Goal: Task Accomplishment & Management: Manage account settings

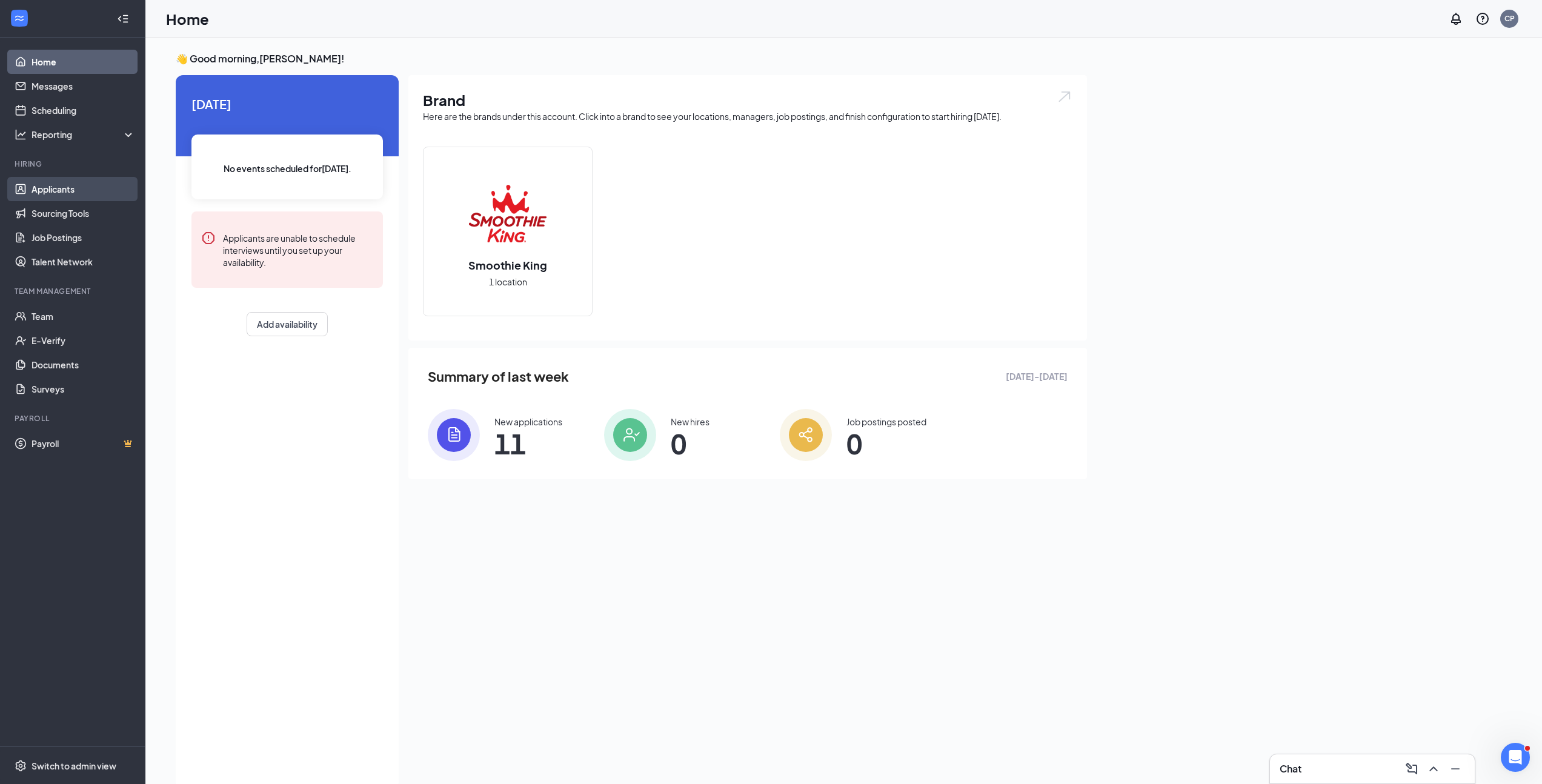
click at [56, 187] on link "Applicants" at bounding box center [84, 188] width 104 height 24
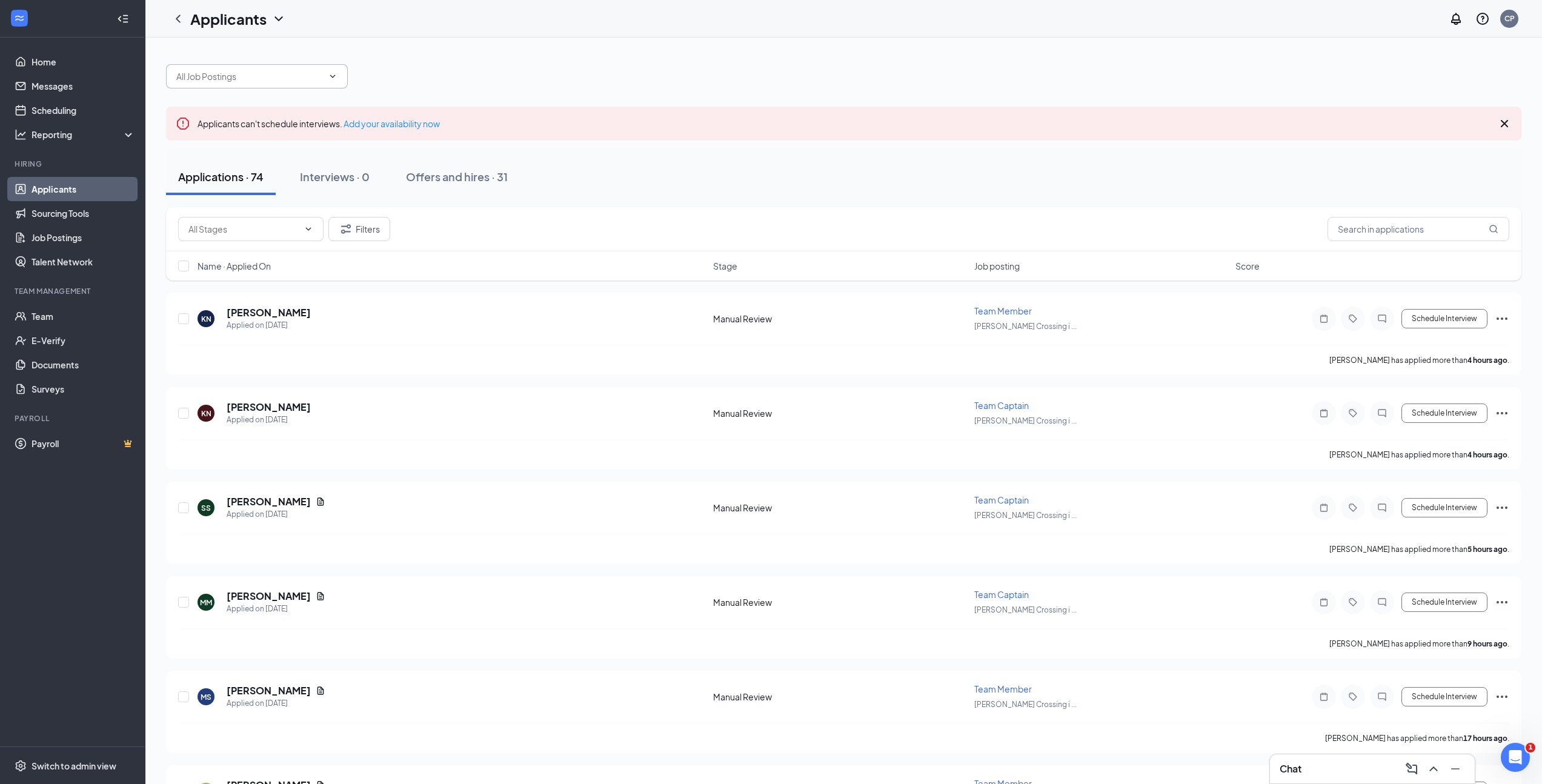
click at [254, 80] on input "text" at bounding box center [249, 76] width 147 height 13
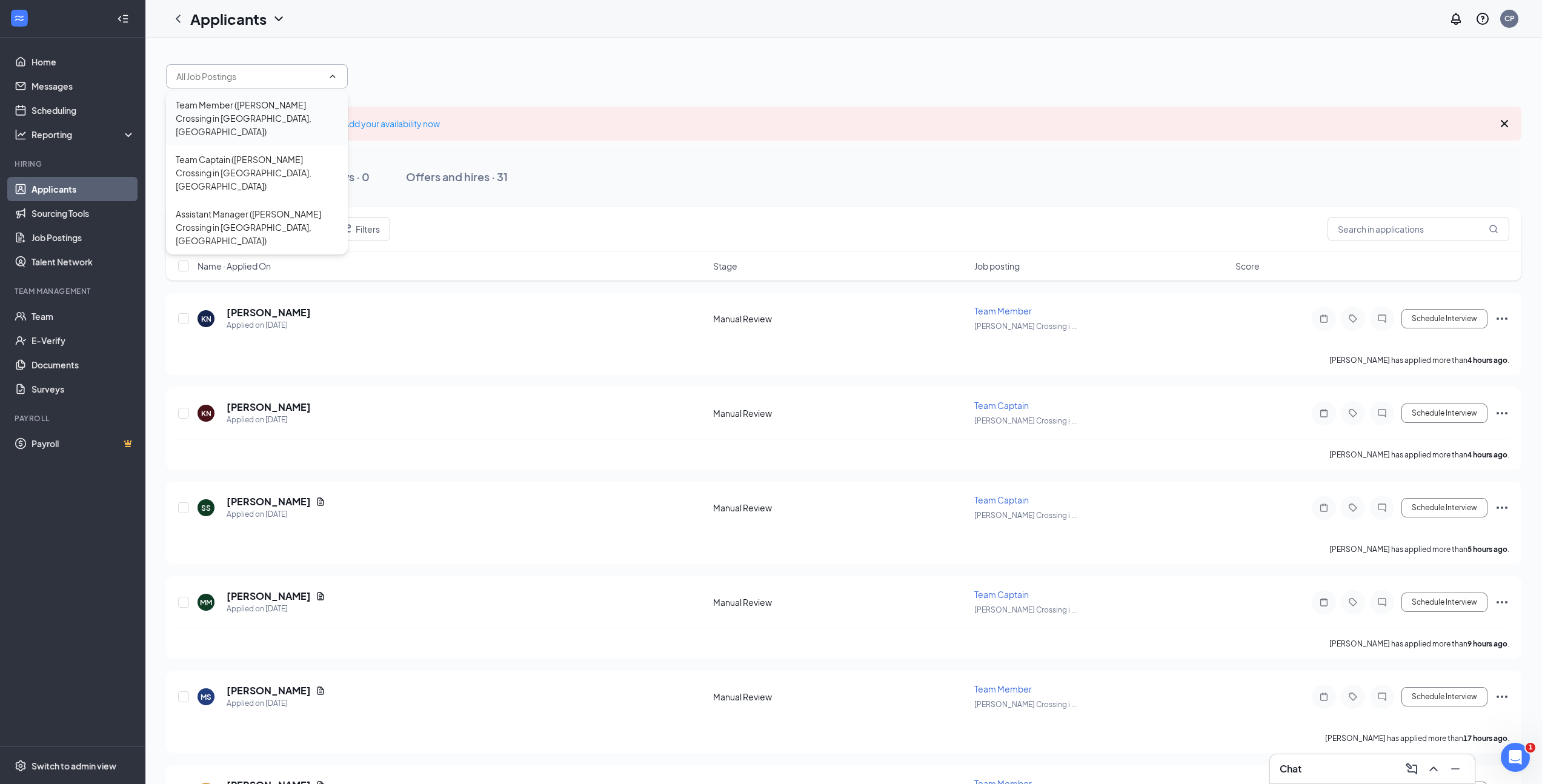
click at [240, 106] on div "Team Member ([PERSON_NAME] Crossing in [GEOGRAPHIC_DATA], [GEOGRAPHIC_DATA])" at bounding box center [257, 119] width 162 height 40
type input "Team Member ([PERSON_NAME] Crossing in [GEOGRAPHIC_DATA], [GEOGRAPHIC_DATA])"
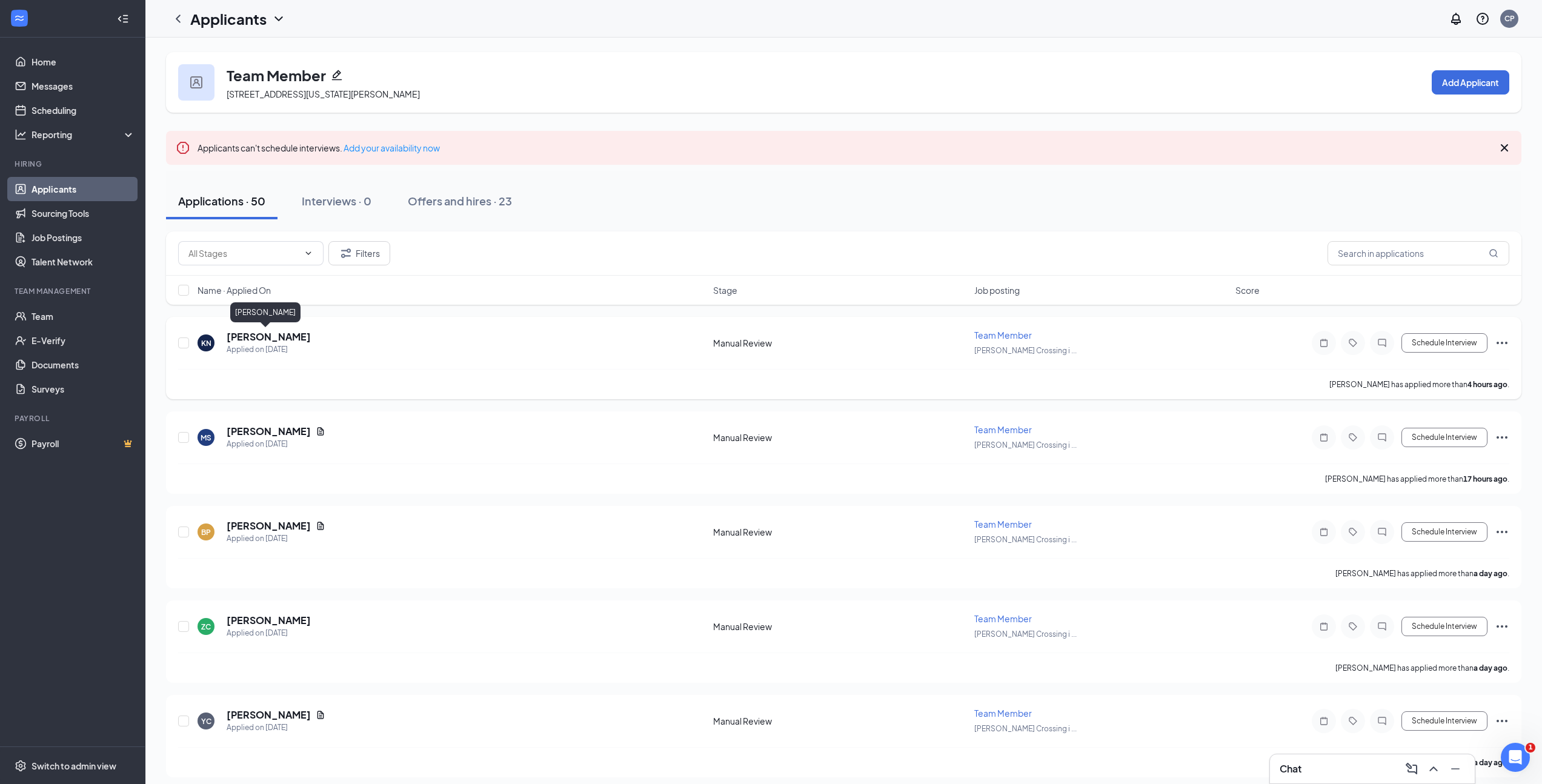
click at [251, 333] on h5 "[PERSON_NAME]" at bounding box center [268, 337] width 85 height 13
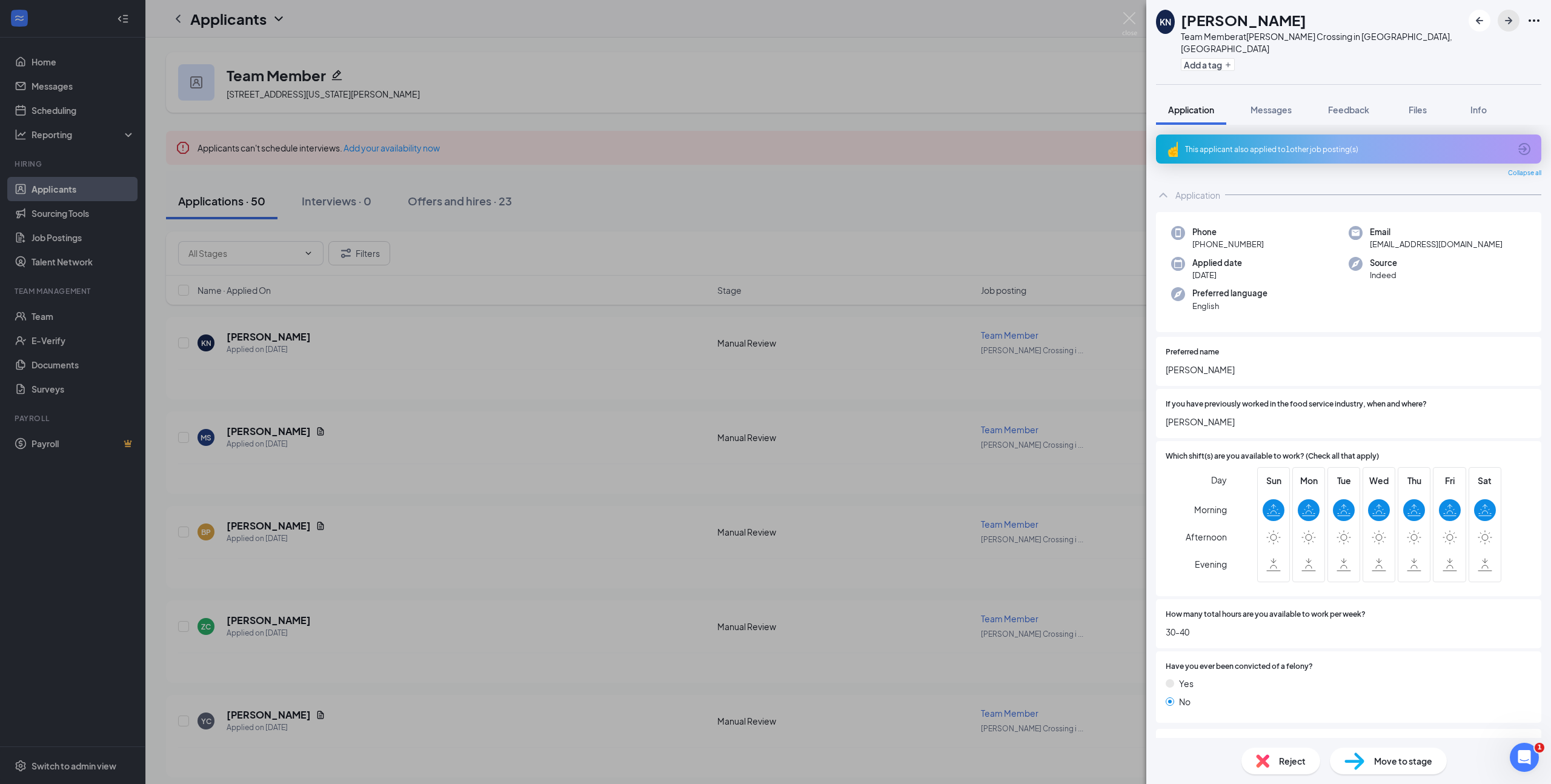
click at [1504, 22] on icon "ArrowRight" at bounding box center [1508, 20] width 15 height 15
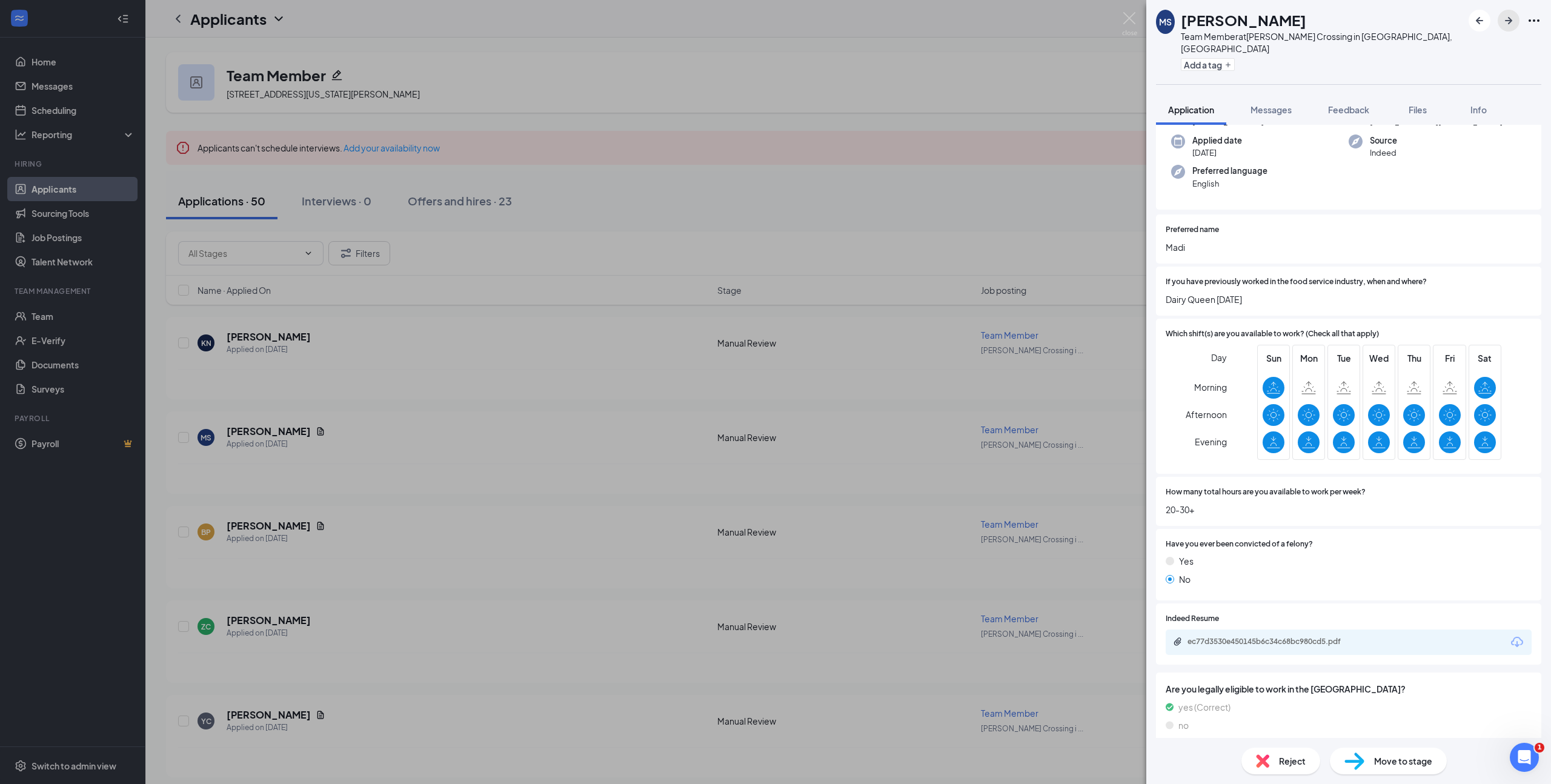
scroll to position [201, 0]
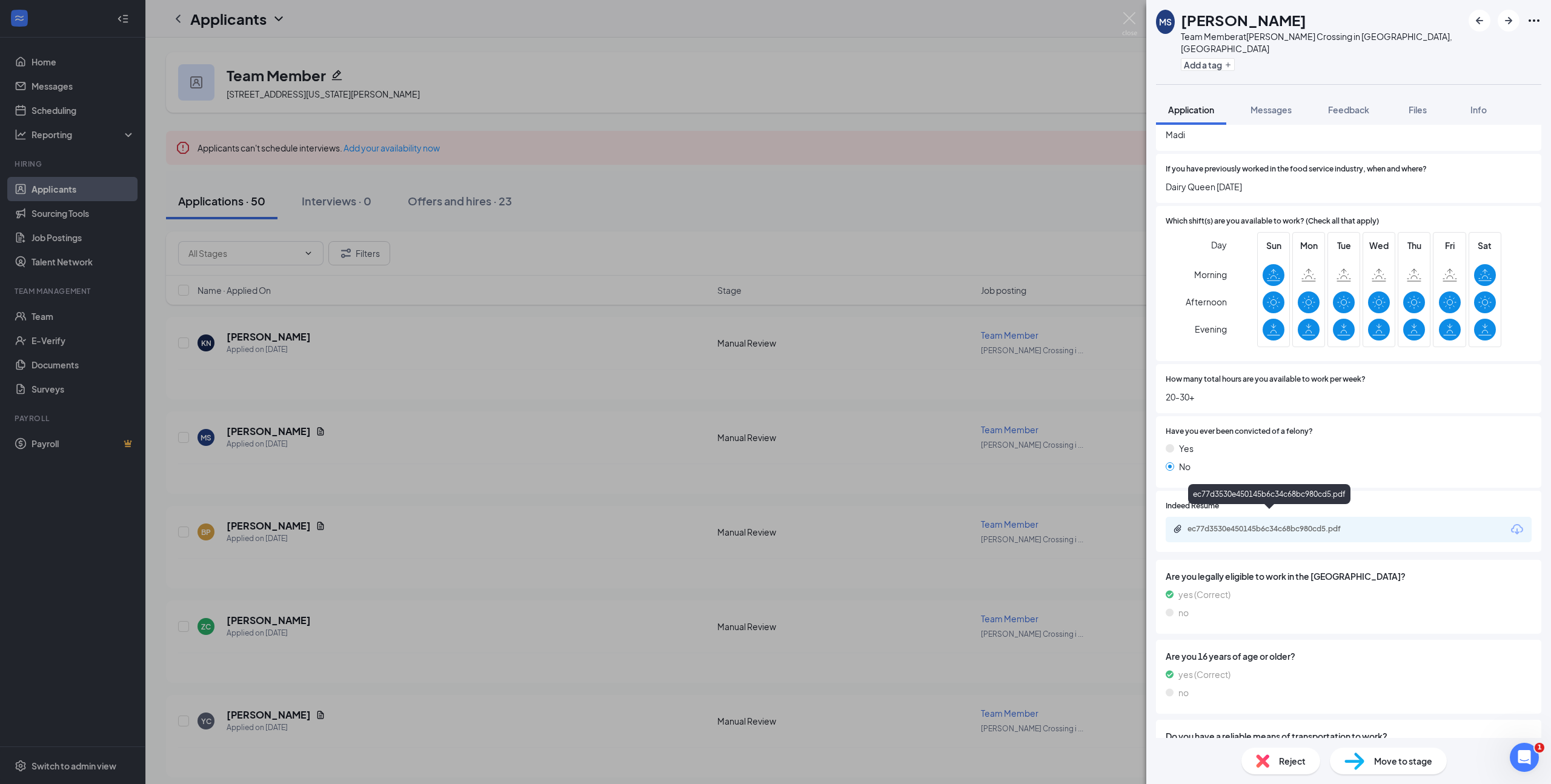
click at [1291, 524] on div "ec77d3530e450145b6c34c68bc980cd5.pdf" at bounding box center [1272, 529] width 170 height 9
click at [1509, 23] on icon "ArrowRight" at bounding box center [1508, 20] width 7 height 7
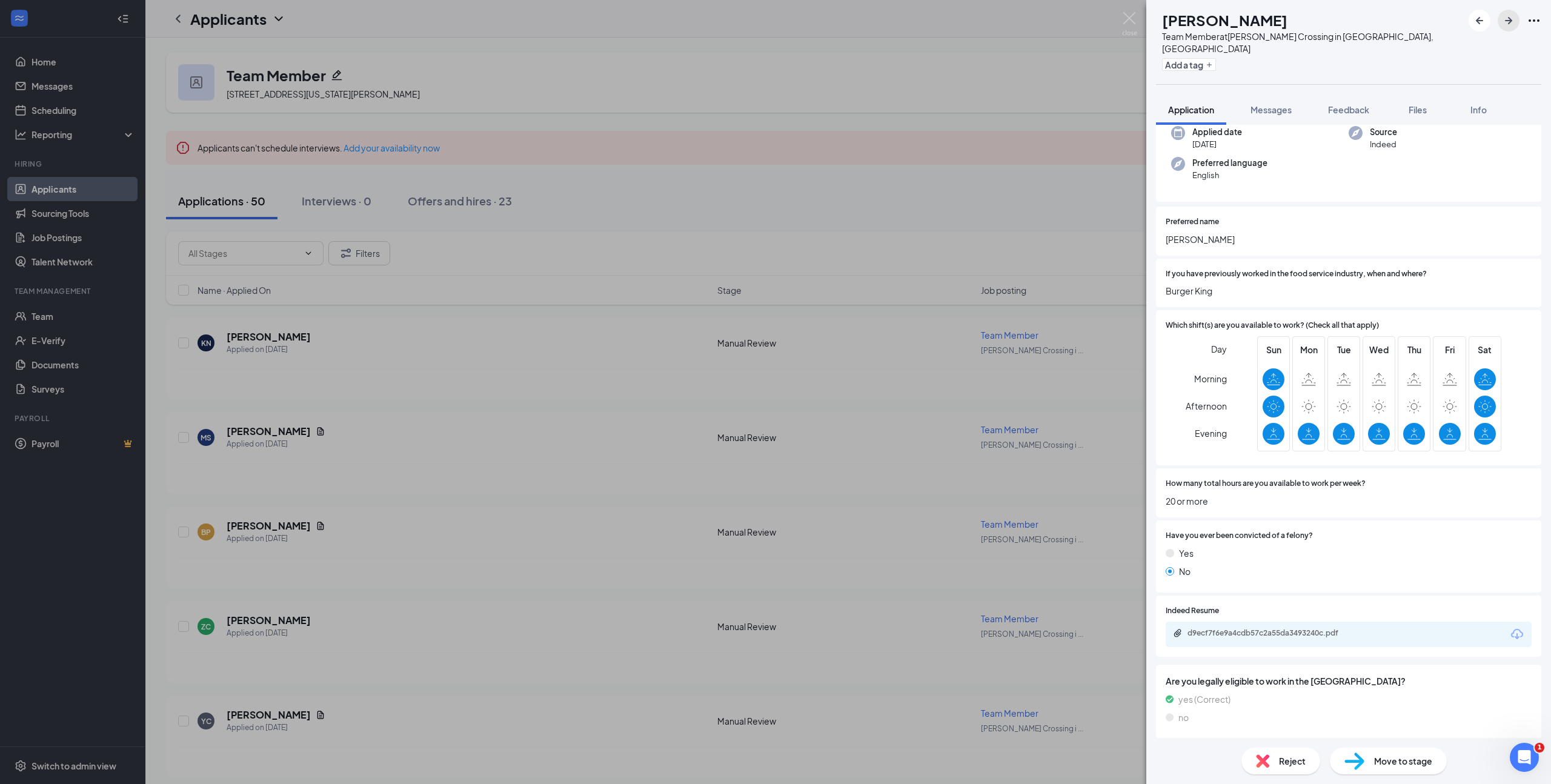
scroll to position [154, 0]
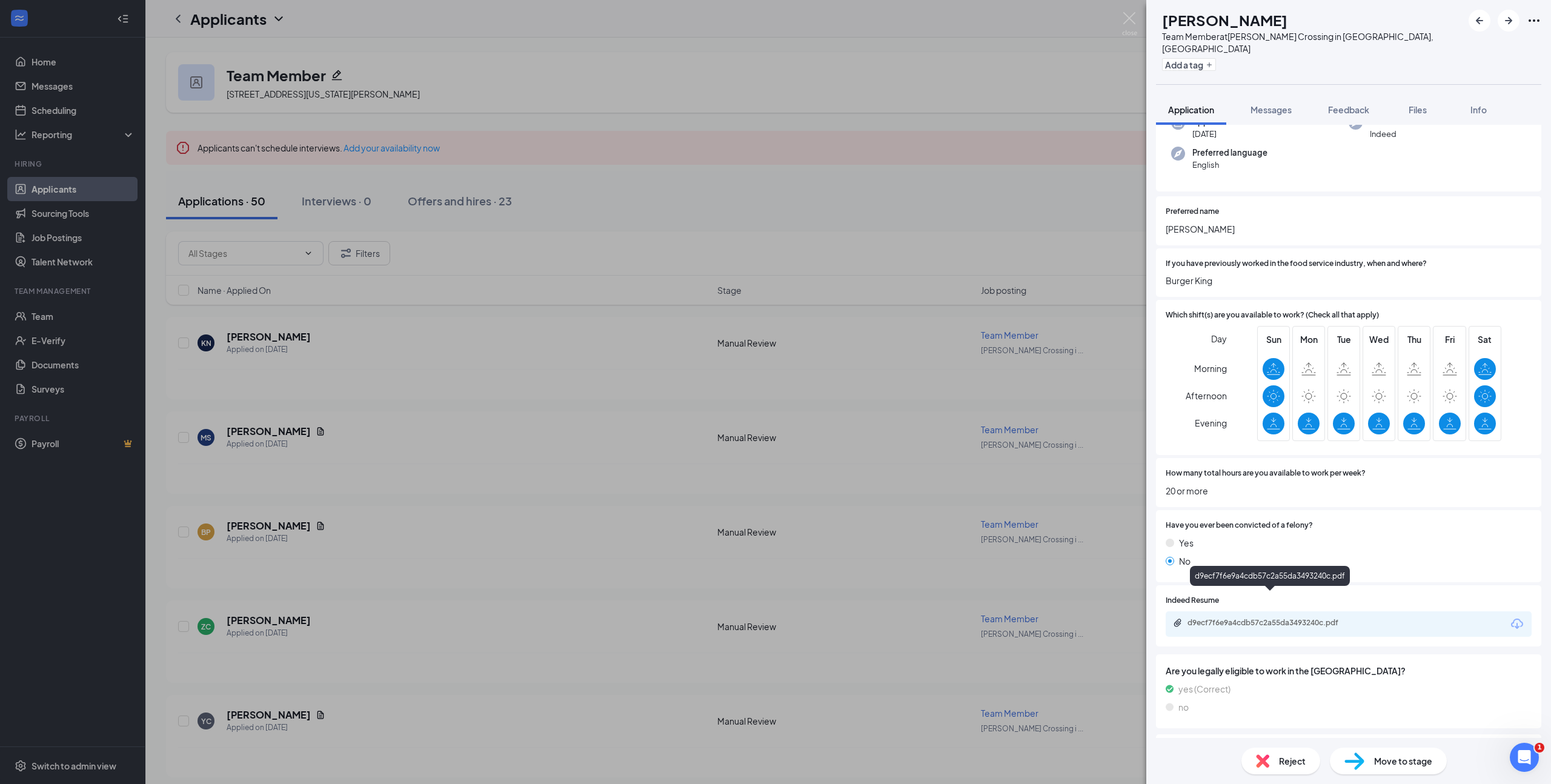
click at [1310, 618] on div "d9ecf7f6e9a4cdb57c2a55da3493240c.pdf" at bounding box center [1272, 623] width 170 height 9
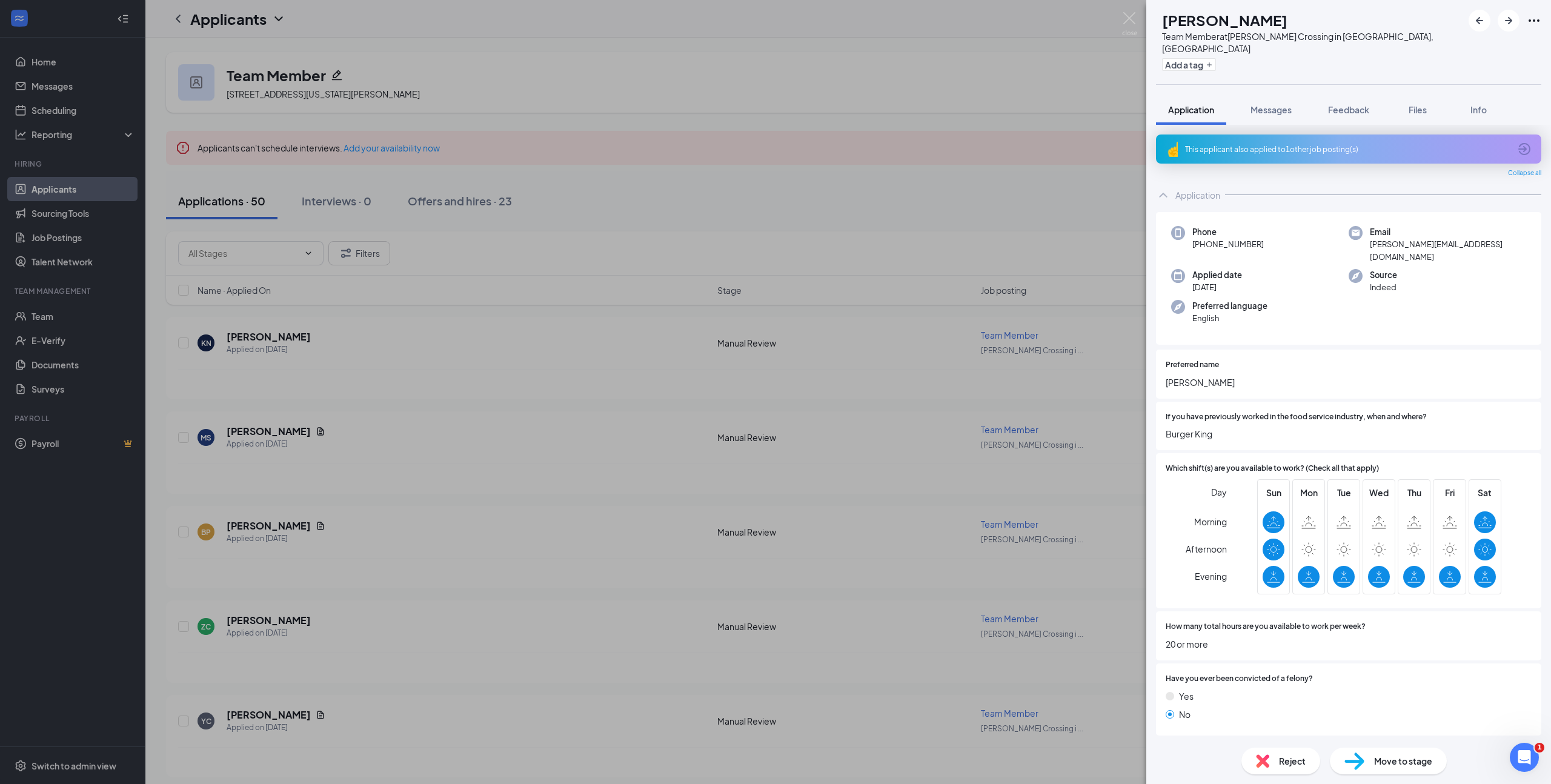
click at [1311, 144] on div "This applicant also applied to 1 other job posting(s)" at bounding box center [1347, 149] width 325 height 10
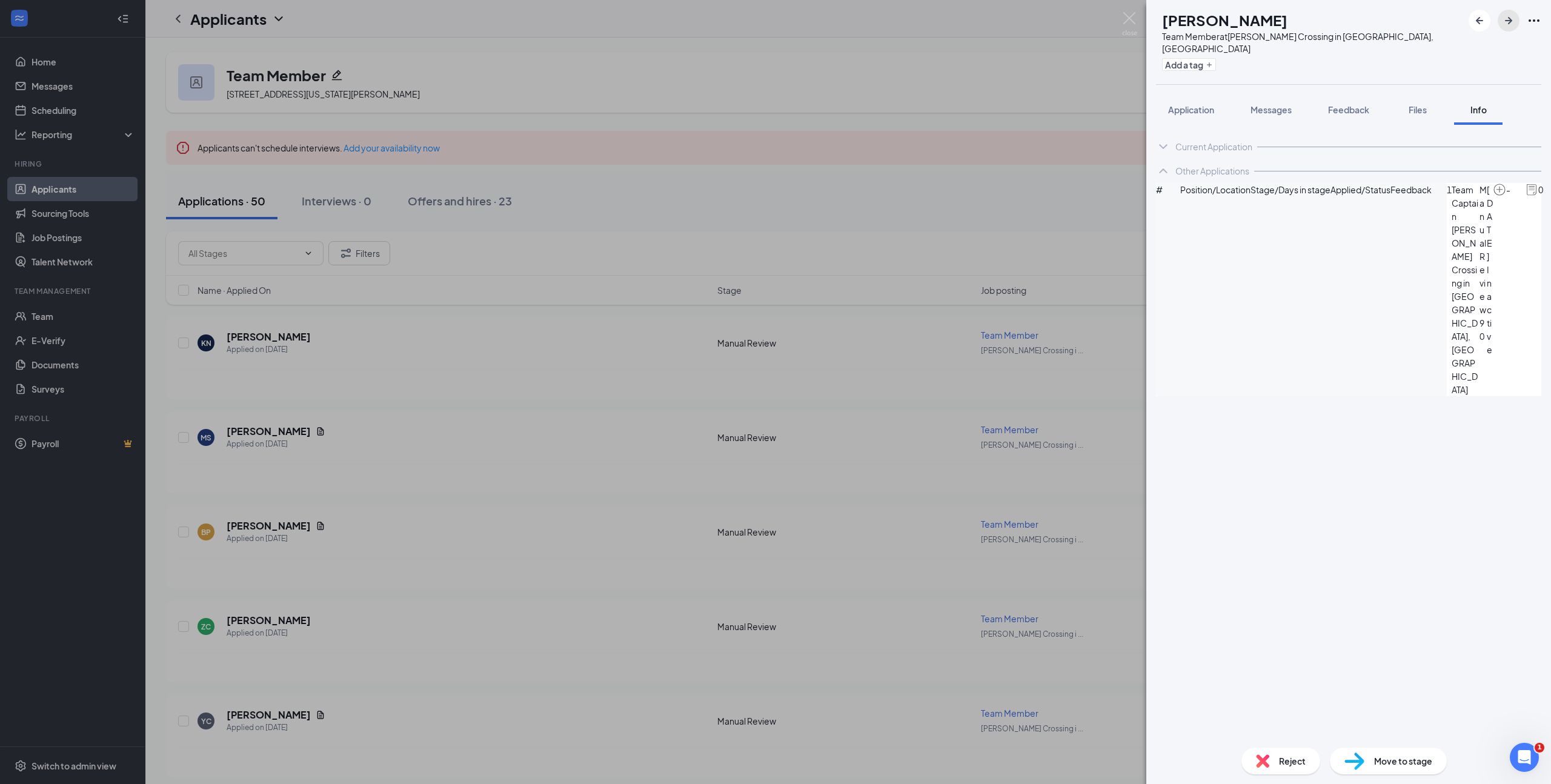
click at [1506, 18] on icon "ArrowRight" at bounding box center [1508, 20] width 15 height 15
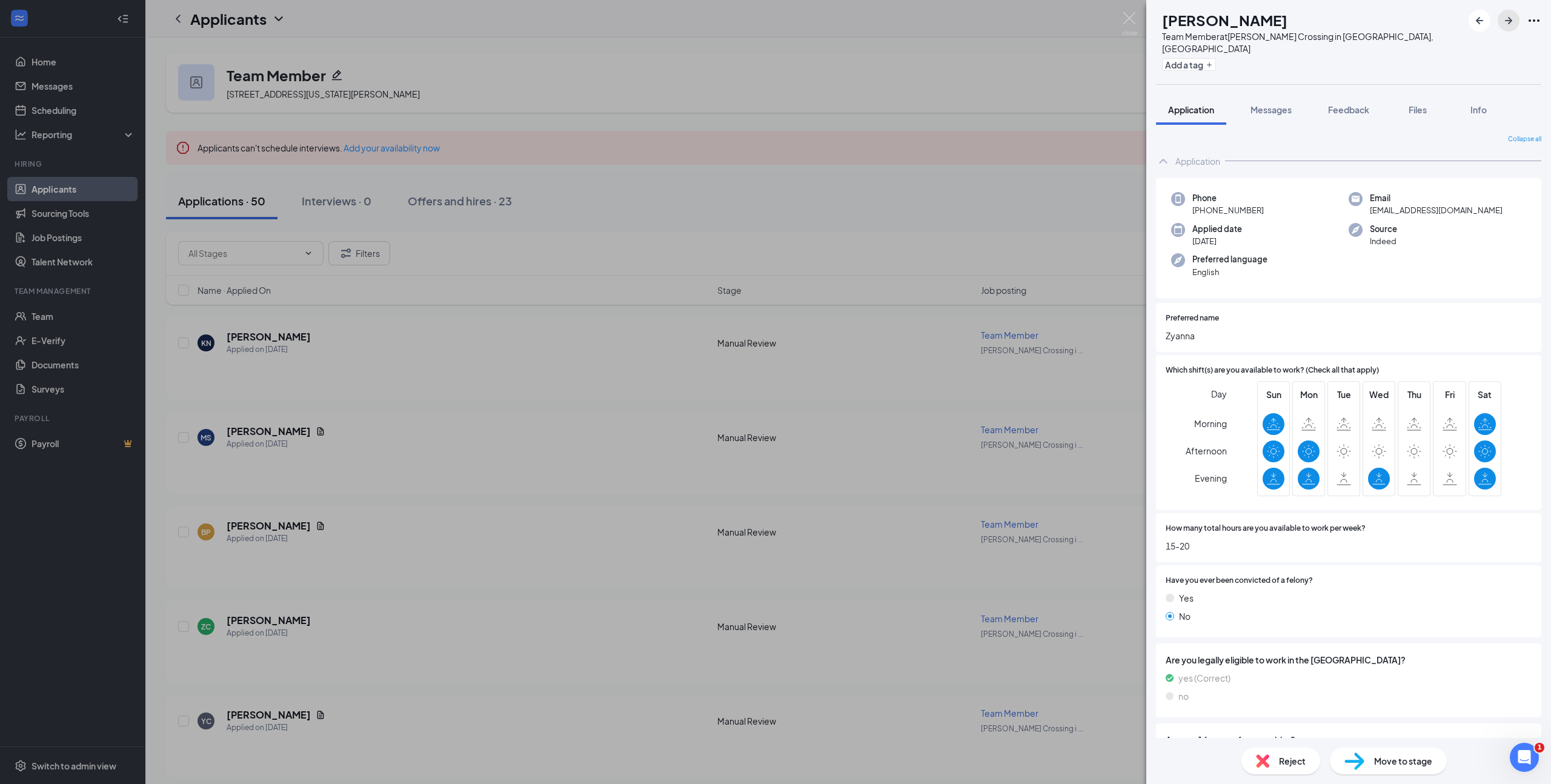
click at [1506, 23] on icon "ArrowRight" at bounding box center [1508, 20] width 15 height 15
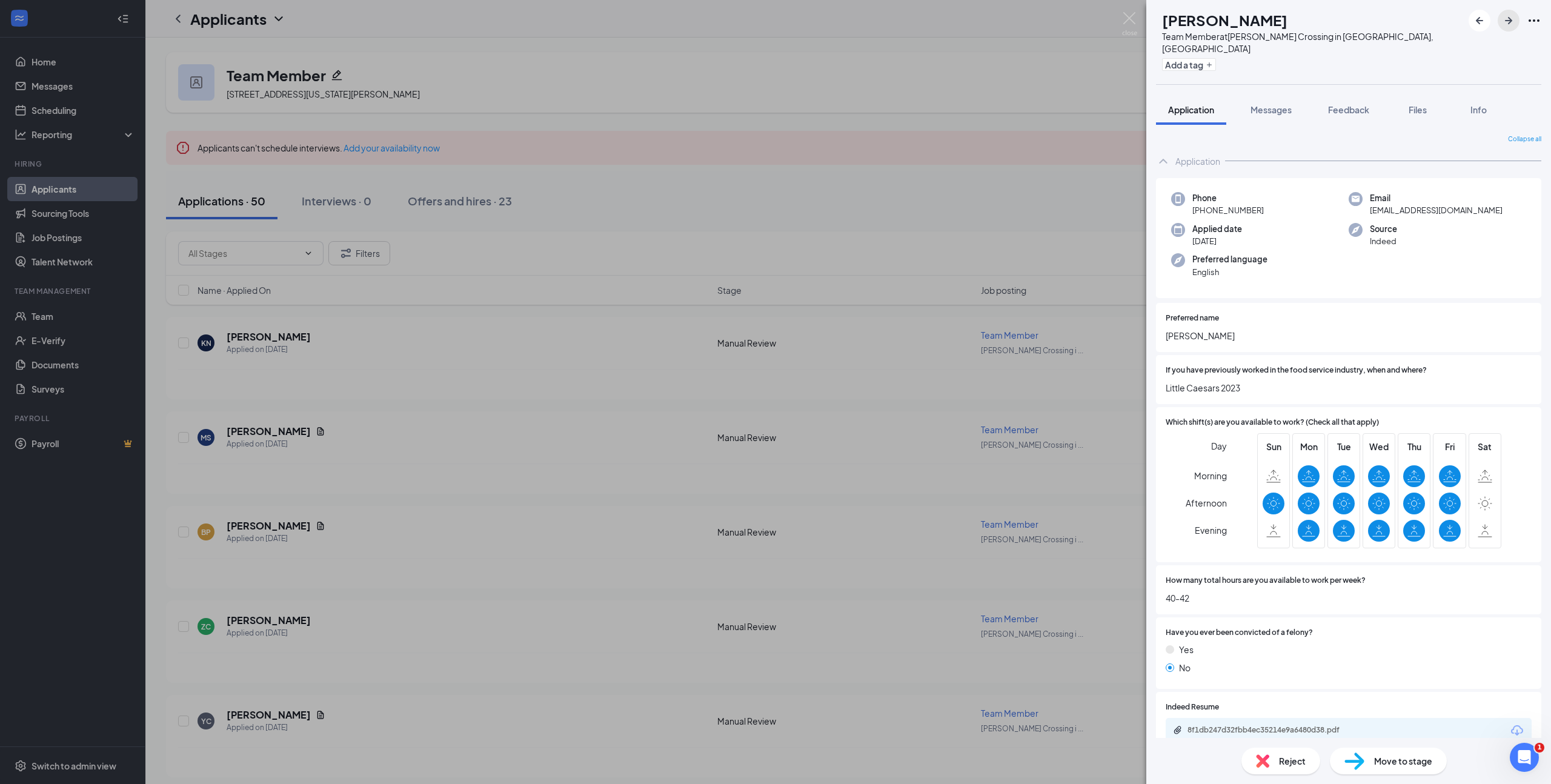
click at [1503, 22] on icon "ArrowRight" at bounding box center [1508, 20] width 15 height 15
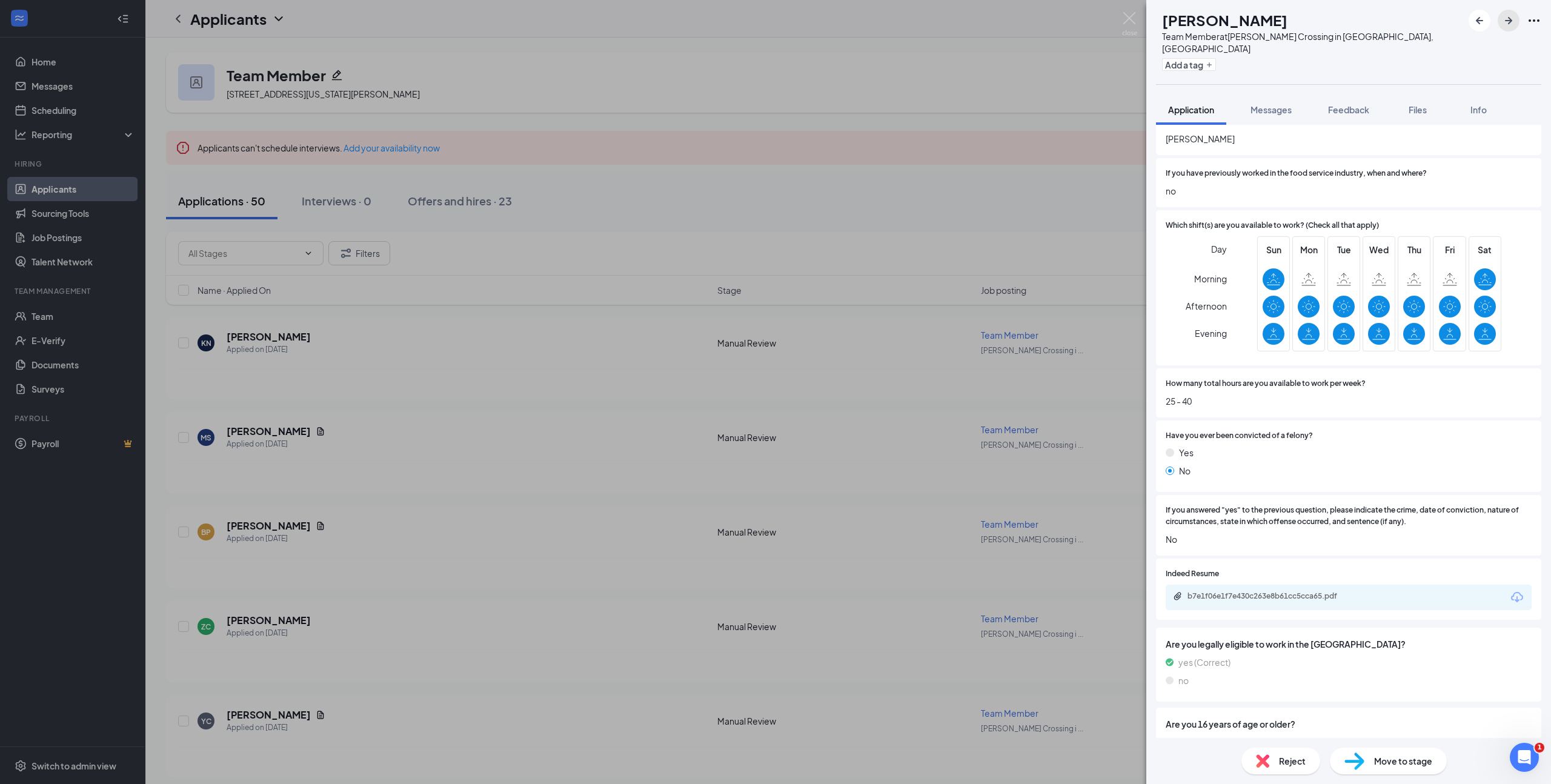
scroll to position [332, 0]
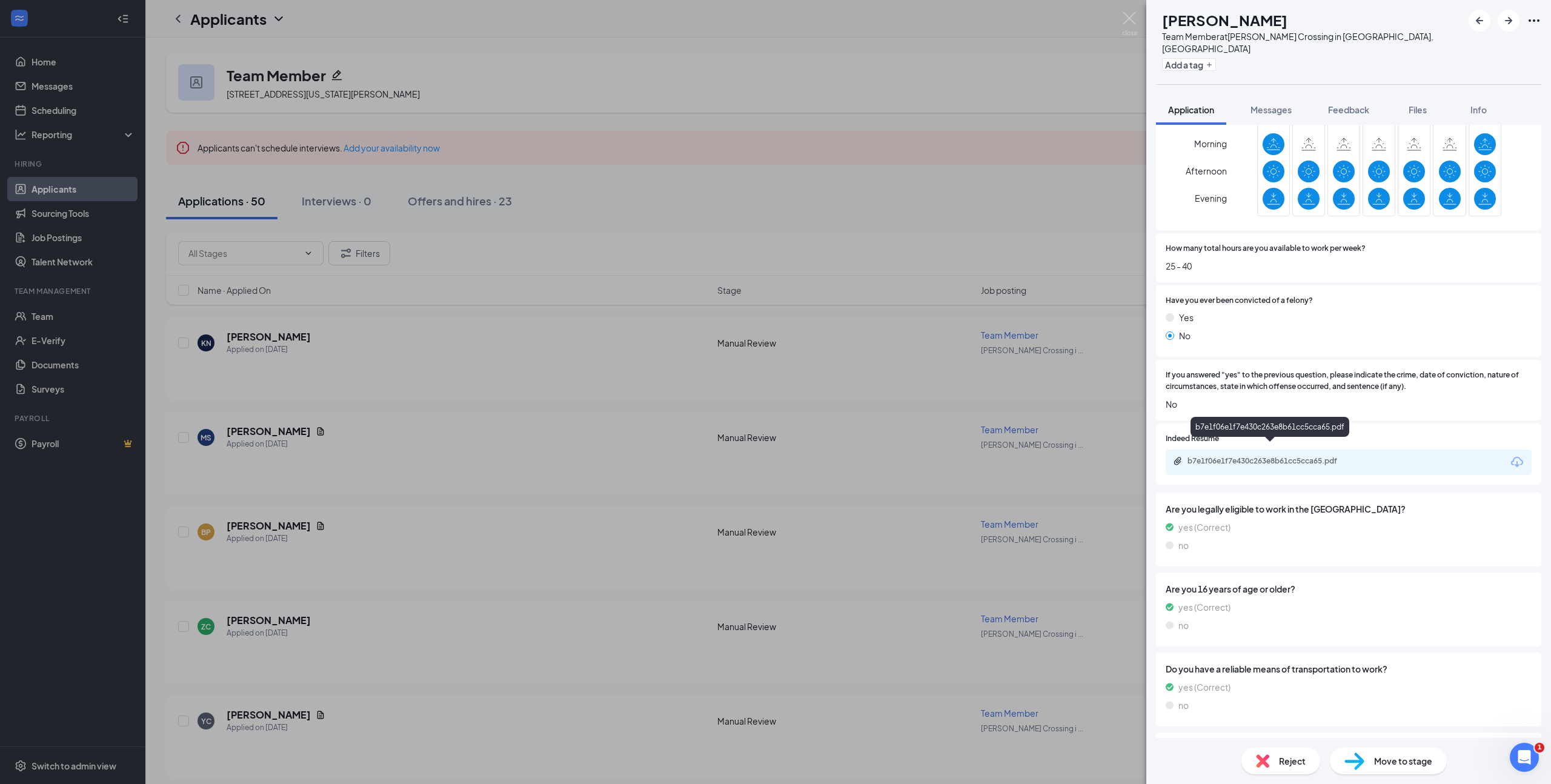
click at [1245, 456] on div "b7e1f06e1f7e430c263e8b61cc5cca65.pdf" at bounding box center [1272, 461] width 170 height 9
click at [1510, 19] on icon "ArrowRight" at bounding box center [1508, 20] width 7 height 7
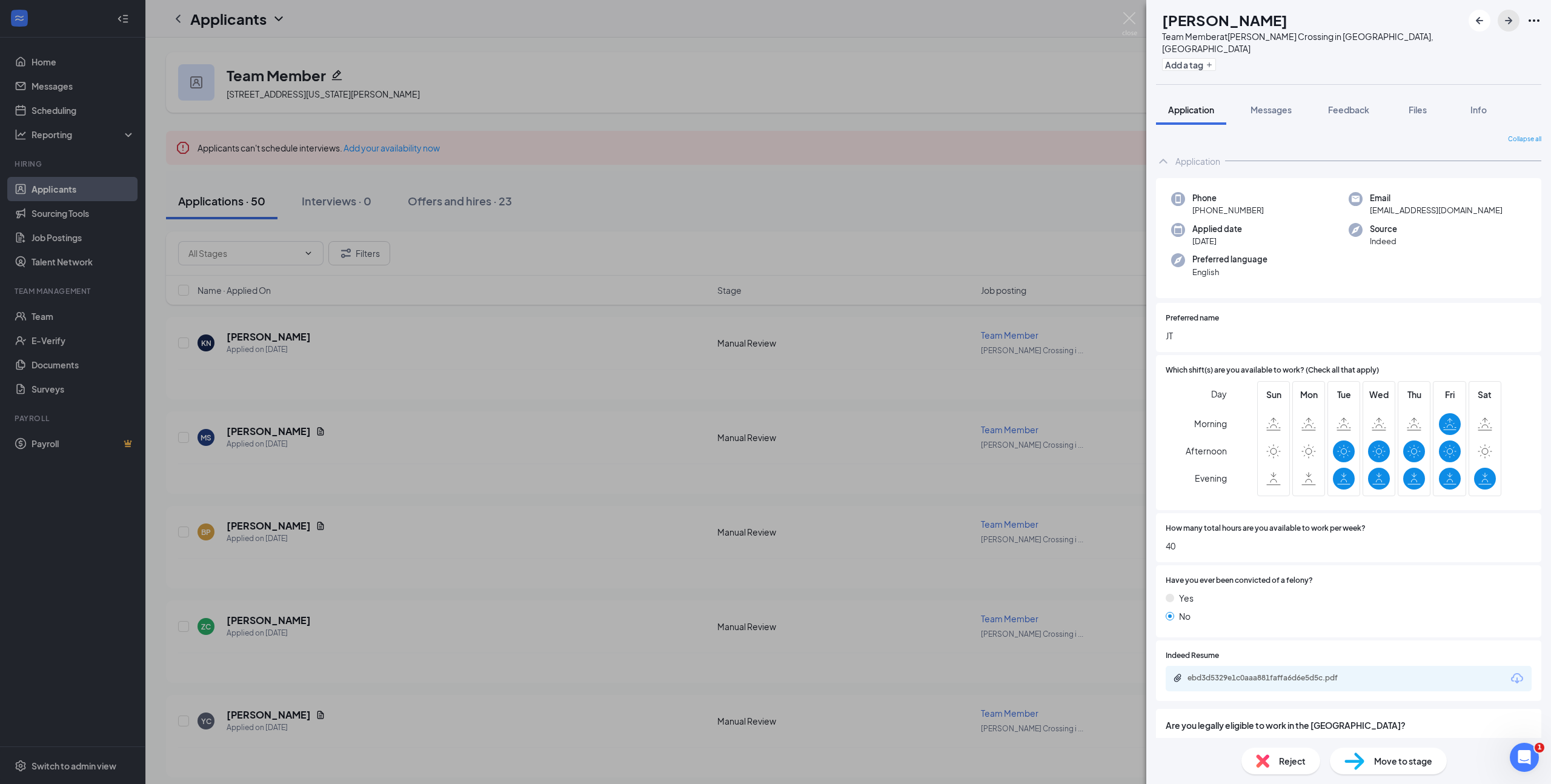
click at [1509, 19] on icon "ArrowRight" at bounding box center [1508, 20] width 15 height 15
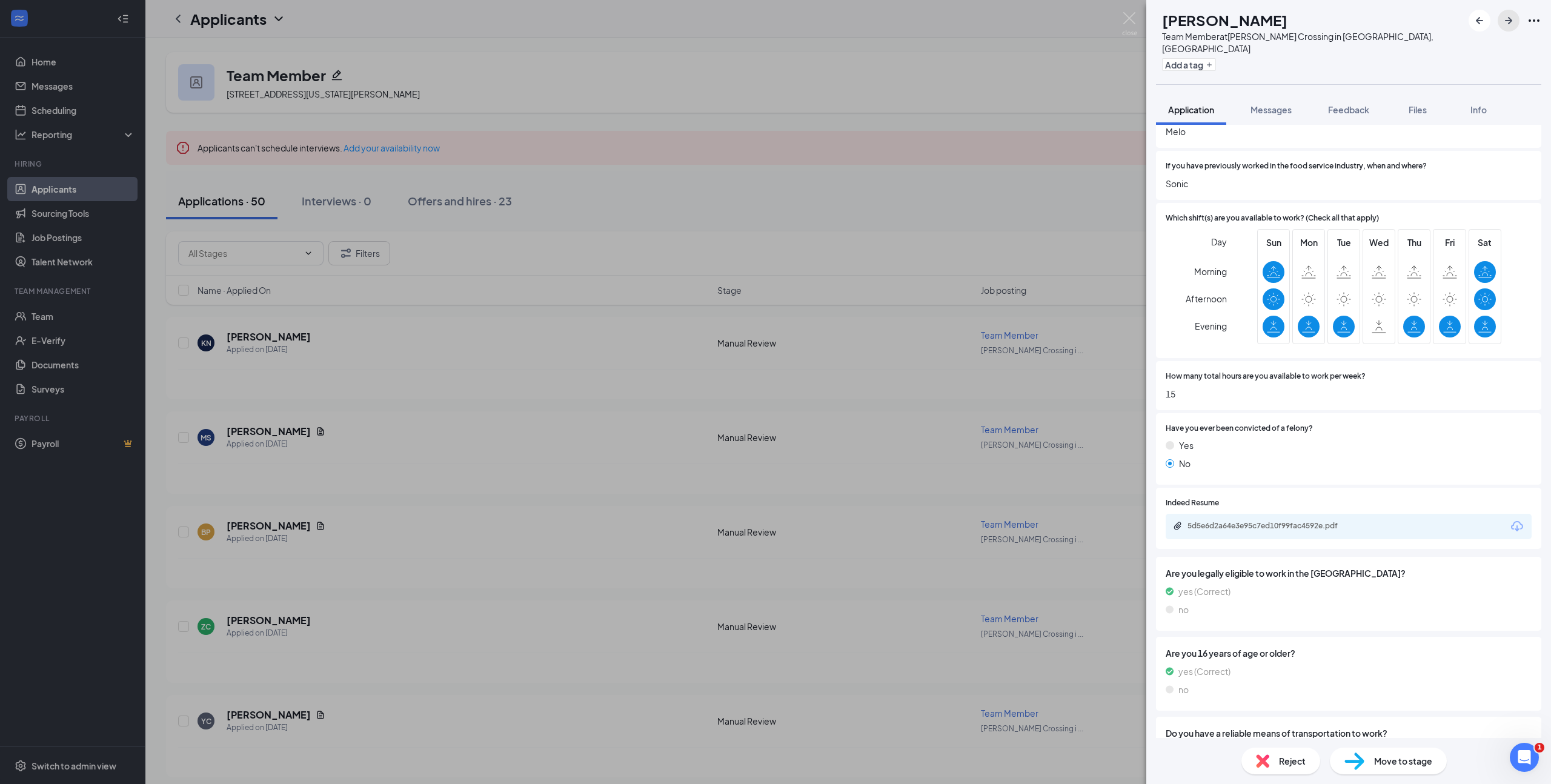
scroll to position [243, 0]
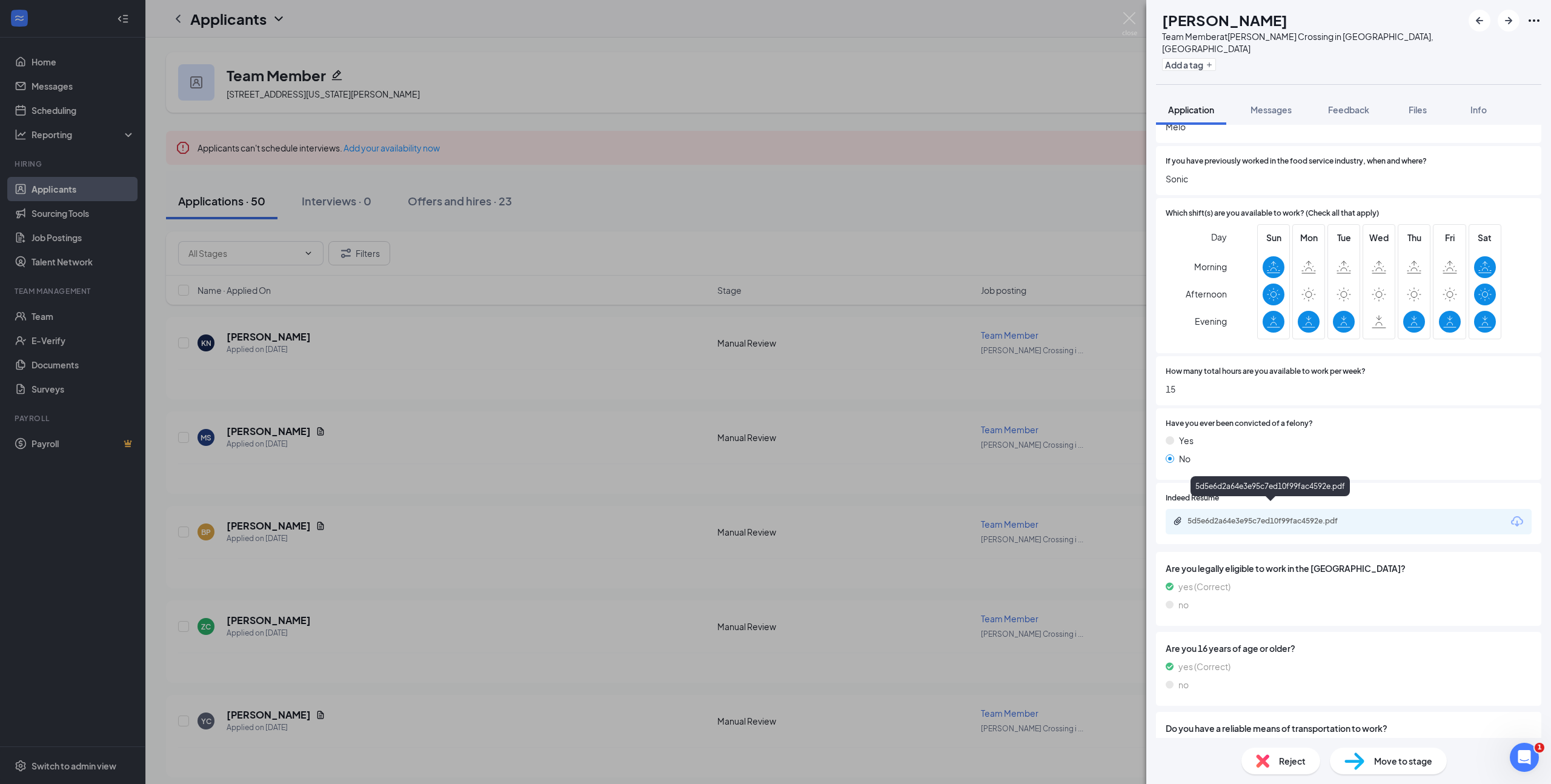
click at [1297, 516] on div "5d5e6d2a64e3e95c7ed10f99fac4592e.pdf" at bounding box center [1272, 520] width 170 height 9
click at [1510, 23] on icon "ArrowRight" at bounding box center [1508, 20] width 15 height 15
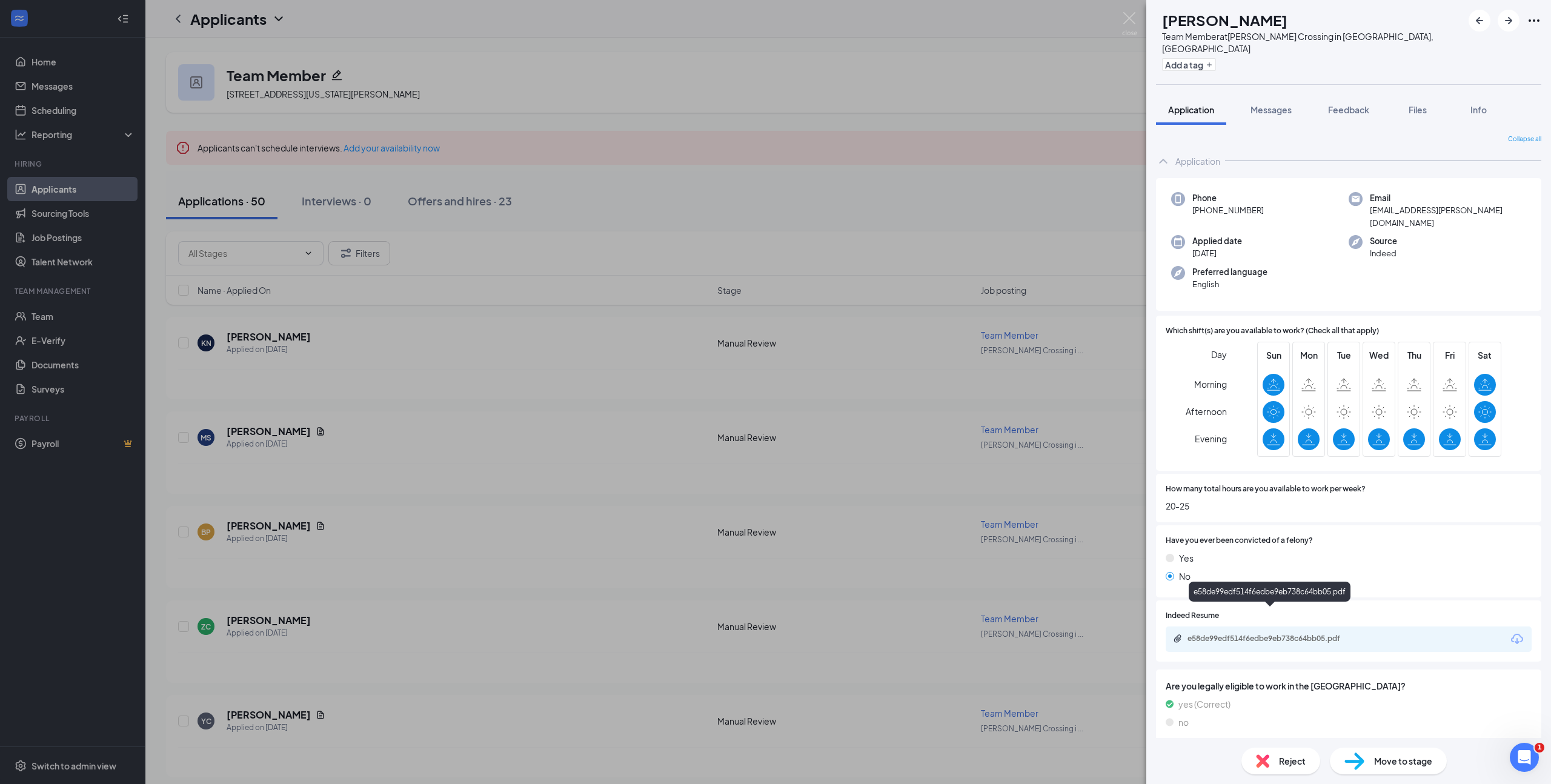
click at [1310, 634] on div "e58de99edf514f6edbe9eb738c64bb05.pdf" at bounding box center [1272, 638] width 170 height 9
click at [1510, 18] on icon "ArrowRight" at bounding box center [1508, 20] width 15 height 15
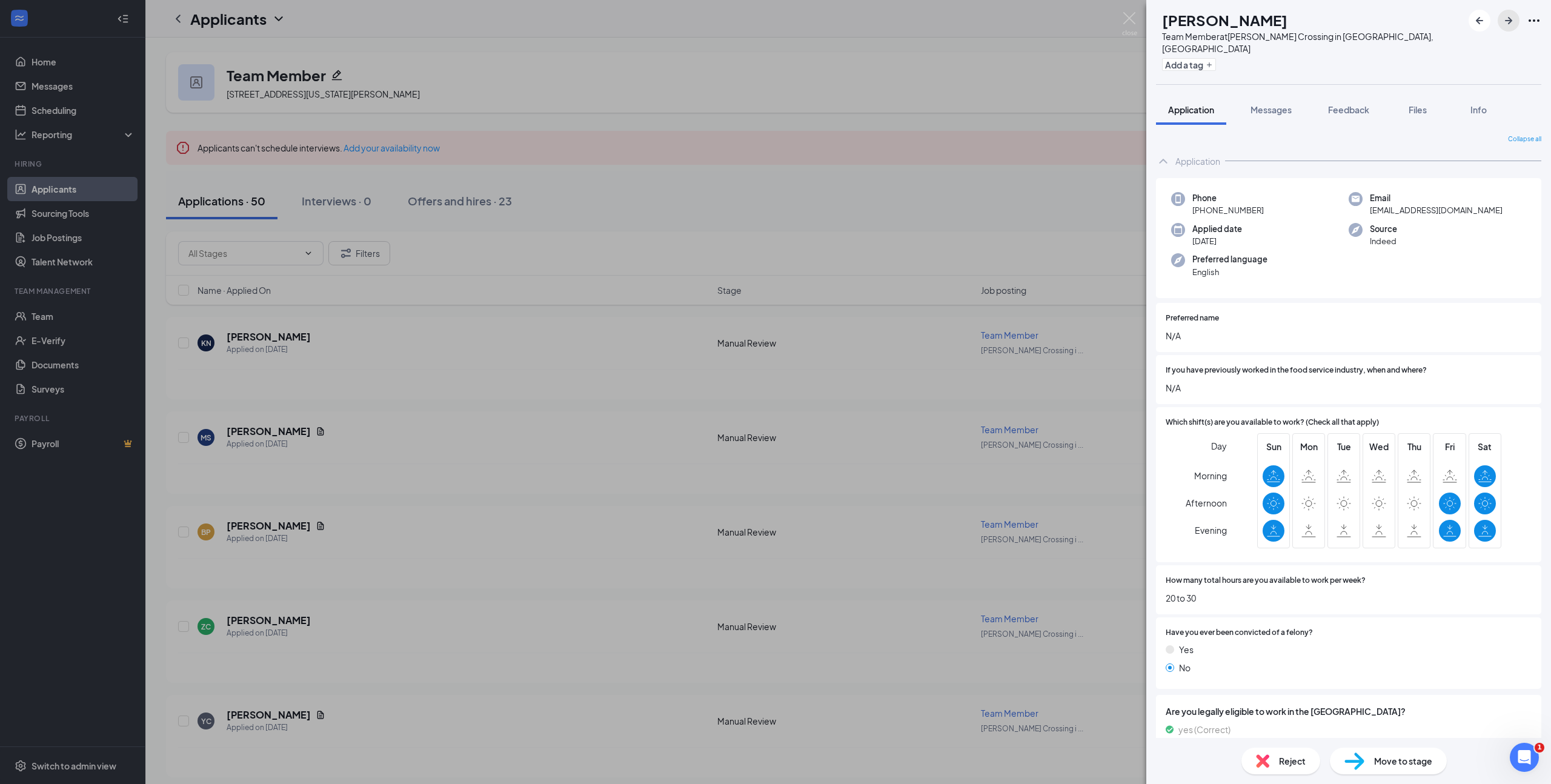
click at [1504, 21] on icon "ArrowRight" at bounding box center [1508, 20] width 15 height 15
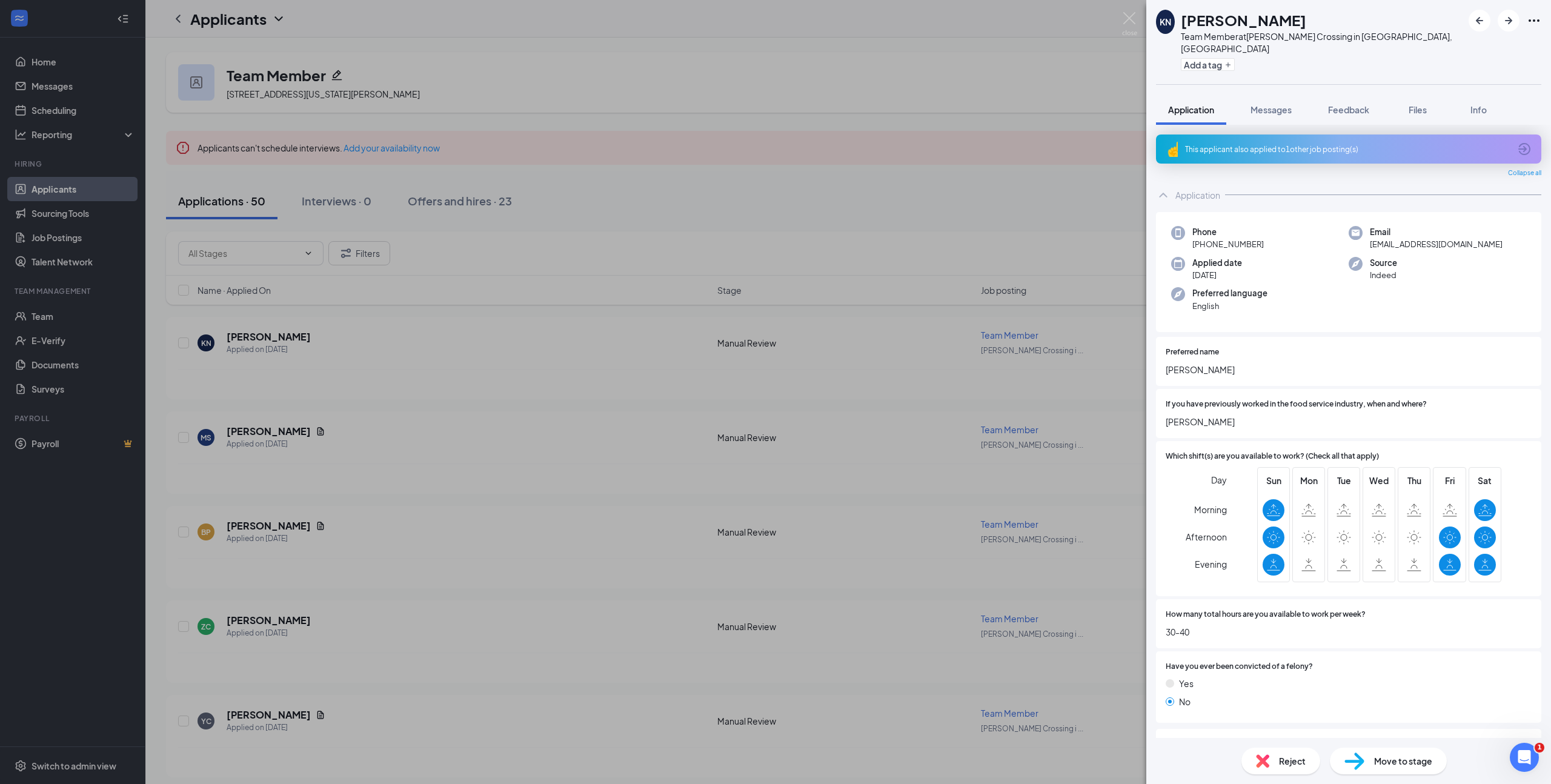
click at [571, 74] on div "KN [PERSON_NAME] Team Member at [PERSON_NAME][GEOGRAPHIC_DATA] in [GEOGRAPHIC_D…" at bounding box center [776, 392] width 1551 height 784
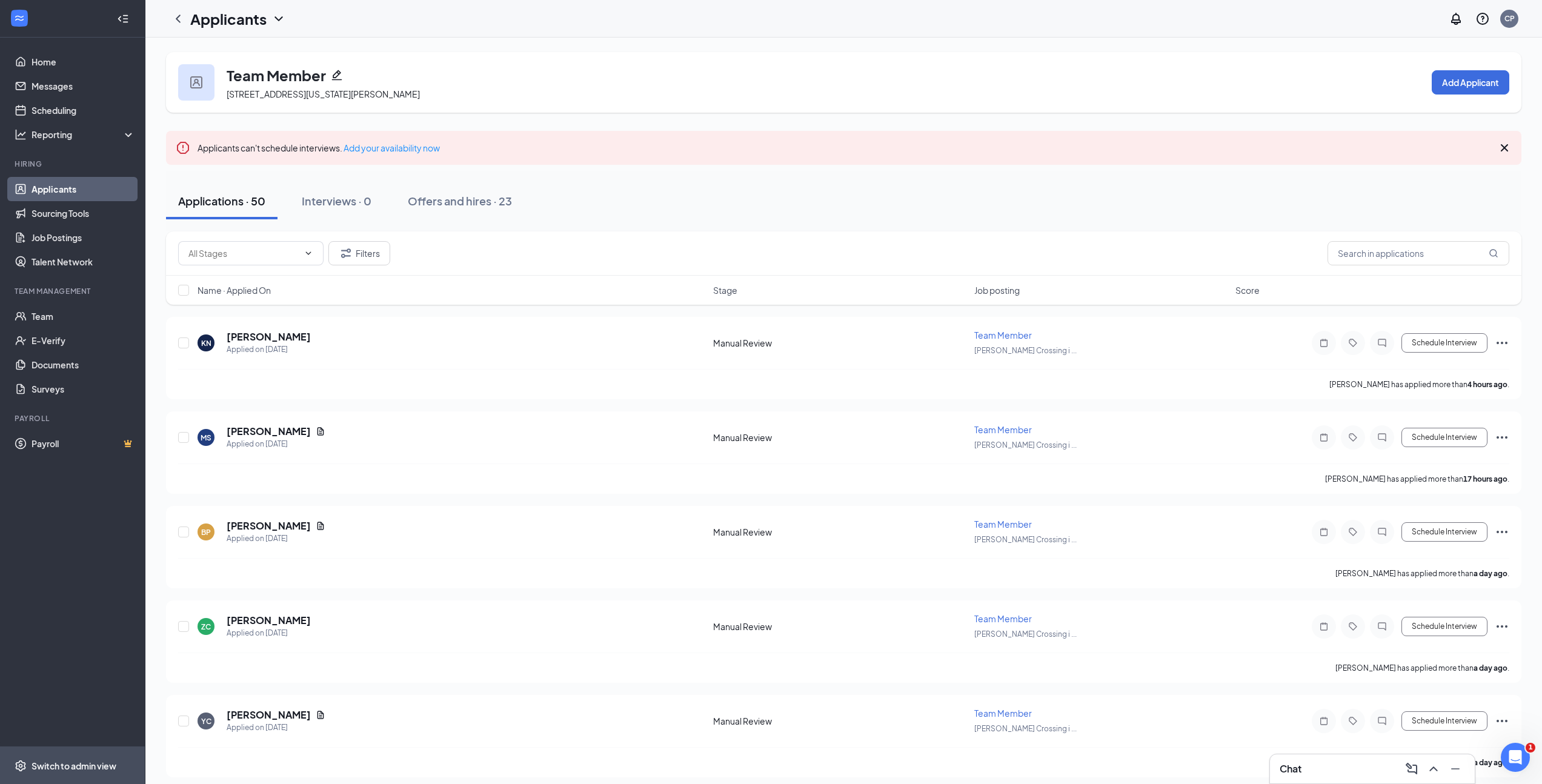
click at [113, 762] on div "Switch to admin view" at bounding box center [74, 766] width 85 height 12
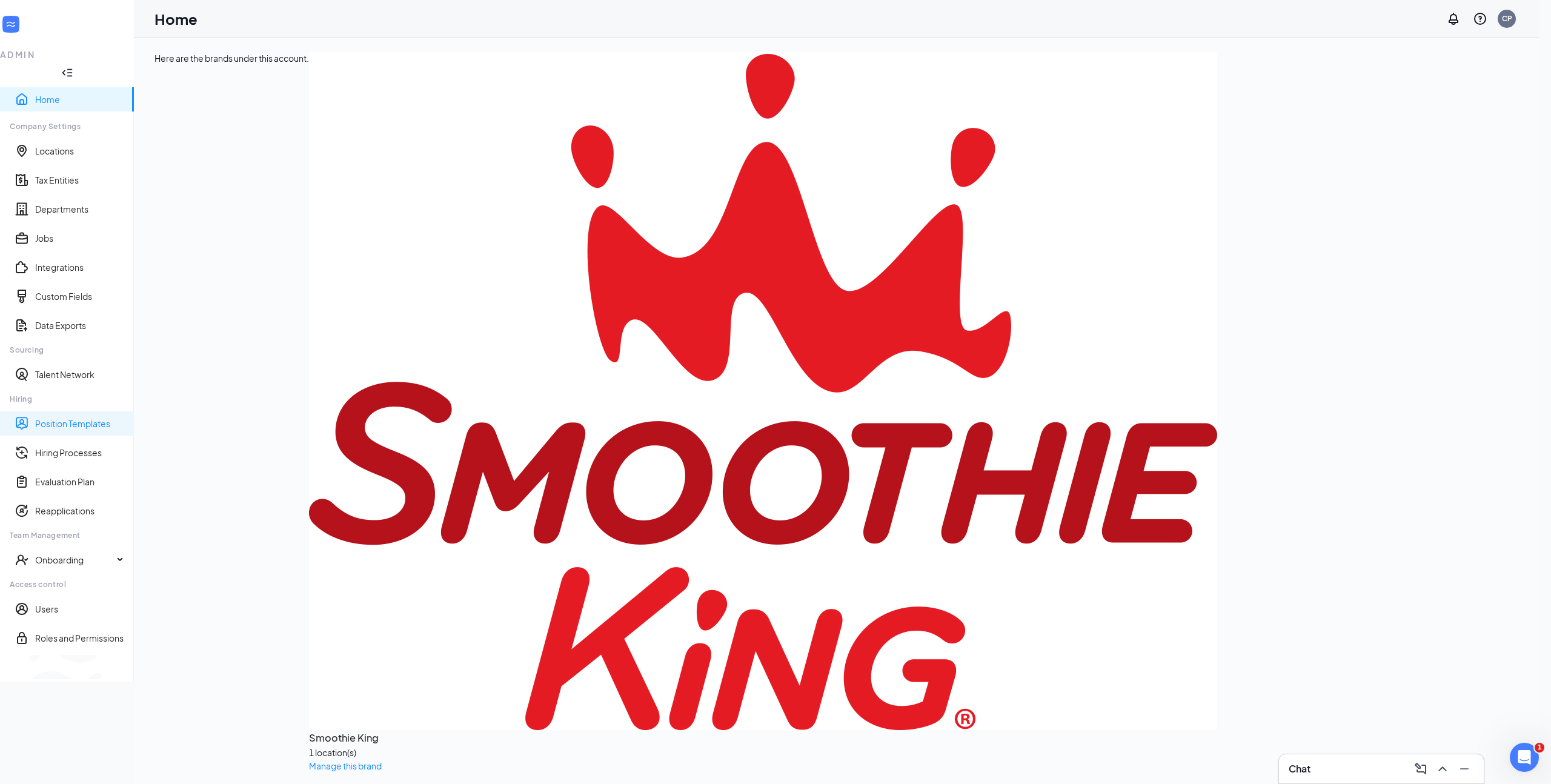
click at [61, 417] on link "Position Templates" at bounding box center [79, 423] width 89 height 12
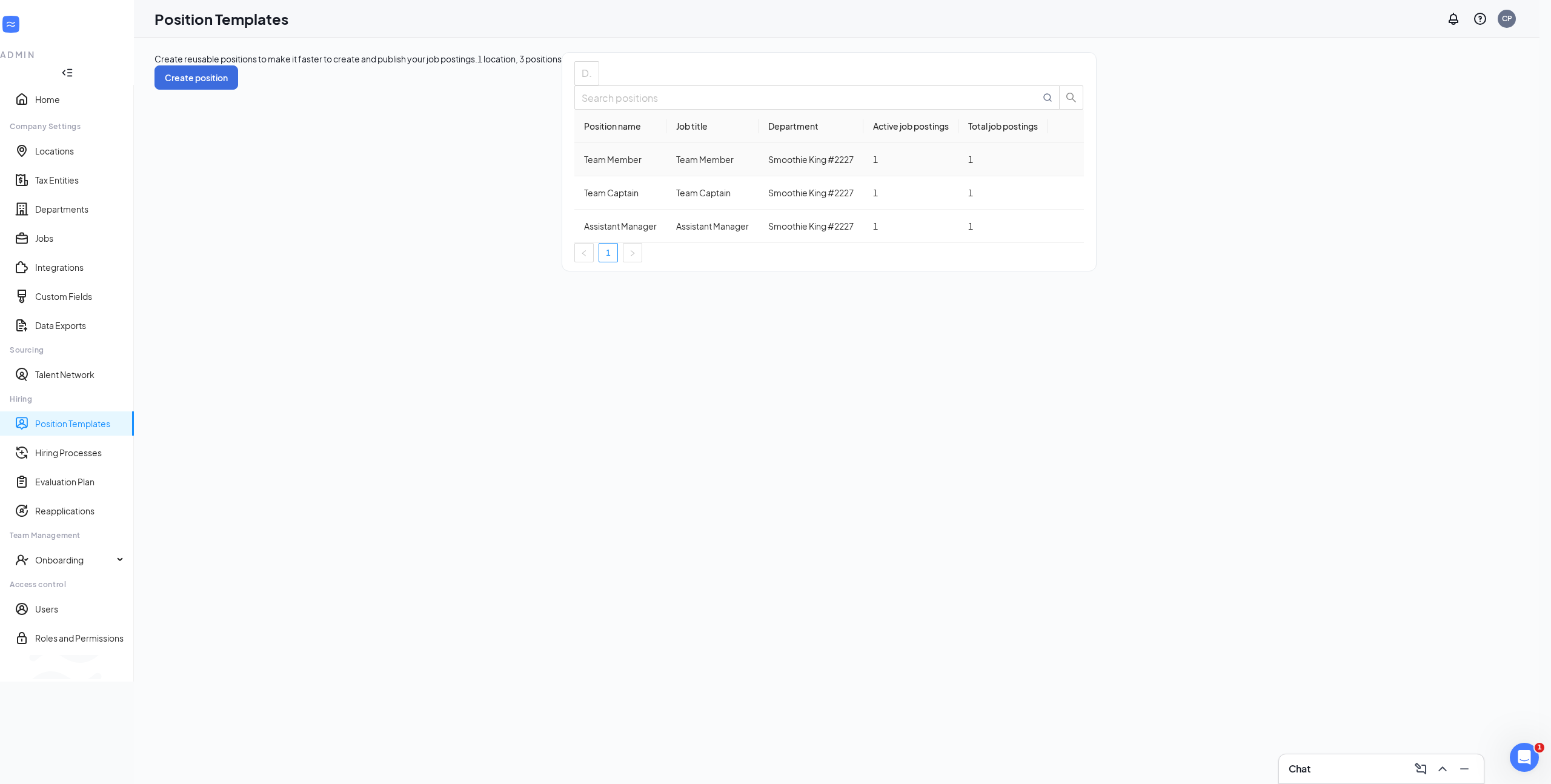
click at [584, 166] on div "Team Member" at bounding box center [620, 159] width 73 height 13
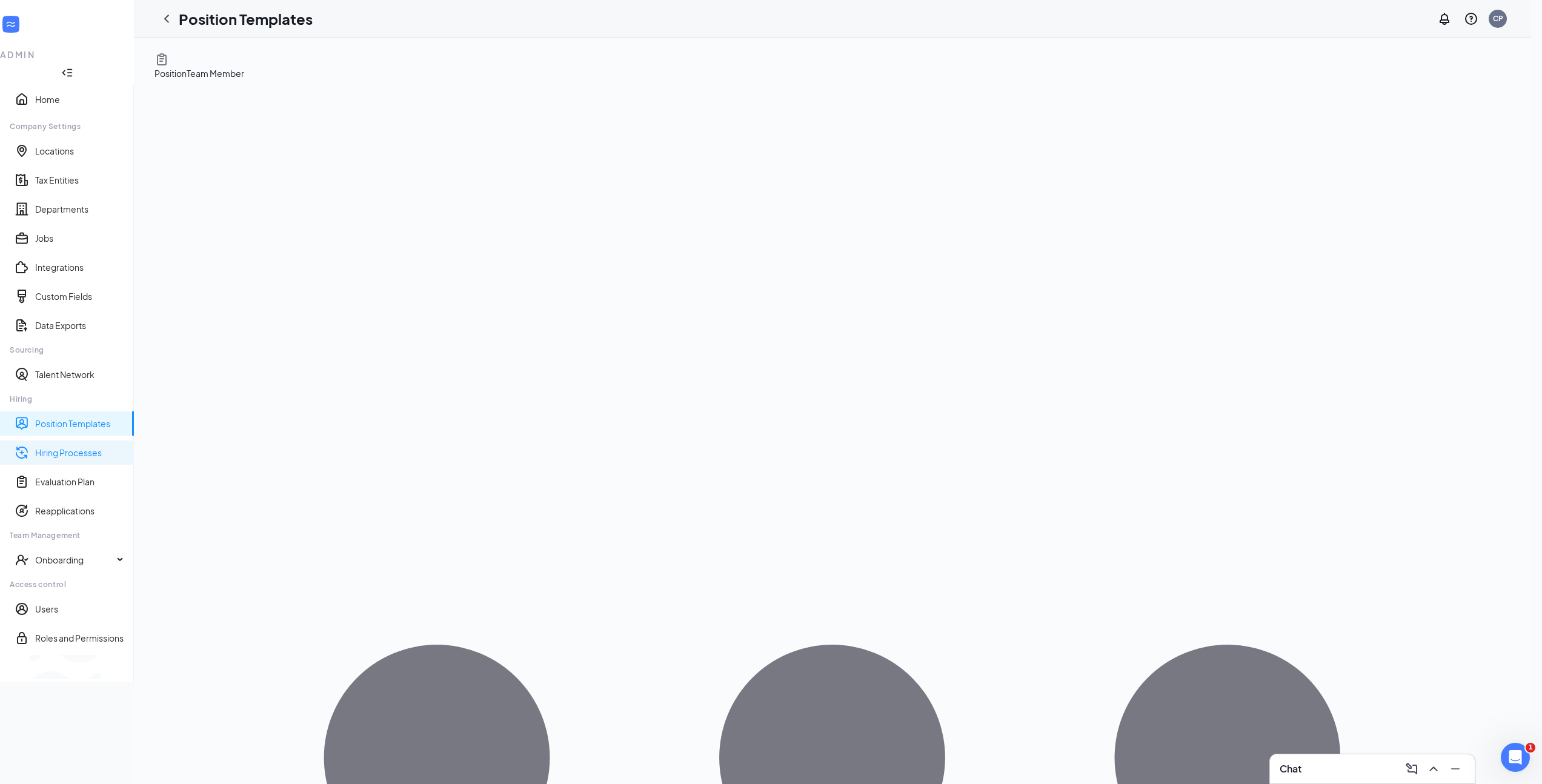
click at [105, 447] on link "Hiring Processes" at bounding box center [79, 453] width 89 height 12
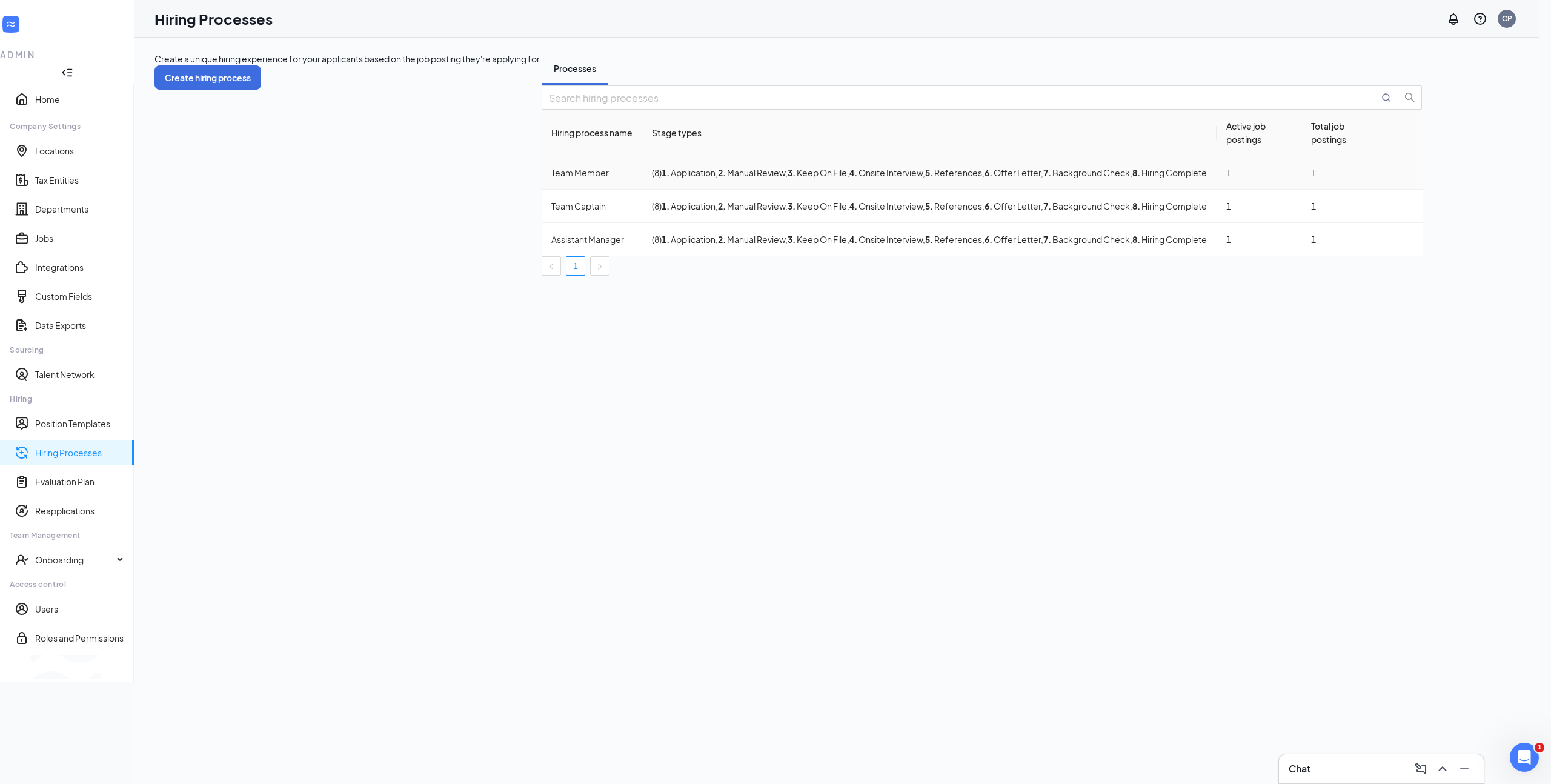
click at [1130, 178] on span ", 8 . Hiring Complete" at bounding box center [1168, 173] width 77 height 11
click at [1404, 173] on icon "Ellipses" at bounding box center [1404, 173] width 0 height 0
click at [1451, 237] on span "Edit" at bounding box center [1444, 232] width 109 height 13
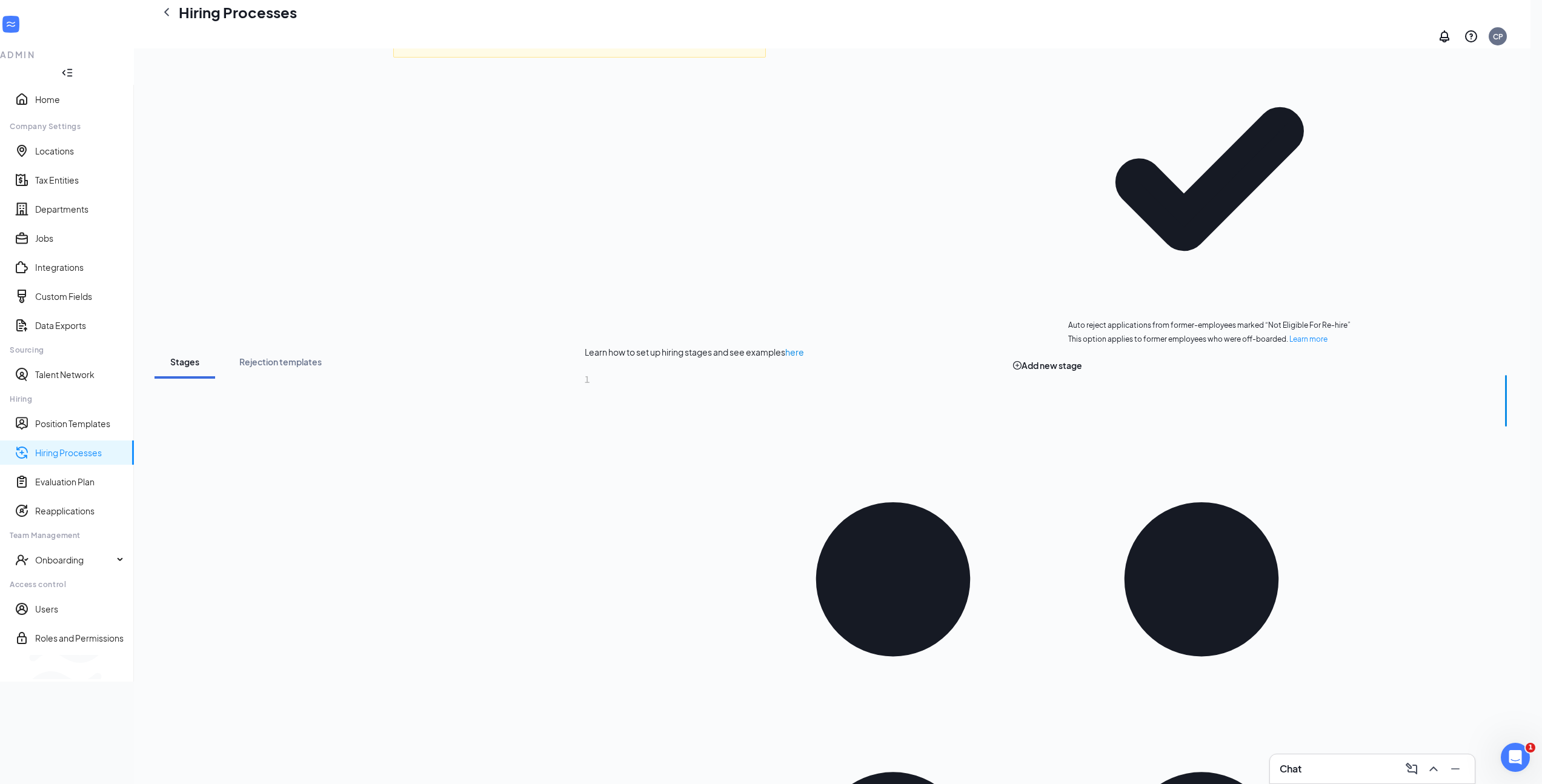
scroll to position [81, 0]
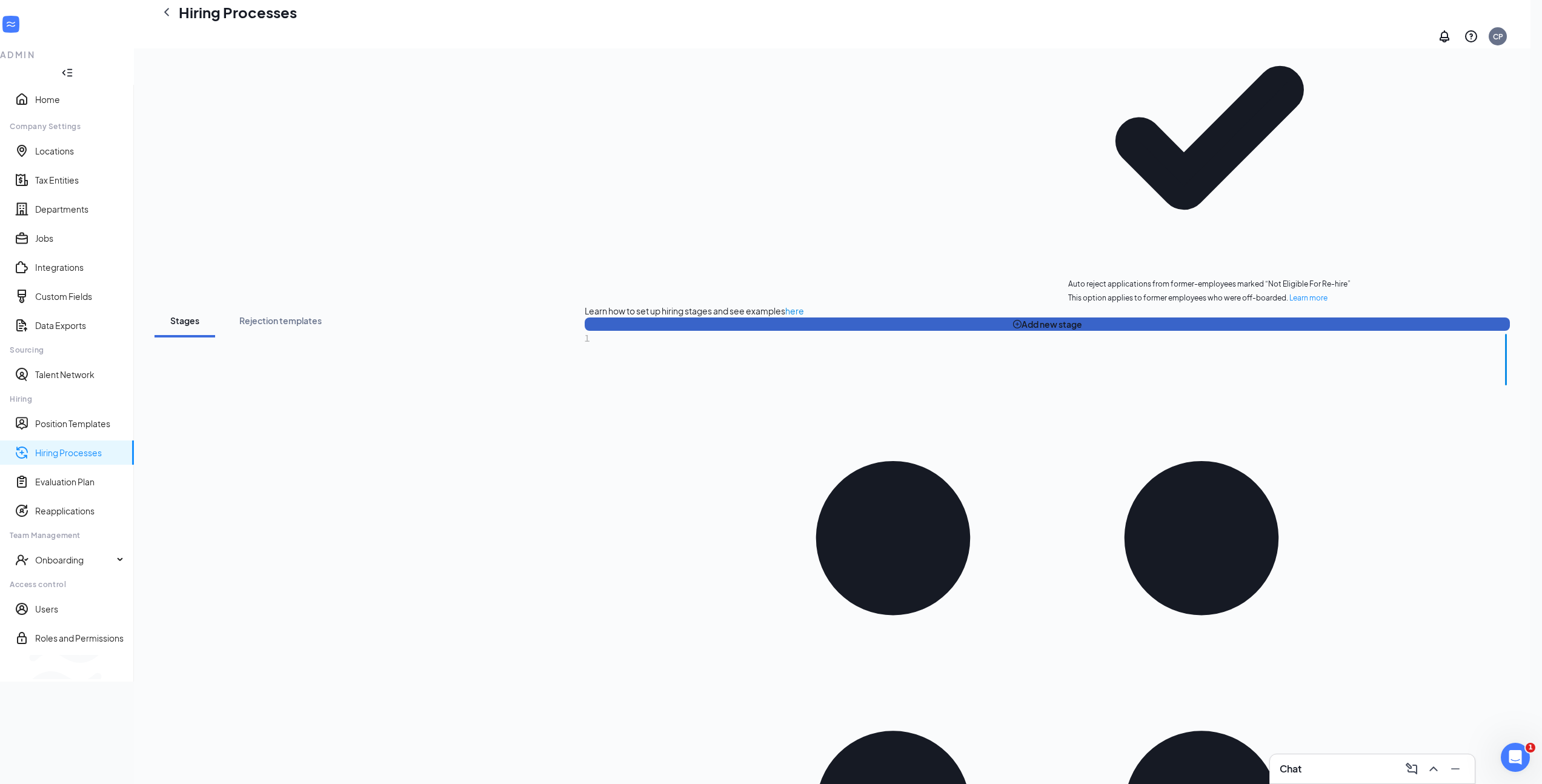
click at [585, 317] on button "Add new stage" at bounding box center [1047, 323] width 925 height 13
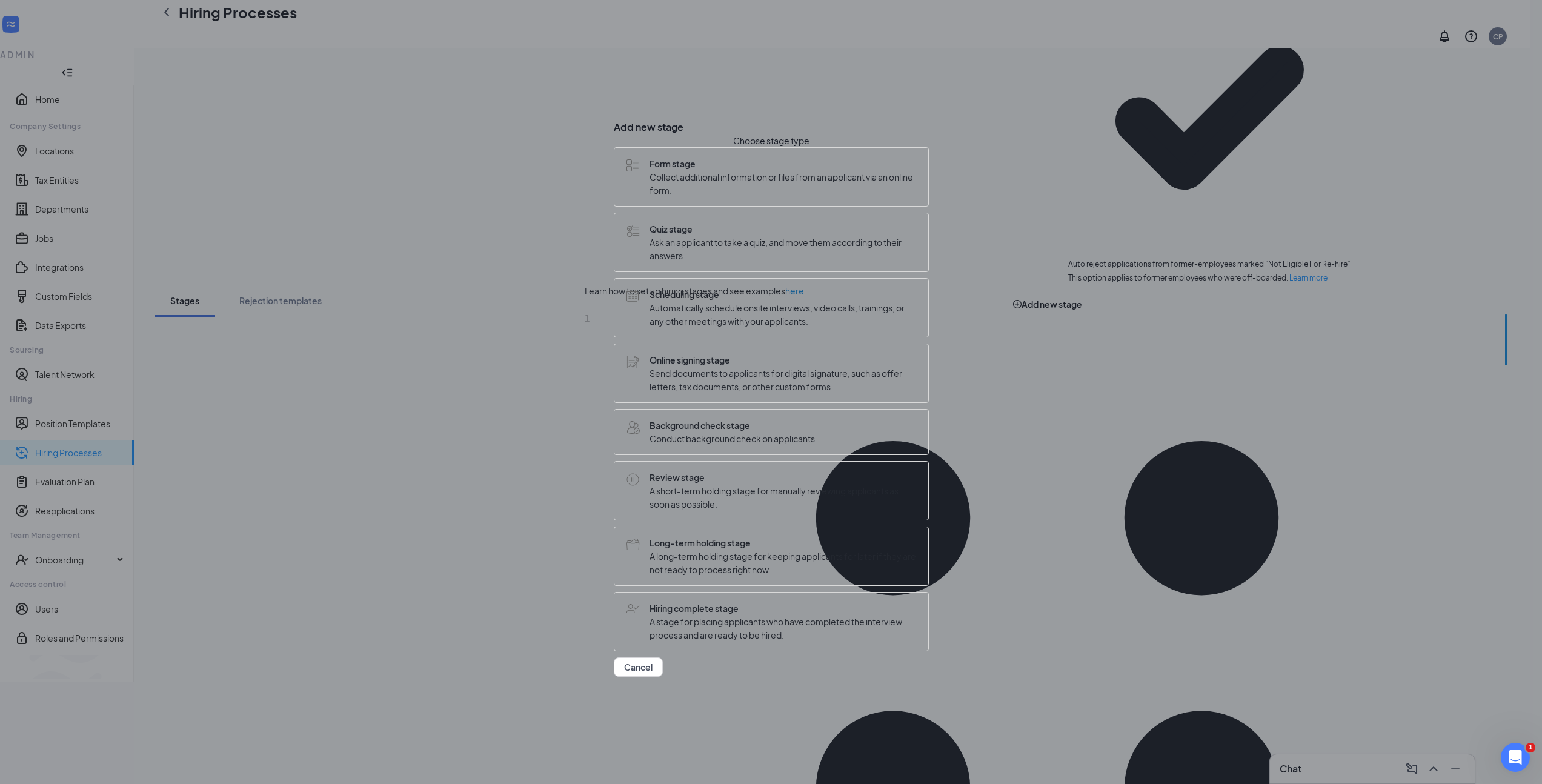
scroll to position [106, 0]
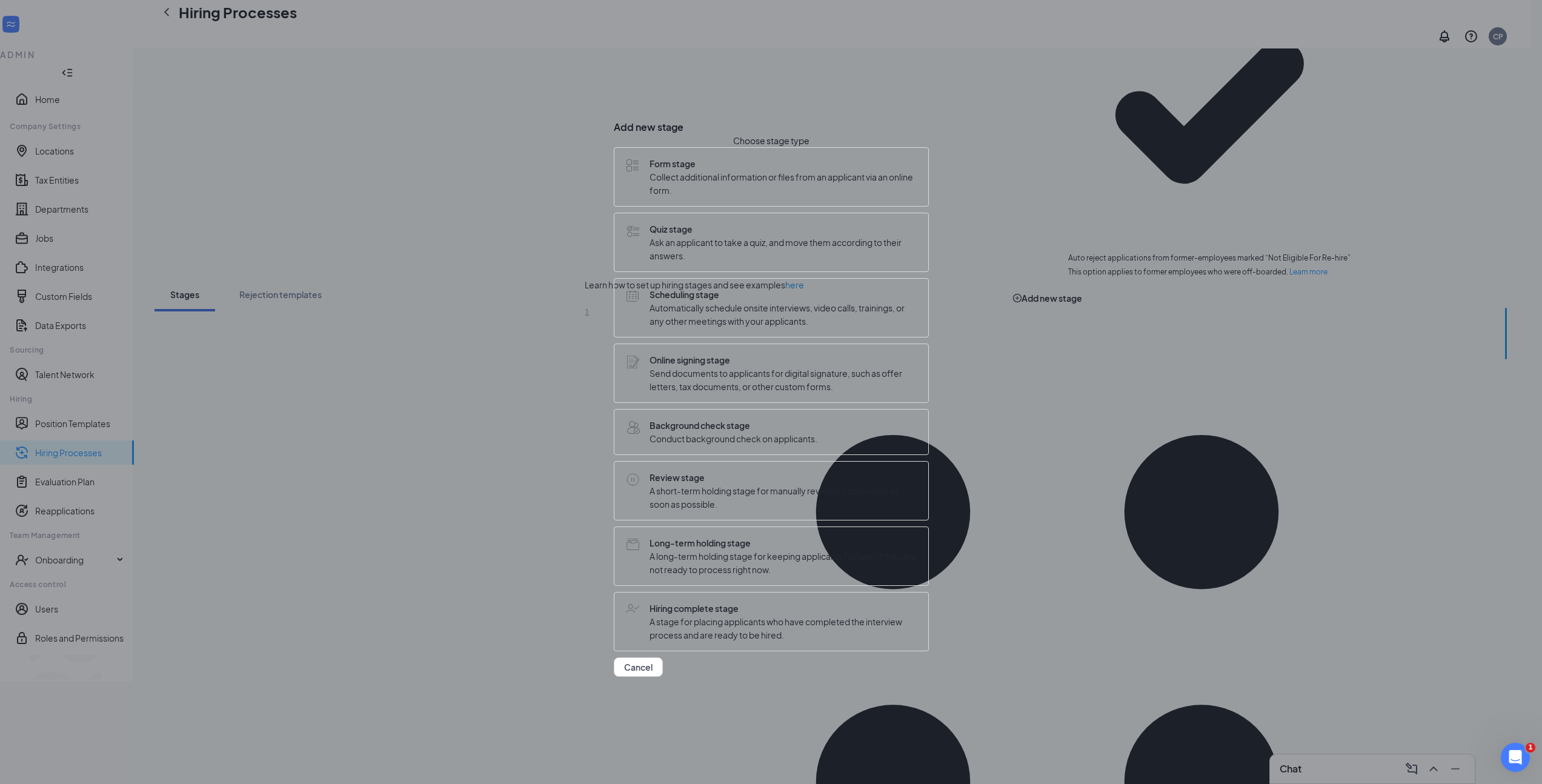
click at [810, 237] on span "Ask an applicant to take a quiz, and move them according to their answers." at bounding box center [783, 249] width 267 height 26
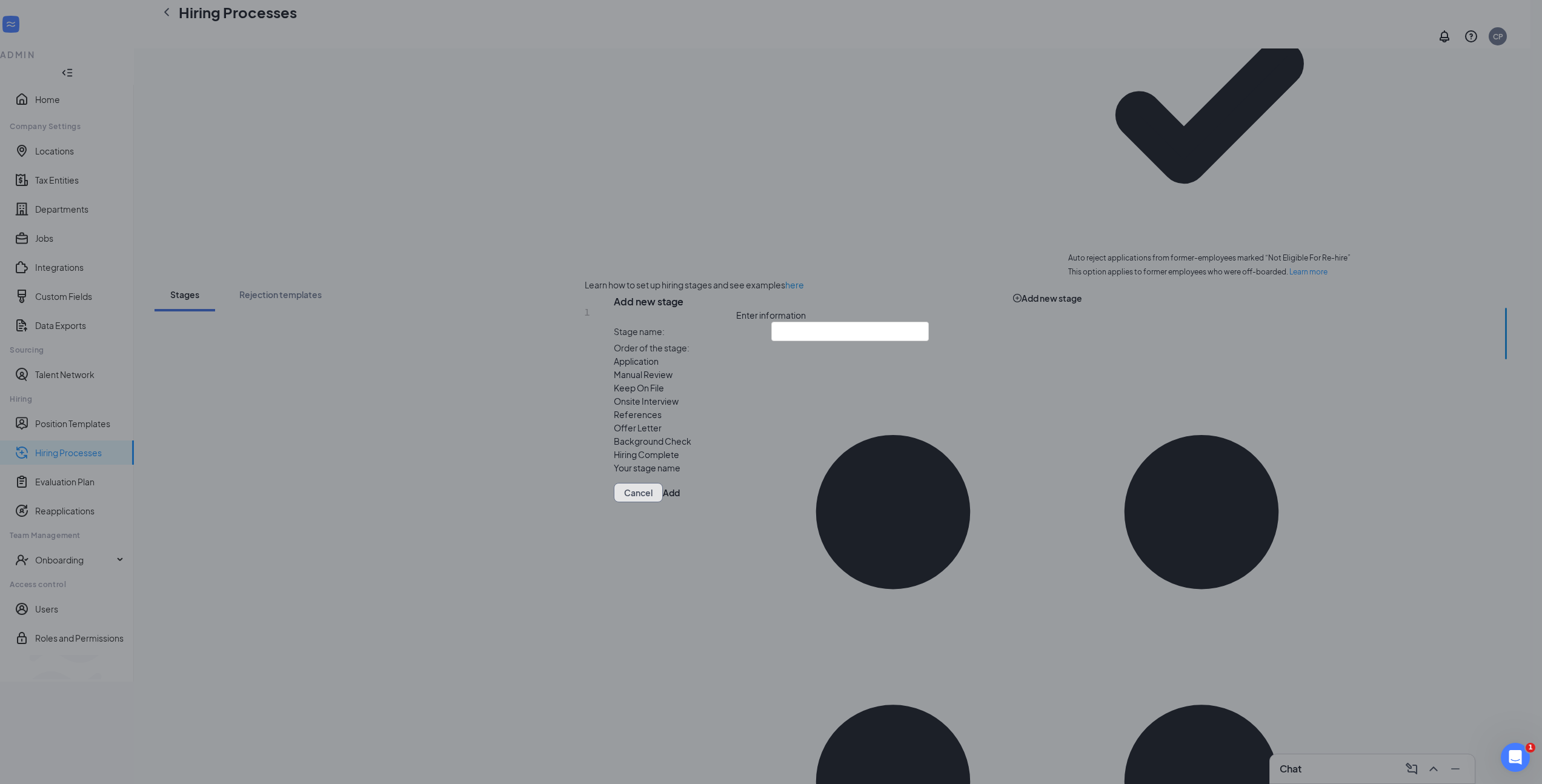
click at [663, 503] on button "Cancel" at bounding box center [638, 492] width 49 height 19
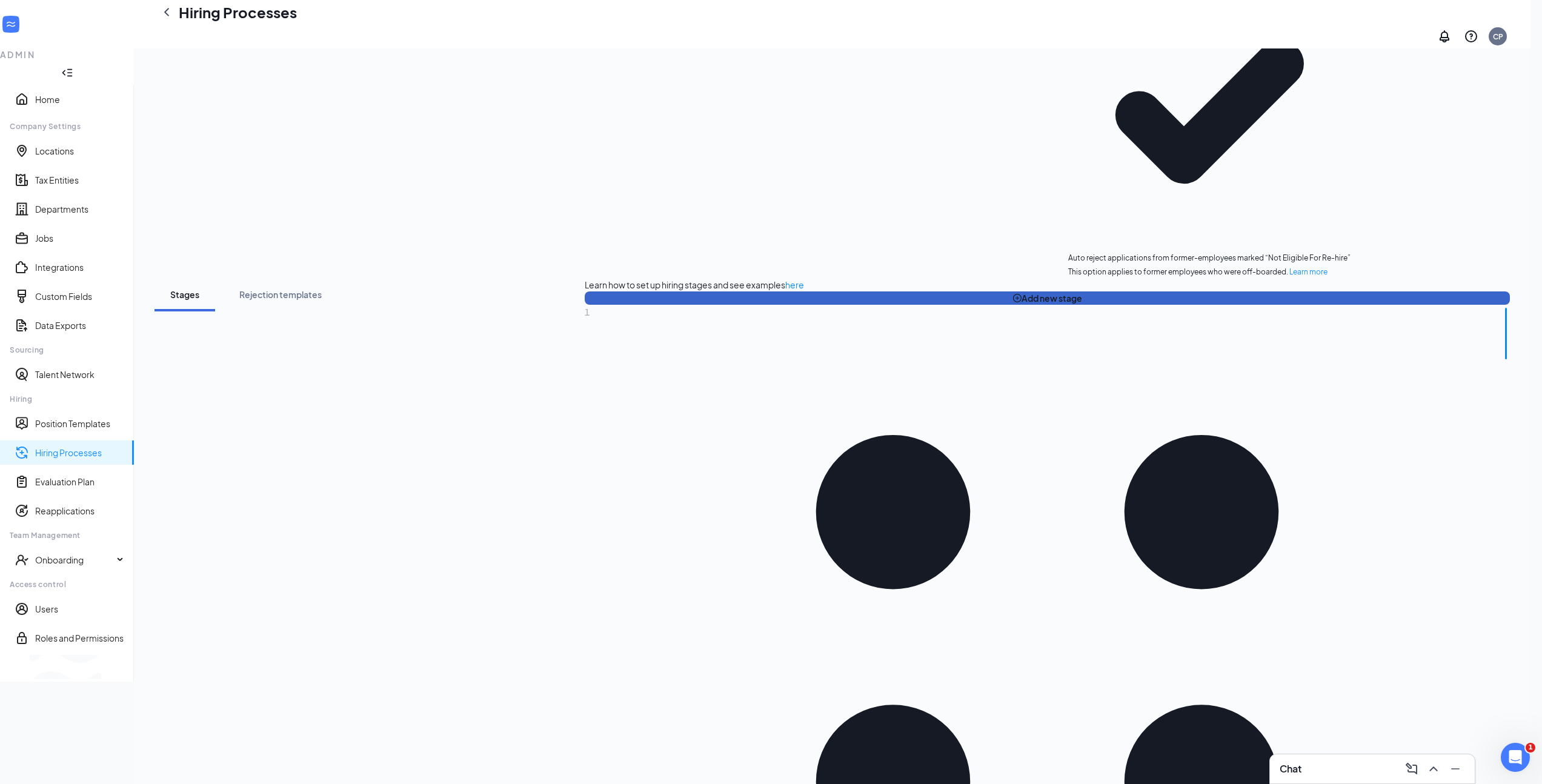
click at [585, 292] on button "Add new stage" at bounding box center [1047, 298] width 925 height 13
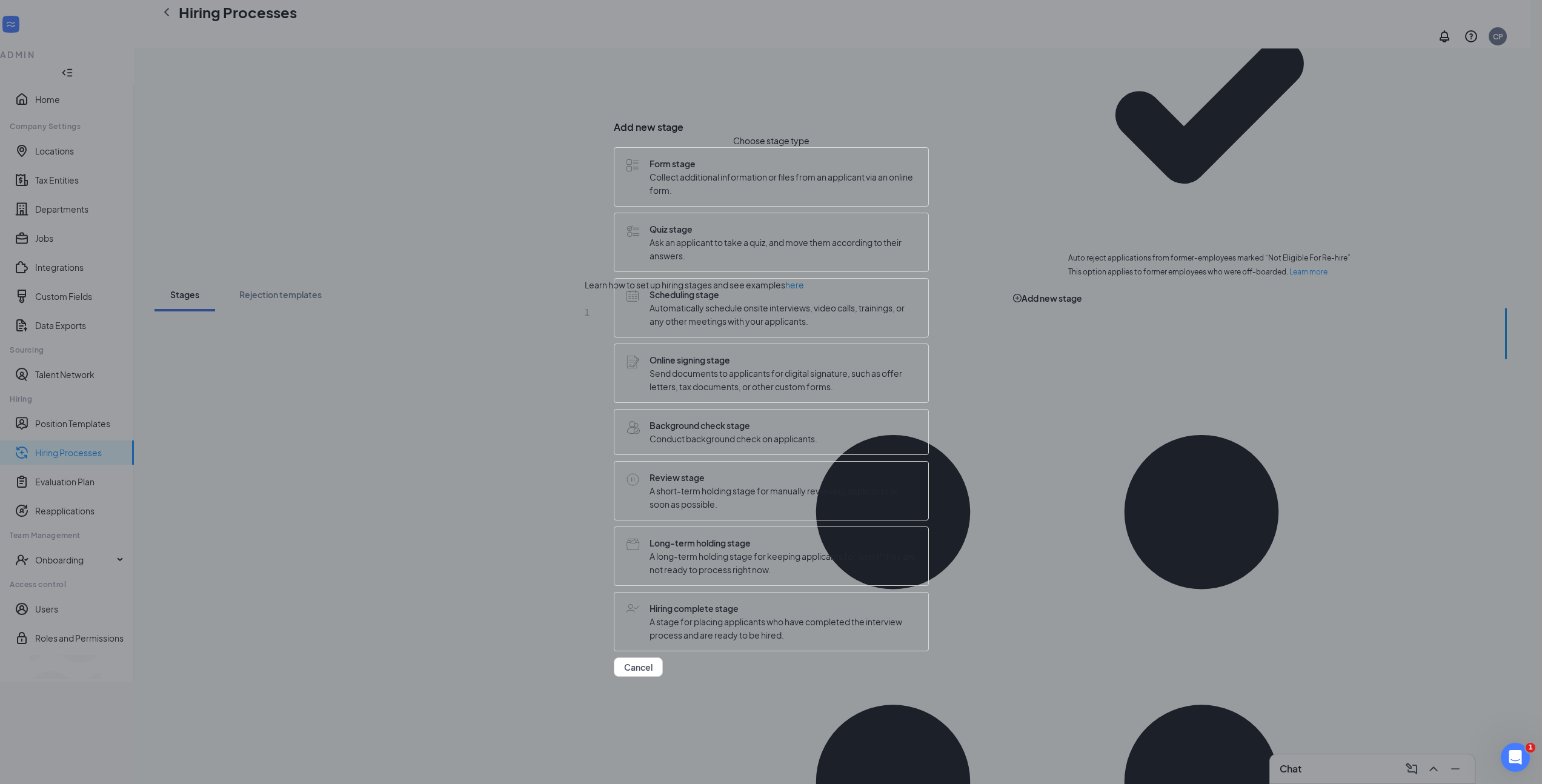
scroll to position [0, 0]
click at [793, 251] on span "Ask an applicant to take a quiz, and move them according to their answers." at bounding box center [783, 249] width 267 height 26
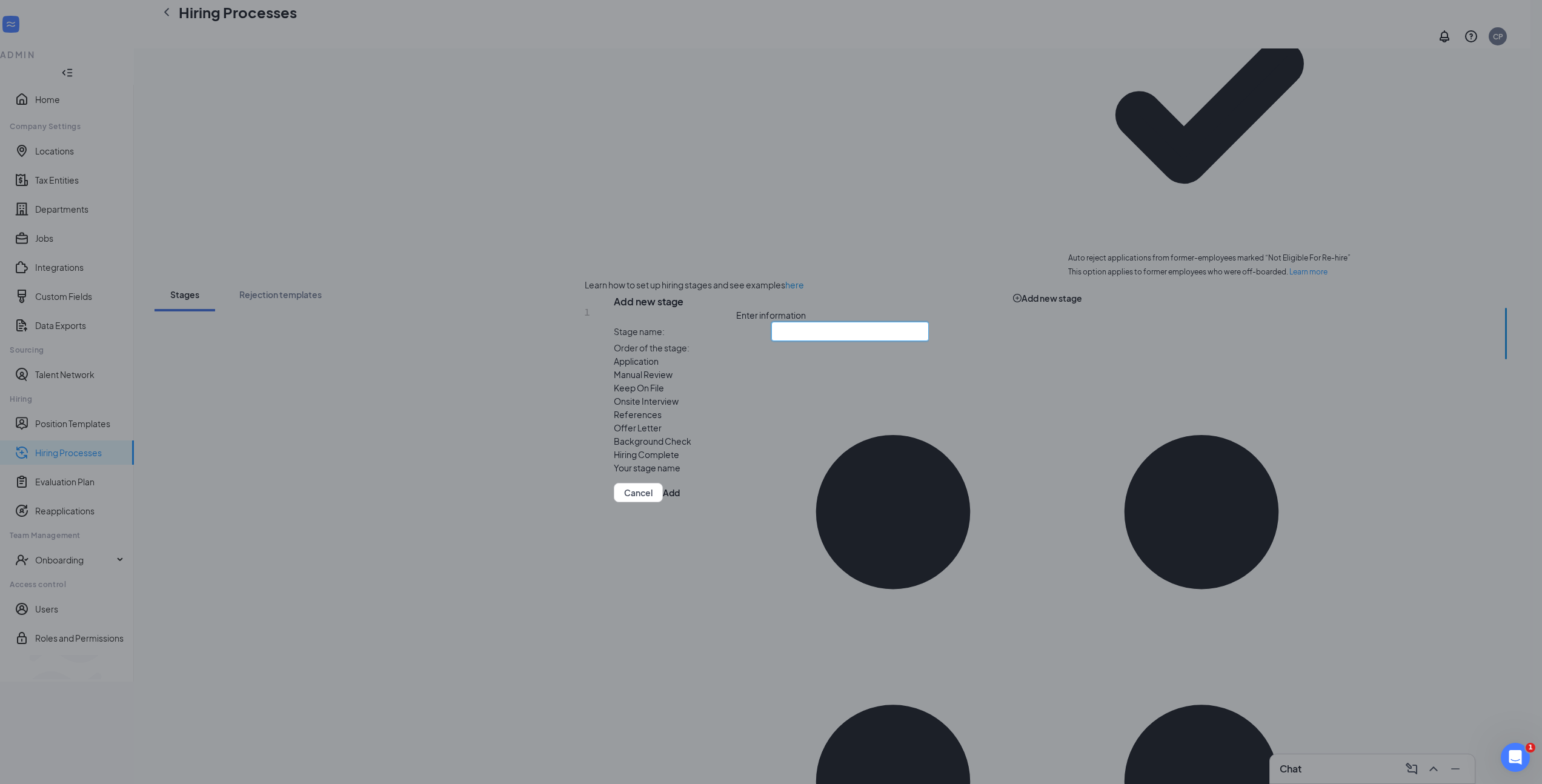
click at [798, 322] on input "text" at bounding box center [849, 331] width 157 height 19
type input "Test"
click at [679, 503] on button "Add" at bounding box center [672, 492] width 17 height 19
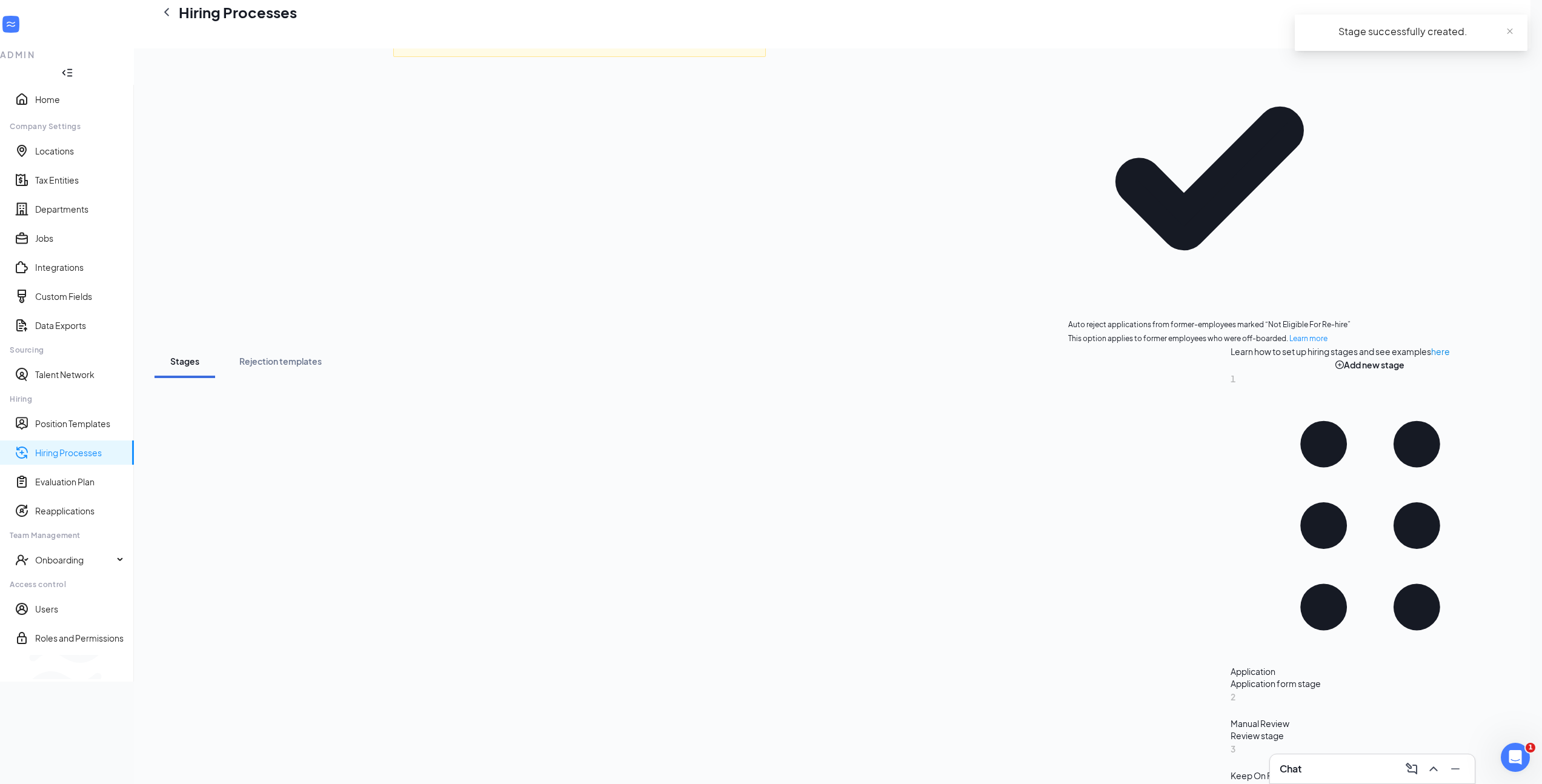
scroll to position [104, 0]
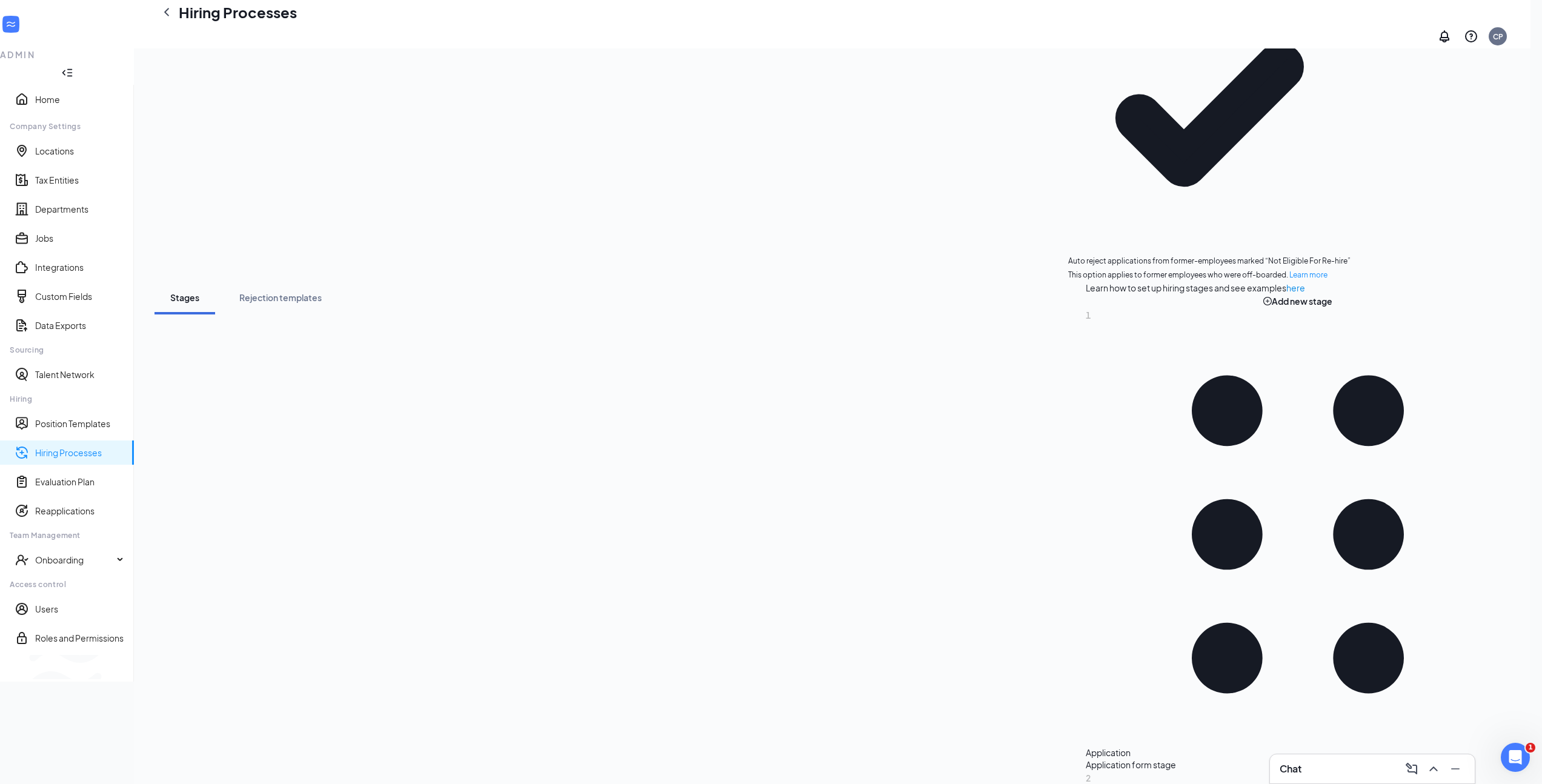
drag, startPoint x: 597, startPoint y: 593, endPoint x: 578, endPoint y: 591, distance: 19.1
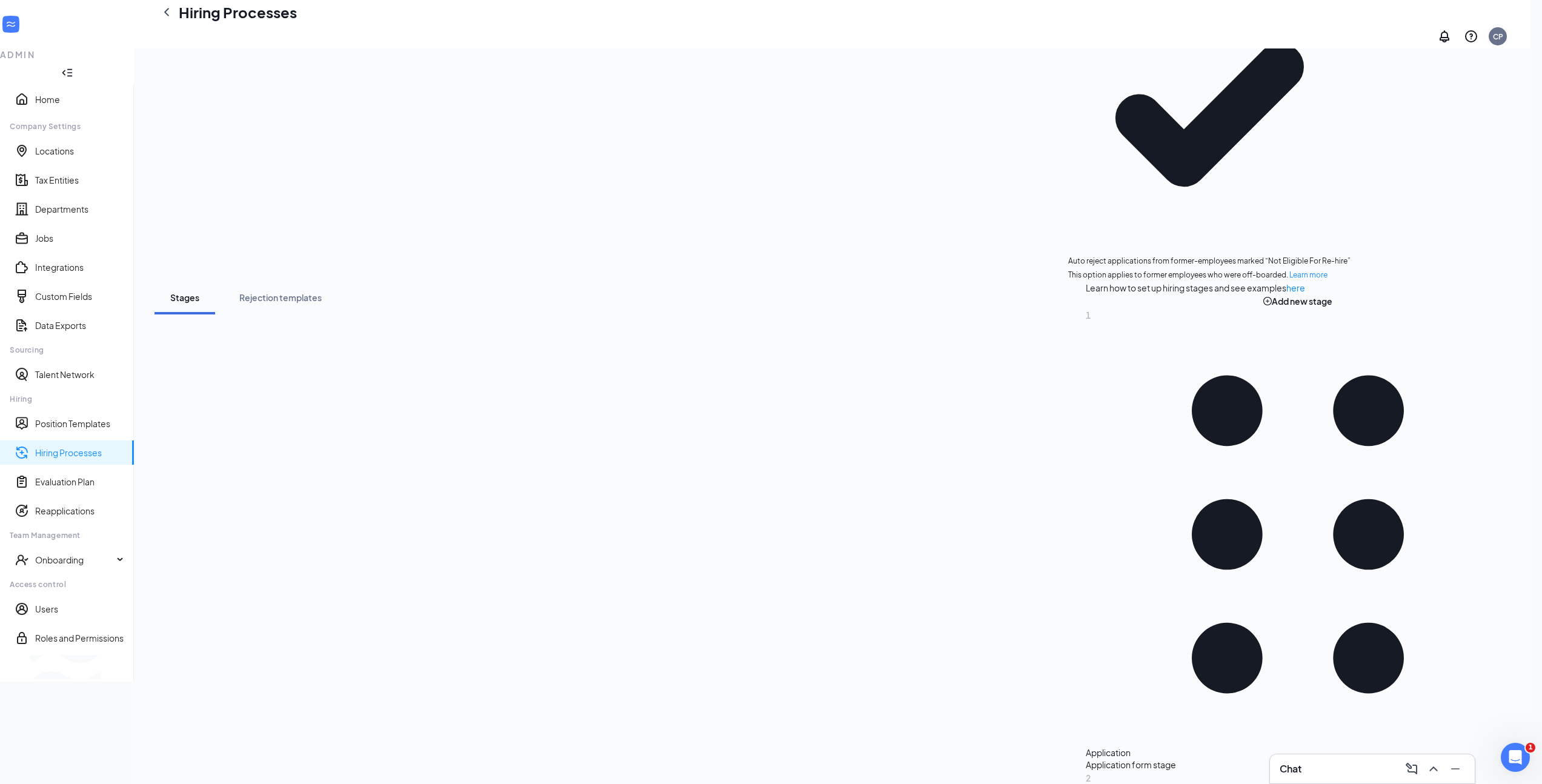
radio input "true"
radio input "false"
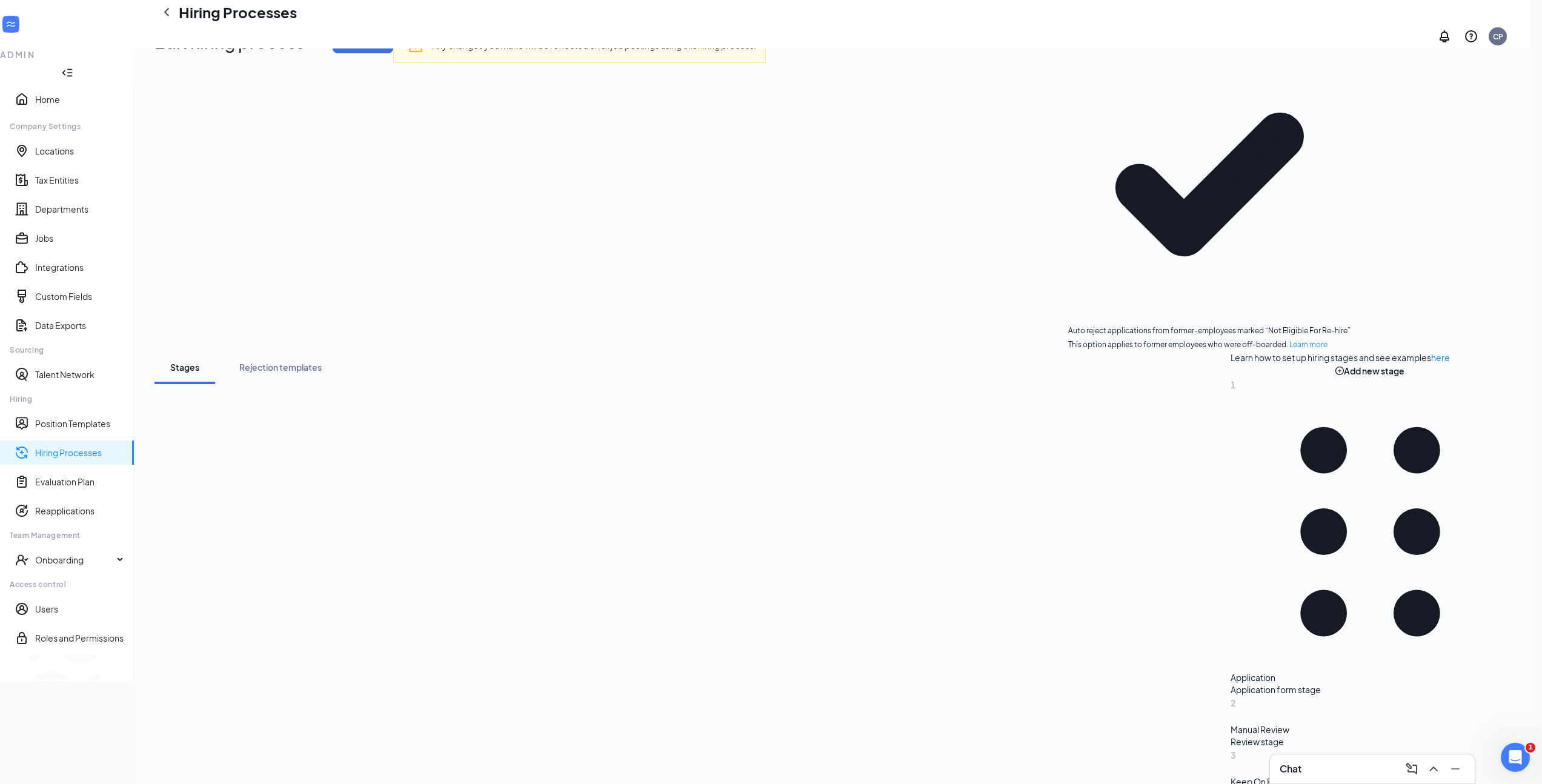
scroll to position [104, 0]
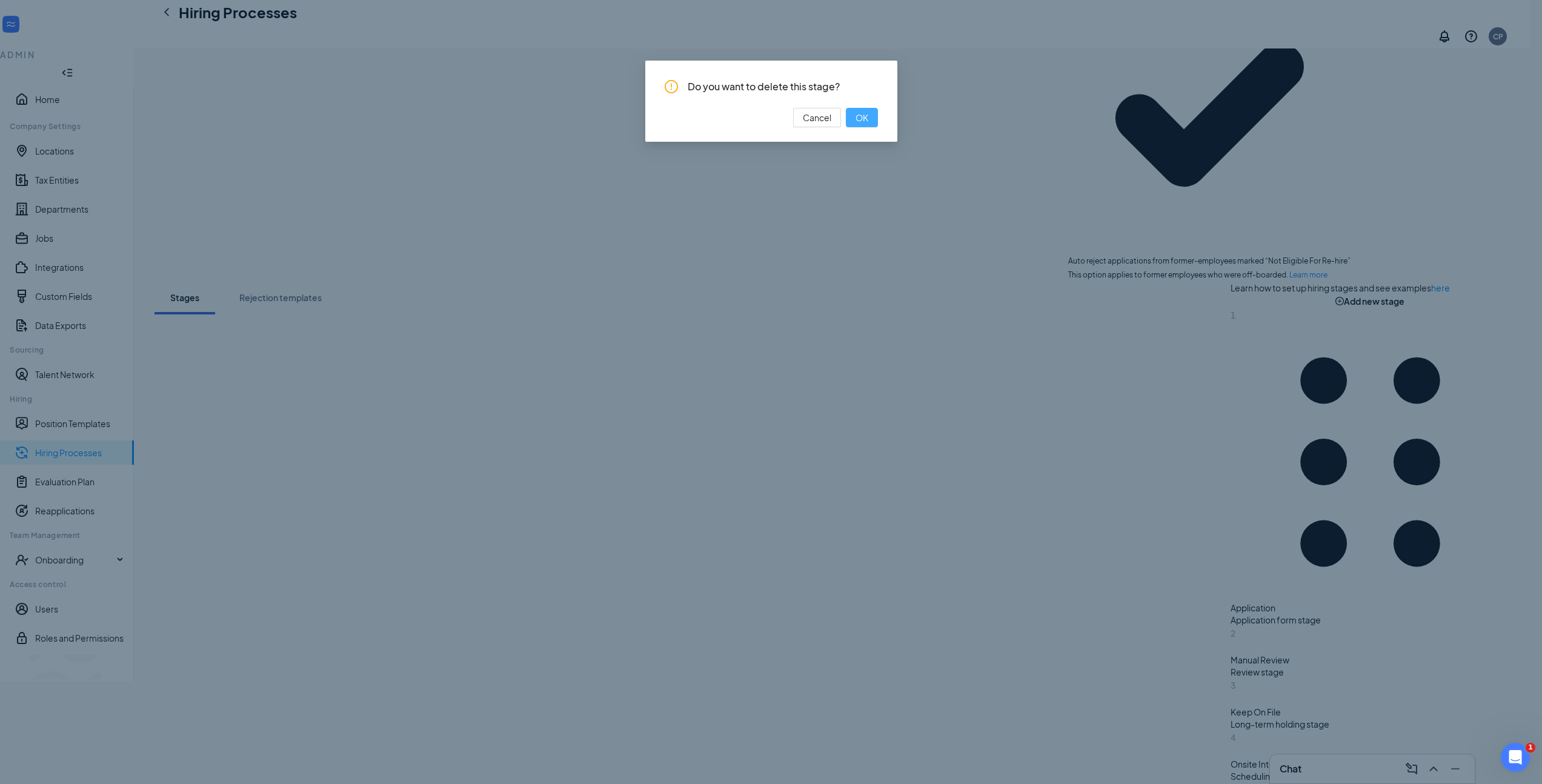
click at [853, 118] on button "OK" at bounding box center [861, 117] width 32 height 19
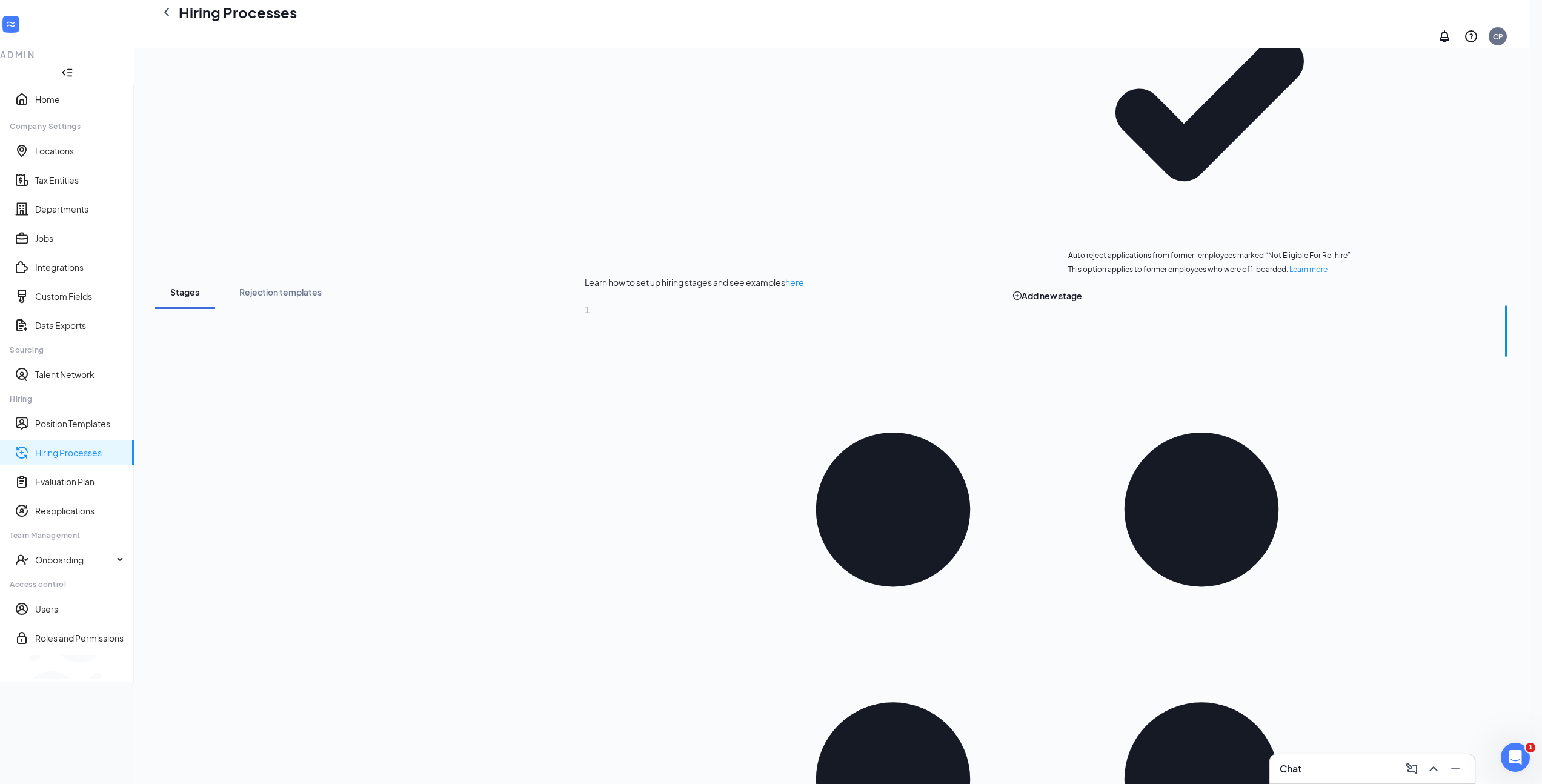
scroll to position [109, 0]
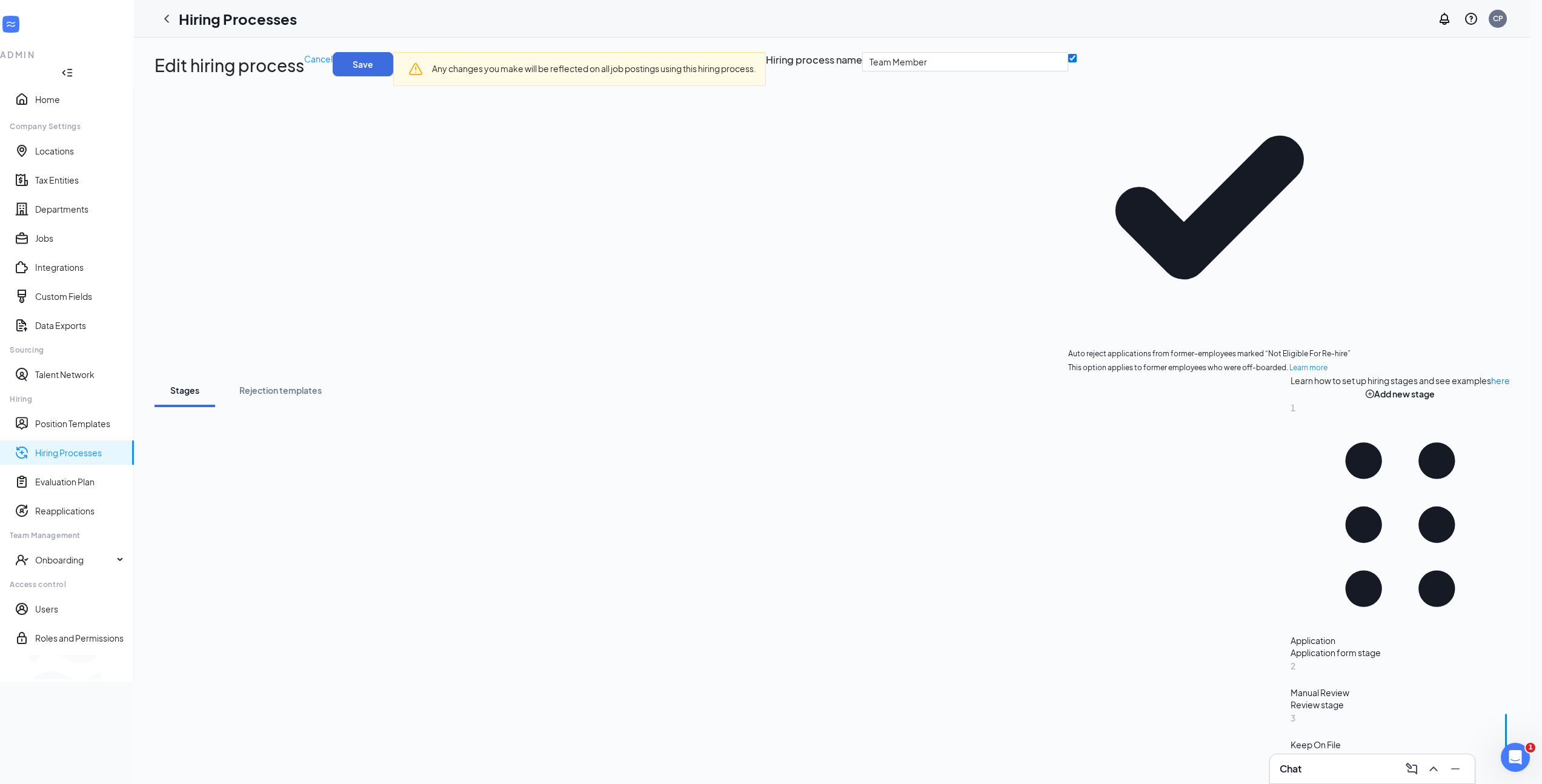
click at [1291, 686] on div "Manual Review" at bounding box center [1400, 692] width 220 height 12
click at [1291, 634] on div "Application" at bounding box center [1400, 641] width 220 height 12
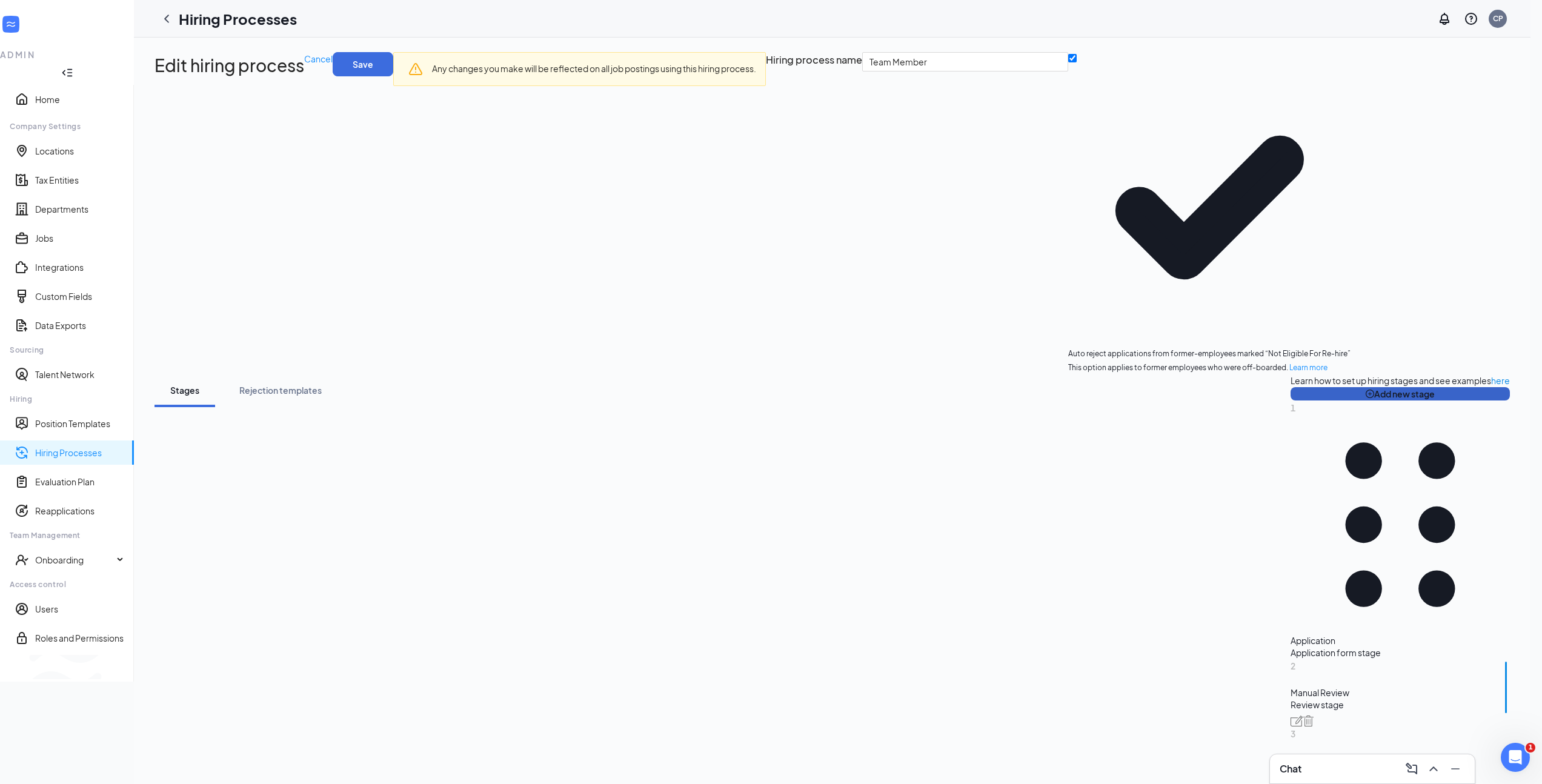
click at [1291, 387] on button "Add new stage" at bounding box center [1400, 393] width 220 height 13
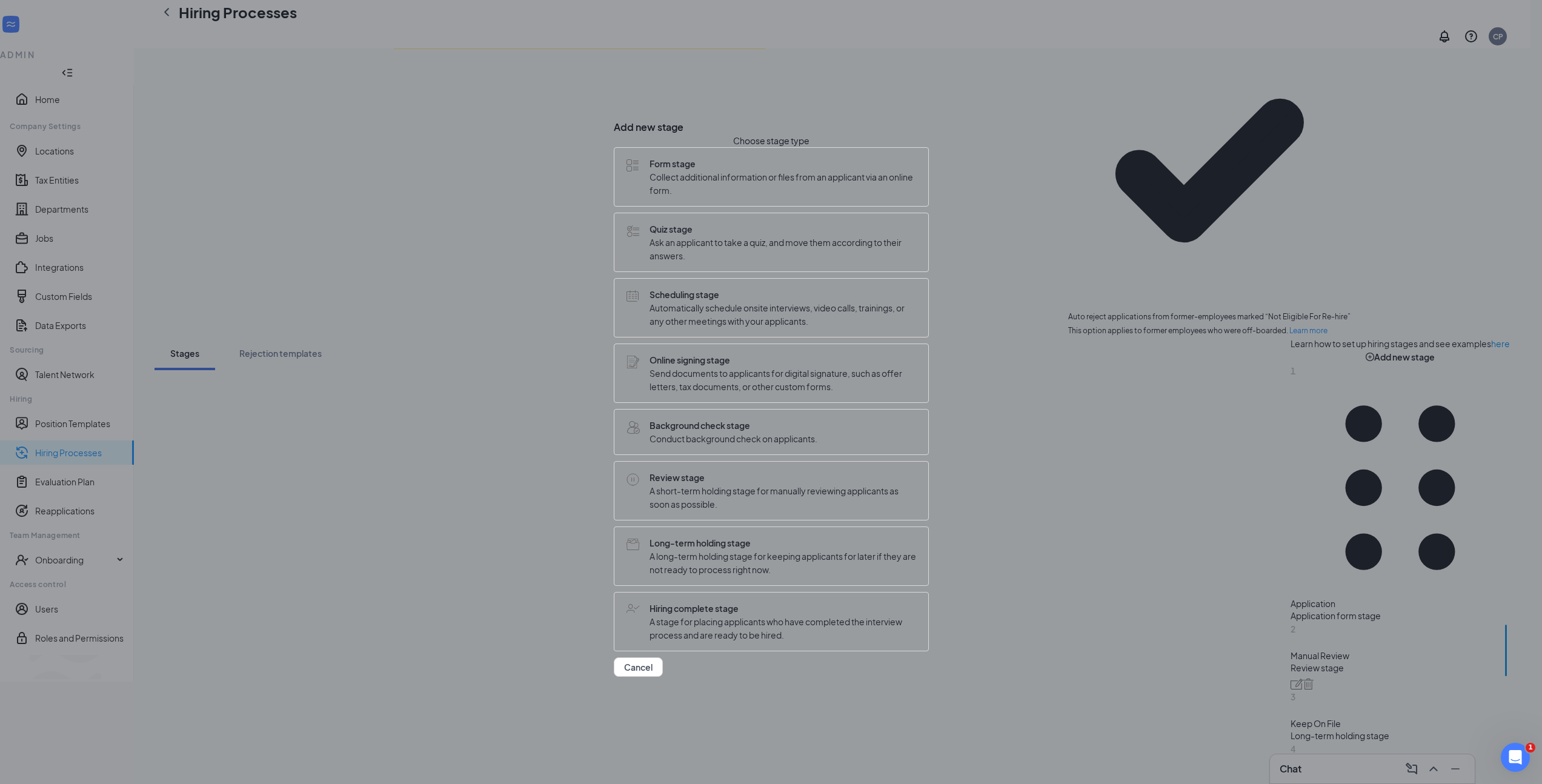
scroll to position [55, 0]
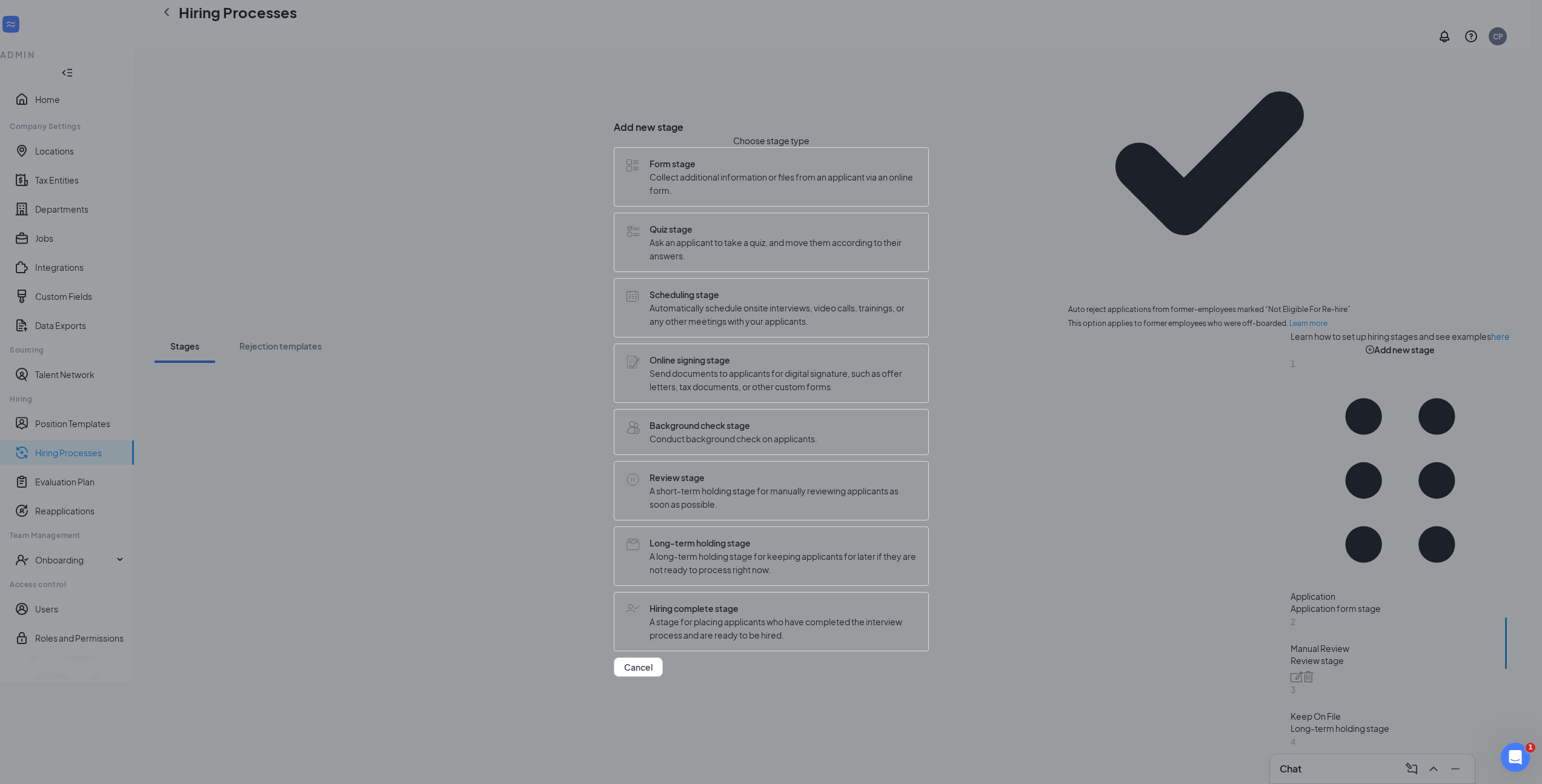
click at [797, 480] on span "Review stage" at bounding box center [783, 477] width 267 height 13
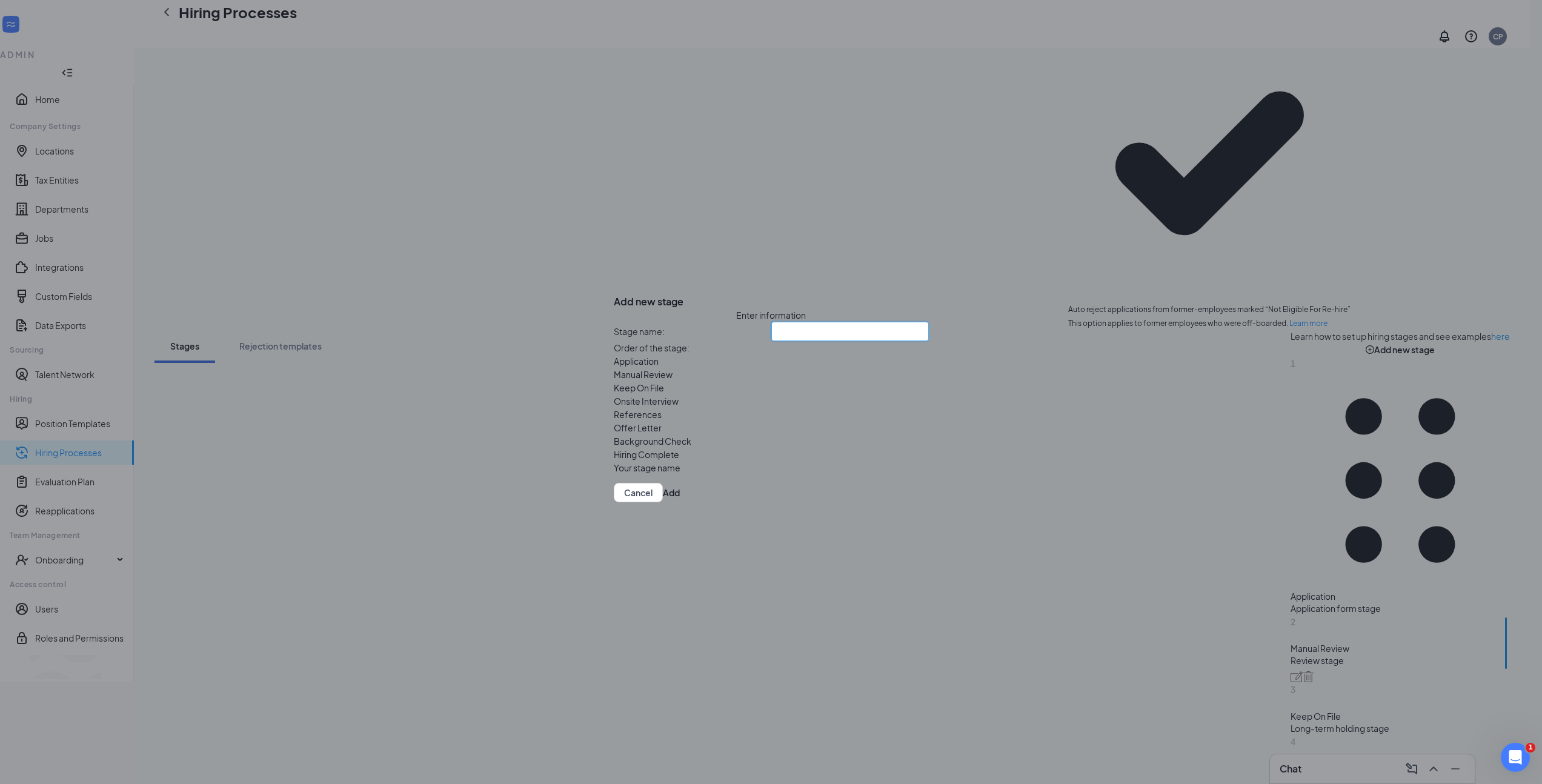
click at [771, 322] on input "text" at bounding box center [849, 331] width 157 height 19
type input "Potential Candidate"
drag, startPoint x: 757, startPoint y: 505, endPoint x: 752, endPoint y: 385, distance: 120.1
click at [752, 385] on div "Application Manual Review Keep On File Onsite Interview References Offer Letter…" at bounding box center [692, 414] width 157 height 120
click at [679, 503] on button "Add" at bounding box center [672, 492] width 17 height 19
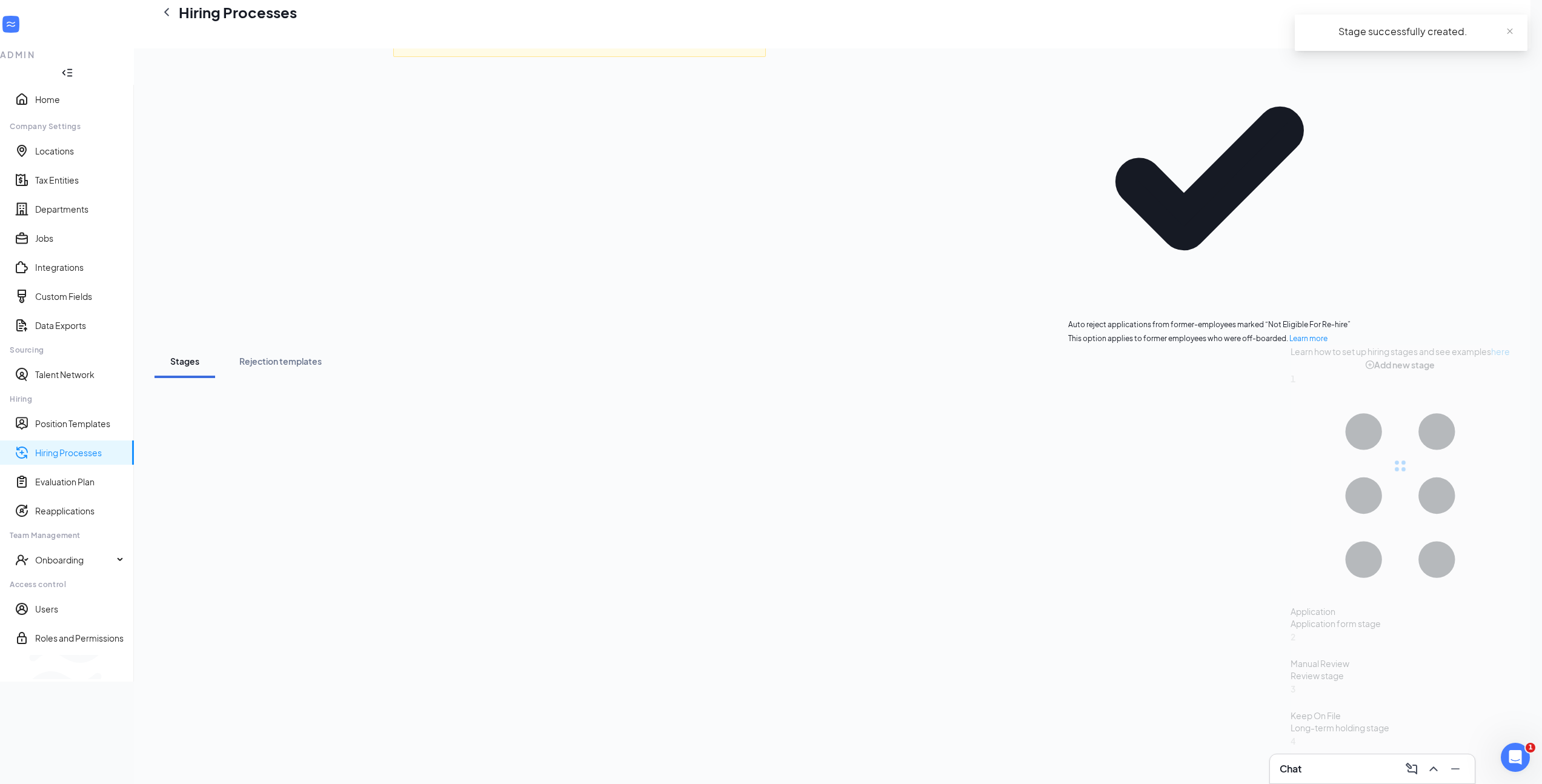
scroll to position [55, 0]
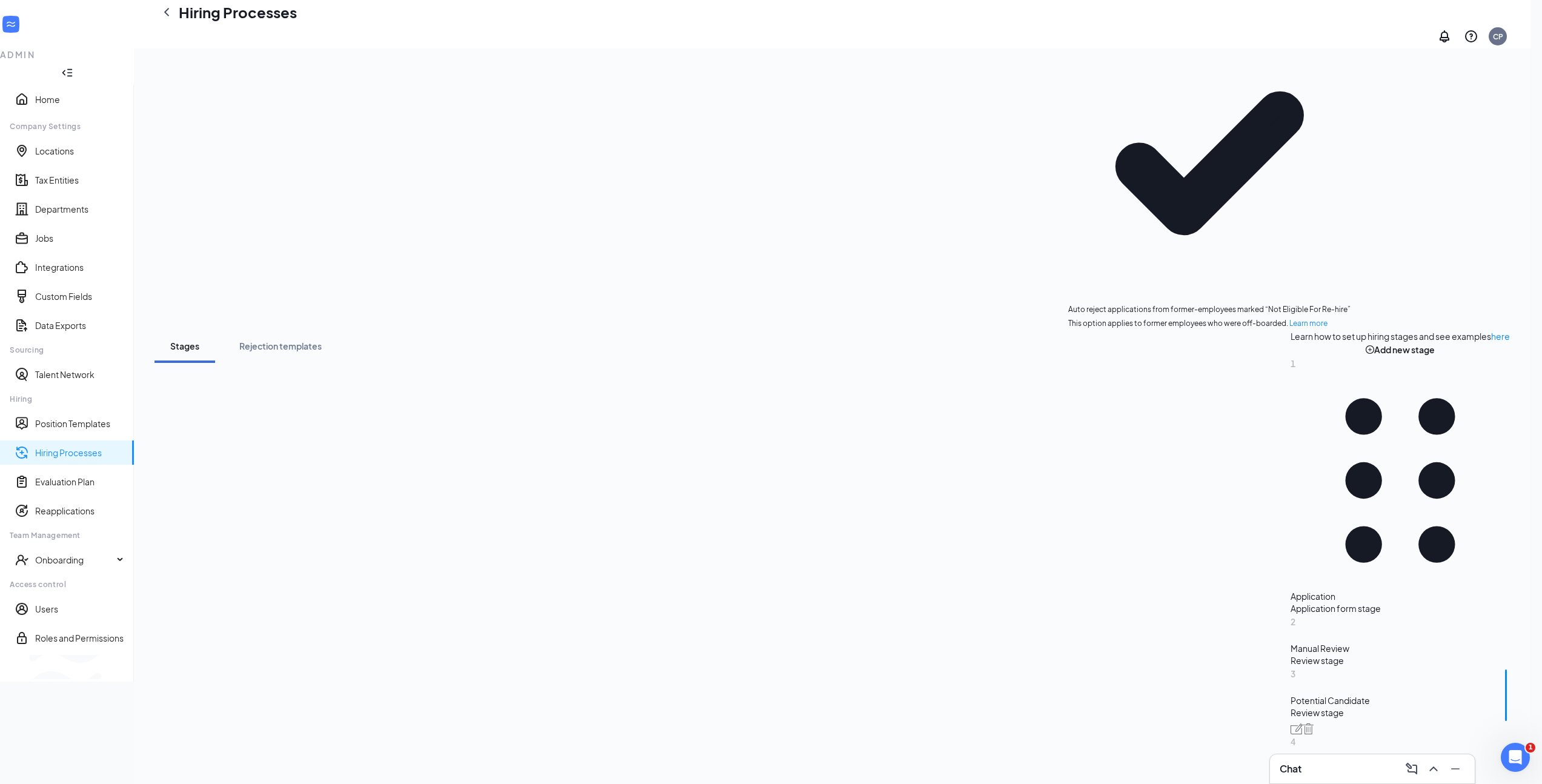
click at [1291, 654] on div "Review stage" at bounding box center [1400, 661] width 220 height 12
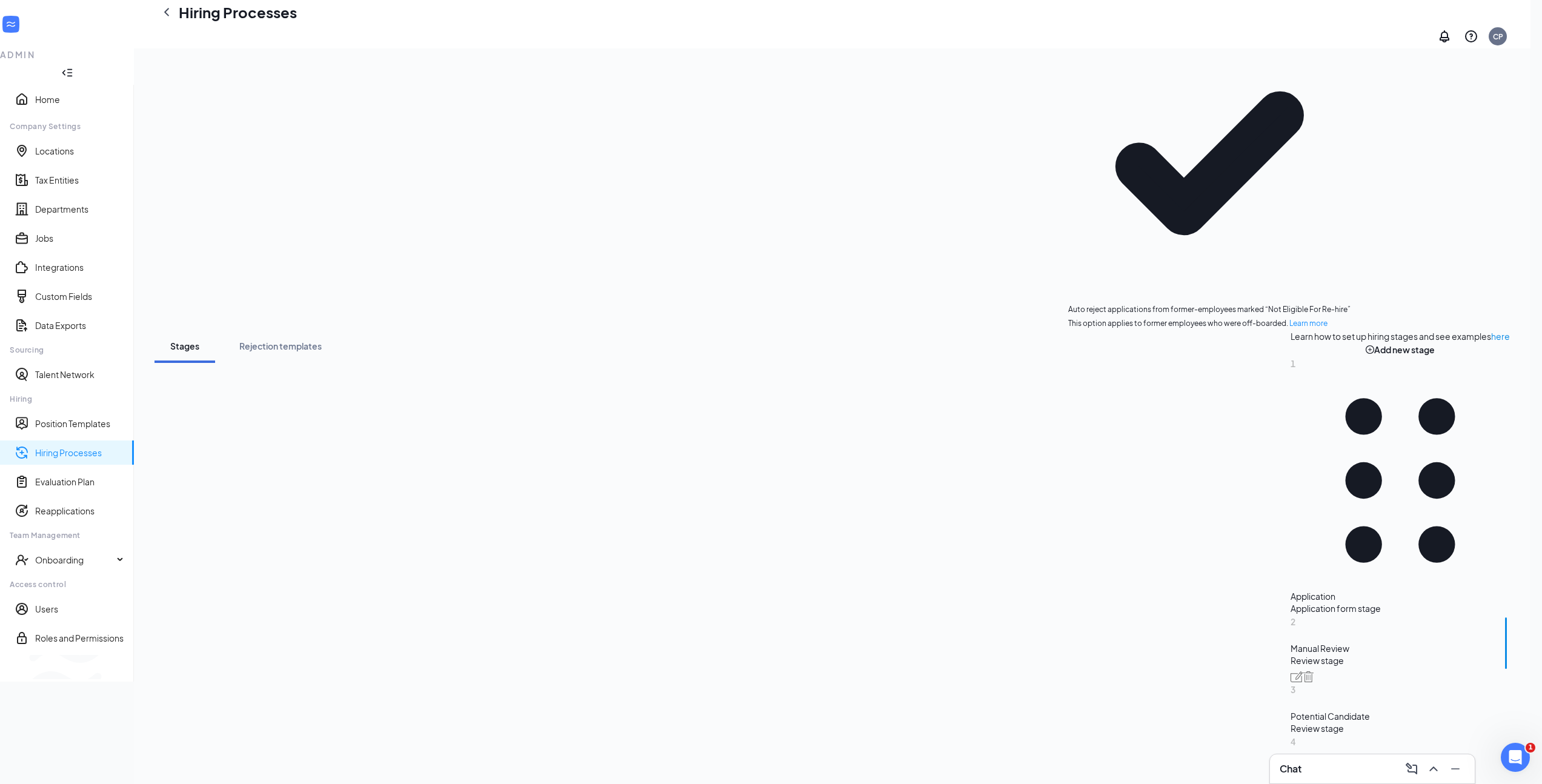
click at [1291, 722] on div "Review stage" at bounding box center [1400, 728] width 220 height 12
click at [1291, 724] on img at bounding box center [1297, 729] width 12 height 11
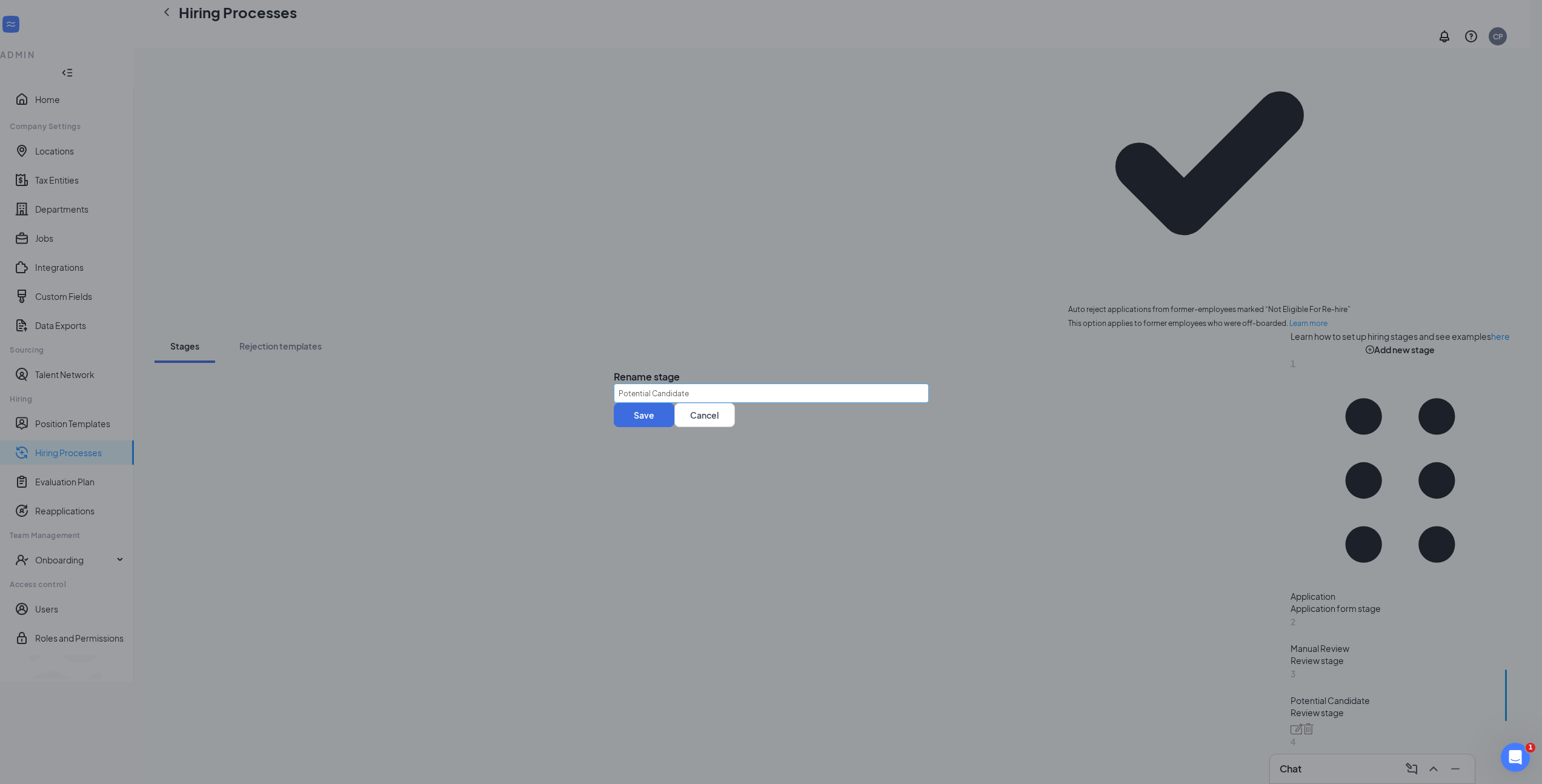
click at [816, 396] on input "Potential Candidate" at bounding box center [771, 392] width 315 height 19
type input "Interview Candidate"
click at [674, 427] on button "Save" at bounding box center [644, 414] width 61 height 24
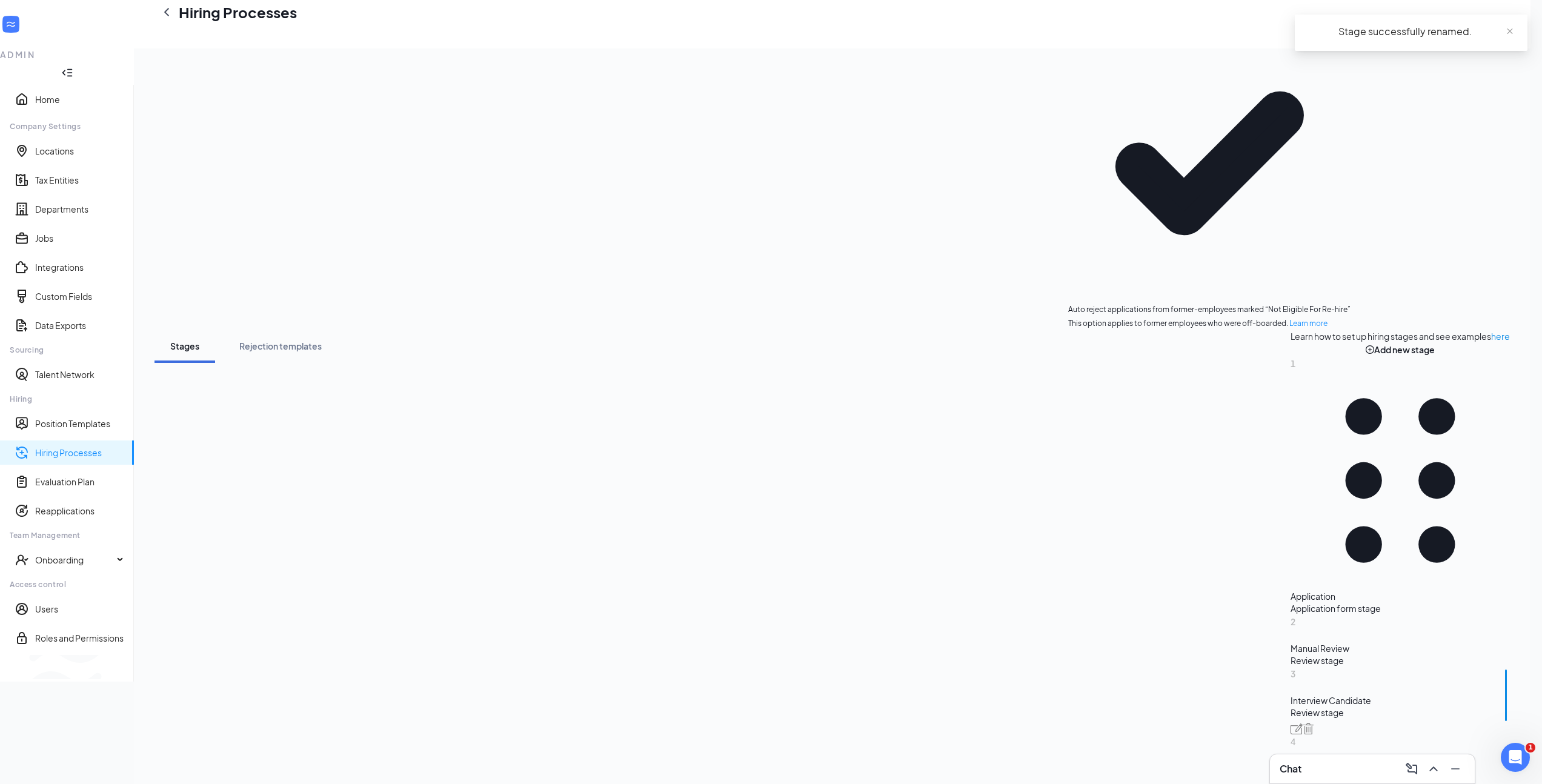
click at [620, 184] on div "Edit hiring process Cancel Save Any changes you make will be reflected on all j…" at bounding box center [832, 603] width 1355 height 1190
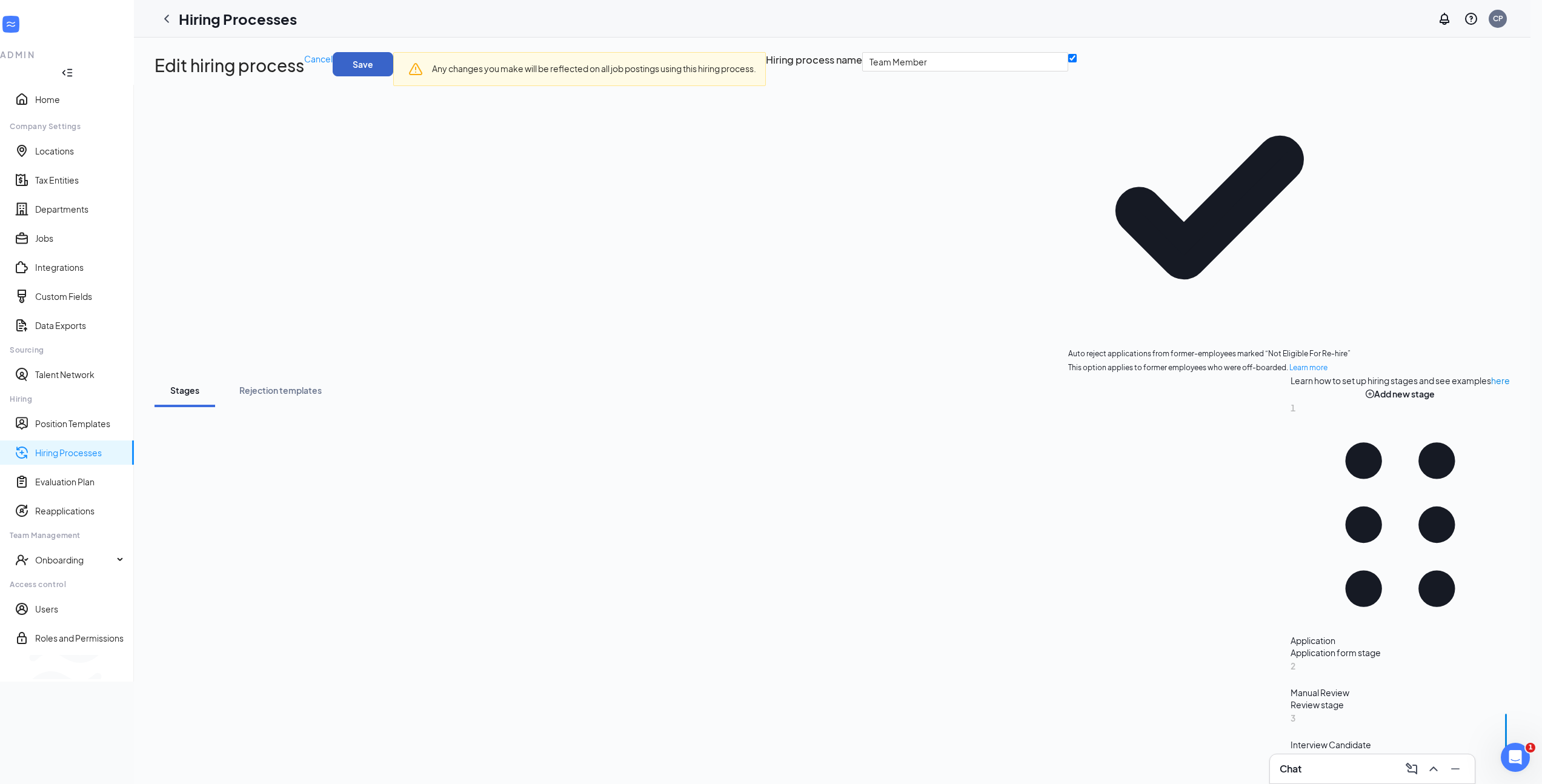
click at [393, 67] on button "Save" at bounding box center [363, 64] width 61 height 24
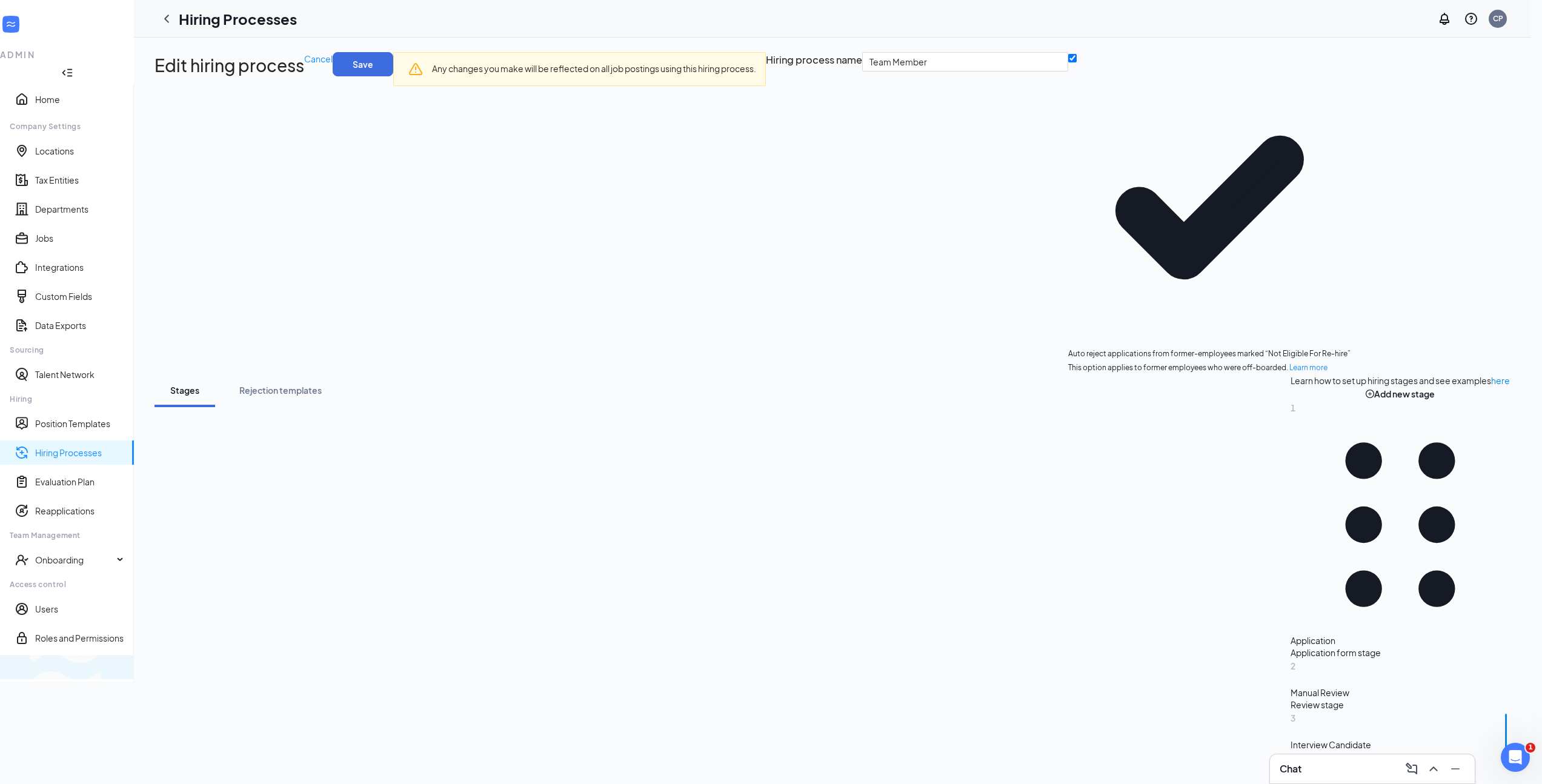
click at [24, 679] on li "Switch to team view" at bounding box center [67, 666] width 134 height 24
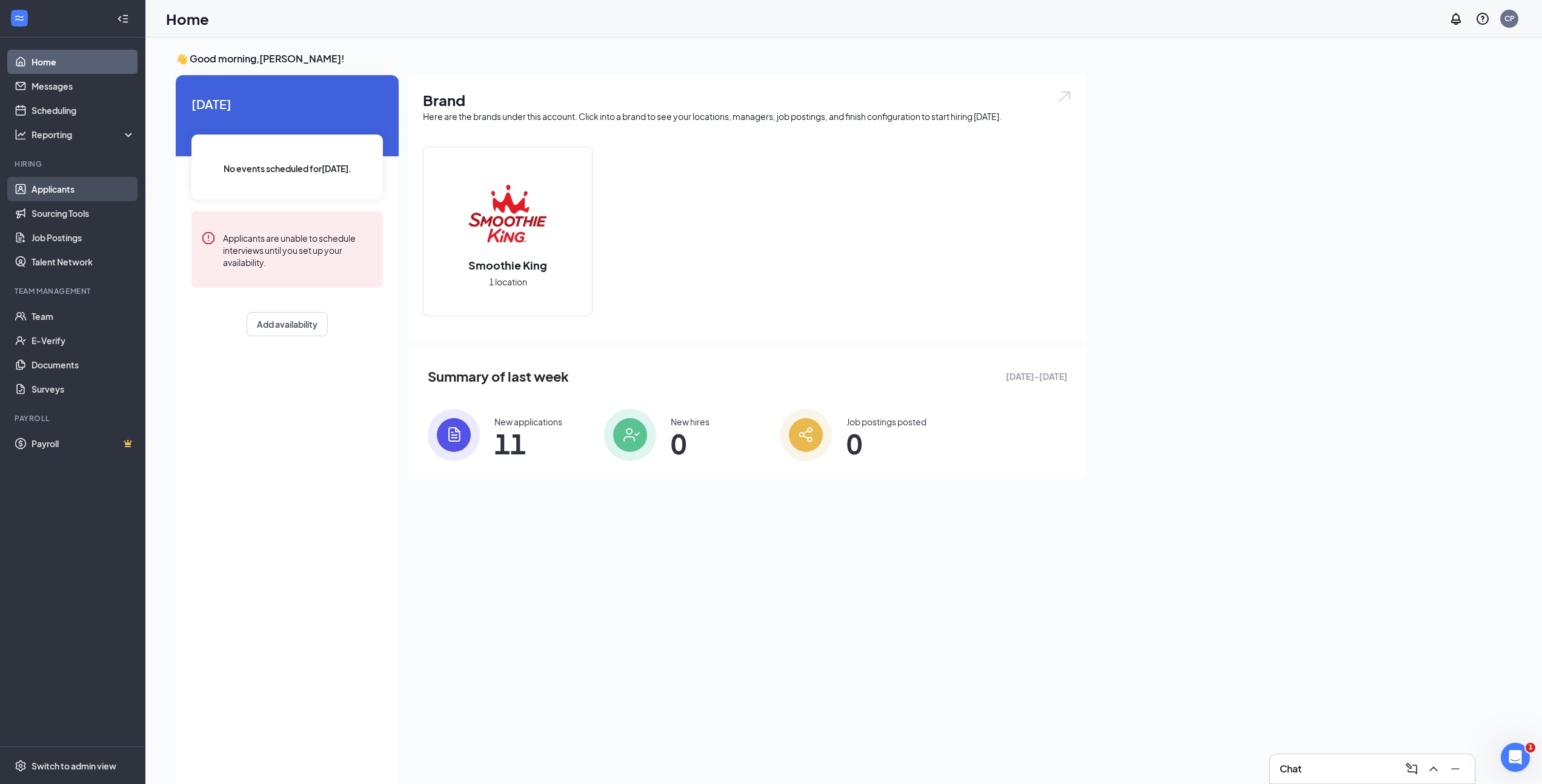
click at [74, 195] on link "Applicants" at bounding box center [84, 188] width 104 height 24
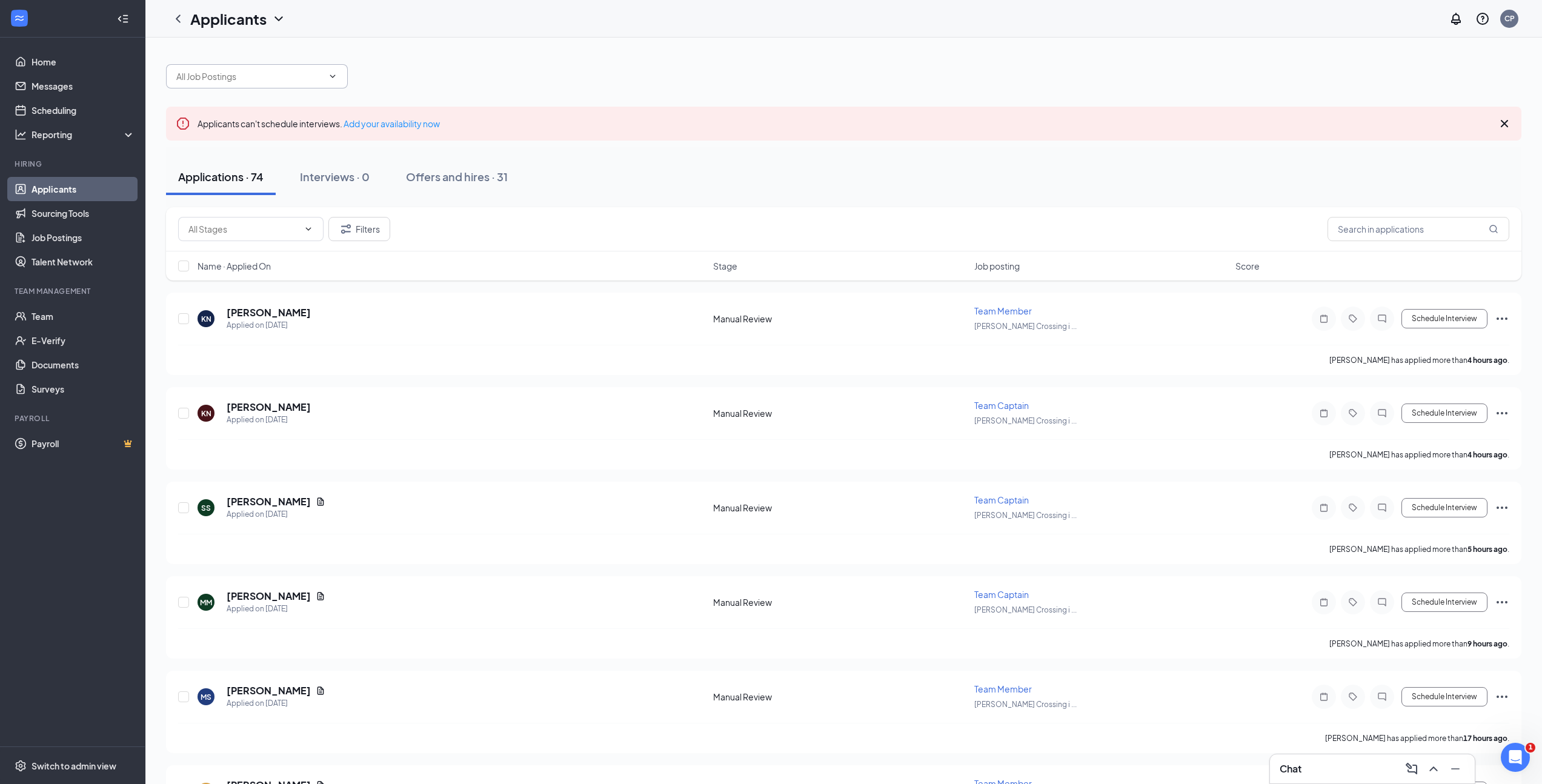
click at [251, 73] on input "text" at bounding box center [249, 76] width 147 height 13
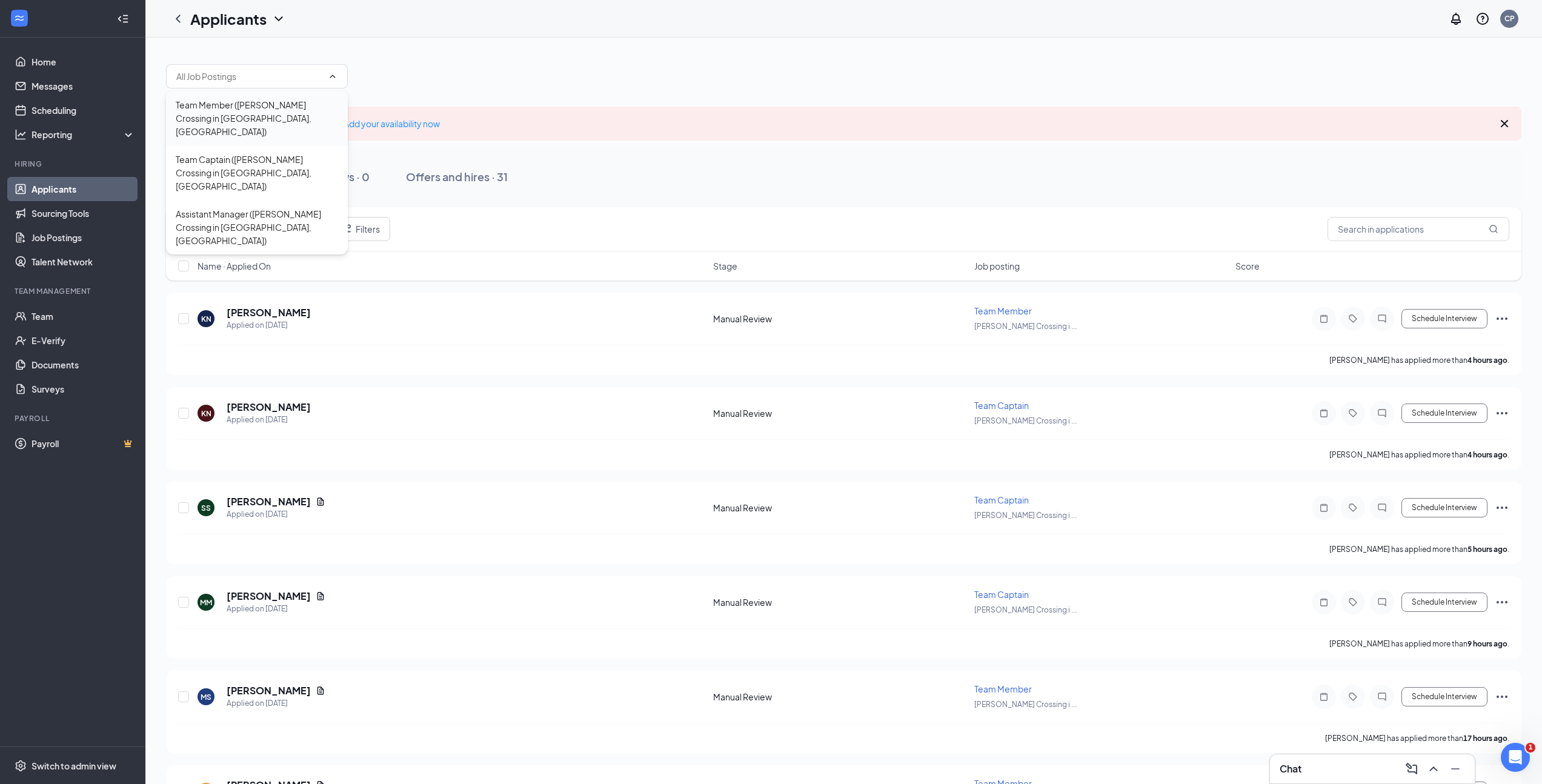
click at [233, 105] on div "Team Member ([PERSON_NAME] Crossing in [GEOGRAPHIC_DATA], [GEOGRAPHIC_DATA])" at bounding box center [257, 119] width 162 height 40
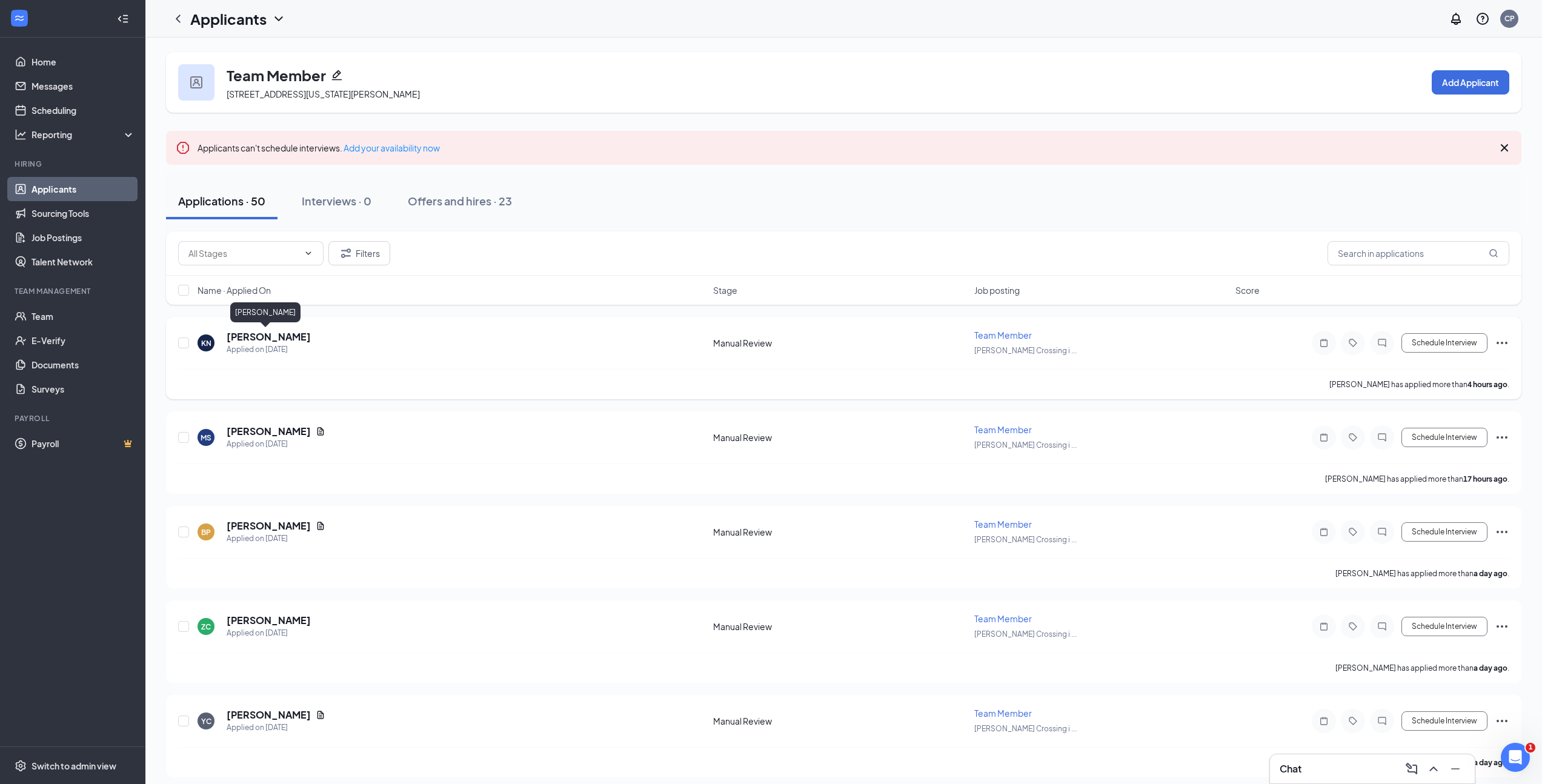
click at [247, 333] on h5 "[PERSON_NAME]" at bounding box center [268, 337] width 85 height 13
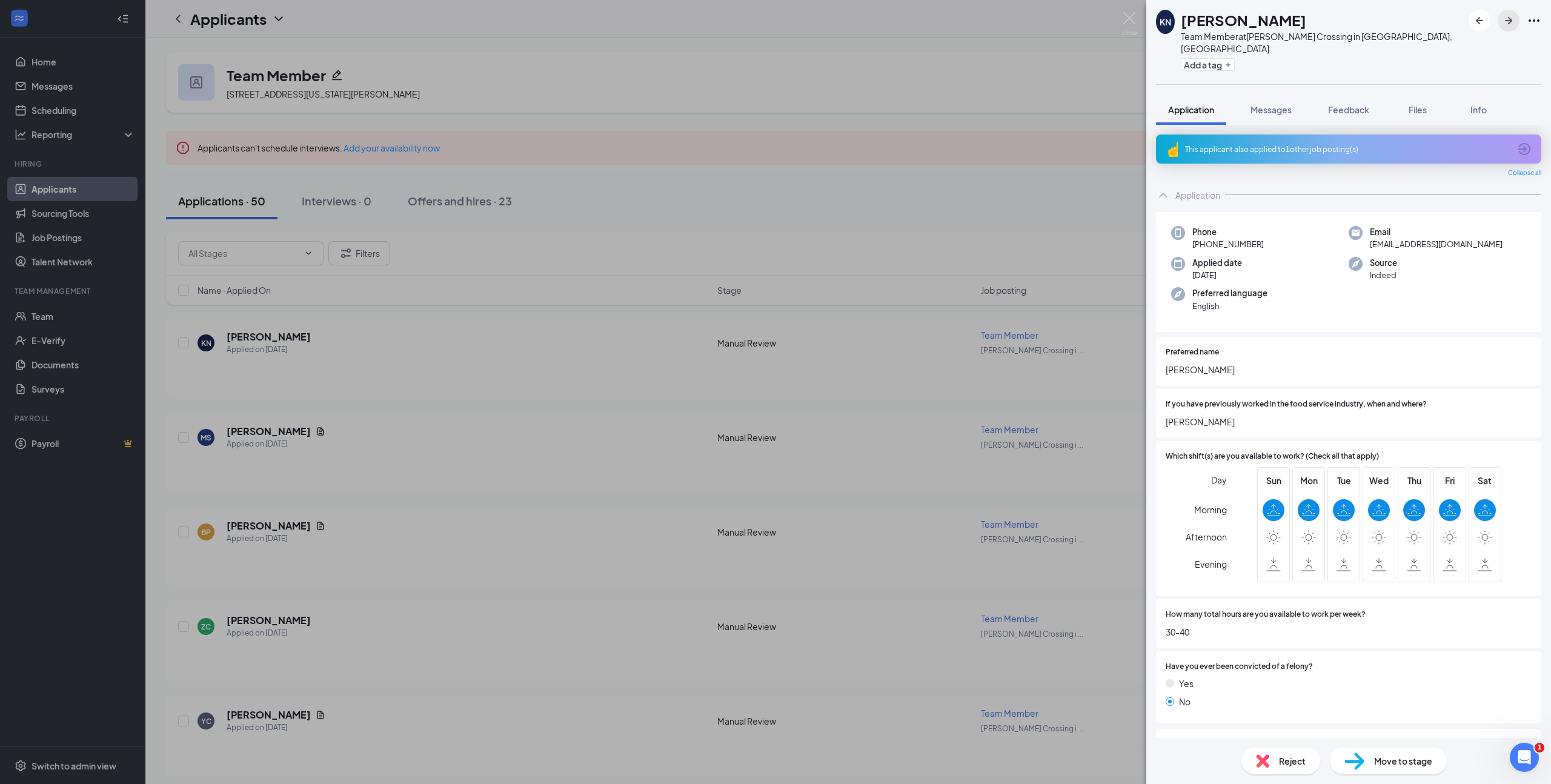
click at [1507, 23] on icon "ArrowRight" at bounding box center [1508, 20] width 15 height 15
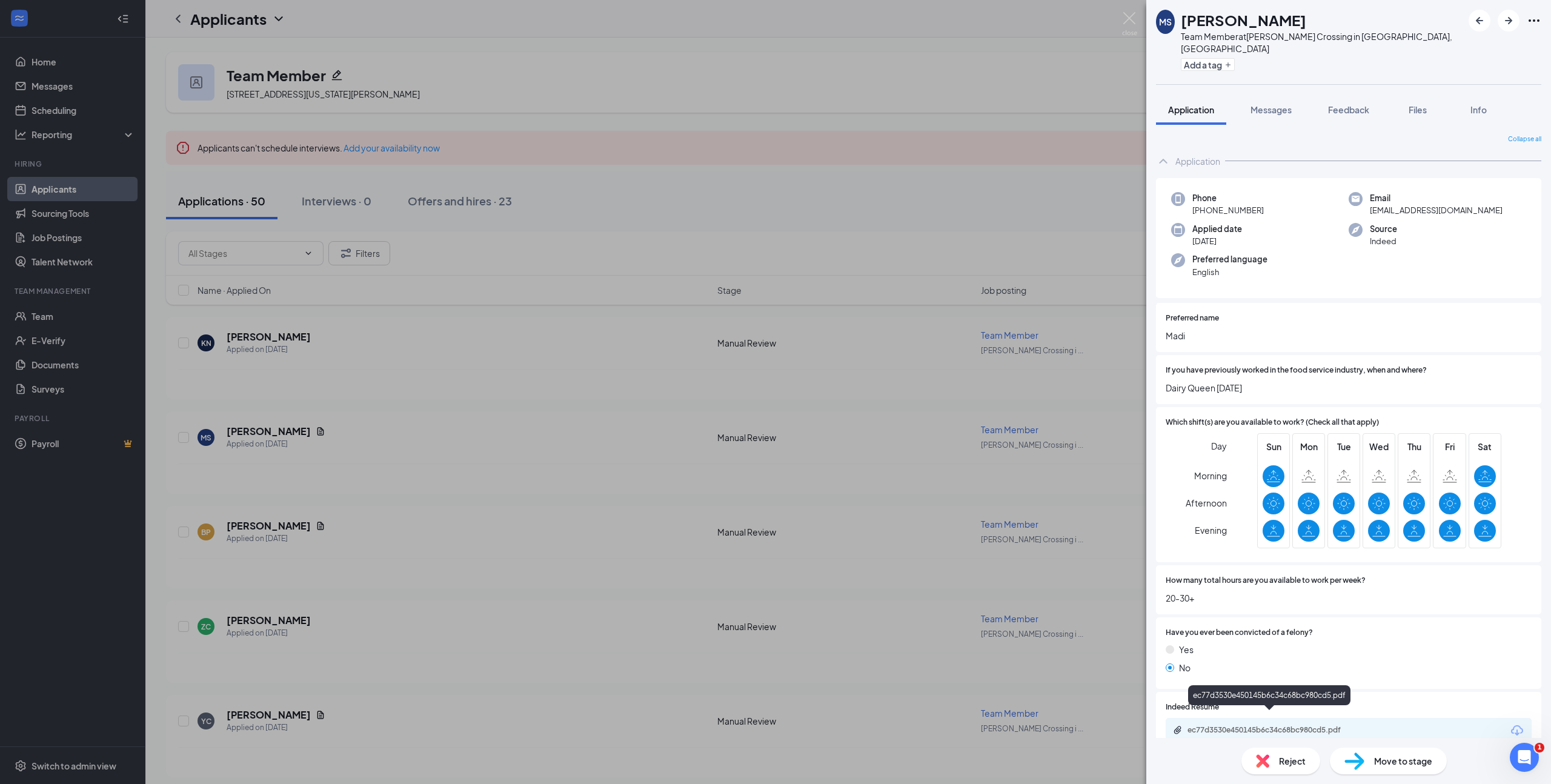
click at [1283, 725] on div "ec77d3530e450145b6c34c68bc980cd5.pdf" at bounding box center [1272, 730] width 170 height 9
click at [1424, 765] on span "Move to stage" at bounding box center [1403, 760] width 58 height 13
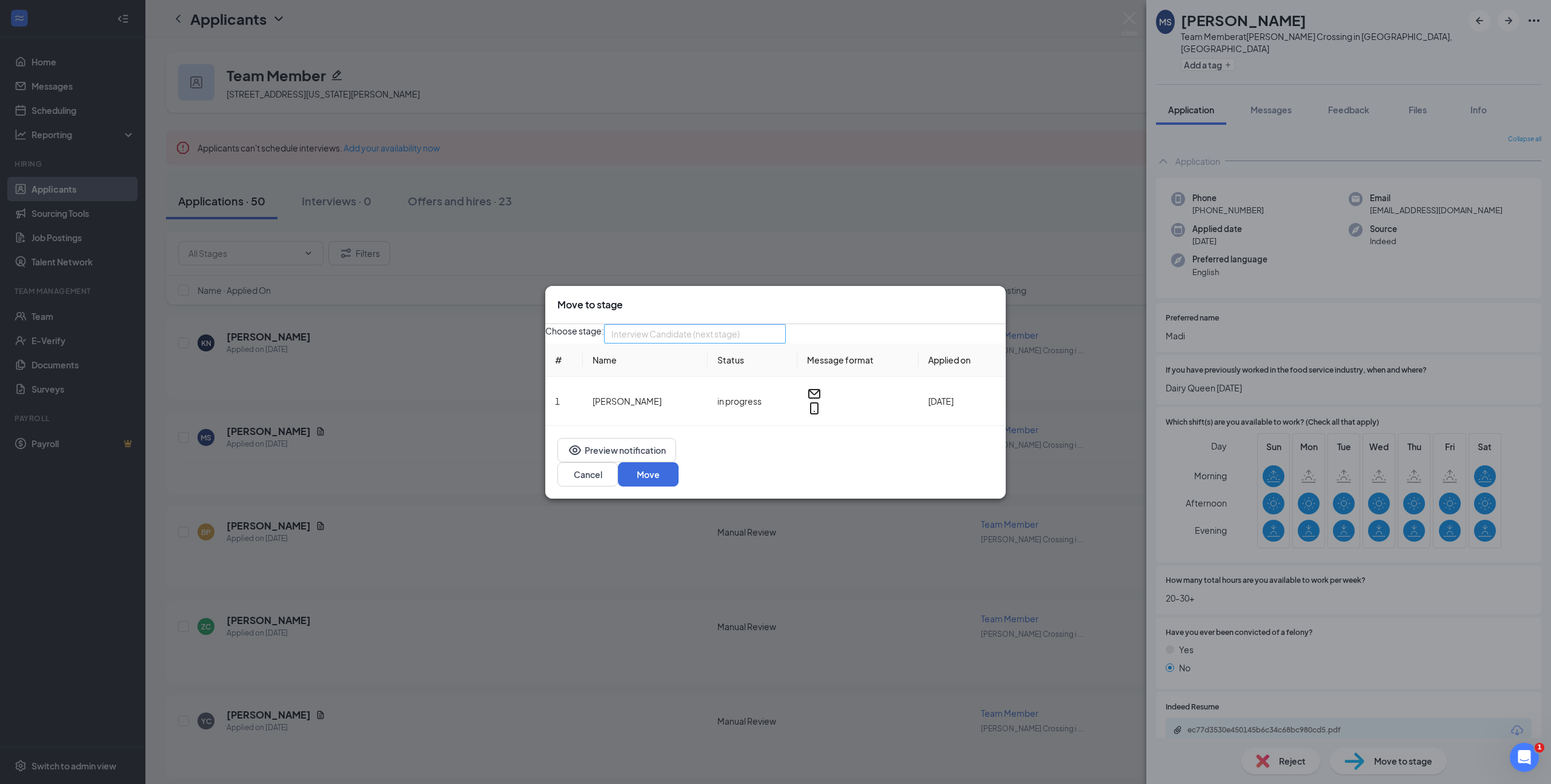
click at [740, 342] on span "Interview Candidate (next stage)" at bounding box center [675, 333] width 129 height 18
click at [866, 333] on div "Choose stage: Interview Candidate (next stage) 4002056 4070542 4001300 Applicat…" at bounding box center [776, 333] width 461 height 19
click at [621, 462] on button "Preview notification" at bounding box center [617, 450] width 119 height 24
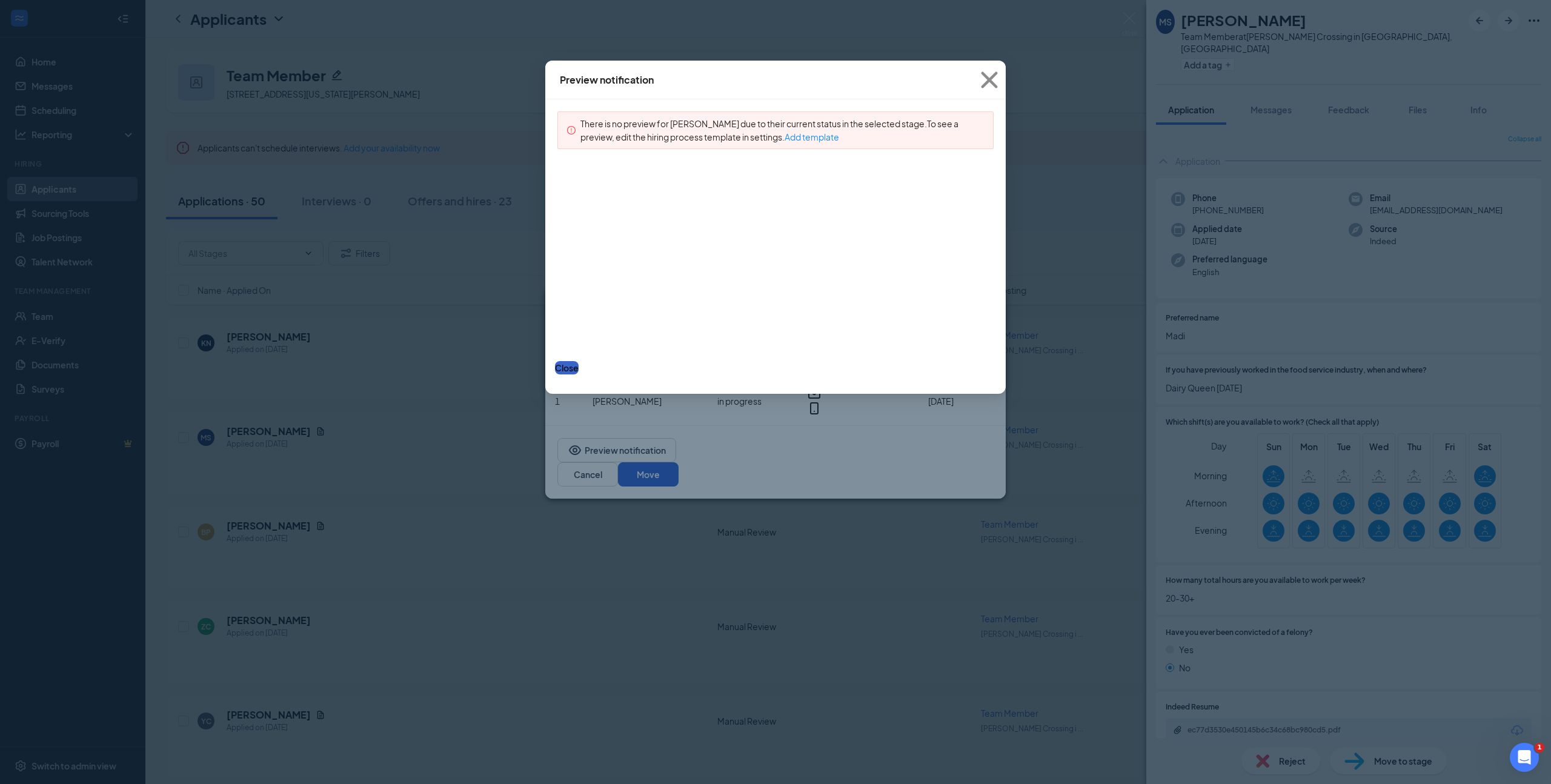
click at [579, 361] on button "Close" at bounding box center [566, 368] width 23 height 13
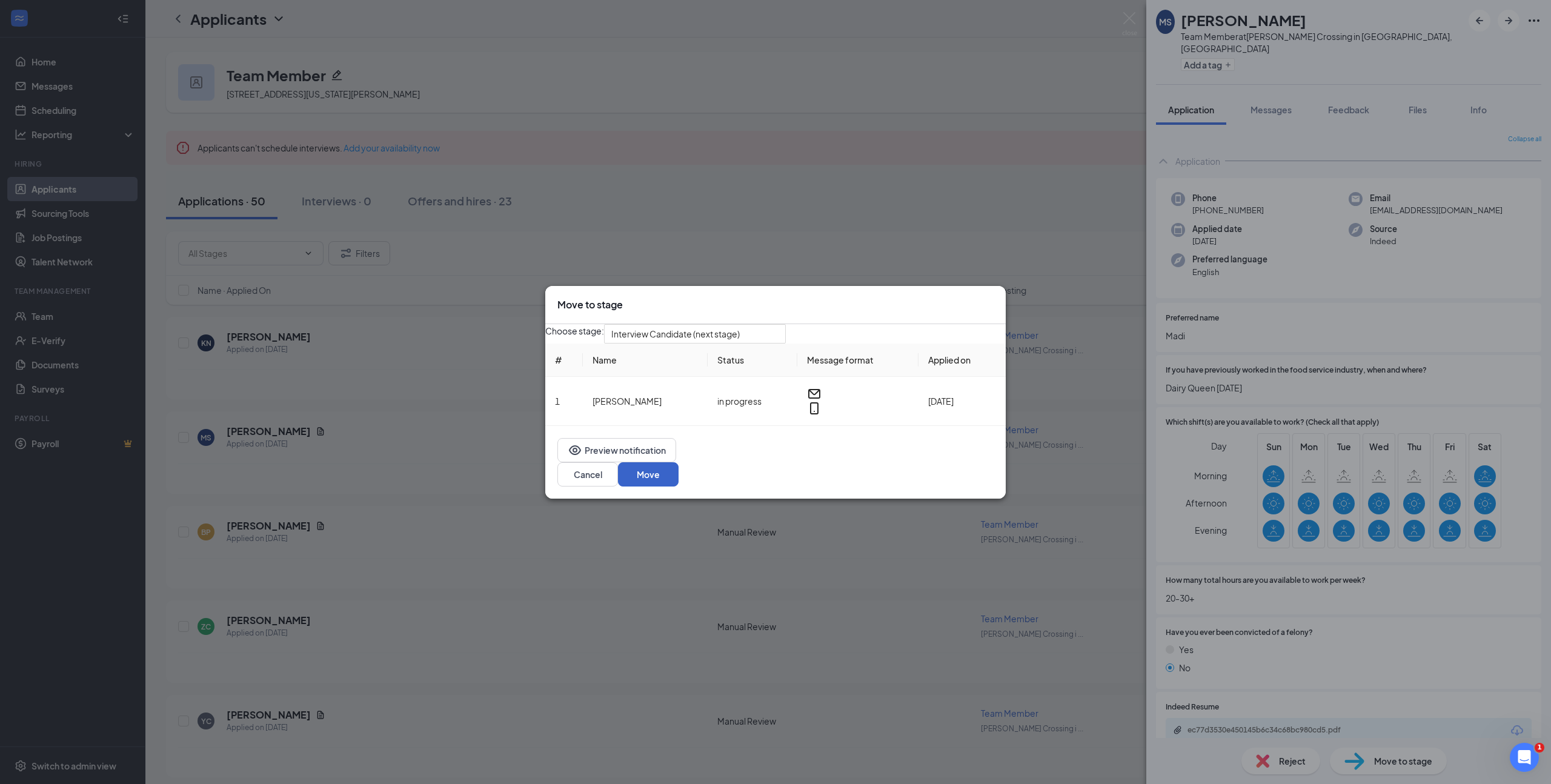
click at [679, 476] on button "Move" at bounding box center [648, 474] width 60 height 24
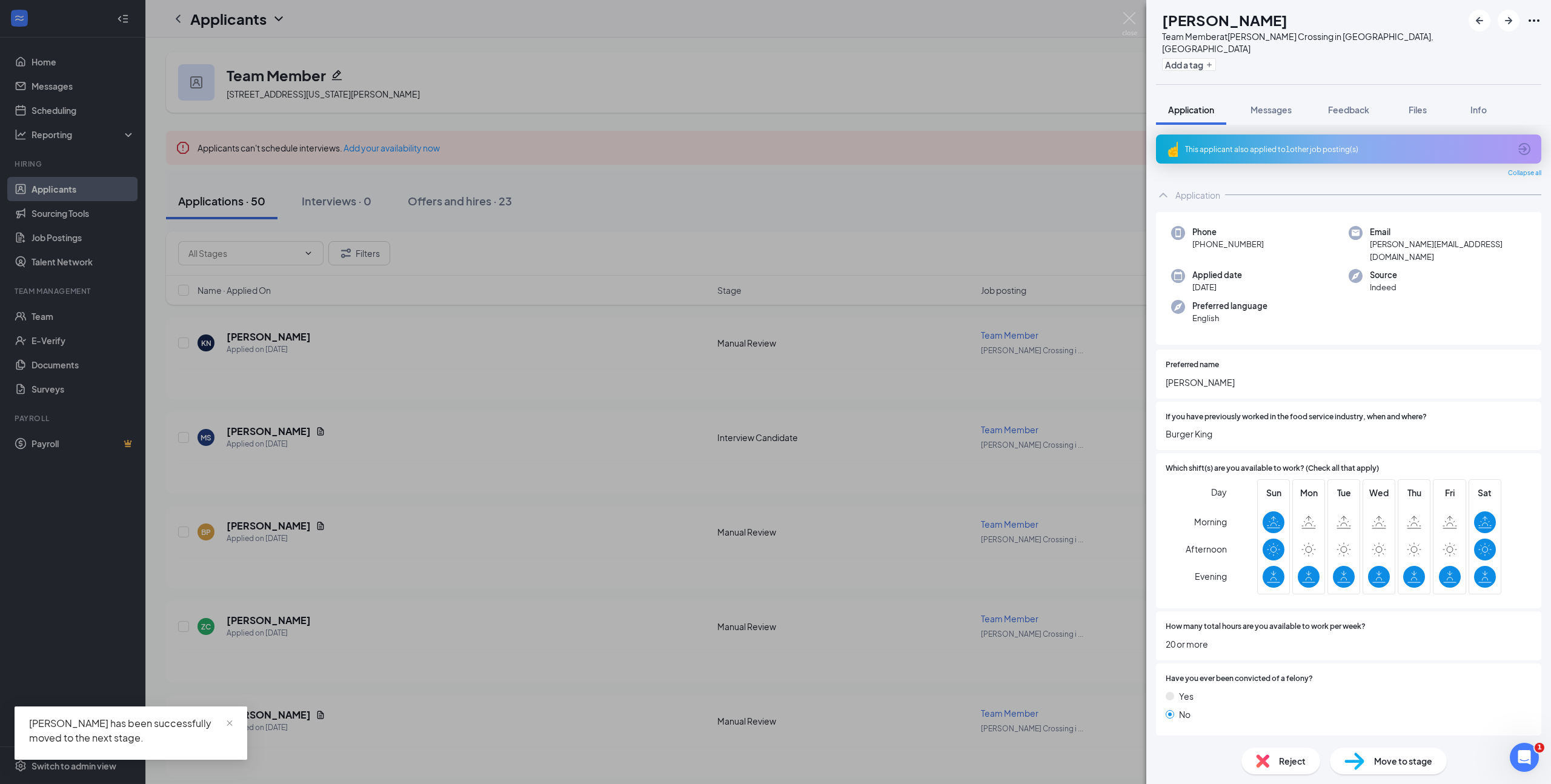
click at [674, 364] on div "BP [PERSON_NAME] Team Member at [PERSON_NAME][GEOGRAPHIC_DATA] in [GEOGRAPHIC_D…" at bounding box center [776, 392] width 1551 height 784
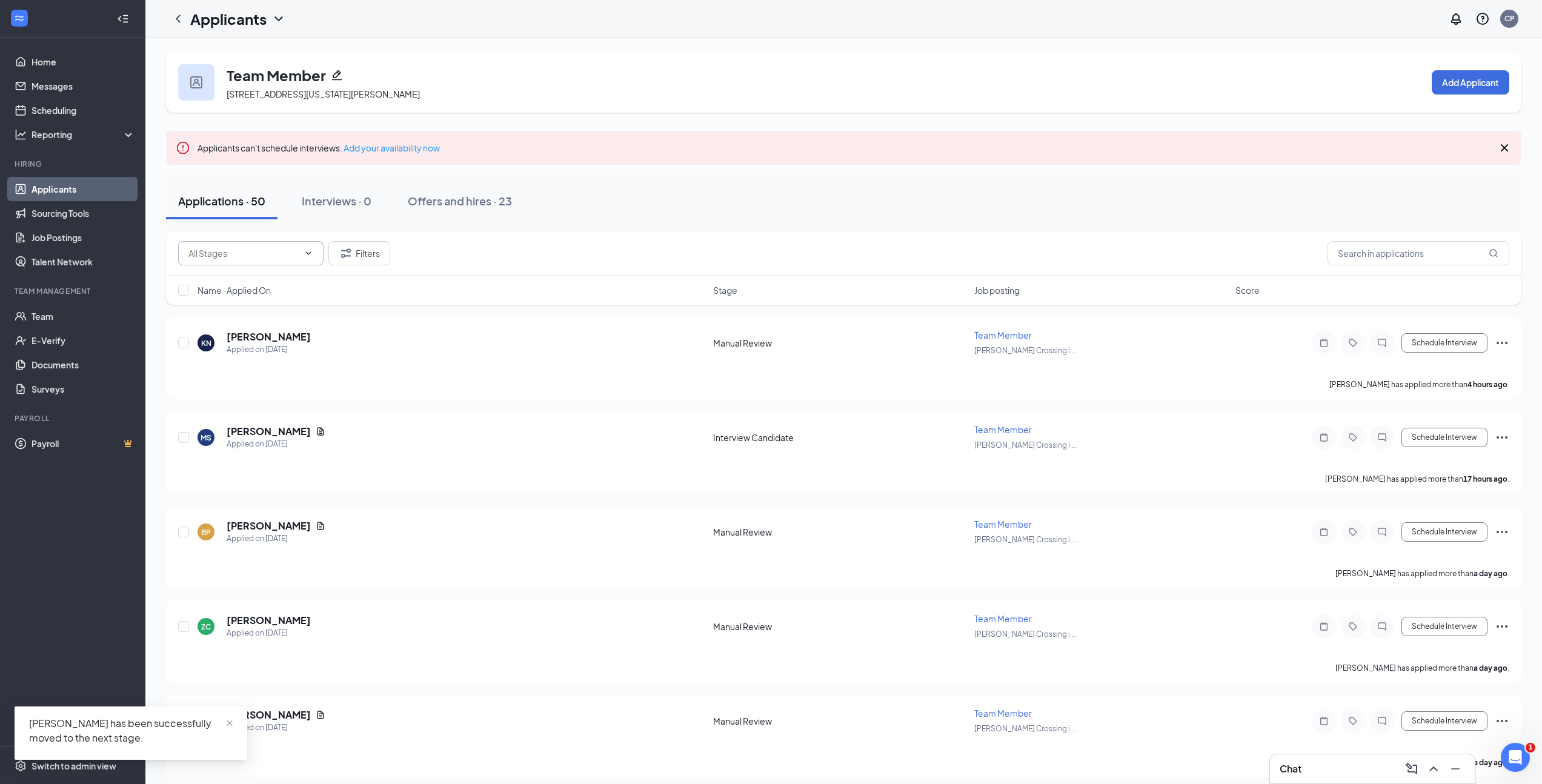
click at [239, 247] on input "text" at bounding box center [244, 253] width 110 height 13
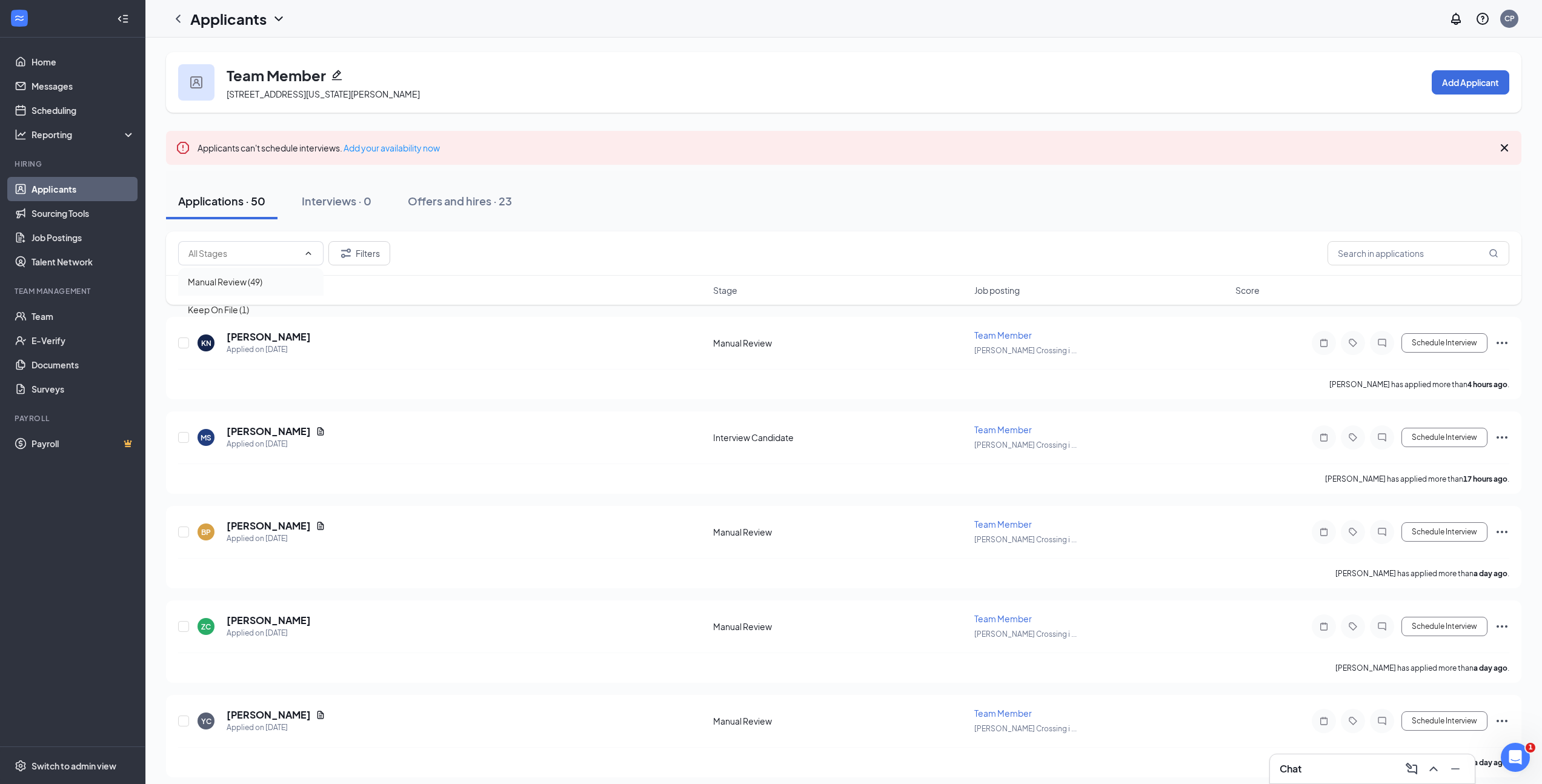
click at [242, 281] on div "Manual Review (49)" at bounding box center [225, 281] width 74 height 13
type input "Manual Review (49)"
click at [264, 333] on h5 "[PERSON_NAME]" at bounding box center [268, 337] width 85 height 13
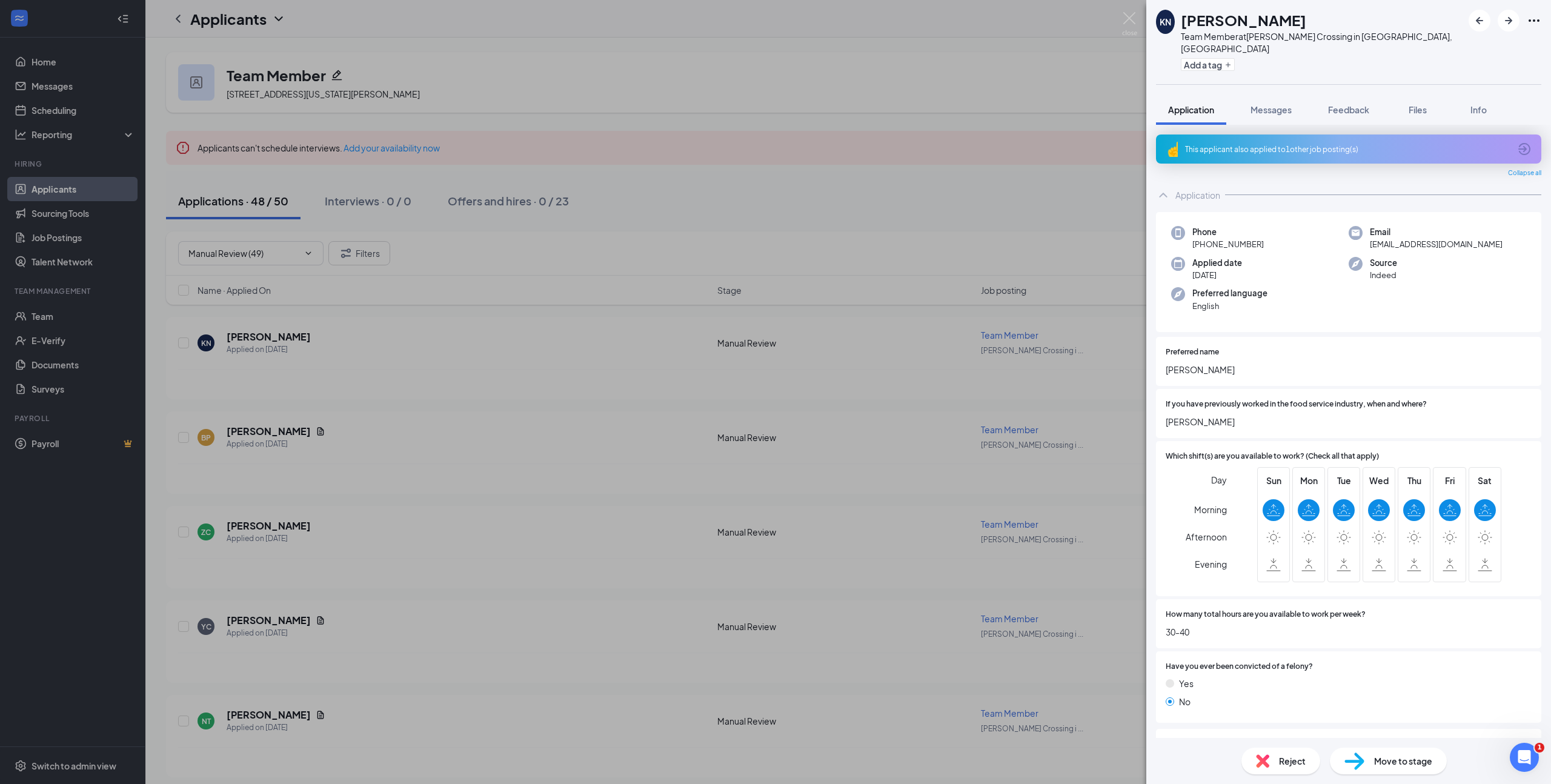
click at [1290, 757] on span "Reject" at bounding box center [1292, 760] width 26 height 13
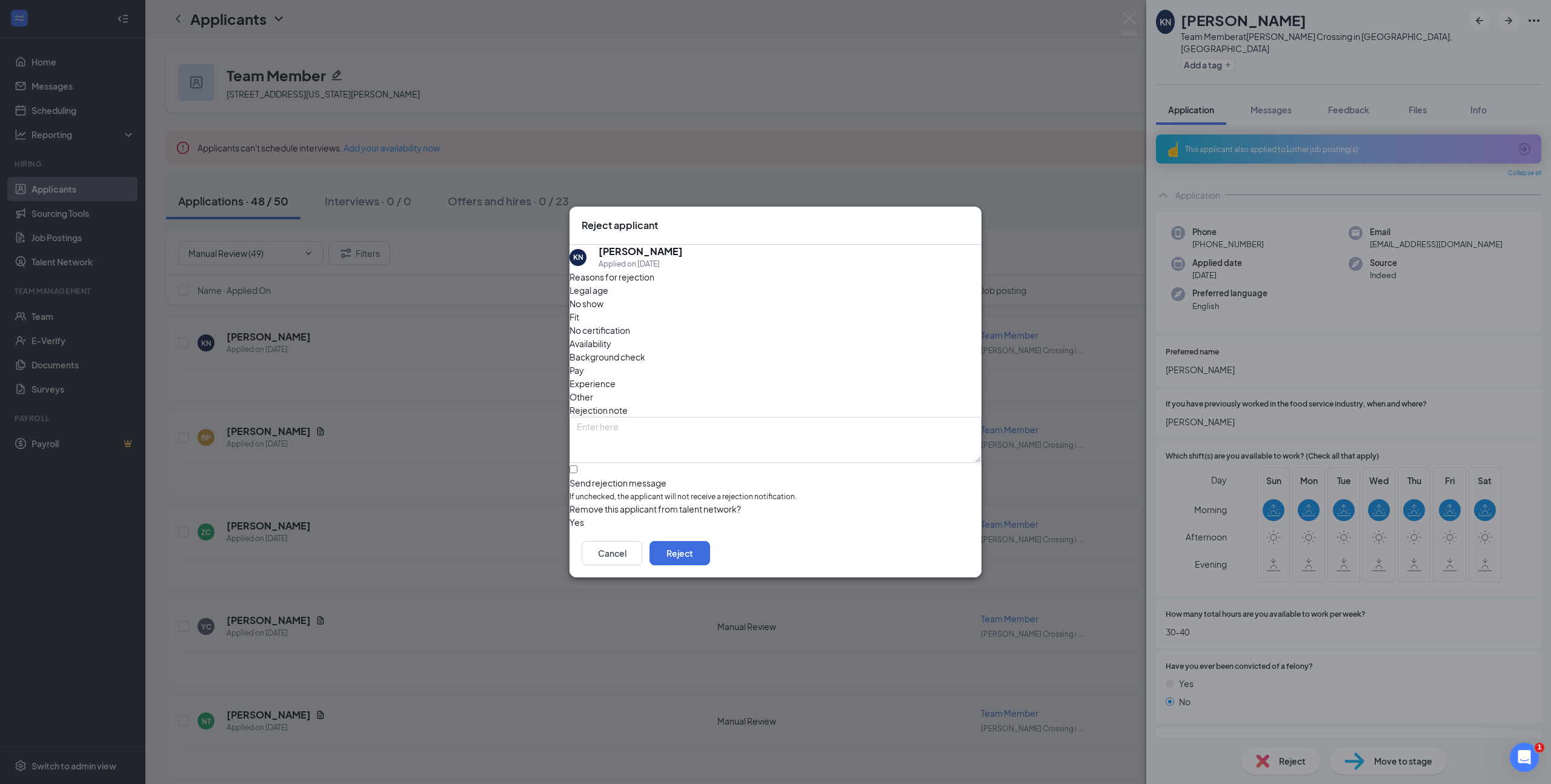
click at [611, 337] on span "Availability" at bounding box center [590, 343] width 42 height 13
click at [577, 465] on input "Send rejection message If unchecked, the applicant will not receive a rejection…" at bounding box center [573, 469] width 8 height 8
checkbox input "true"
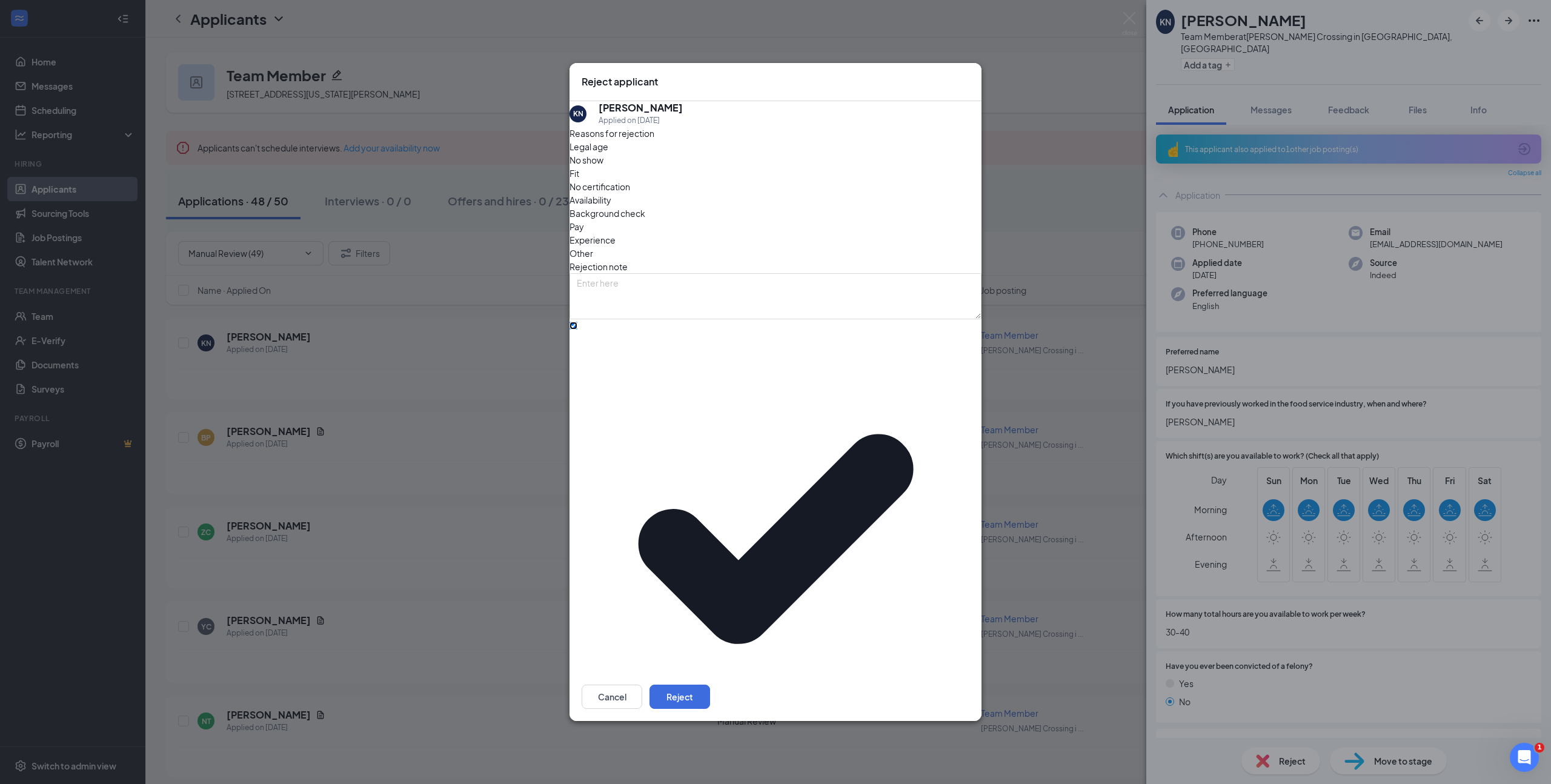
click at [660, 783] on span "Team Member - Generic" at bounding box center [625, 793] width 97 height 18
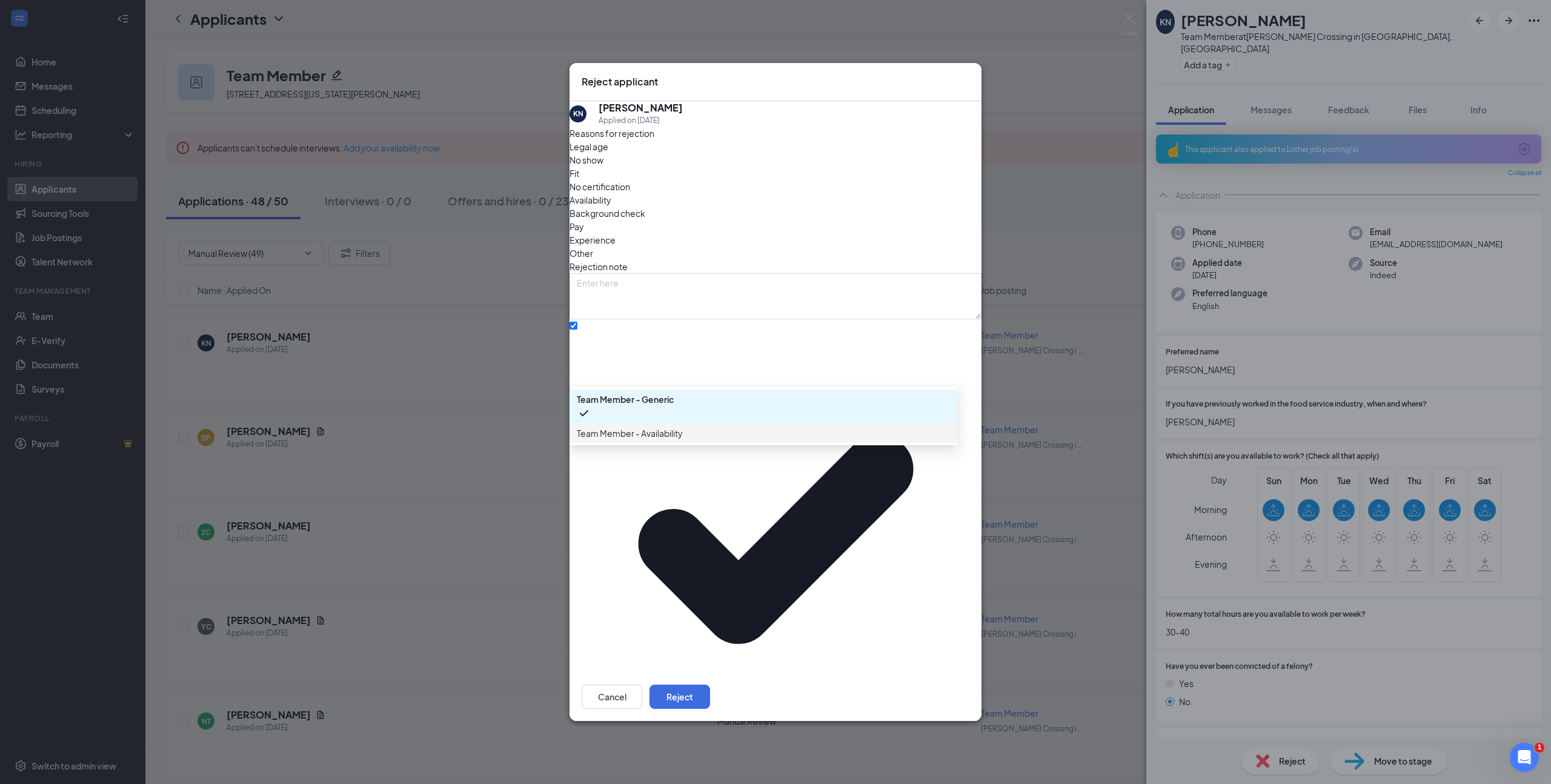
click at [669, 443] on div "Team Member - Availability" at bounding box center [763, 433] width 388 height 19
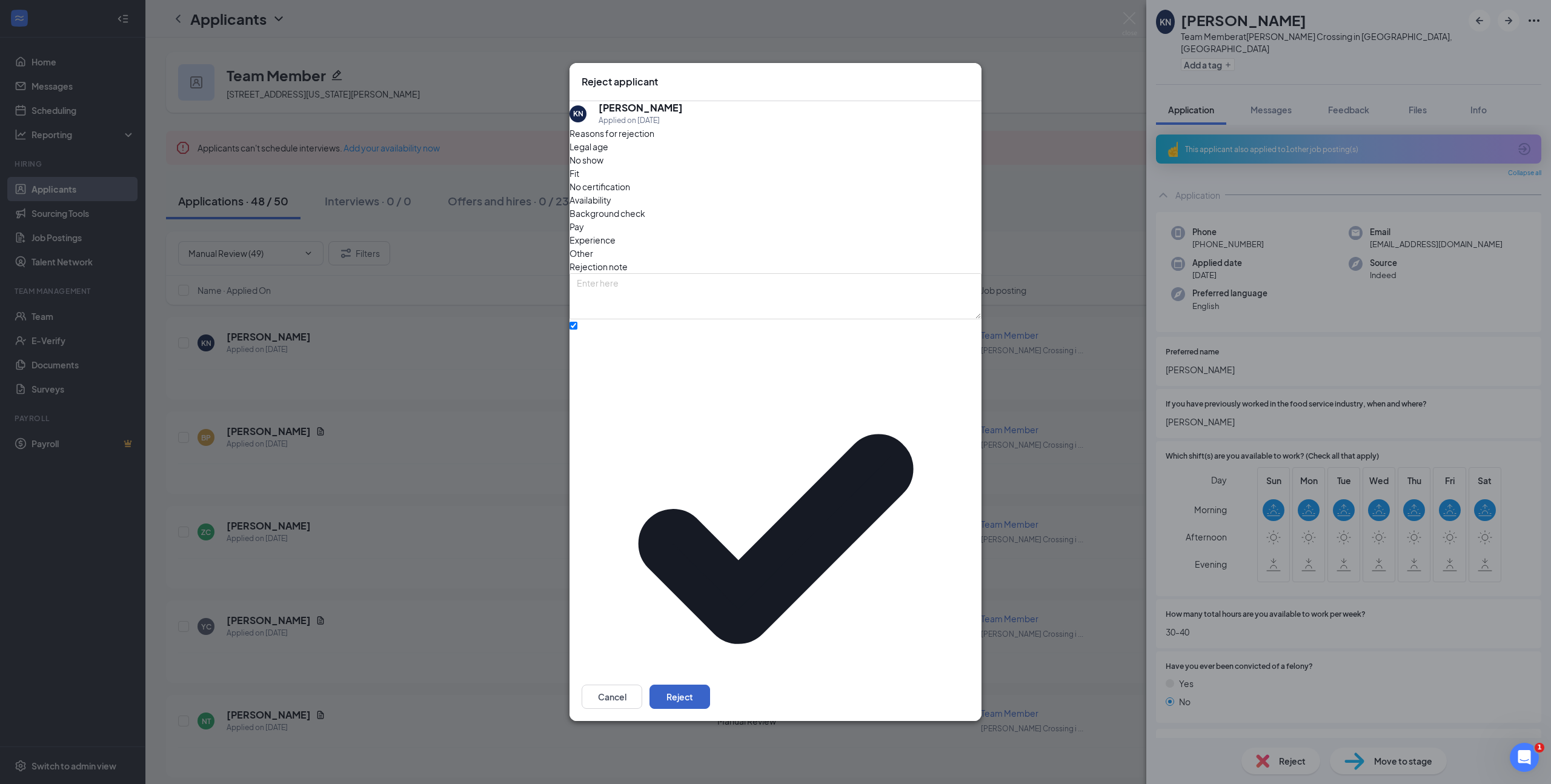
click at [710, 685] on button "Reject" at bounding box center [679, 696] width 60 height 24
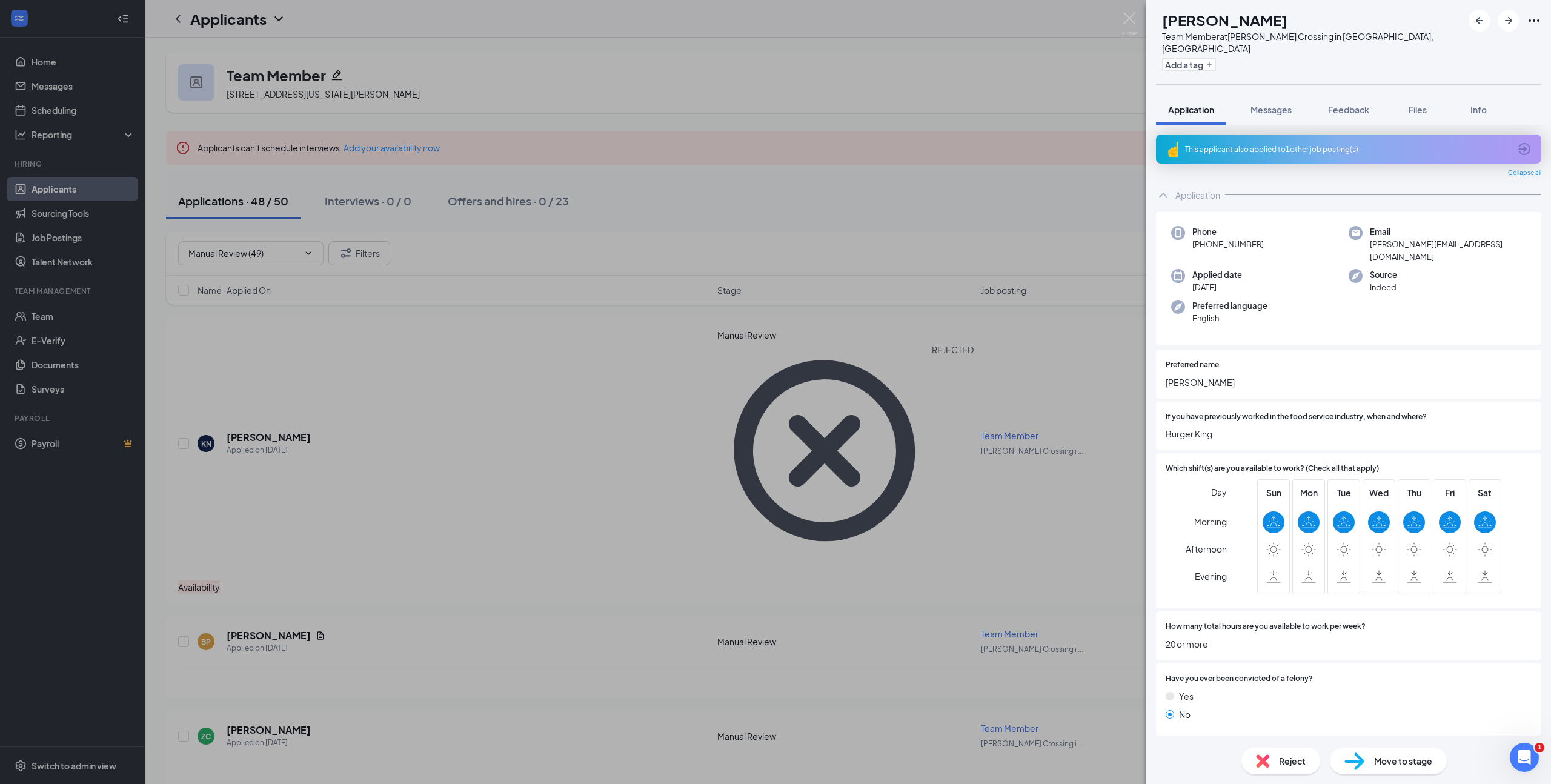
click at [1276, 756] on div "Reject" at bounding box center [1280, 761] width 79 height 26
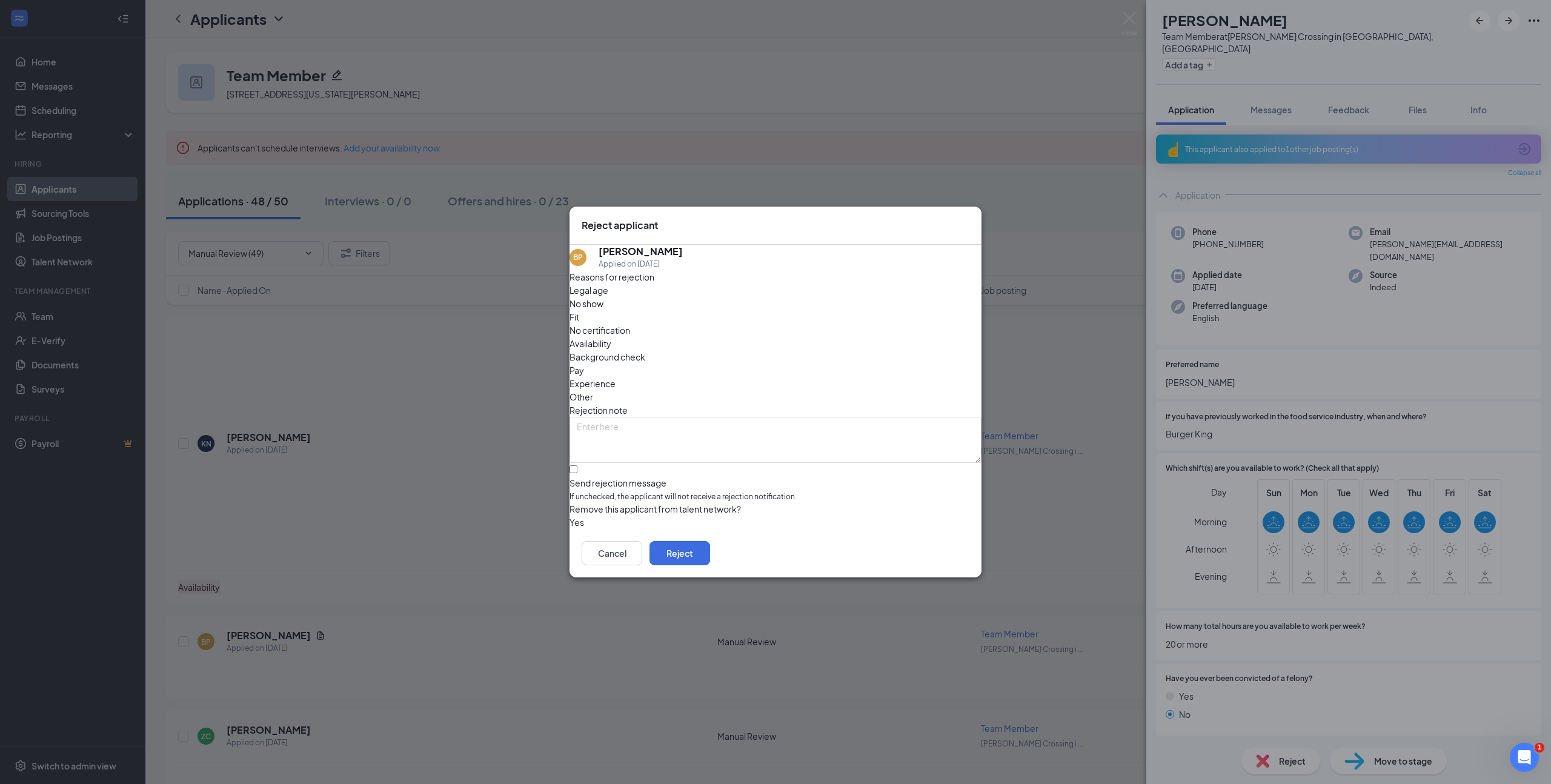
click at [611, 337] on span "Availability" at bounding box center [590, 343] width 42 height 13
click at [577, 465] on input "Send rejection message If unchecked, the applicant will not receive a rejection…" at bounding box center [573, 469] width 8 height 8
checkbox input "true"
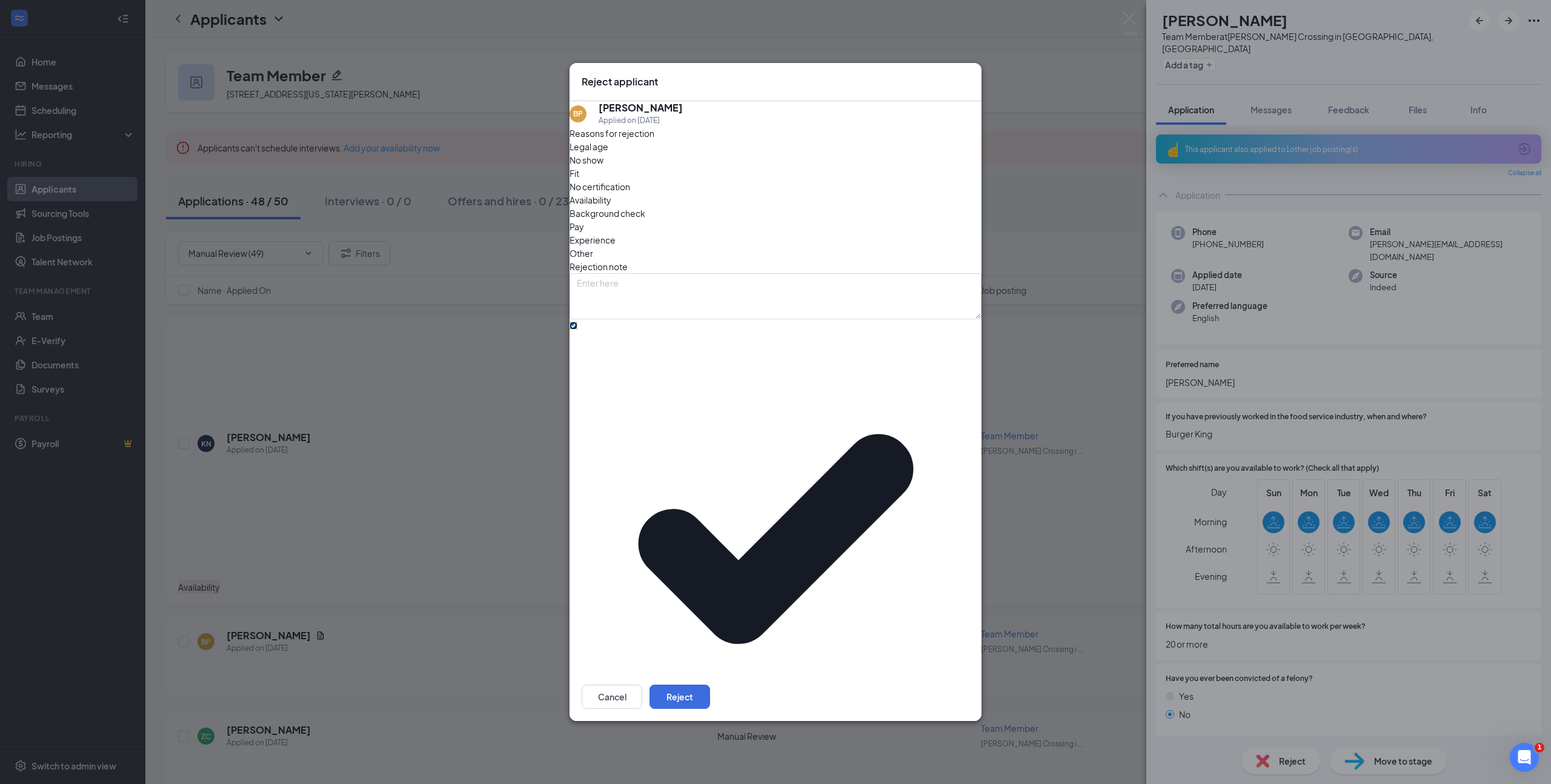
click at [663, 783] on span "Team Member - Generic" at bounding box center [625, 793] width 97 height 18
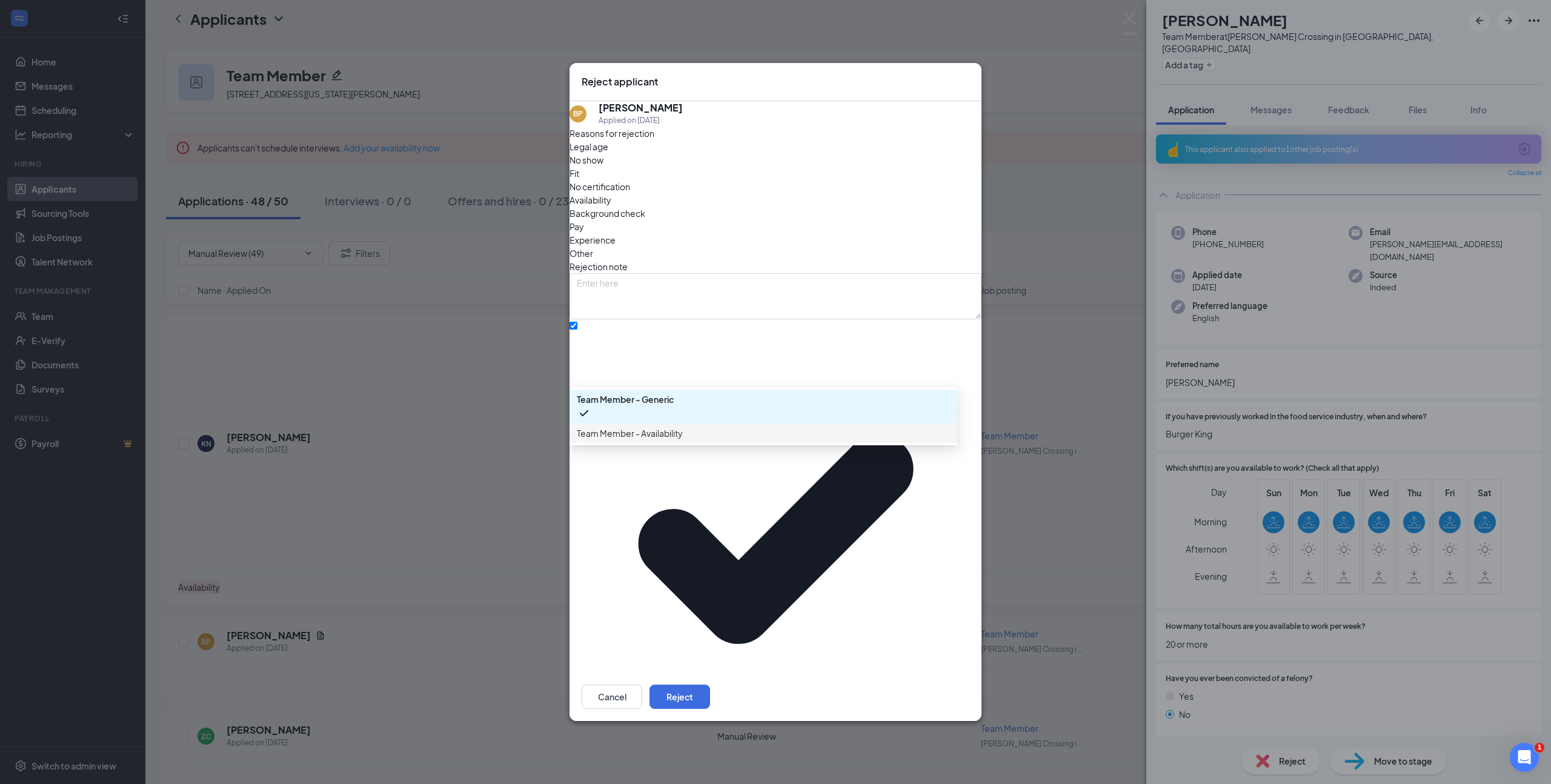
click at [670, 440] on span "Team Member - Availability" at bounding box center [630, 433] width 106 height 13
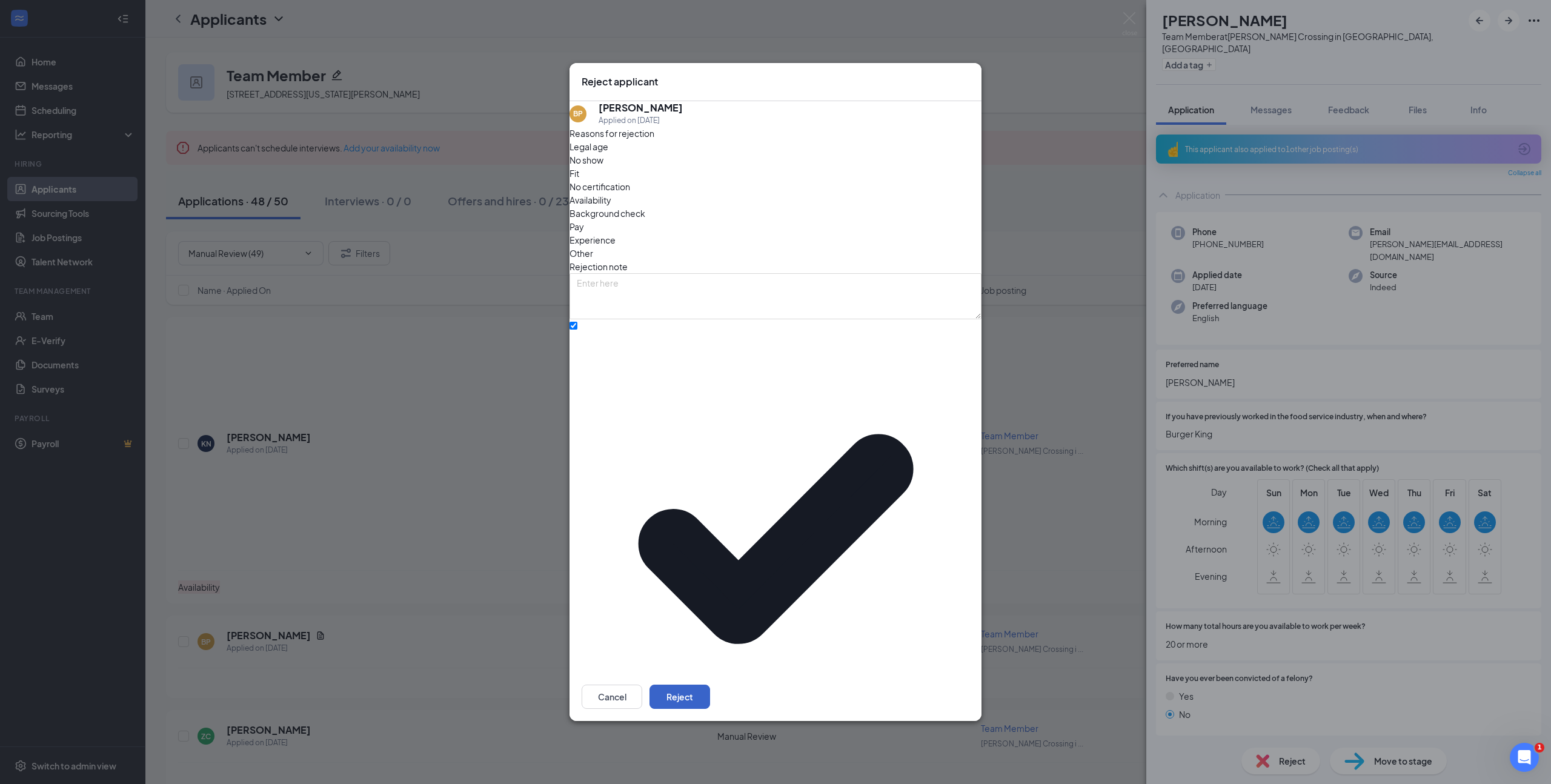
click at [710, 685] on button "Reject" at bounding box center [679, 696] width 60 height 24
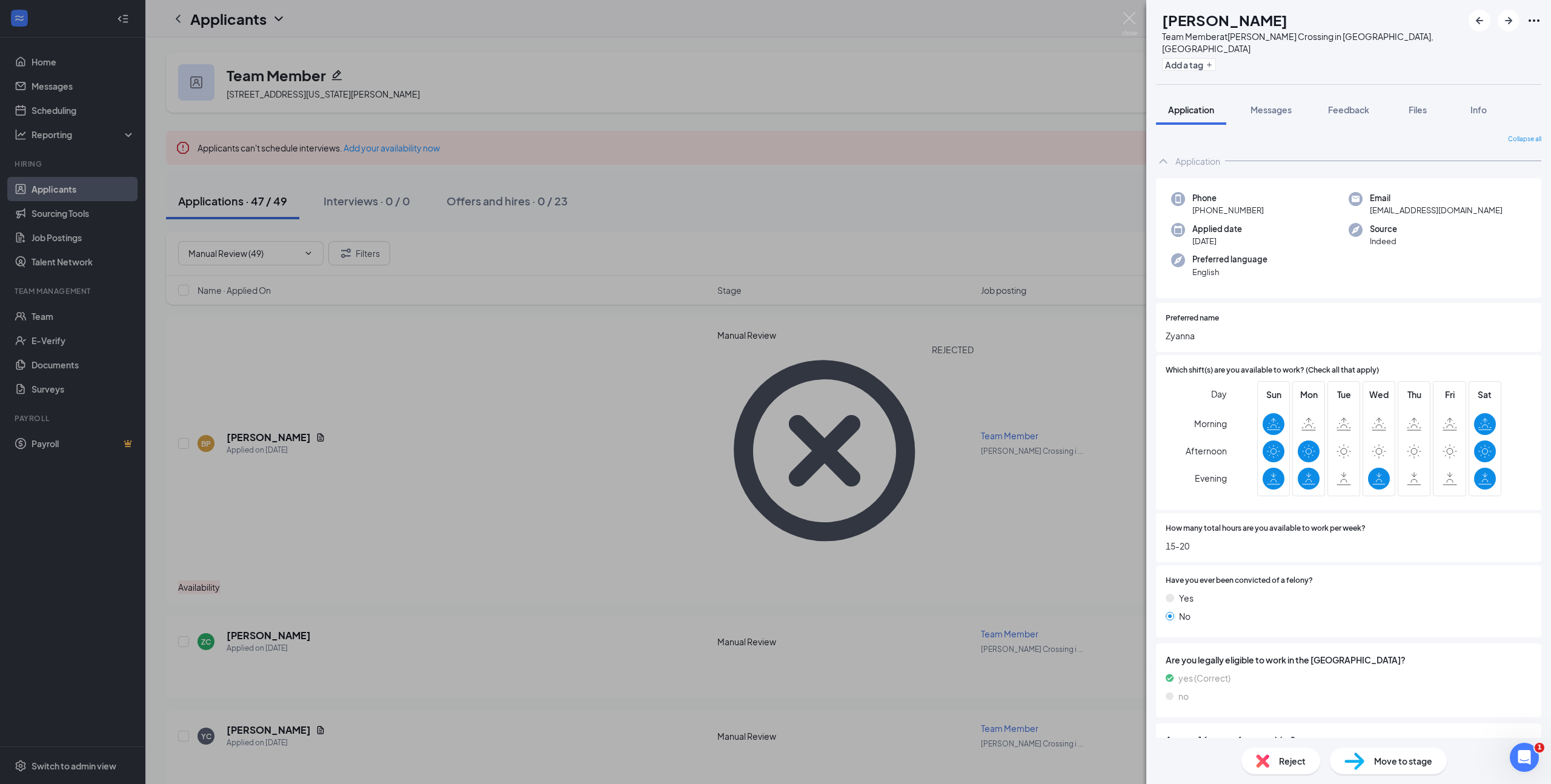
click at [1386, 762] on span "Move to stage" at bounding box center [1403, 760] width 58 height 13
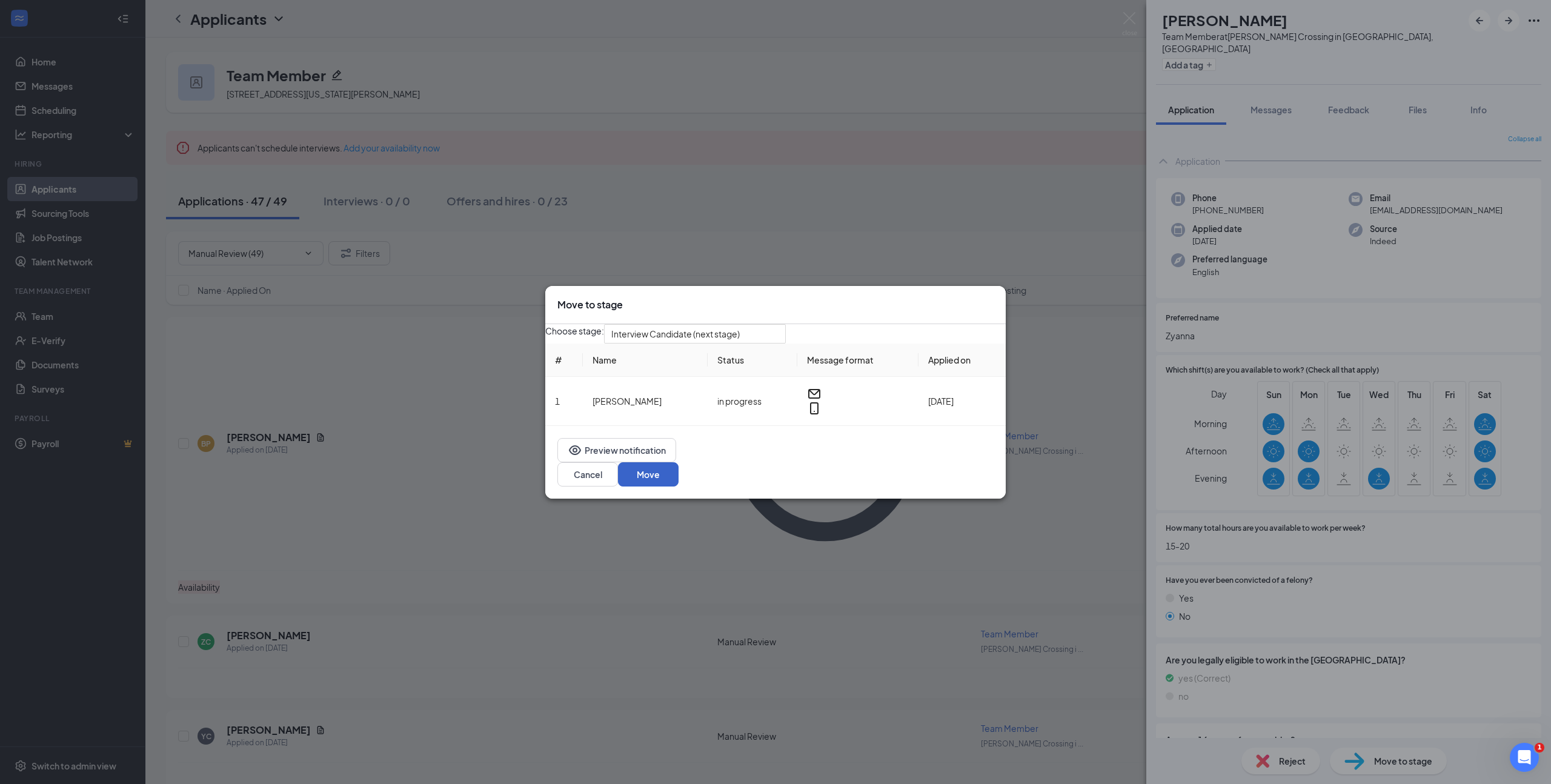
click at [679, 478] on button "Move" at bounding box center [648, 474] width 60 height 24
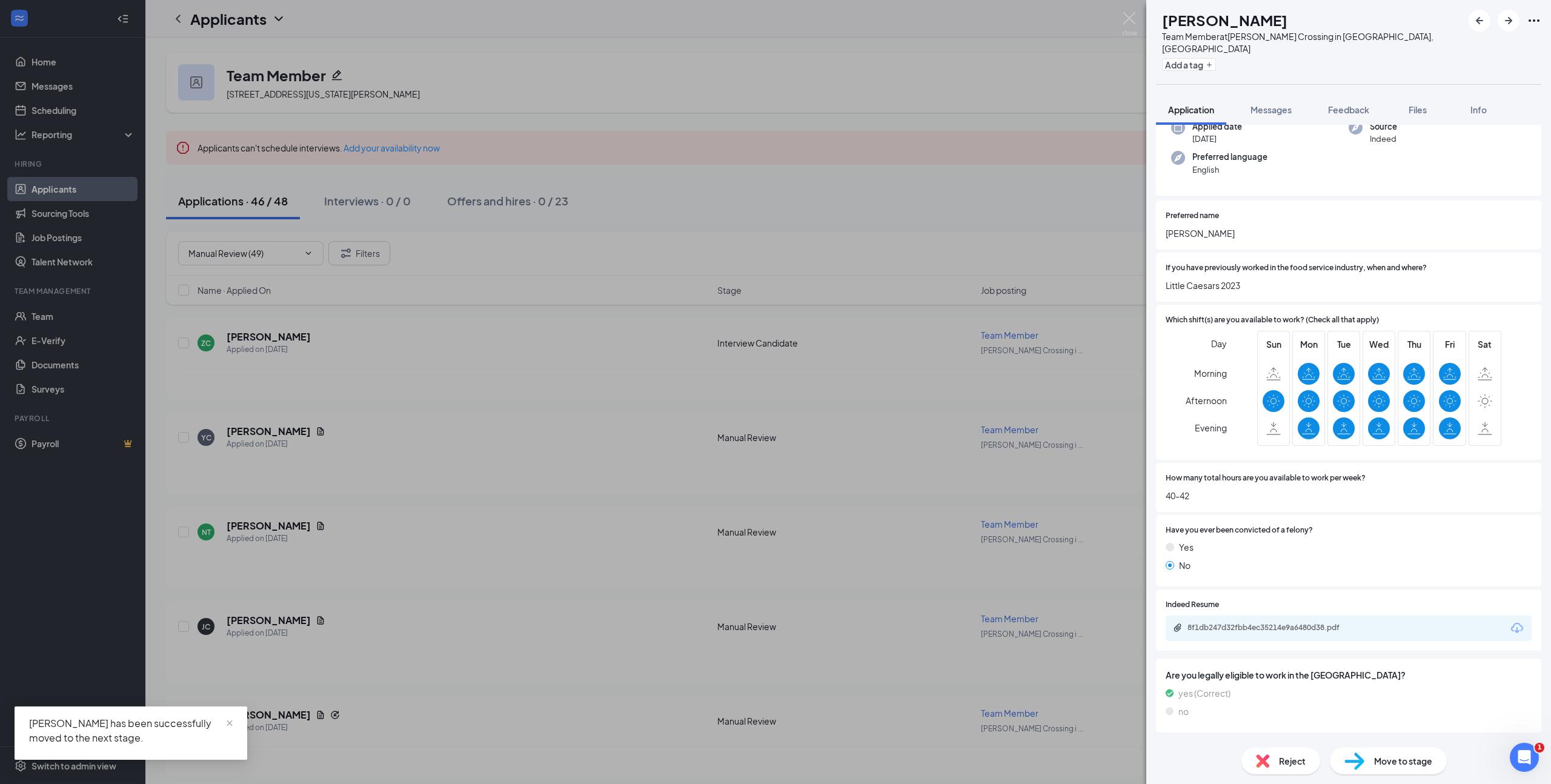
scroll to position [137, 0]
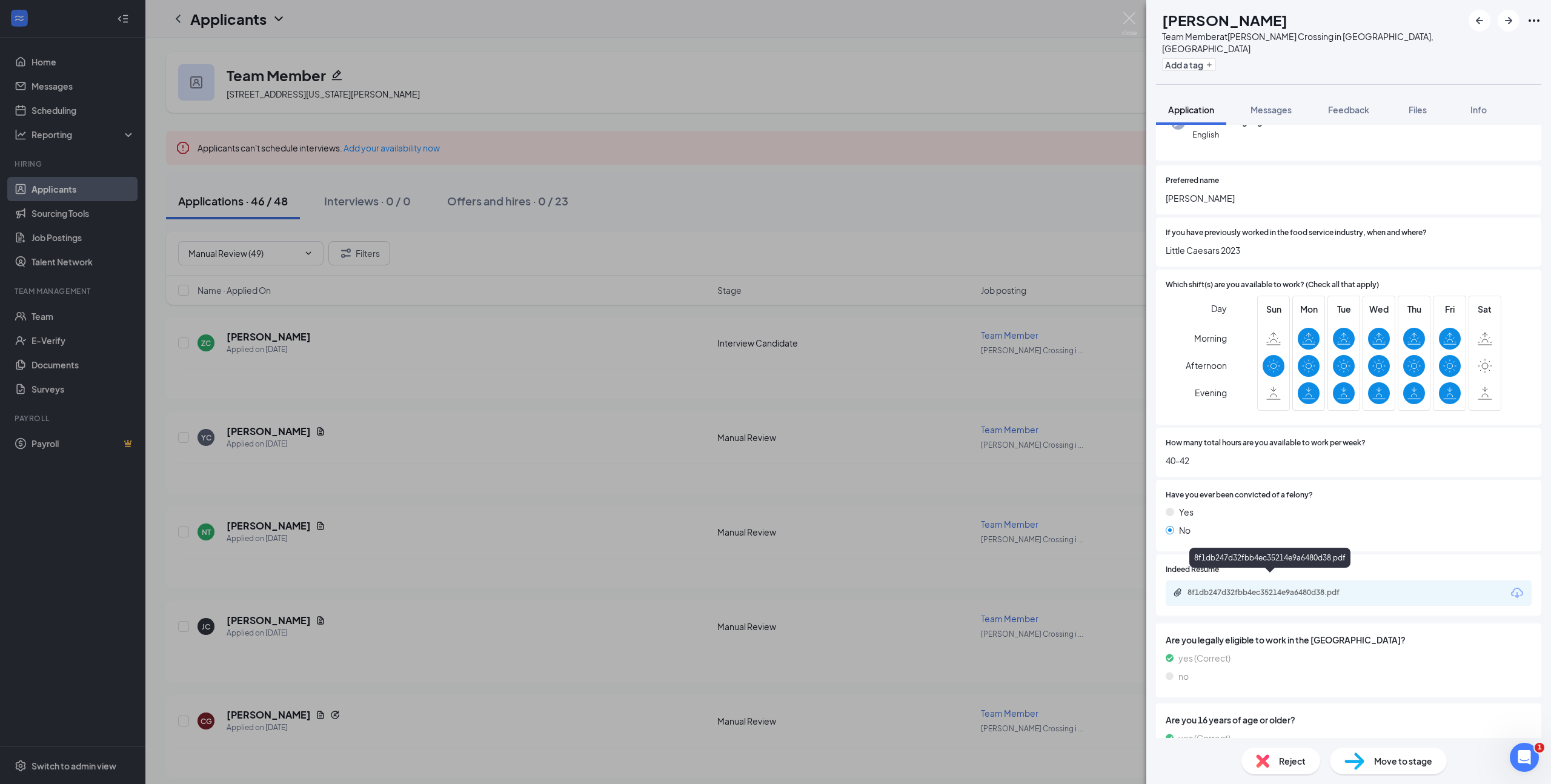
click at [1297, 588] on div "8f1db247d32fbb4ec35214e9a6480d38.pdf" at bounding box center [1272, 592] width 170 height 9
click at [1390, 759] on span "Move to stage" at bounding box center [1403, 760] width 58 height 13
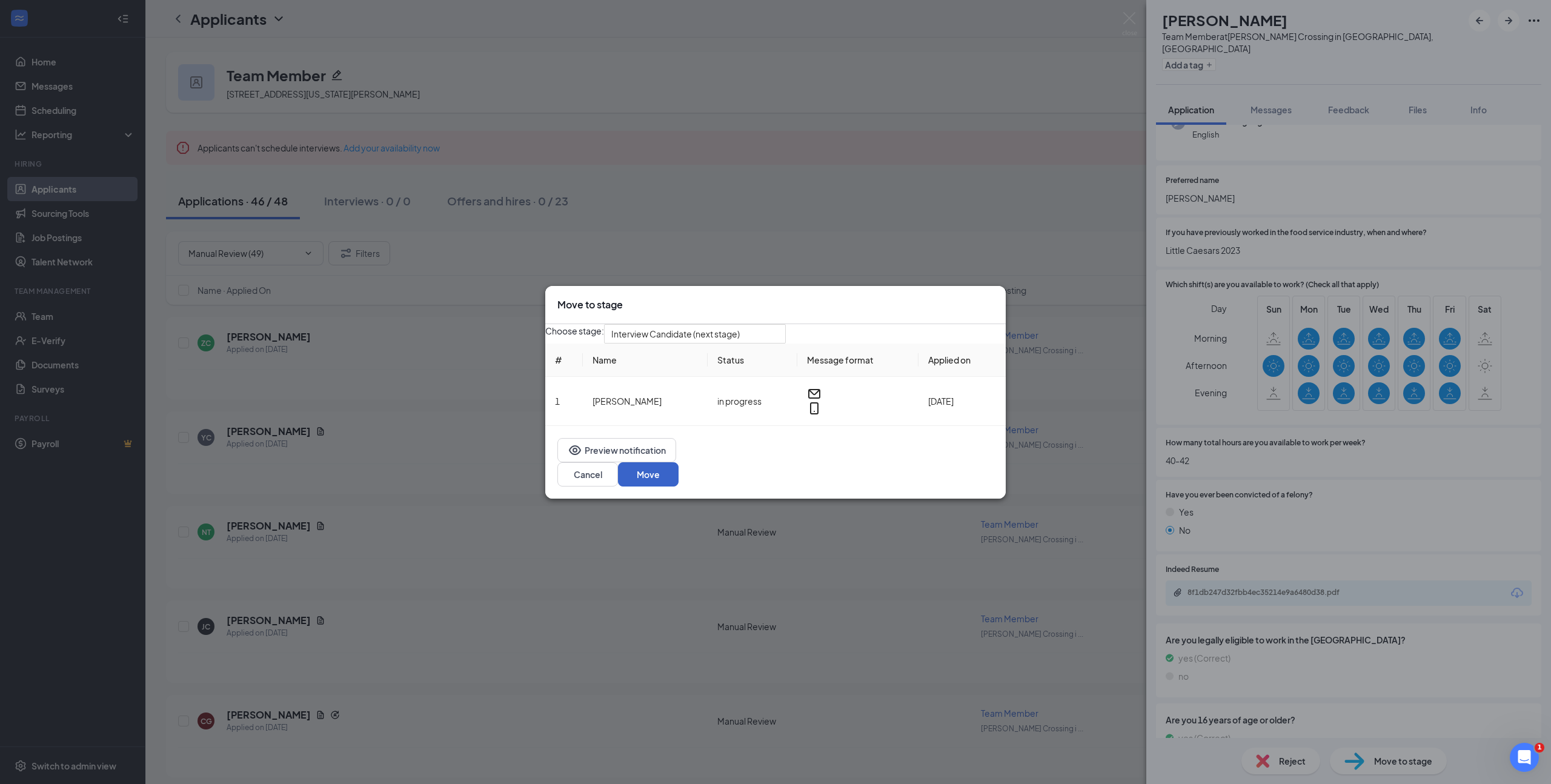
click at [679, 476] on button "Move" at bounding box center [648, 474] width 60 height 24
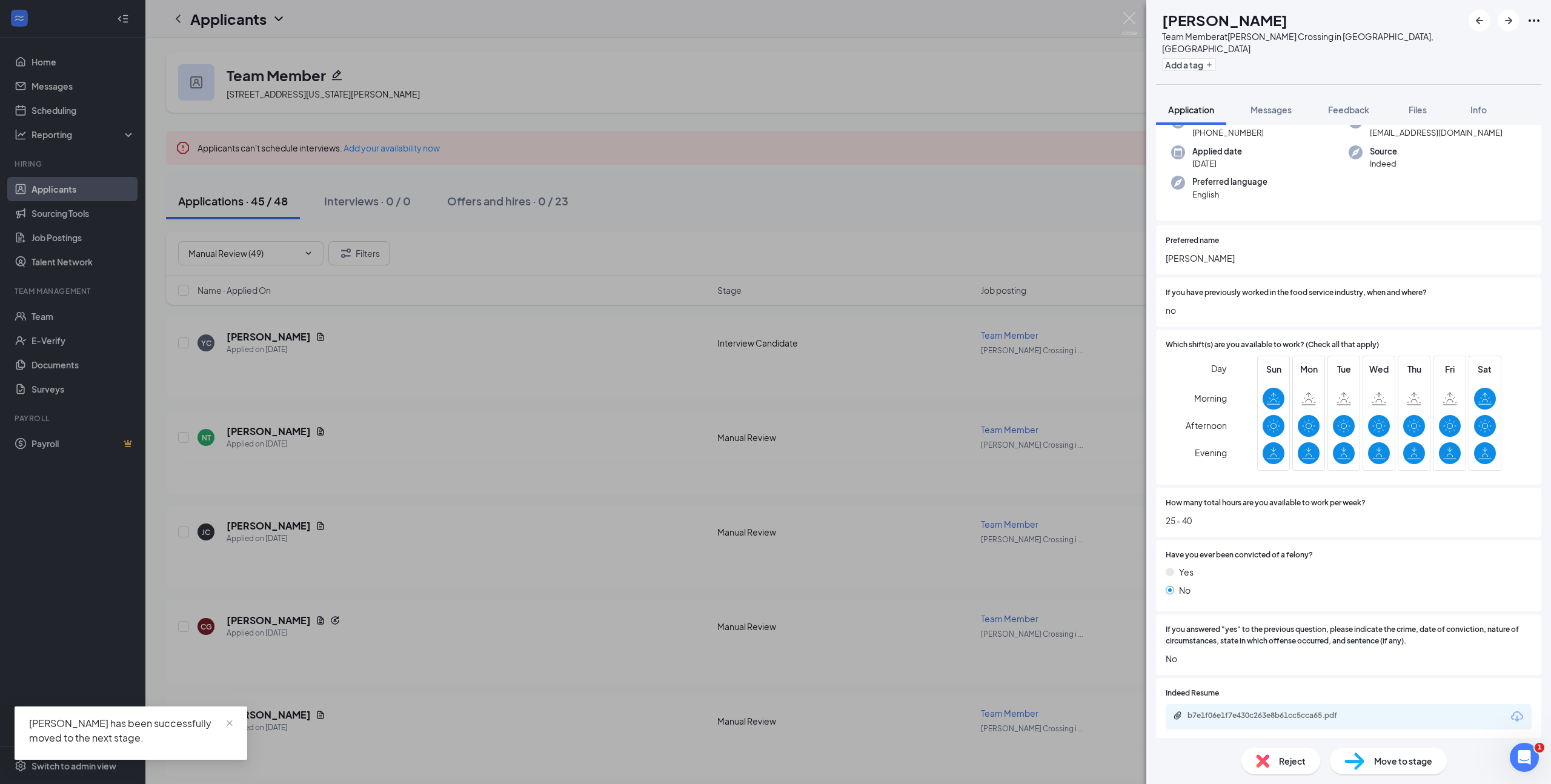
scroll to position [101, 0]
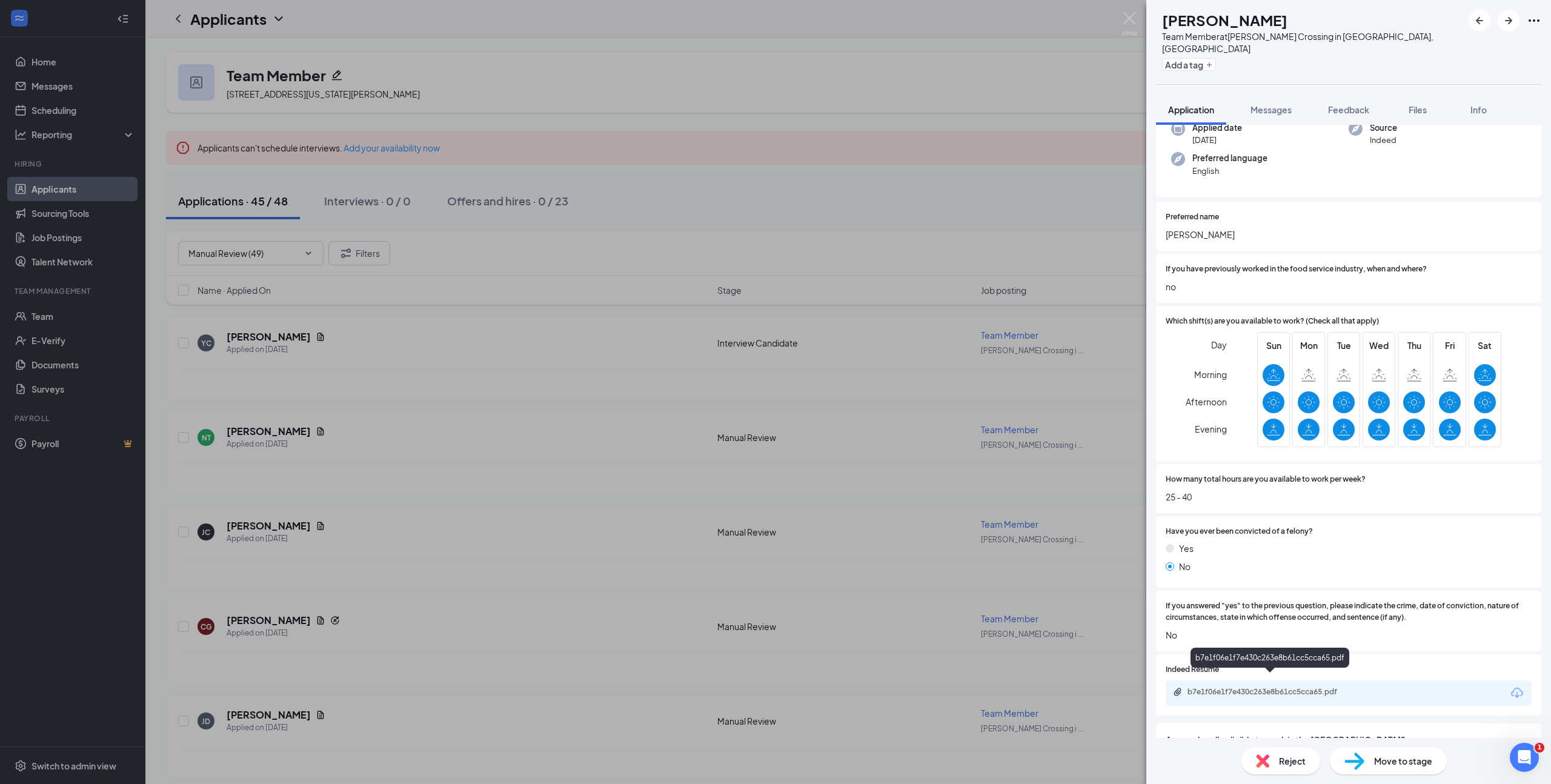
click at [1321, 680] on div "b7e1f06e1f7e430c263e8b61cc5cca65.pdf" at bounding box center [1349, 692] width 366 height 26
click at [1325, 687] on div "b7e1f06e1f7e430c263e8b61cc5cca65.pdf" at bounding box center [1272, 692] width 170 height 9
click at [1413, 765] on span "Move to stage" at bounding box center [1403, 760] width 58 height 13
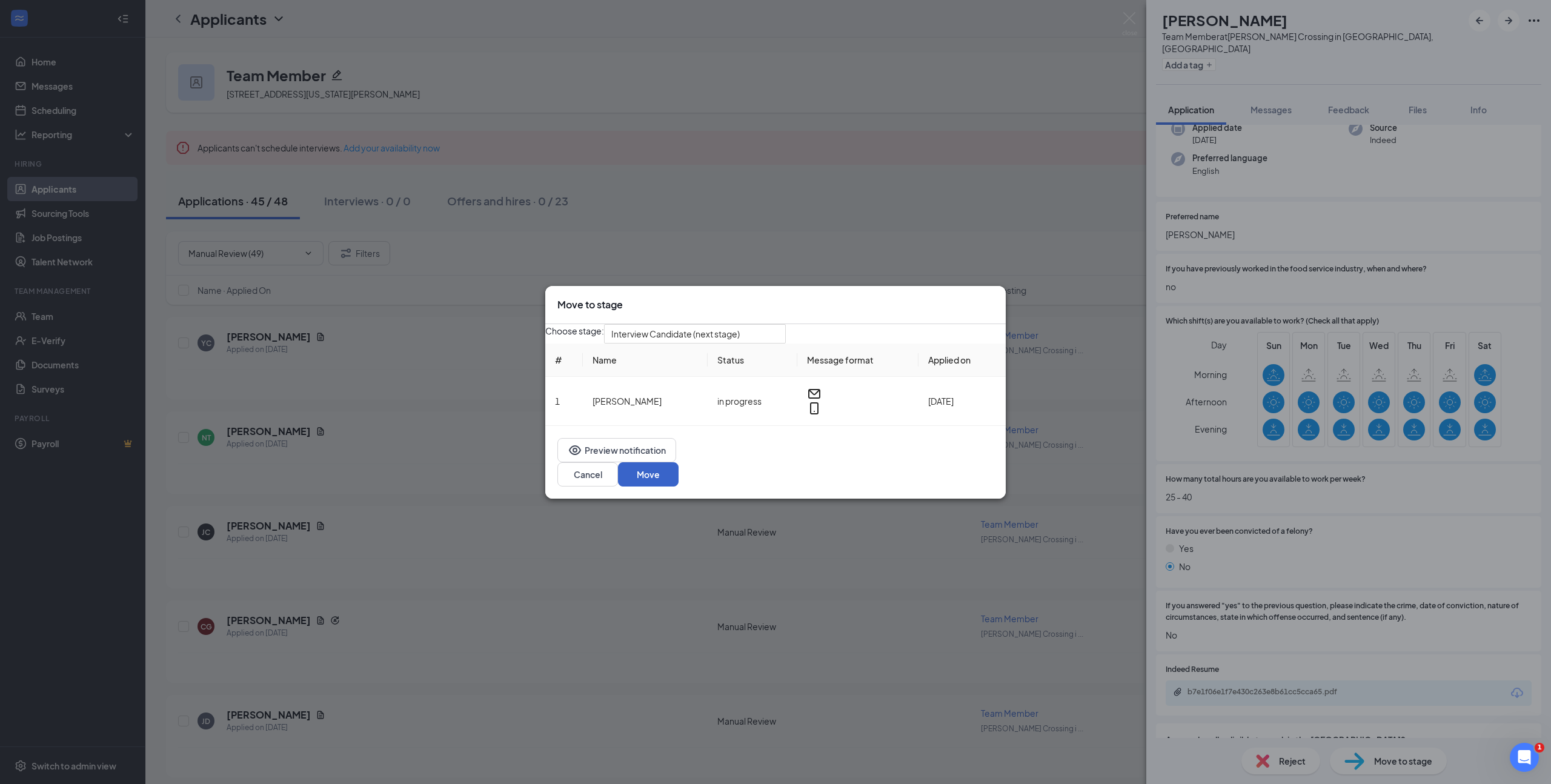
click at [679, 476] on button "Move" at bounding box center [648, 474] width 60 height 24
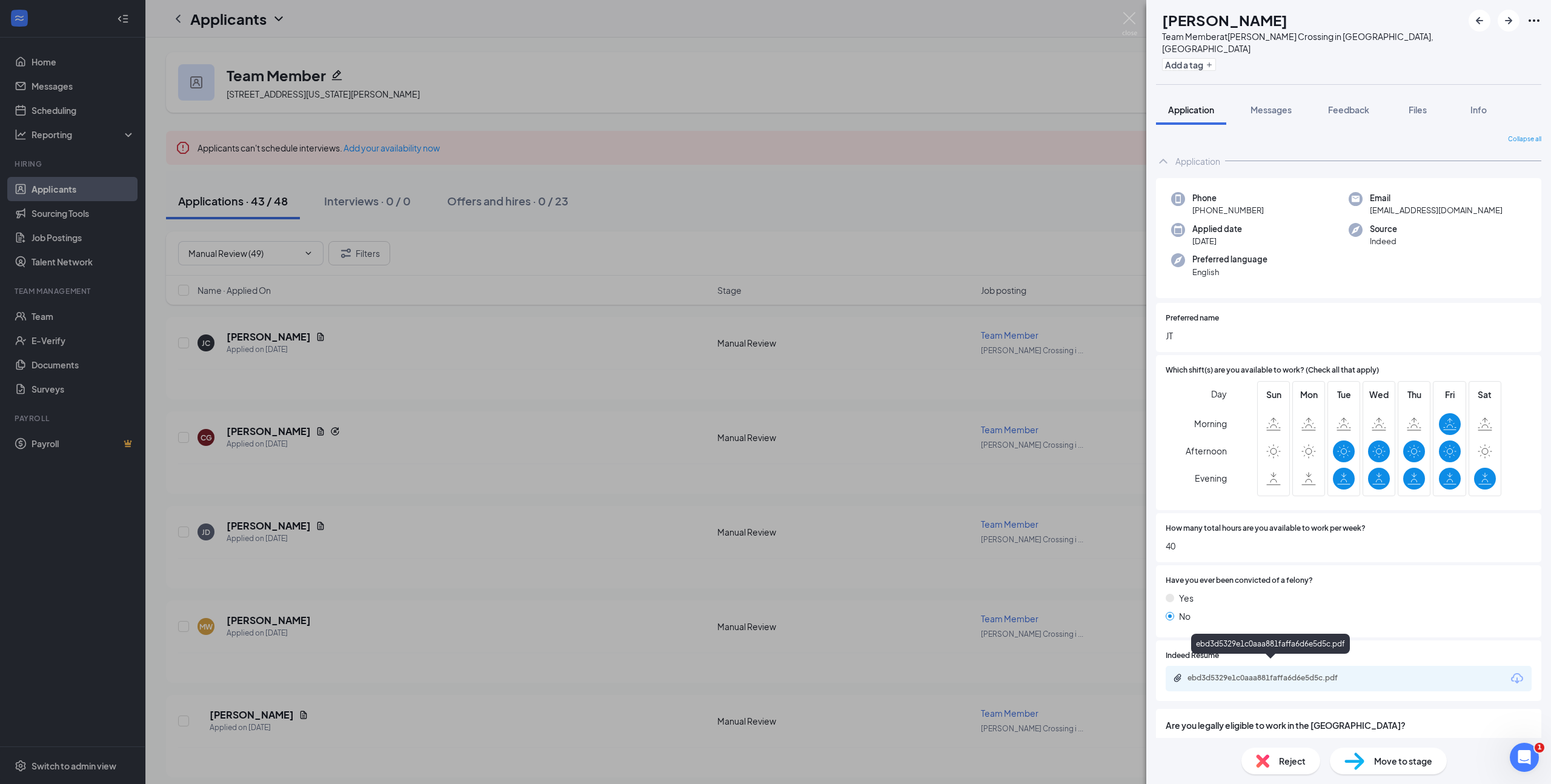
click at [1283, 673] on div "ebd3d5329e1c0aaa881faffa6d6e5d5c.pdf" at bounding box center [1272, 678] width 170 height 9
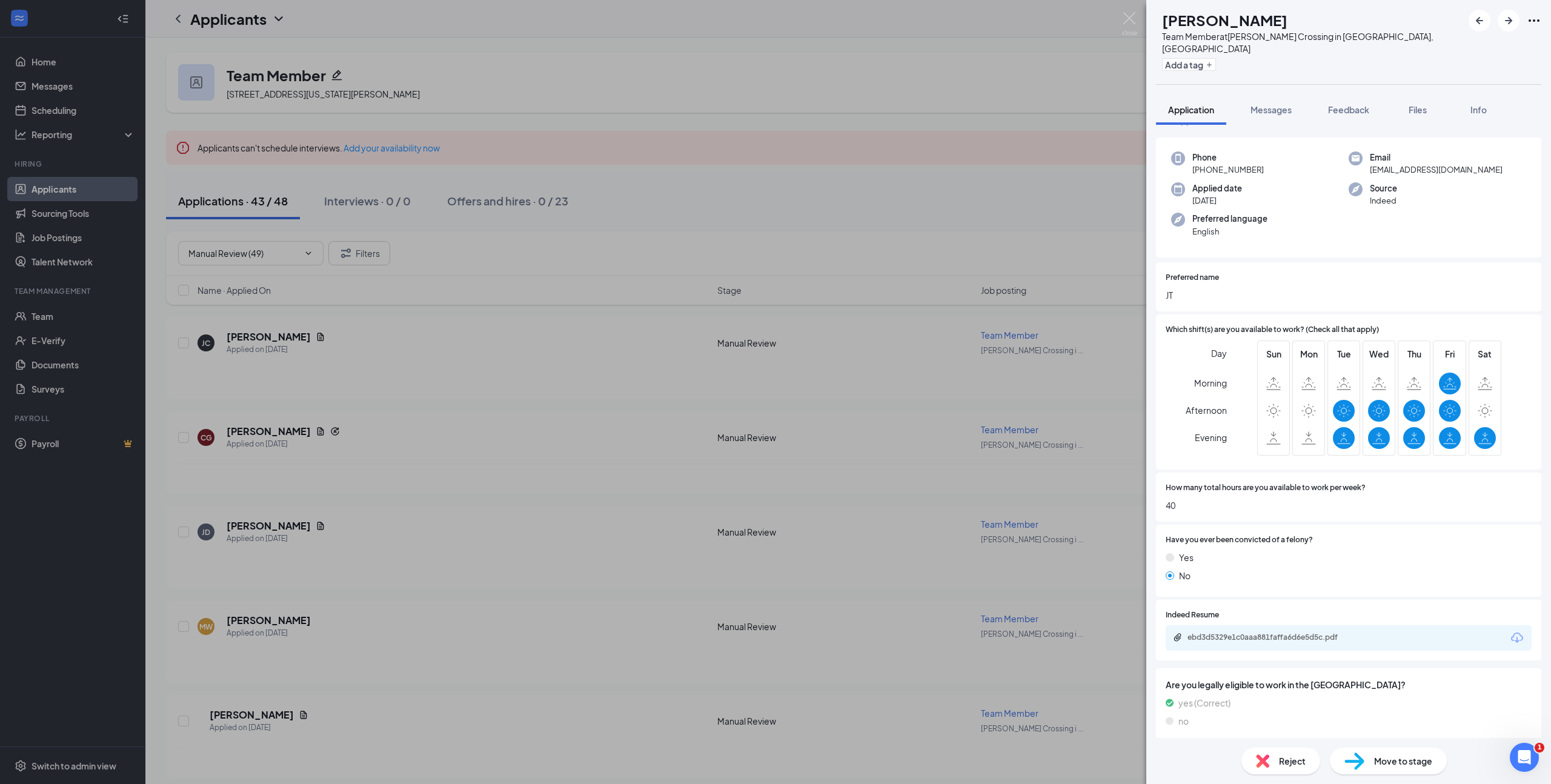
scroll to position [39, 0]
click at [1388, 758] on span "Move to stage" at bounding box center [1403, 760] width 58 height 13
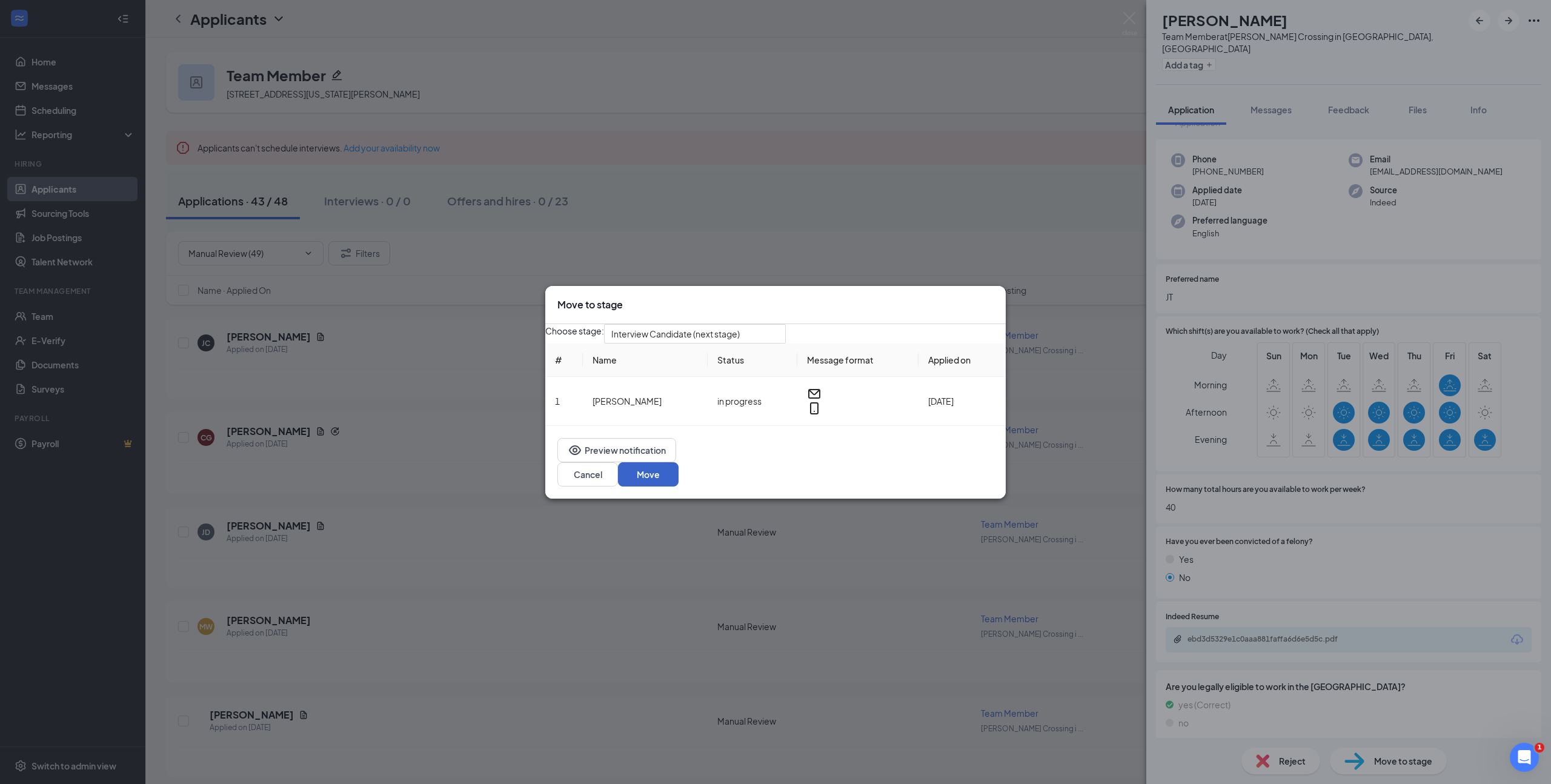
click at [679, 478] on button "Move" at bounding box center [648, 474] width 60 height 24
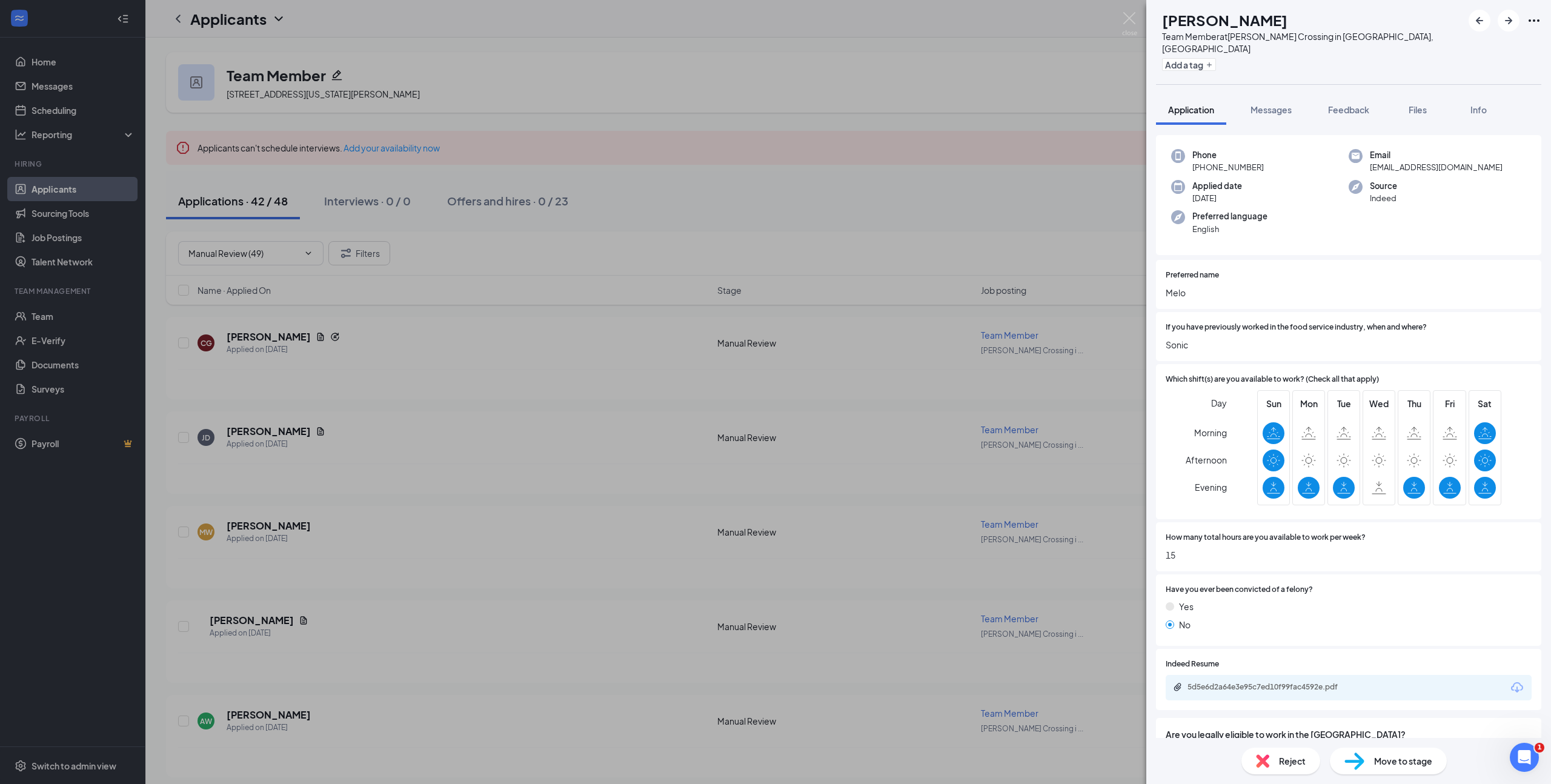
scroll to position [104, 0]
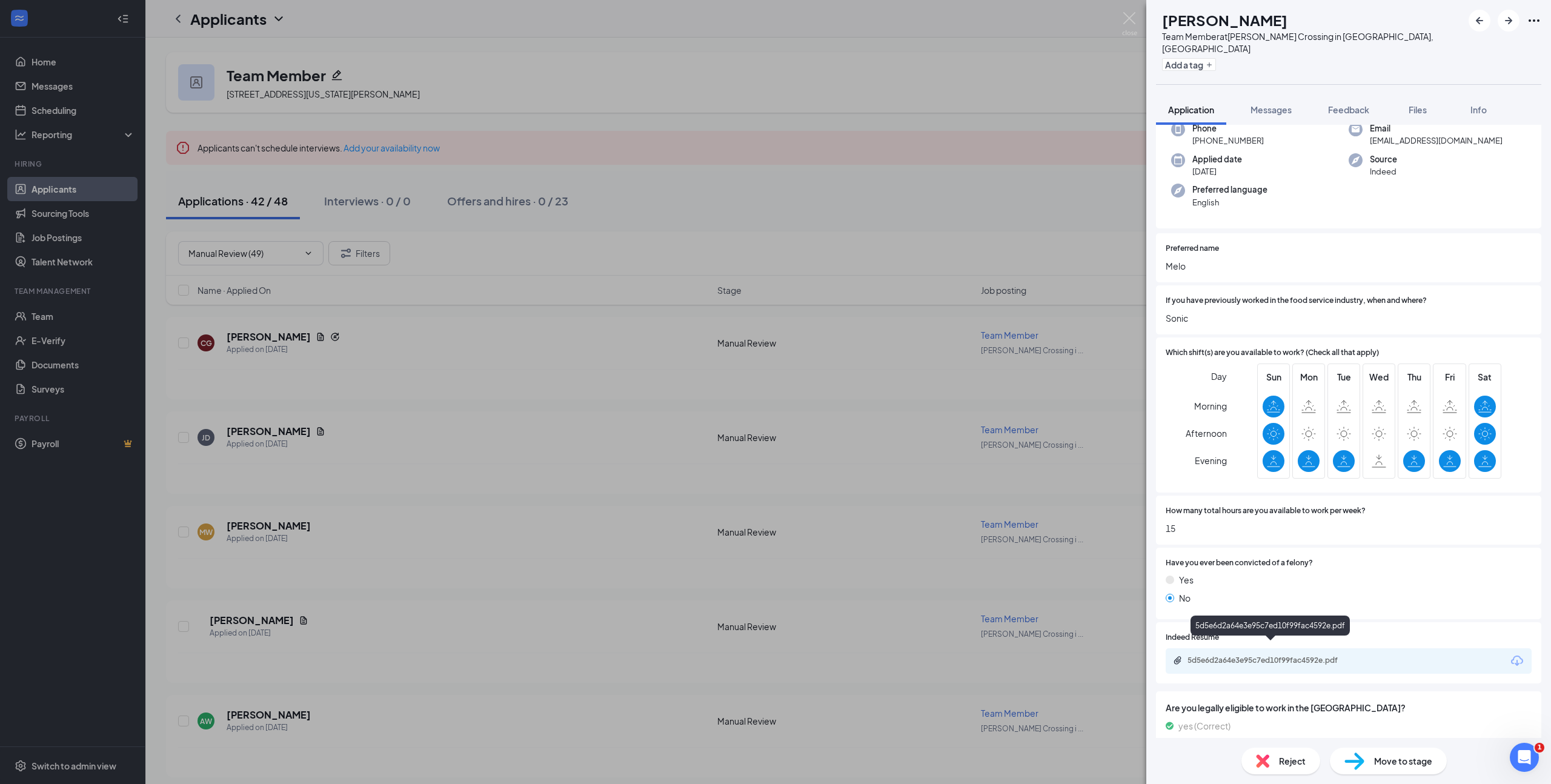
click at [1281, 655] on div "5d5e6d2a64e3e95c7ed10f99fac4592e.pdf" at bounding box center [1272, 660] width 170 height 9
click at [1404, 758] on span "Move to stage" at bounding box center [1403, 760] width 58 height 13
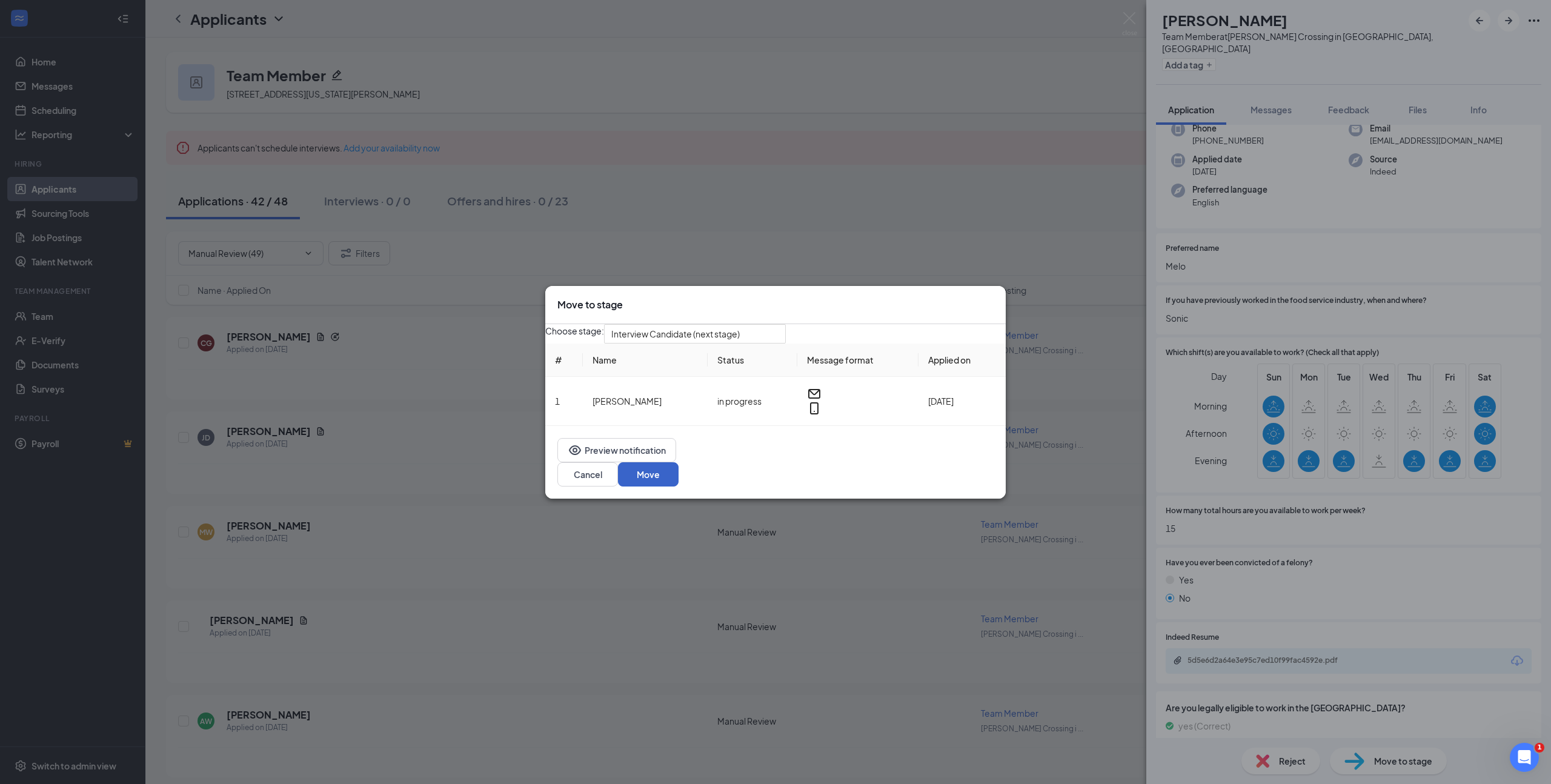
click at [679, 480] on button "Move" at bounding box center [648, 474] width 60 height 24
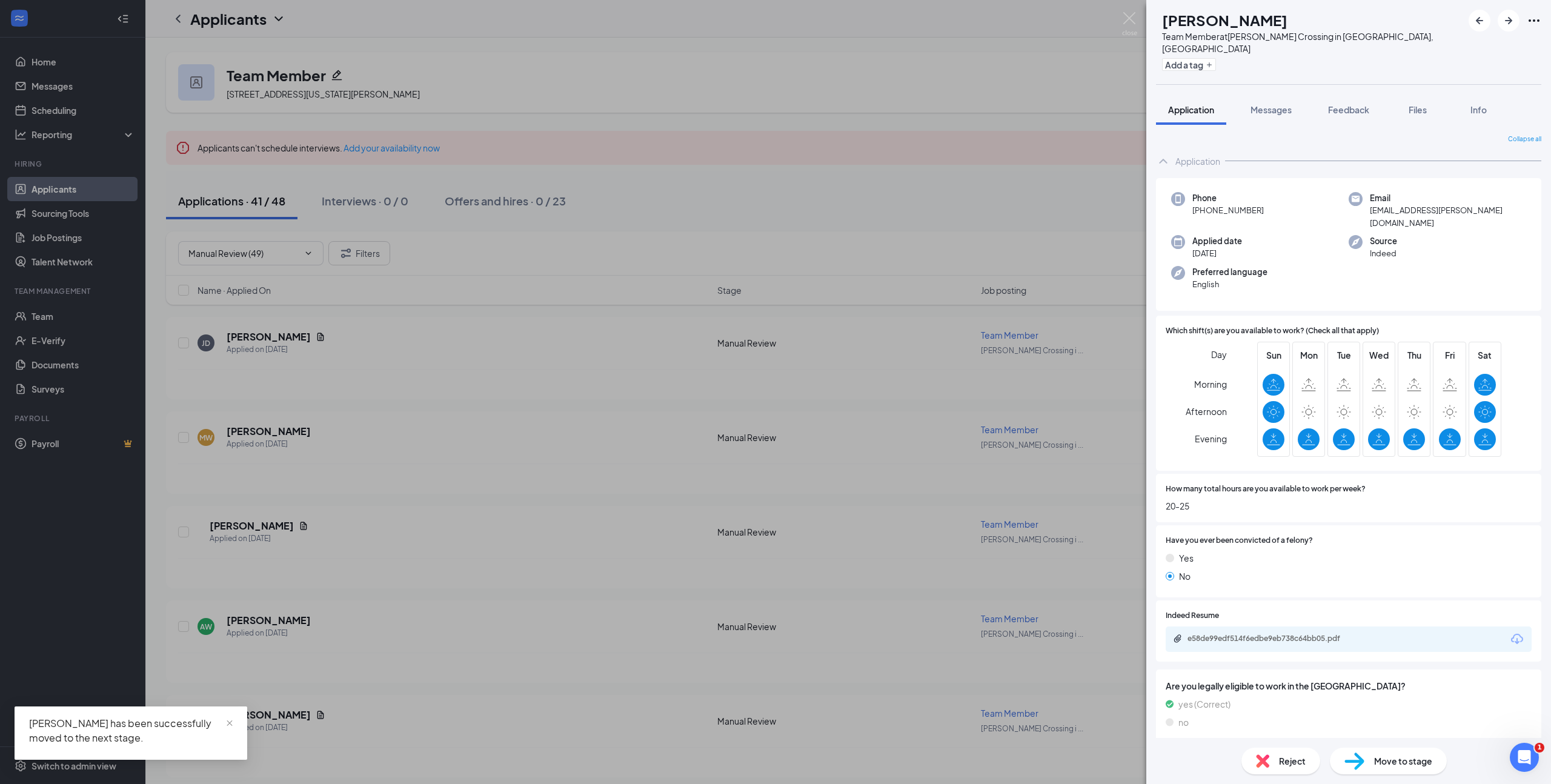
click at [1396, 760] on span "Move to stage" at bounding box center [1403, 760] width 58 height 13
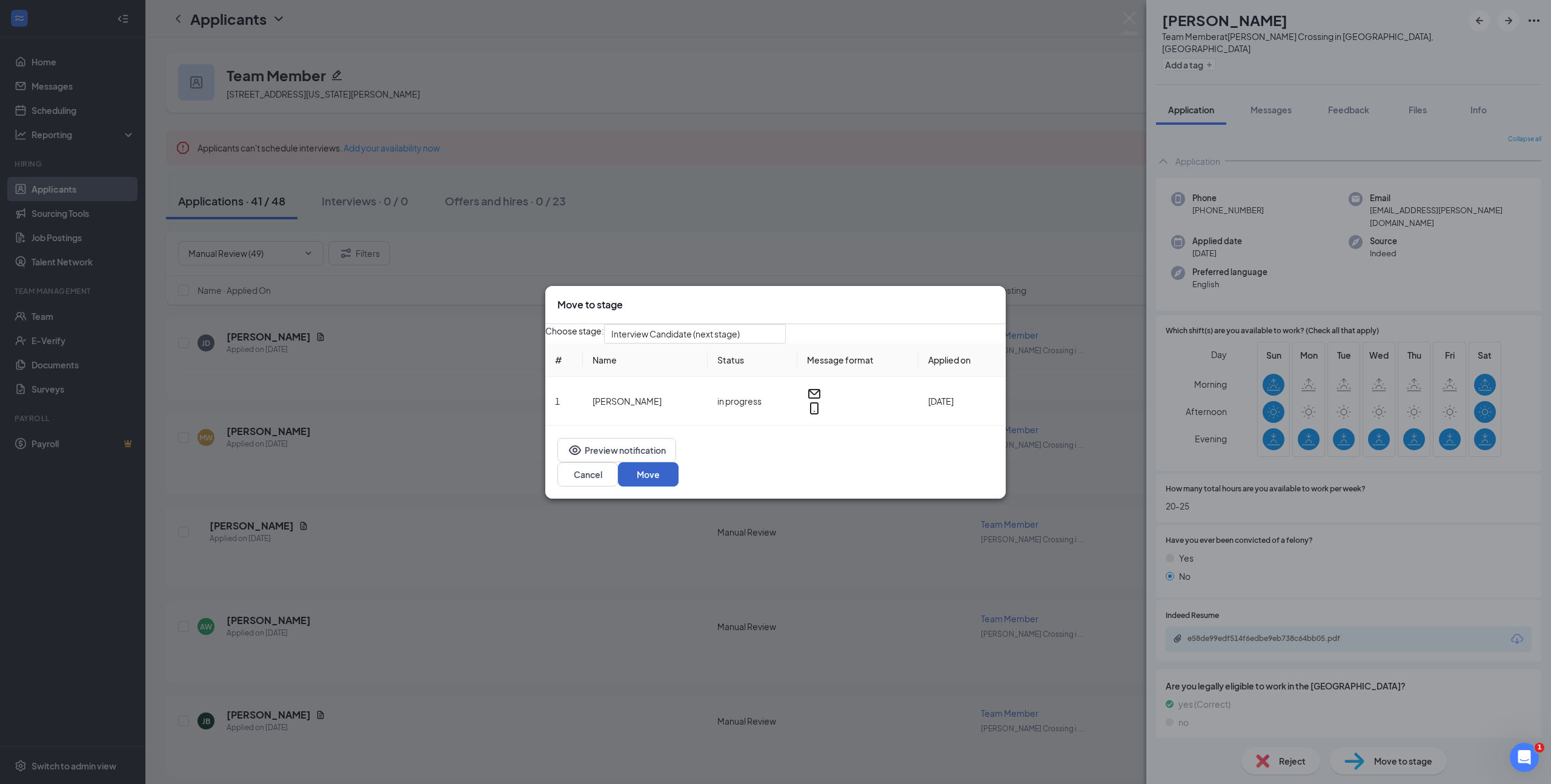
click at [679, 480] on button "Move" at bounding box center [648, 474] width 60 height 24
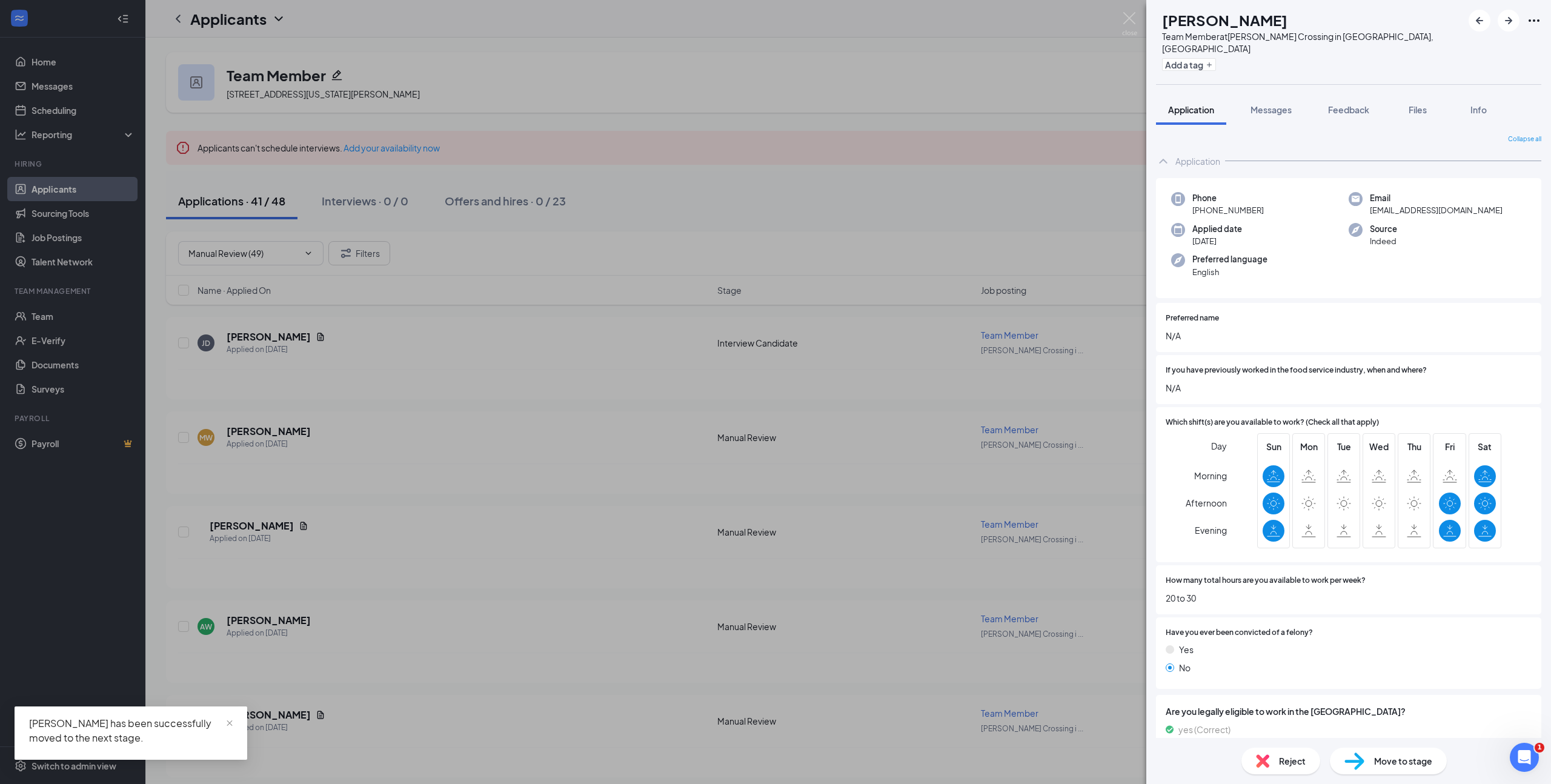
click at [1413, 762] on span "Move to stage" at bounding box center [1403, 760] width 58 height 13
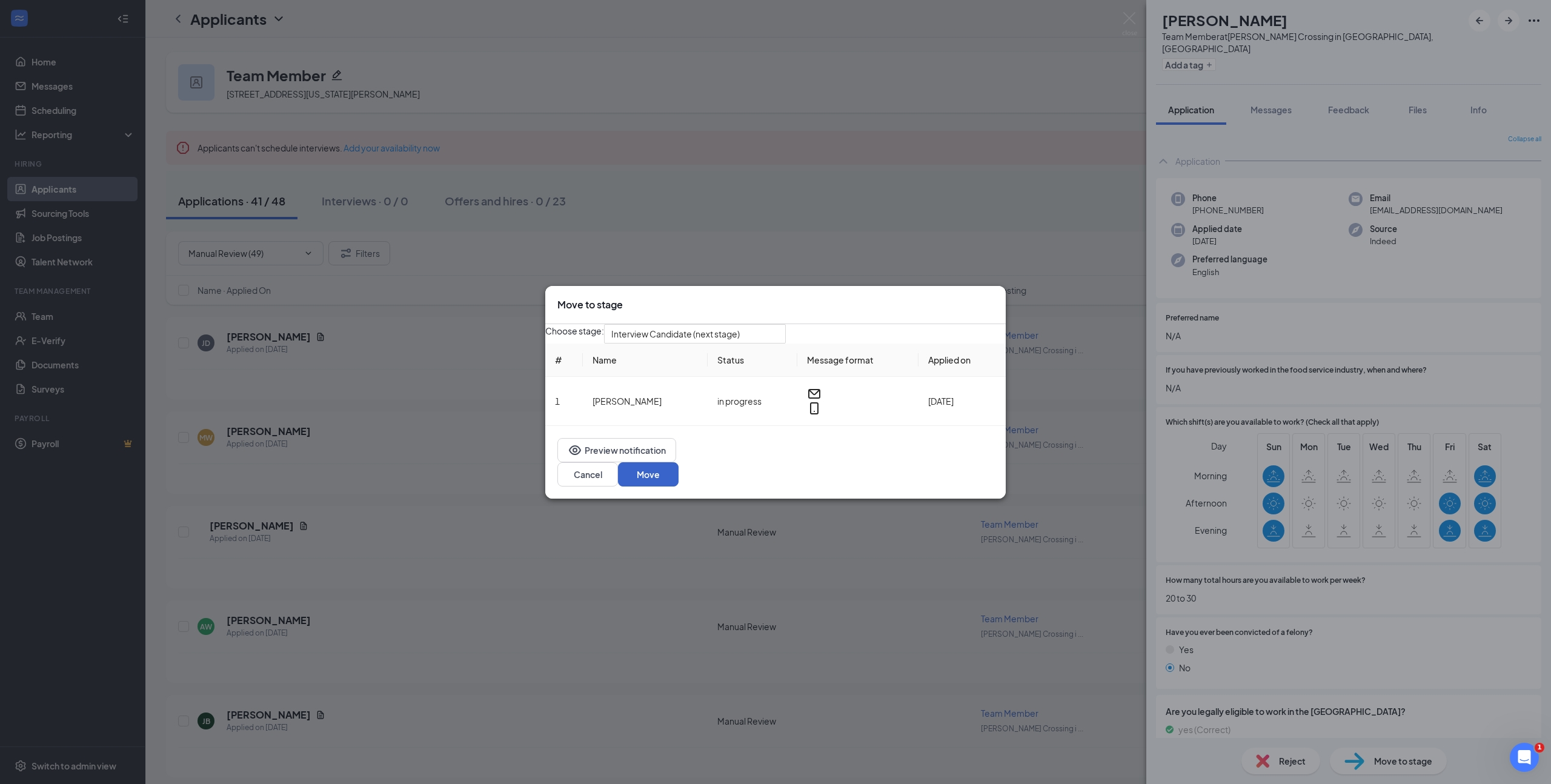
click at [679, 480] on button "Move" at bounding box center [648, 474] width 60 height 24
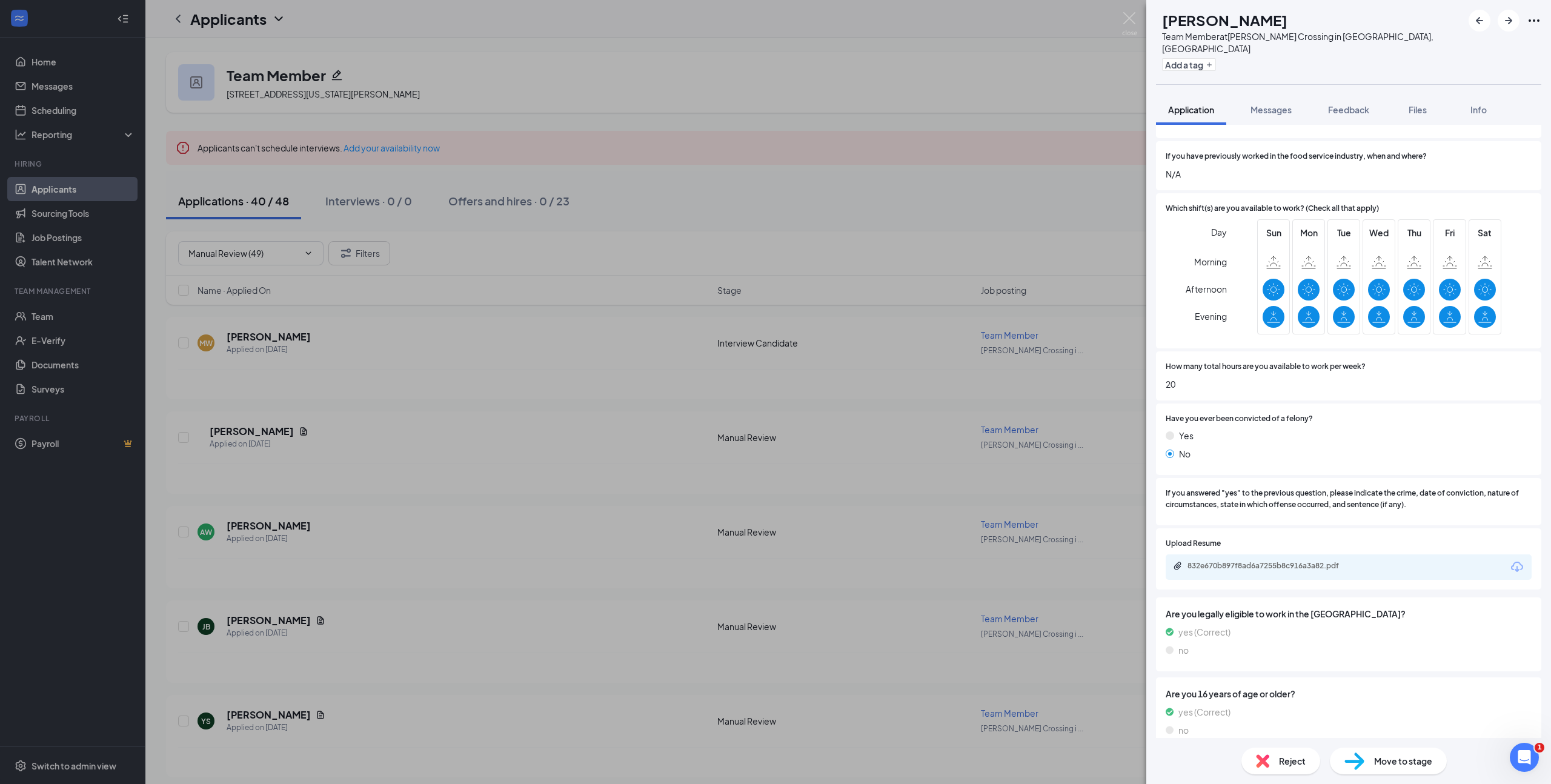
scroll to position [245, 0]
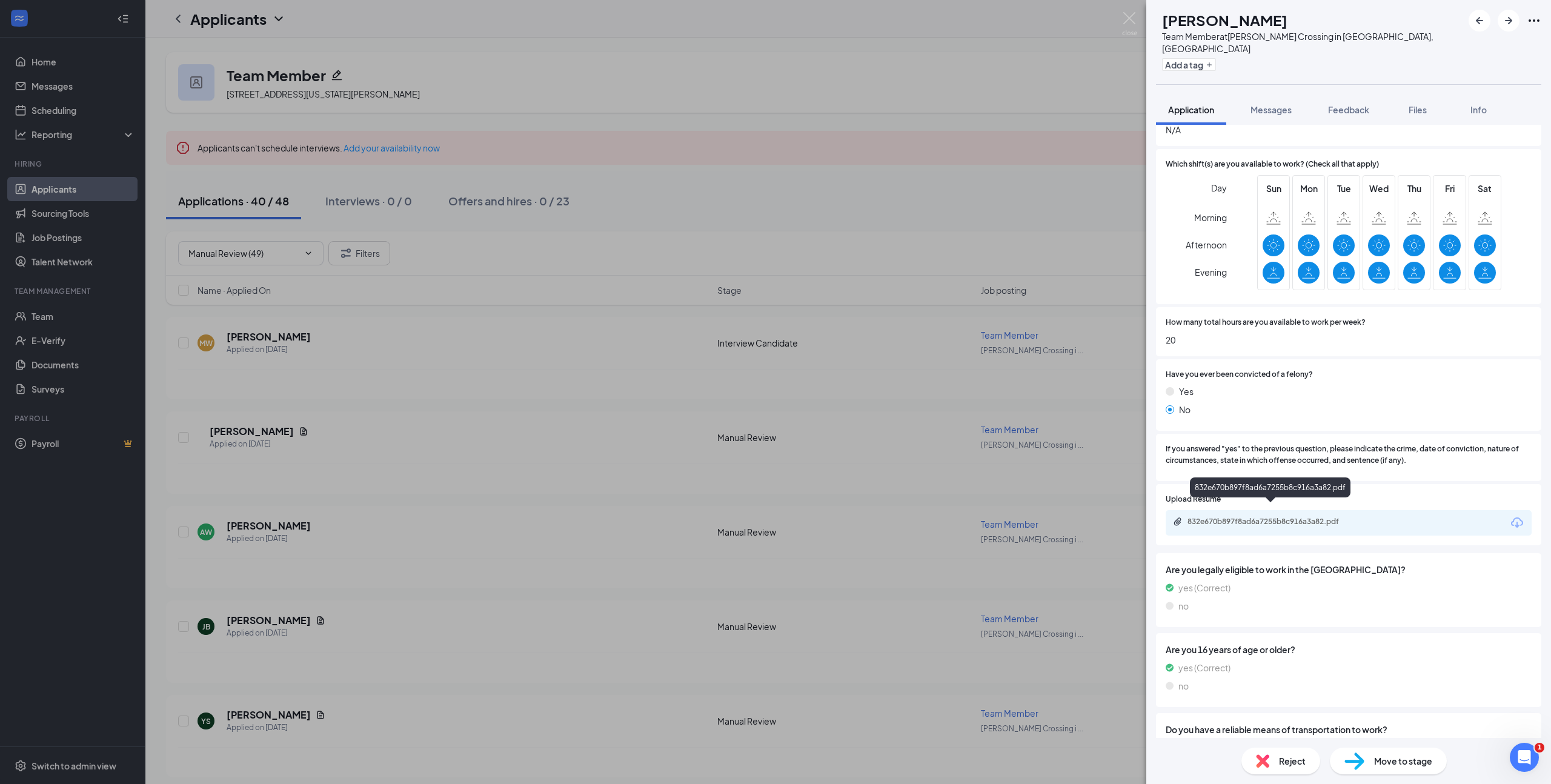
click at [1281, 516] on div "832e670b897f8ad6a7255b8c916a3a82.pdf" at bounding box center [1272, 521] width 170 height 9
click at [1413, 757] on span "Move to stage" at bounding box center [1403, 760] width 58 height 13
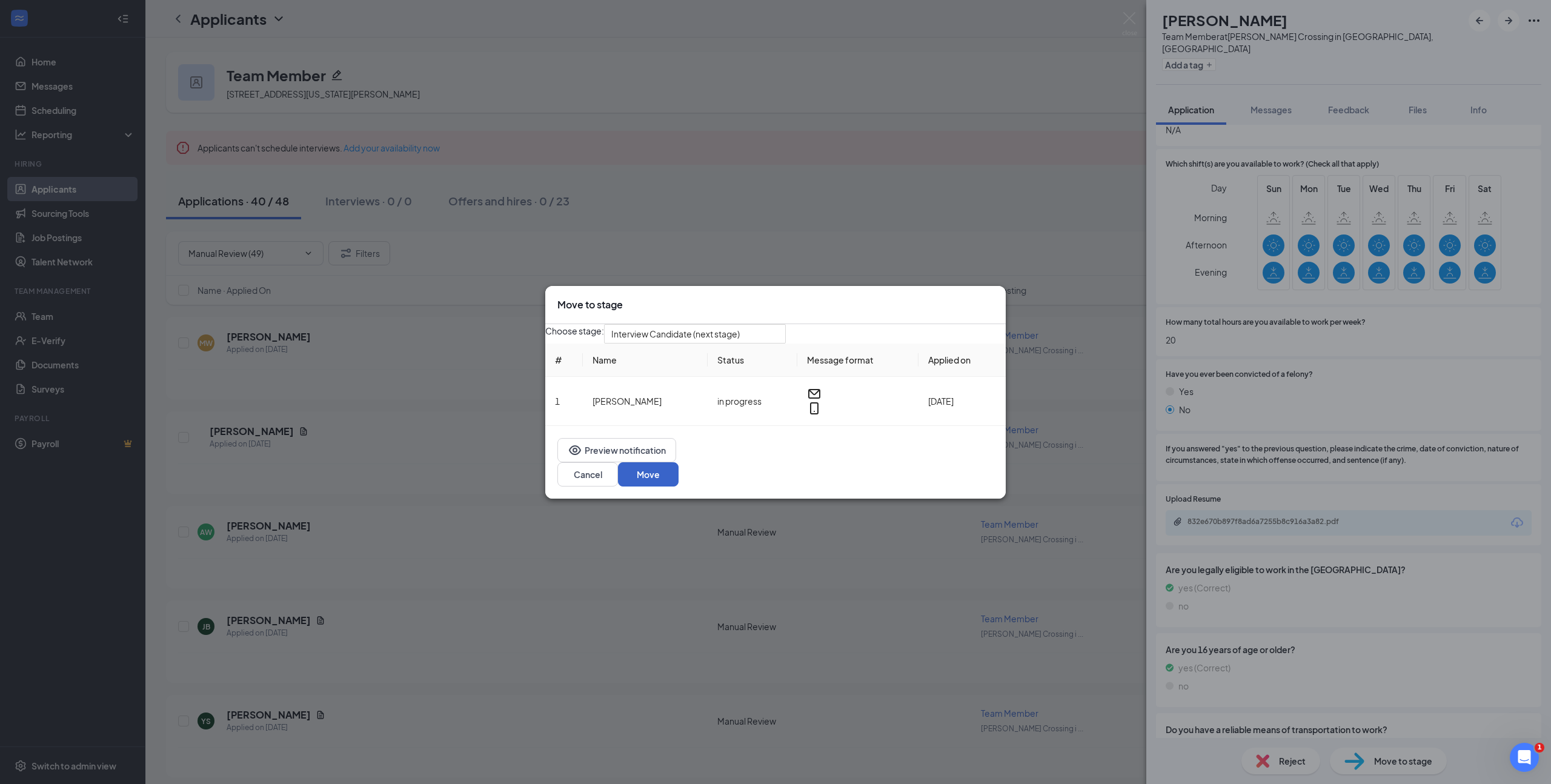
click at [679, 475] on button "Move" at bounding box center [648, 474] width 60 height 24
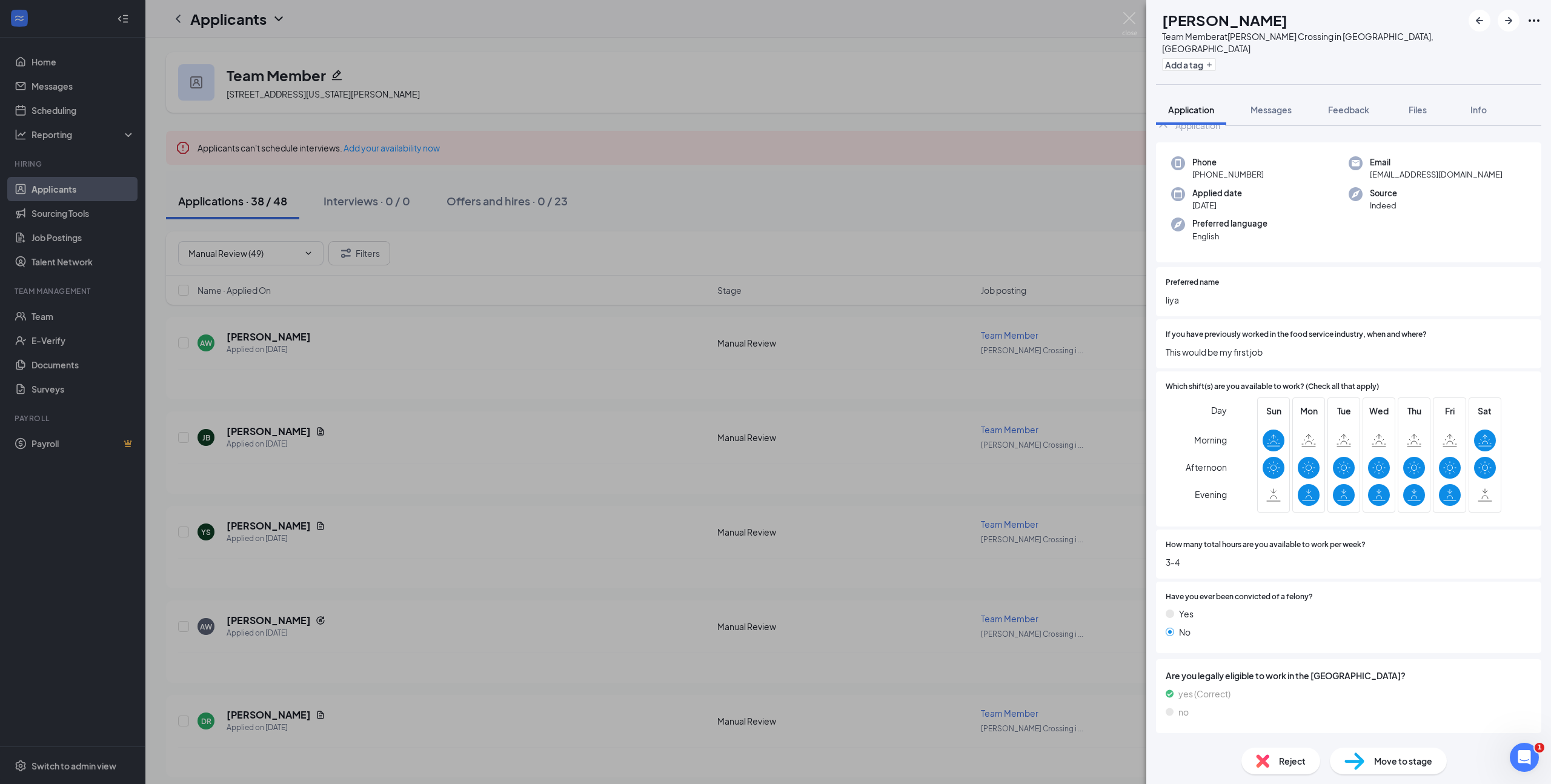
scroll to position [124, 0]
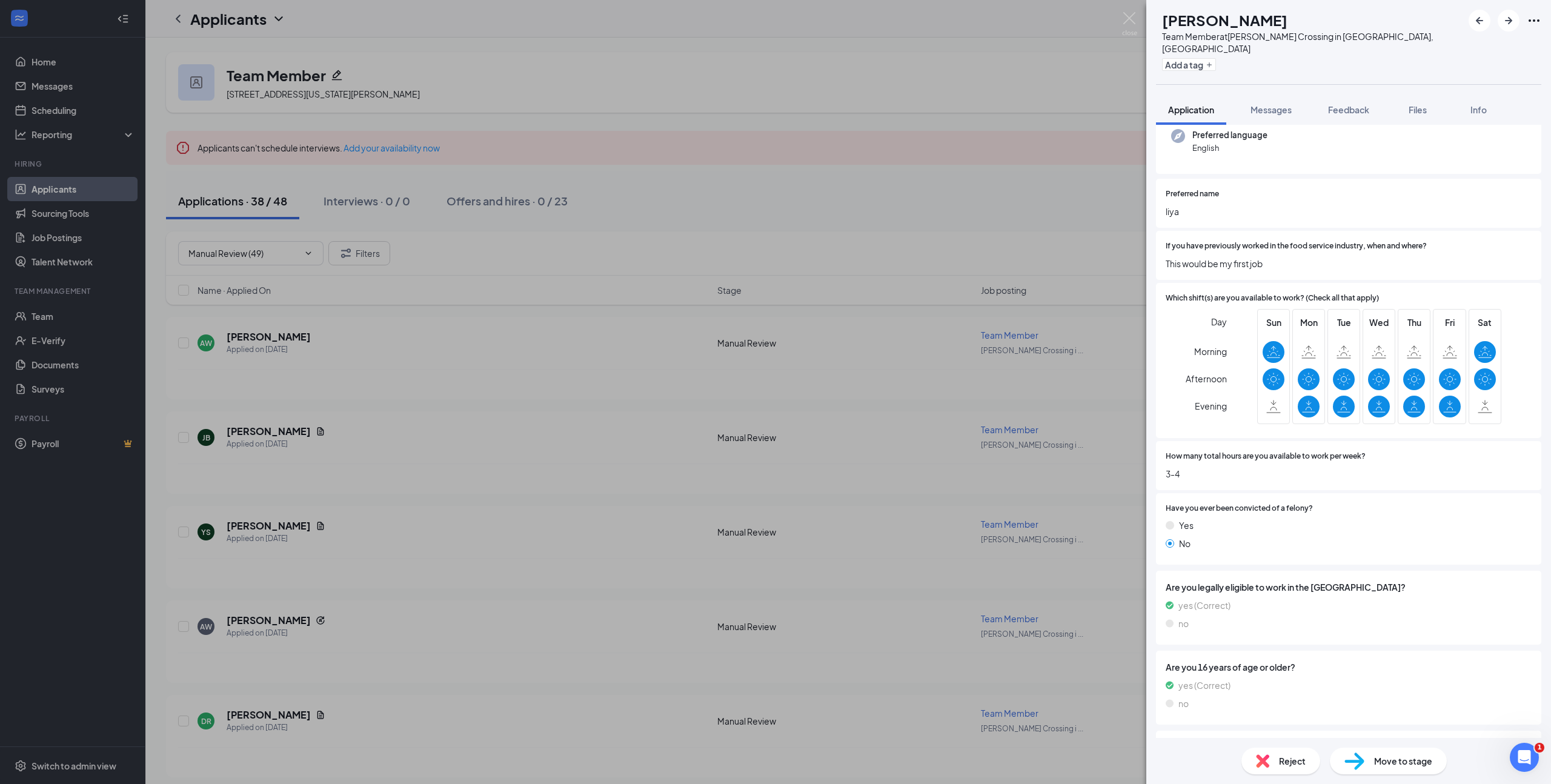
click at [1284, 761] on span "Reject" at bounding box center [1292, 760] width 26 height 13
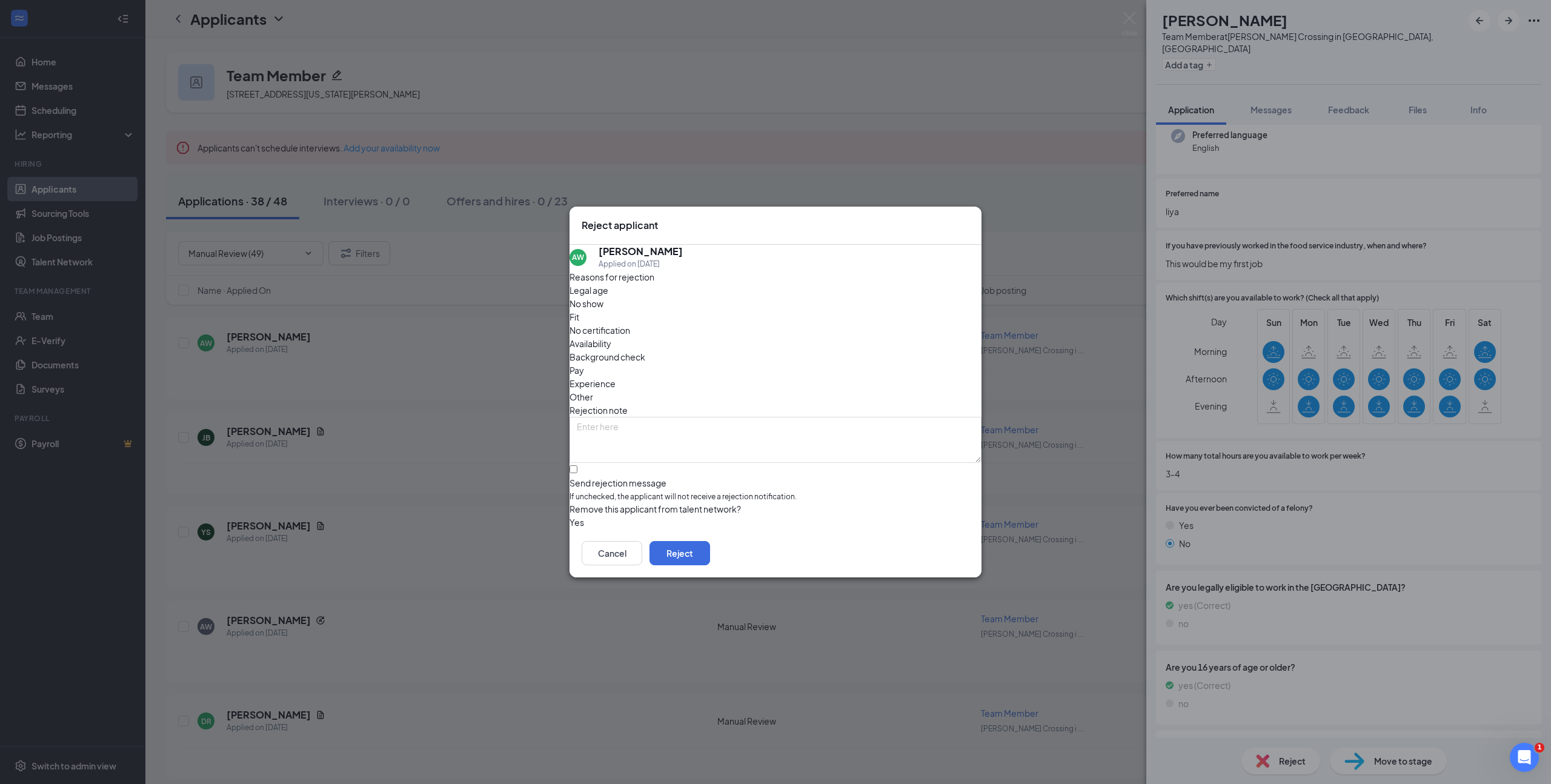
click at [873, 337] on div "Availability" at bounding box center [775, 343] width 412 height 13
click at [577, 465] on input "Send rejection message If unchecked, the applicant will not receive a rejection…" at bounding box center [573, 469] width 8 height 8
checkbox input "true"
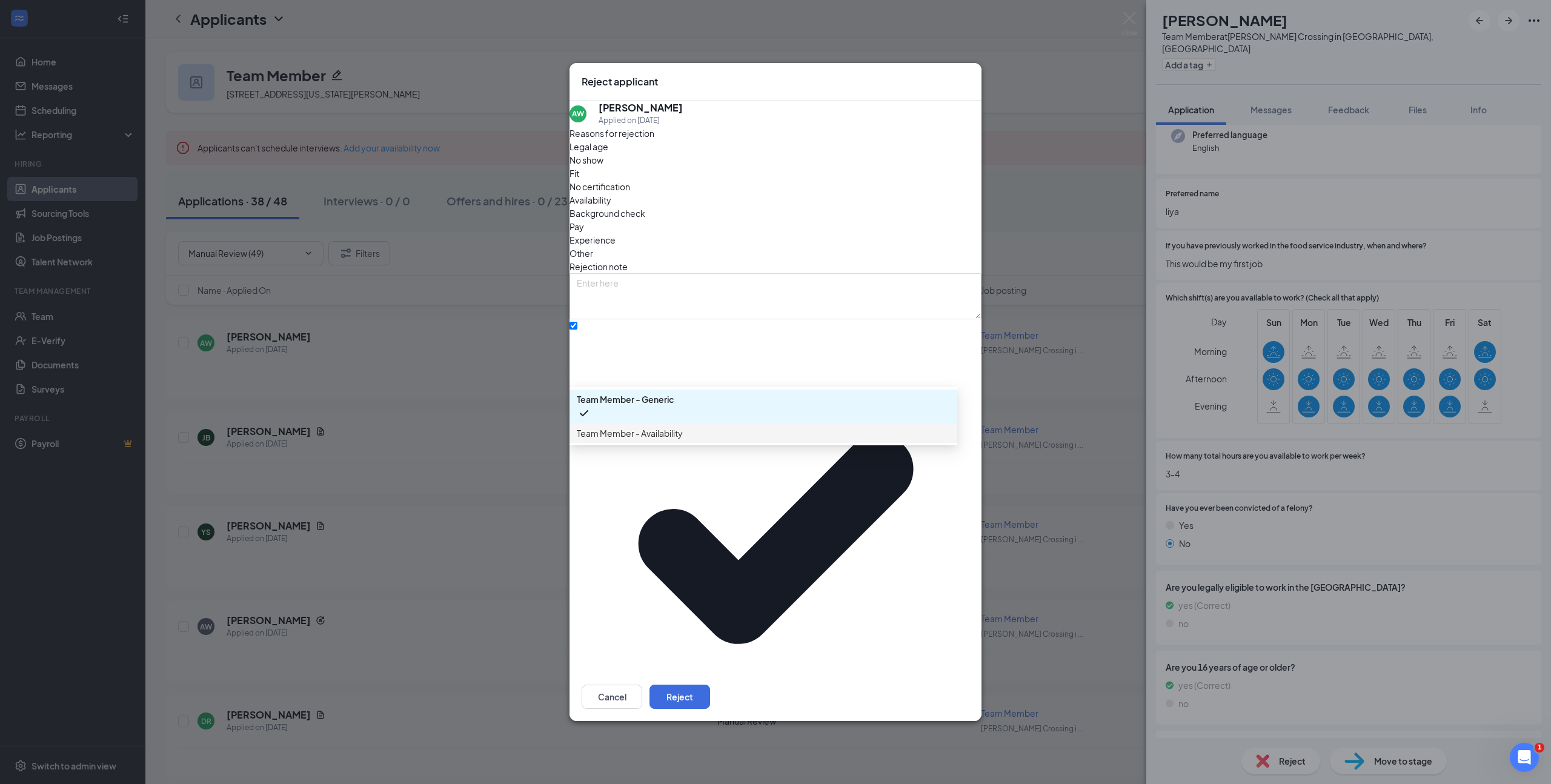
click at [701, 443] on div "Team Member - Availability" at bounding box center [763, 433] width 388 height 19
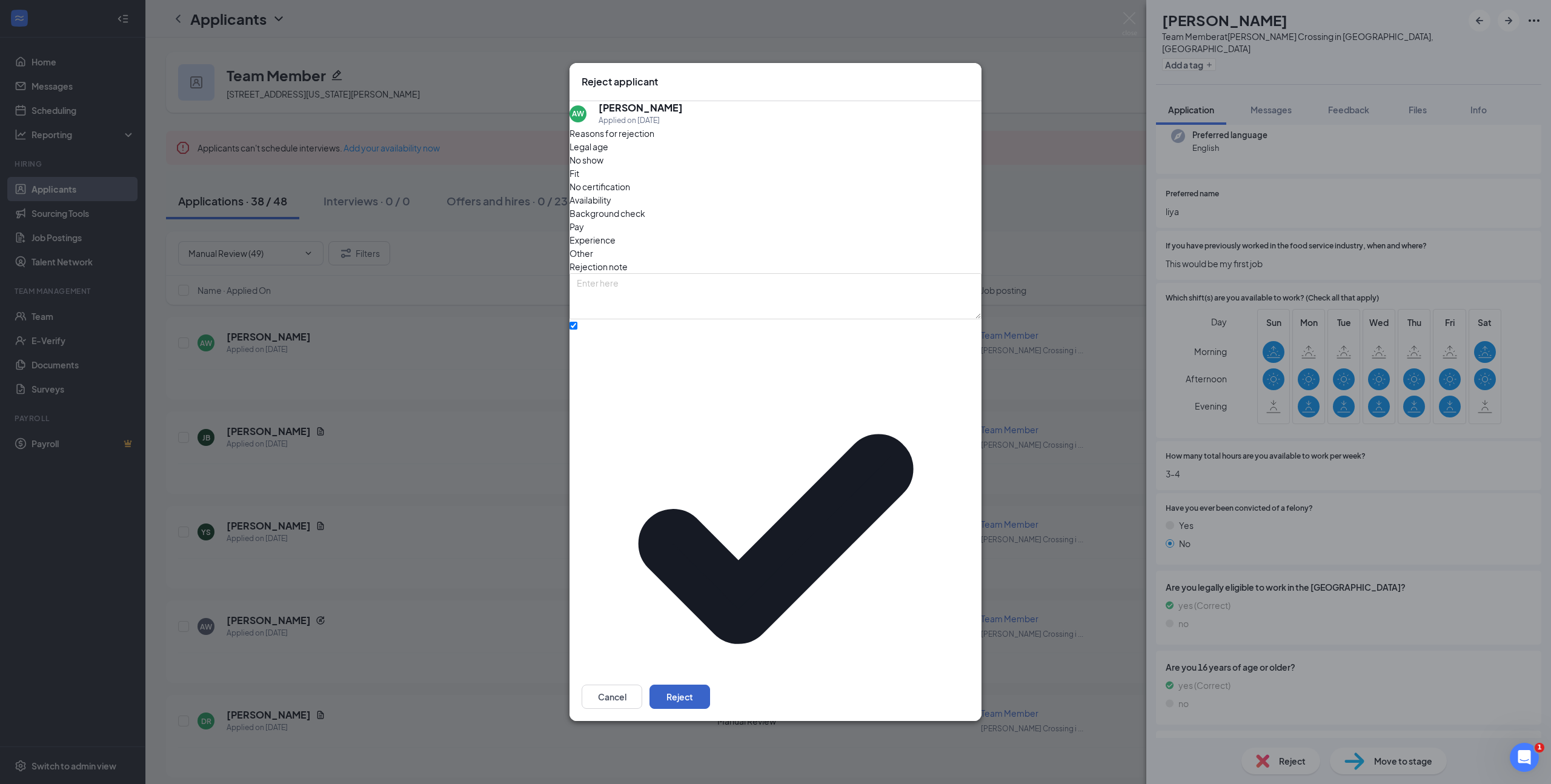
click at [710, 685] on button "Reject" at bounding box center [679, 696] width 60 height 24
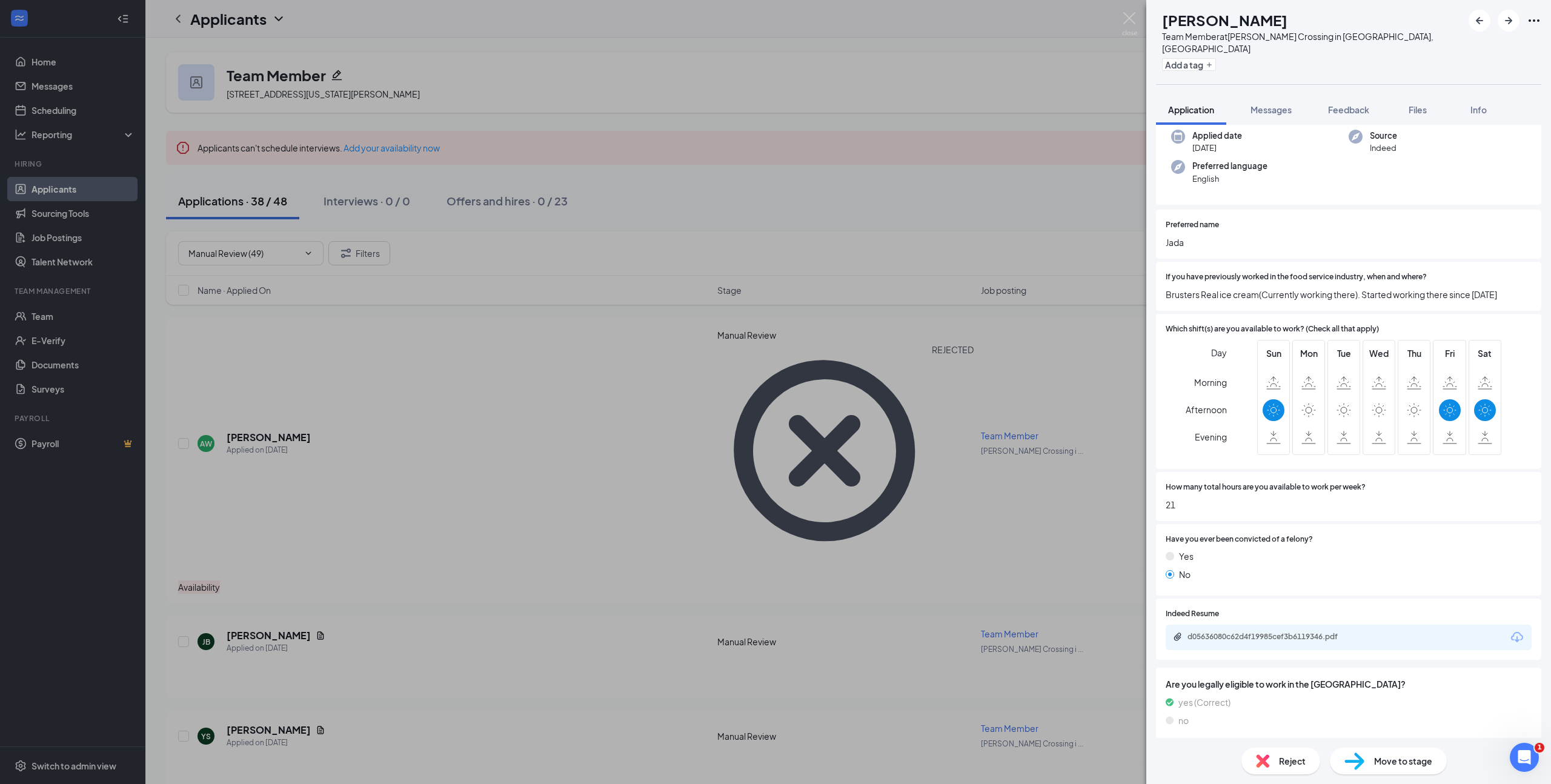
scroll to position [97, 0]
click at [1304, 635] on div "d05636080c62d4f19985cef3b6119346.pdf" at bounding box center [1272, 633] width 170 height 9
click at [1298, 760] on span "Reject" at bounding box center [1292, 760] width 26 height 13
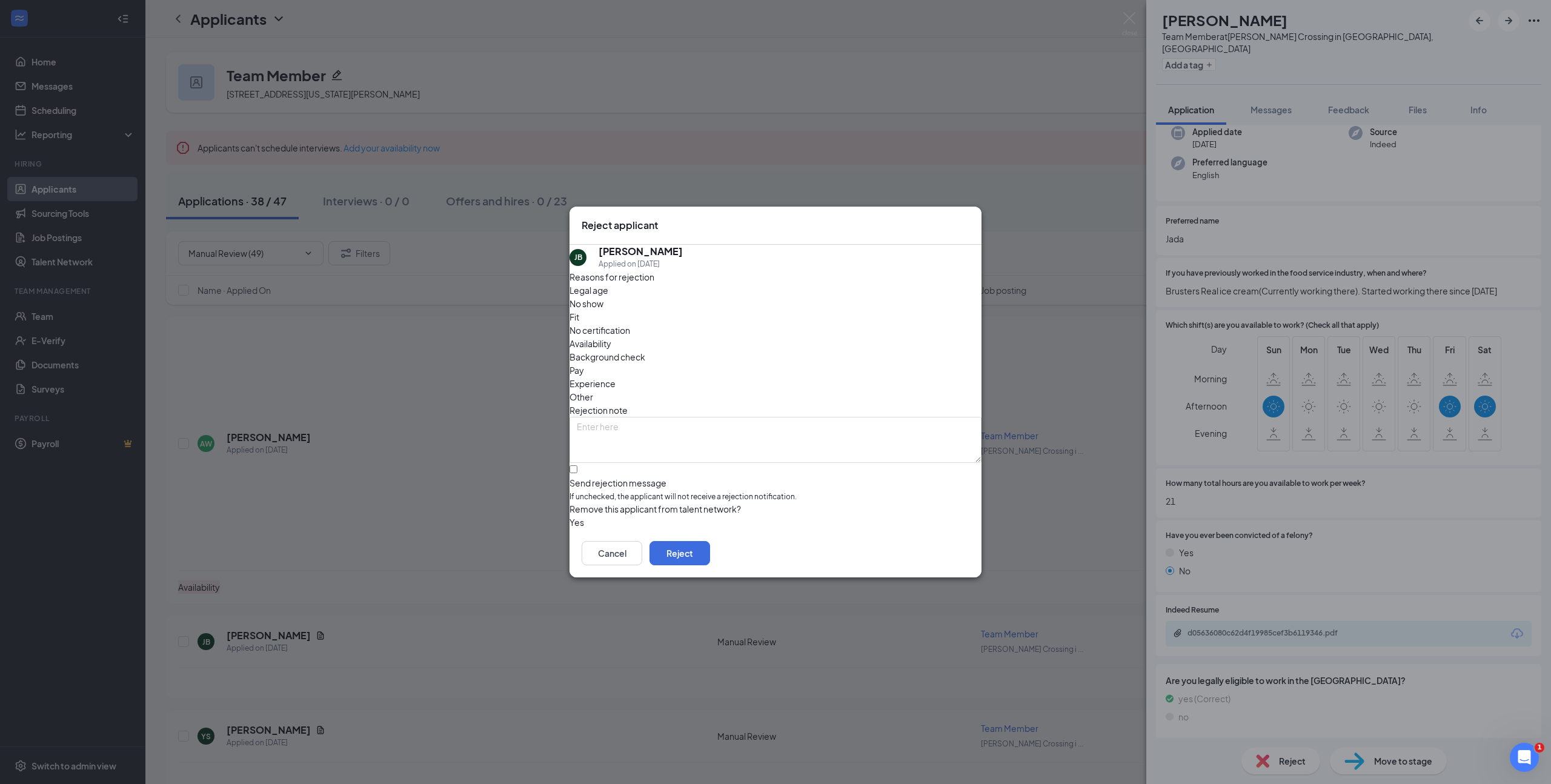
click at [972, 223] on icon "Cross" at bounding box center [976, 226] width 7 height 7
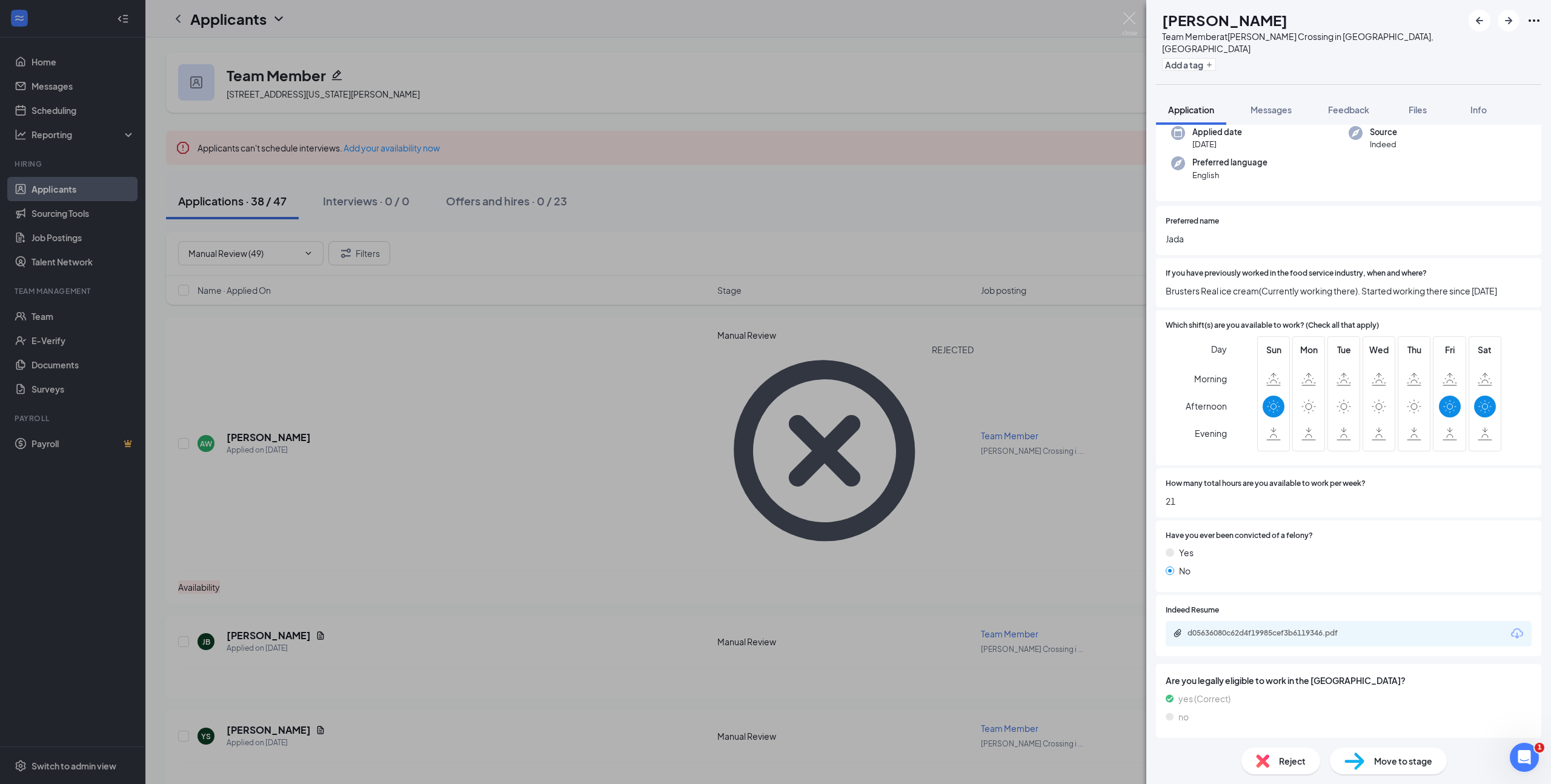
click at [1241, 19] on h1 "[PERSON_NAME]" at bounding box center [1225, 19] width 126 height 21
copy h1 "[PERSON_NAME]"
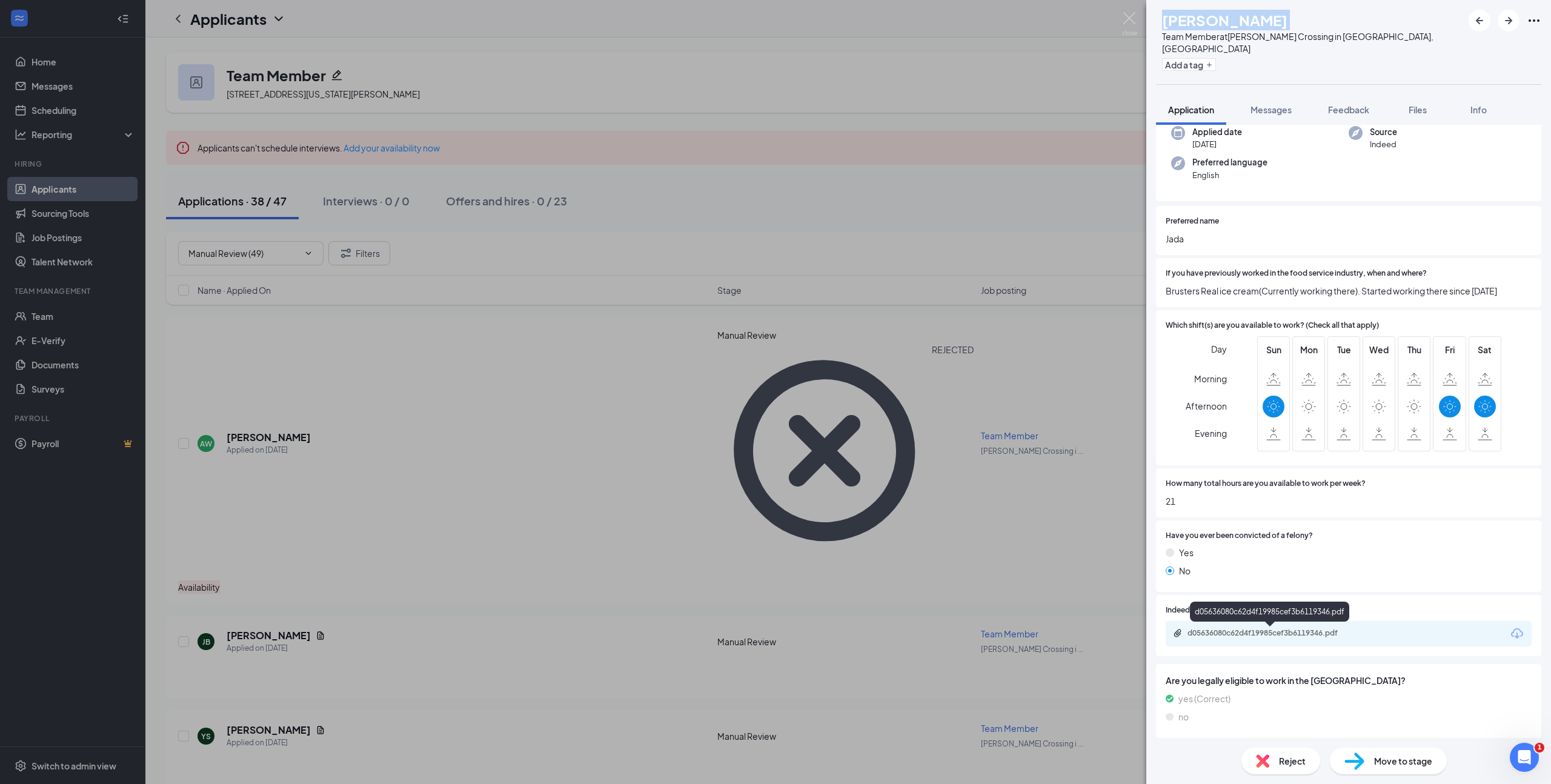
click at [1280, 634] on div "d05636080c62d4f19985cef3b6119346.pdf" at bounding box center [1272, 633] width 170 height 9
click at [1297, 768] on div "Reject" at bounding box center [1280, 761] width 79 height 26
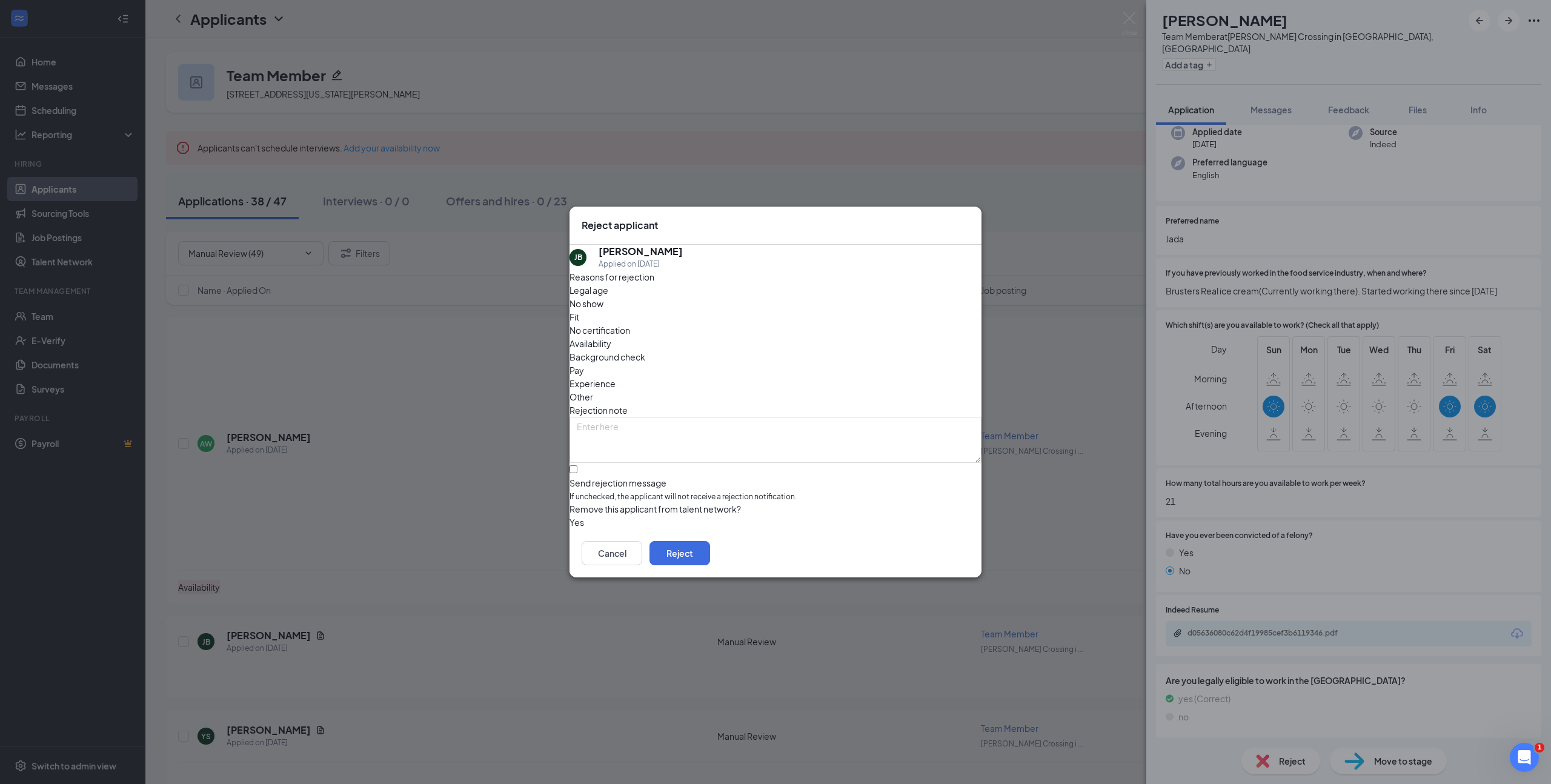
click at [611, 337] on span "Availability" at bounding box center [590, 343] width 42 height 13
click at [577, 465] on input "Send rejection message If unchecked, the applicant will not receive a rejection…" at bounding box center [573, 469] width 8 height 8
checkbox input "true"
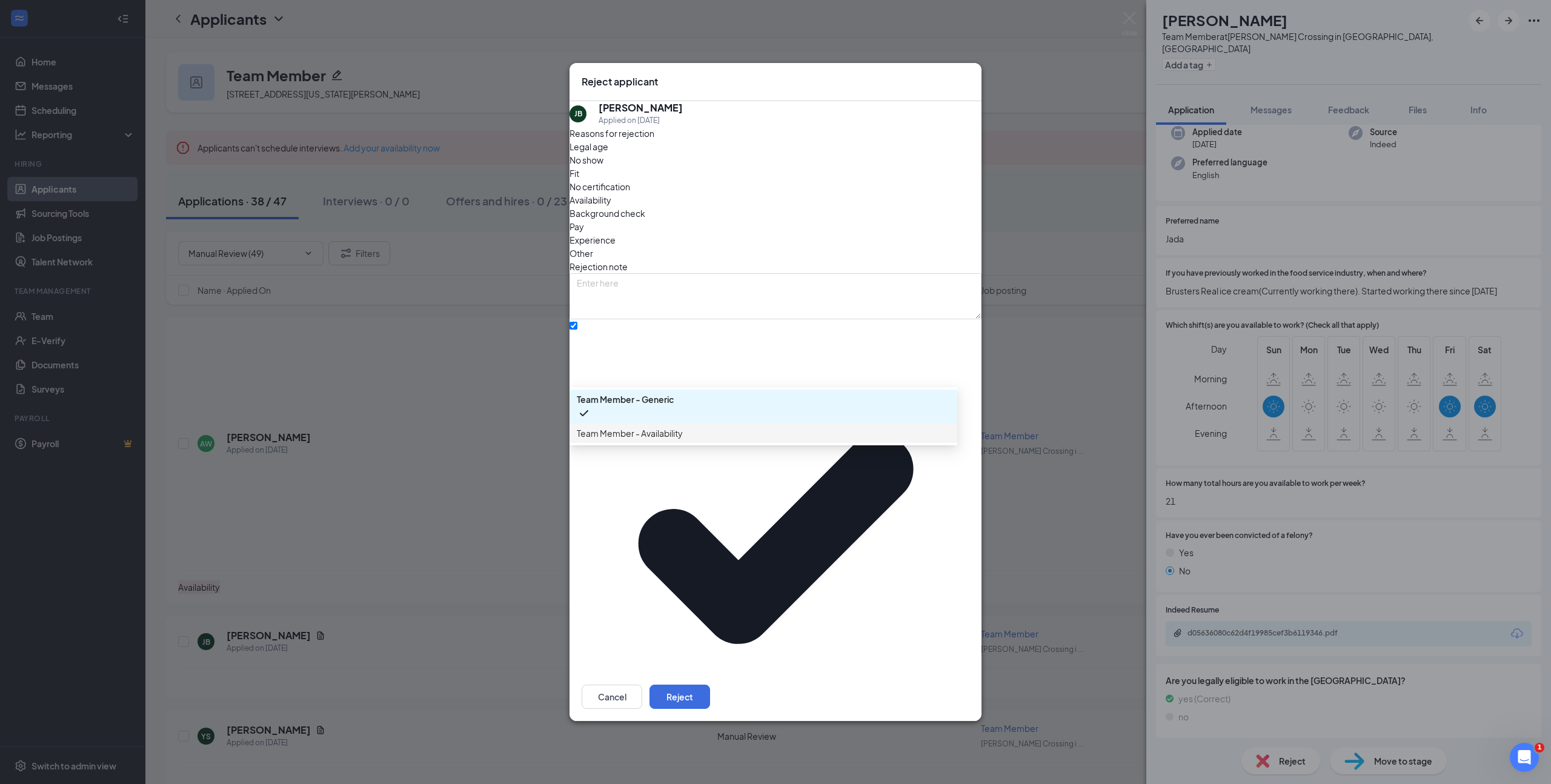
click at [691, 443] on div "Team Member - Availability" at bounding box center [763, 433] width 388 height 19
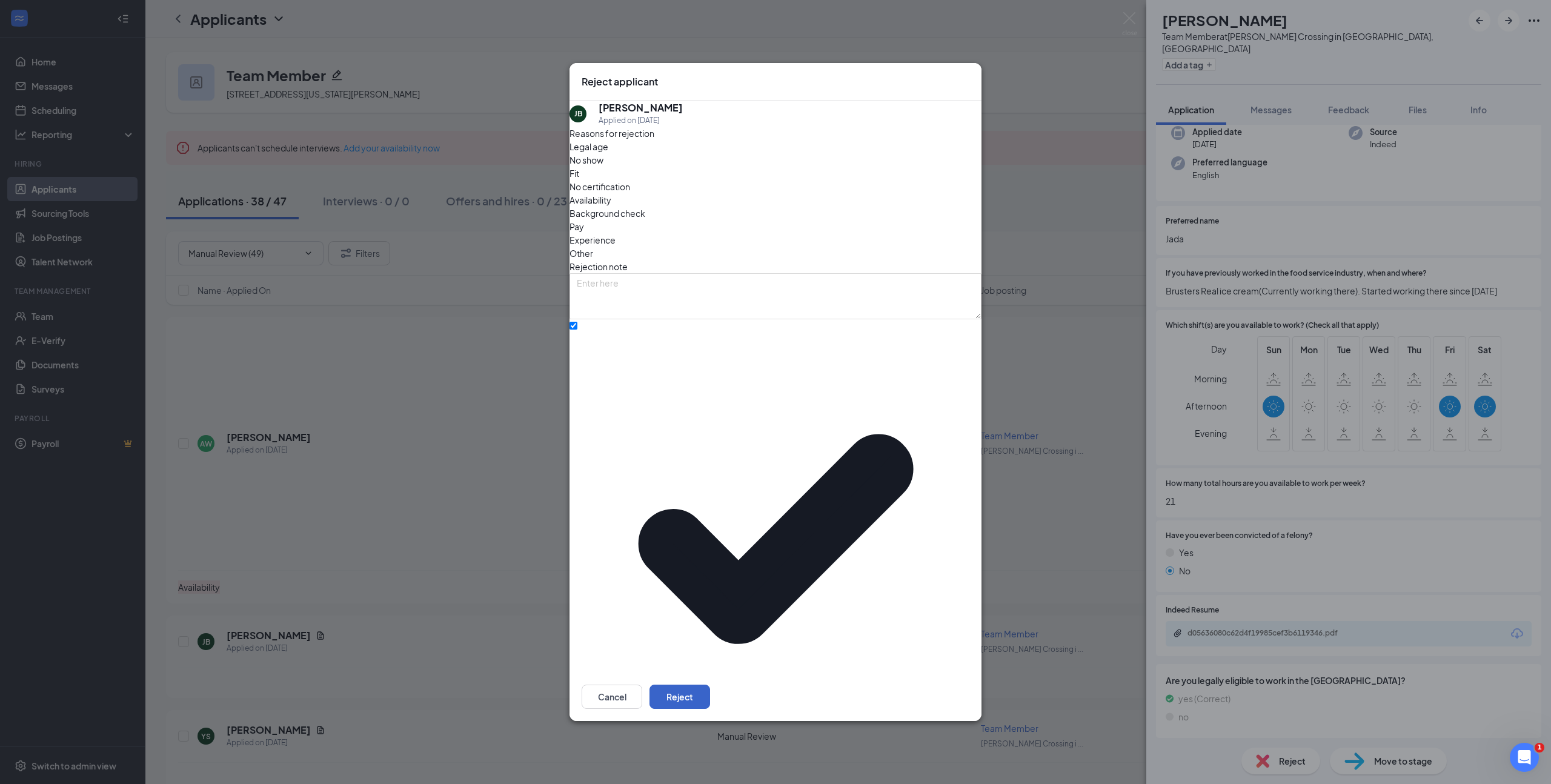
click at [710, 685] on button "Reject" at bounding box center [679, 696] width 60 height 24
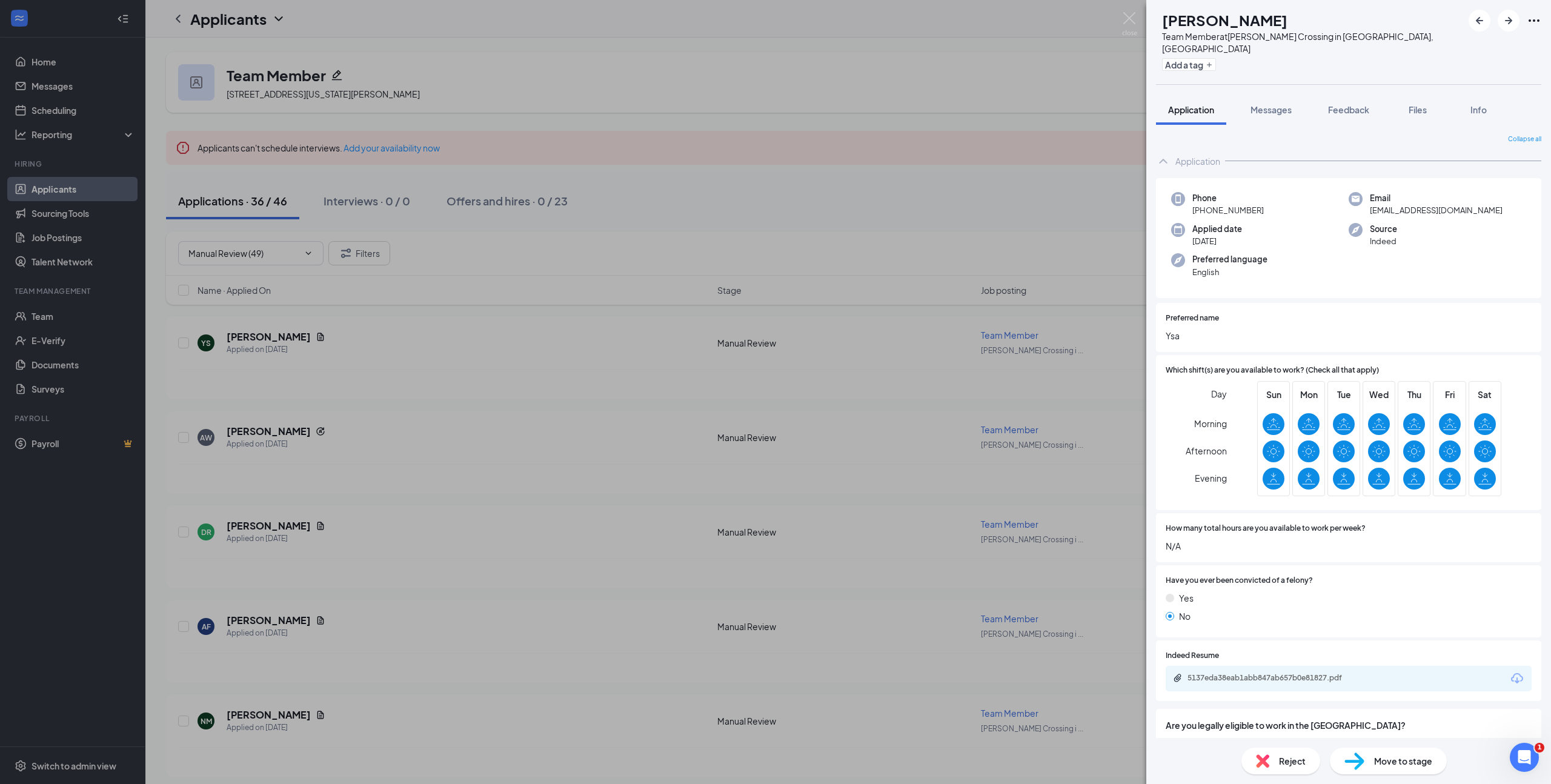
click at [1249, 22] on h1 "[PERSON_NAME]" at bounding box center [1225, 19] width 126 height 21
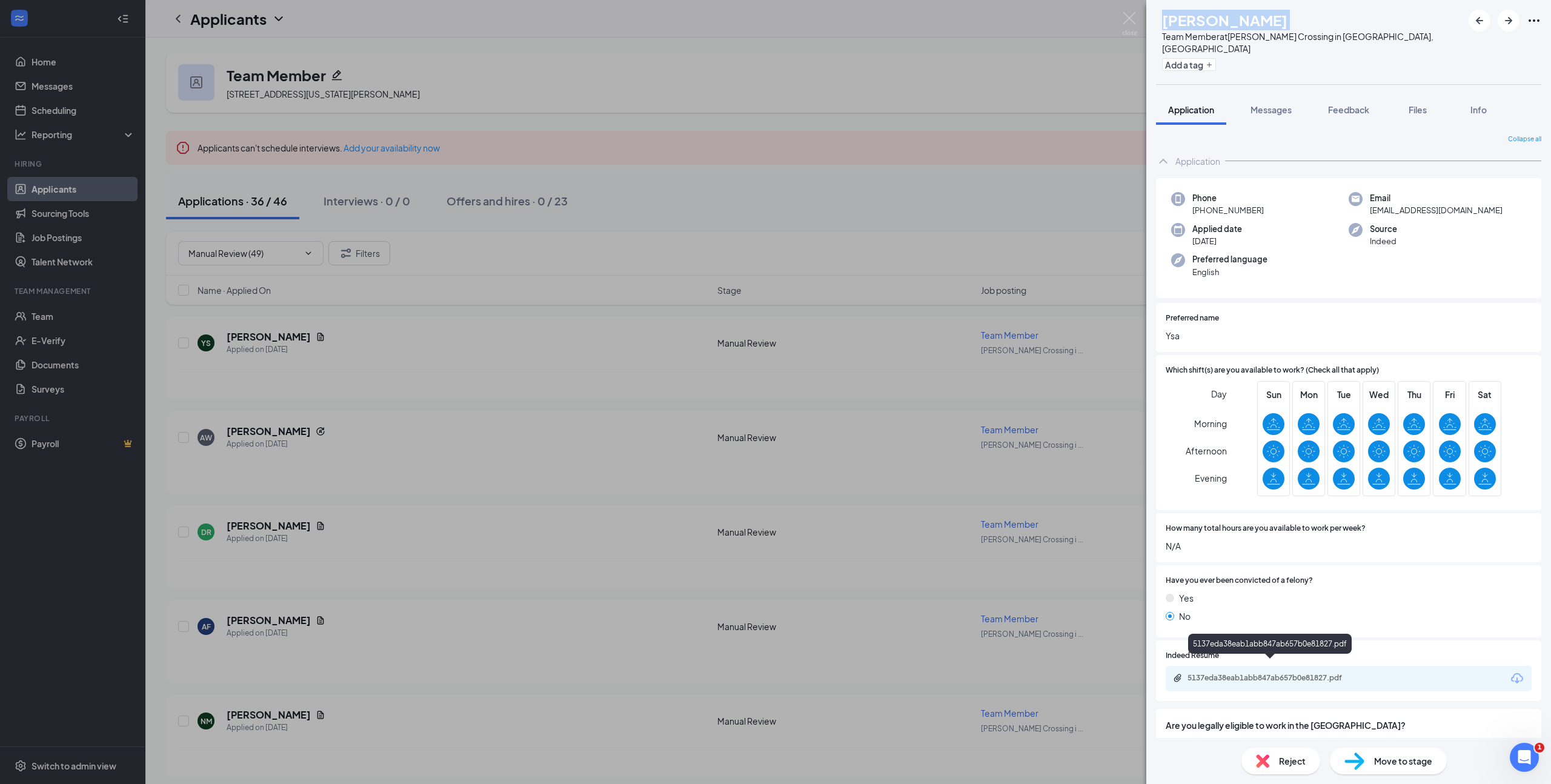
click at [1330, 673] on div "5137eda38eab1abb847ab657b0e81827.pdf" at bounding box center [1272, 678] width 170 height 9
click at [1390, 757] on span "Move to stage" at bounding box center [1403, 760] width 58 height 13
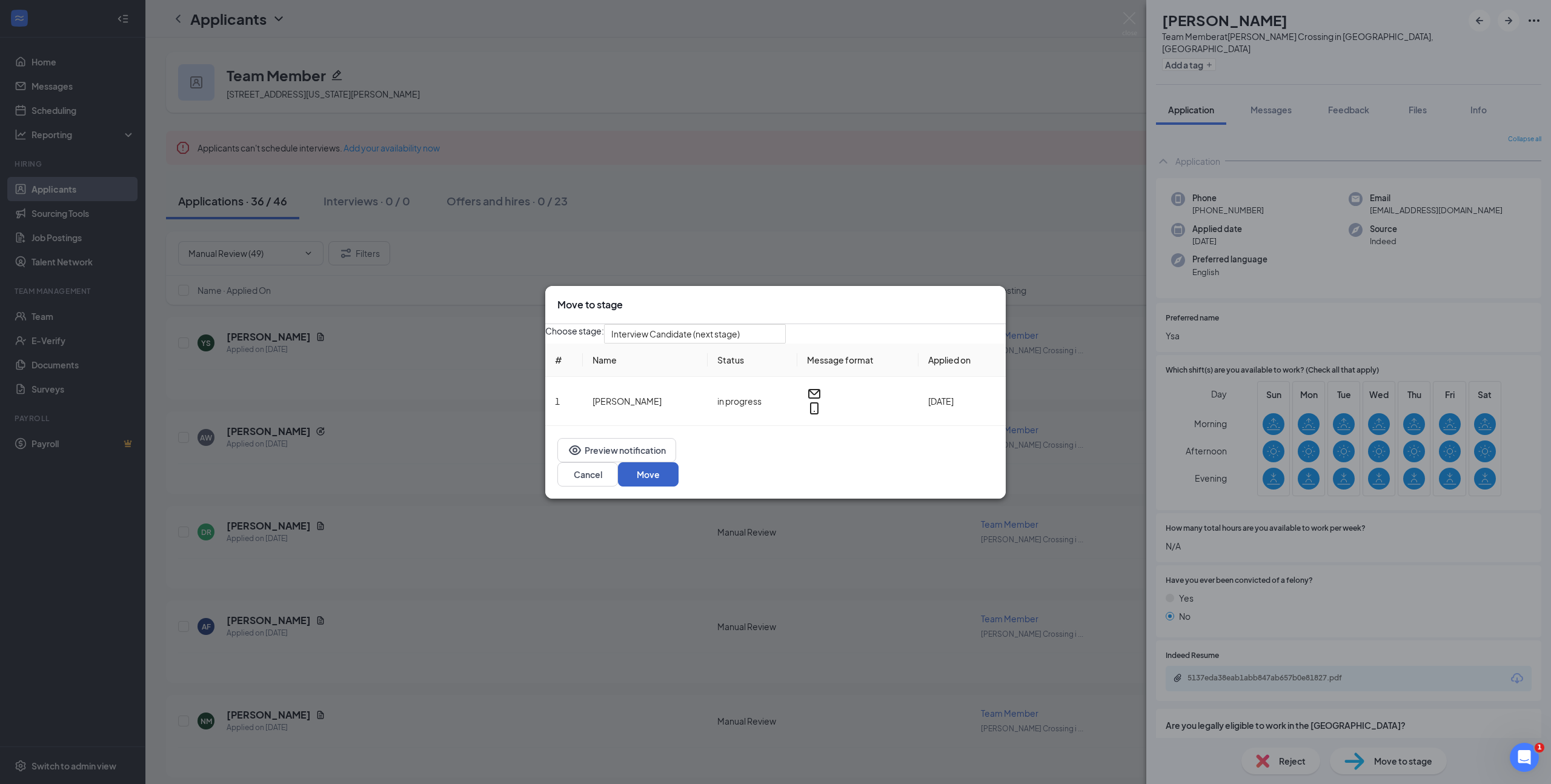
click at [679, 480] on button "Move" at bounding box center [648, 474] width 60 height 24
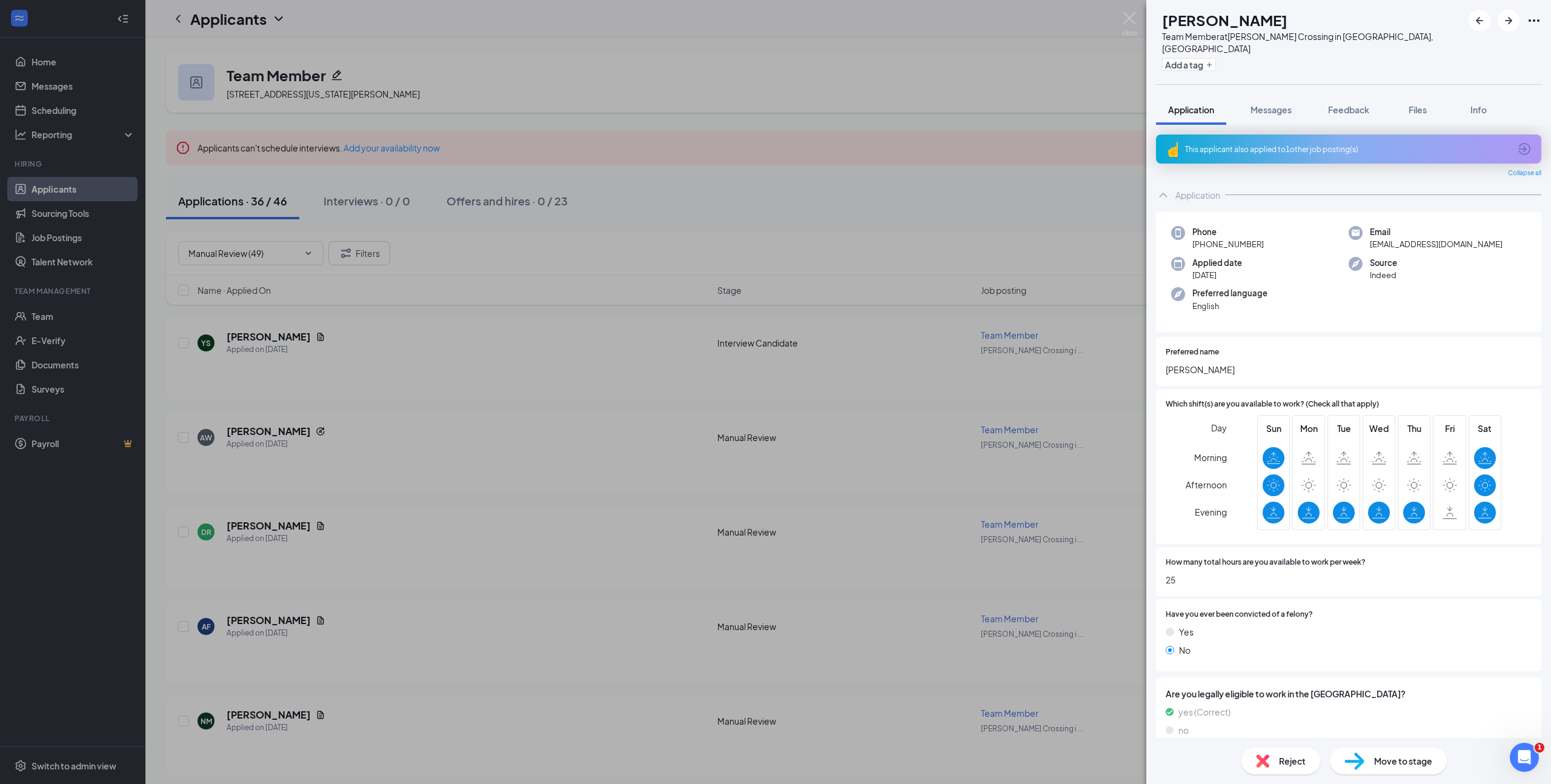
click at [1374, 763] on span "Move to stage" at bounding box center [1403, 760] width 58 height 13
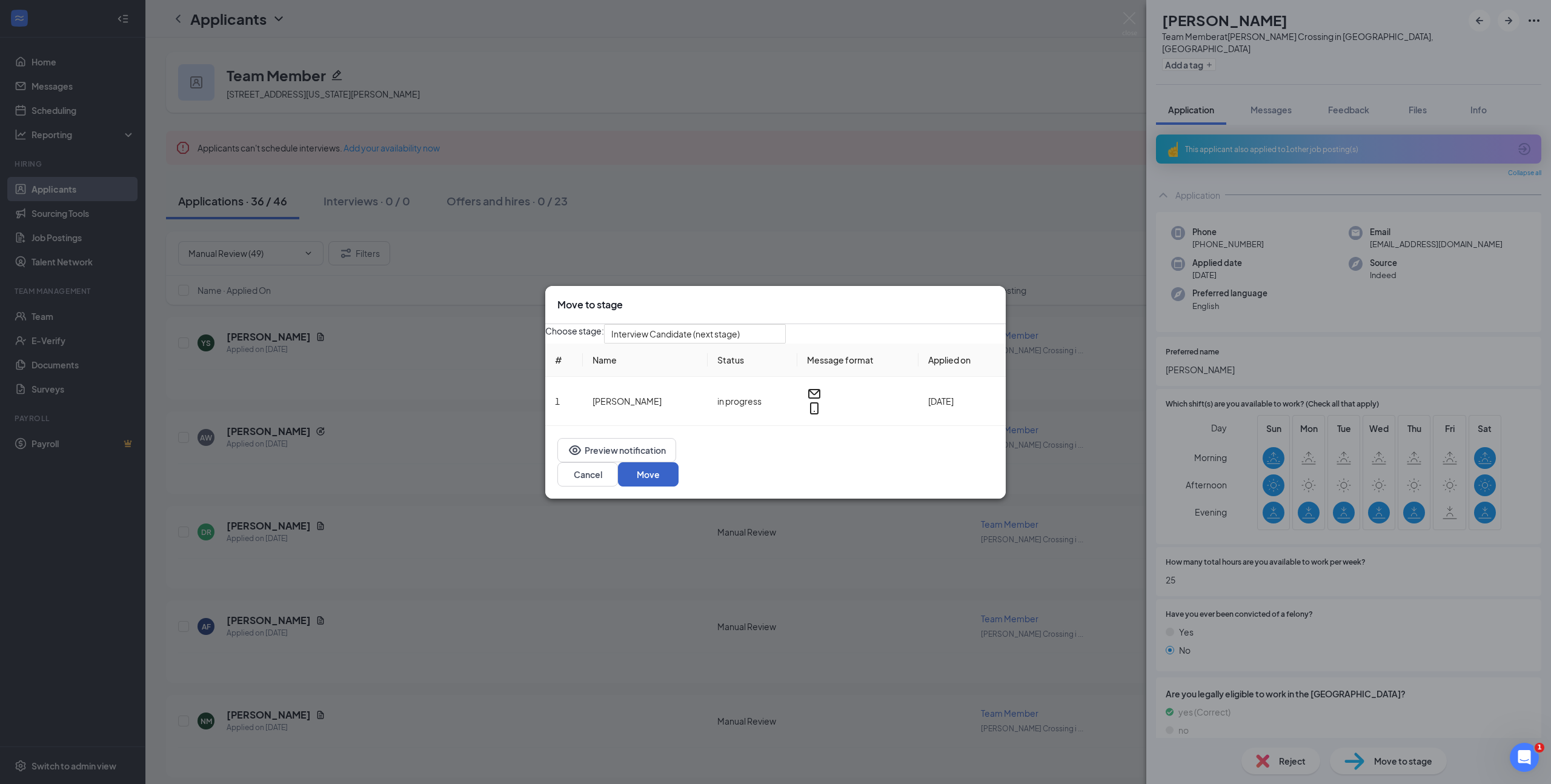
click at [679, 479] on button "Move" at bounding box center [648, 474] width 60 height 24
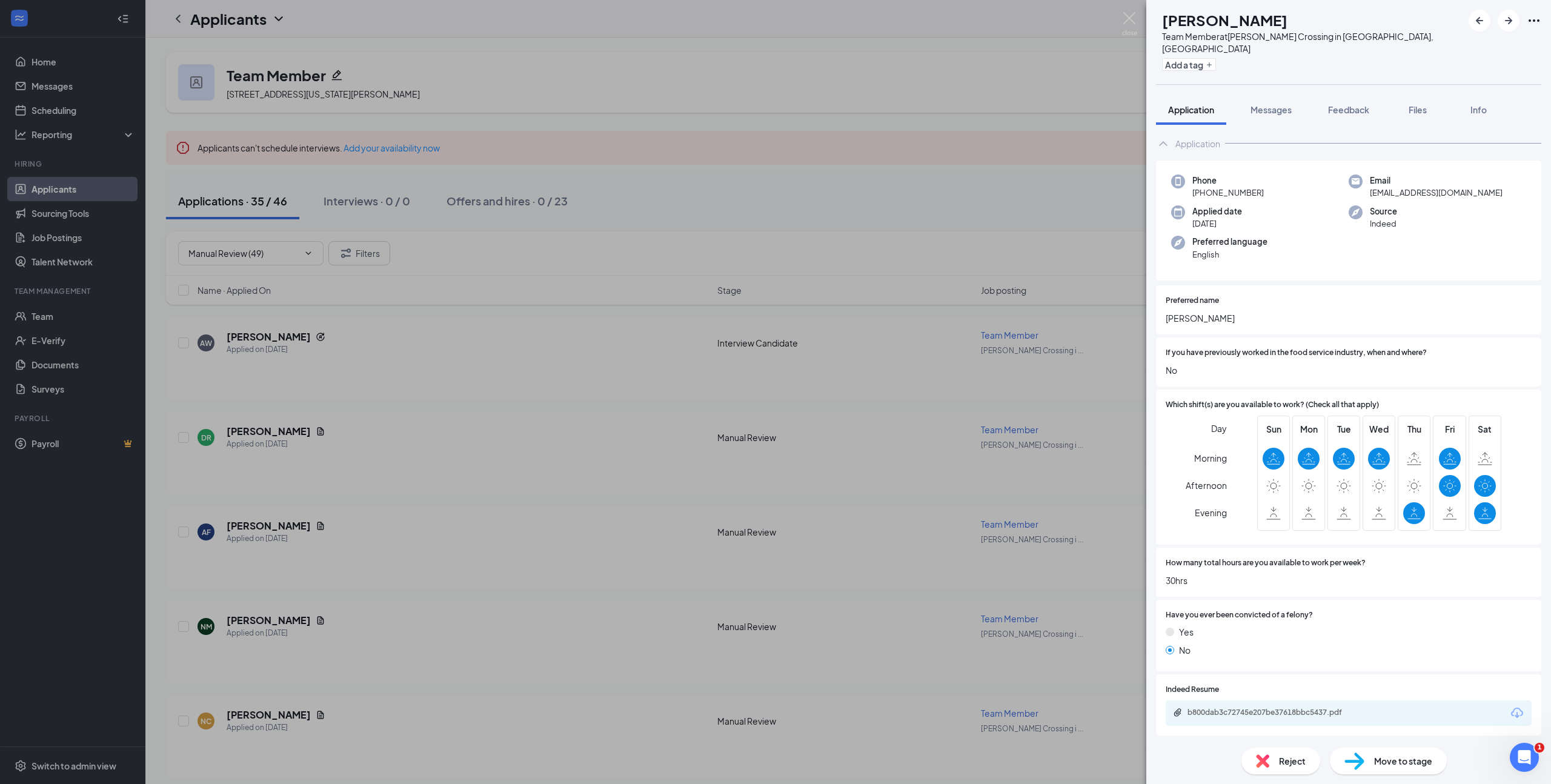
scroll to position [21, 0]
click at [1291, 704] on div "b800dab3c72745e207be37618bbc5437.pdf" at bounding box center [1272, 709] width 170 height 9
click at [1279, 761] on span "Reject" at bounding box center [1292, 760] width 26 height 13
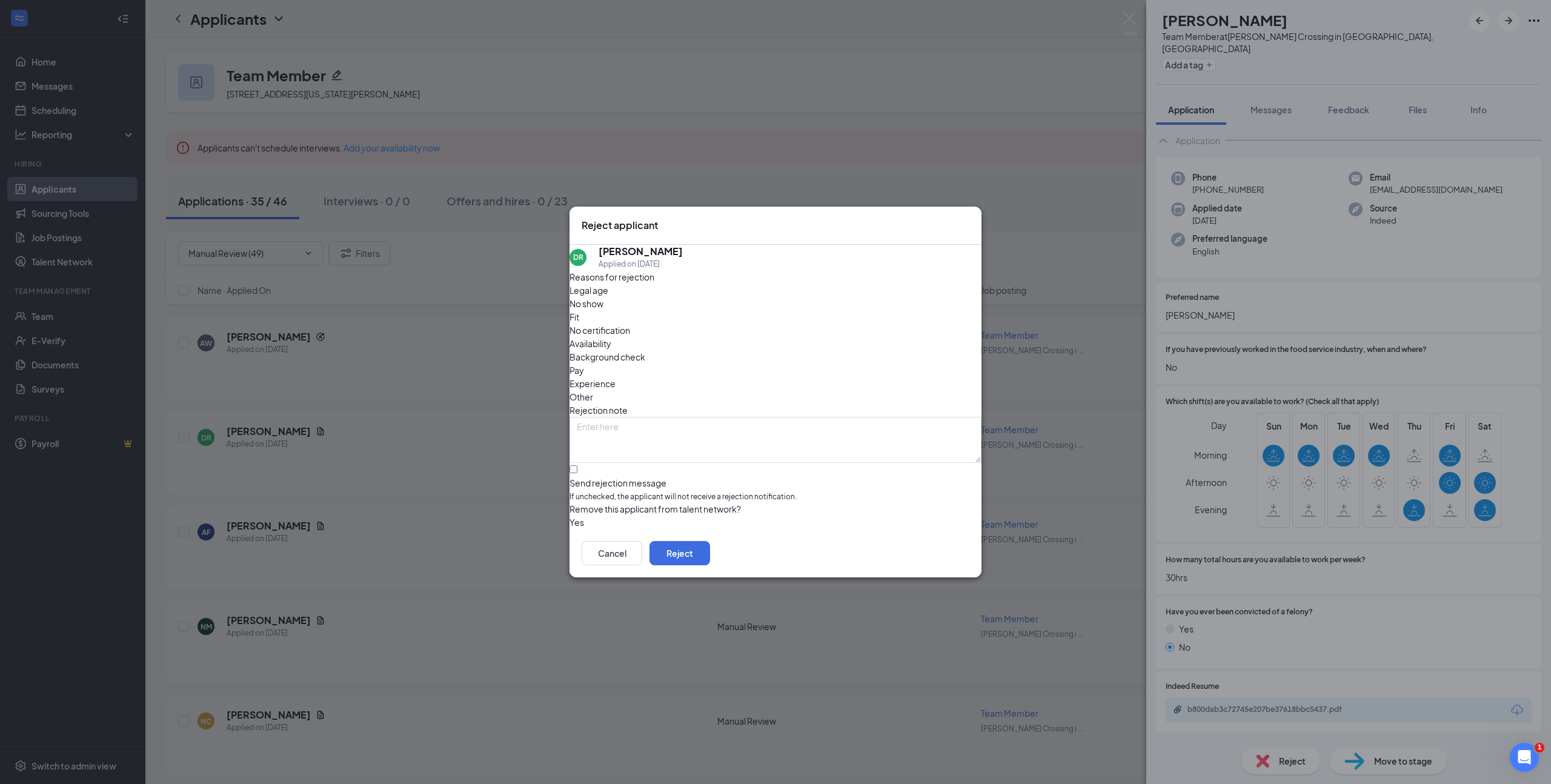
click at [860, 337] on div "Availability" at bounding box center [775, 343] width 412 height 13
click at [577, 465] on input "Send rejection message If unchecked, the applicant will not receive a rejection…" at bounding box center [573, 469] width 8 height 8
checkbox input "true"
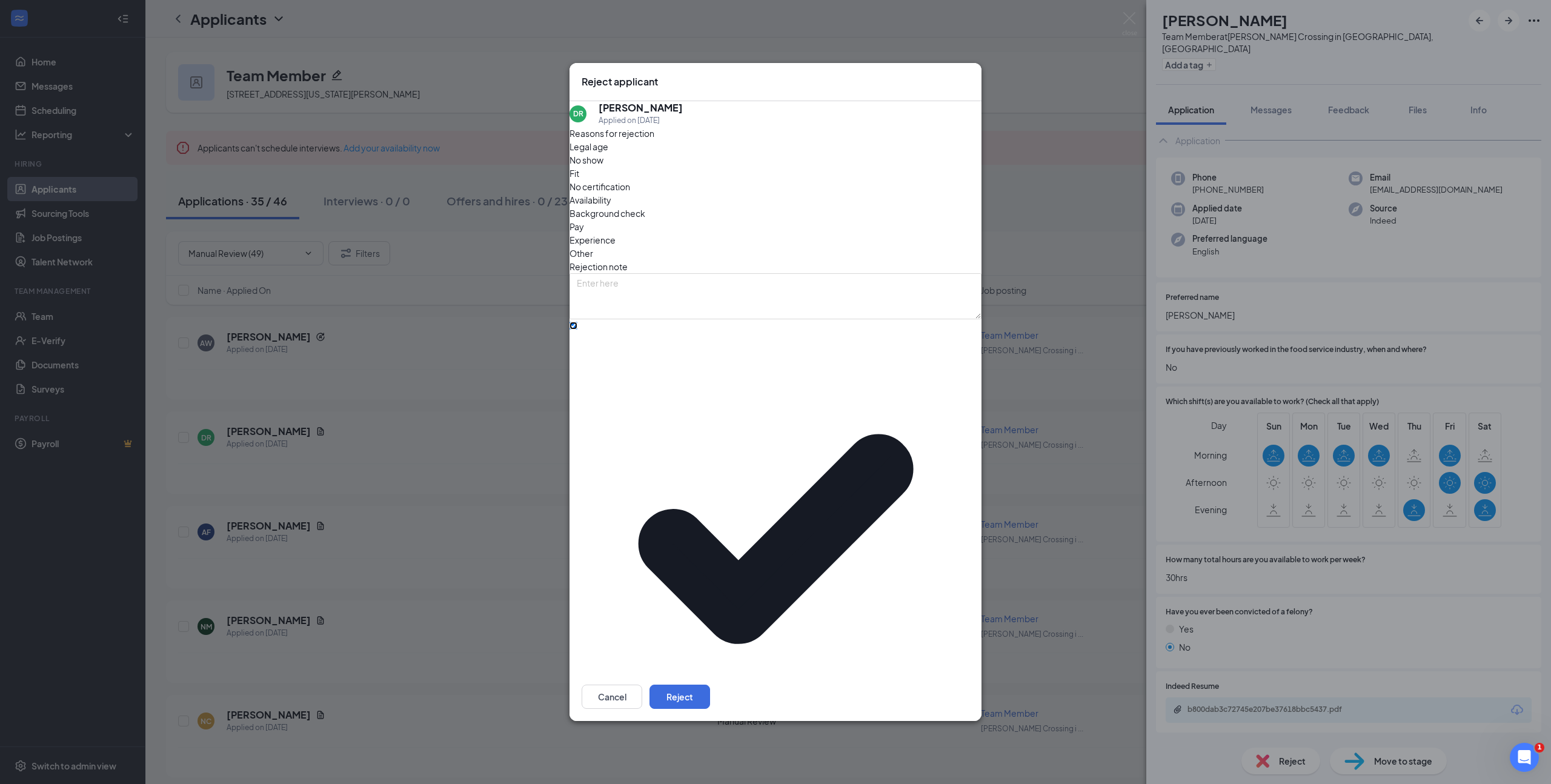
click at [674, 783] on span "Team Member - Generic" at bounding box center [625, 793] width 97 height 18
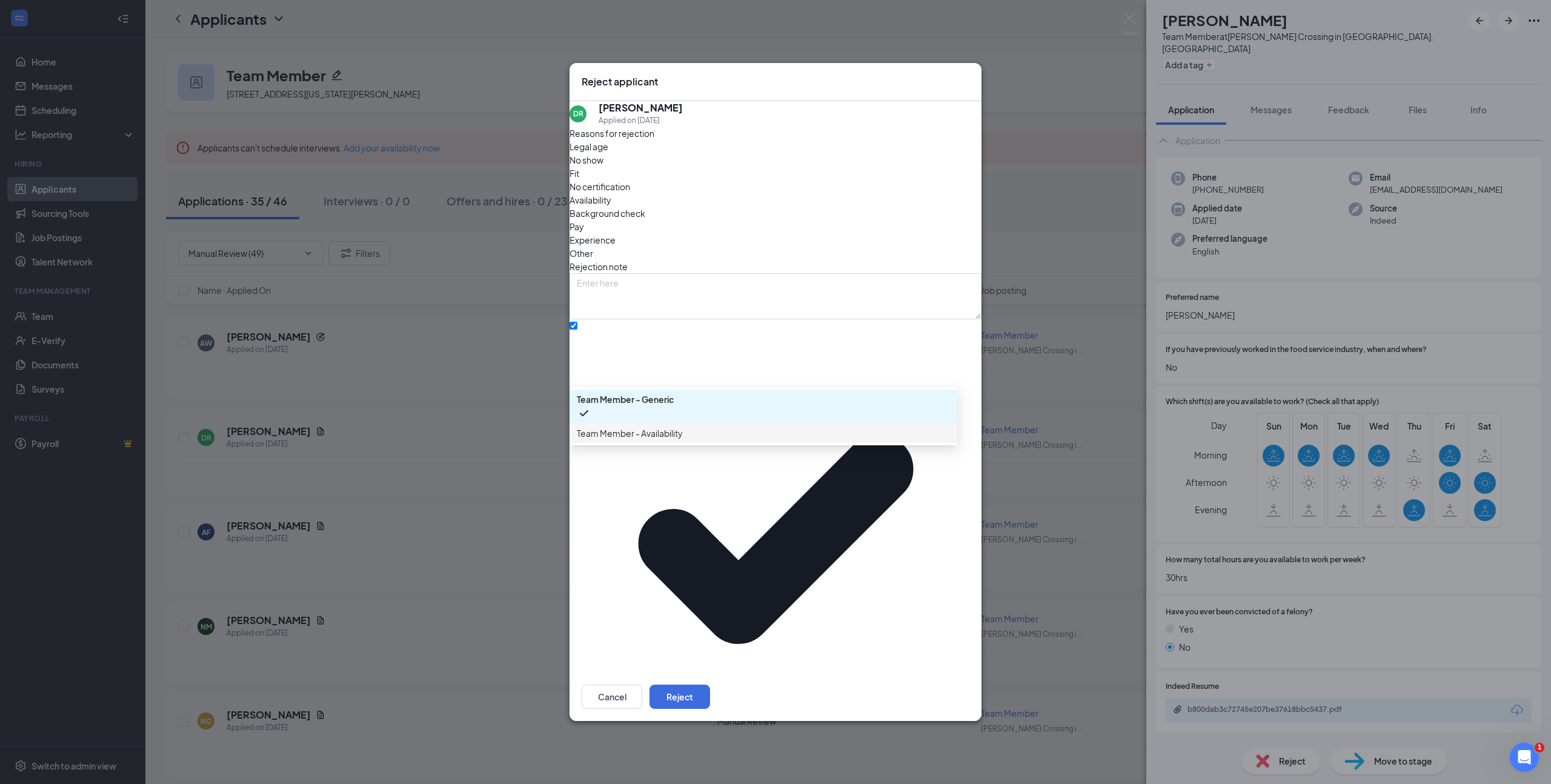
click at [703, 440] on span "Team Member - Availability" at bounding box center [763, 433] width 373 height 13
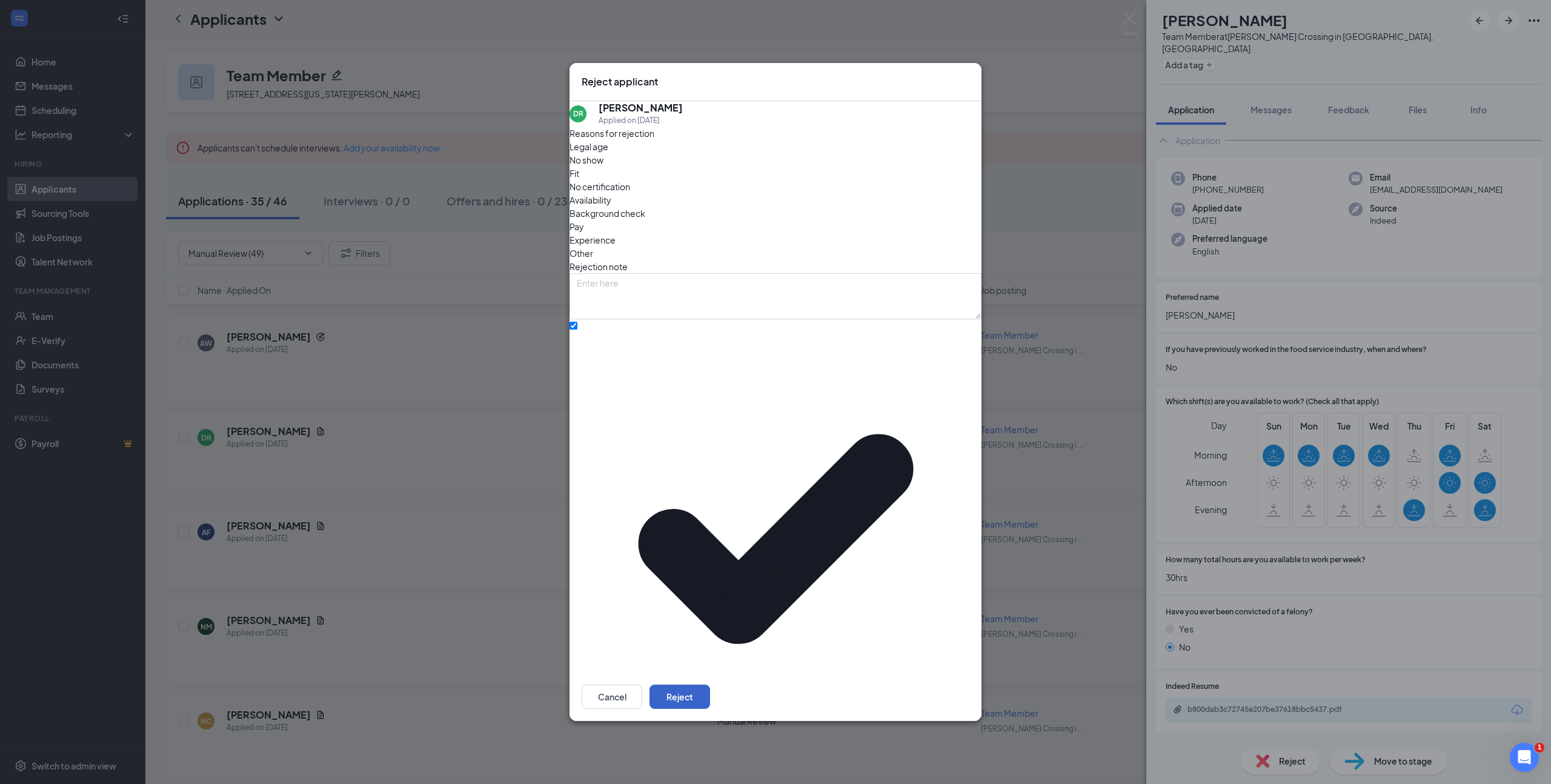
click at [710, 685] on button "Reject" at bounding box center [679, 696] width 60 height 24
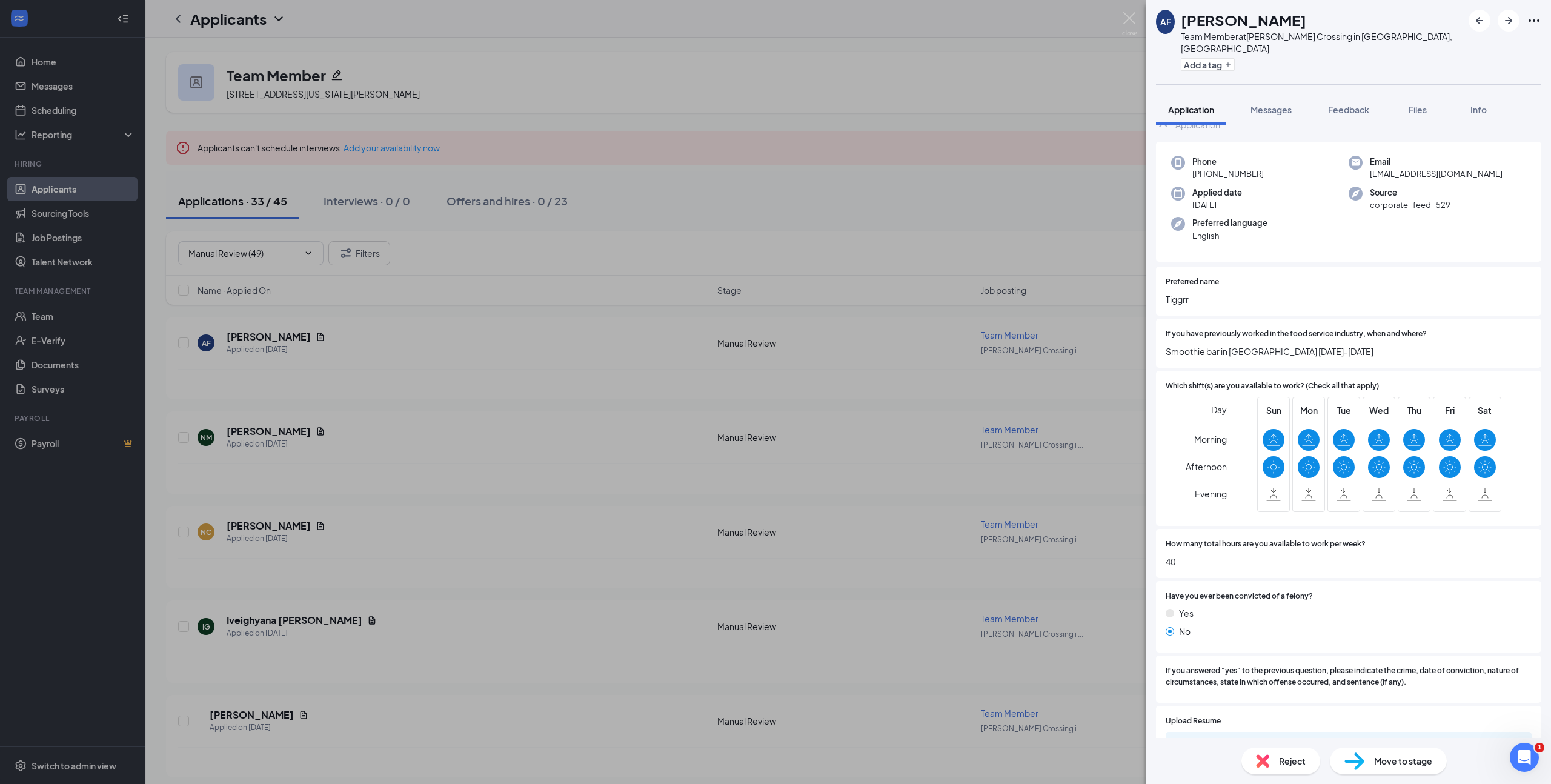
scroll to position [176, 0]
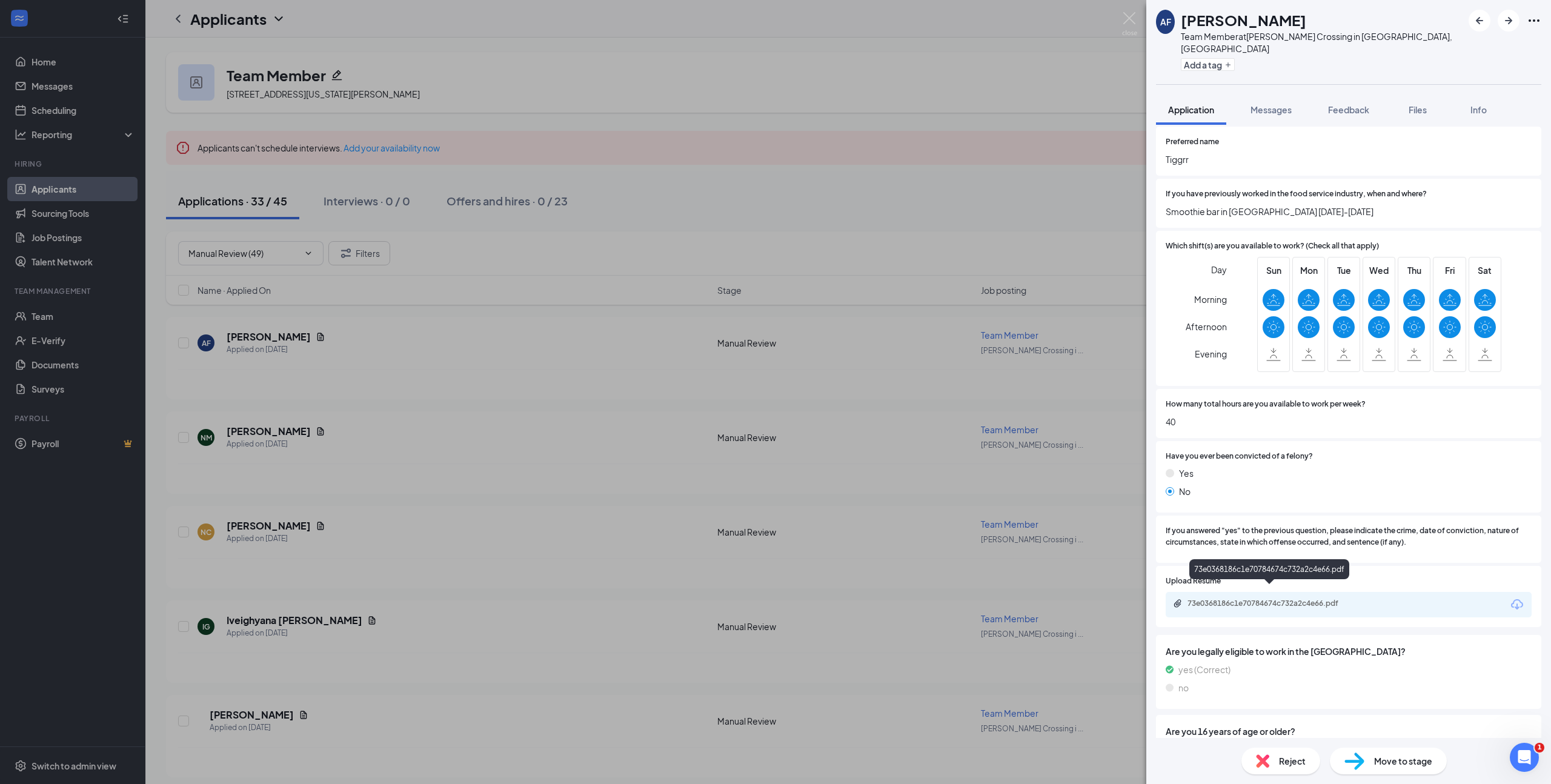
click at [1252, 599] on div "73e0368186c1e70784674c732a2c4e66.pdf" at bounding box center [1272, 603] width 170 height 9
click at [1259, 18] on h1 "[PERSON_NAME]" at bounding box center [1243, 19] width 126 height 21
copy h1 "[PERSON_NAME]"
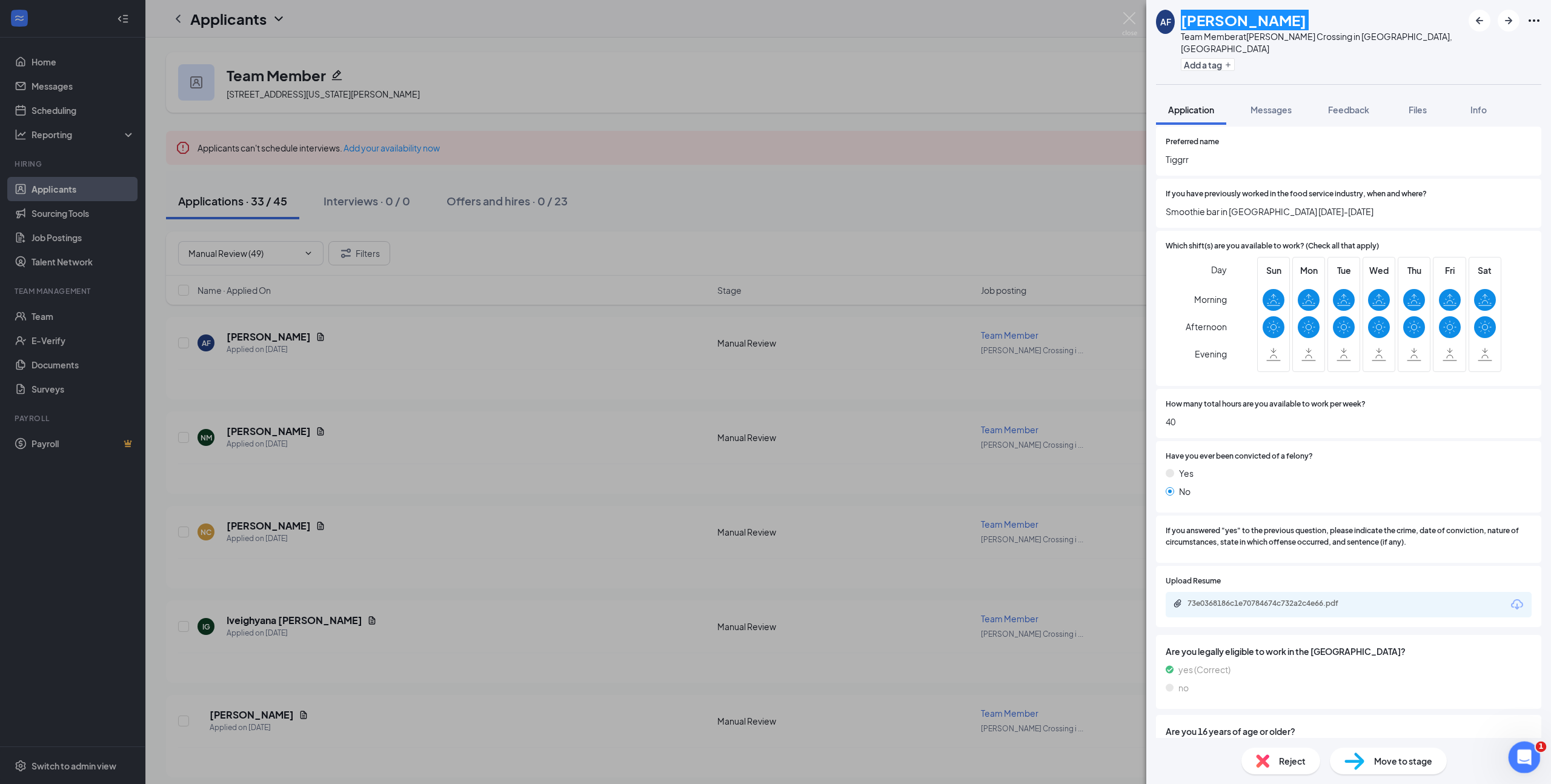
click at [1528, 757] on icon "Open Intercom Messenger" at bounding box center [1522, 756] width 20 height 20
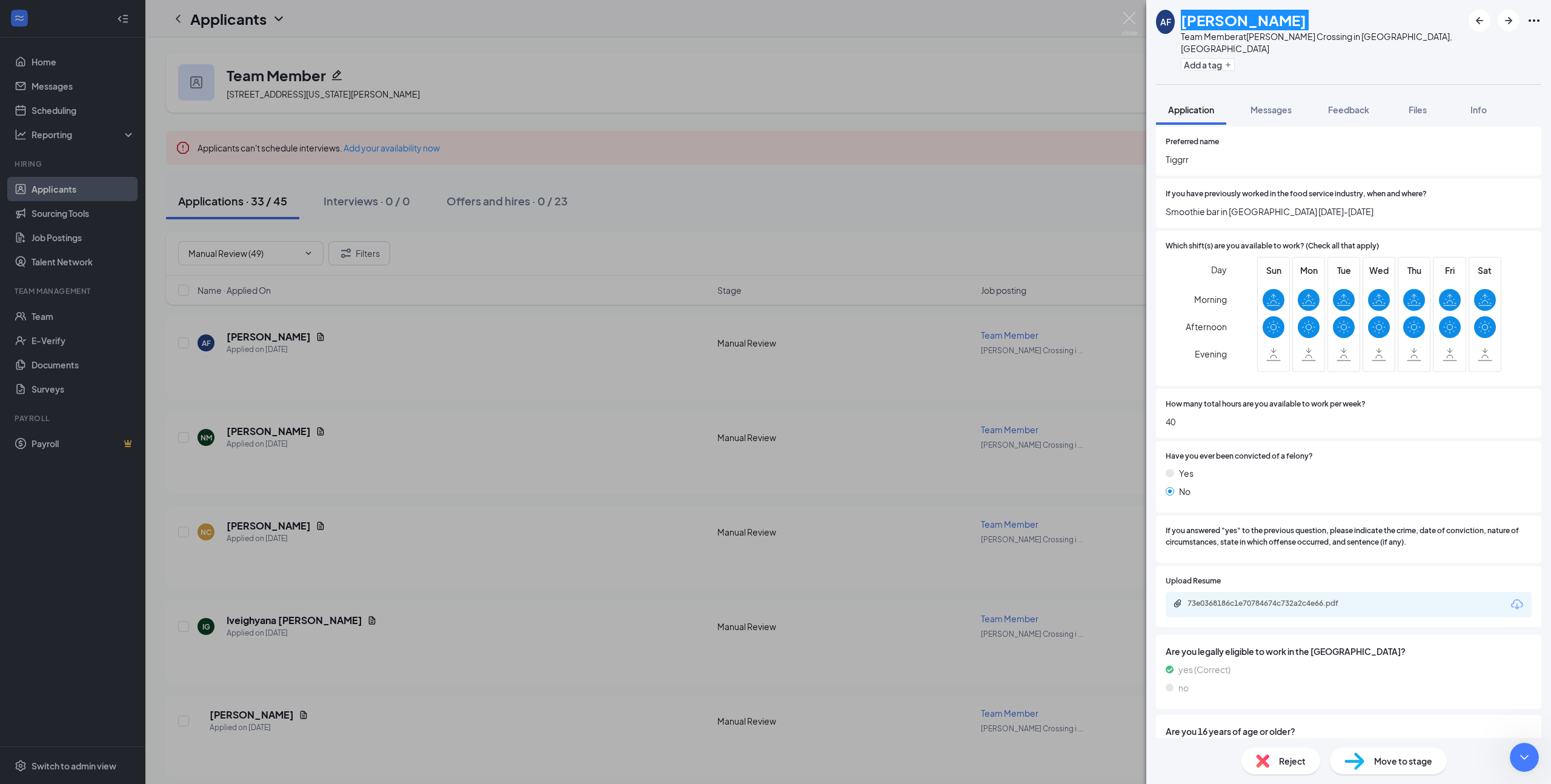
click at [978, 351] on div "AF [PERSON_NAME] Team Member at [PERSON_NAME][GEOGRAPHIC_DATA] in [GEOGRAPHIC_D…" at bounding box center [776, 392] width 1551 height 784
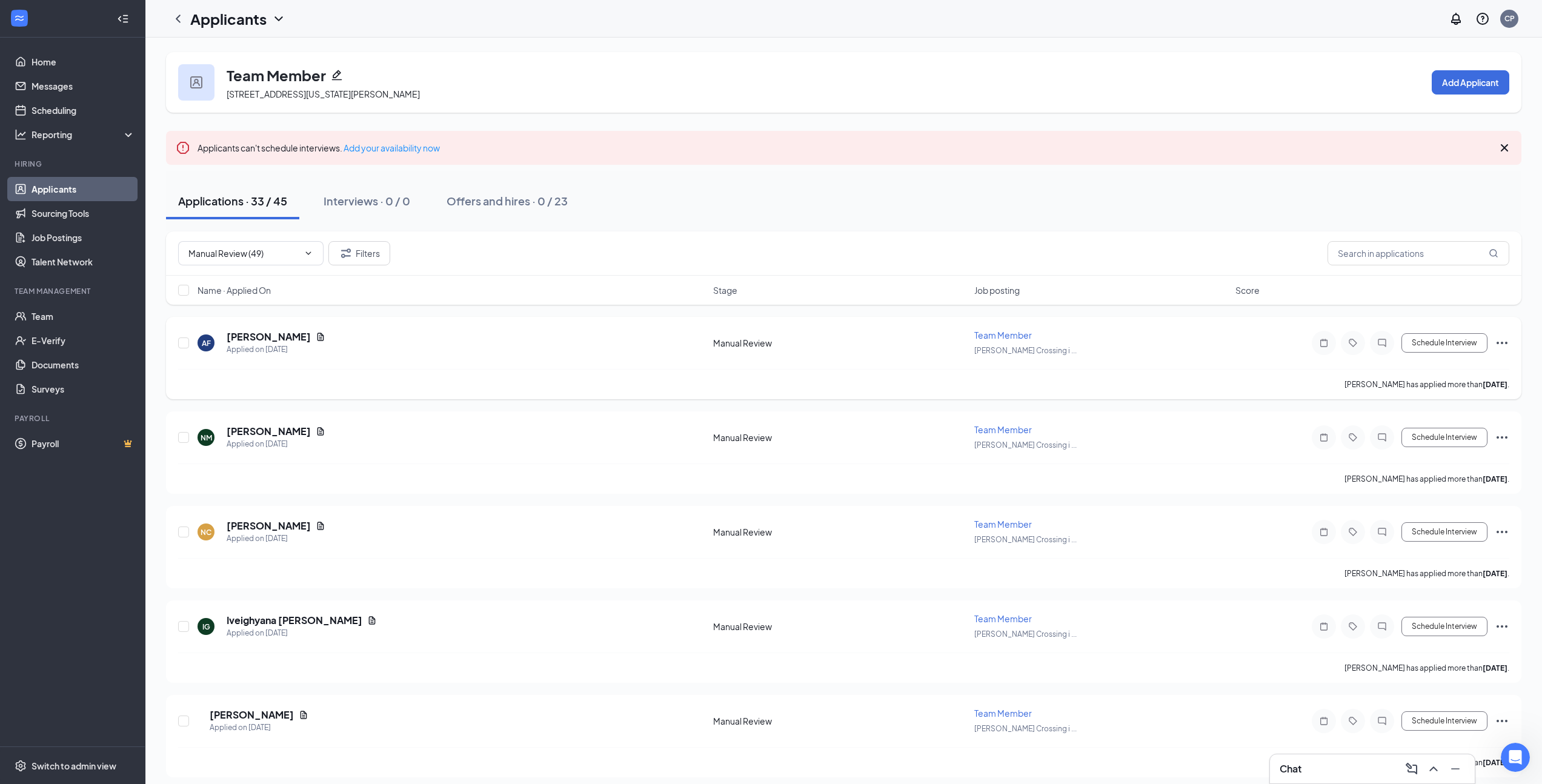
click at [388, 364] on div "AF [PERSON_NAME] Applied on [DATE] Manual Review Team Member [PERSON_NAME] Cros…" at bounding box center [844, 349] width 1331 height 40
click at [270, 430] on h5 "[PERSON_NAME]" at bounding box center [268, 431] width 85 height 13
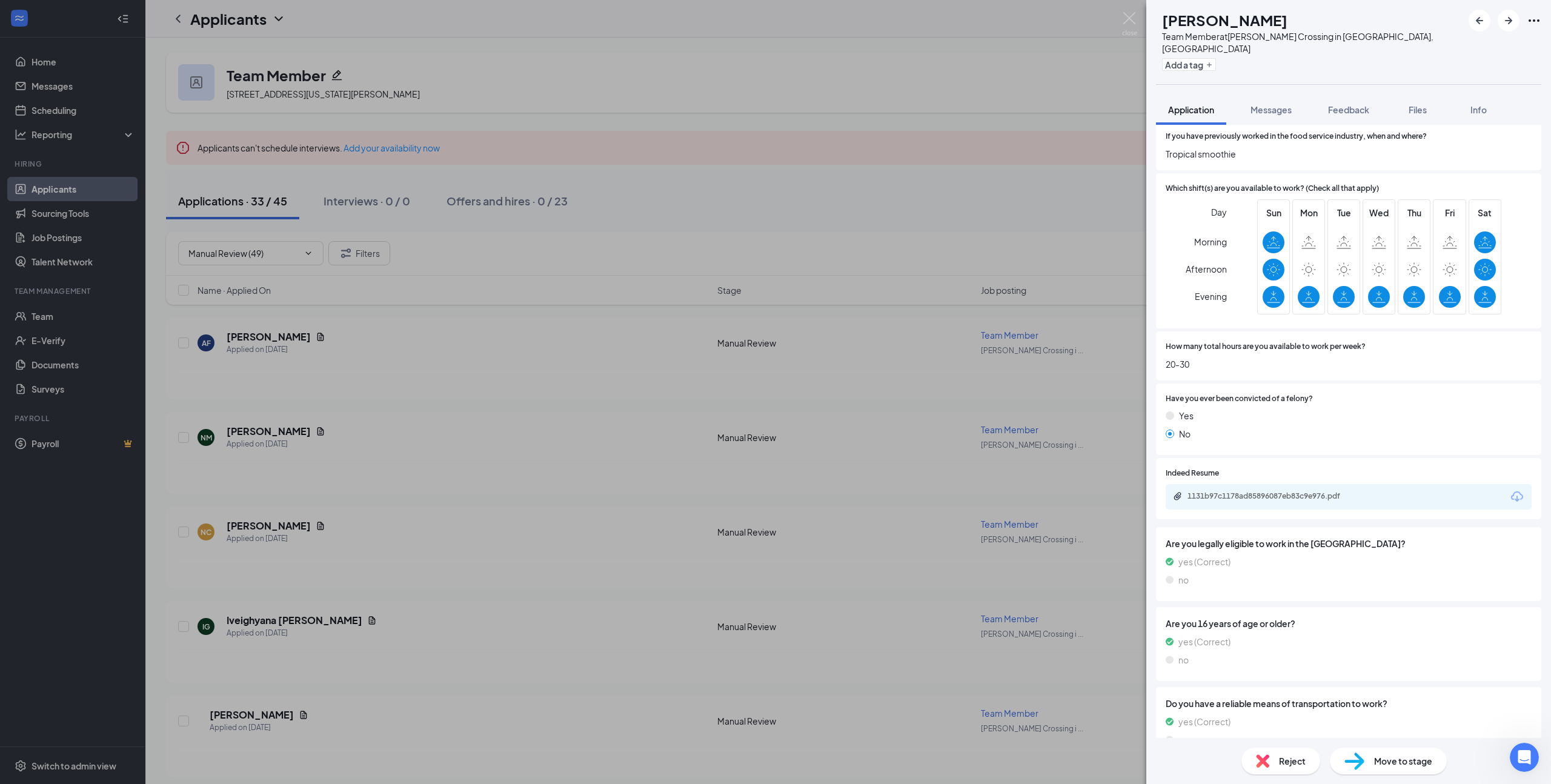
scroll to position [258, 0]
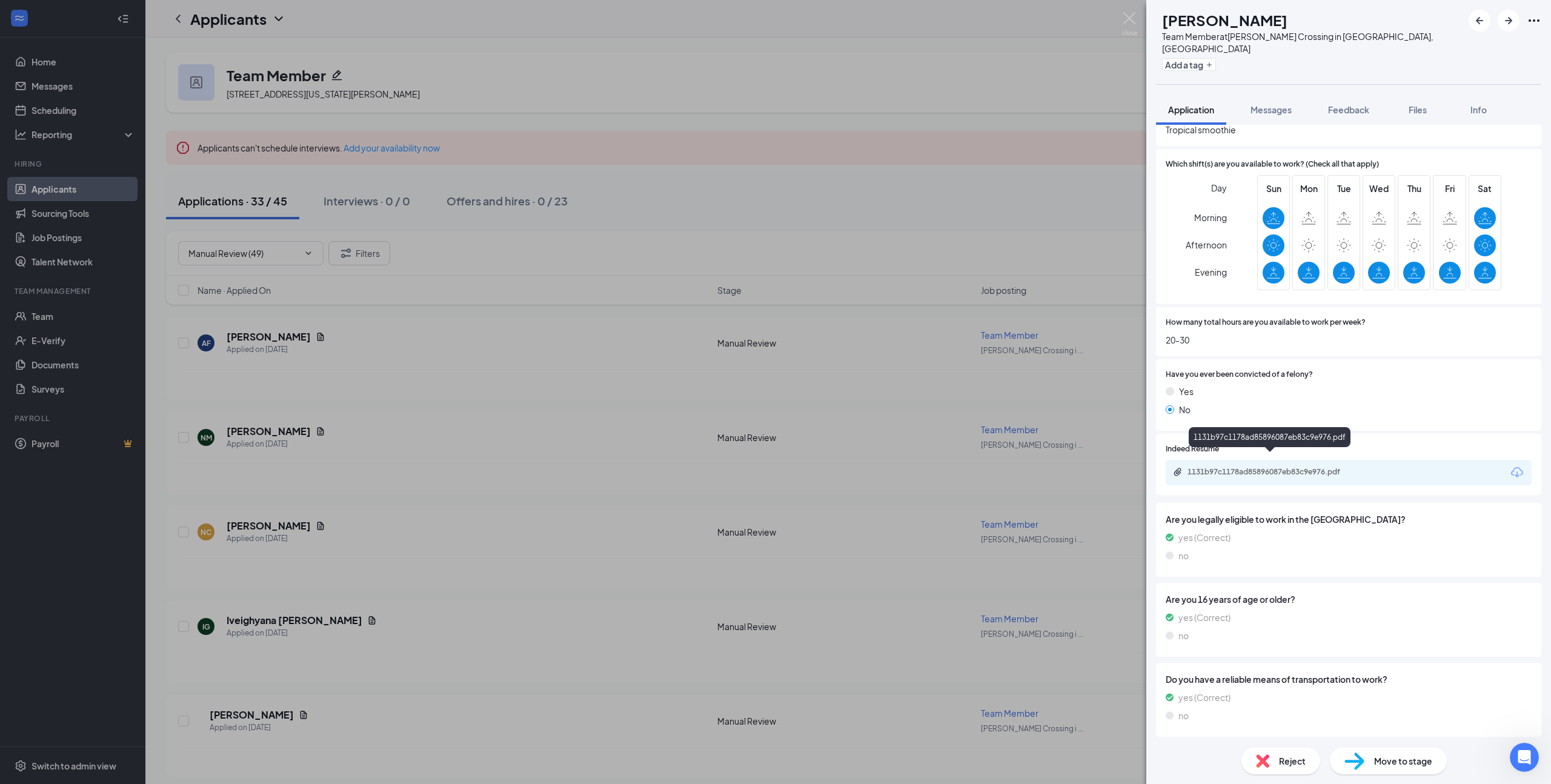
click at [1281, 467] on div "1131b97c1178ad85896087eb83c9e976.pdf" at bounding box center [1272, 471] width 170 height 9
click at [1387, 758] on span "Move to stage" at bounding box center [1403, 760] width 58 height 13
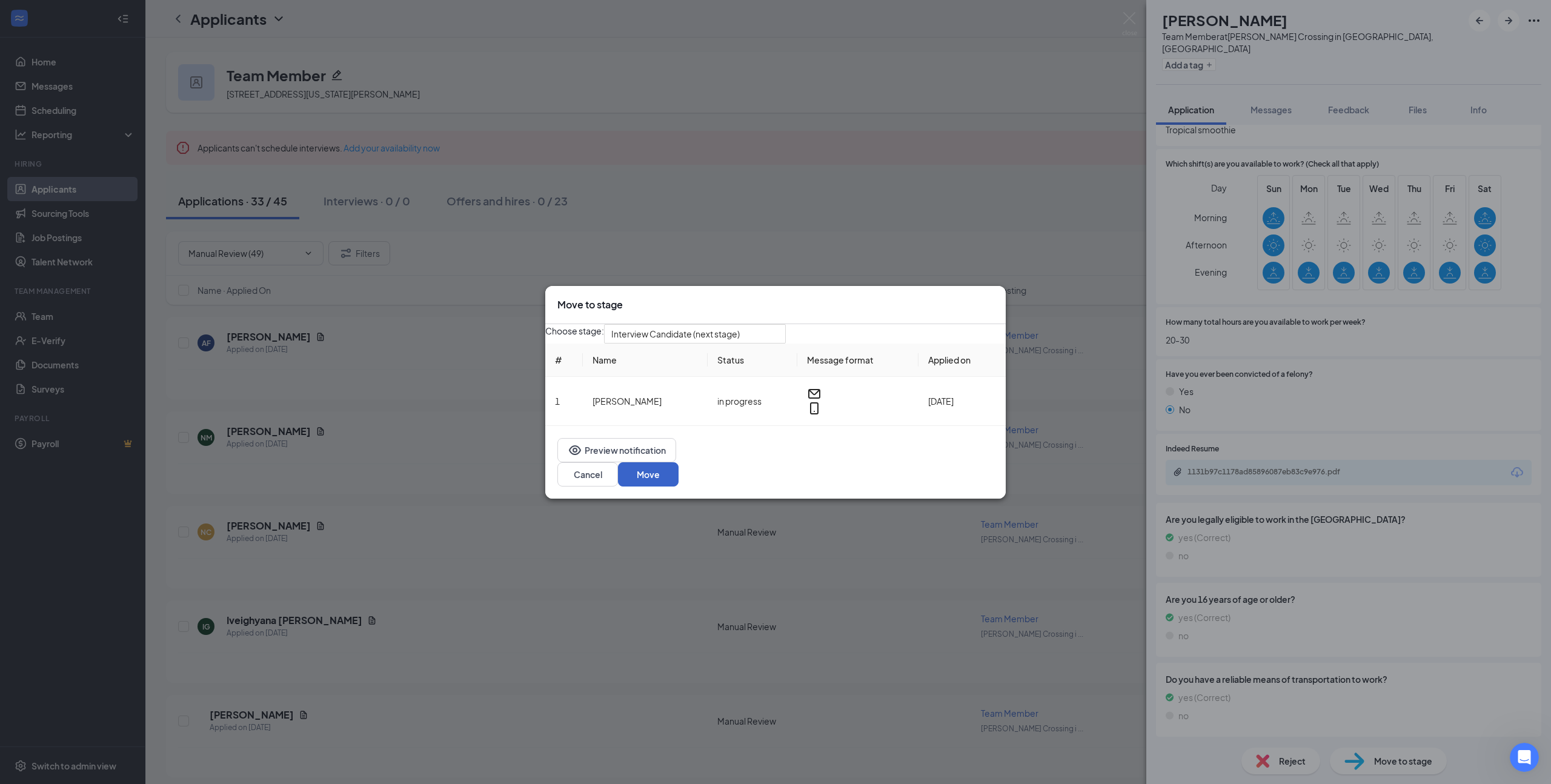
click at [679, 474] on button "Move" at bounding box center [648, 474] width 60 height 24
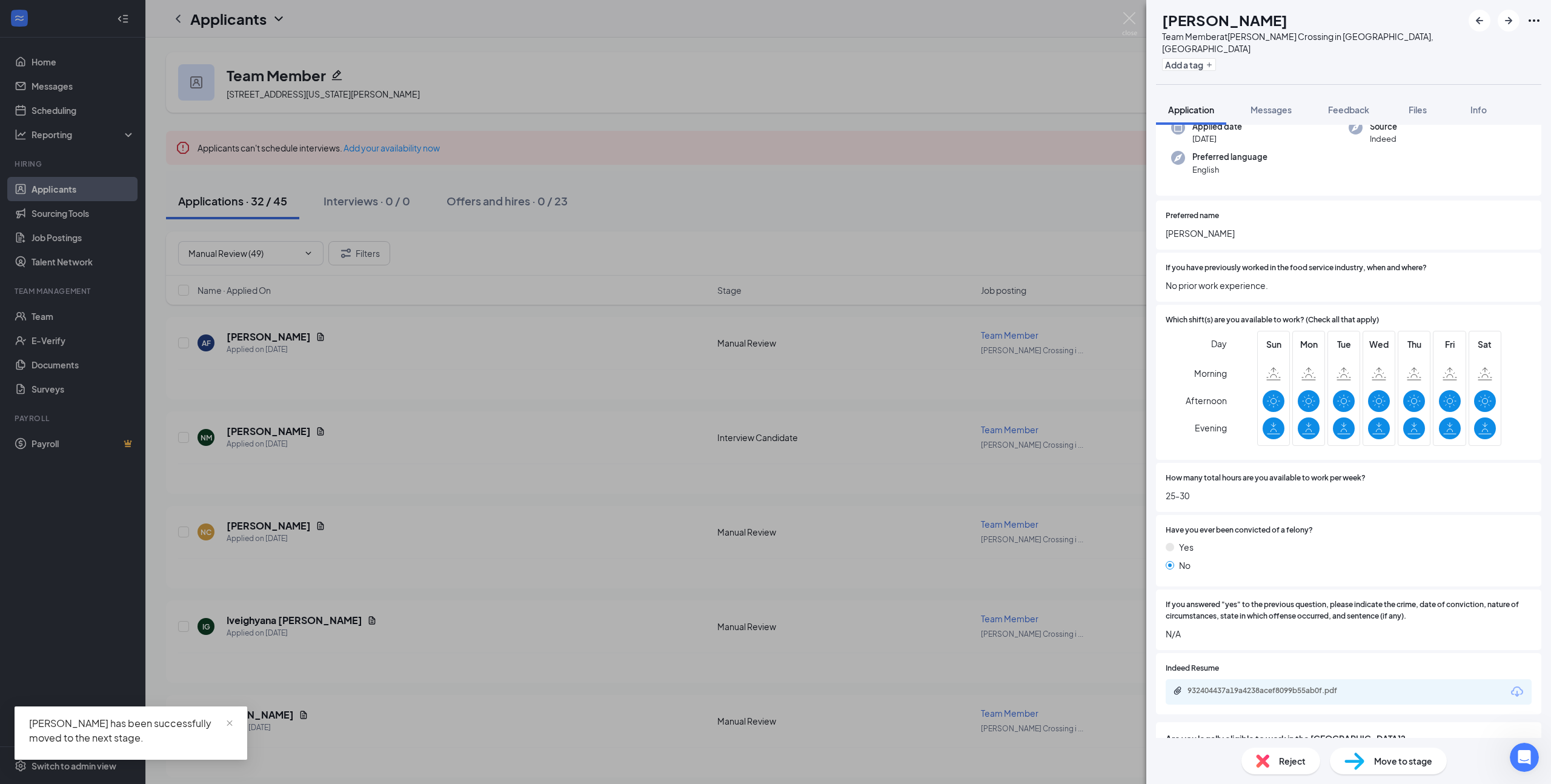
scroll to position [176, 0]
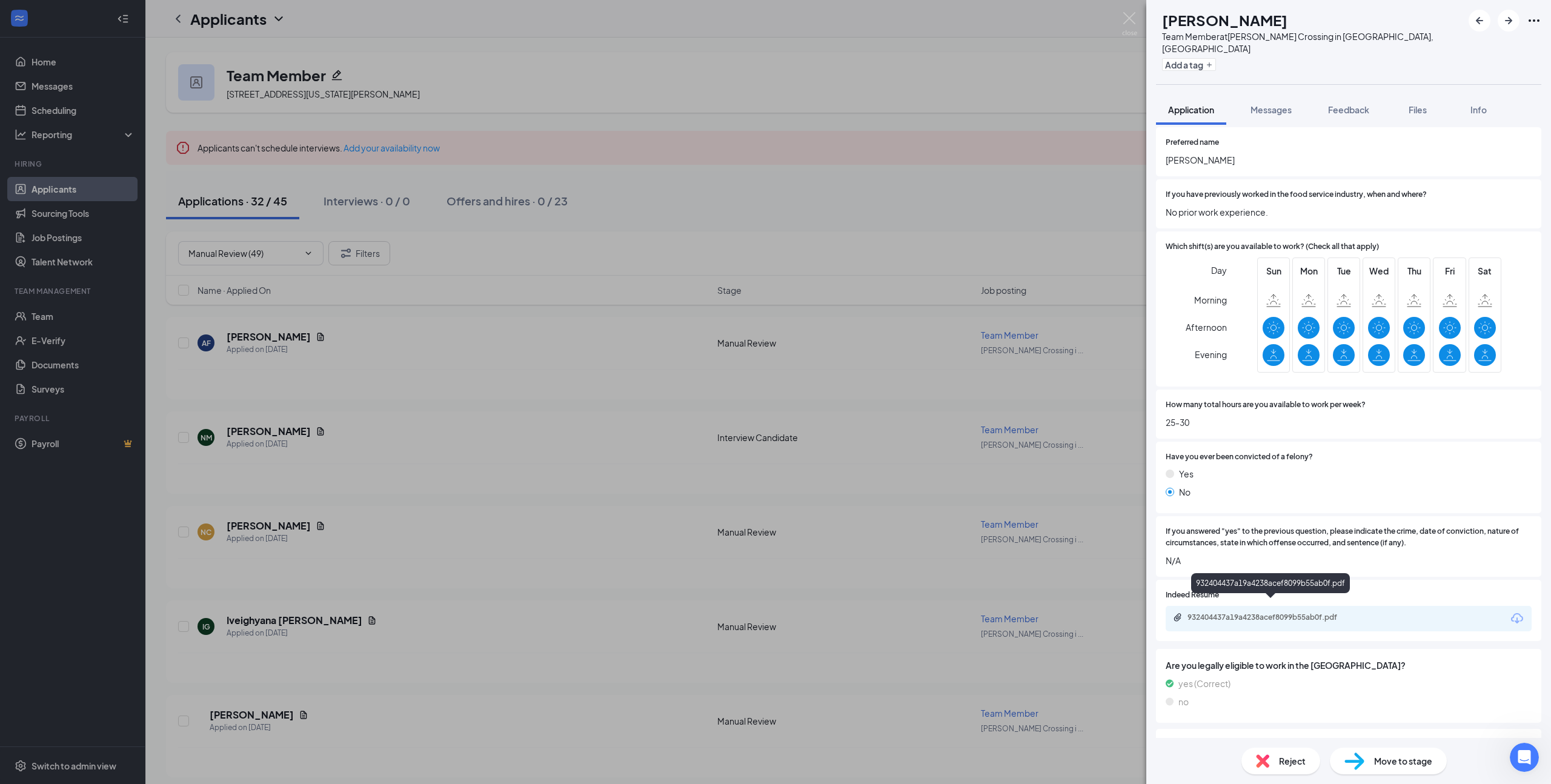
click at [1297, 613] on div "932404437a19a4238acef8099b55ab0f.pdf" at bounding box center [1272, 617] width 170 height 9
click at [1370, 763] on div "Move to stage" at bounding box center [1388, 761] width 117 height 26
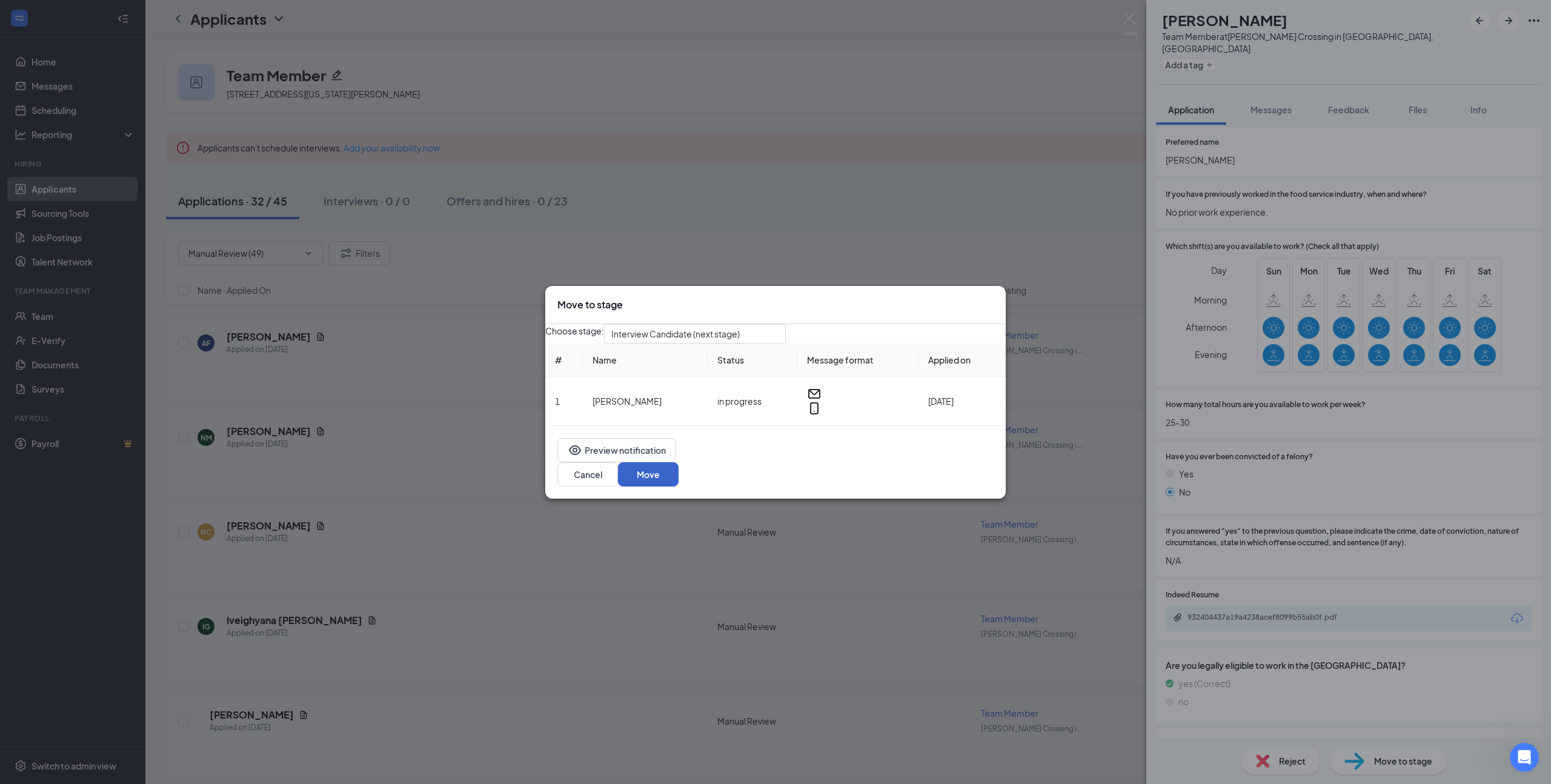
click at [679, 477] on button "Move" at bounding box center [648, 474] width 60 height 24
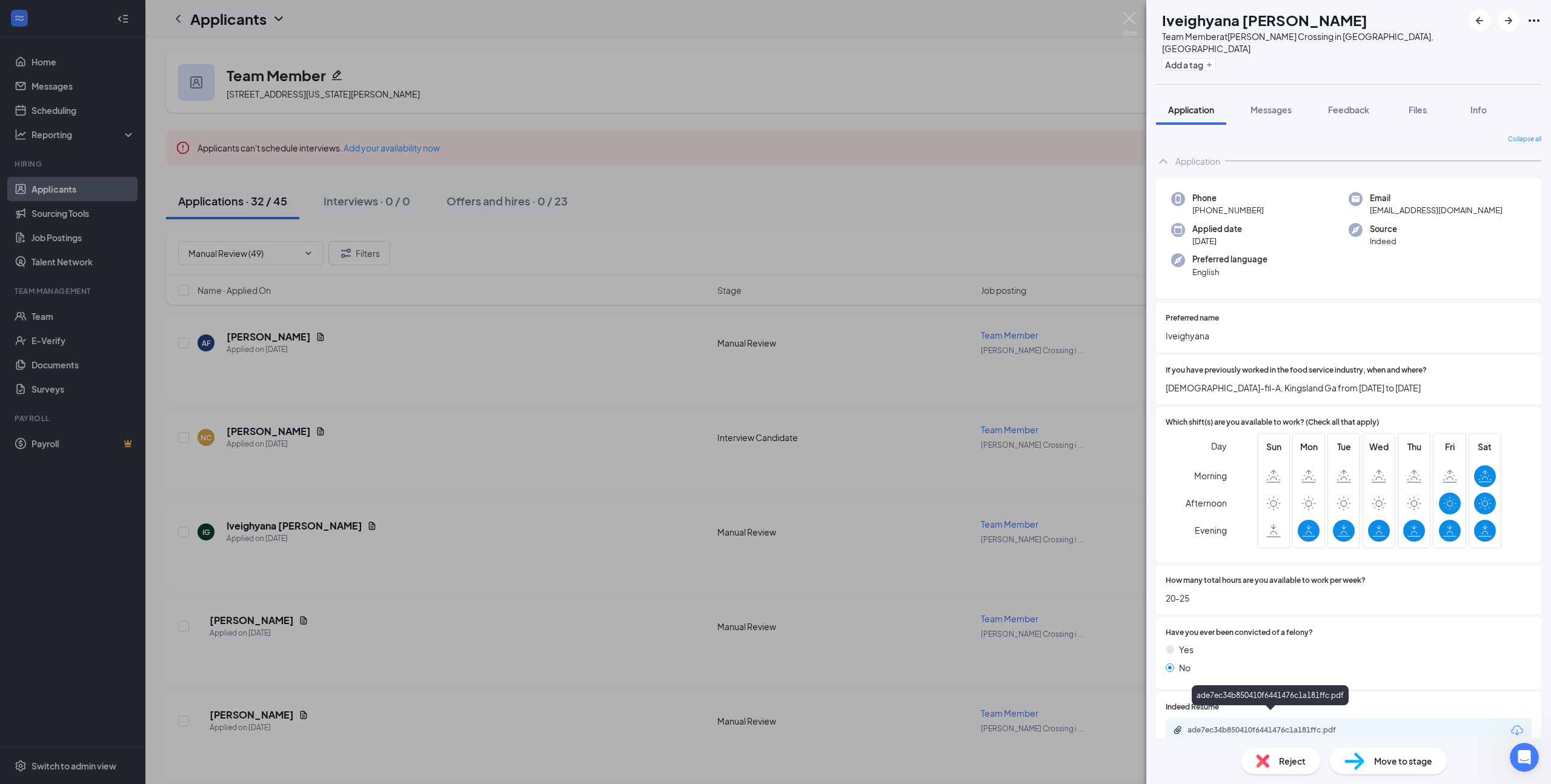
click at [1252, 725] on div "ade7ec34b850410f6441476c1a181ffc.pdf" at bounding box center [1272, 730] width 170 height 9
click at [1389, 760] on span "Move to stage" at bounding box center [1403, 760] width 58 height 13
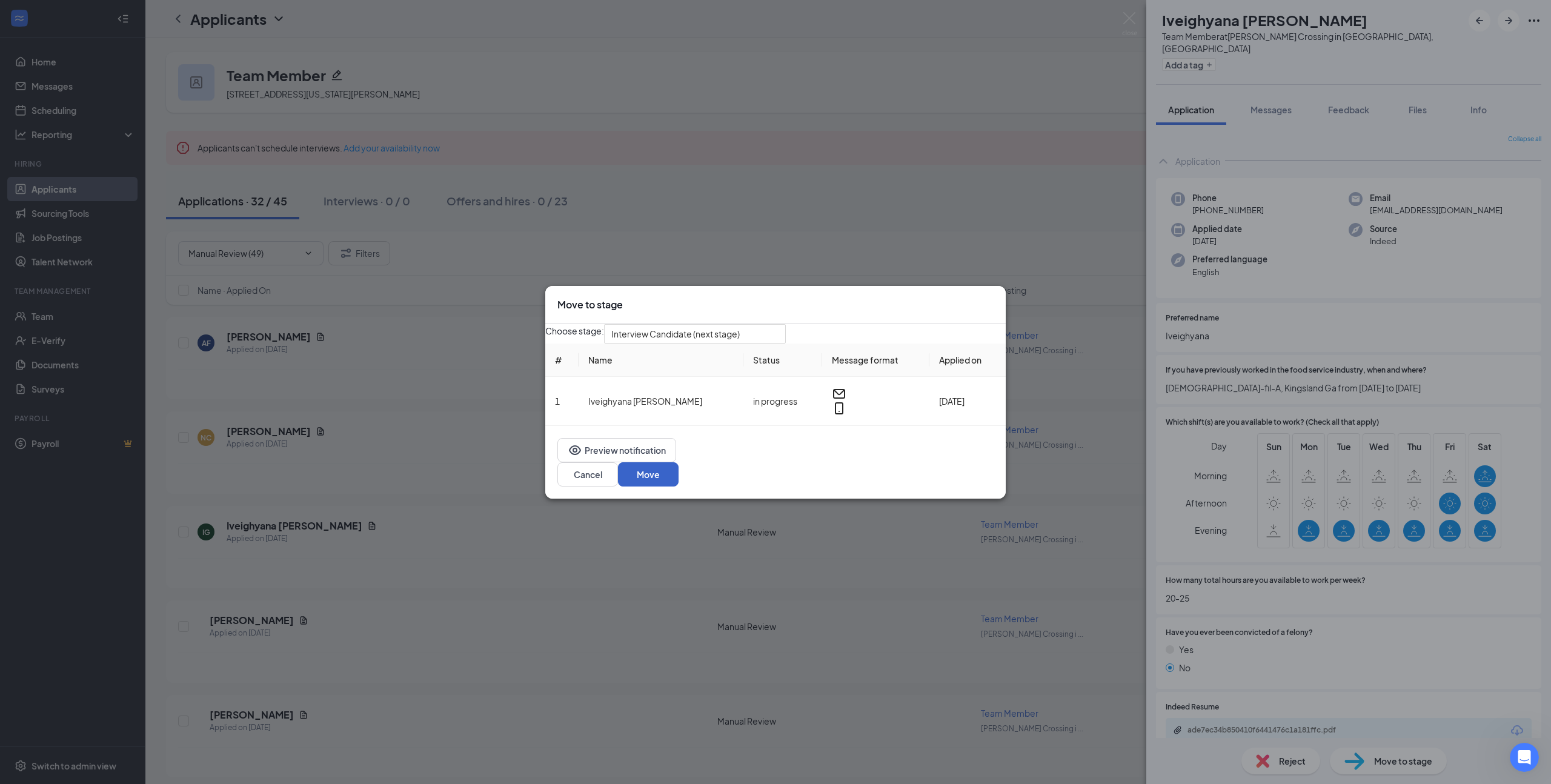
click at [679, 484] on button "Move" at bounding box center [648, 474] width 60 height 24
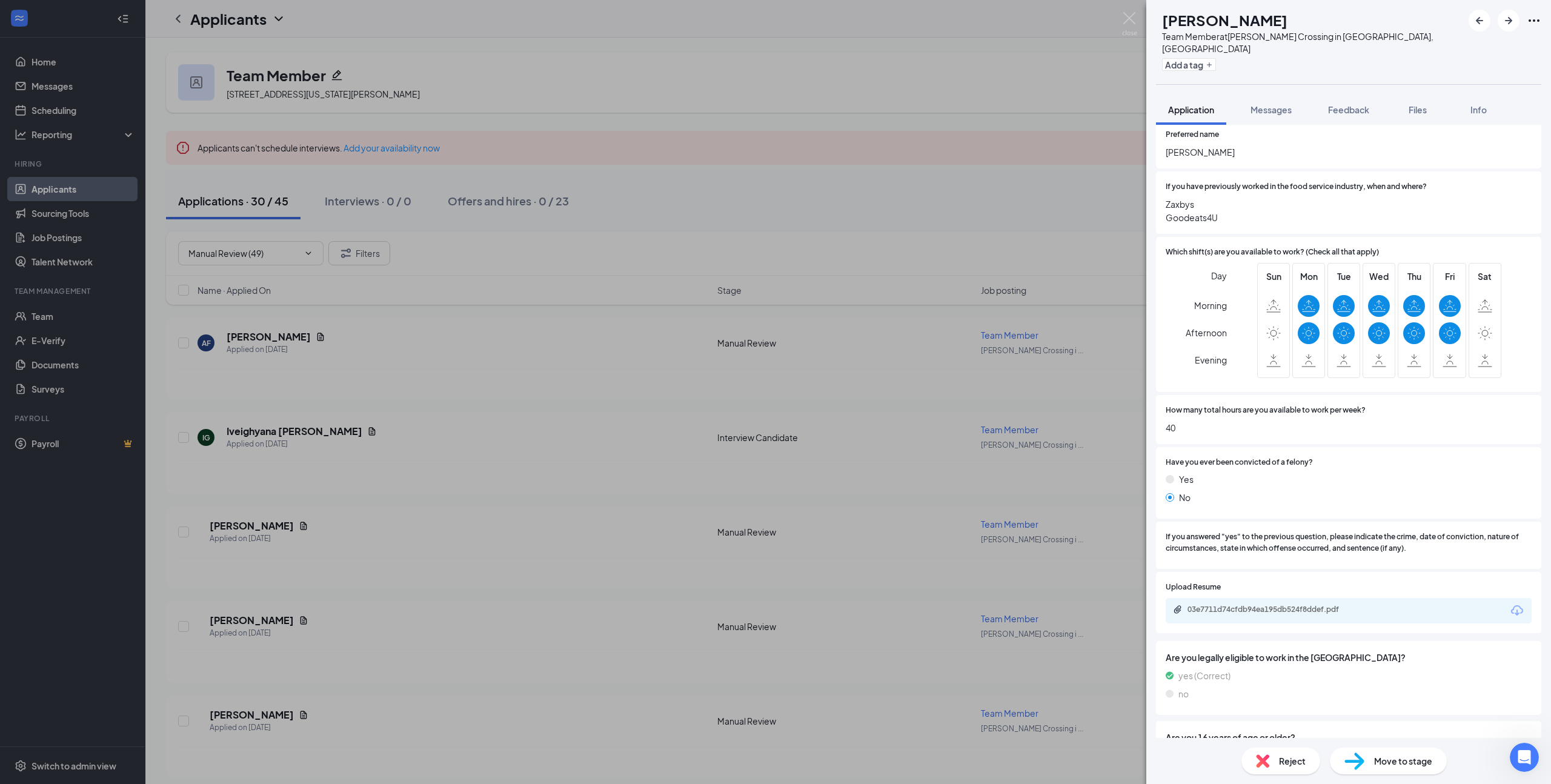
scroll to position [223, 0]
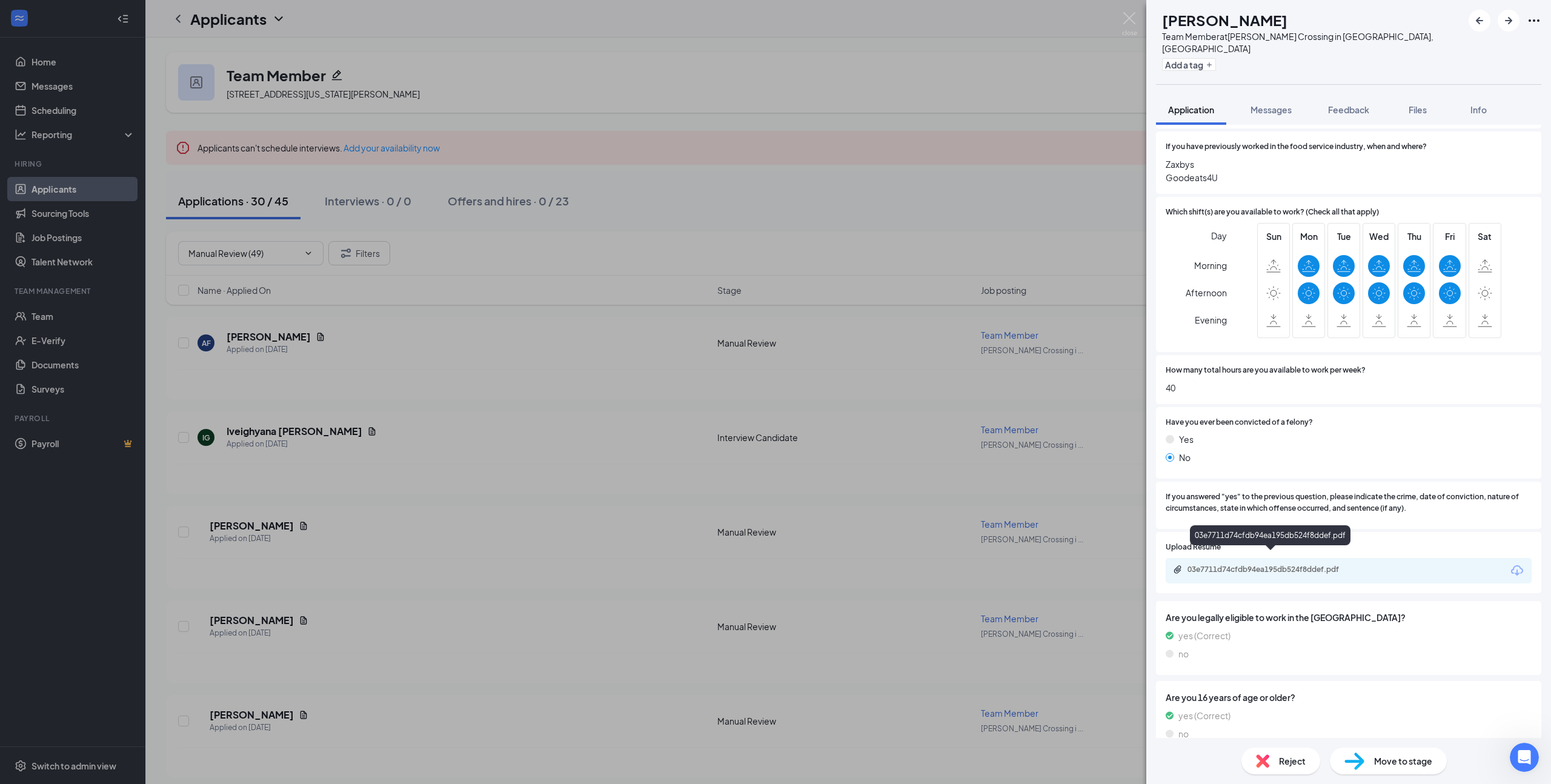
click at [1280, 565] on div "03e7711d74cfdb94ea195db524f8ddef.pdf" at bounding box center [1272, 569] width 170 height 9
click at [1509, 22] on icon "ArrowRight" at bounding box center [1508, 20] width 7 height 7
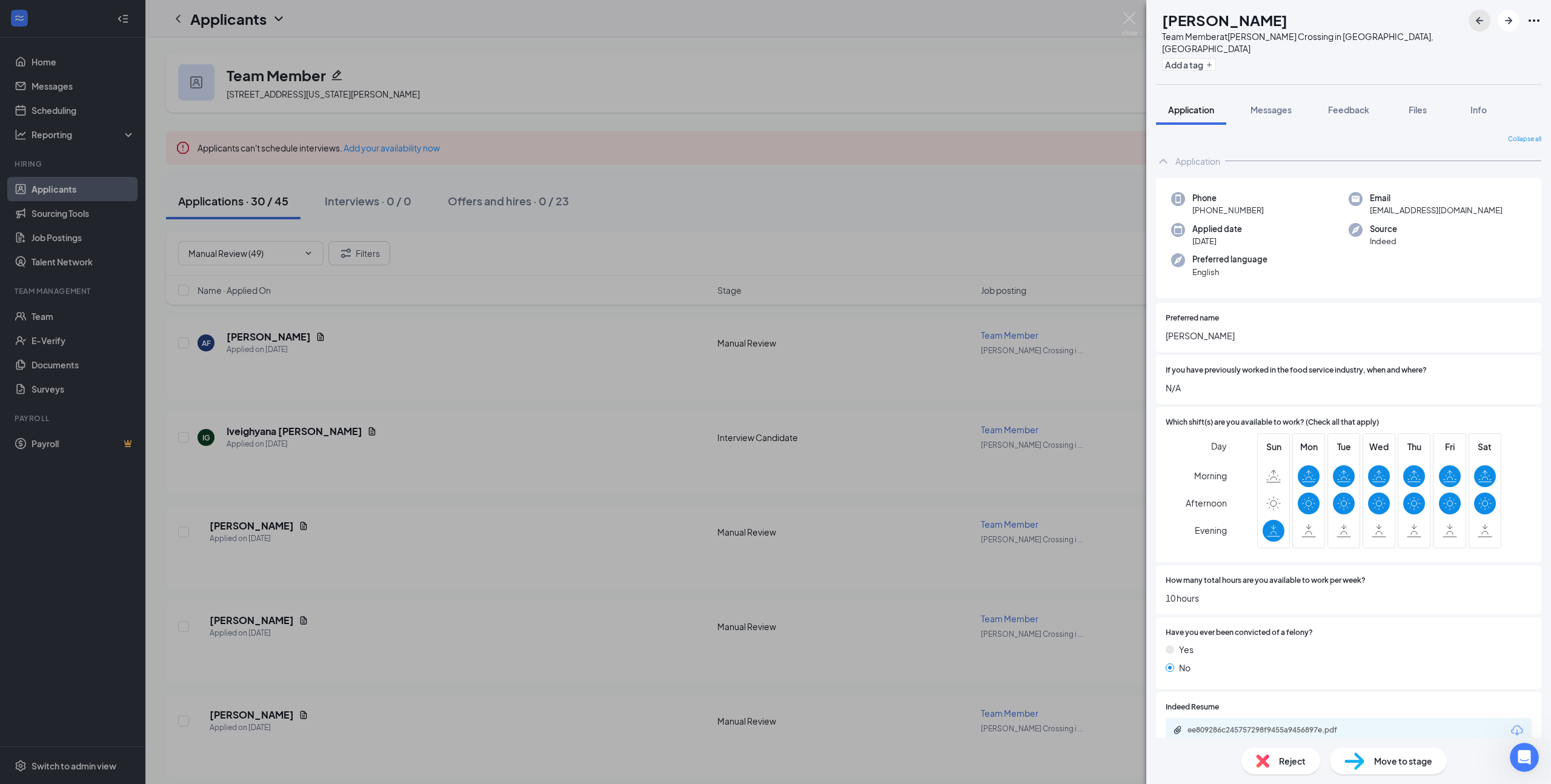
click at [1478, 19] on icon "ArrowLeftNew" at bounding box center [1479, 20] width 7 height 7
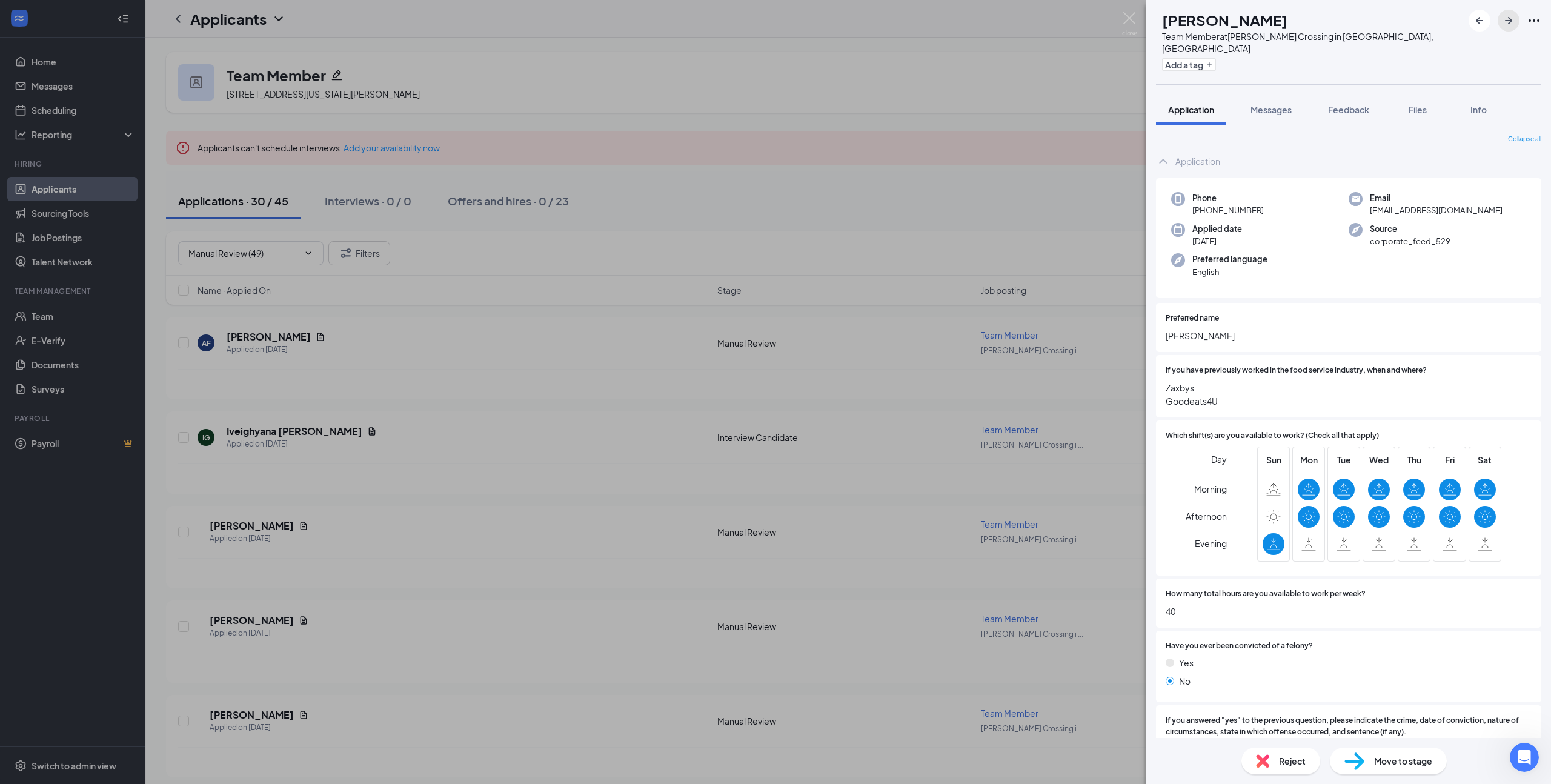
click at [1515, 22] on icon "ArrowRight" at bounding box center [1508, 20] width 15 height 15
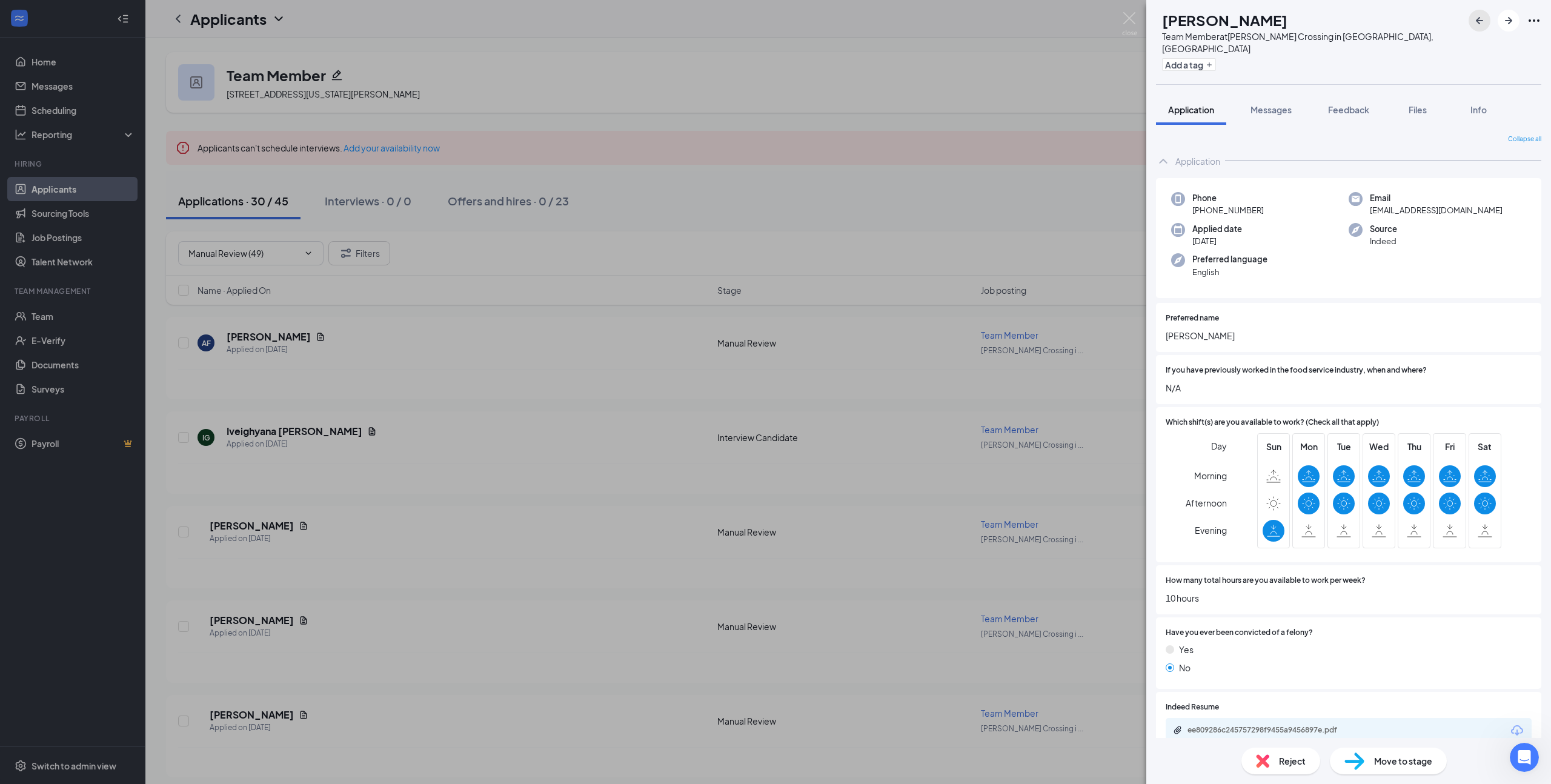
click at [1473, 24] on icon "ArrowLeftNew" at bounding box center [1479, 20] width 15 height 15
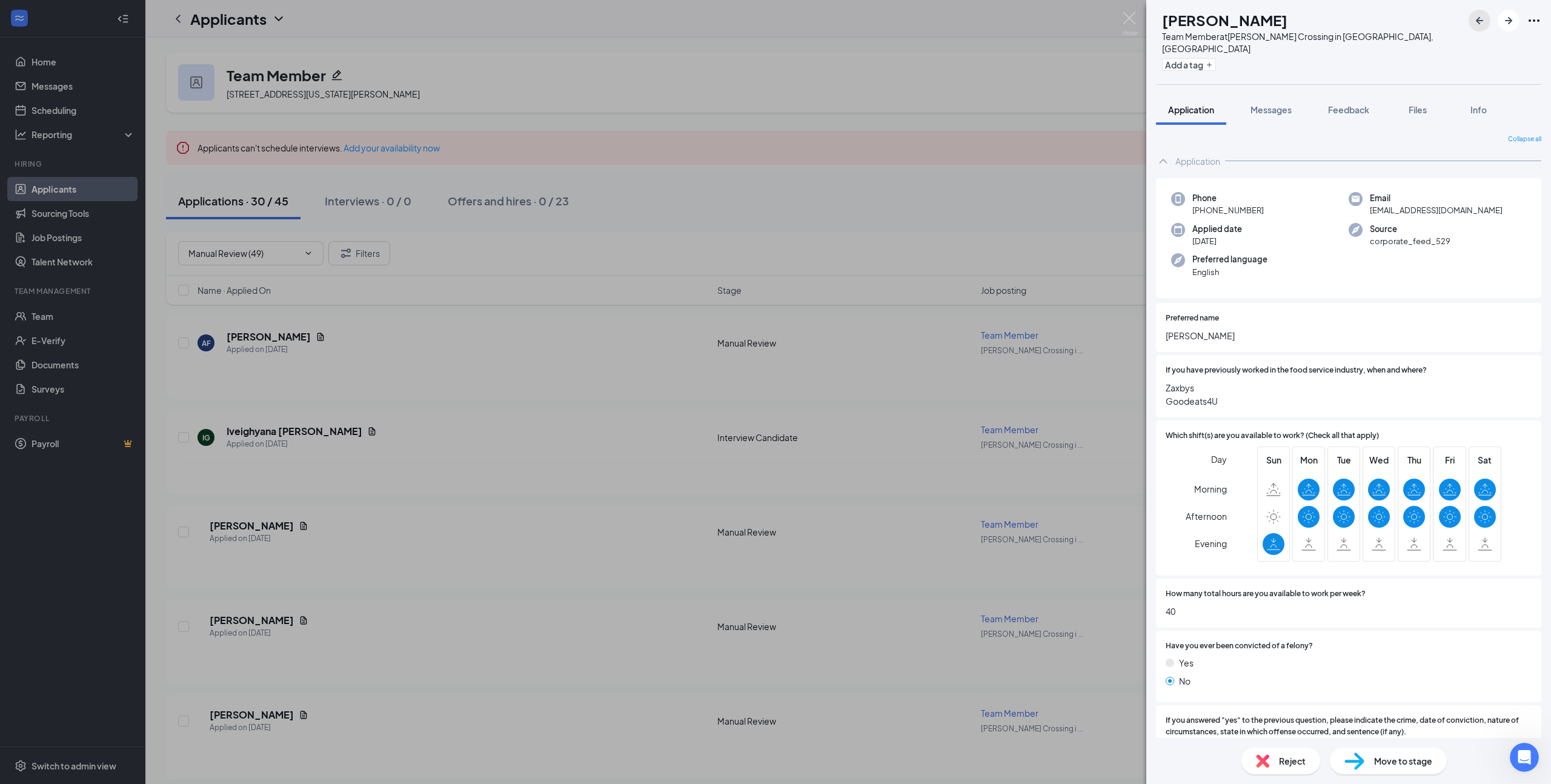
click at [1473, 24] on icon "ArrowLeftNew" at bounding box center [1479, 20] width 15 height 15
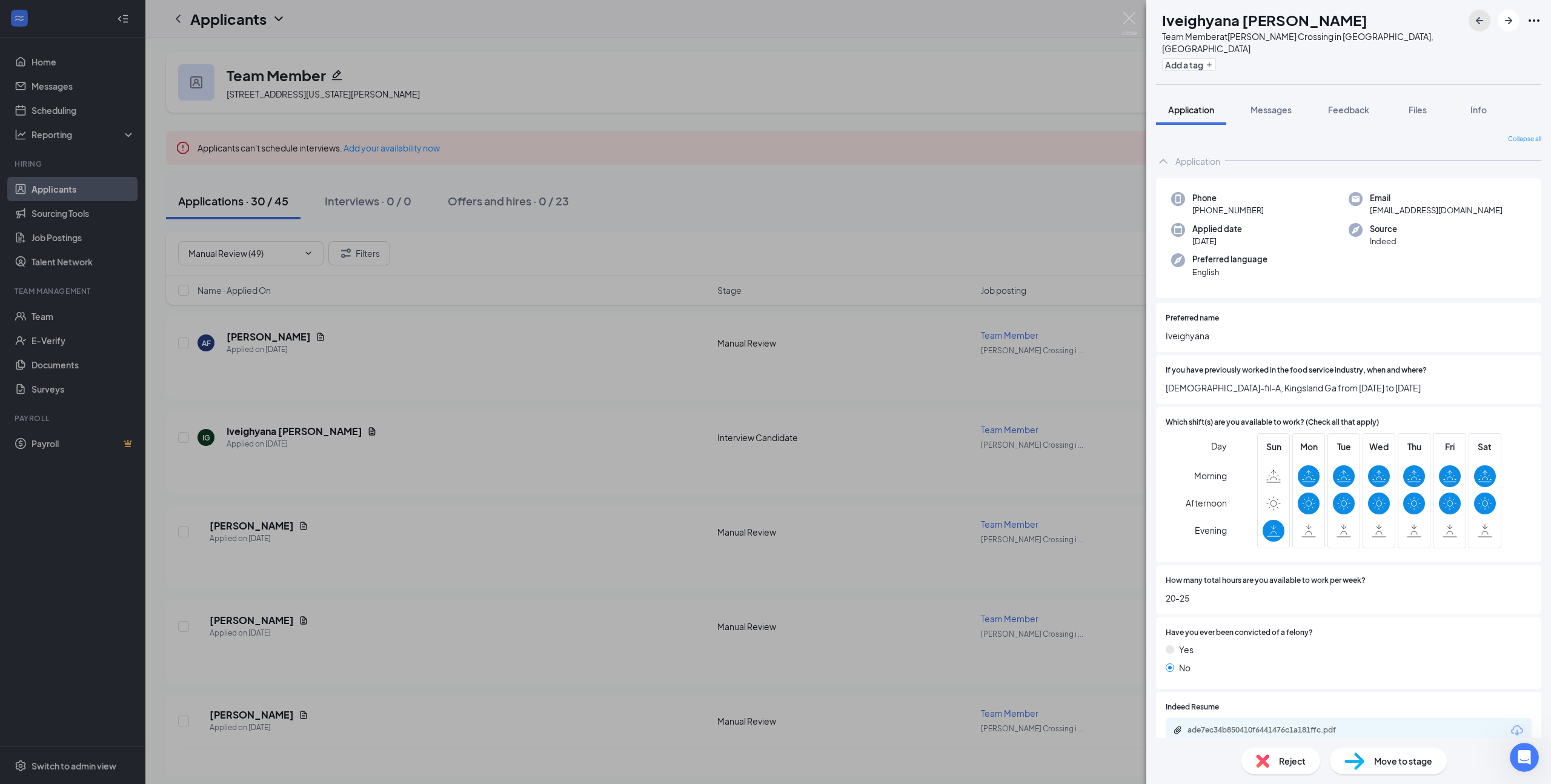
click at [1473, 24] on icon "ArrowLeftNew" at bounding box center [1479, 20] width 15 height 15
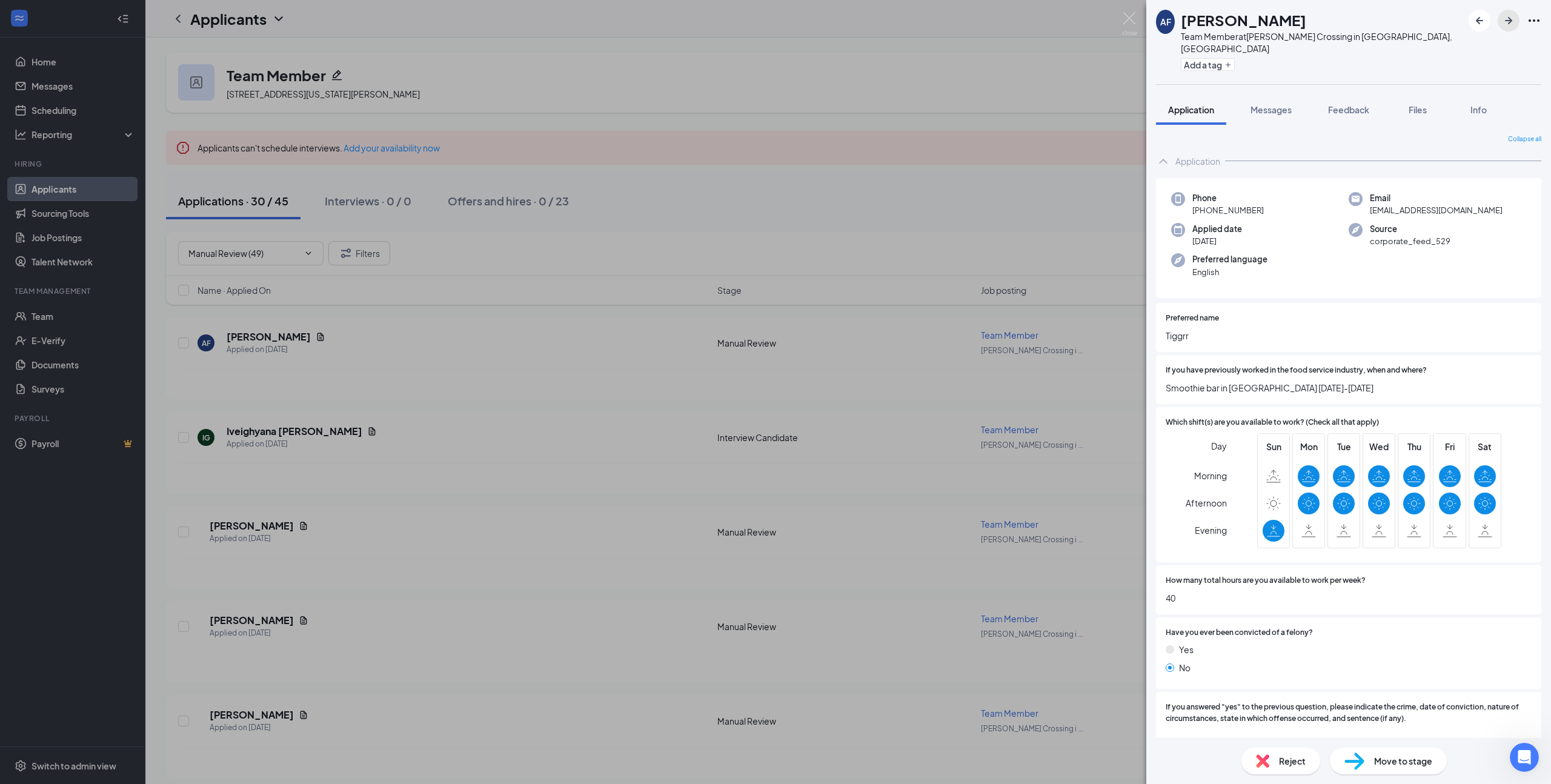
click at [1503, 20] on icon "ArrowRight" at bounding box center [1508, 20] width 15 height 15
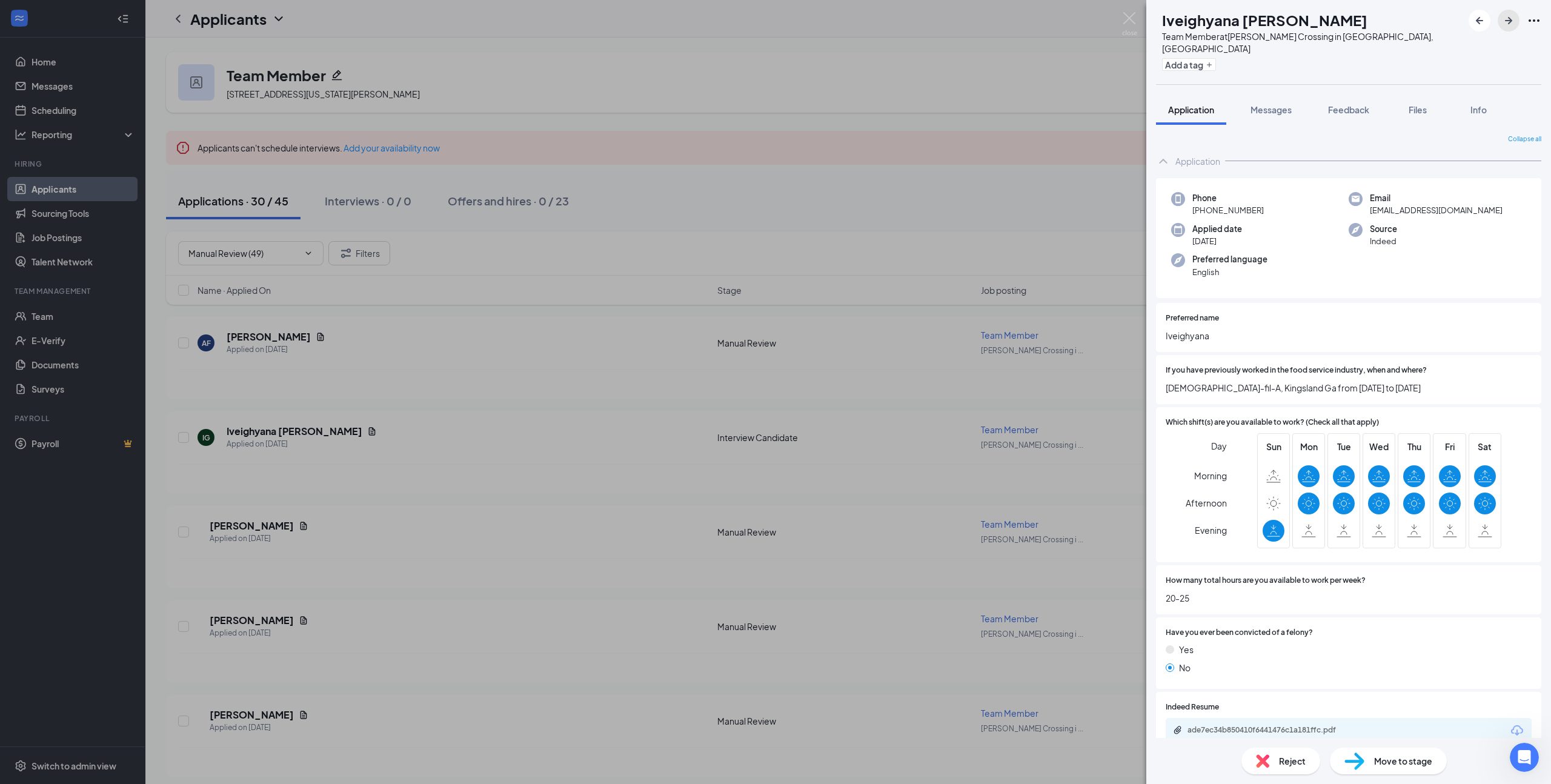
click at [1504, 20] on icon "ArrowRight" at bounding box center [1508, 20] width 15 height 15
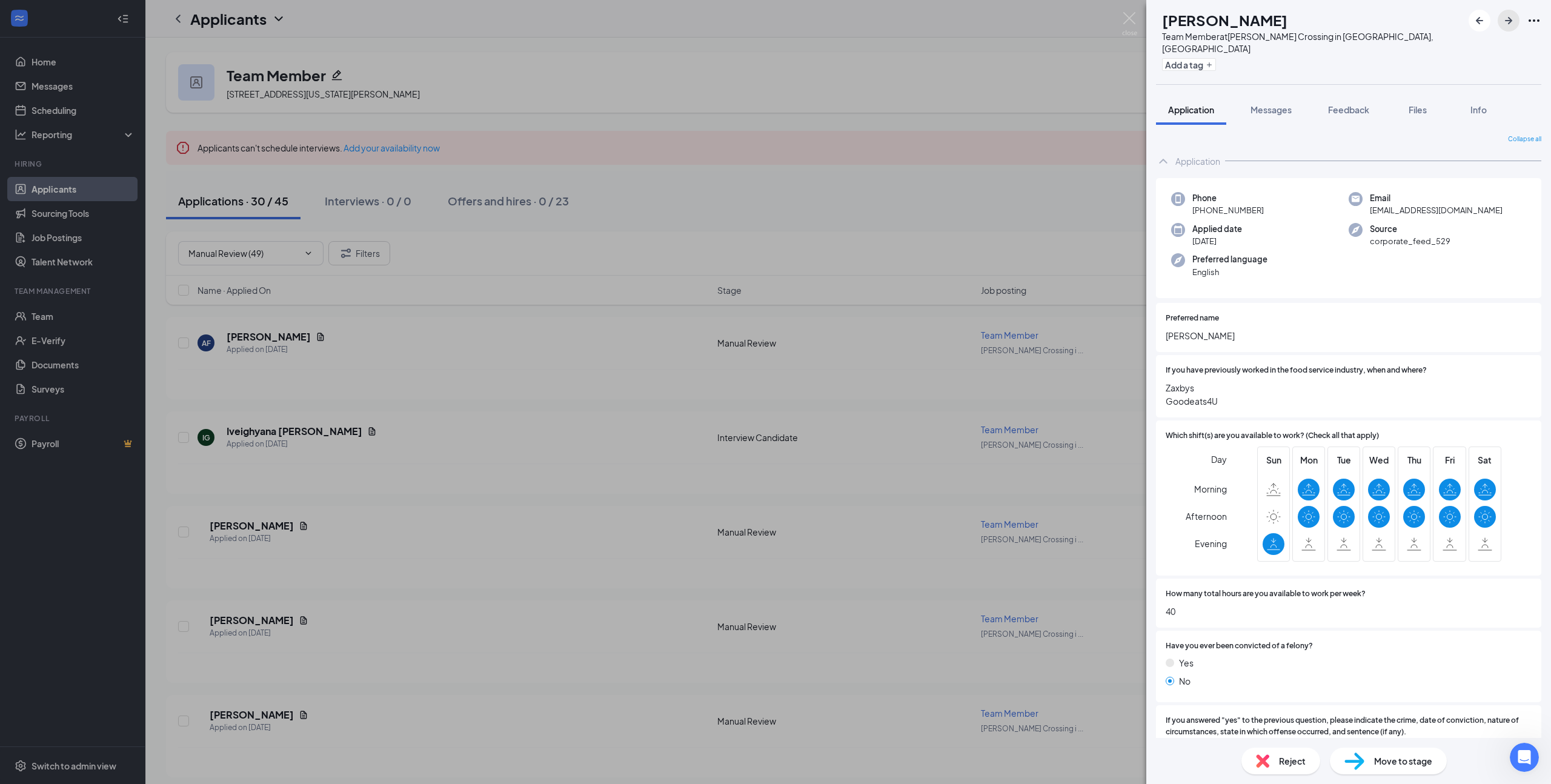
click at [1504, 20] on icon "ArrowRight" at bounding box center [1508, 20] width 15 height 15
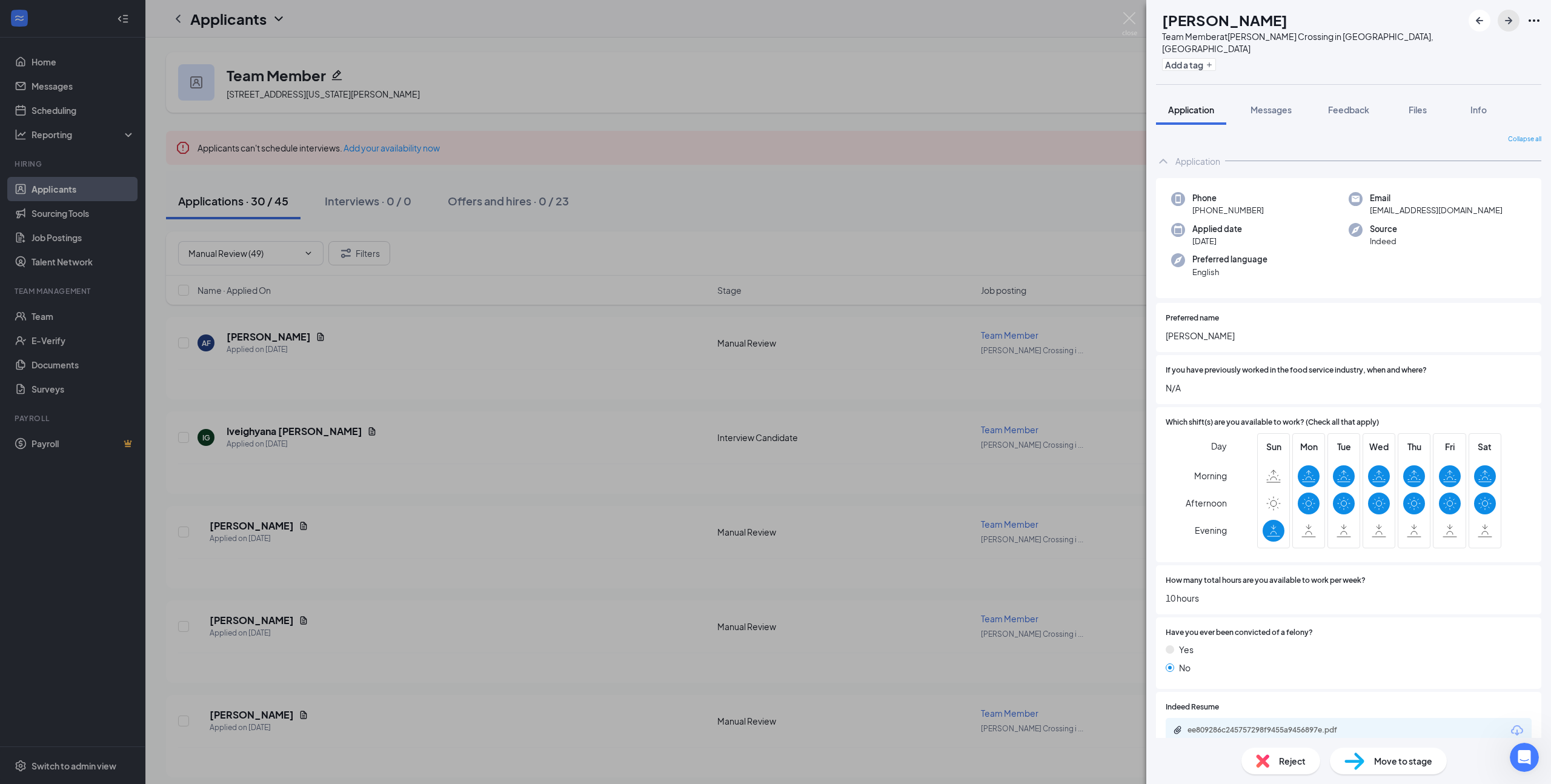
click at [1504, 20] on icon "ArrowRight" at bounding box center [1508, 20] width 15 height 15
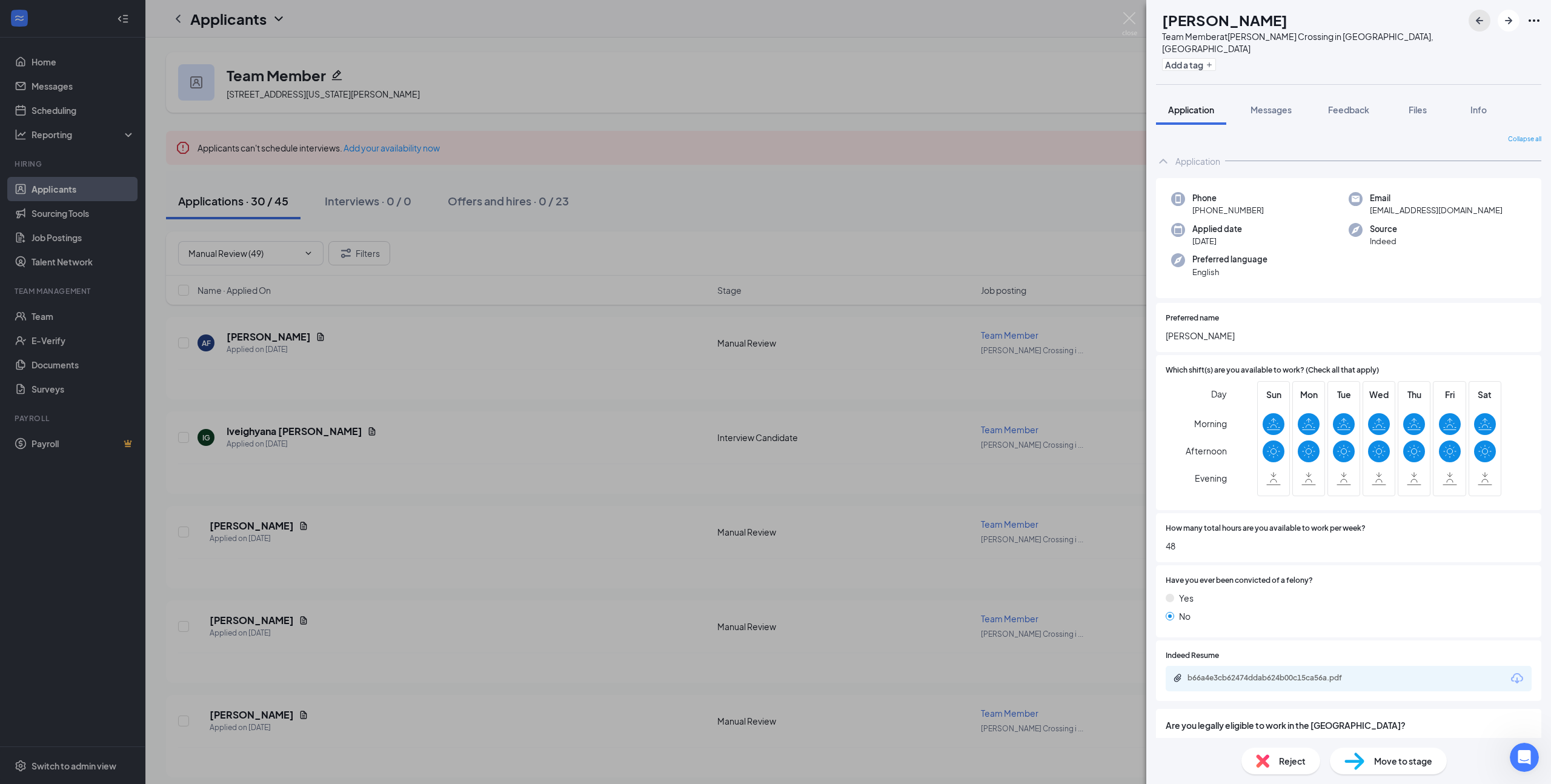
click at [1479, 25] on icon "ArrowLeftNew" at bounding box center [1479, 20] width 15 height 15
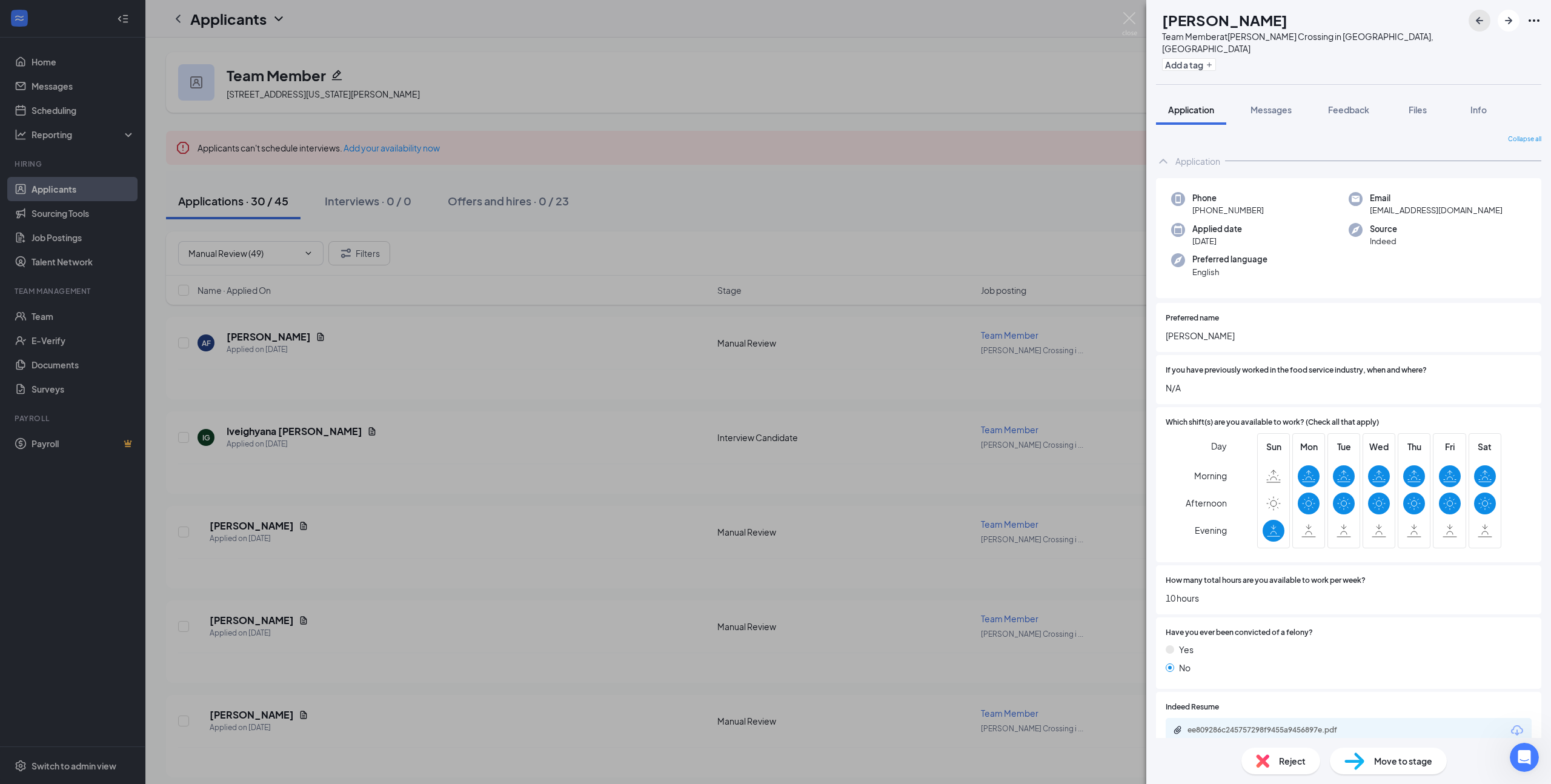
click at [1478, 23] on icon "ArrowLeftNew" at bounding box center [1479, 20] width 7 height 7
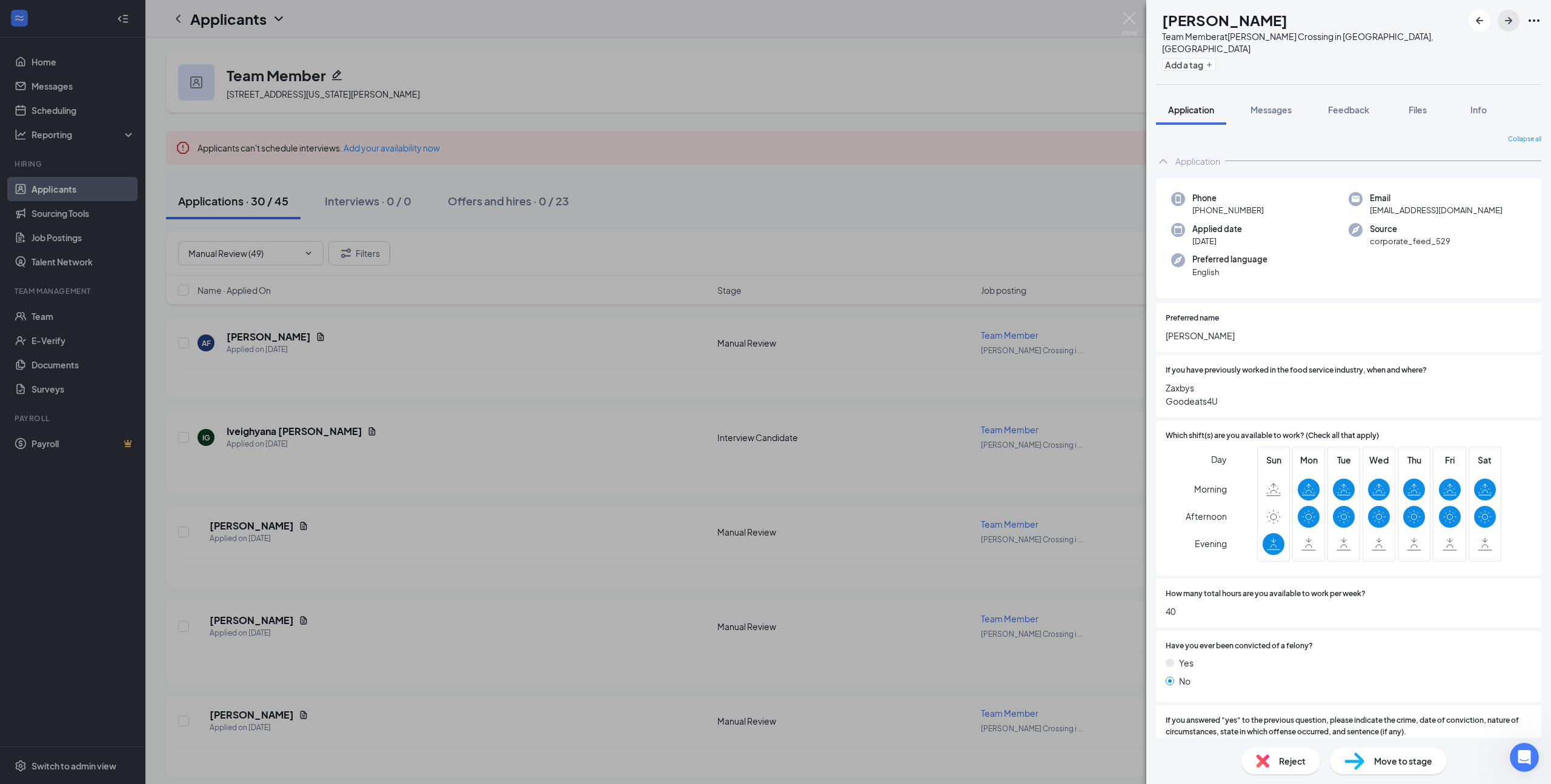
click at [1508, 22] on icon "ArrowRight" at bounding box center [1508, 20] width 7 height 7
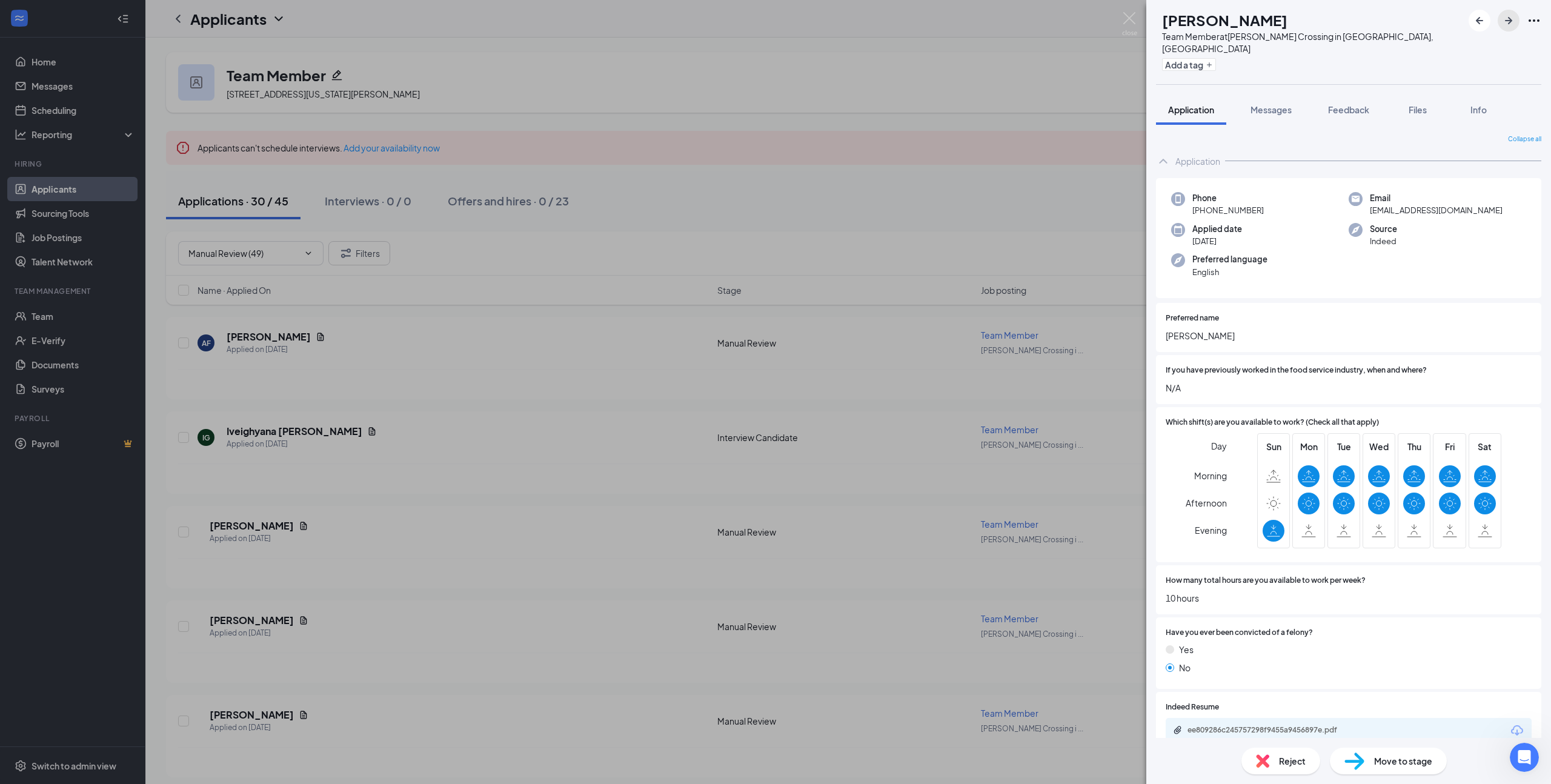
click at [1508, 22] on icon "ArrowRight" at bounding box center [1508, 20] width 7 height 7
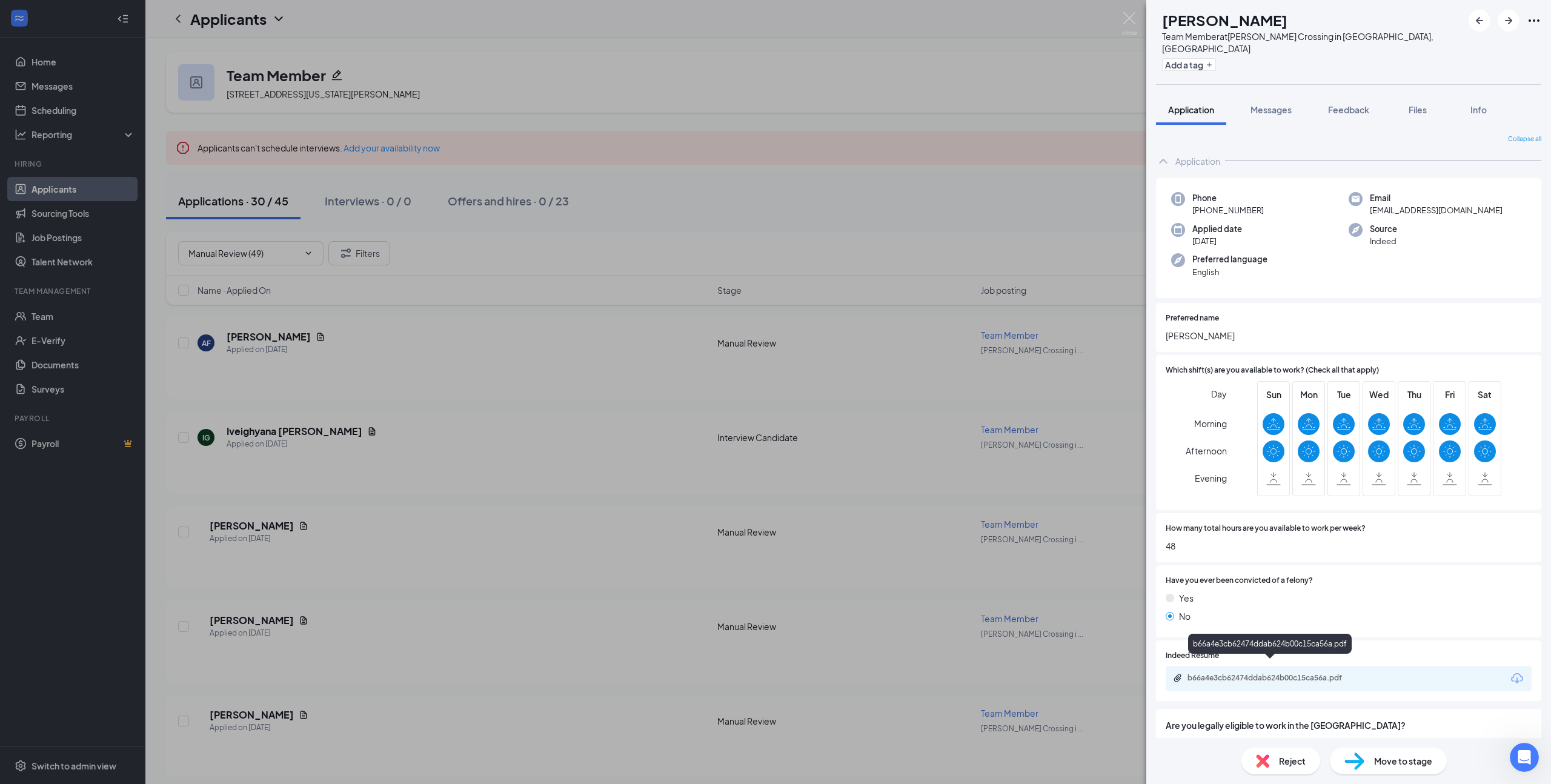
click at [1258, 673] on div "b66a4e3cb62474ddab624b00c15ca56a.pdf" at bounding box center [1272, 678] width 170 height 9
click at [1374, 758] on span "Move to stage" at bounding box center [1403, 760] width 58 height 13
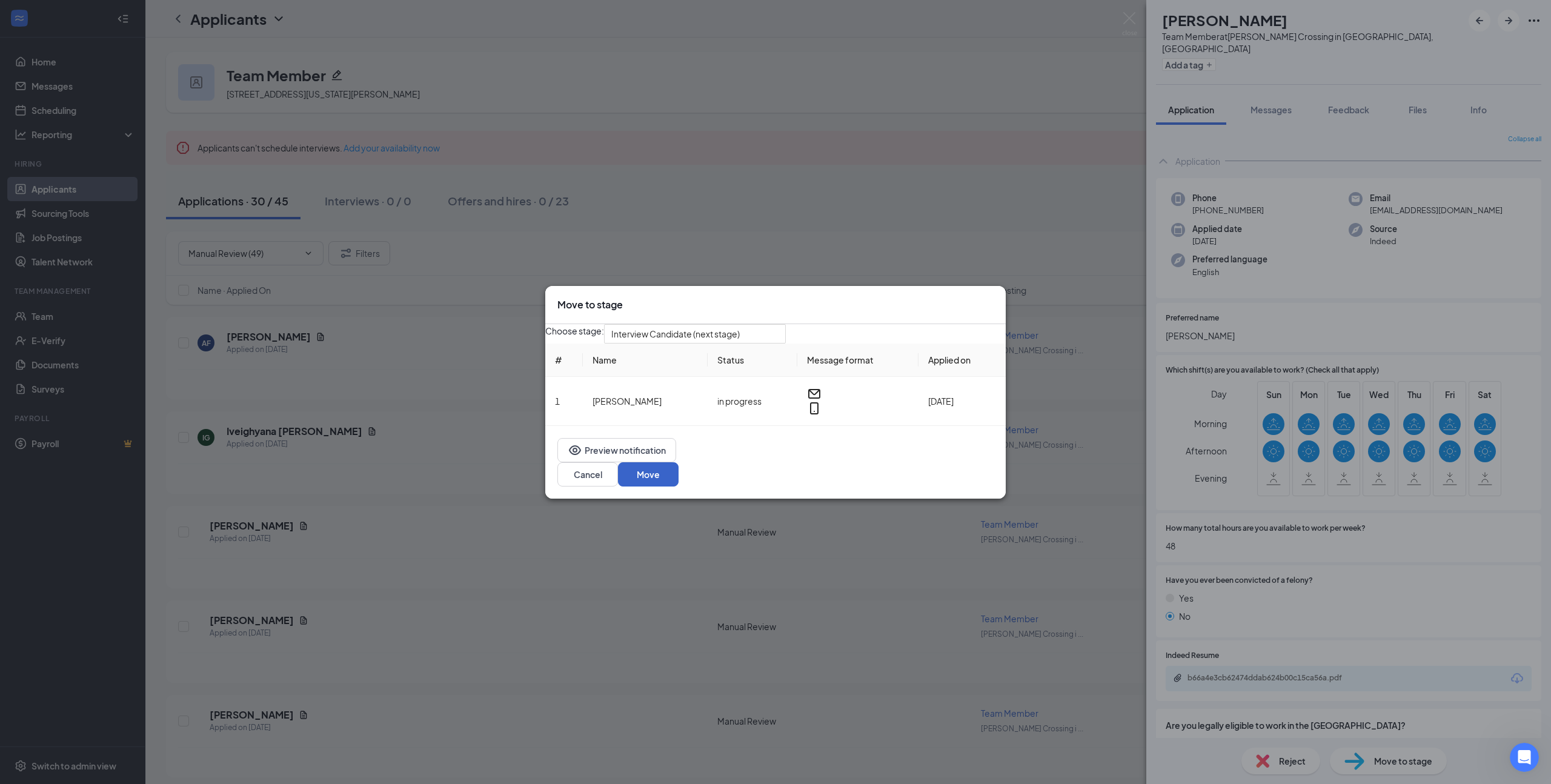
click at [679, 471] on button "Move" at bounding box center [648, 474] width 60 height 24
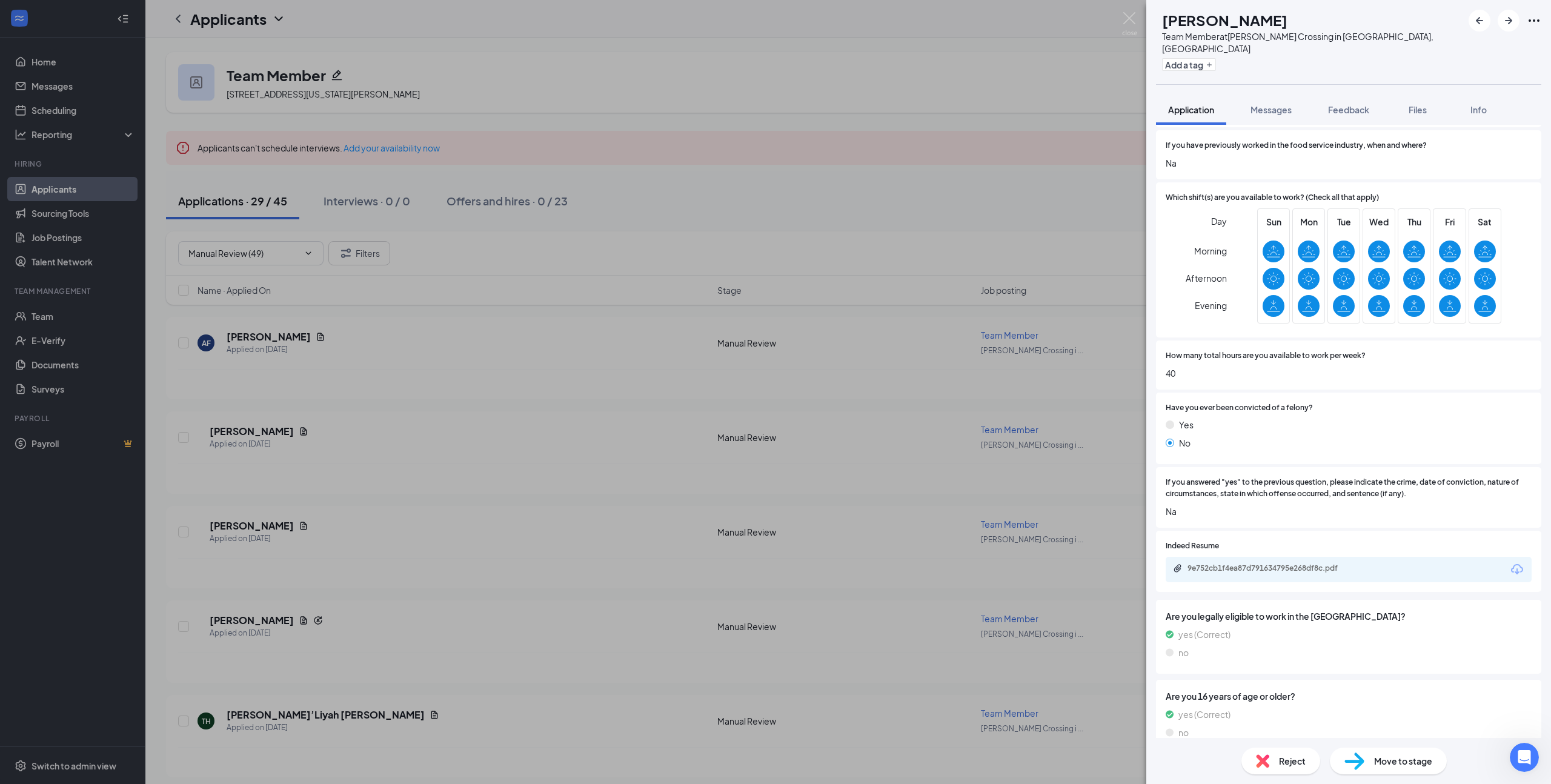
scroll to position [297, 0]
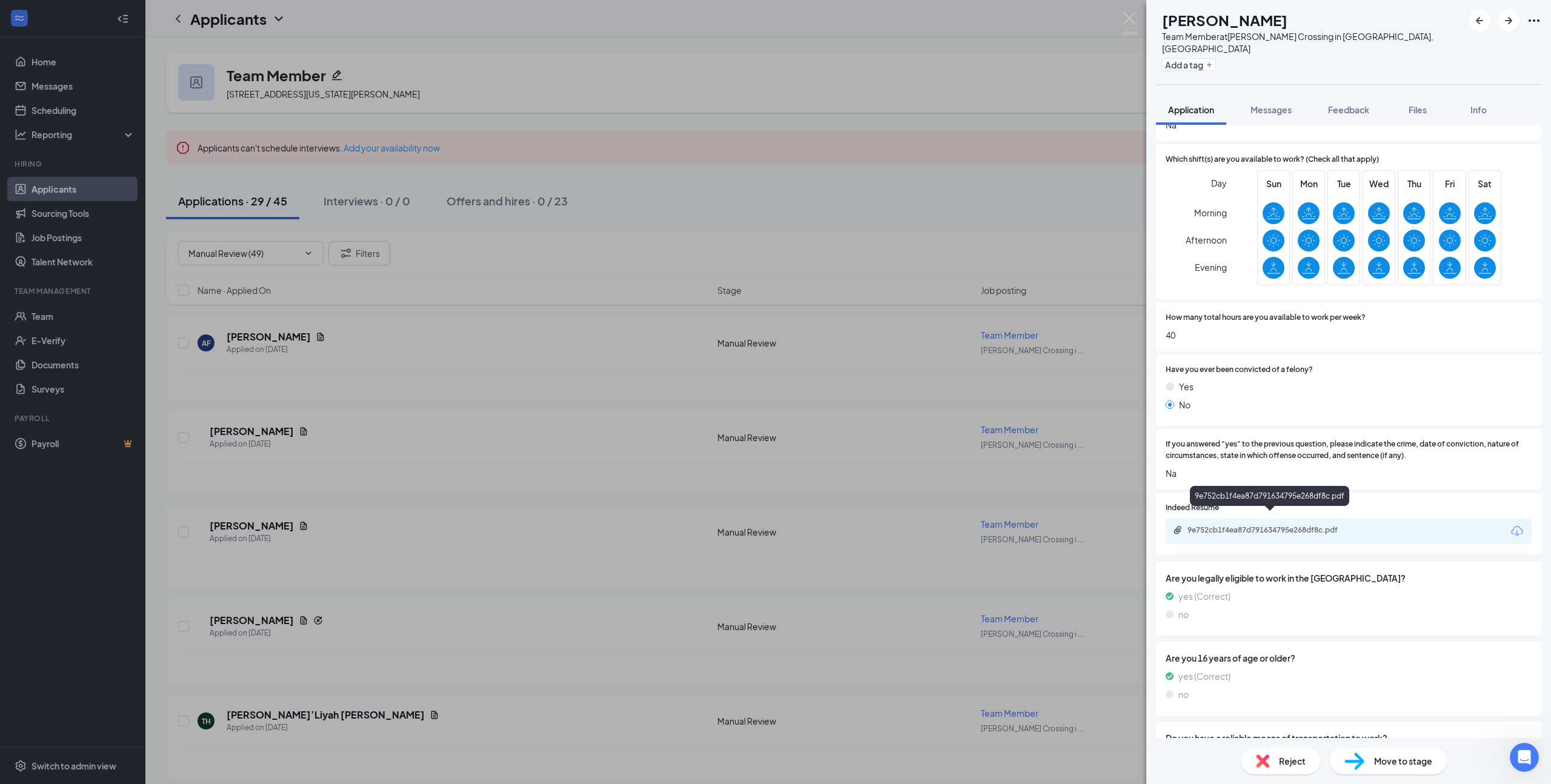
click at [1277, 525] on div "9e752cb1f4ea87d791634795e268df8c.pdf" at bounding box center [1272, 530] width 170 height 9
click at [1421, 758] on span "Move to stage" at bounding box center [1403, 760] width 58 height 13
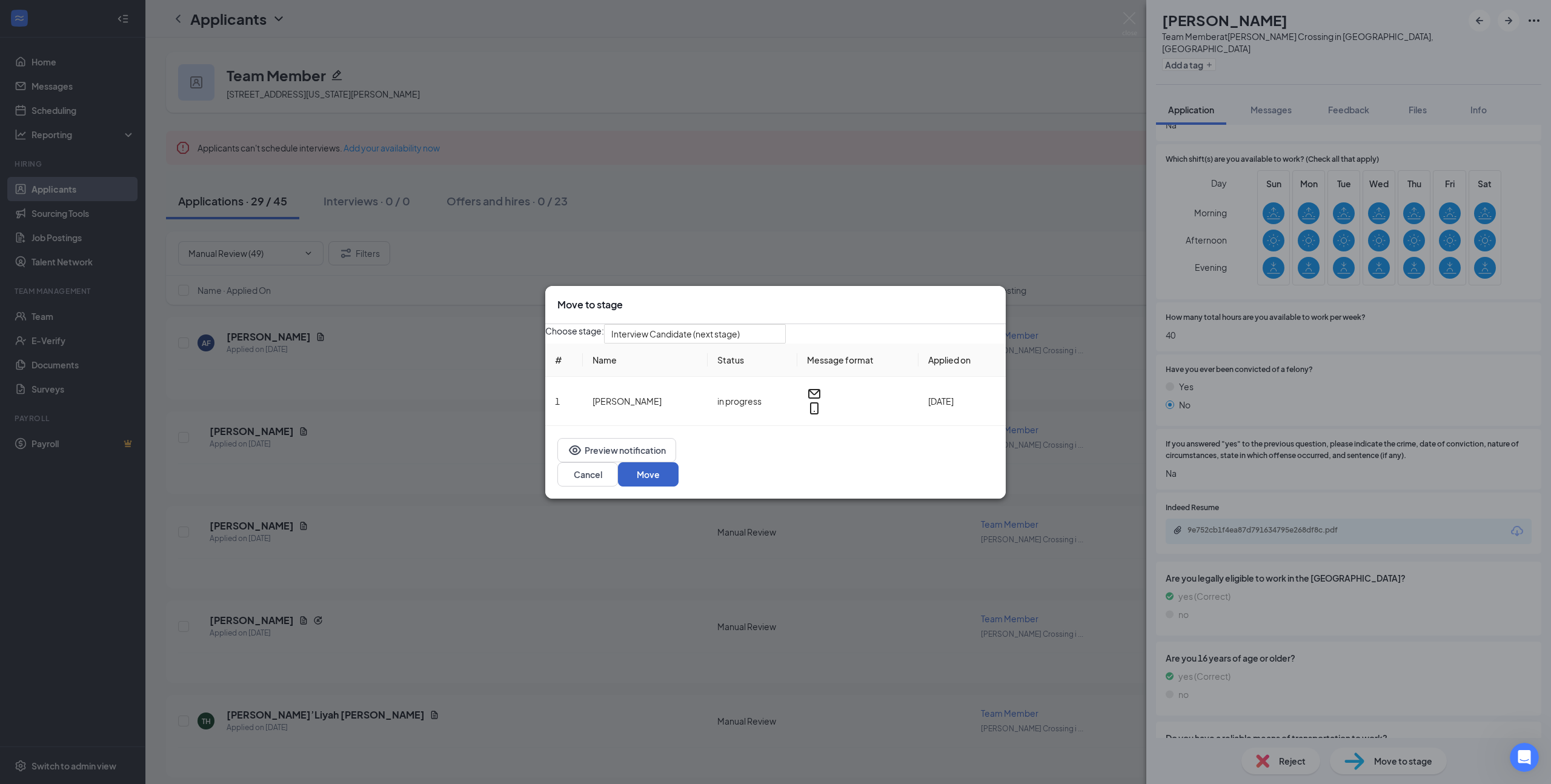
click at [679, 478] on button "Move" at bounding box center [648, 474] width 60 height 24
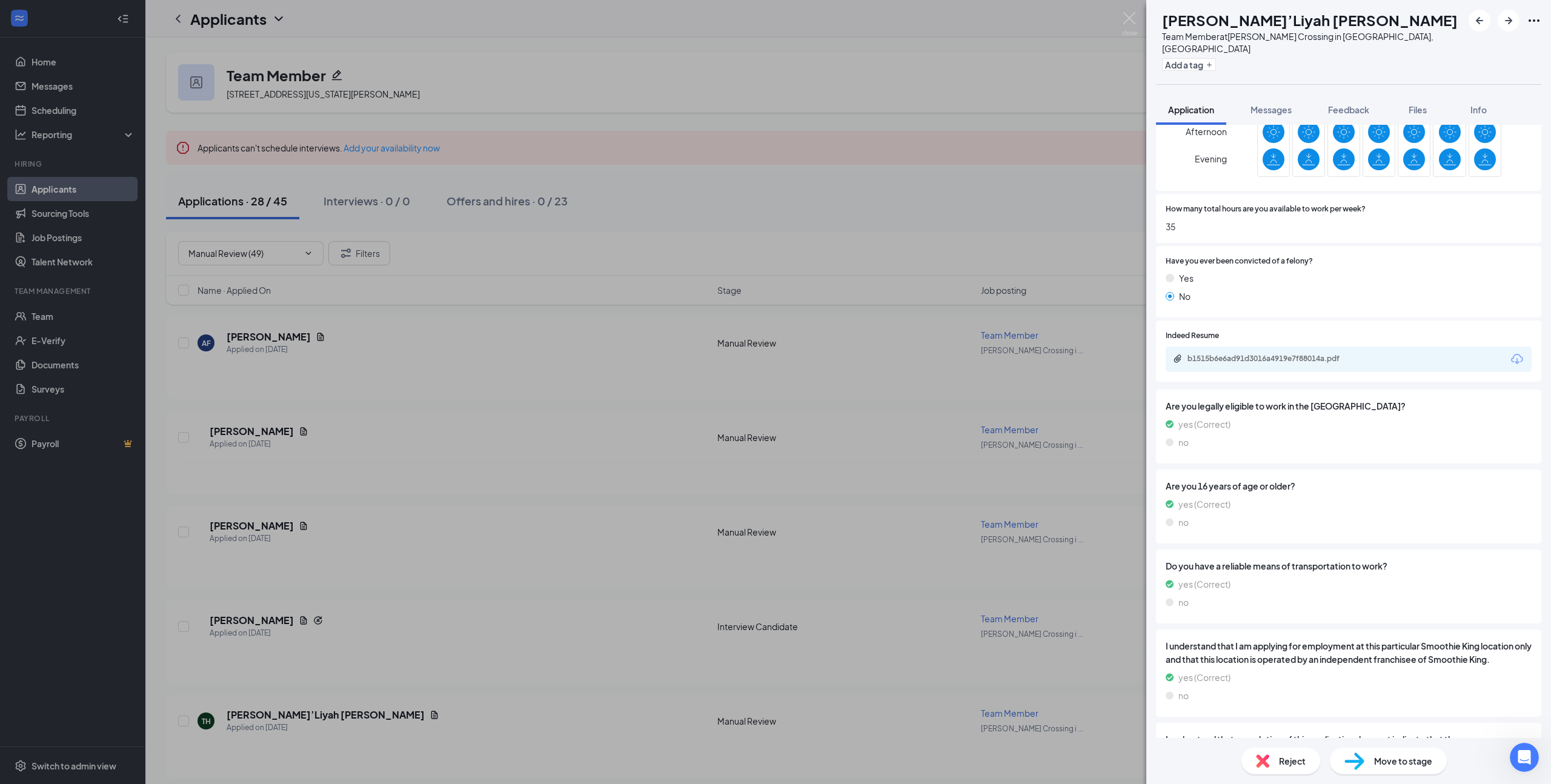
scroll to position [322, 0]
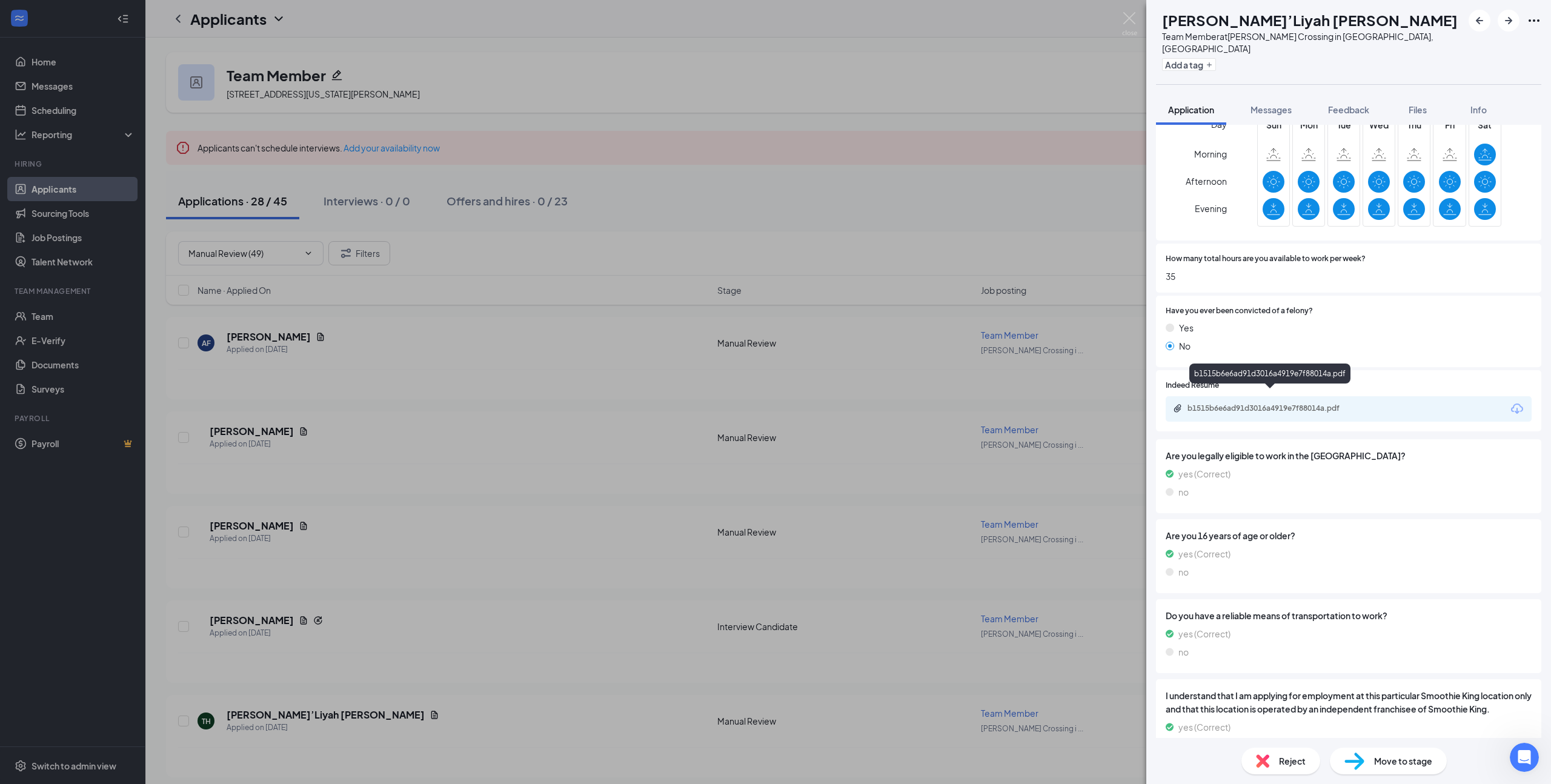
click at [1320, 403] on div "b1515b6e6ad91d3016a4919e7f88014a.pdf" at bounding box center [1272, 408] width 170 height 9
click at [1414, 765] on span "Move to stage" at bounding box center [1403, 760] width 58 height 13
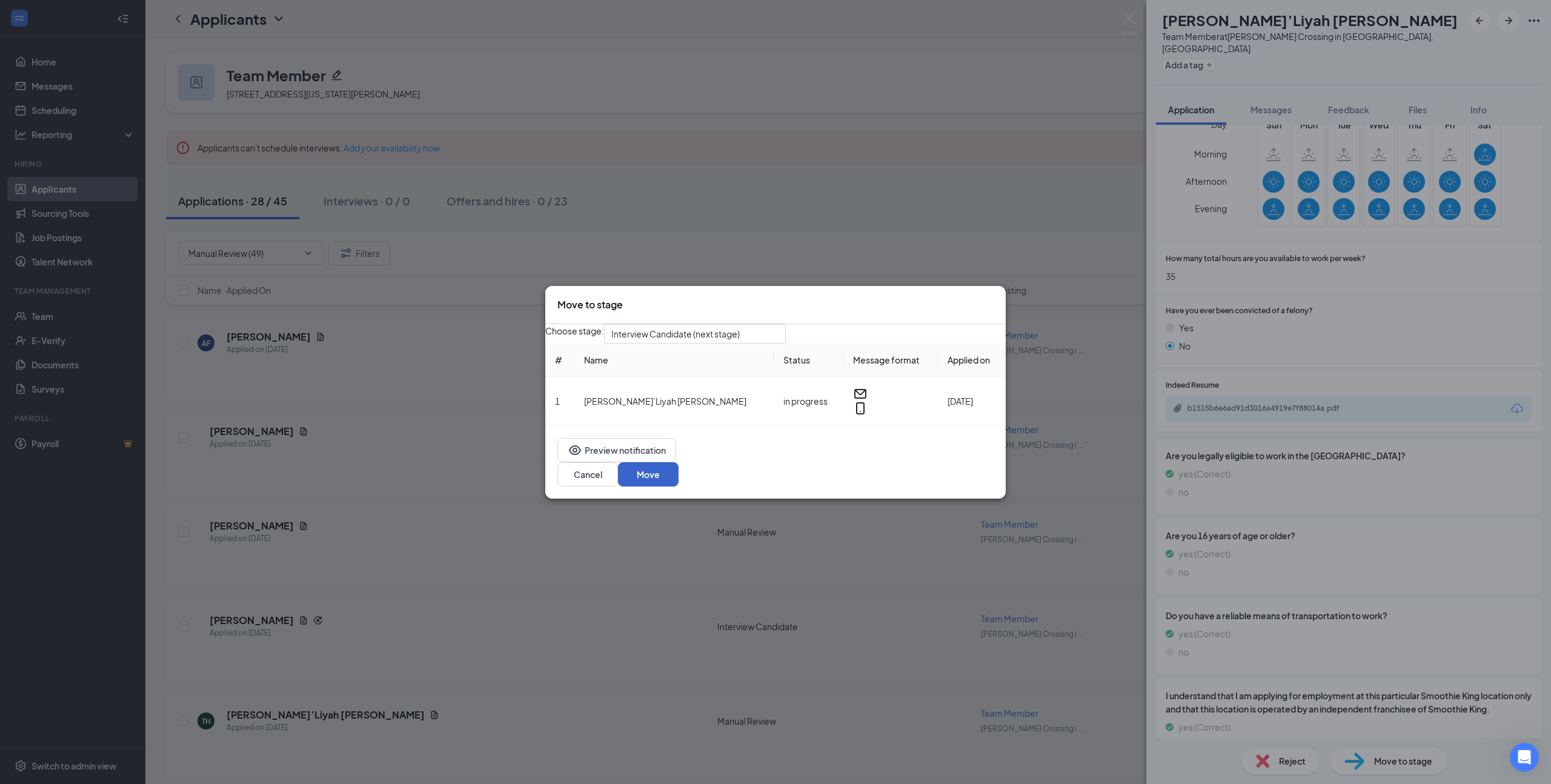
click at [679, 478] on button "Move" at bounding box center [648, 474] width 60 height 24
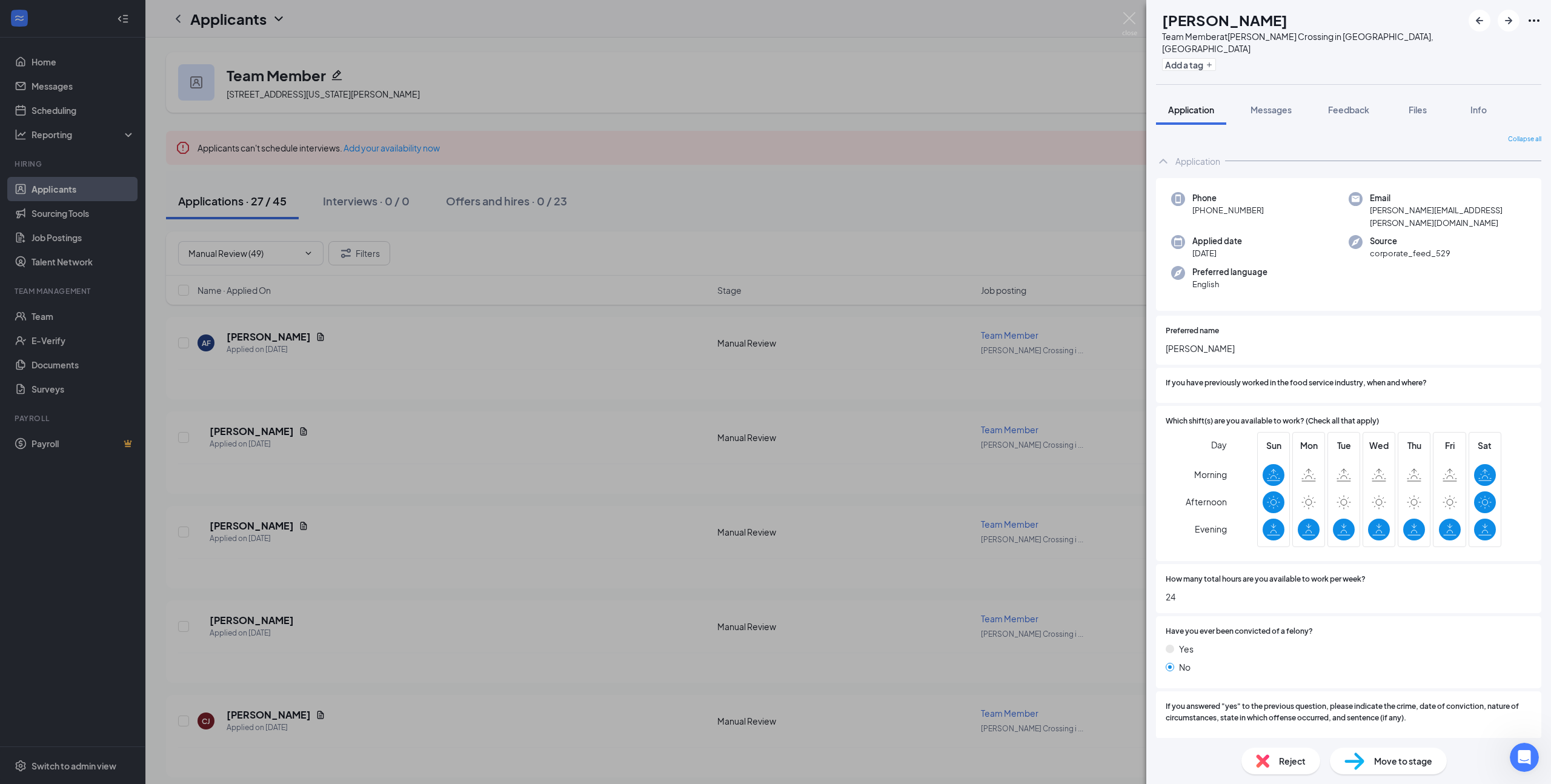
click at [1247, 22] on h1 "[PERSON_NAME]" at bounding box center [1225, 19] width 126 height 21
copy h1 "[PERSON_NAME]"
click at [1386, 763] on span "Move to stage" at bounding box center [1403, 760] width 58 height 13
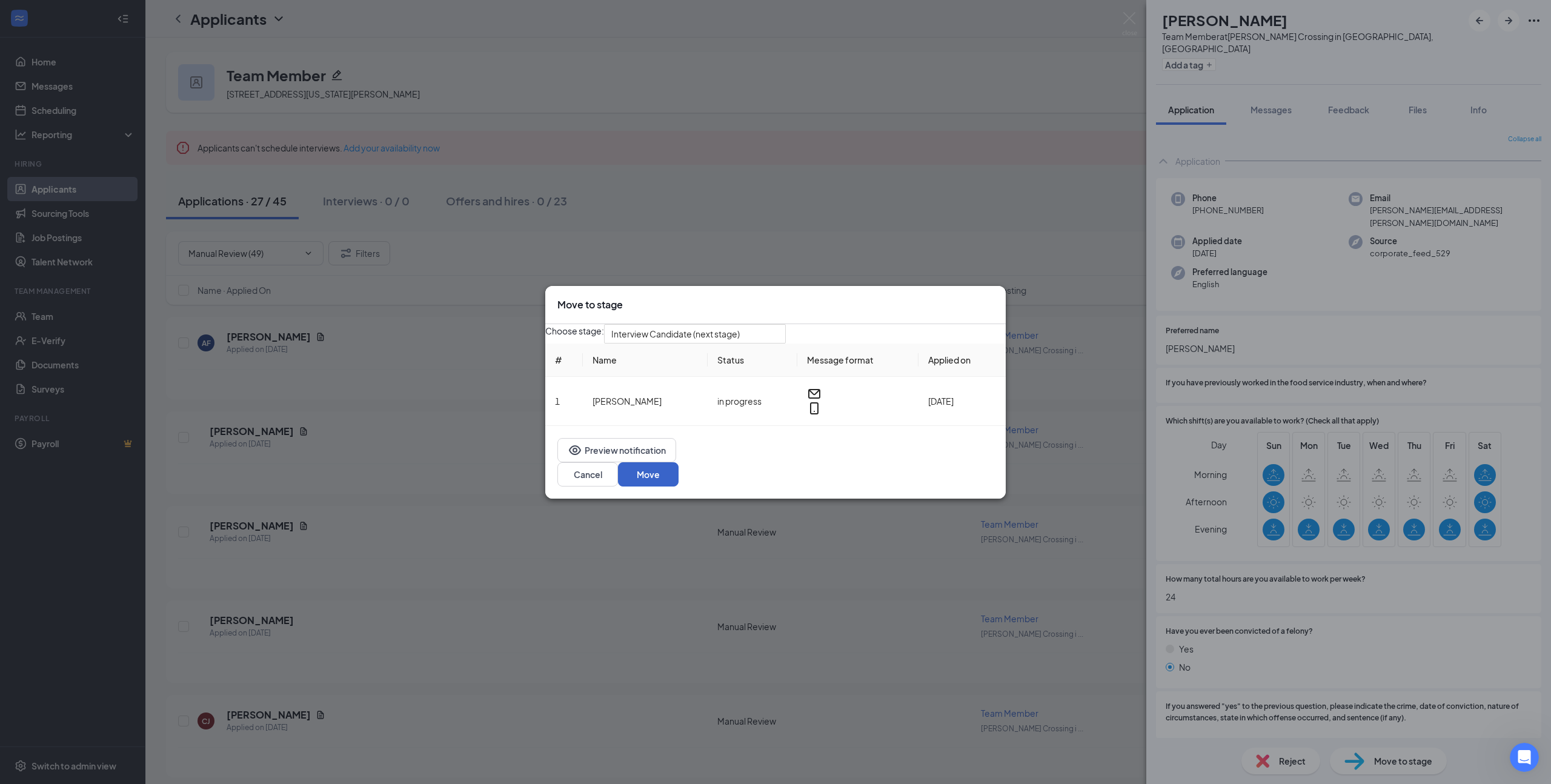
click at [679, 478] on button "Move" at bounding box center [648, 474] width 60 height 24
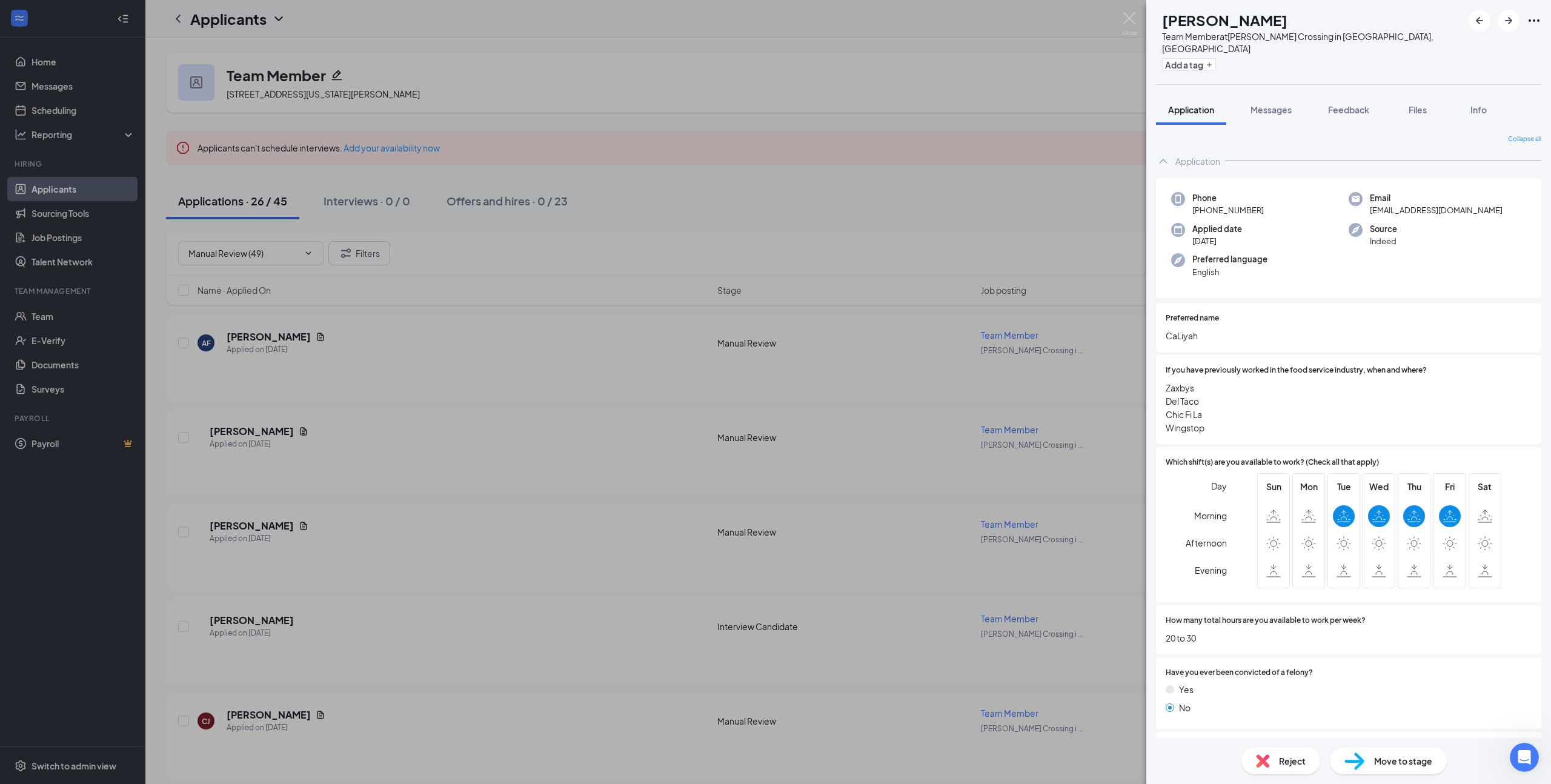
click at [1291, 765] on span "Reject" at bounding box center [1292, 760] width 26 height 13
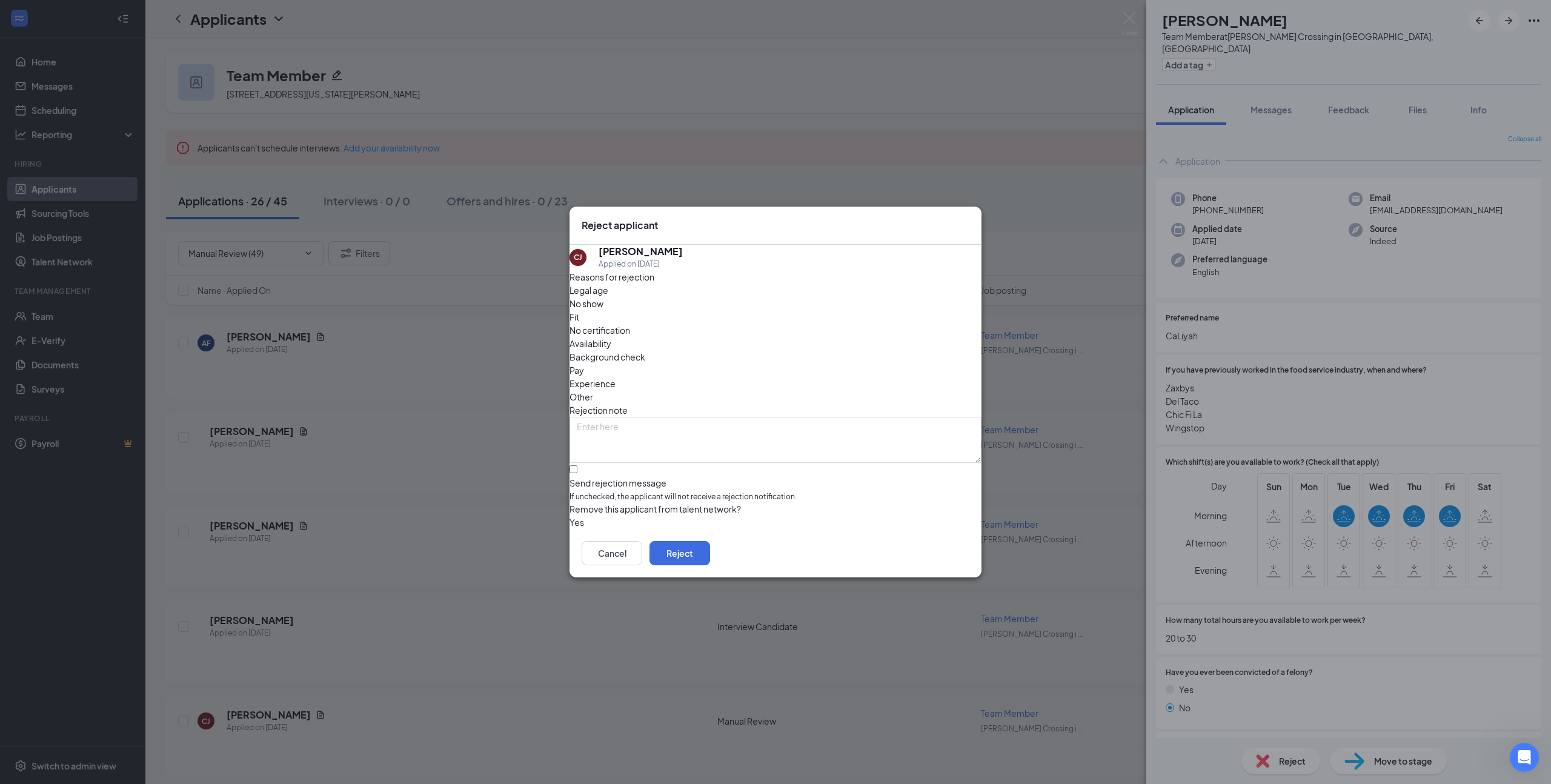
click at [611, 337] on span "Availability" at bounding box center [590, 343] width 42 height 13
click at [577, 465] on input "Send rejection message If unchecked, the applicant will not receive a rejection…" at bounding box center [573, 469] width 8 height 8
checkbox input "true"
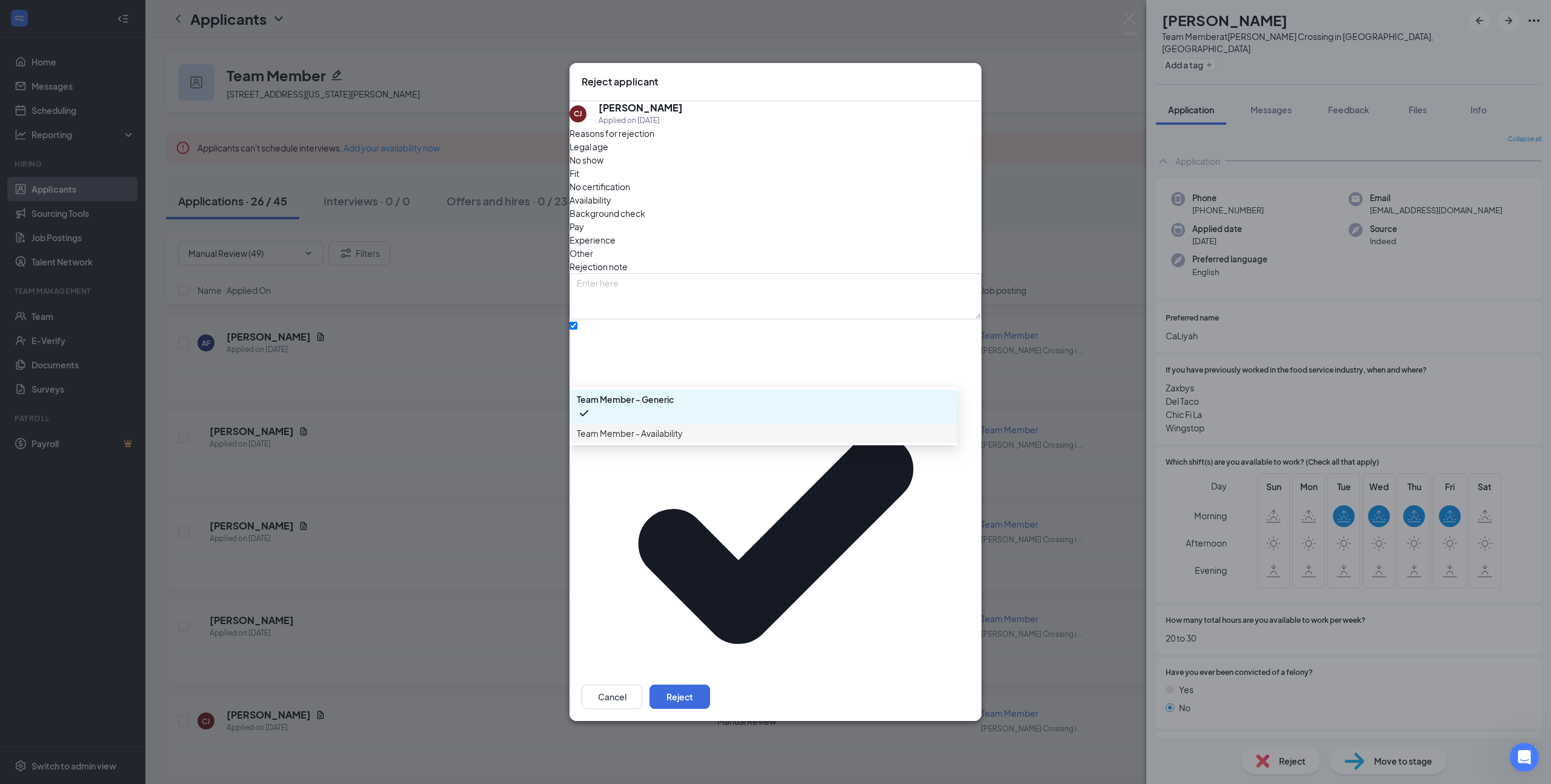
click at [710, 440] on span "Team Member - Availability" at bounding box center [763, 433] width 373 height 13
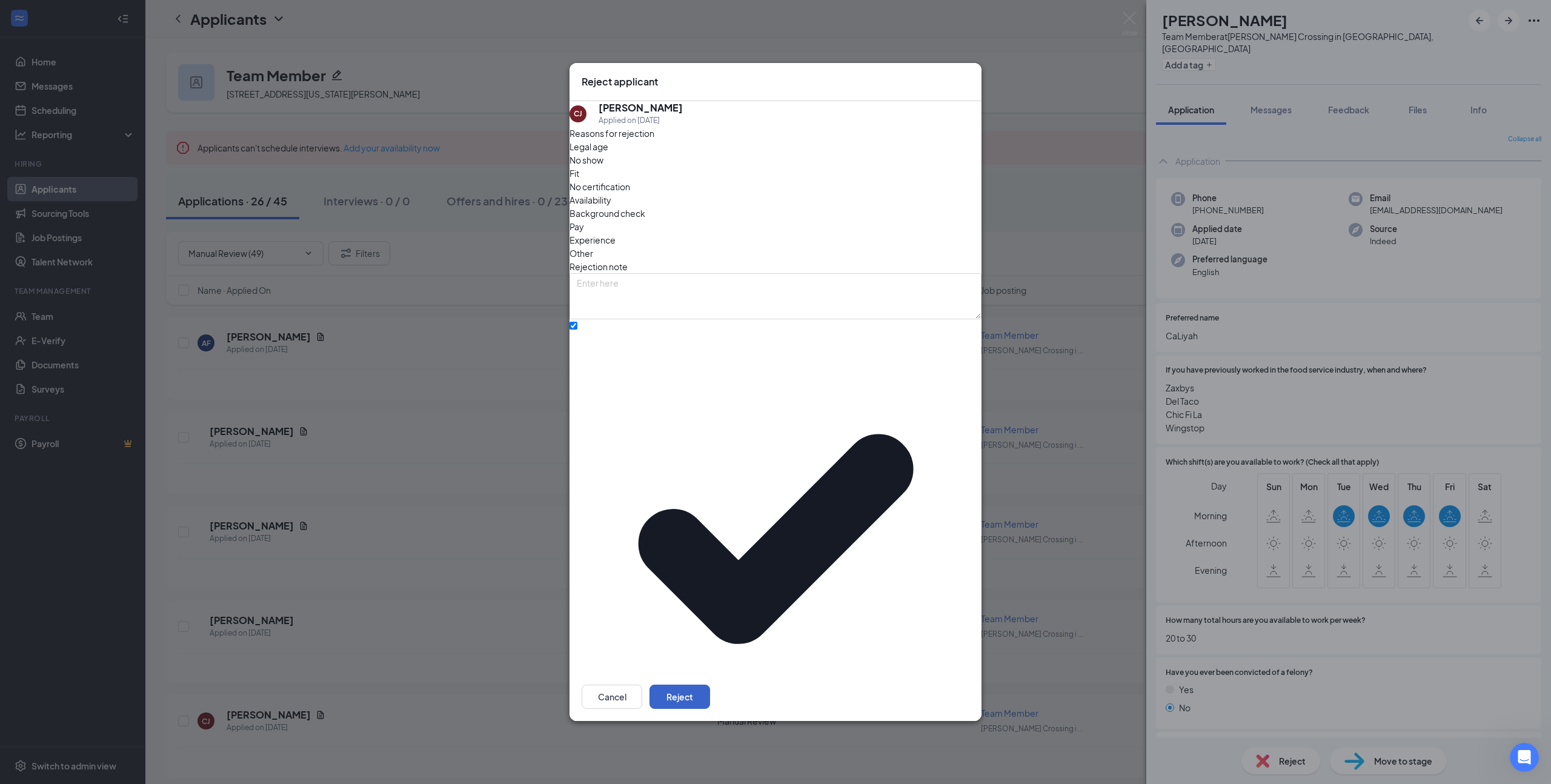
click at [710, 685] on button "Reject" at bounding box center [679, 696] width 60 height 24
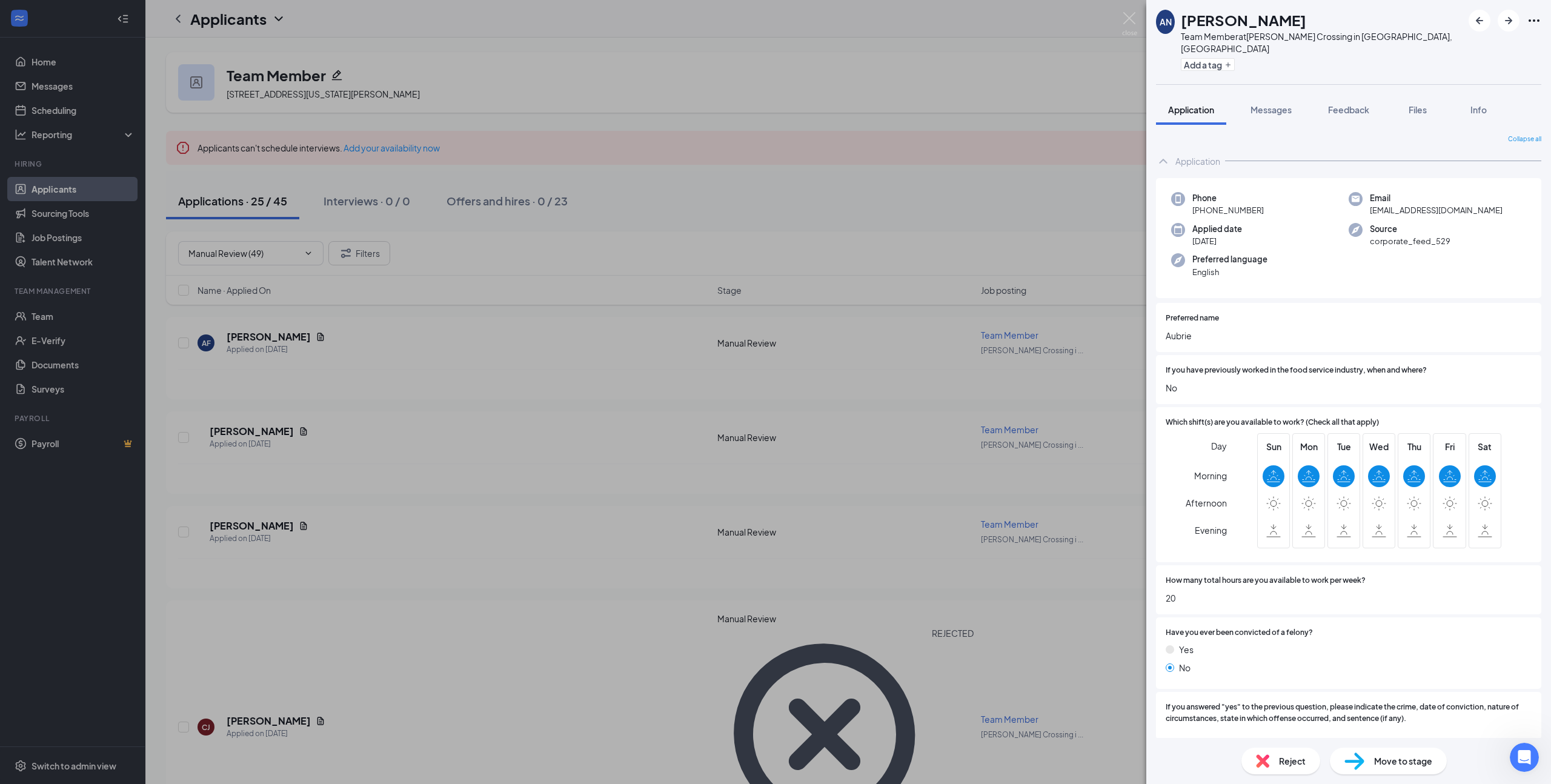
click at [1242, 21] on h1 "[PERSON_NAME]" at bounding box center [1243, 19] width 126 height 21
copy h1 "[PERSON_NAME]"
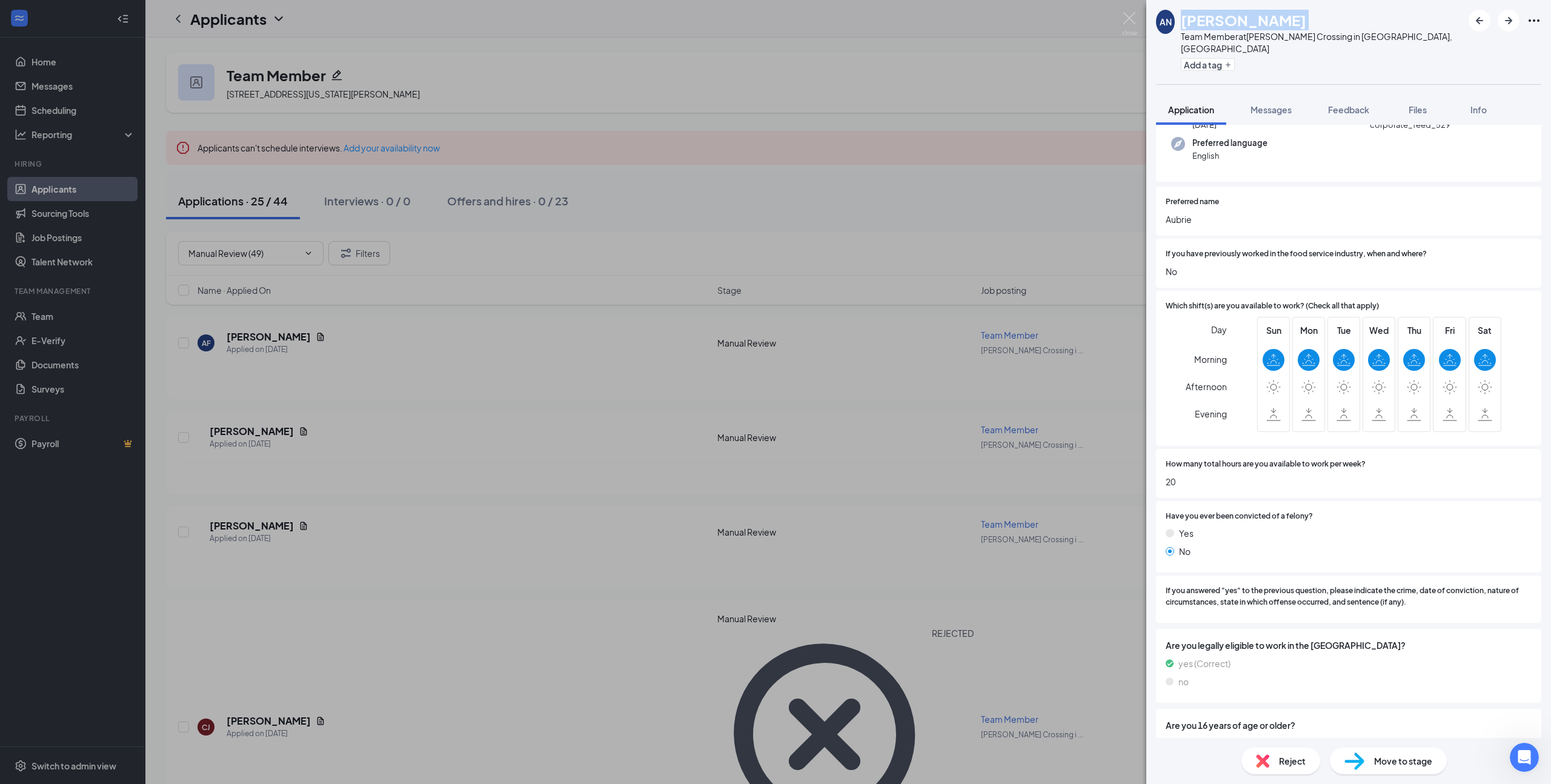
scroll to position [234, 0]
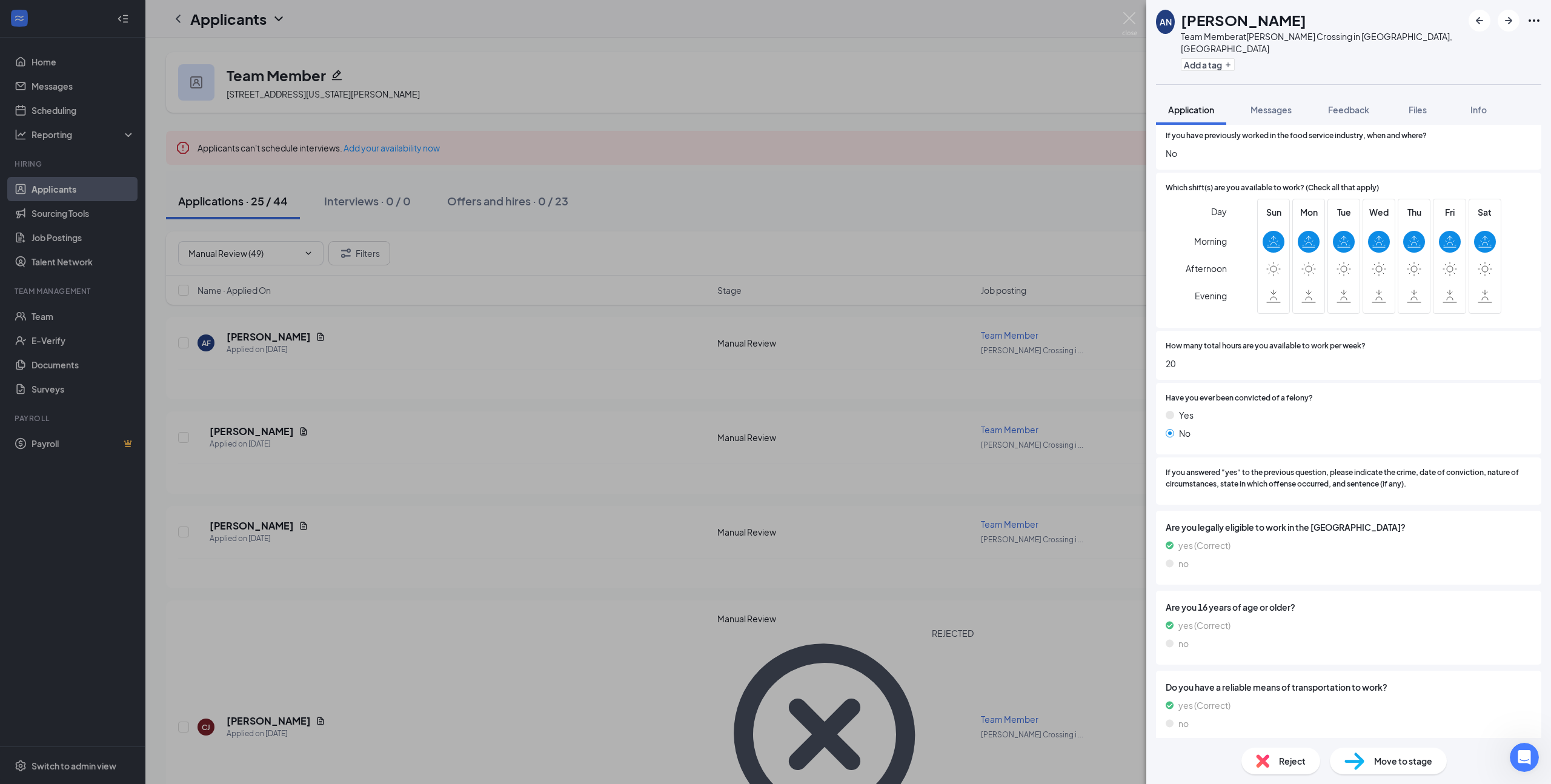
click at [1272, 759] on div "Reject" at bounding box center [1280, 761] width 79 height 26
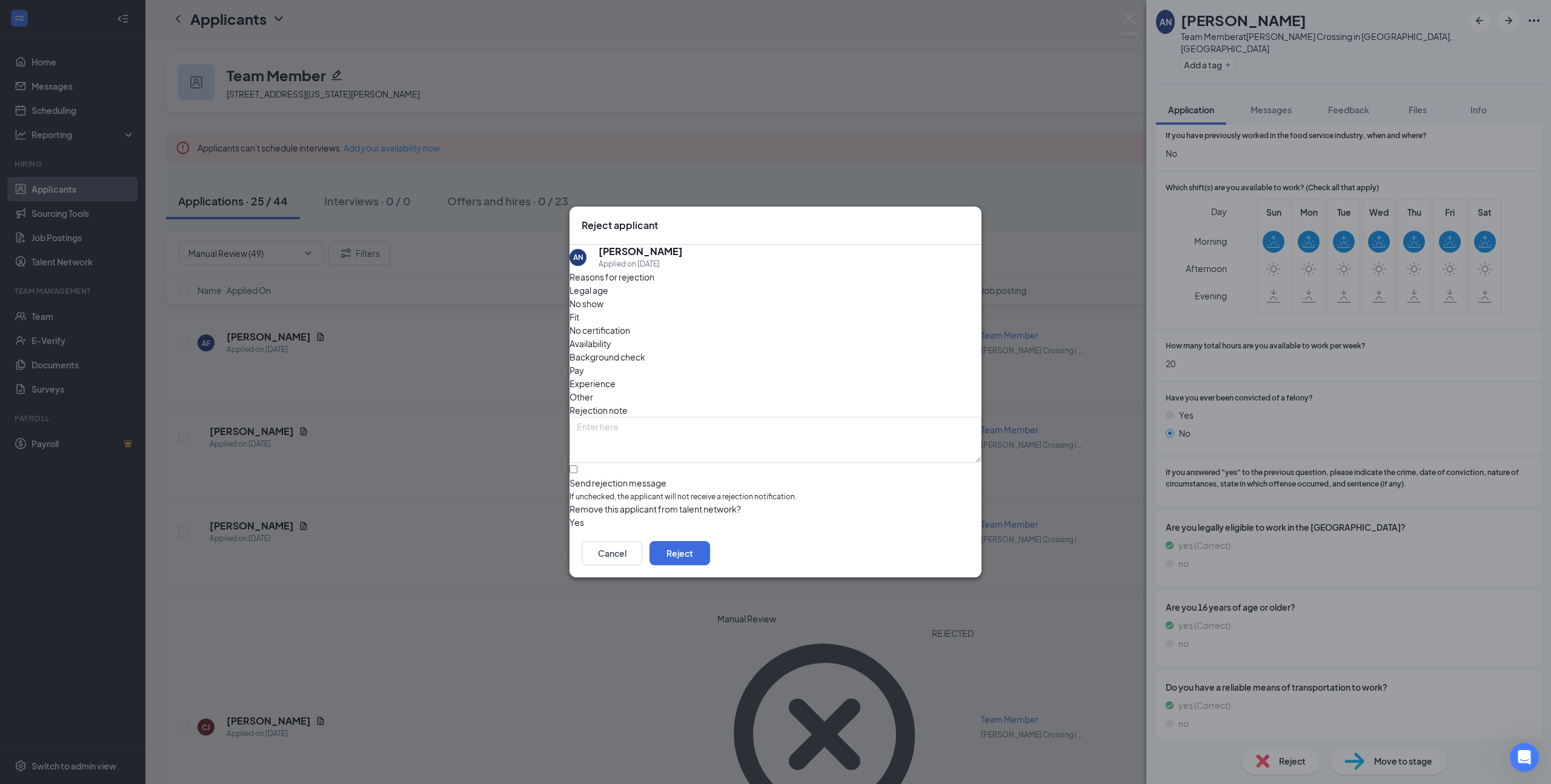
click at [611, 337] on span "Availability" at bounding box center [590, 343] width 42 height 13
click at [577, 465] on input "Send rejection message If unchecked, the applicant will not receive a rejection…" at bounding box center [573, 469] width 8 height 8
checkbox input "true"
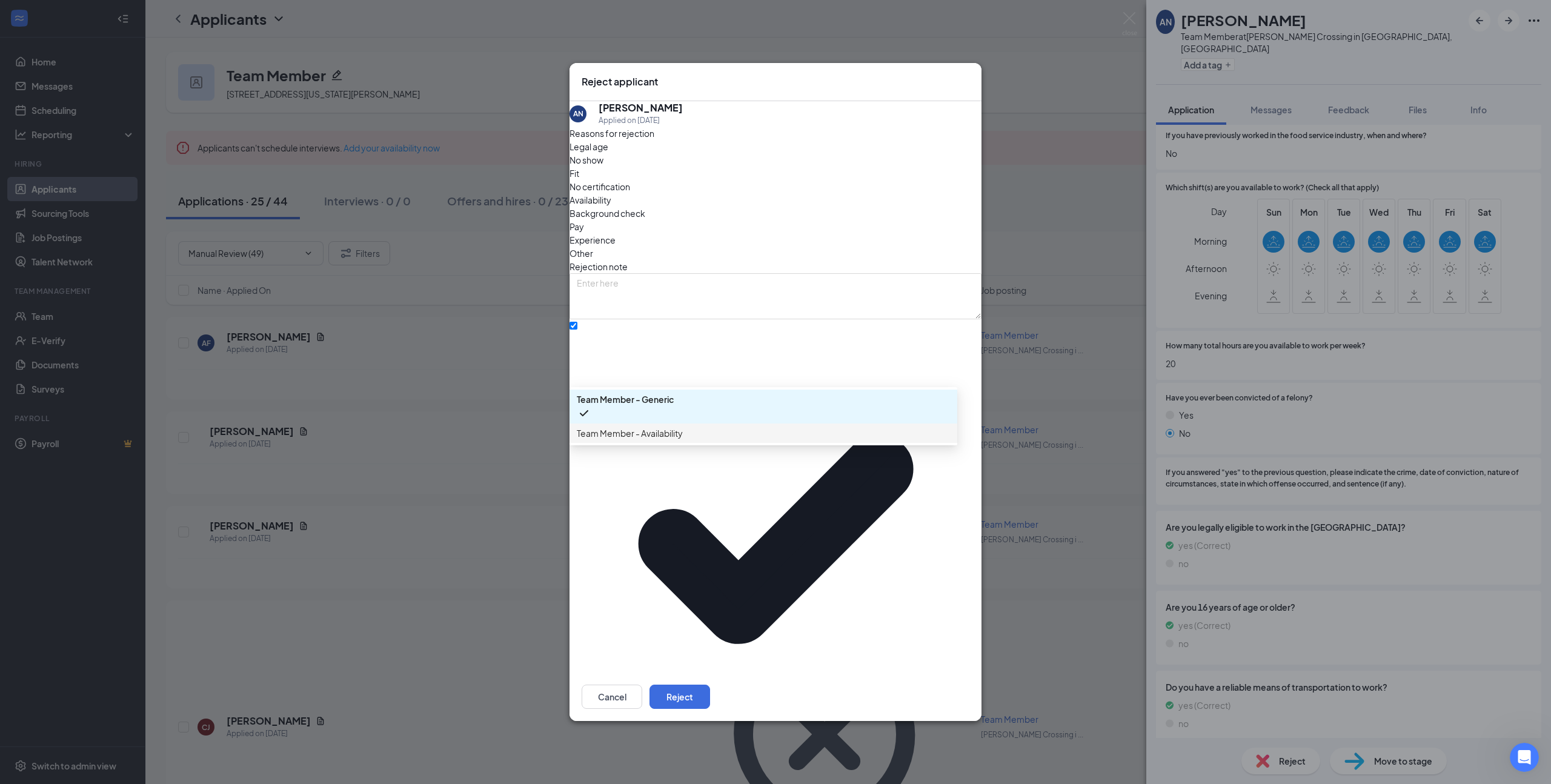
click at [699, 440] on span "Team Member - Availability" at bounding box center [763, 433] width 373 height 13
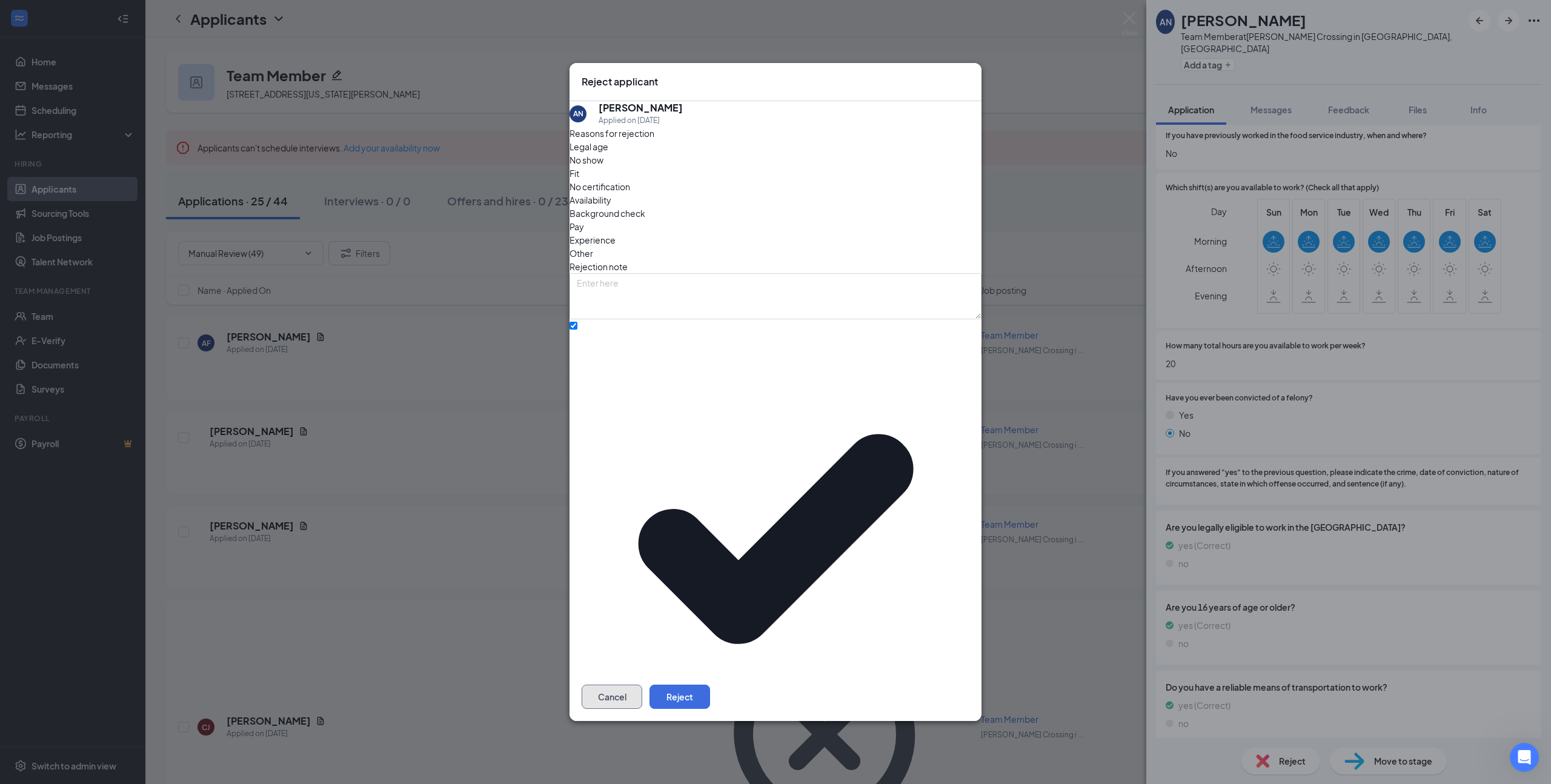
click at [642, 685] on button "Cancel" at bounding box center [612, 696] width 60 height 24
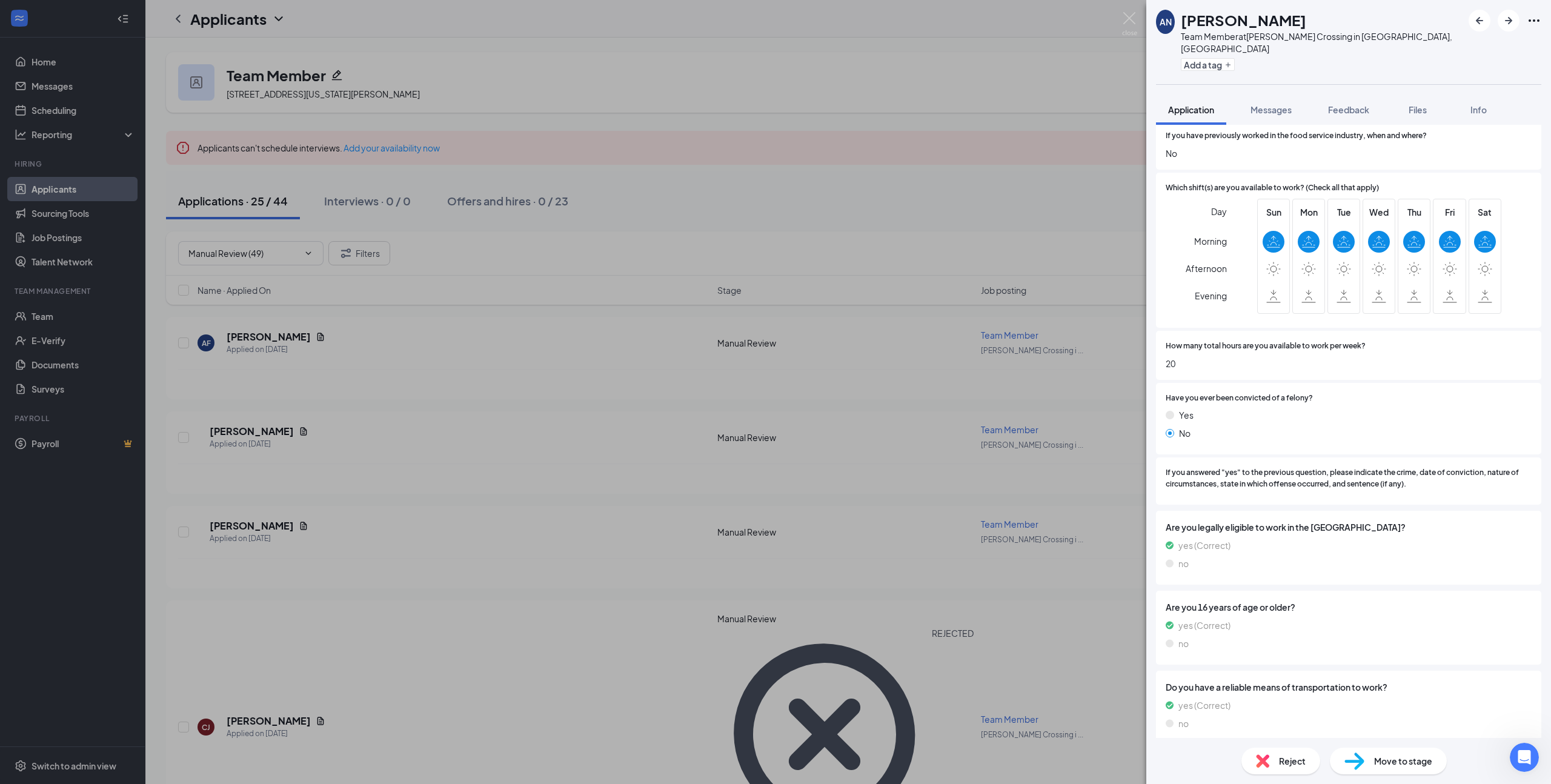
click at [1388, 761] on span "Move to stage" at bounding box center [1403, 760] width 58 height 13
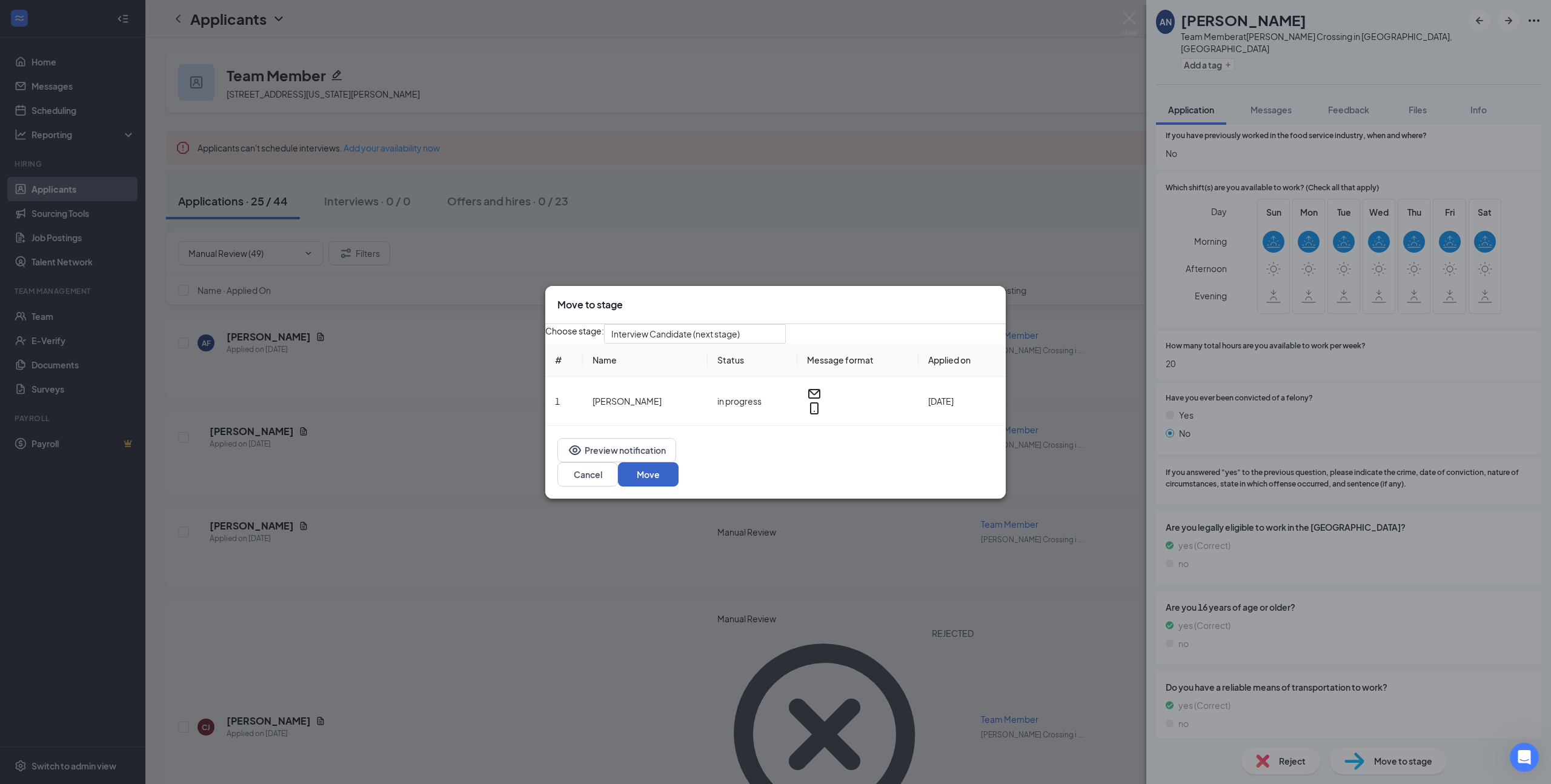
click at [679, 478] on button "Move" at bounding box center [648, 474] width 60 height 24
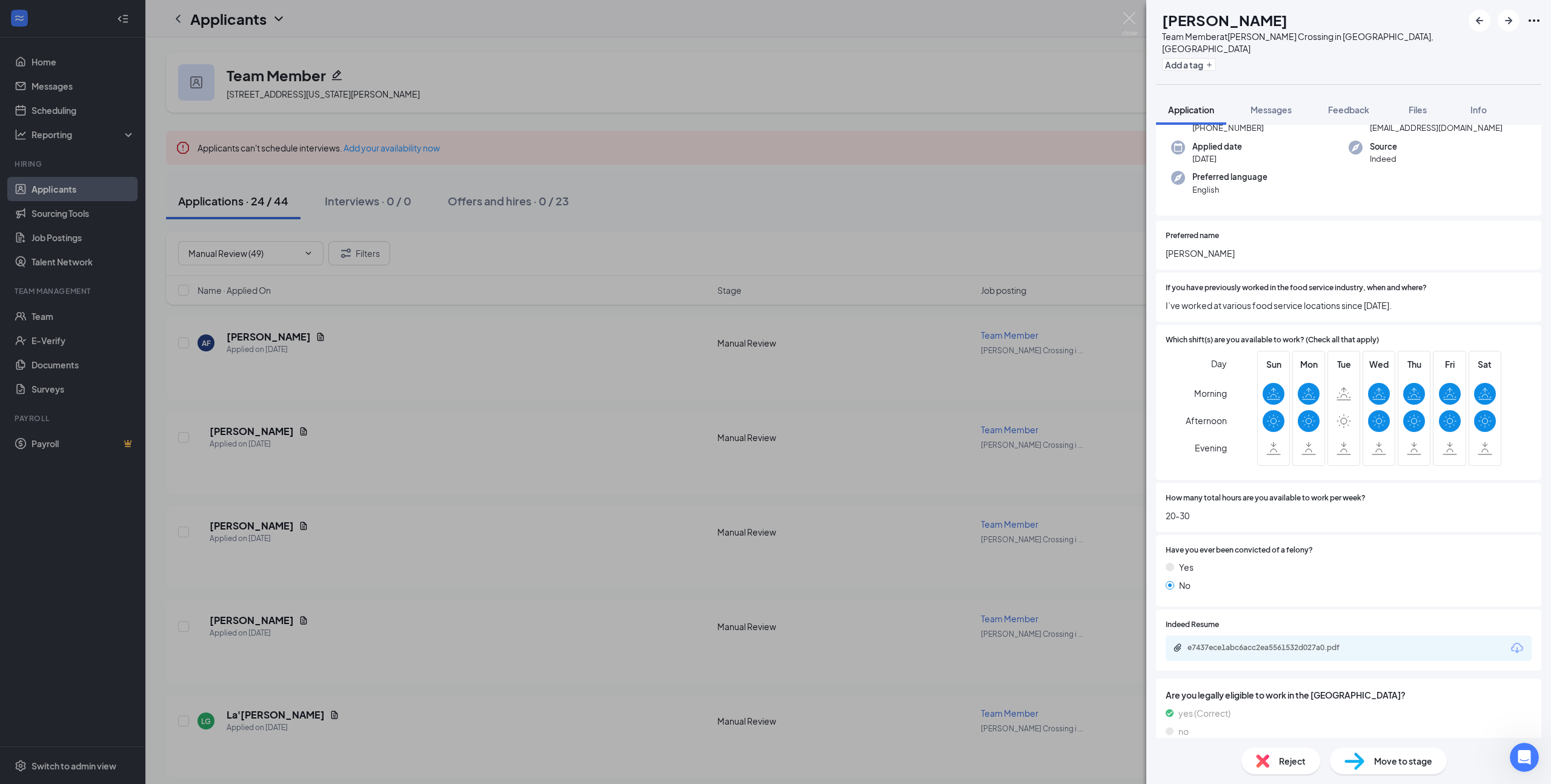
scroll to position [101, 0]
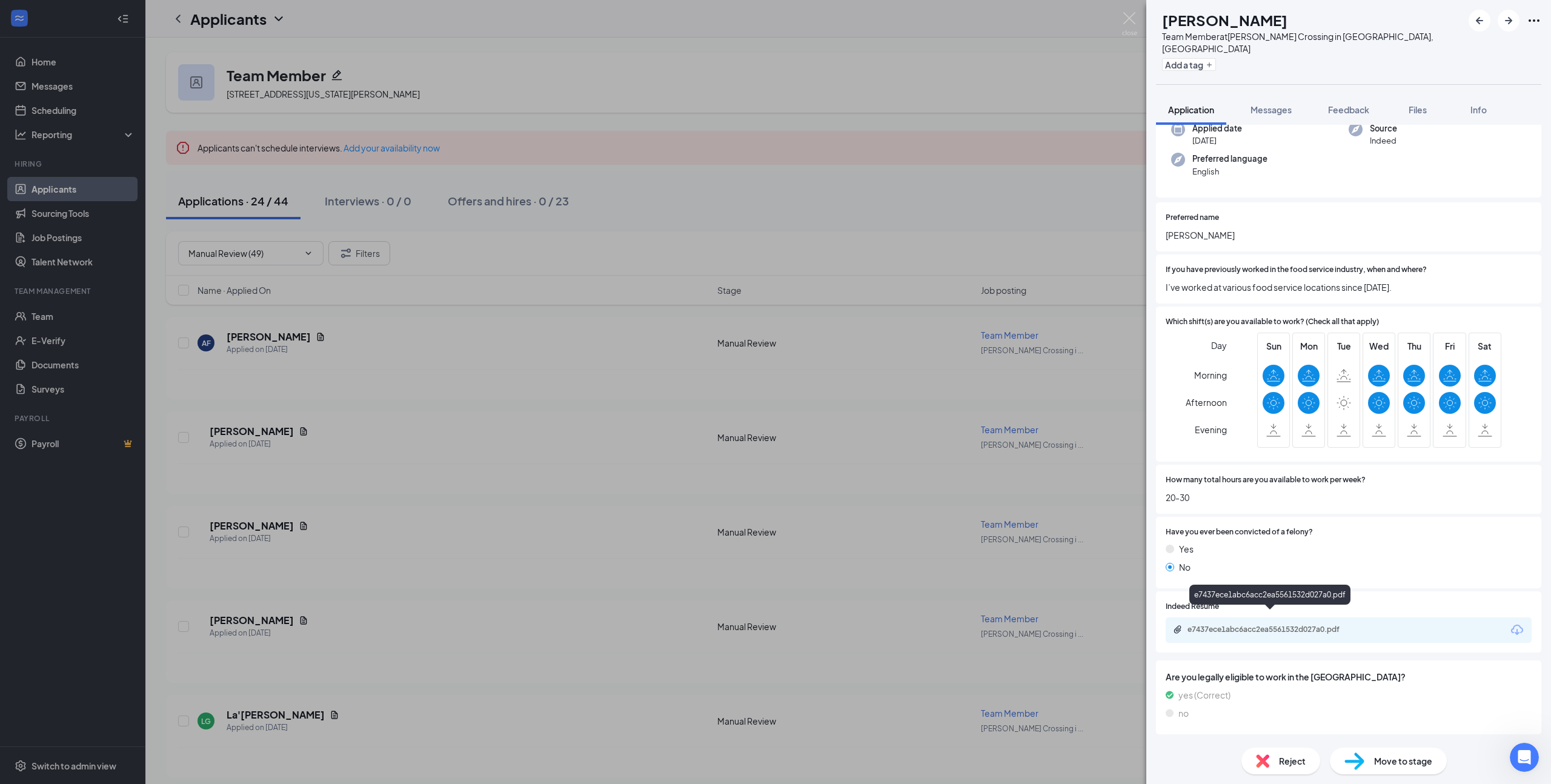
click at [1314, 624] on div "e7437ece1abc6acc2ea5561532d027a0.pdf" at bounding box center [1272, 629] width 170 height 9
click at [1252, 23] on h1 "[PERSON_NAME]" at bounding box center [1225, 19] width 126 height 21
copy h1 "[PERSON_NAME]"
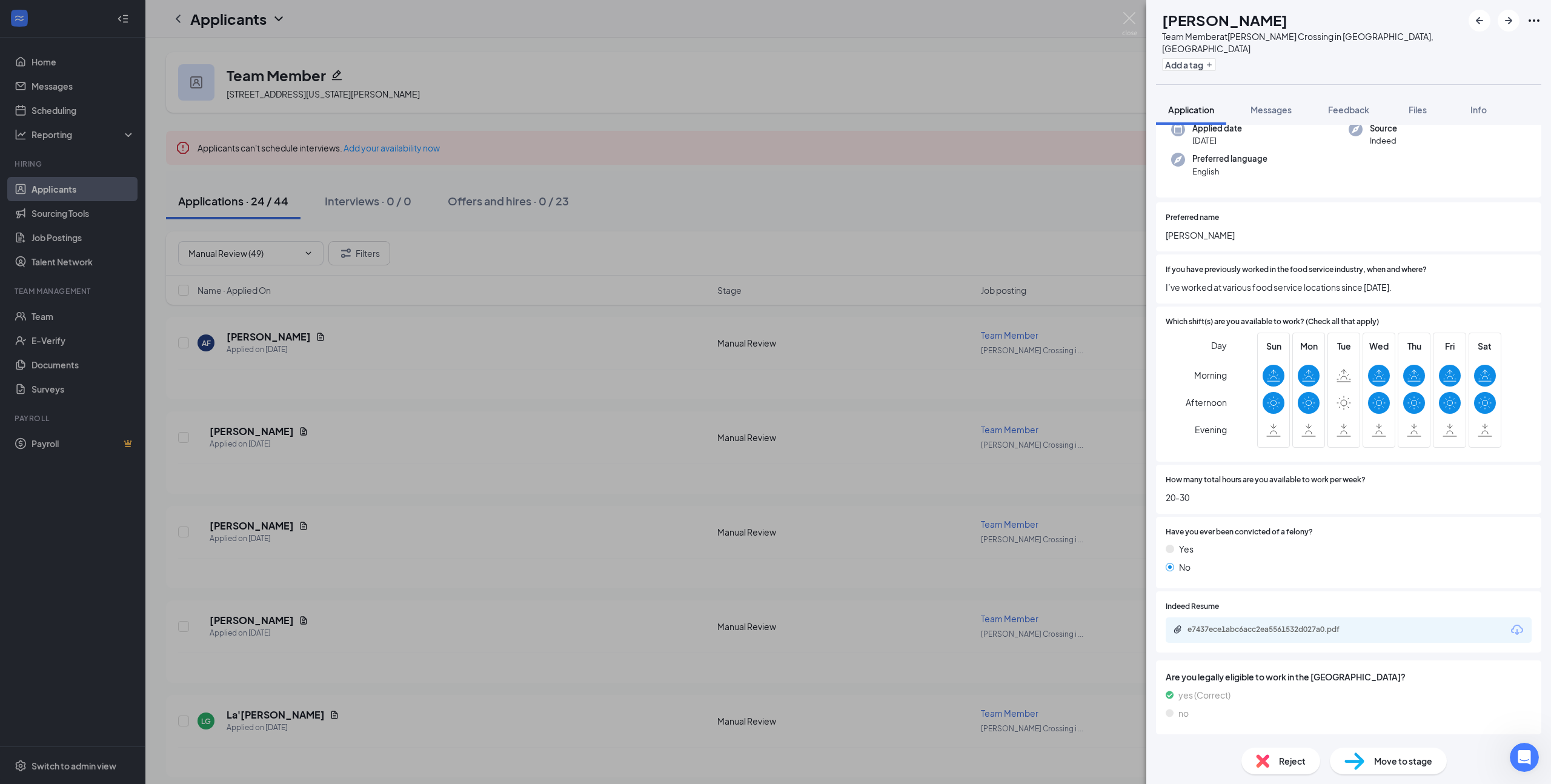
click at [1389, 758] on span "Move to stage" at bounding box center [1403, 760] width 58 height 13
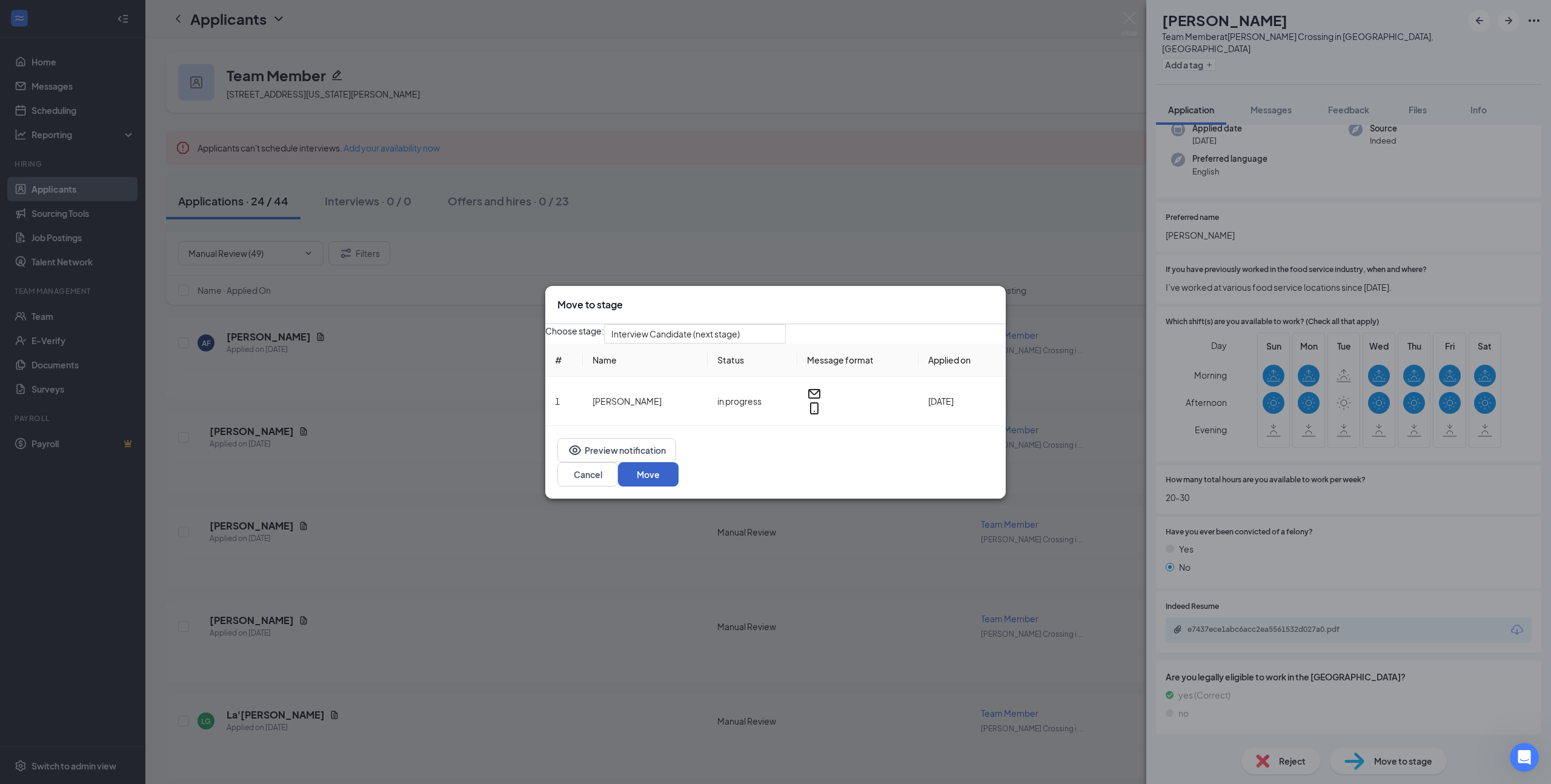
click at [679, 476] on button "Move" at bounding box center [648, 474] width 60 height 24
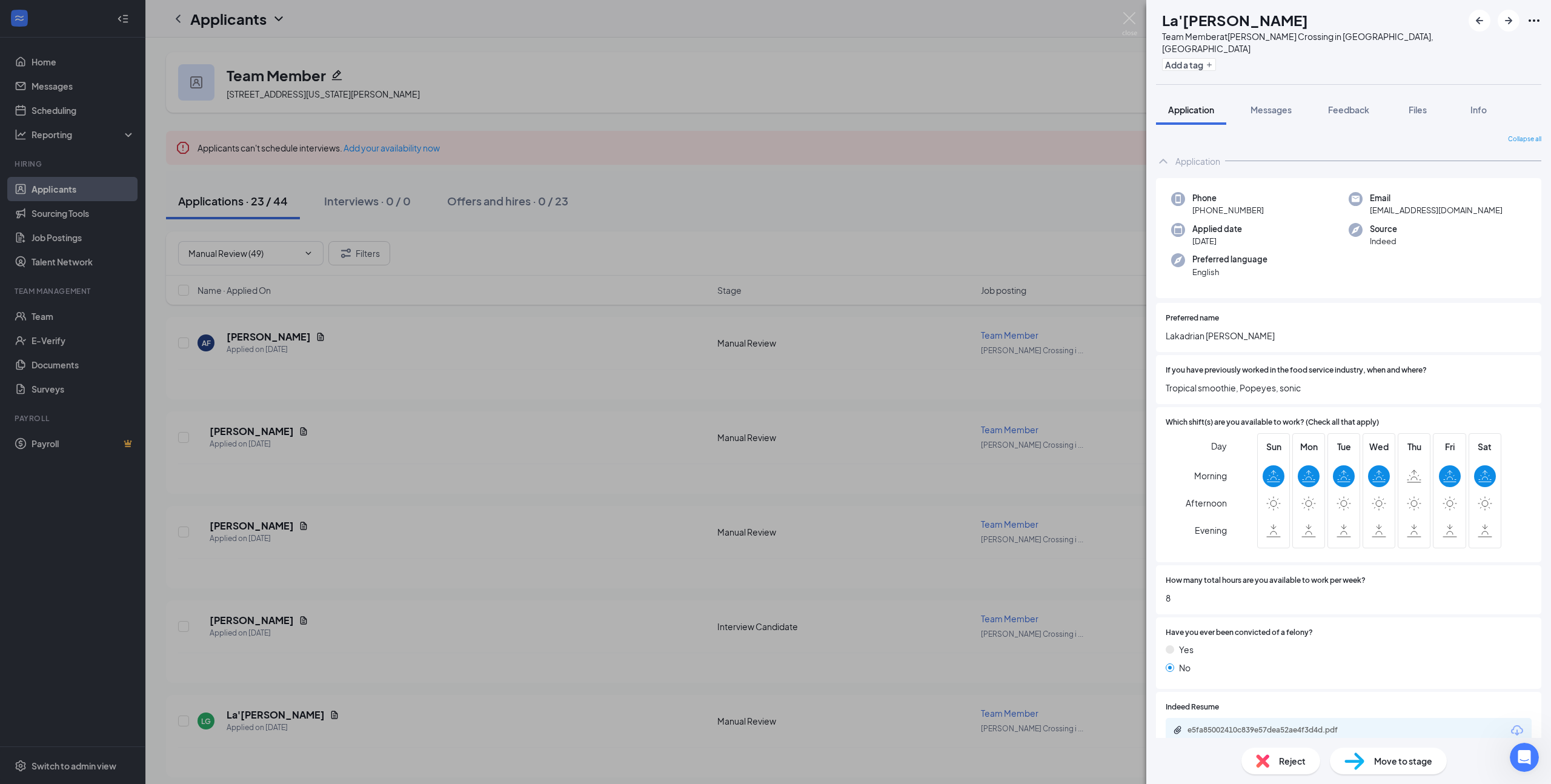
click at [1252, 718] on div "e5fa85002410c839e57dea52ae4f3d4d.pdf" at bounding box center [1349, 730] width 366 height 26
click at [1252, 725] on div "e5fa85002410c839e57dea52ae4f3d4d.pdf" at bounding box center [1272, 730] width 170 height 9
click at [1351, 758] on img at bounding box center [1354, 761] width 20 height 18
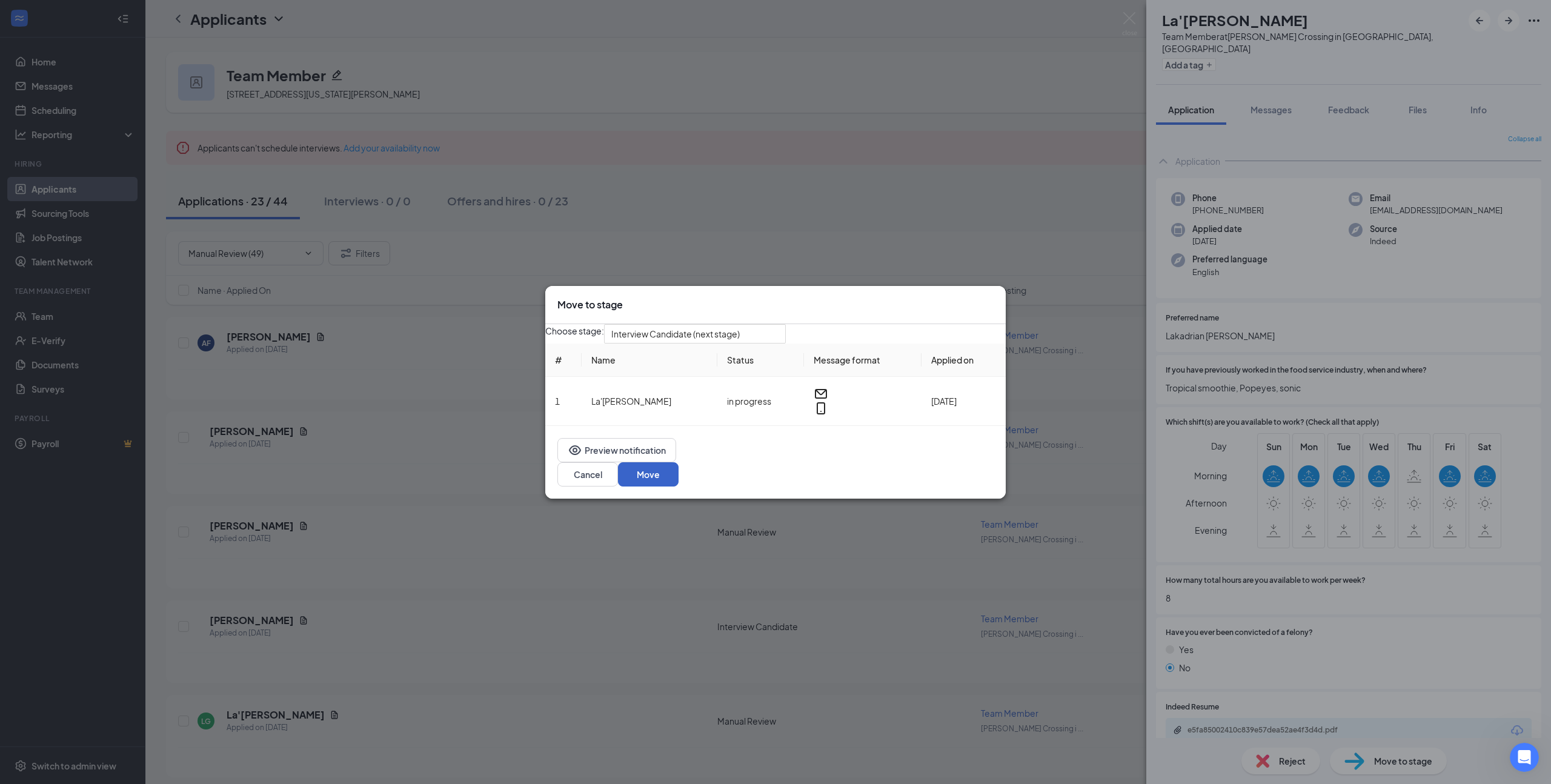
click at [679, 481] on button "Move" at bounding box center [648, 474] width 60 height 24
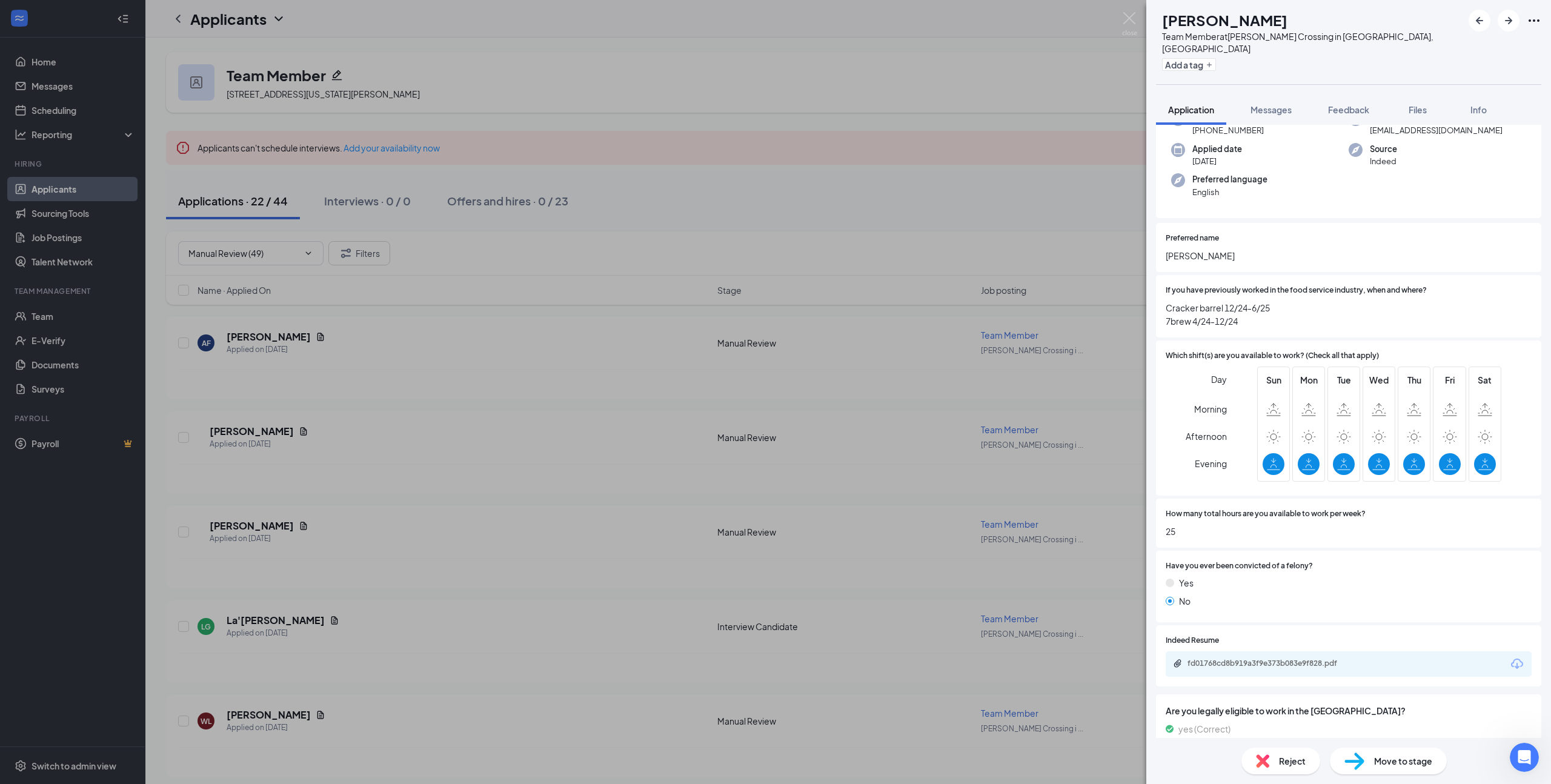
scroll to position [81, 0]
click at [1259, 658] on div "fd01768cd8b919a3f9e373b083e9f828.pdf" at bounding box center [1272, 662] width 170 height 9
click at [1366, 765] on div "Move to stage" at bounding box center [1388, 761] width 117 height 26
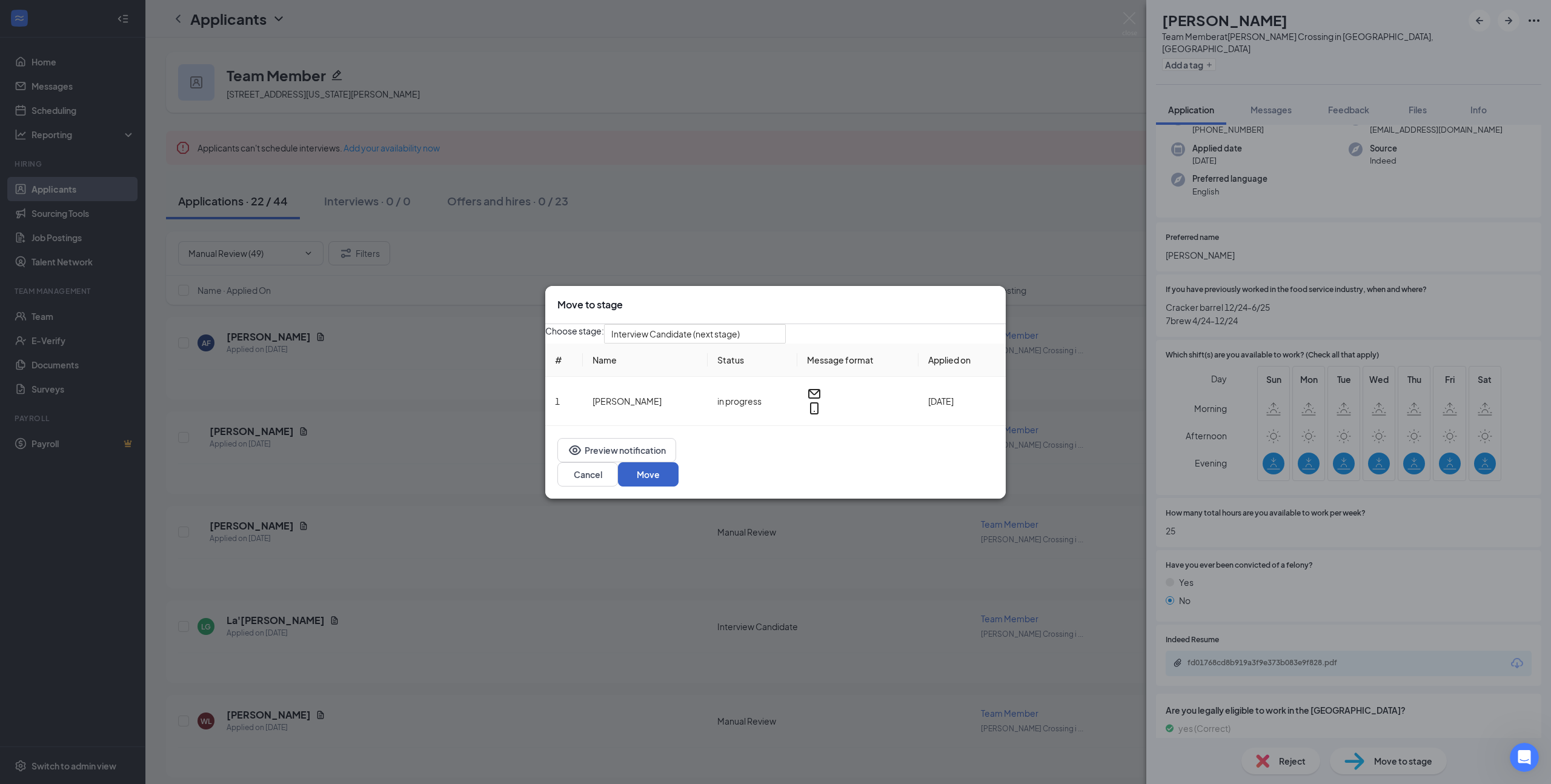
click at [679, 476] on button "Move" at bounding box center [648, 474] width 60 height 24
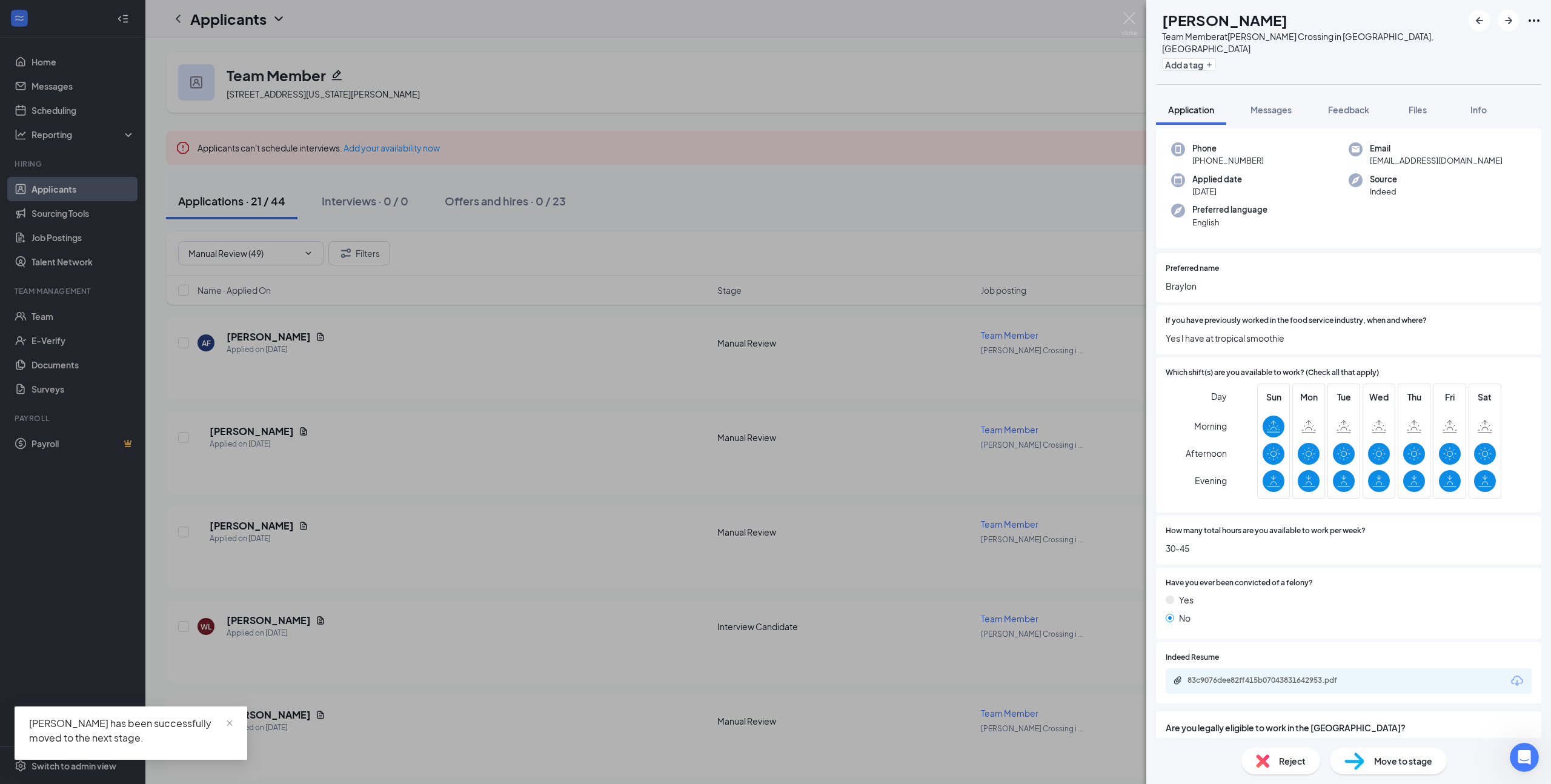
scroll to position [81, 0]
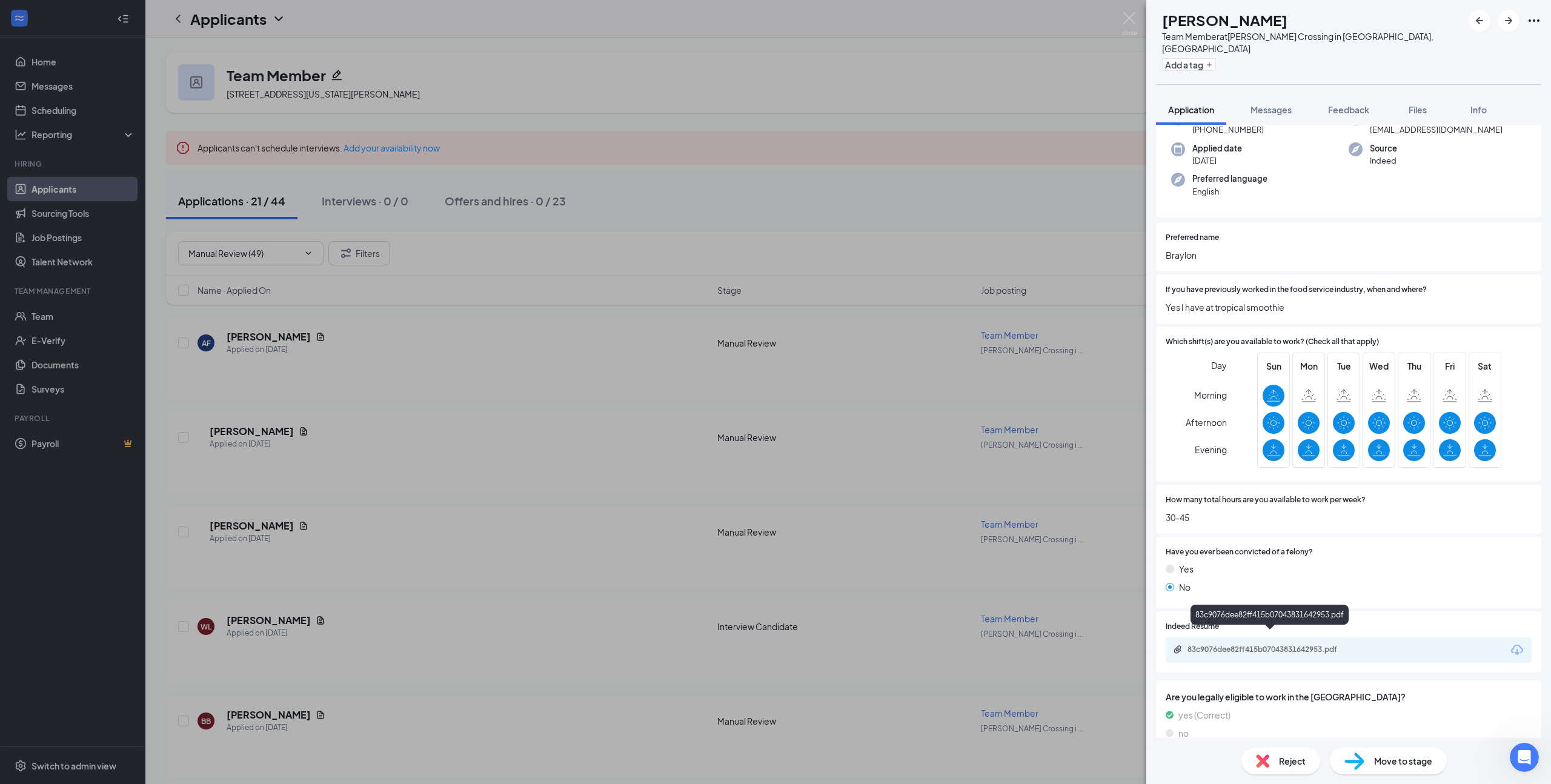
click at [1290, 644] on div "83c9076dee82ff415b07043831642953.pdf" at bounding box center [1272, 649] width 170 height 9
click at [1376, 754] on div "Move to stage" at bounding box center [1388, 761] width 117 height 26
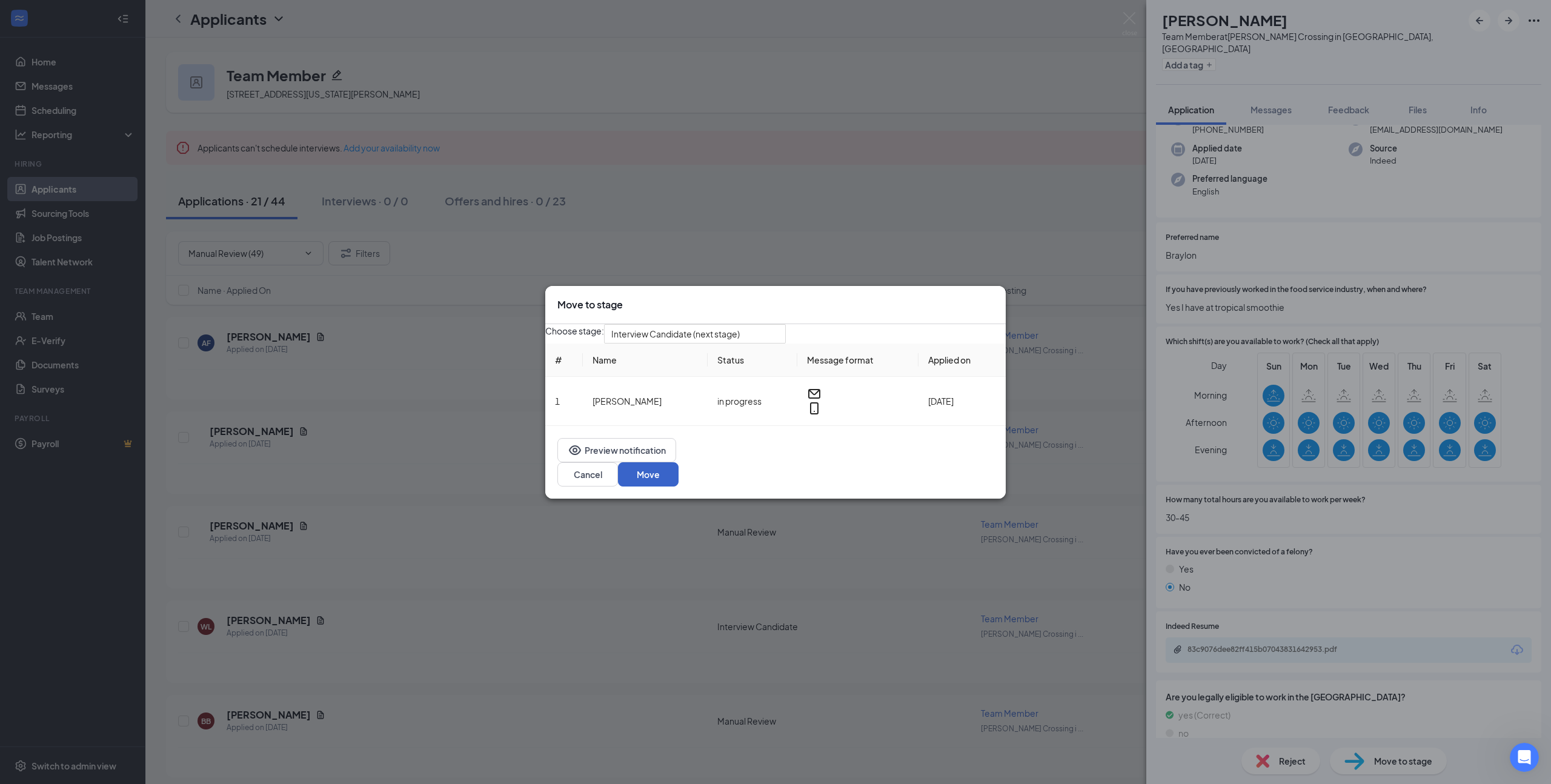
click at [679, 480] on button "Move" at bounding box center [648, 474] width 60 height 24
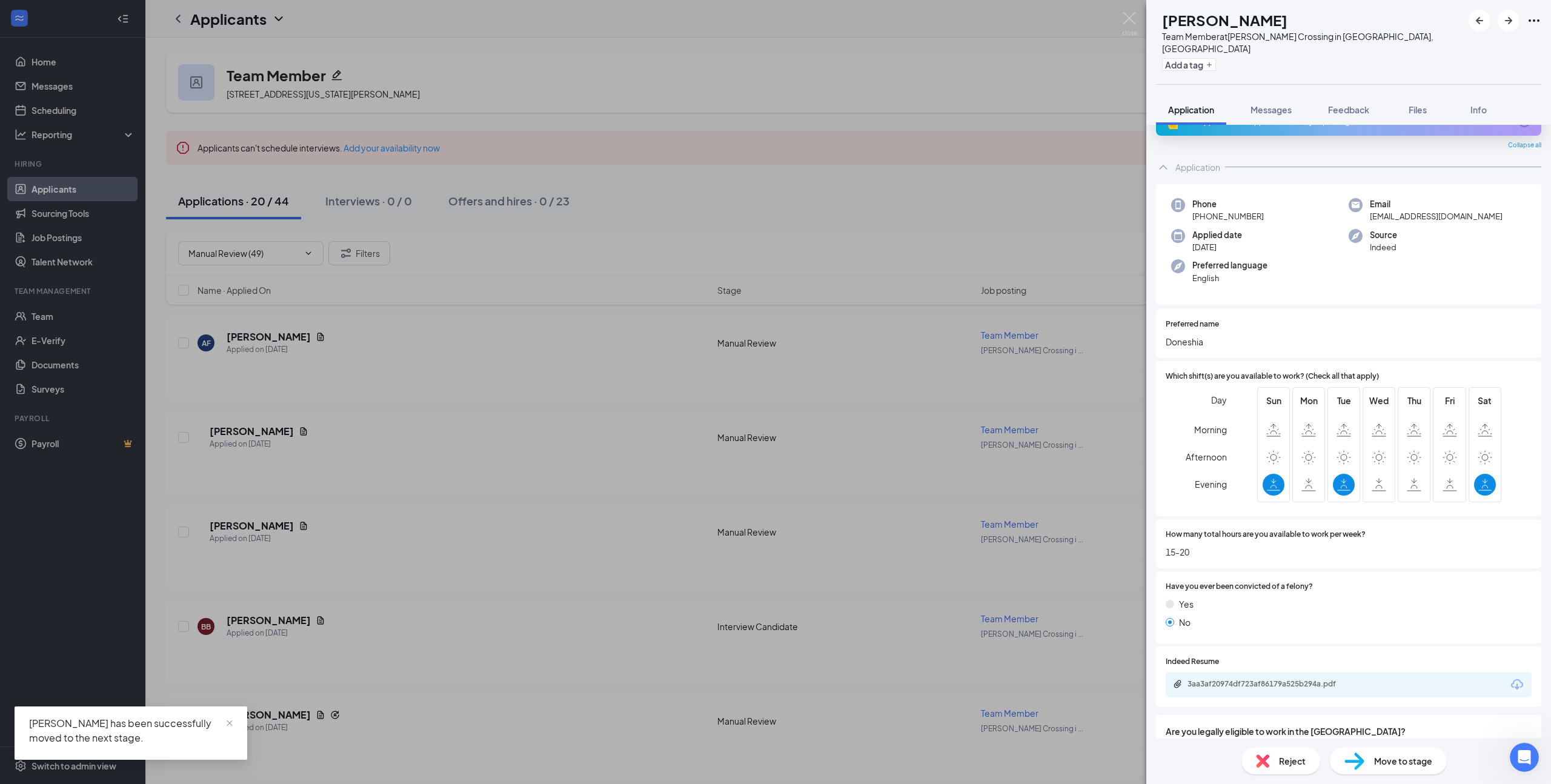
scroll to position [55, 0]
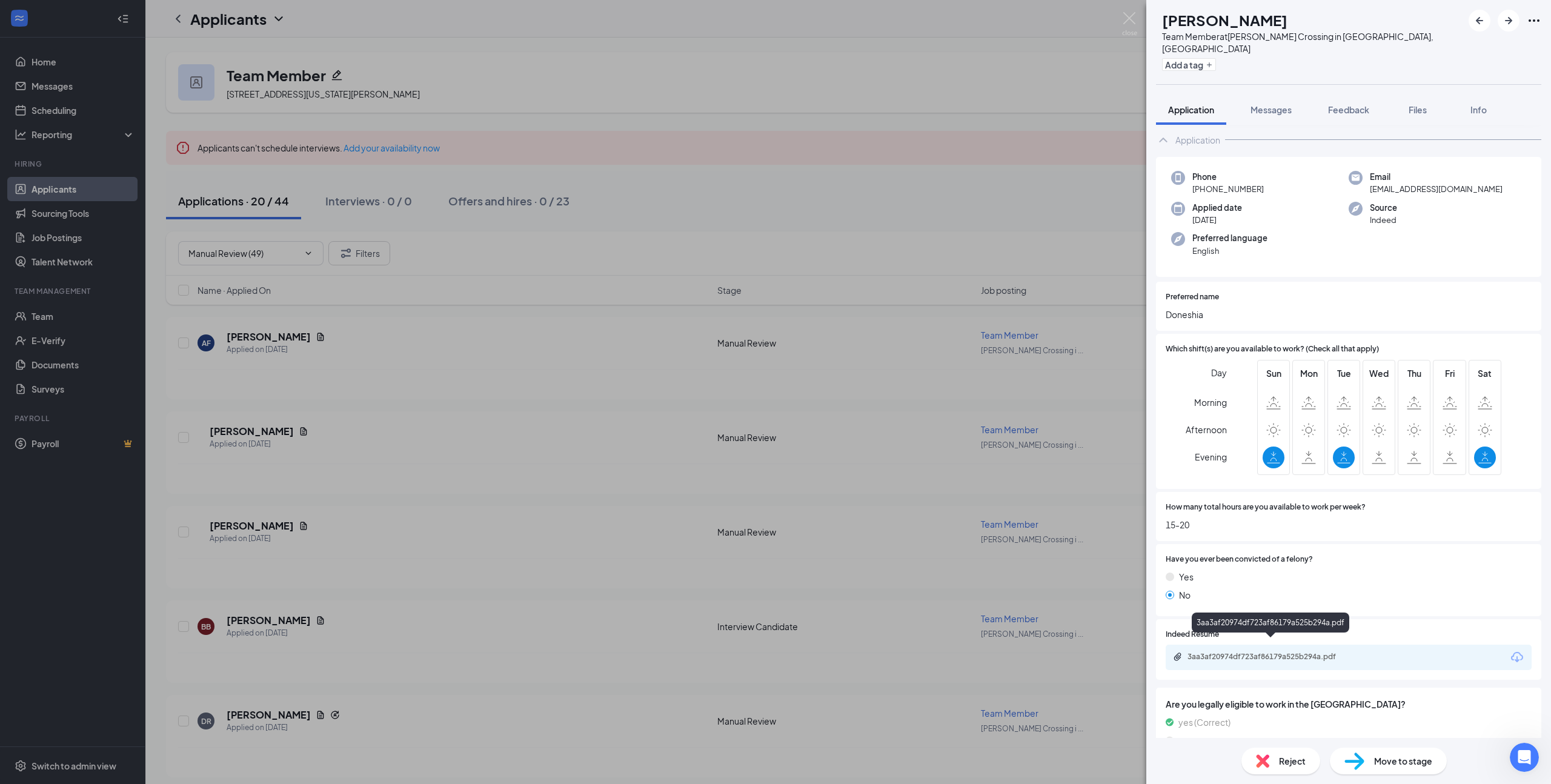
click at [1277, 651] on div "3aa3af20974df723af86179a525b294a.pdf" at bounding box center [1272, 656] width 170 height 9
click at [1280, 751] on div "Reject" at bounding box center [1280, 761] width 79 height 26
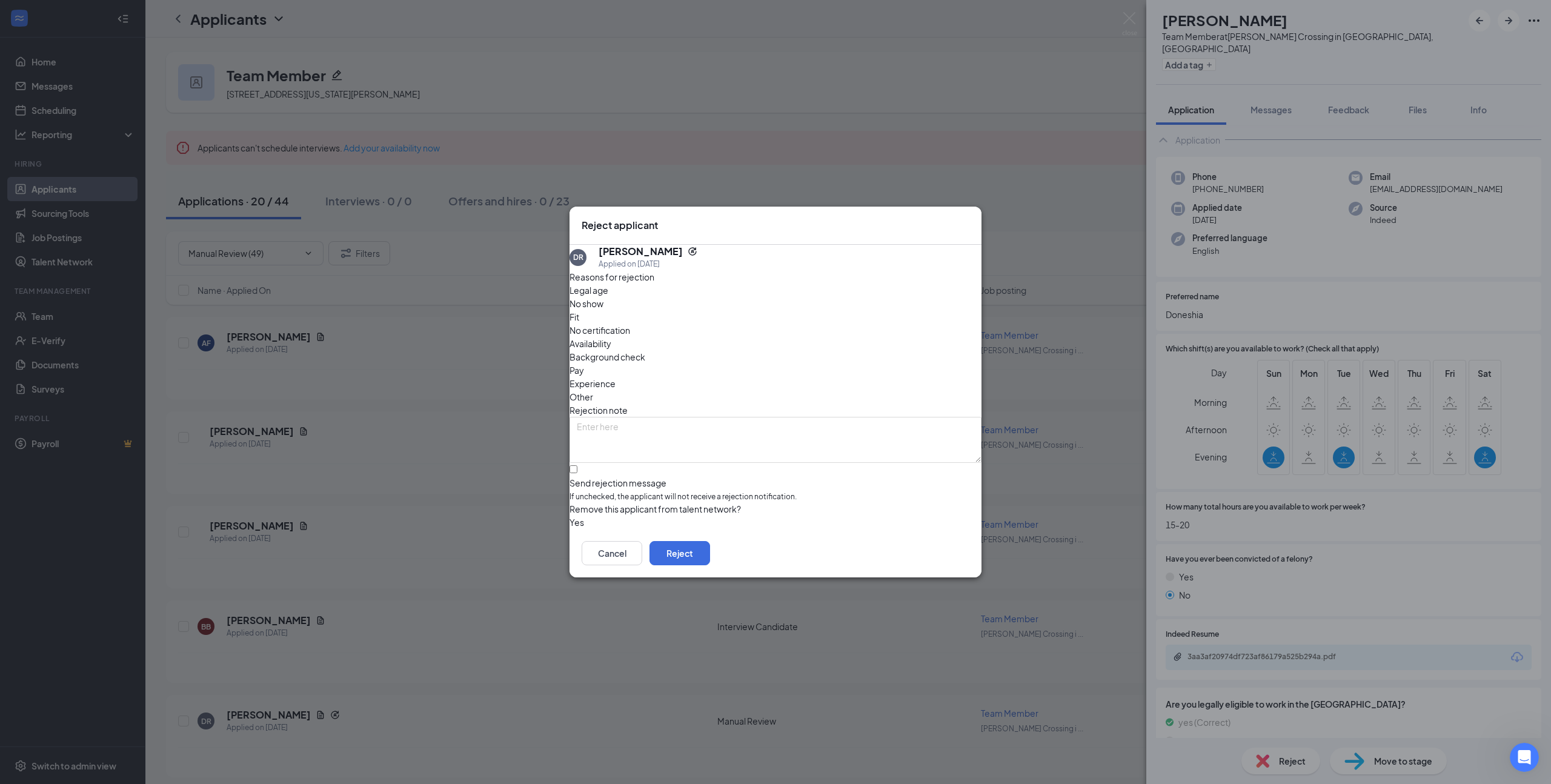
click at [611, 337] on span "Availability" at bounding box center [590, 343] width 42 height 13
click at [577, 465] on input "Send rejection message If unchecked, the applicant will not receive a rejection…" at bounding box center [573, 469] width 8 height 8
checkbox input "true"
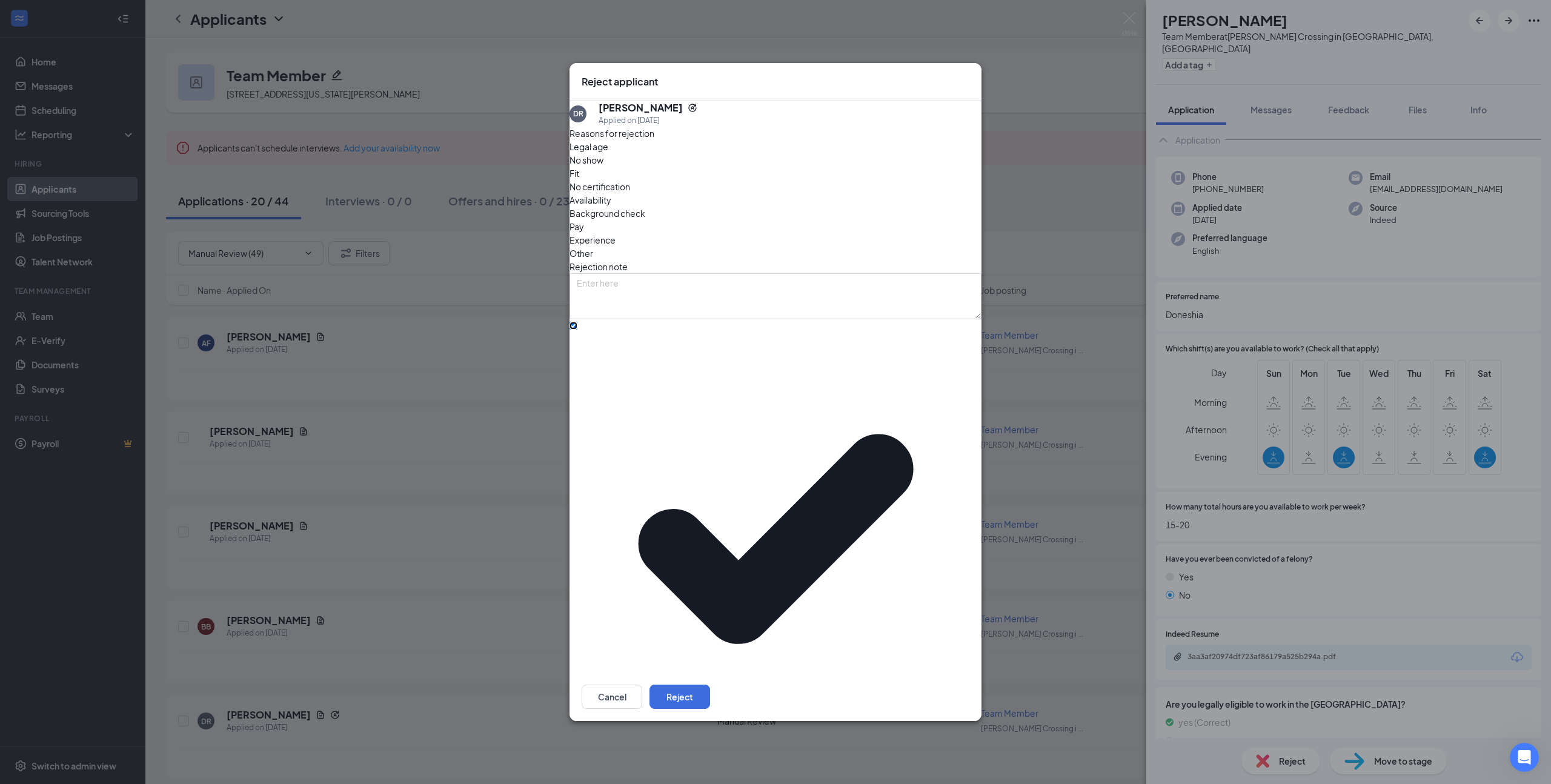
click at [674, 783] on span "Team Member - Generic" at bounding box center [625, 793] width 97 height 18
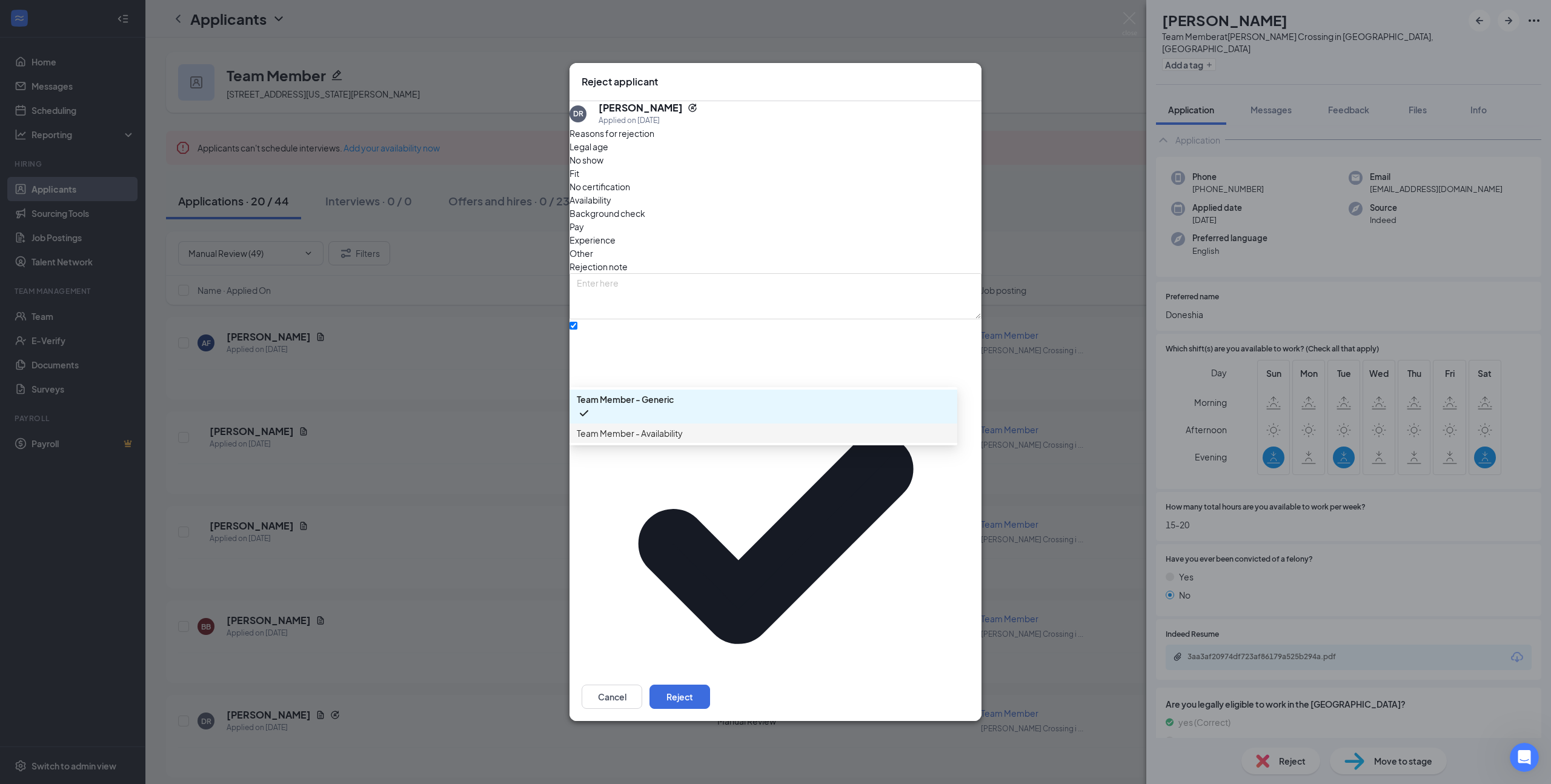
click at [682, 440] on span "Team Member - Availability" at bounding box center [630, 433] width 106 height 13
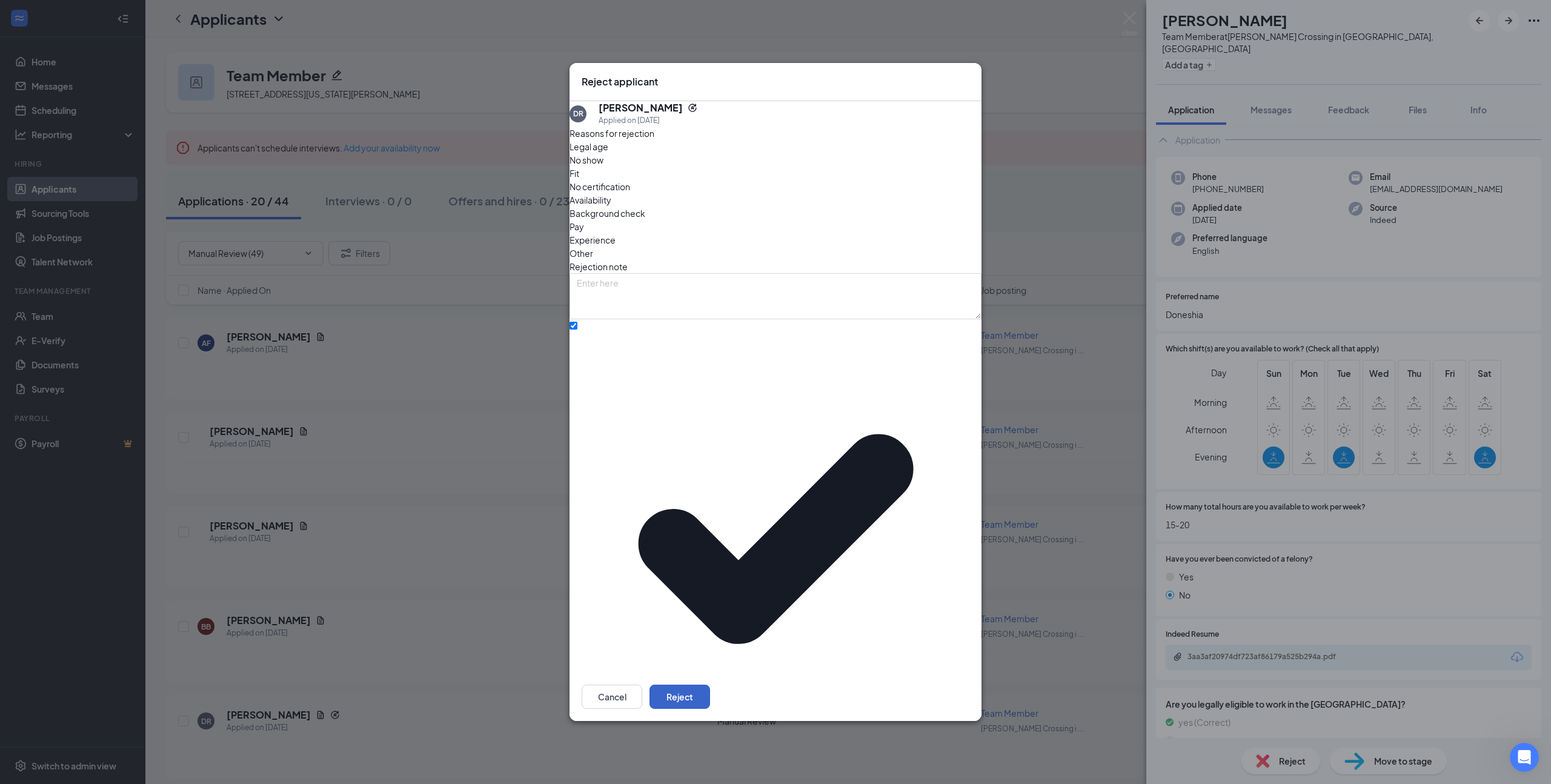
click at [710, 685] on button "Reject" at bounding box center [679, 696] width 60 height 24
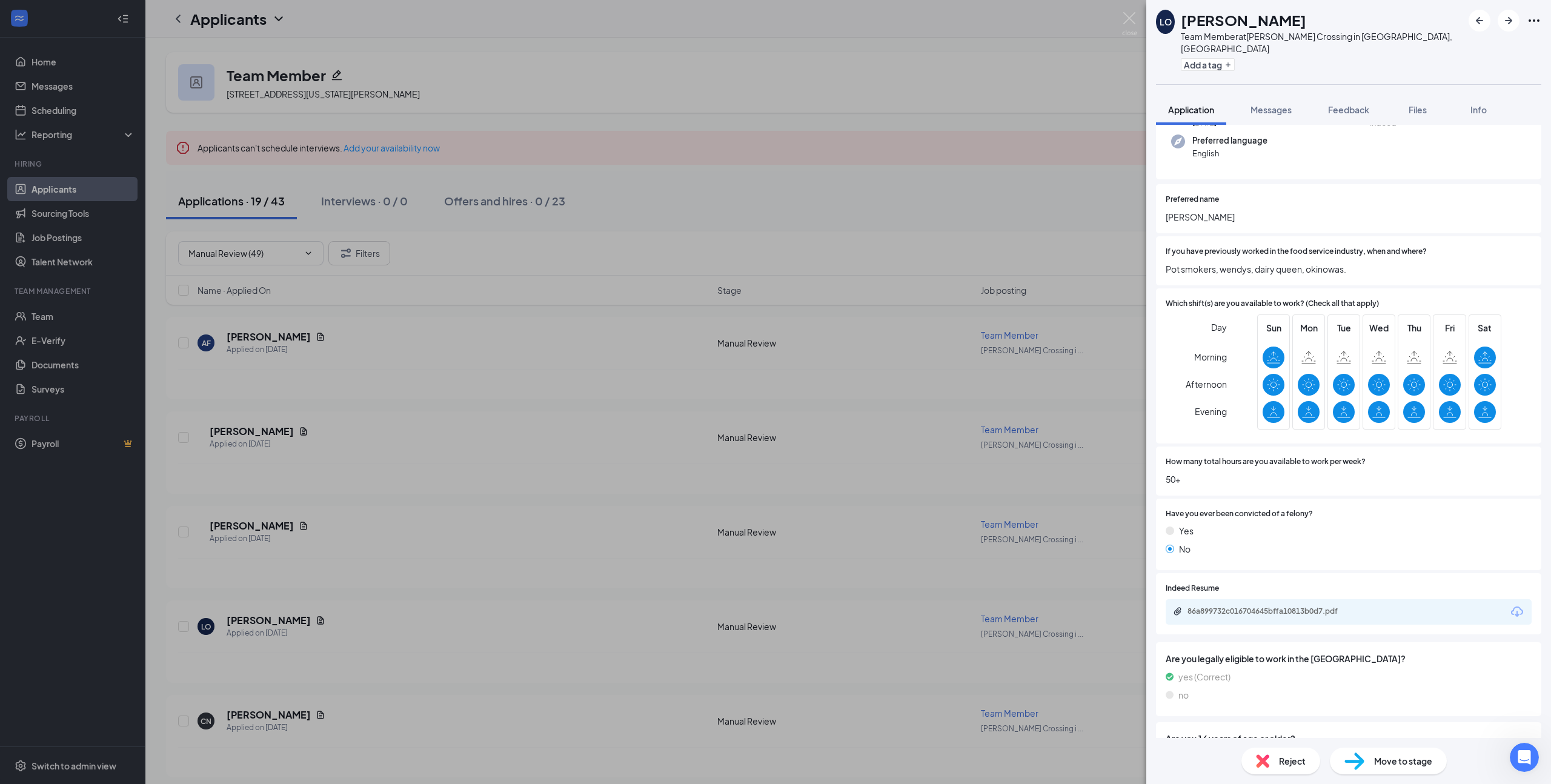
scroll to position [143, 0]
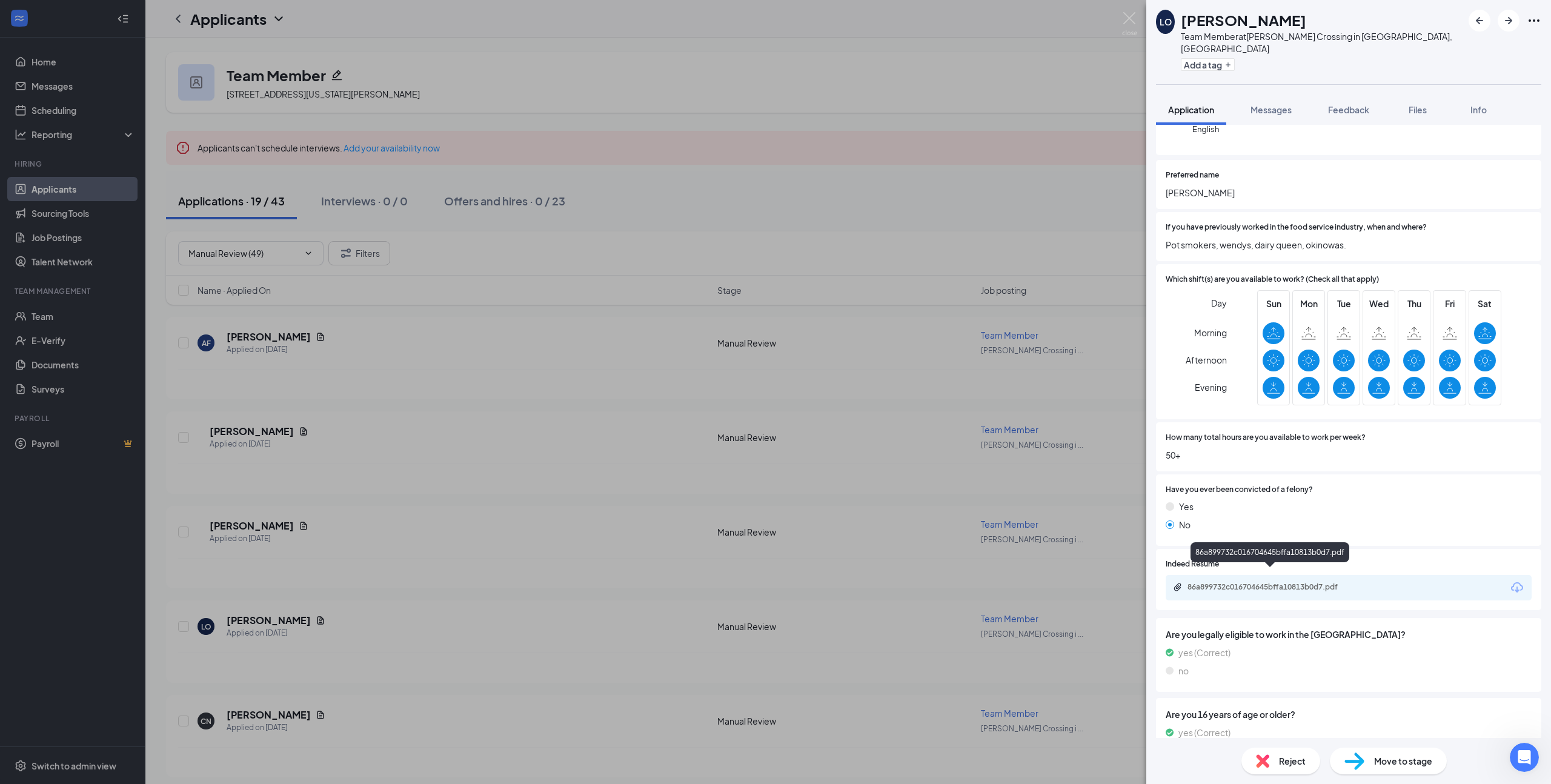
click at [1258, 582] on div "86a899732c016704645bffa10813b0d7.pdf" at bounding box center [1272, 587] width 170 height 9
click at [1255, 20] on h1 "[PERSON_NAME]" at bounding box center [1243, 19] width 126 height 21
copy h1 "[PERSON_NAME]"
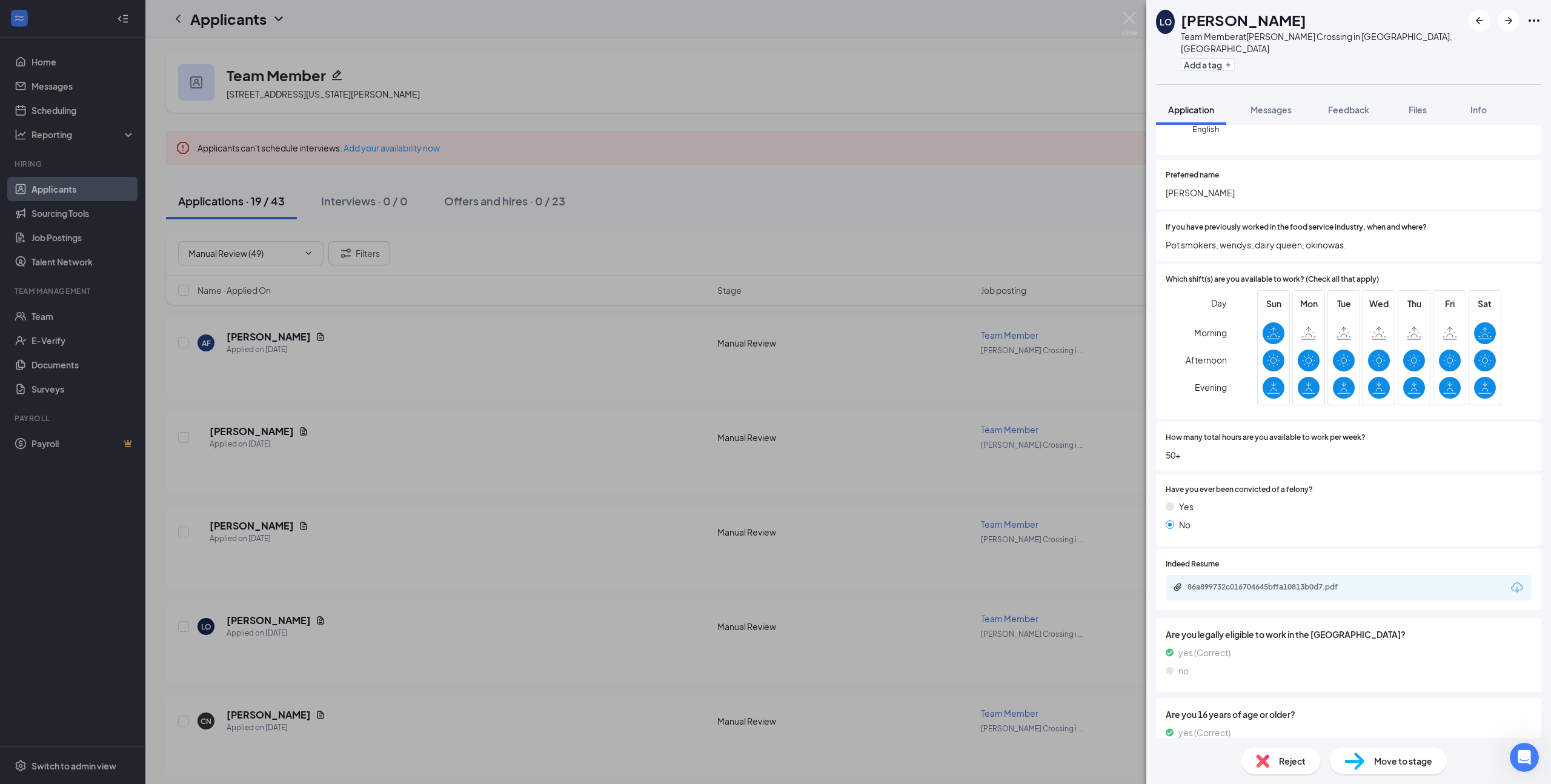
click at [1394, 763] on span "Move to stage" at bounding box center [1403, 760] width 58 height 13
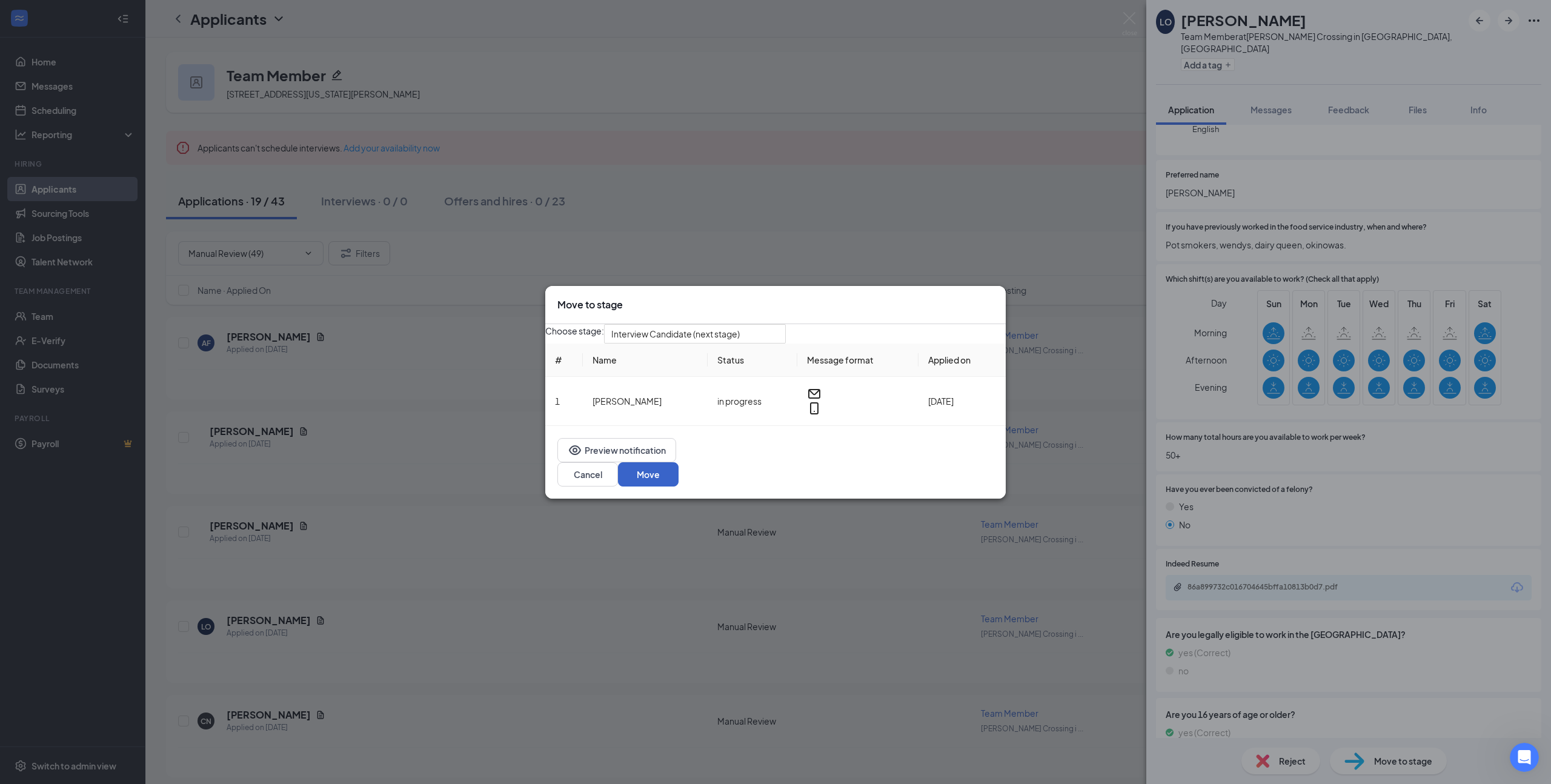
click at [679, 478] on button "Move" at bounding box center [648, 474] width 60 height 24
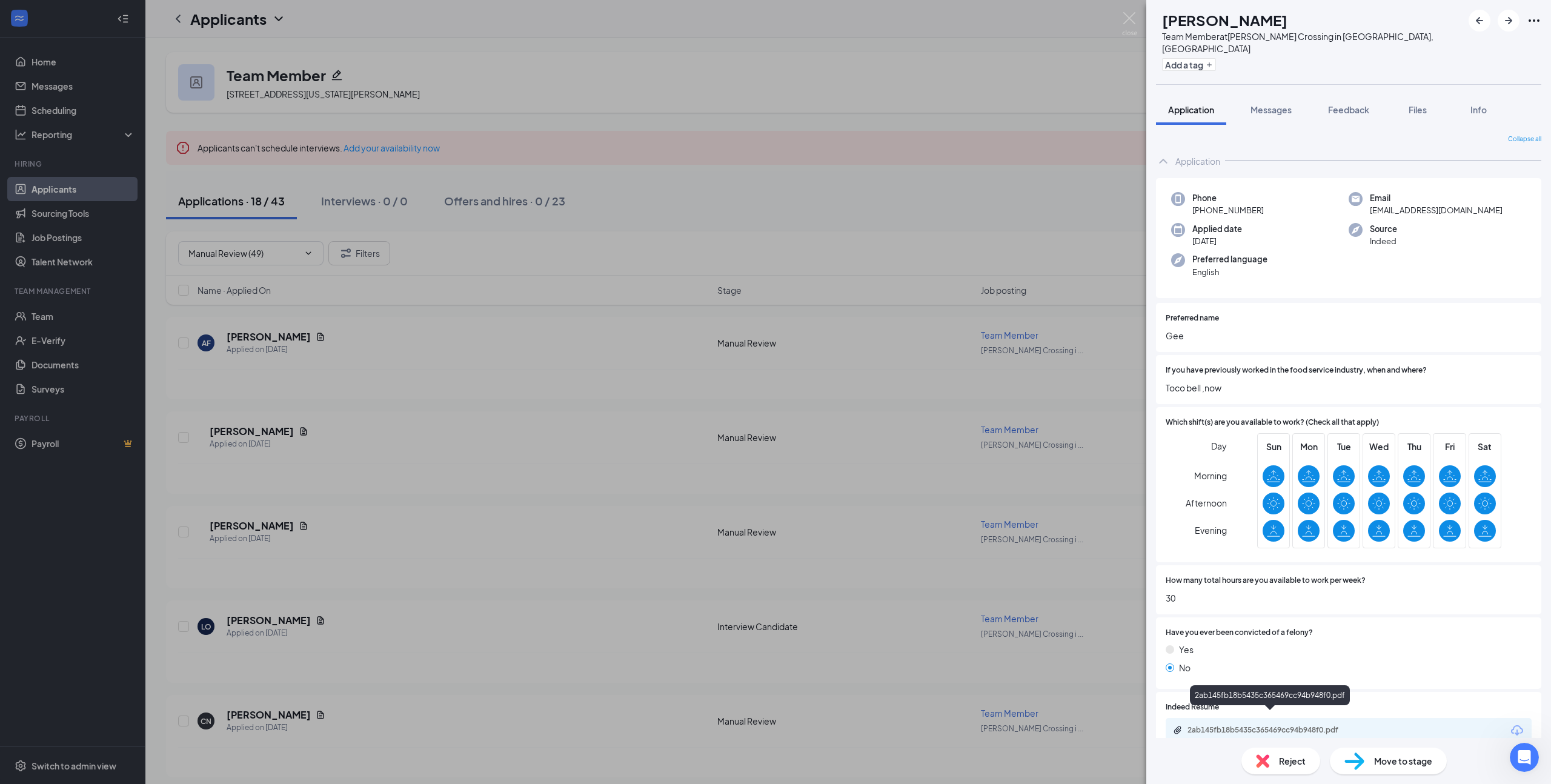
click at [1270, 725] on div "2ab145fb18b5435c365469cc94b948f0.pdf" at bounding box center [1272, 730] width 170 height 9
click at [1407, 765] on span "Move to stage" at bounding box center [1403, 760] width 58 height 13
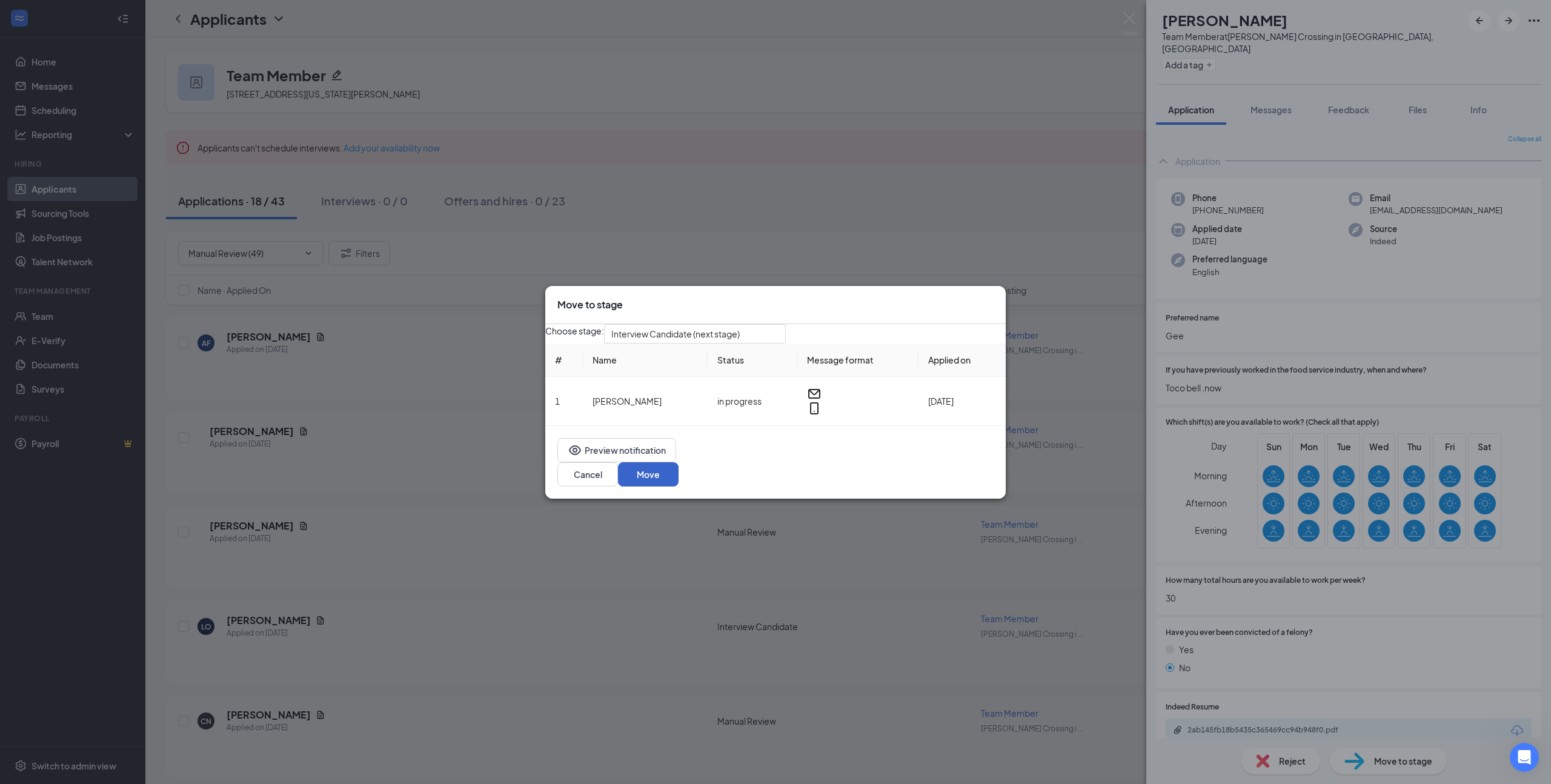
click at [679, 476] on button "Move" at bounding box center [648, 474] width 60 height 24
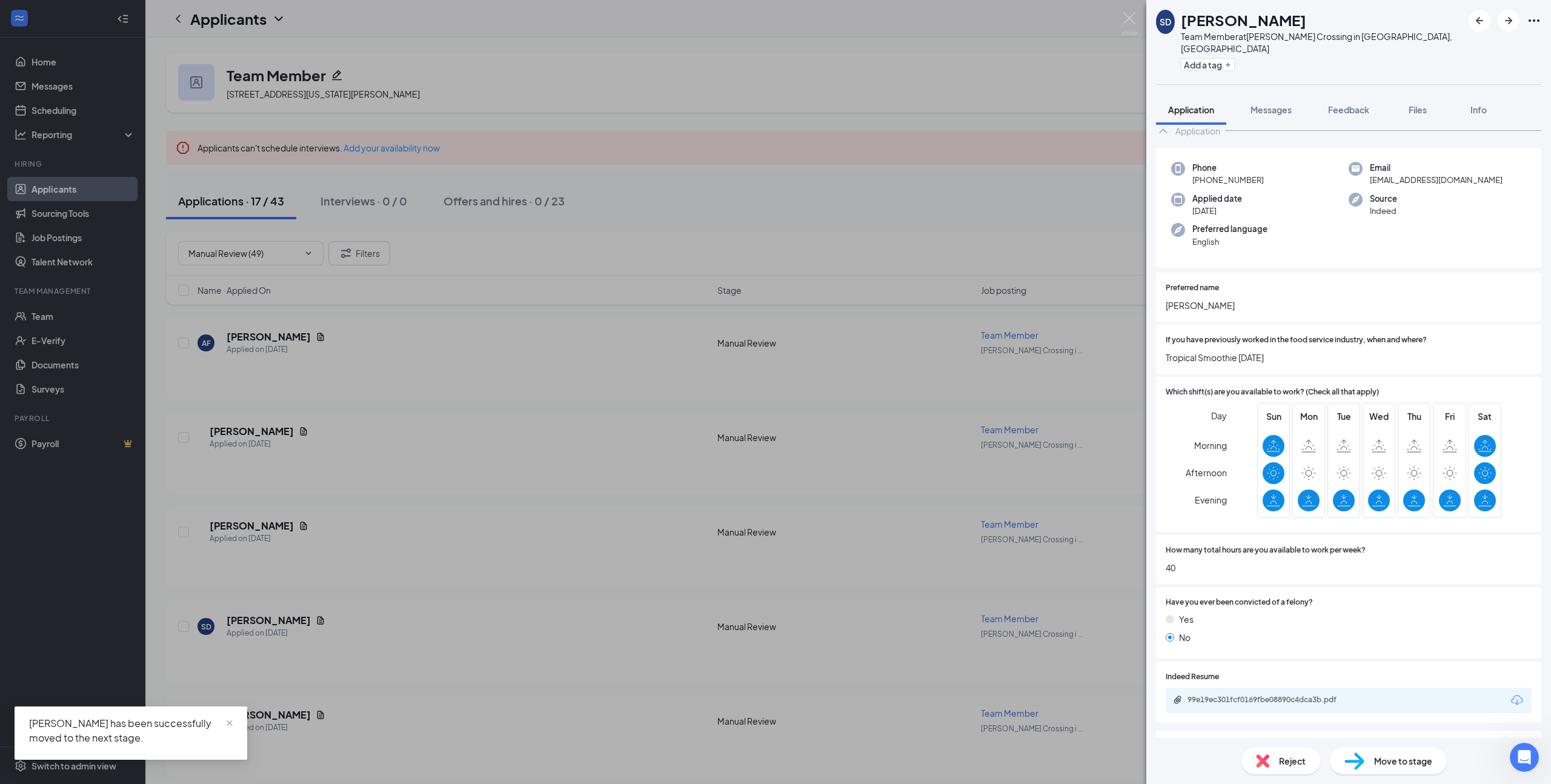
scroll to position [34, 0]
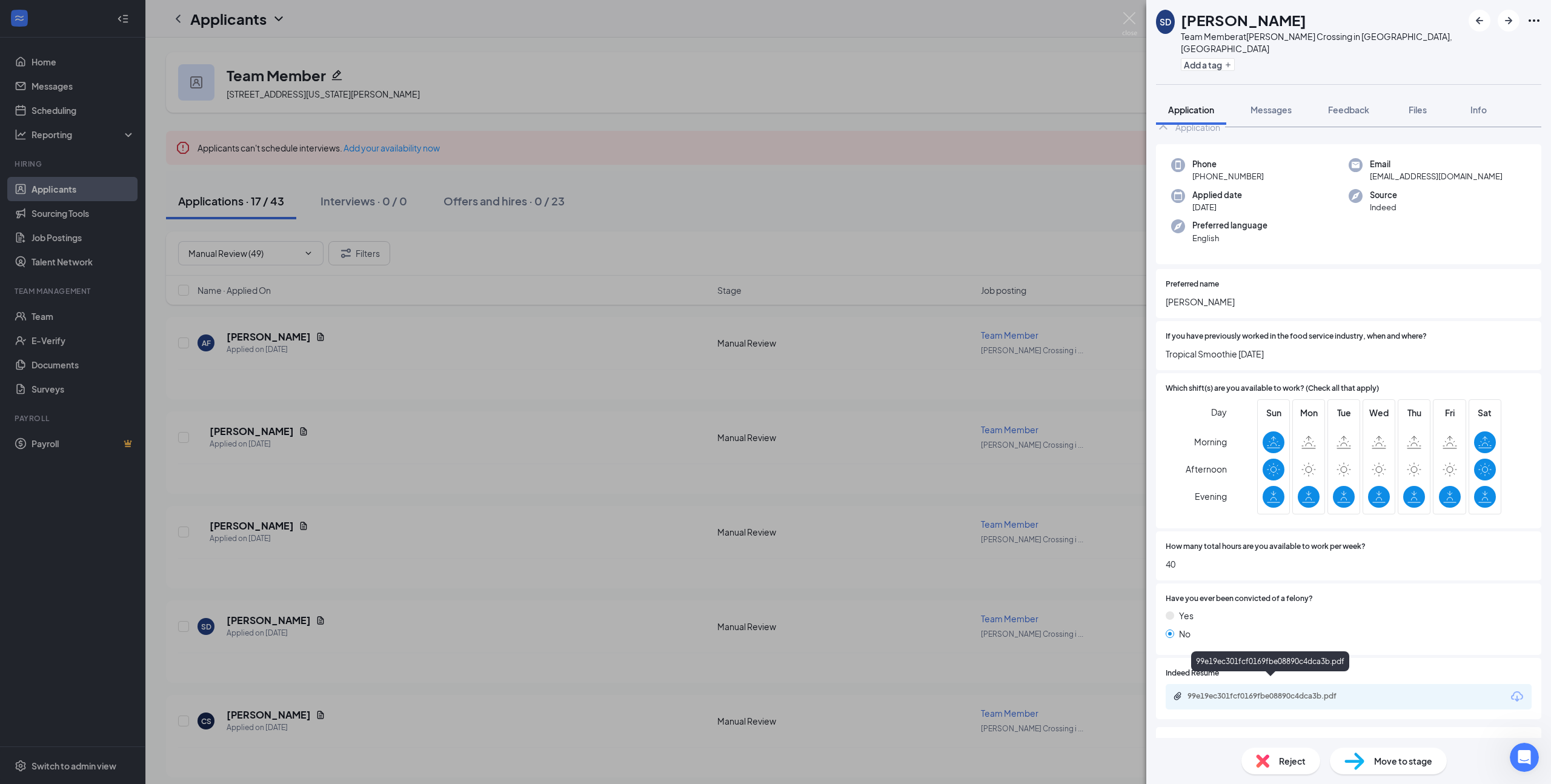
click at [1274, 691] on div "99e19ec301fcf0169fbe08890c4dca3b.pdf" at bounding box center [1272, 696] width 170 height 9
click at [1389, 766] on span "Move to stage" at bounding box center [1403, 760] width 58 height 13
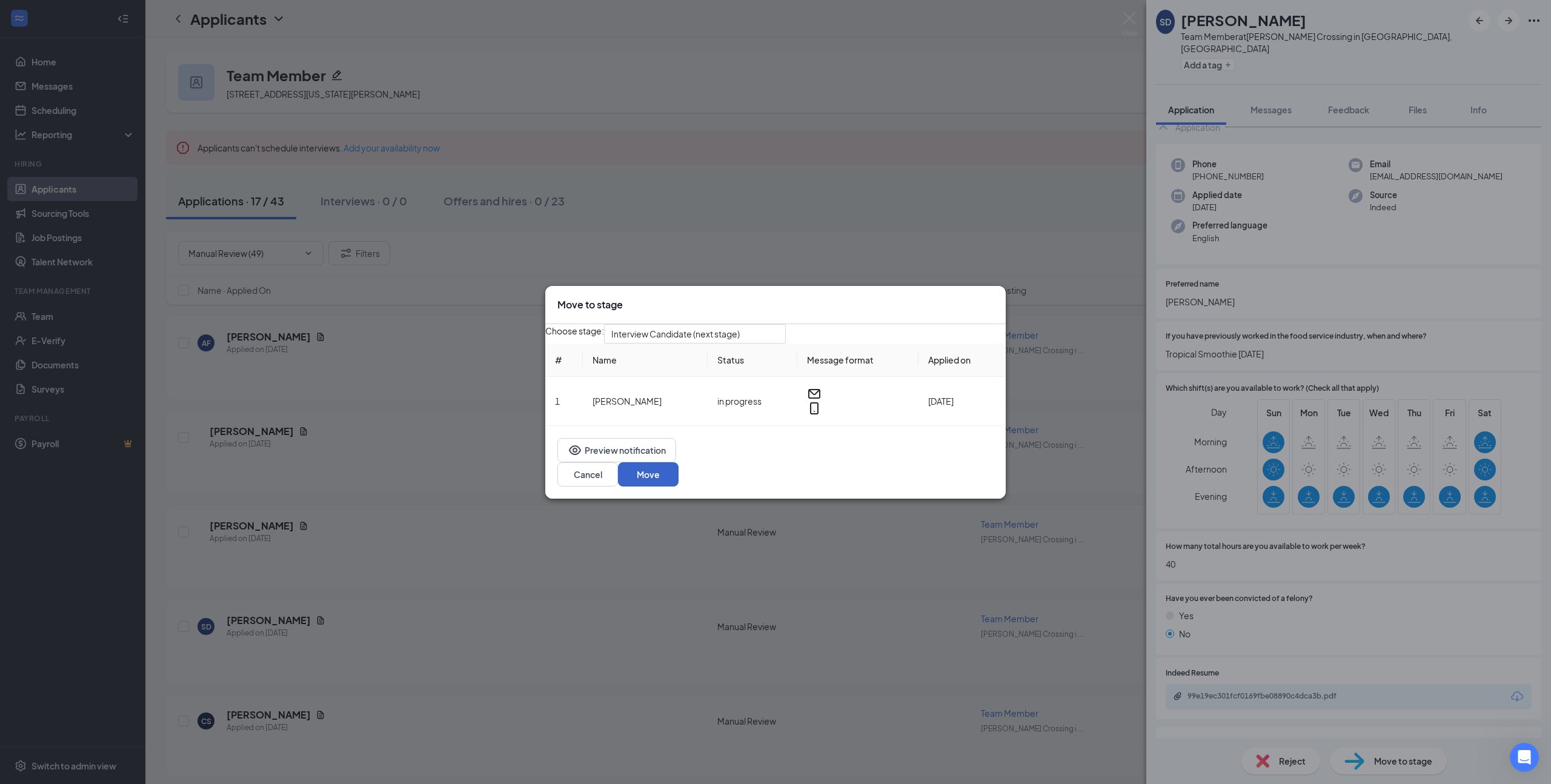
click at [679, 481] on button "Move" at bounding box center [648, 474] width 60 height 24
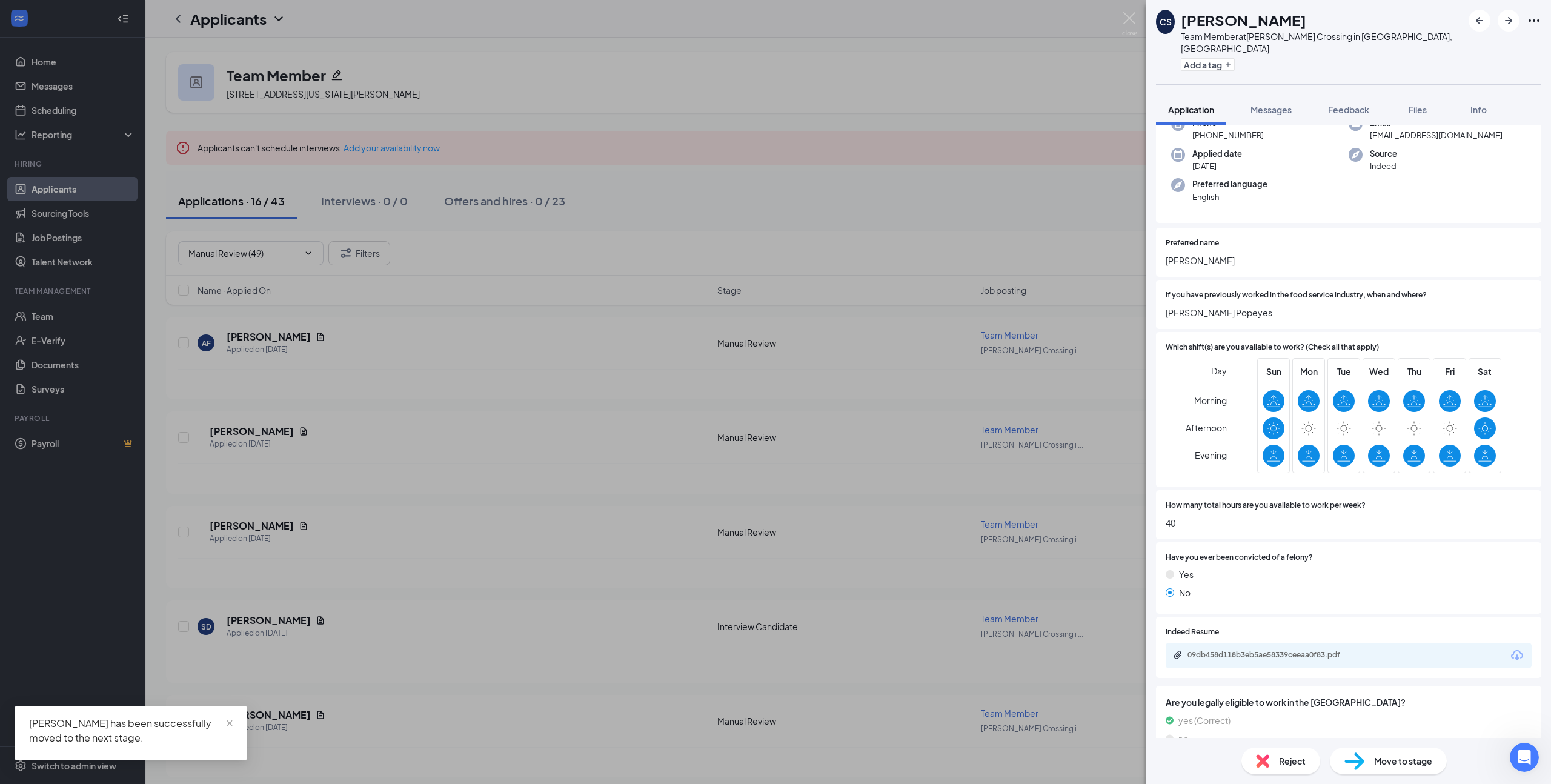
scroll to position [85, 0]
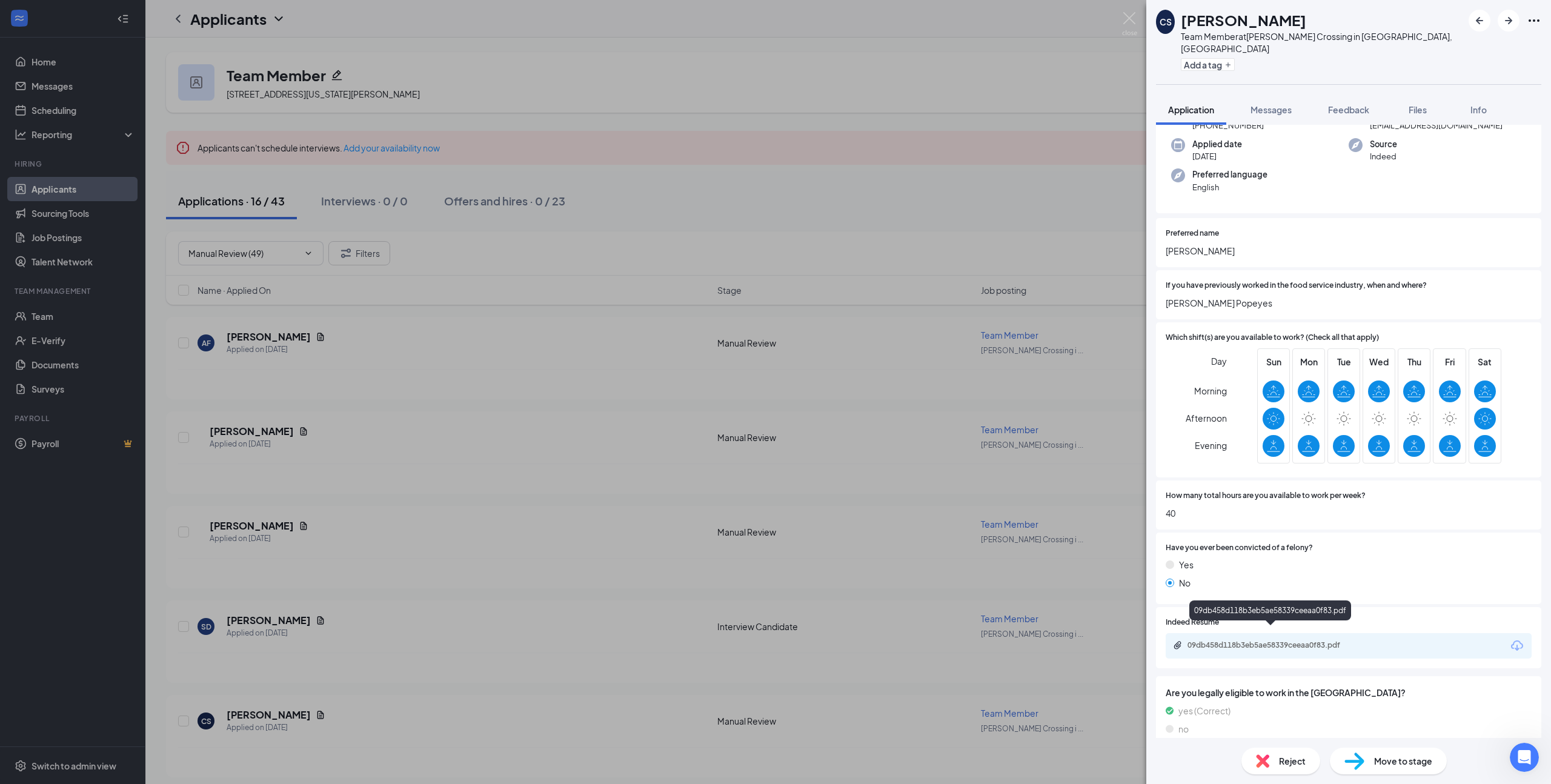
click at [1307, 641] on div "09db458d118b3eb5ae58339ceeaa0f83.pdf" at bounding box center [1272, 645] width 170 height 9
click at [1408, 761] on span "Move to stage" at bounding box center [1403, 760] width 58 height 13
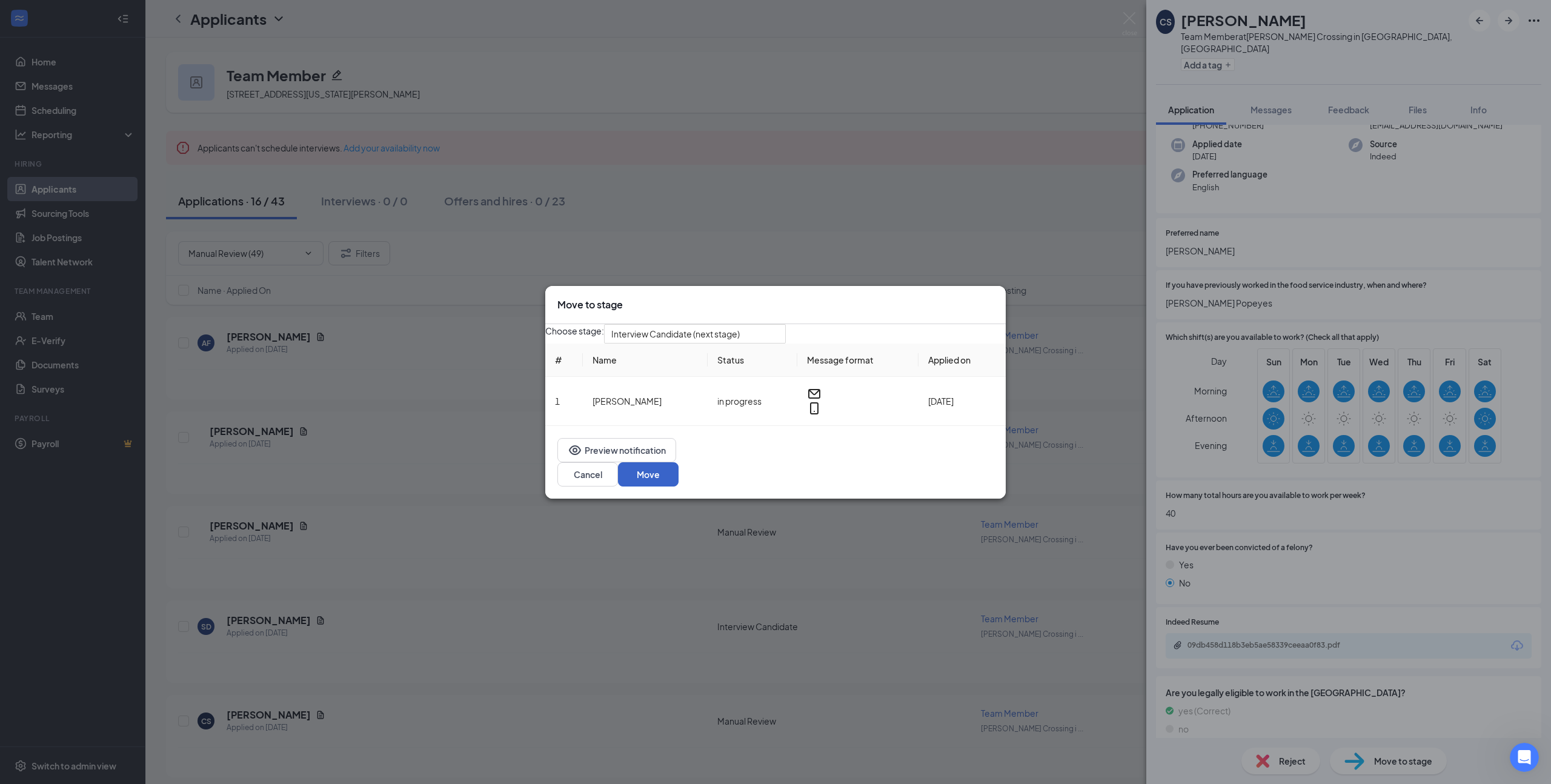
click at [679, 475] on button "Move" at bounding box center [648, 474] width 60 height 24
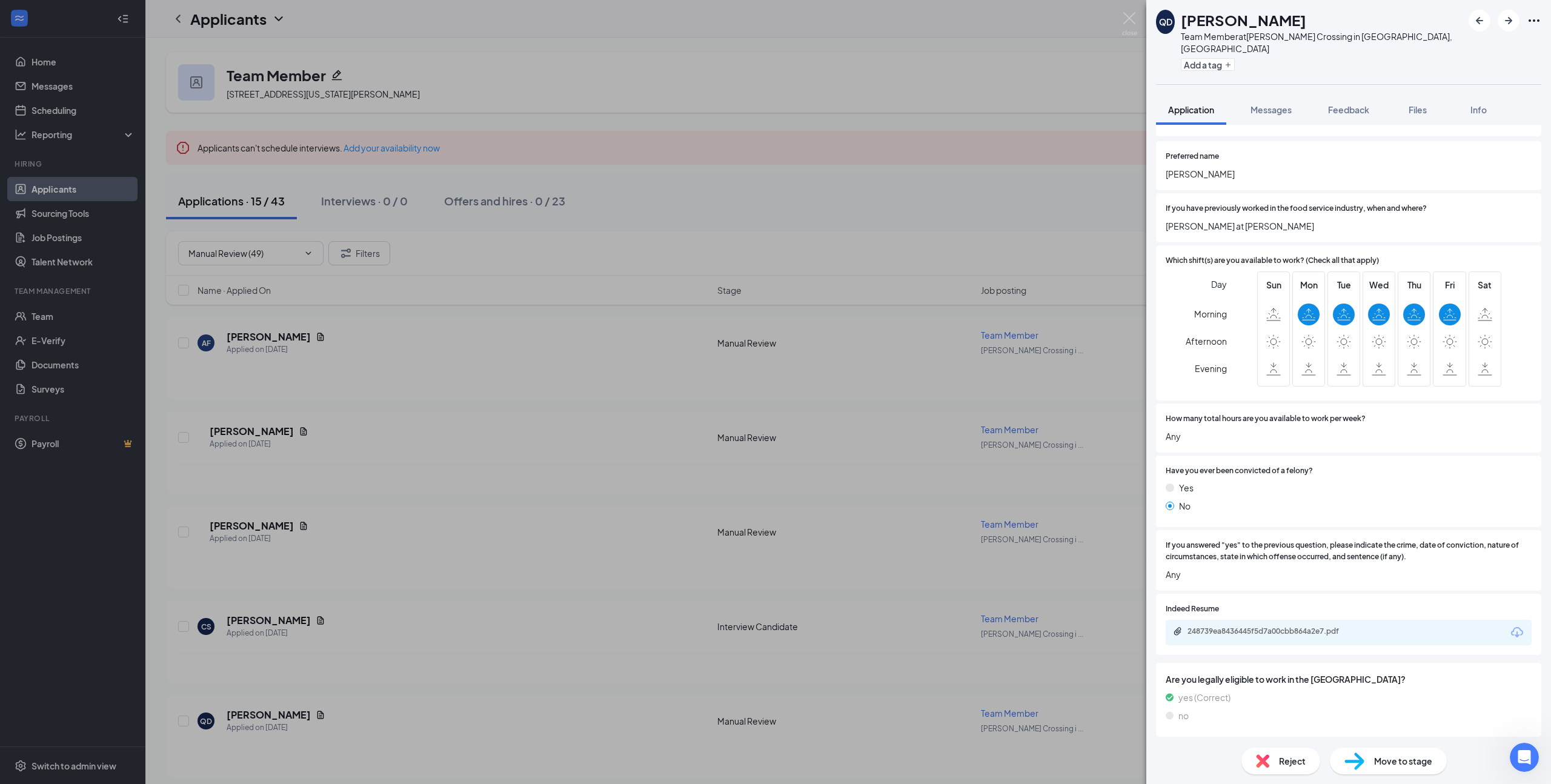
scroll to position [165, 0]
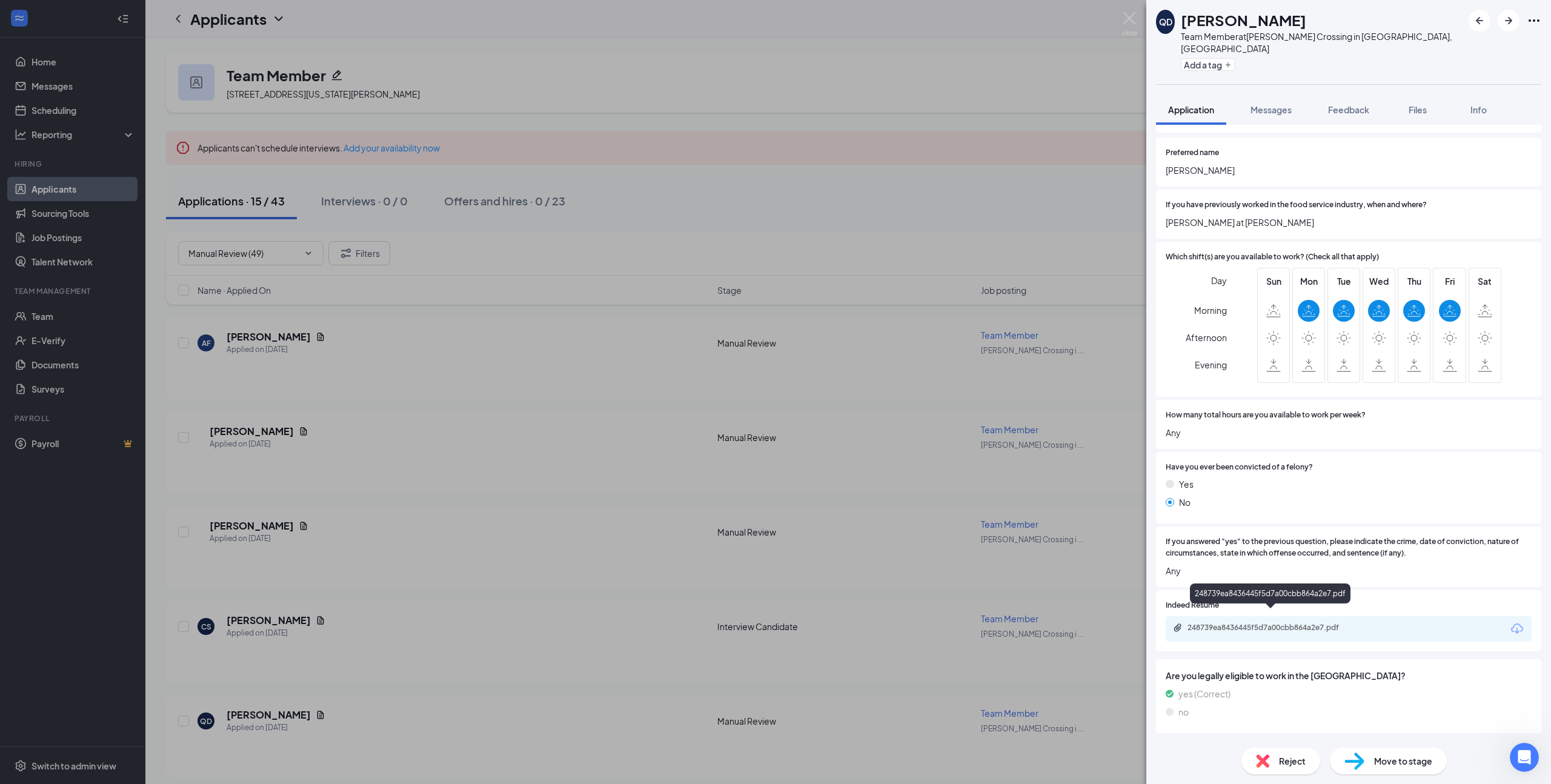
click at [1281, 623] on div "248739ea8436445f5d7a00cbb864a2e7.pdf" at bounding box center [1272, 627] width 170 height 9
click at [1512, 21] on icon "ArrowRight" at bounding box center [1508, 20] width 15 height 15
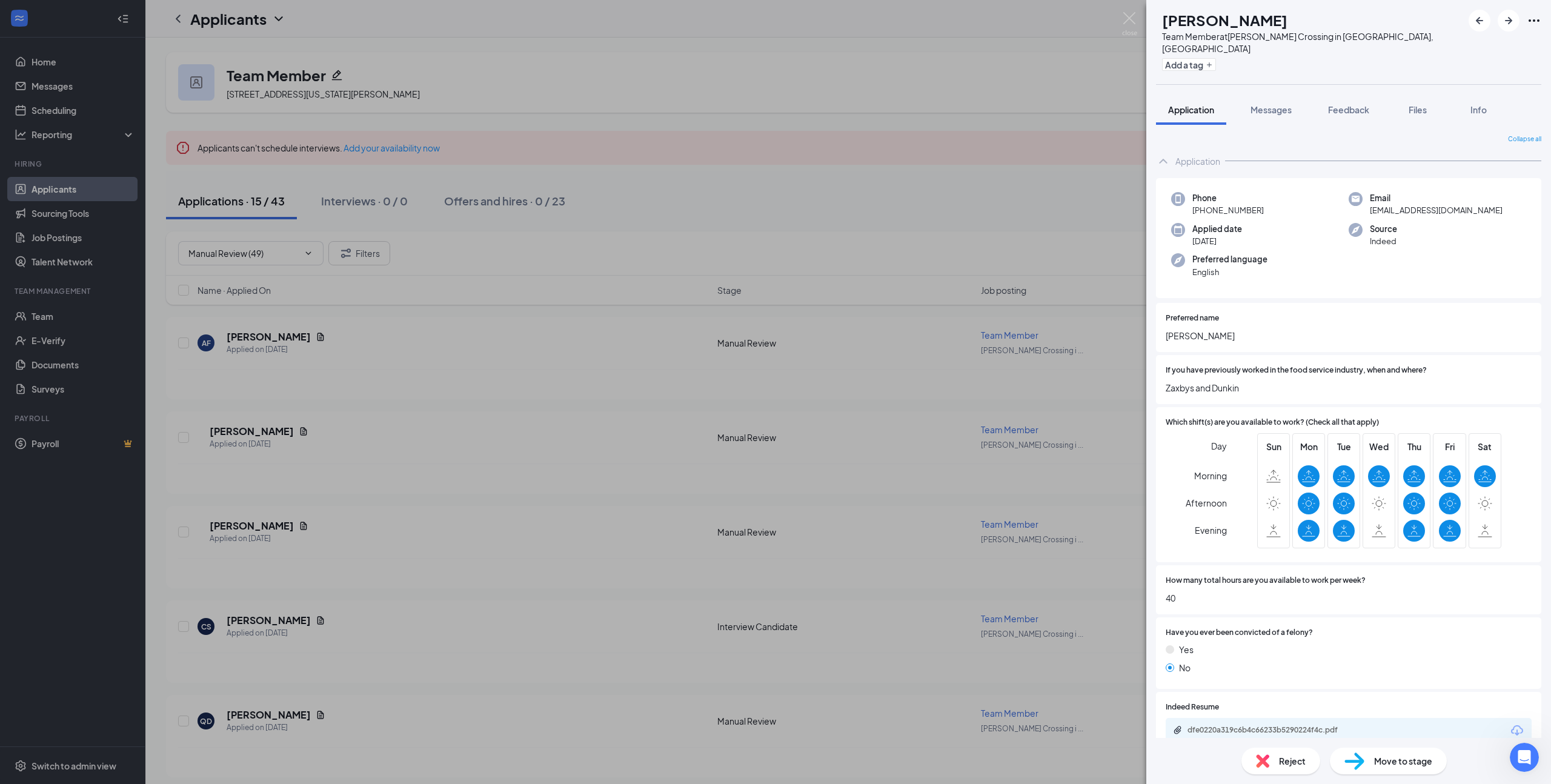
click at [1390, 762] on span "Move to stage" at bounding box center [1403, 760] width 58 height 13
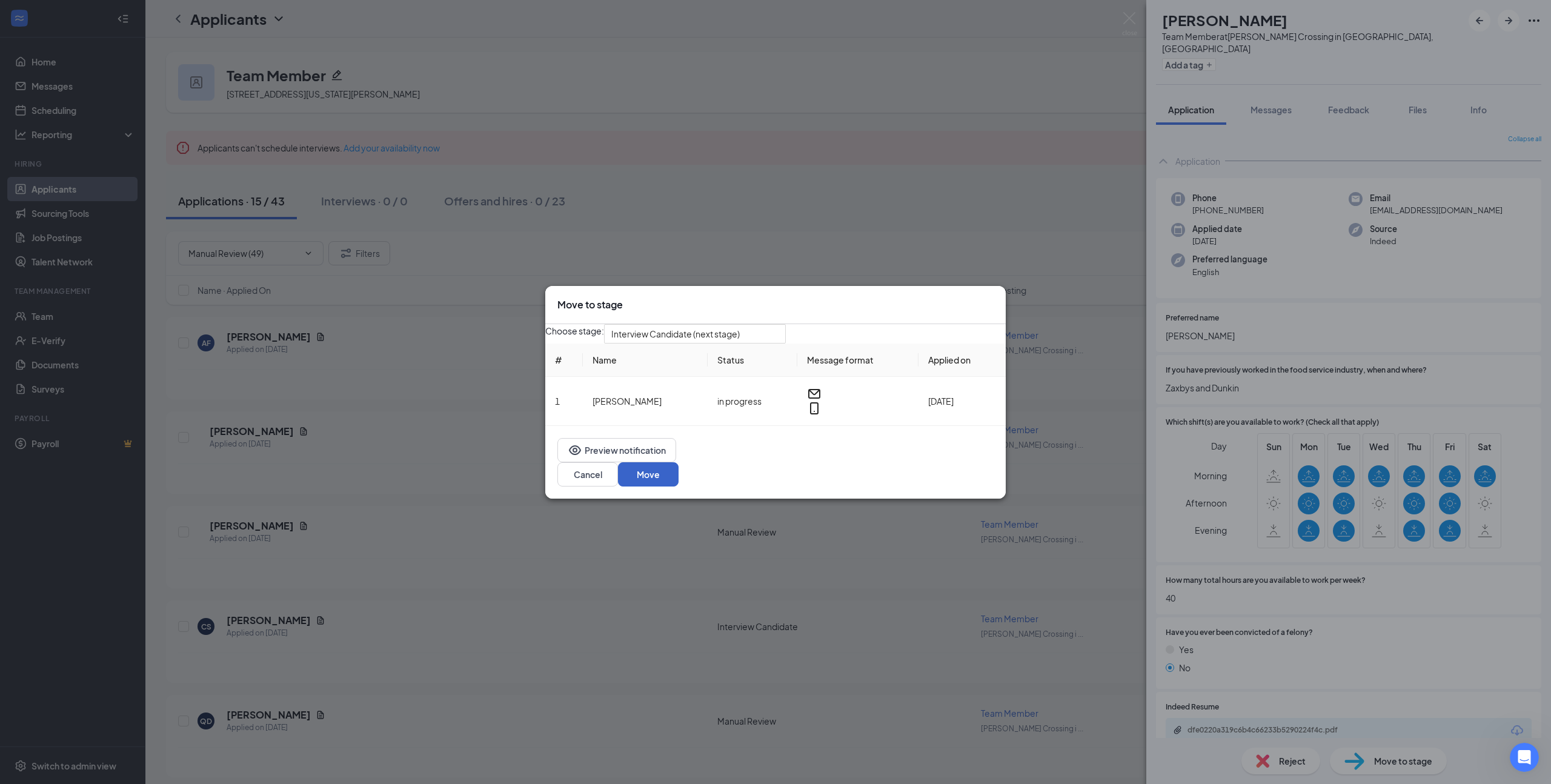
click at [679, 480] on button "Move" at bounding box center [648, 474] width 60 height 24
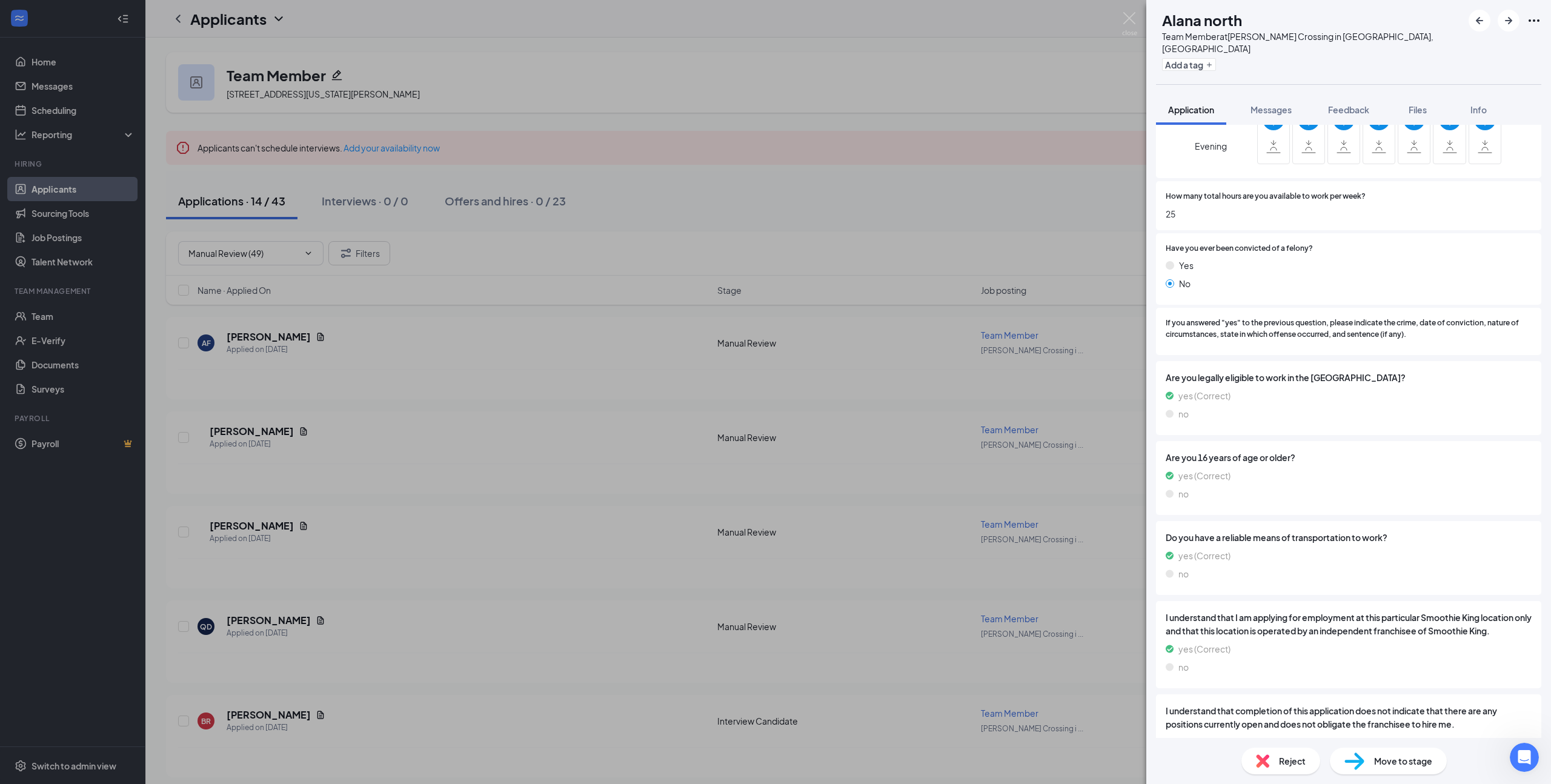
scroll to position [619, 0]
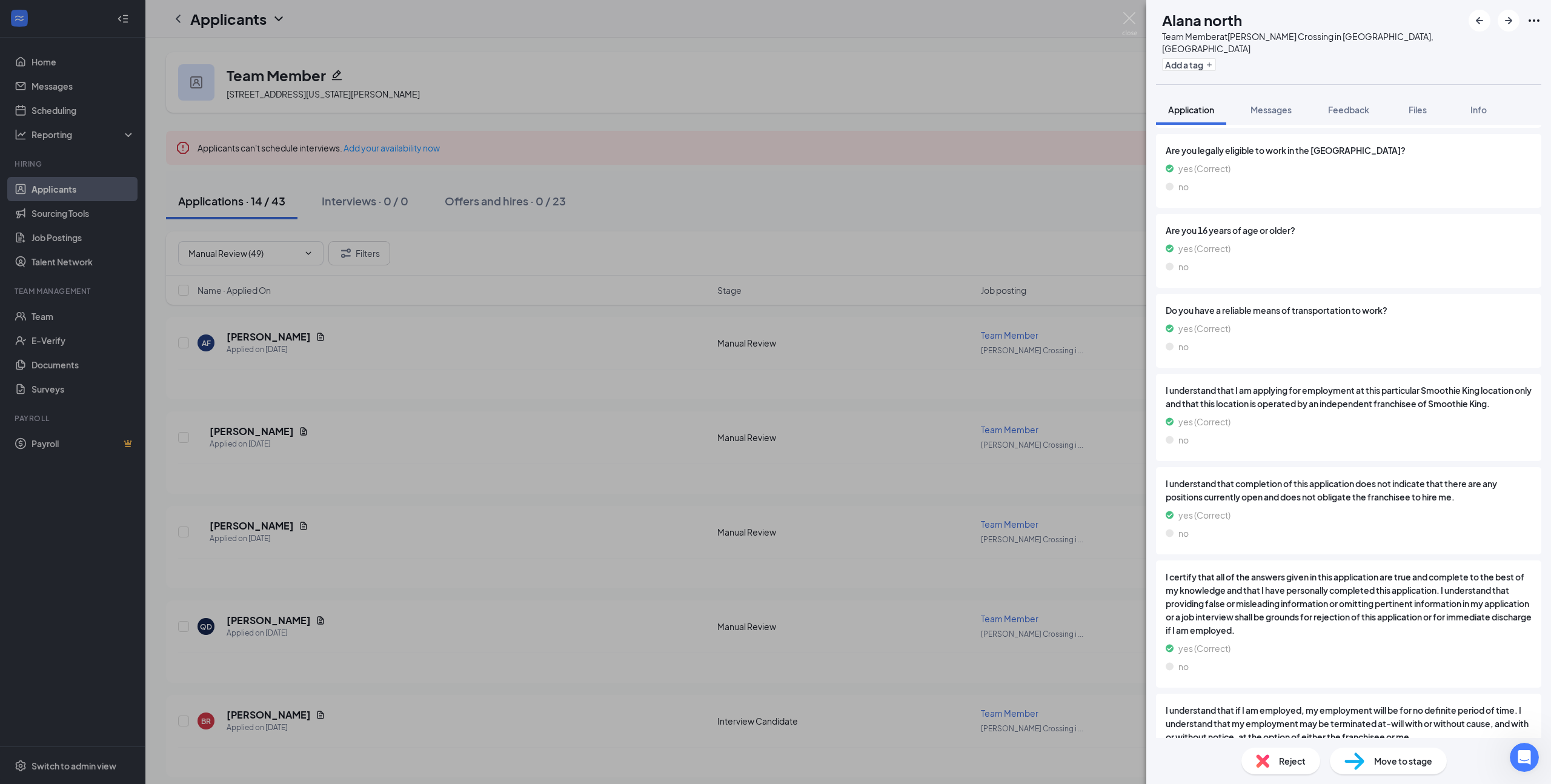
click at [1399, 761] on span "Move to stage" at bounding box center [1403, 760] width 58 height 13
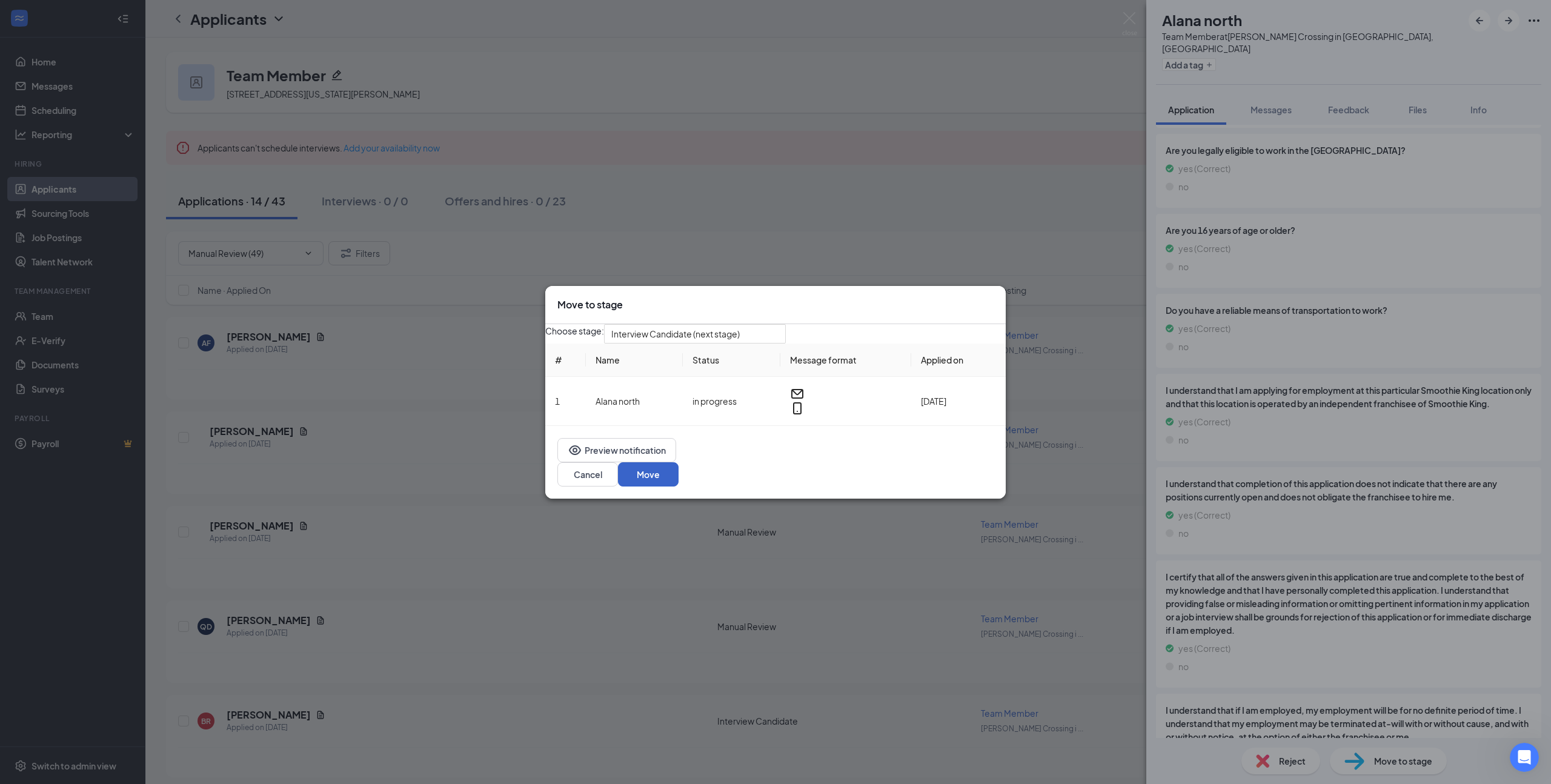
click at [679, 478] on button "Move" at bounding box center [648, 474] width 60 height 24
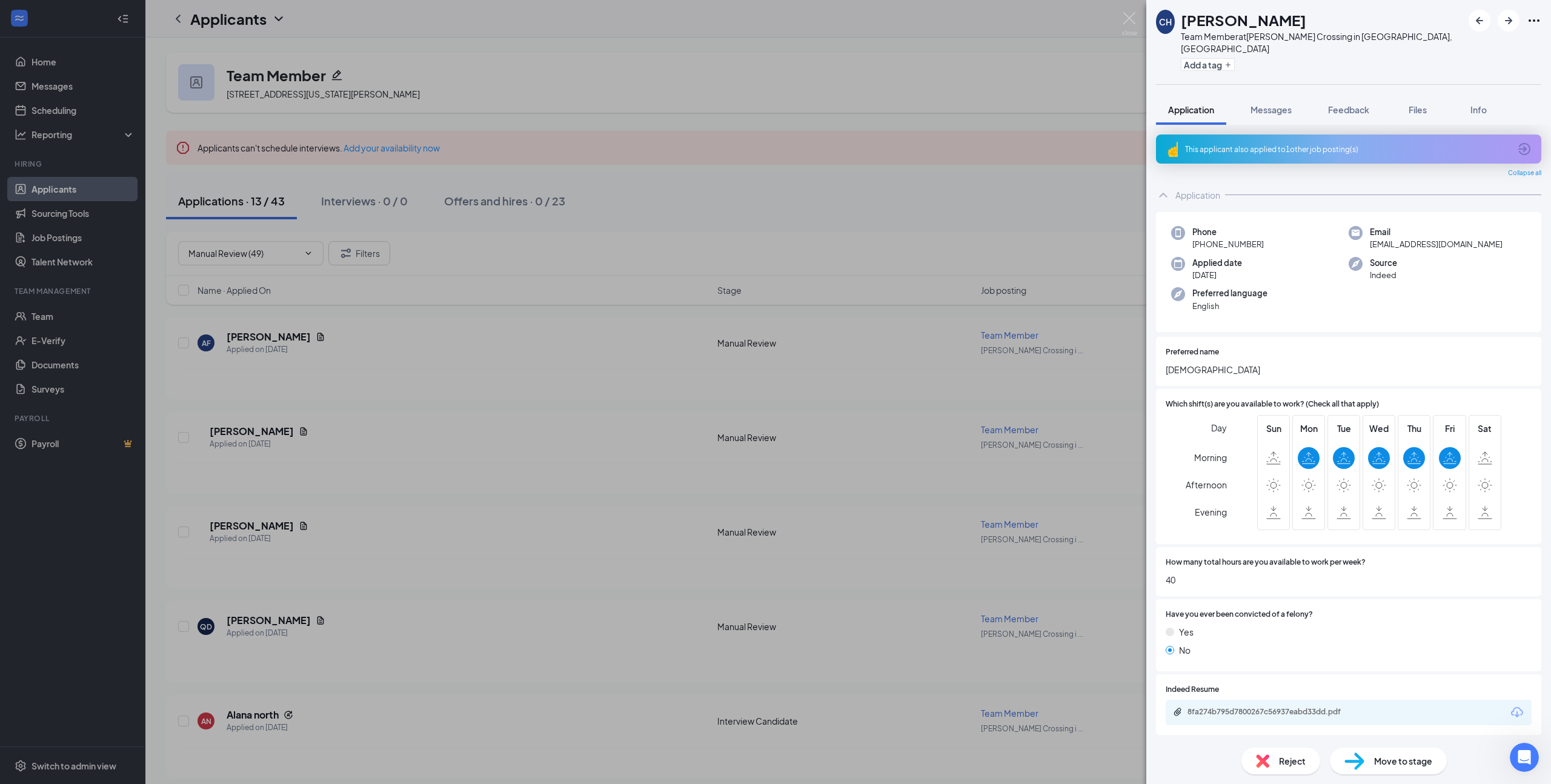
click at [1294, 761] on span "Reject" at bounding box center [1292, 760] width 26 height 13
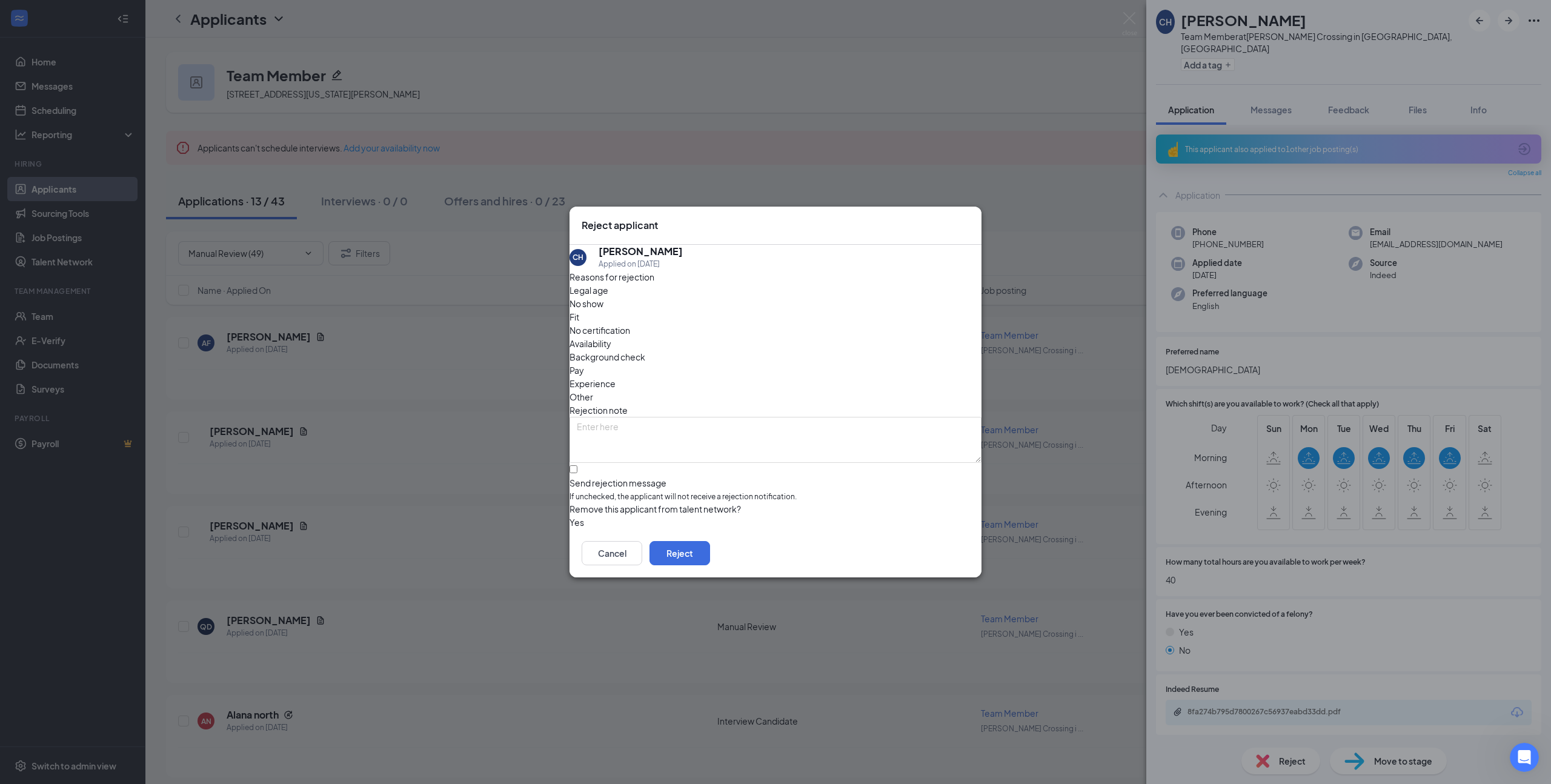
click at [611, 337] on span "Availability" at bounding box center [590, 343] width 42 height 13
click at [577, 465] on input "Send rejection message If unchecked, the applicant will not receive a rejection…" at bounding box center [573, 469] width 8 height 8
checkbox input "true"
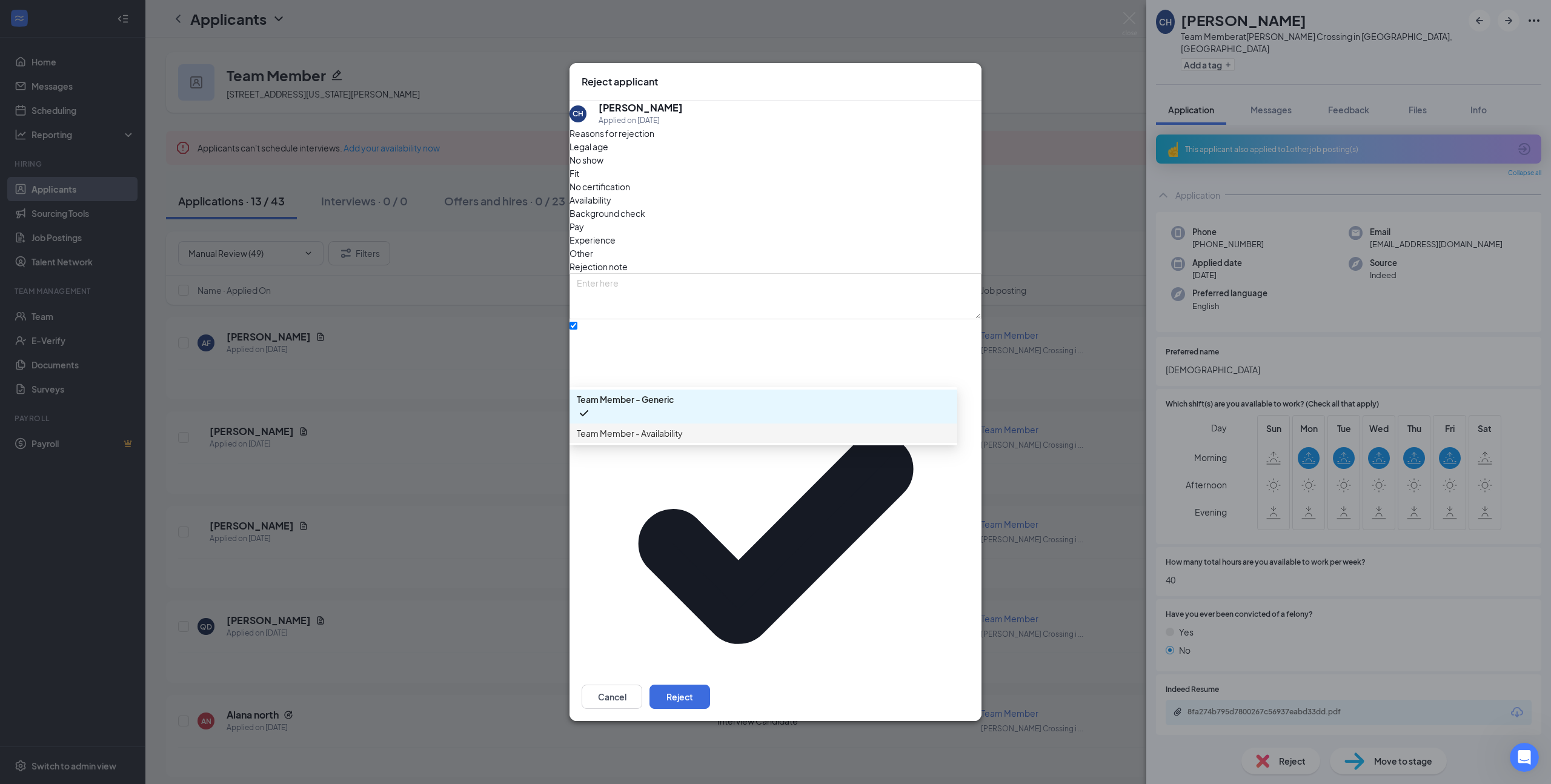
click at [701, 440] on span "Team Member - Availability" at bounding box center [763, 433] width 373 height 13
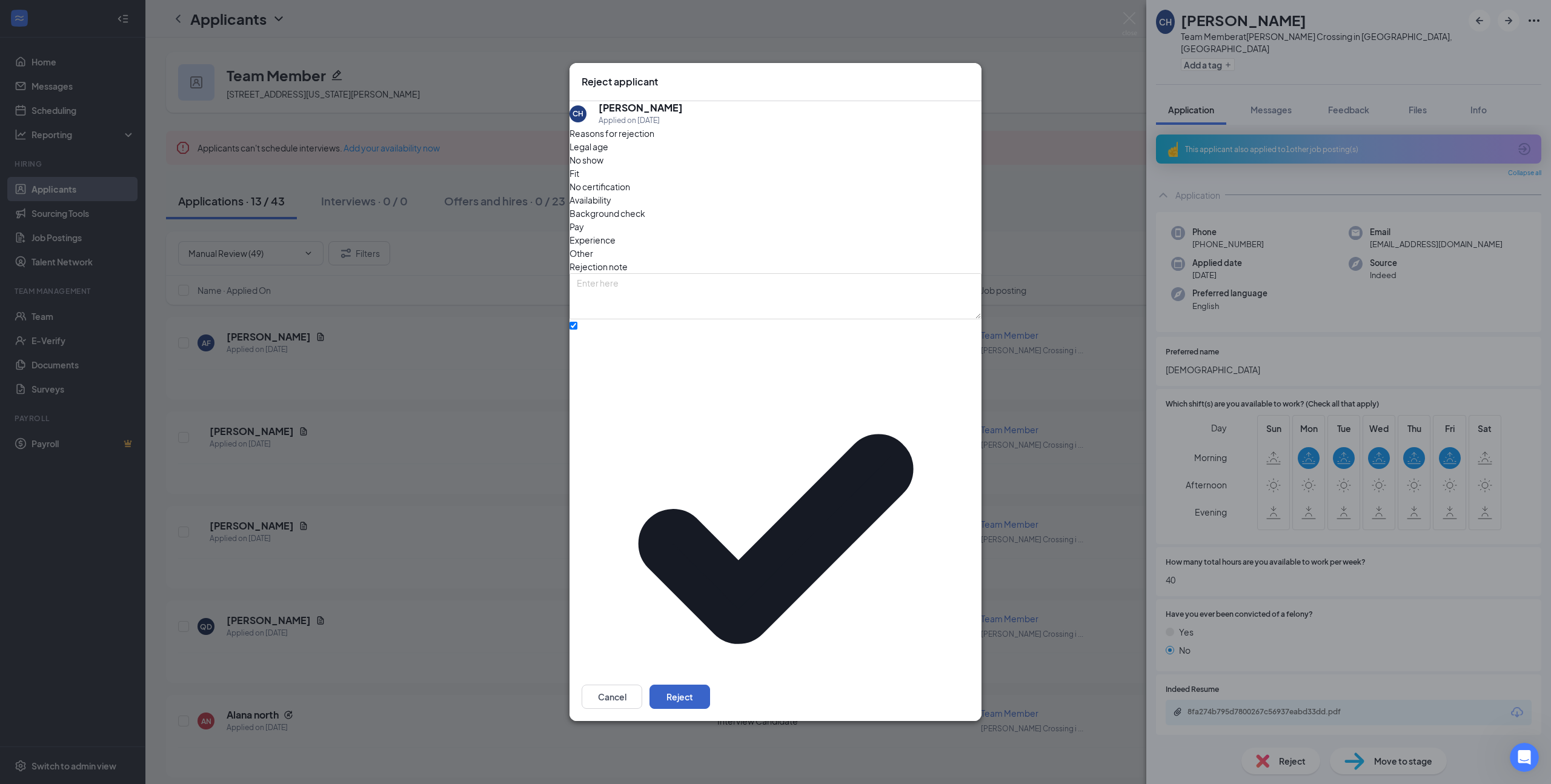
click at [710, 685] on button "Reject" at bounding box center [679, 696] width 60 height 24
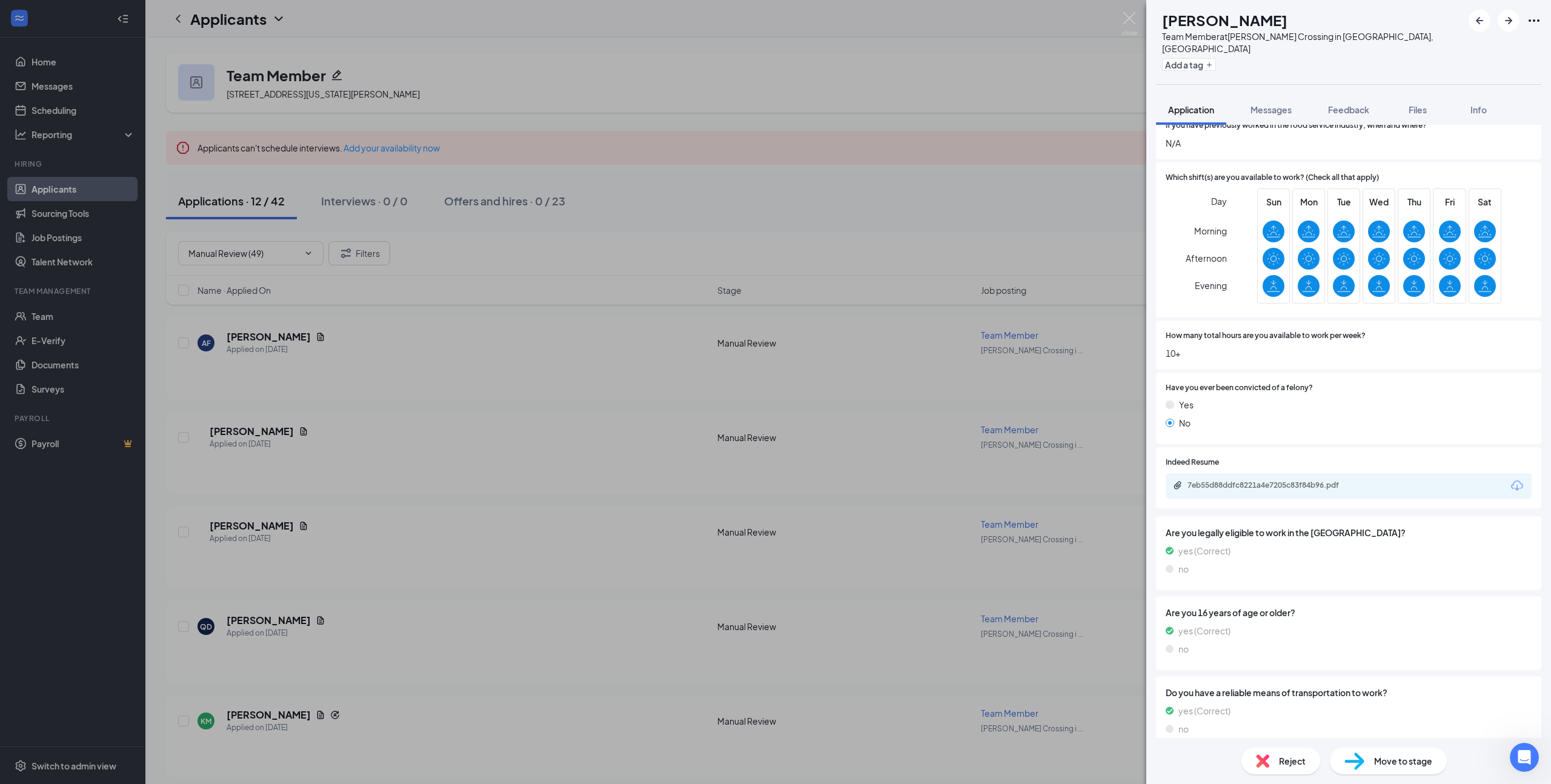
scroll to position [281, 0]
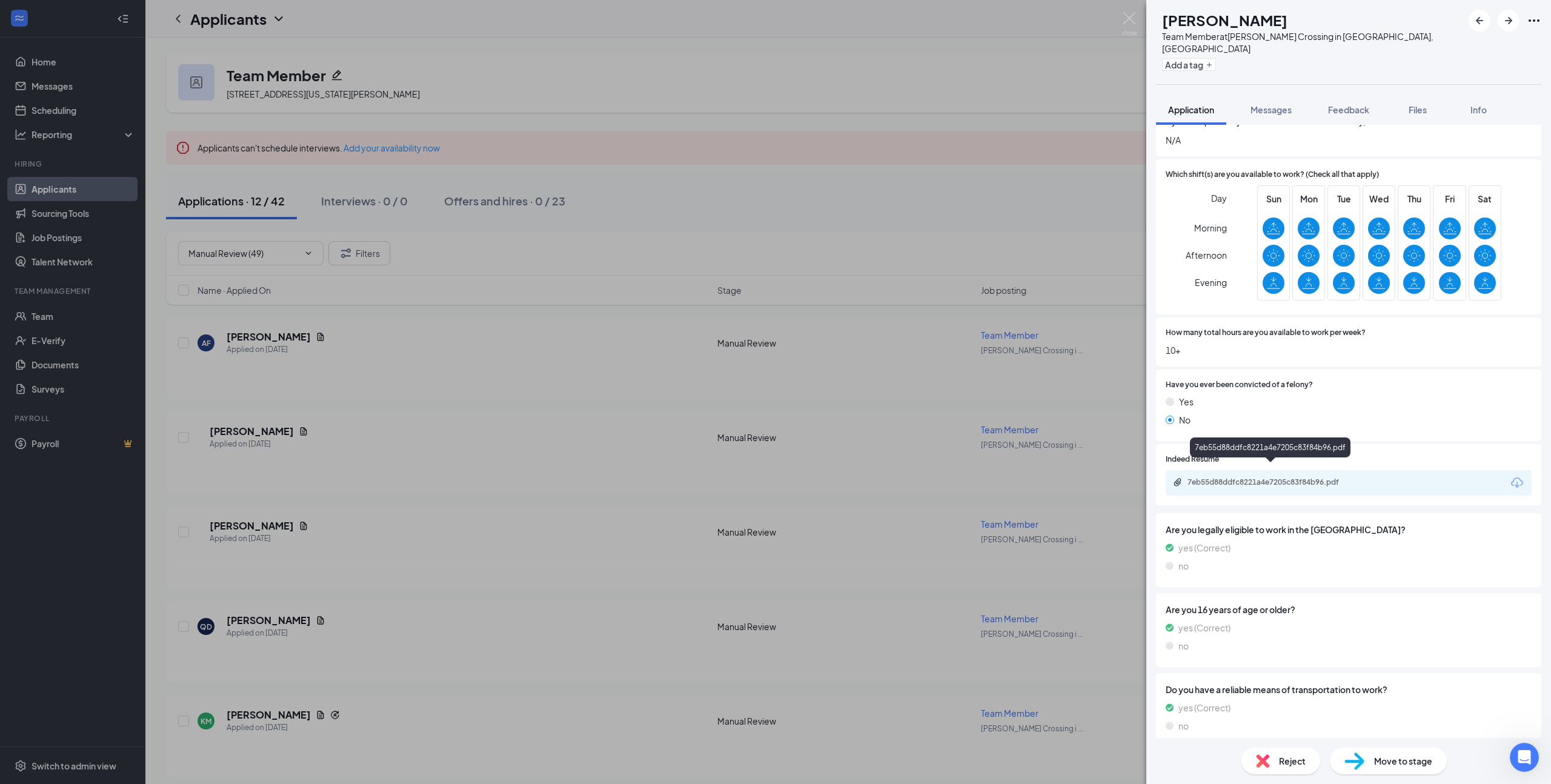
click at [1274, 478] on div "7eb55d88ddfc8221a4e7205c83f84b96.pdf" at bounding box center [1272, 482] width 170 height 9
click at [1407, 762] on span "Move to stage" at bounding box center [1403, 760] width 58 height 13
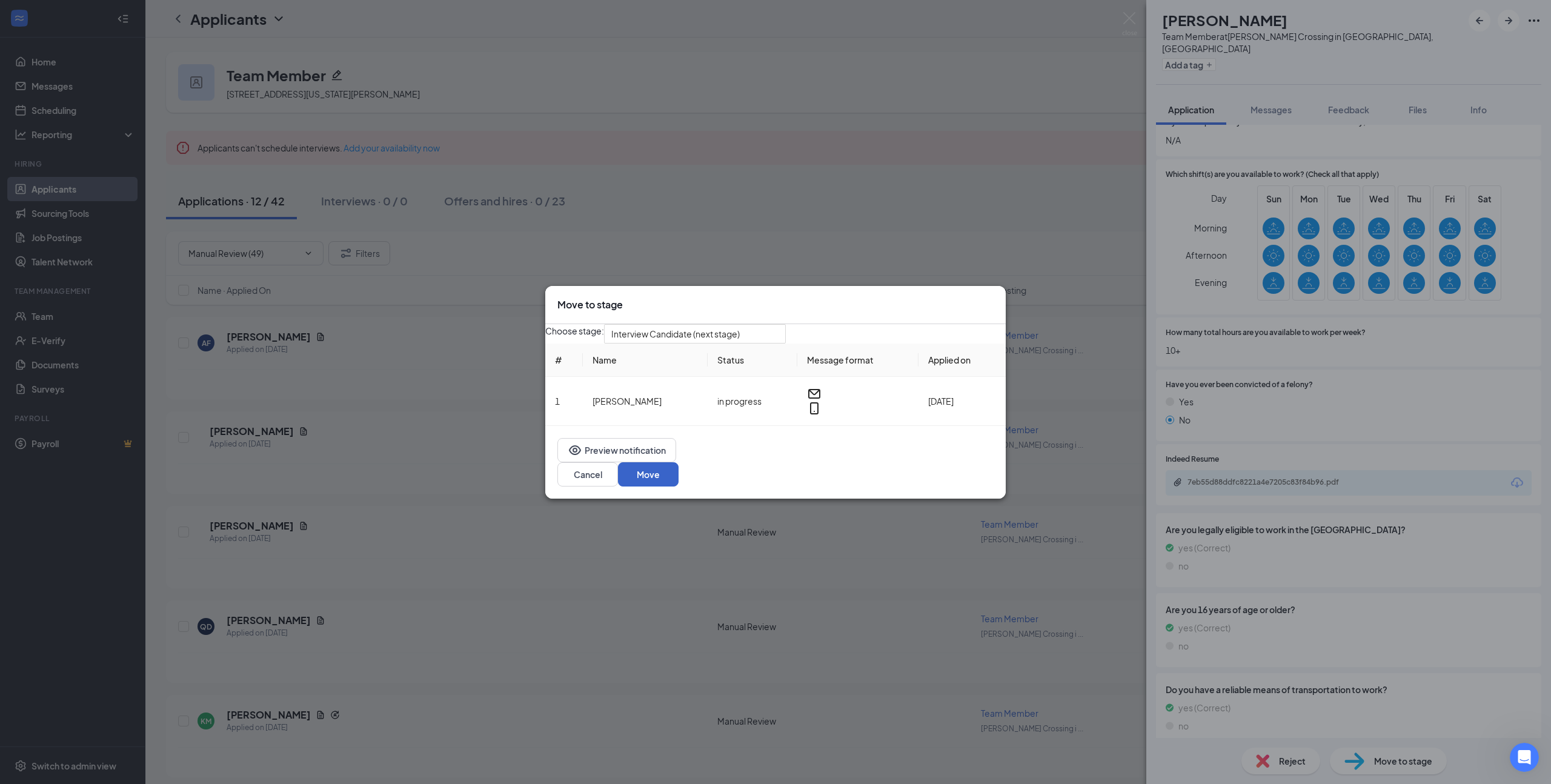
click at [679, 475] on button "Move" at bounding box center [648, 474] width 60 height 24
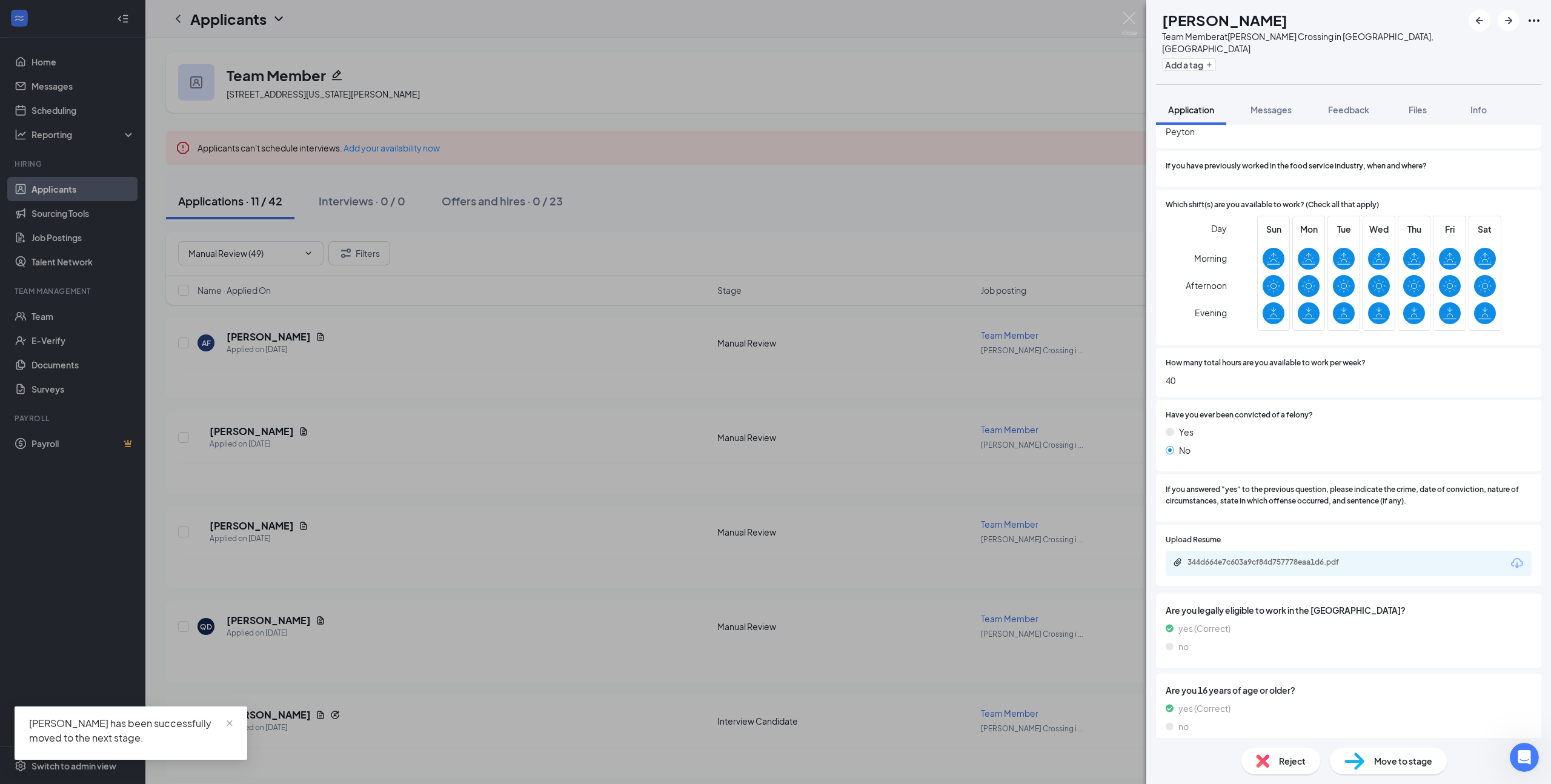
scroll to position [223, 0]
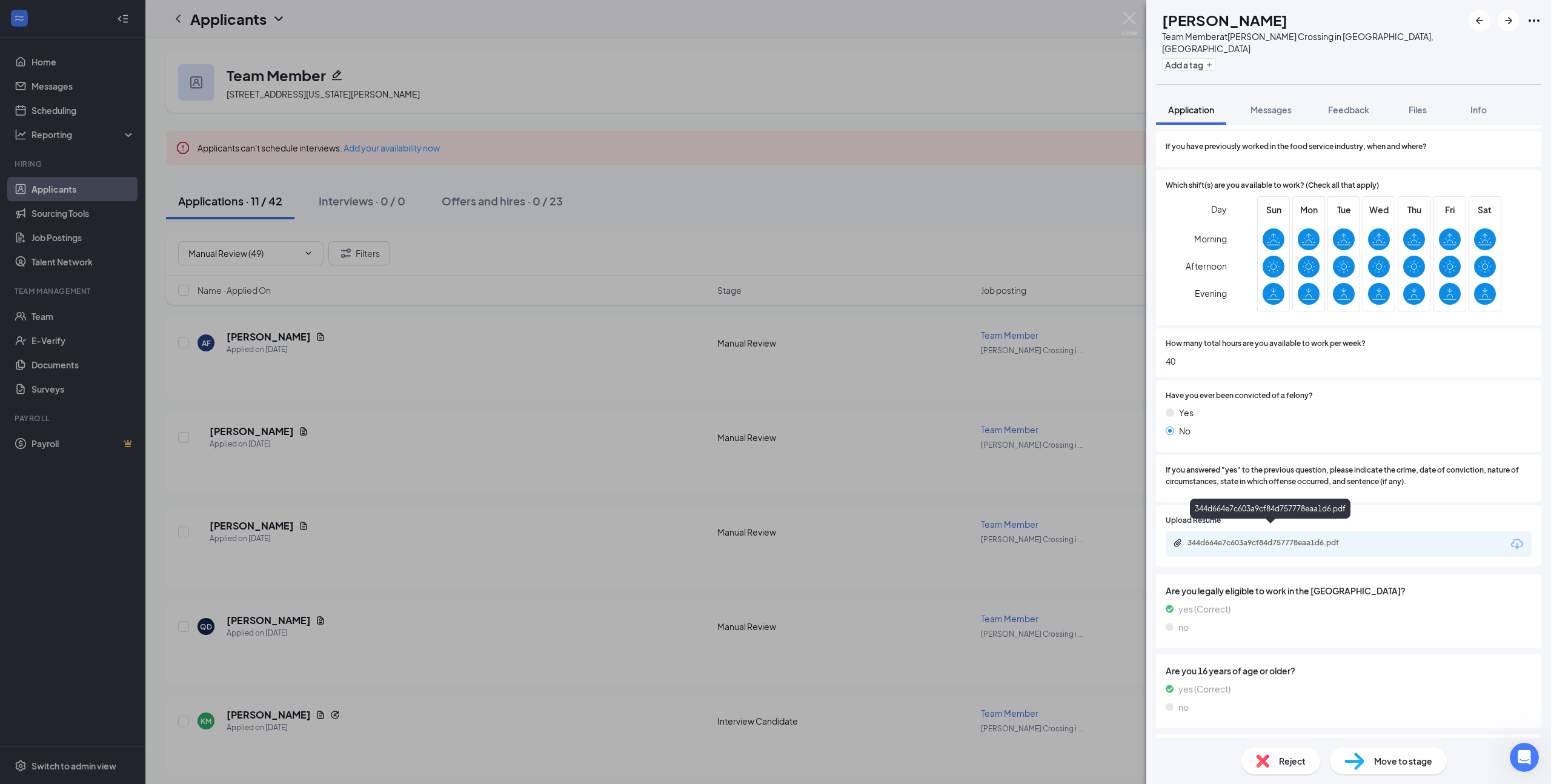
click at [1283, 538] on div "344d664e7c603a9cf84d757778eaa1d6.pdf" at bounding box center [1272, 543] width 170 height 9
click at [1511, 22] on icon "ArrowRight" at bounding box center [1508, 20] width 15 height 15
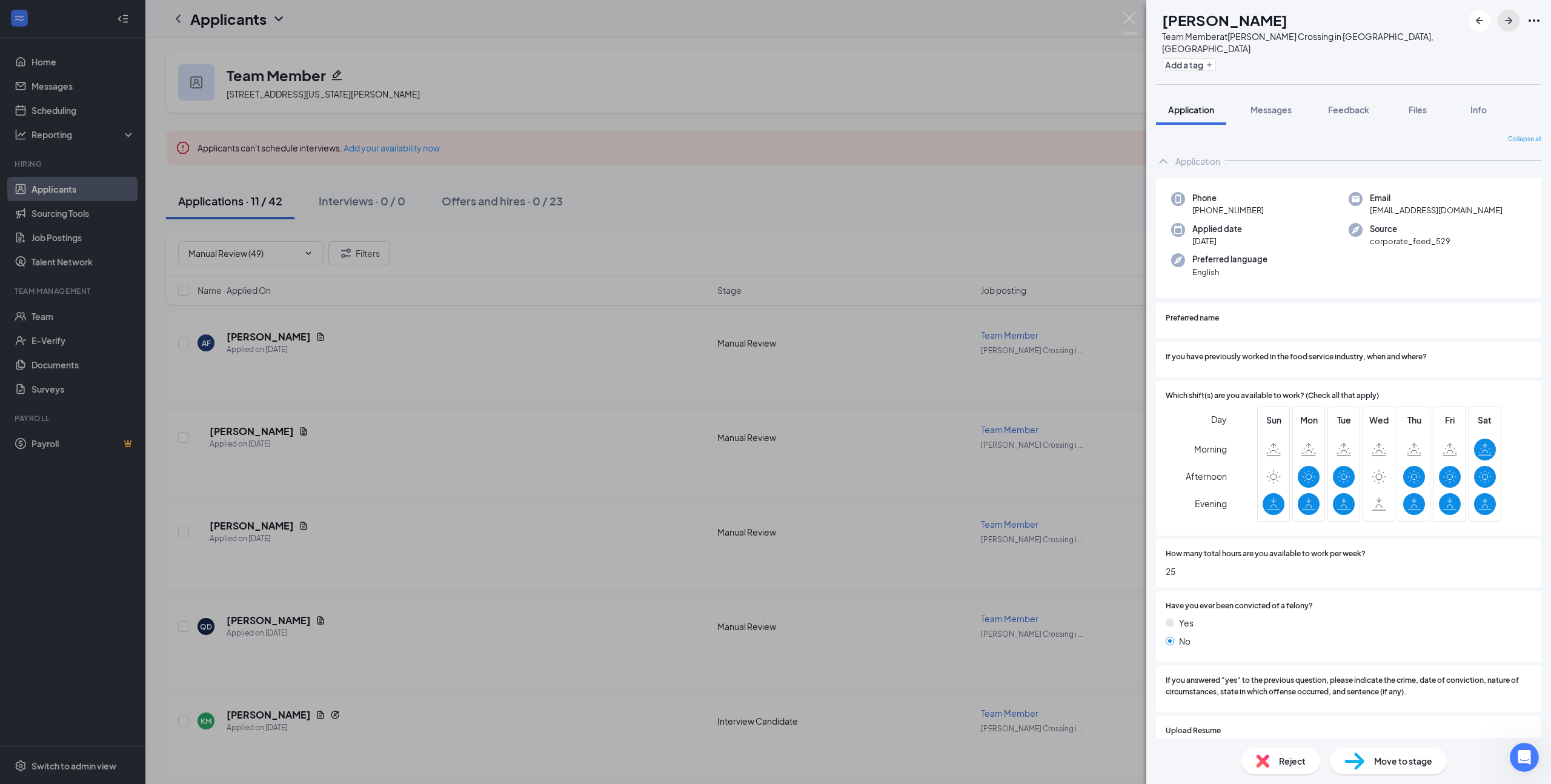
click at [1505, 22] on icon "ArrowRight" at bounding box center [1508, 20] width 15 height 15
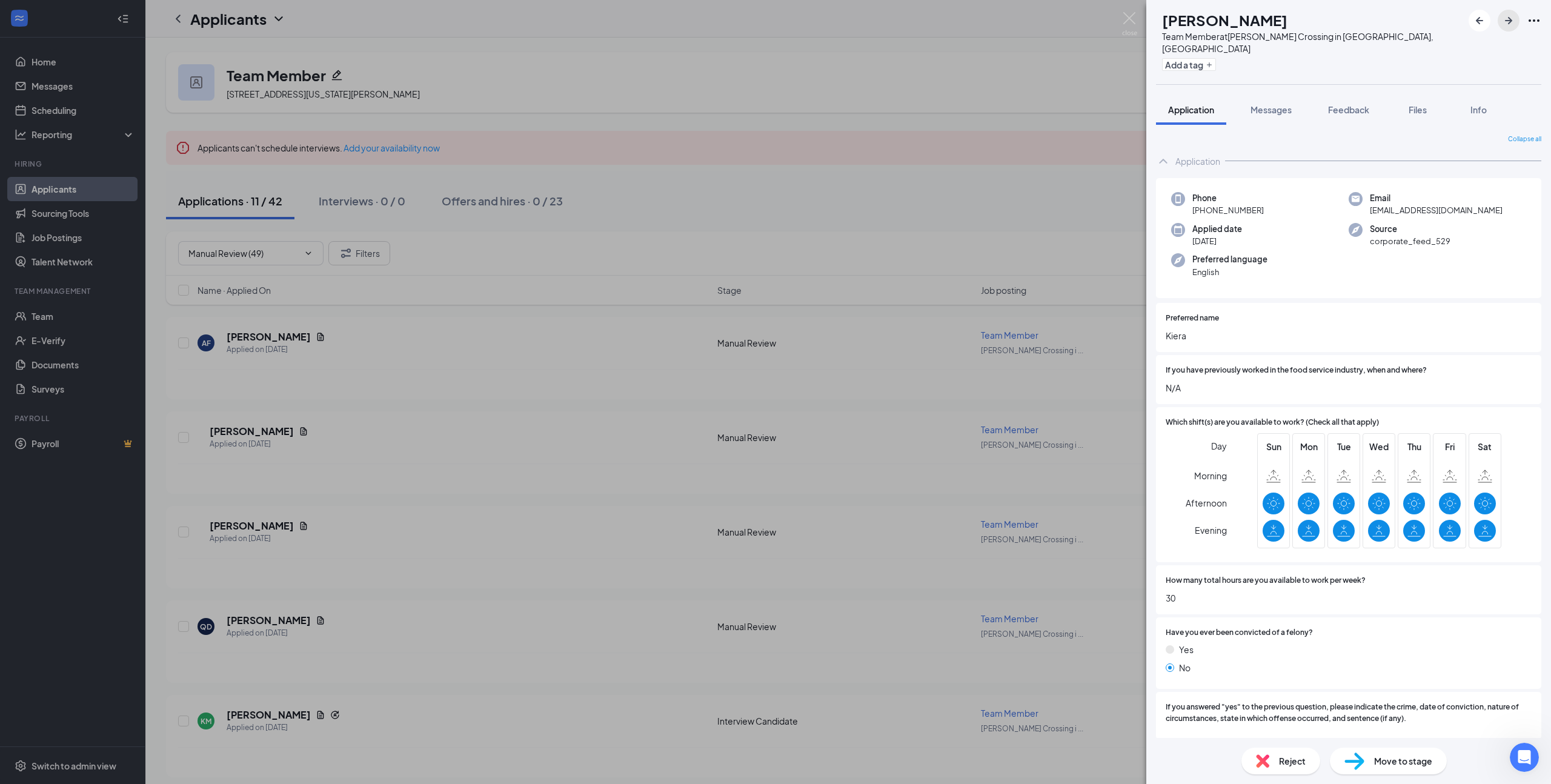
click at [1509, 19] on icon "ArrowRight" at bounding box center [1508, 20] width 15 height 15
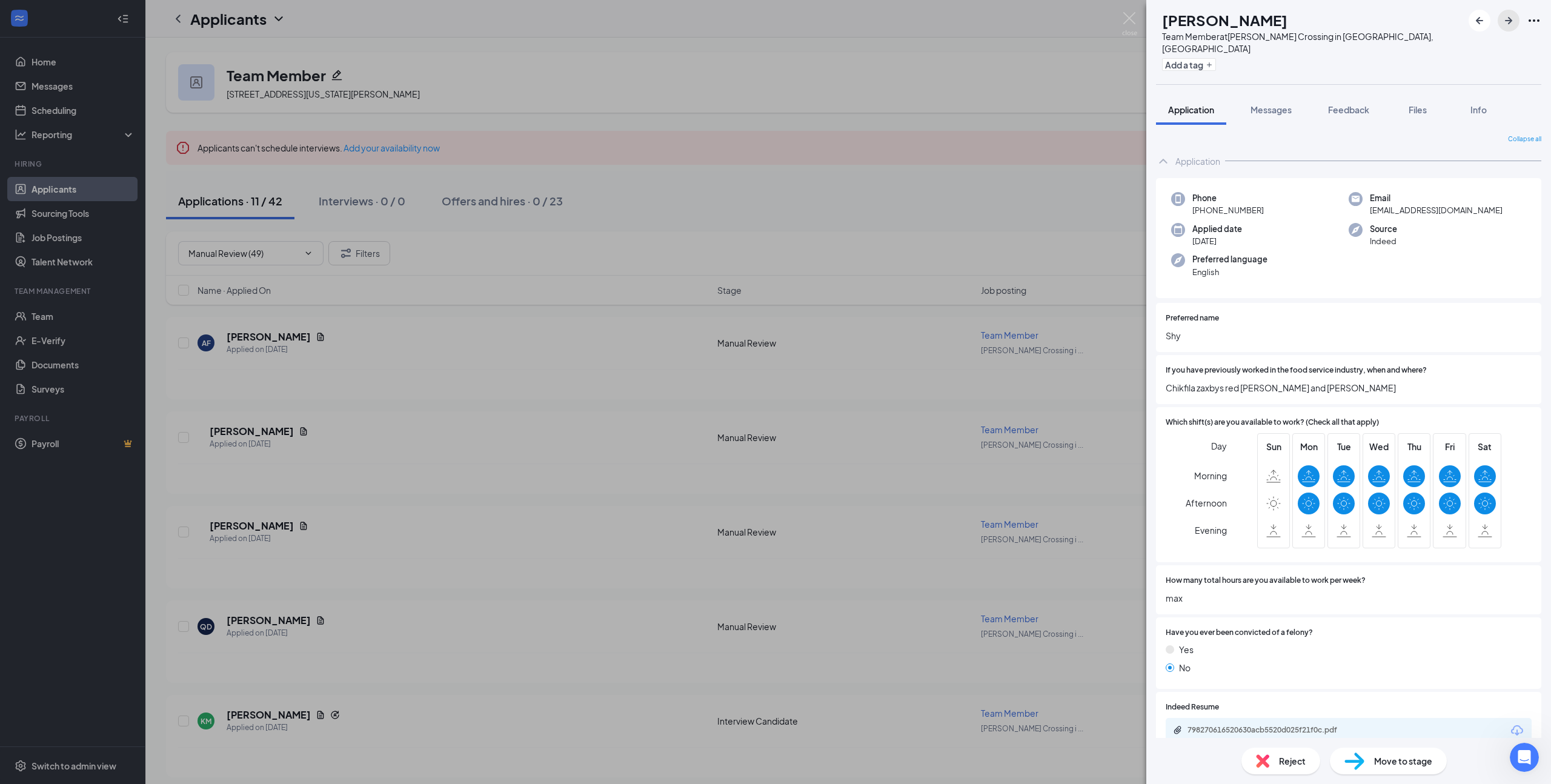
click at [1507, 21] on icon "ArrowRight" at bounding box center [1508, 20] width 15 height 15
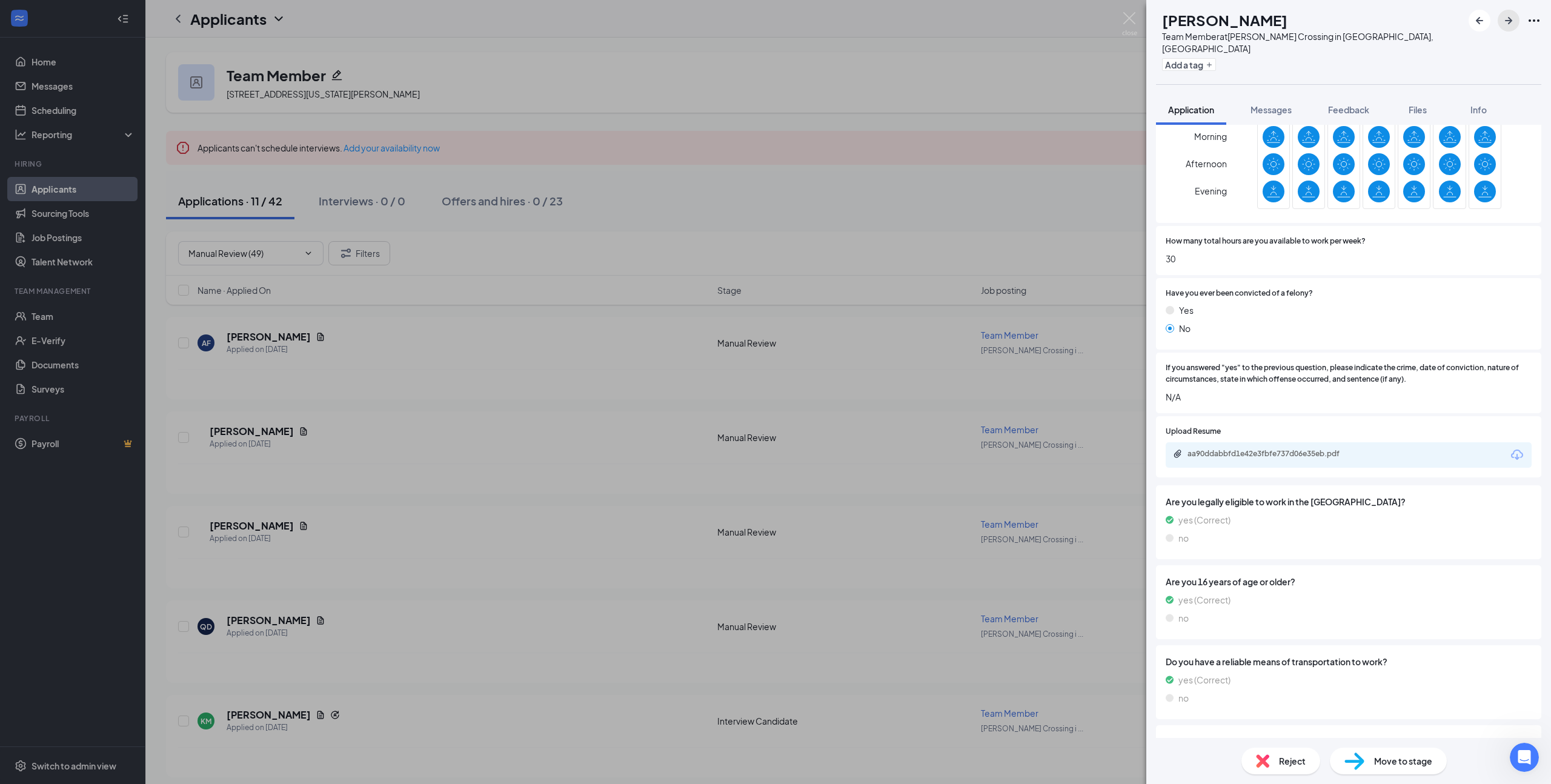
scroll to position [361, 0]
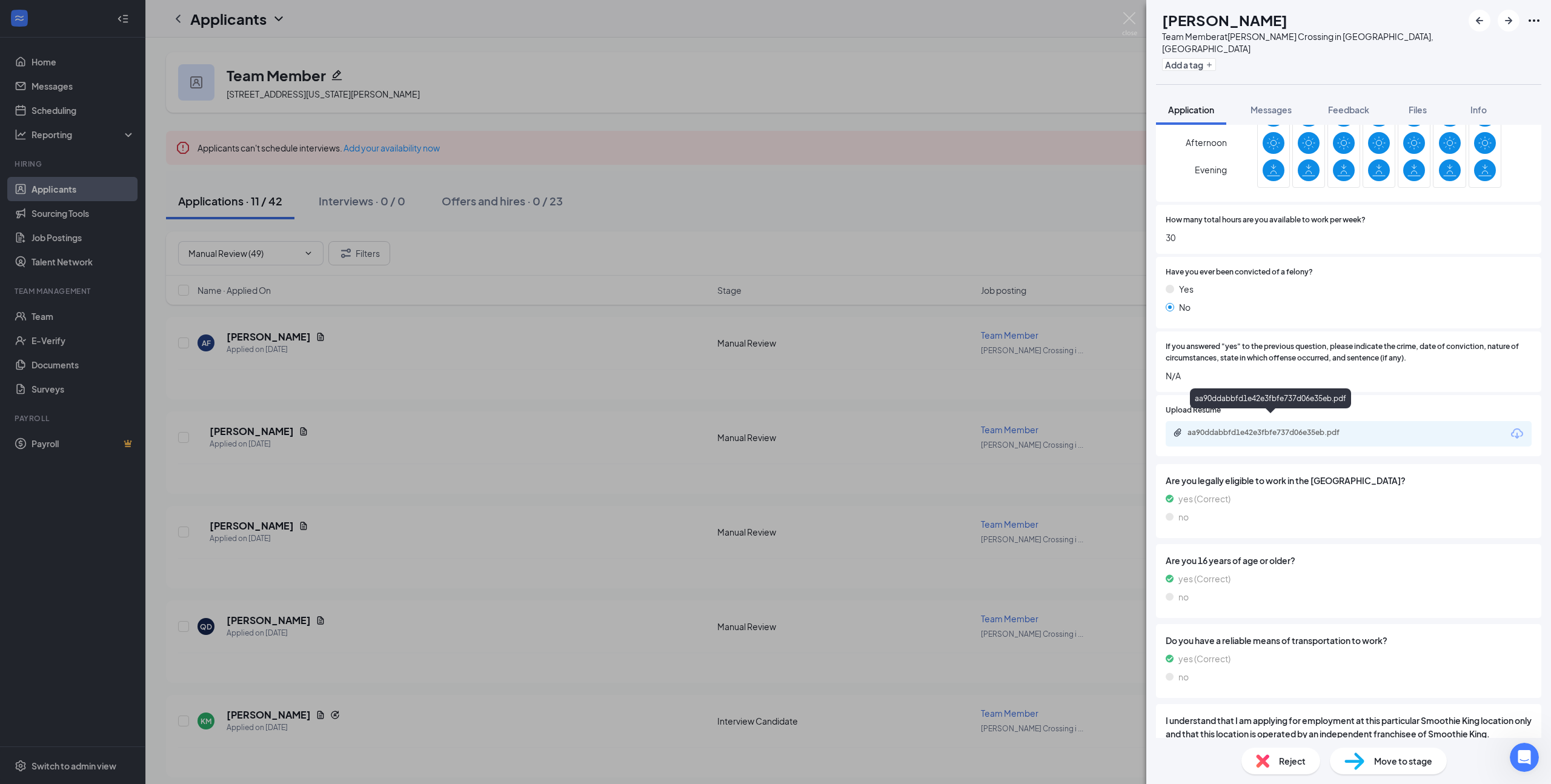
click at [1280, 427] on div "aa90ddabbfd1e42e3fbfe737d06e35eb.pdf" at bounding box center [1272, 432] width 170 height 9
click at [1386, 753] on div "Move to stage" at bounding box center [1388, 761] width 117 height 26
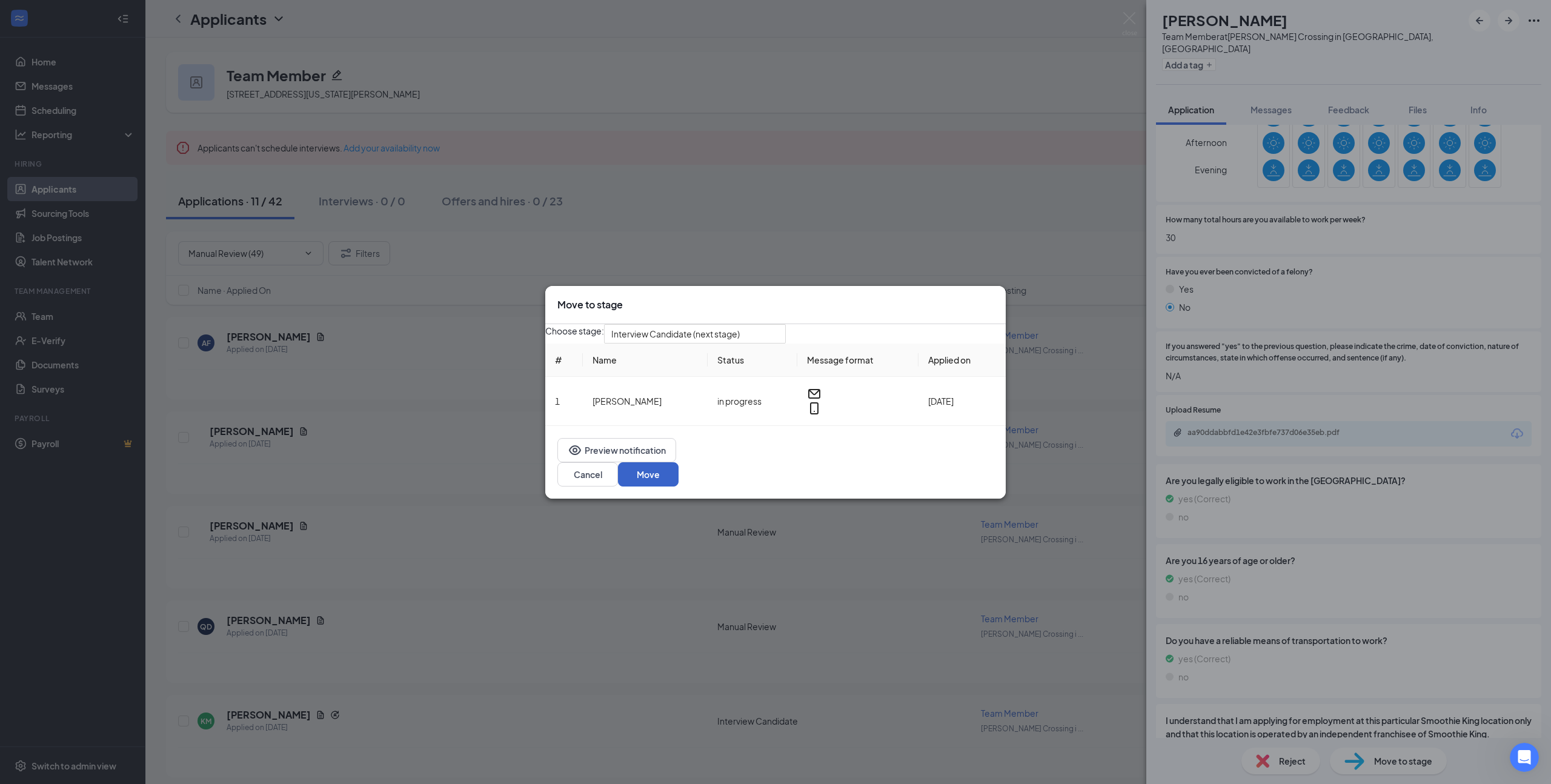
click at [679, 478] on button "Move" at bounding box center [648, 474] width 60 height 24
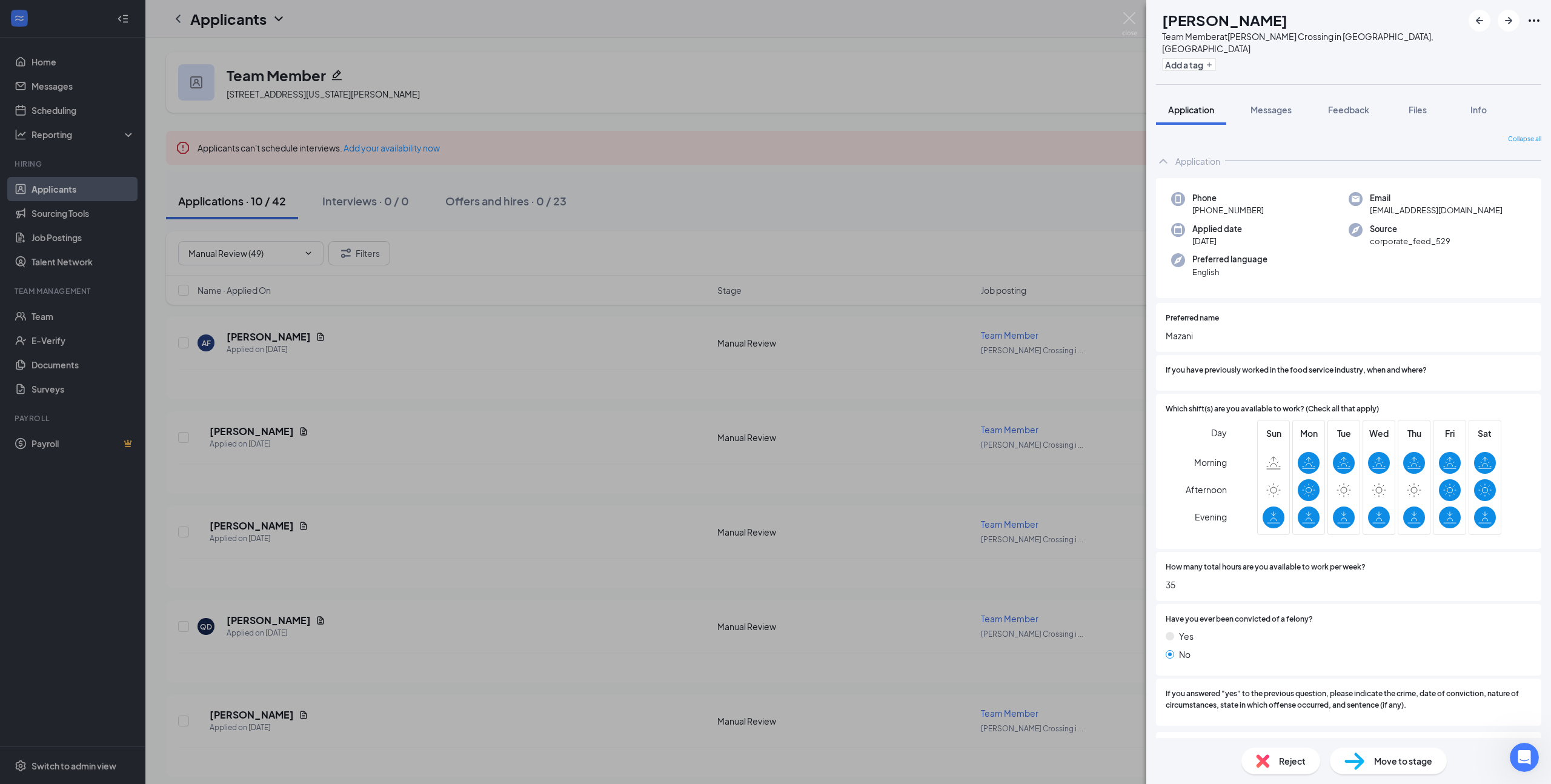
click at [1385, 763] on span "Move to stage" at bounding box center [1403, 760] width 58 height 13
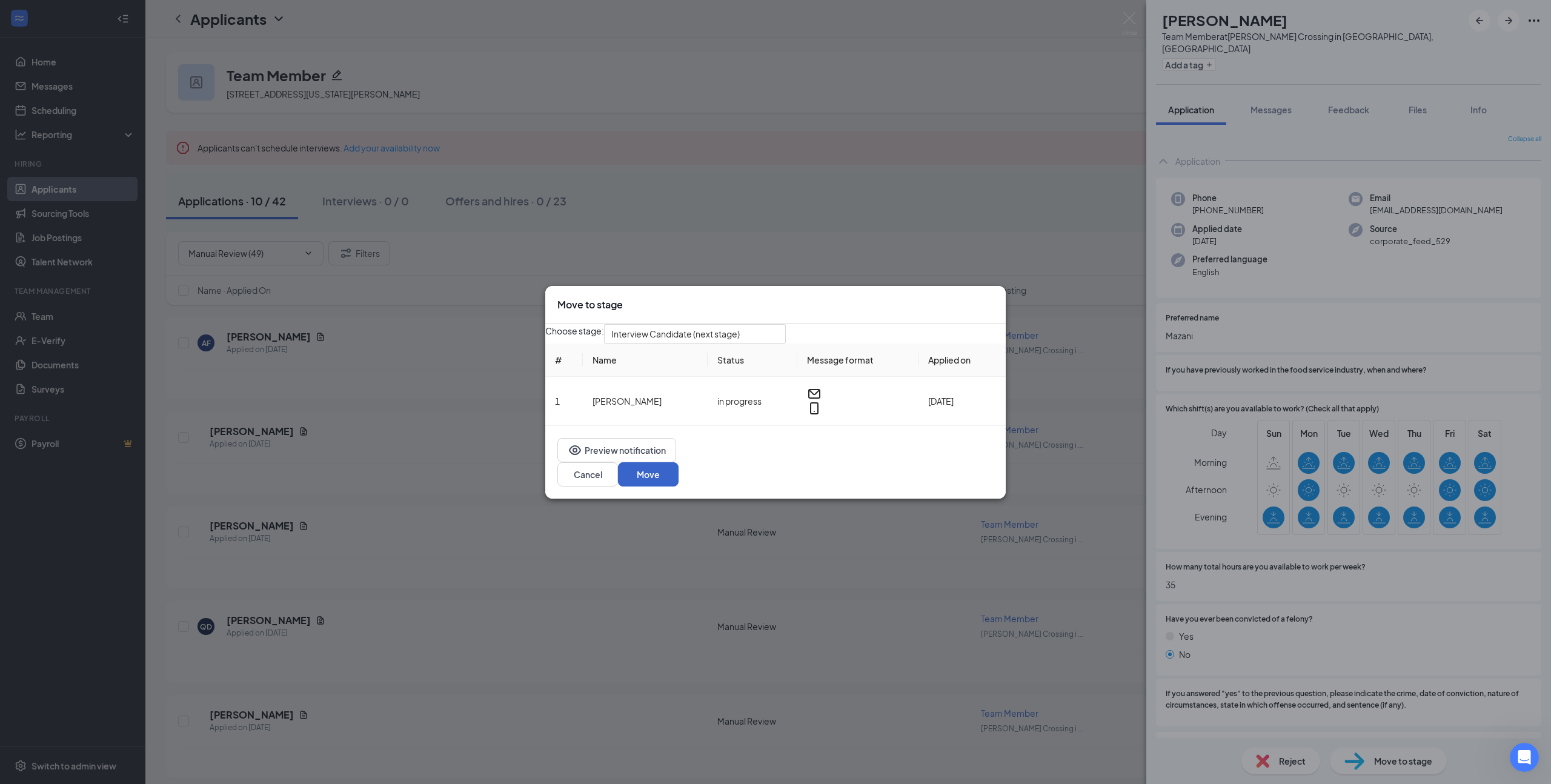
click at [679, 475] on button "Move" at bounding box center [648, 474] width 60 height 24
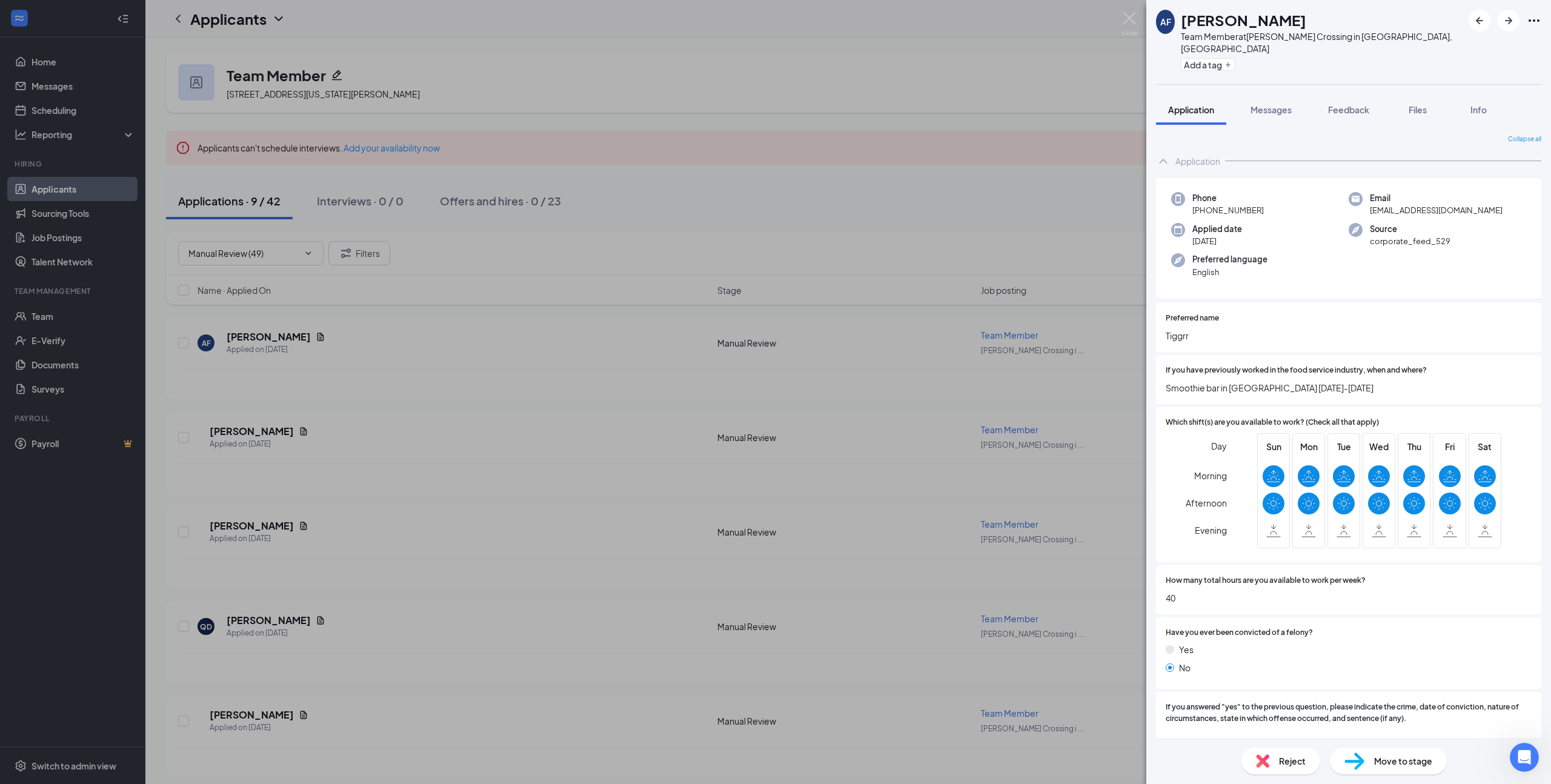
click at [1390, 765] on span "Move to stage" at bounding box center [1403, 760] width 58 height 13
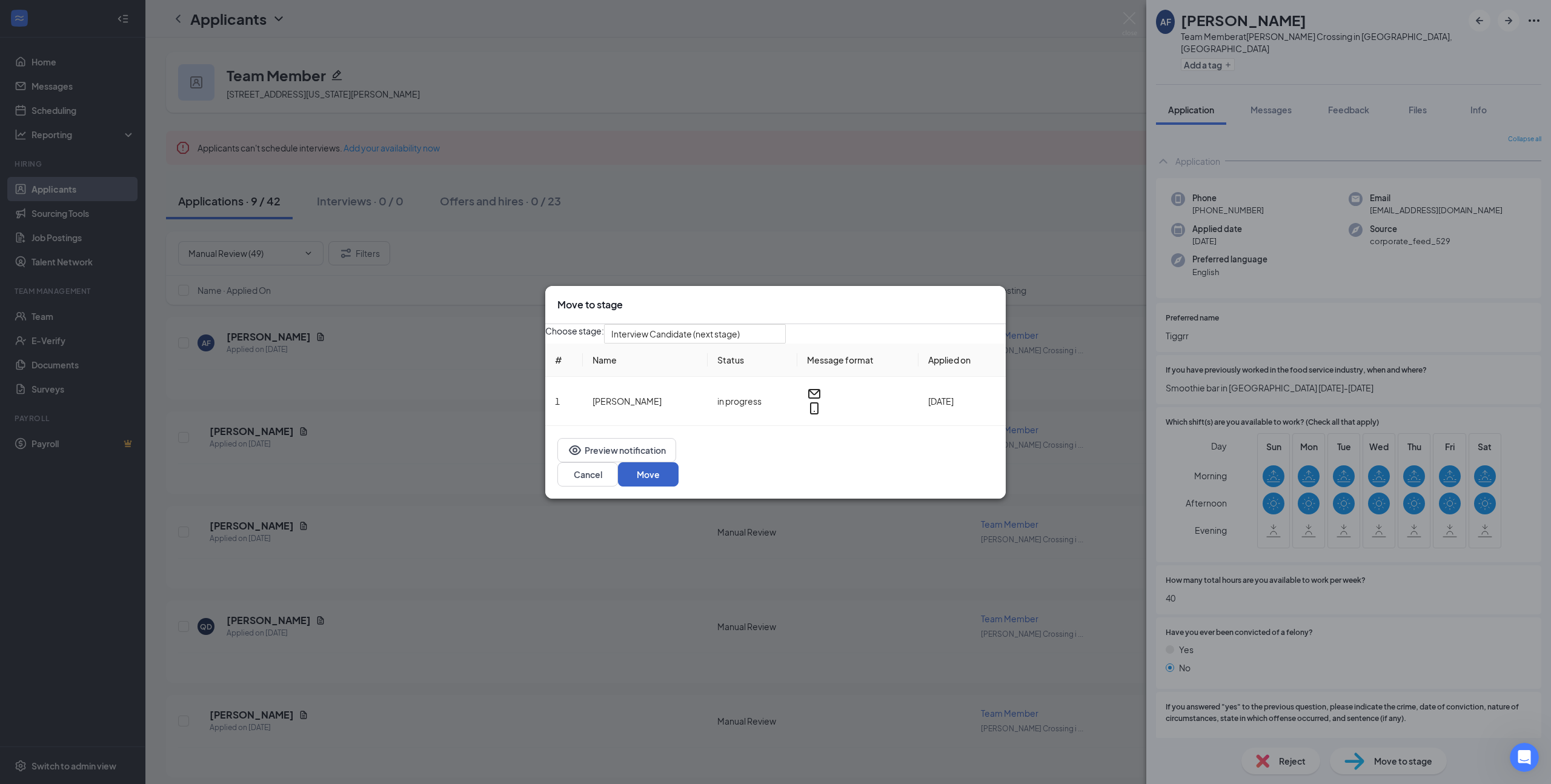
click at [679, 473] on button "Move" at bounding box center [648, 474] width 60 height 24
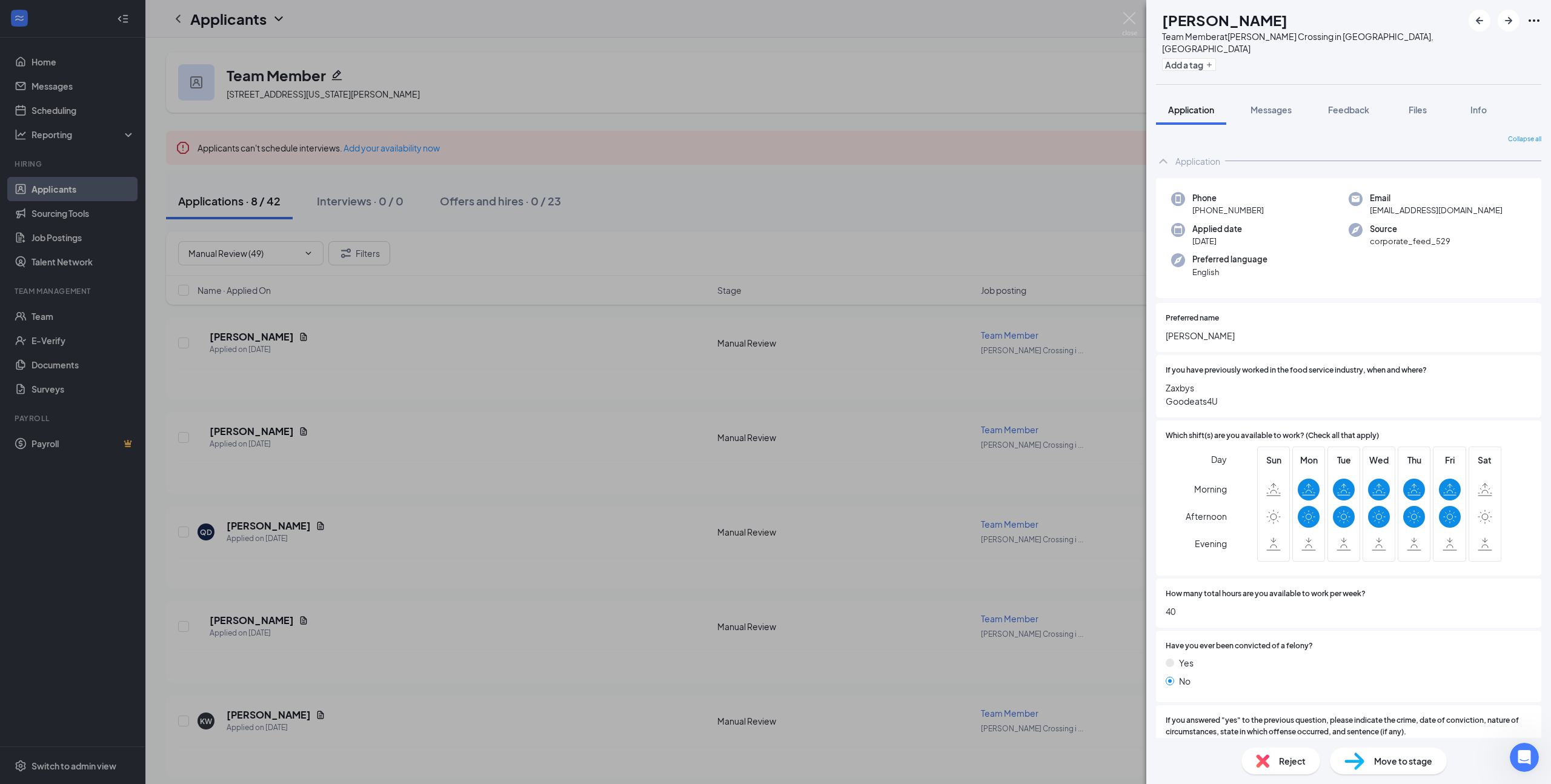
click at [1294, 765] on span "Reject" at bounding box center [1292, 760] width 26 height 13
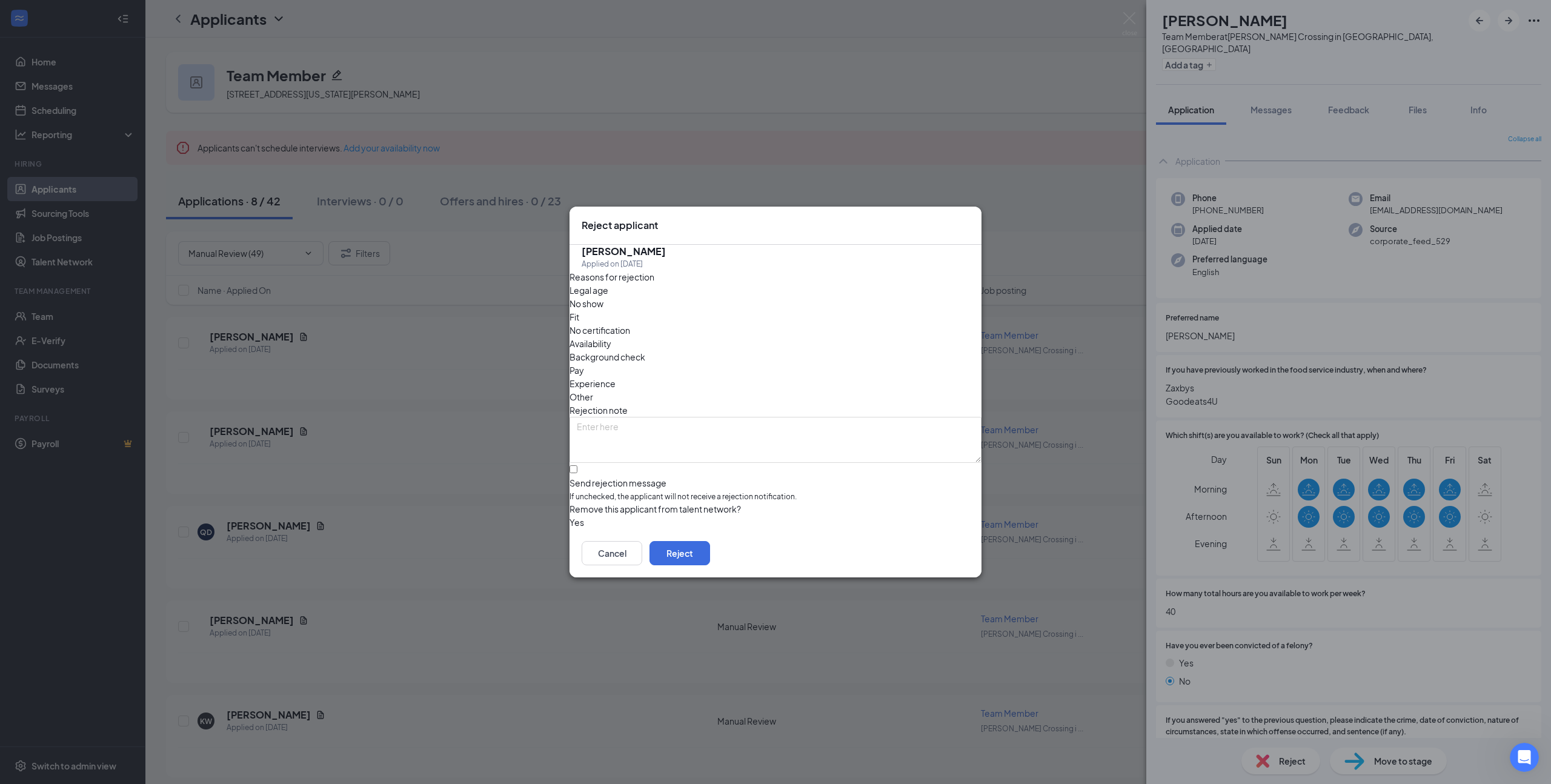
click at [611, 337] on span "Availability" at bounding box center [590, 343] width 42 height 13
click at [577, 465] on input "Send rejection message If unchecked, the applicant will not receive a rejection…" at bounding box center [573, 469] width 8 height 8
checkbox input "true"
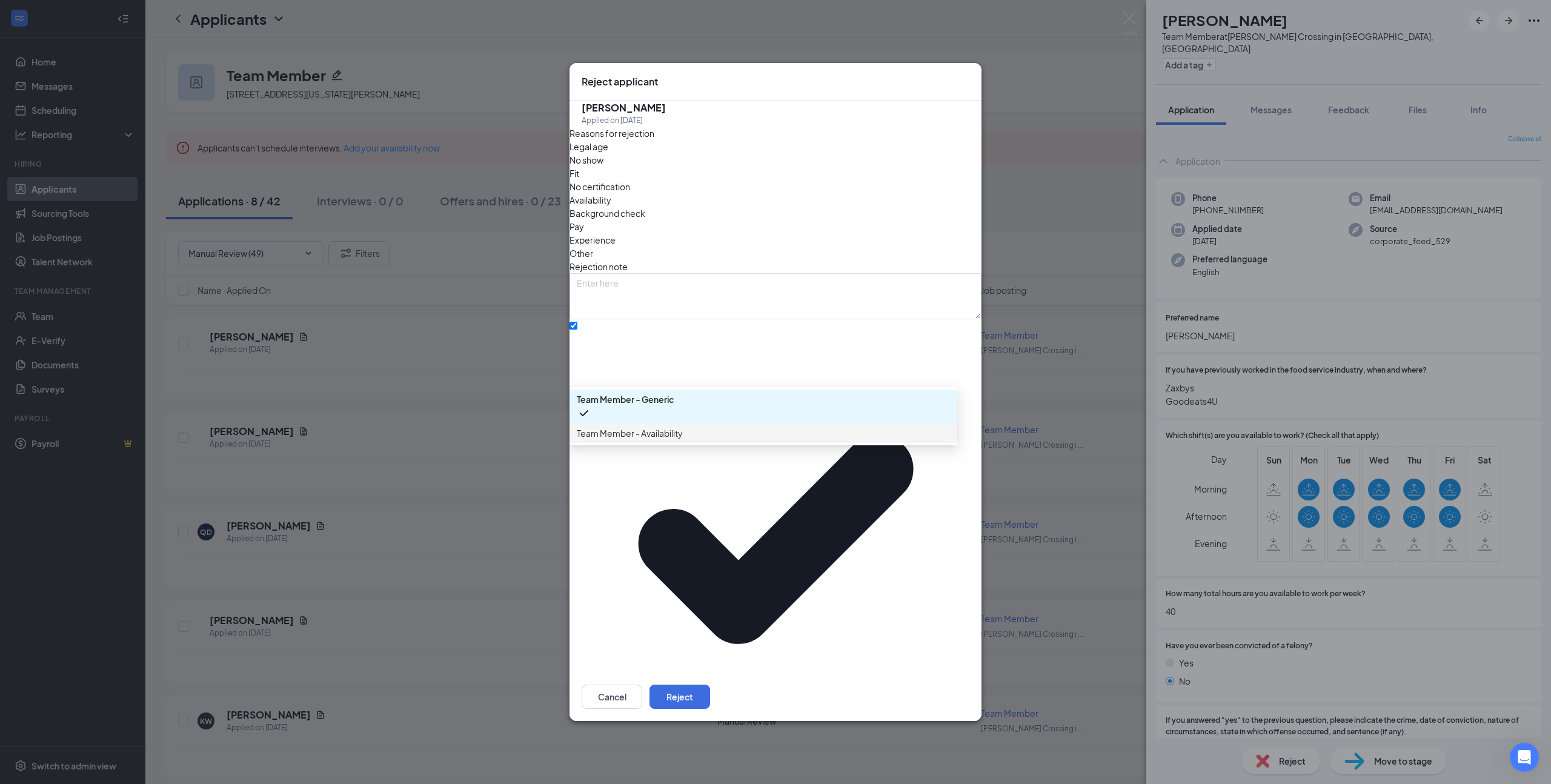
click at [705, 440] on span "Team Member - Availability" at bounding box center [763, 433] width 373 height 13
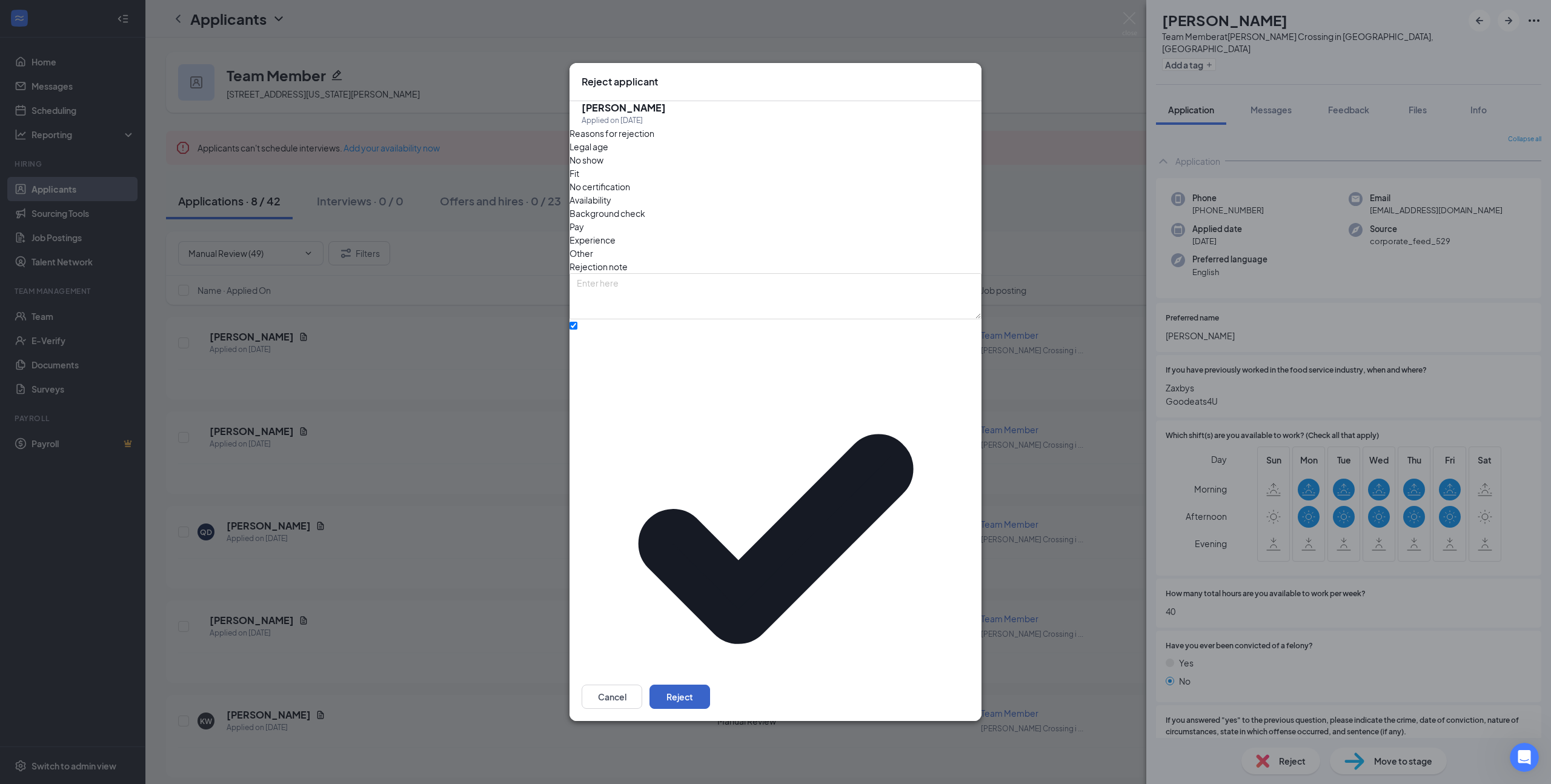
click at [710, 685] on button "Reject" at bounding box center [679, 696] width 60 height 24
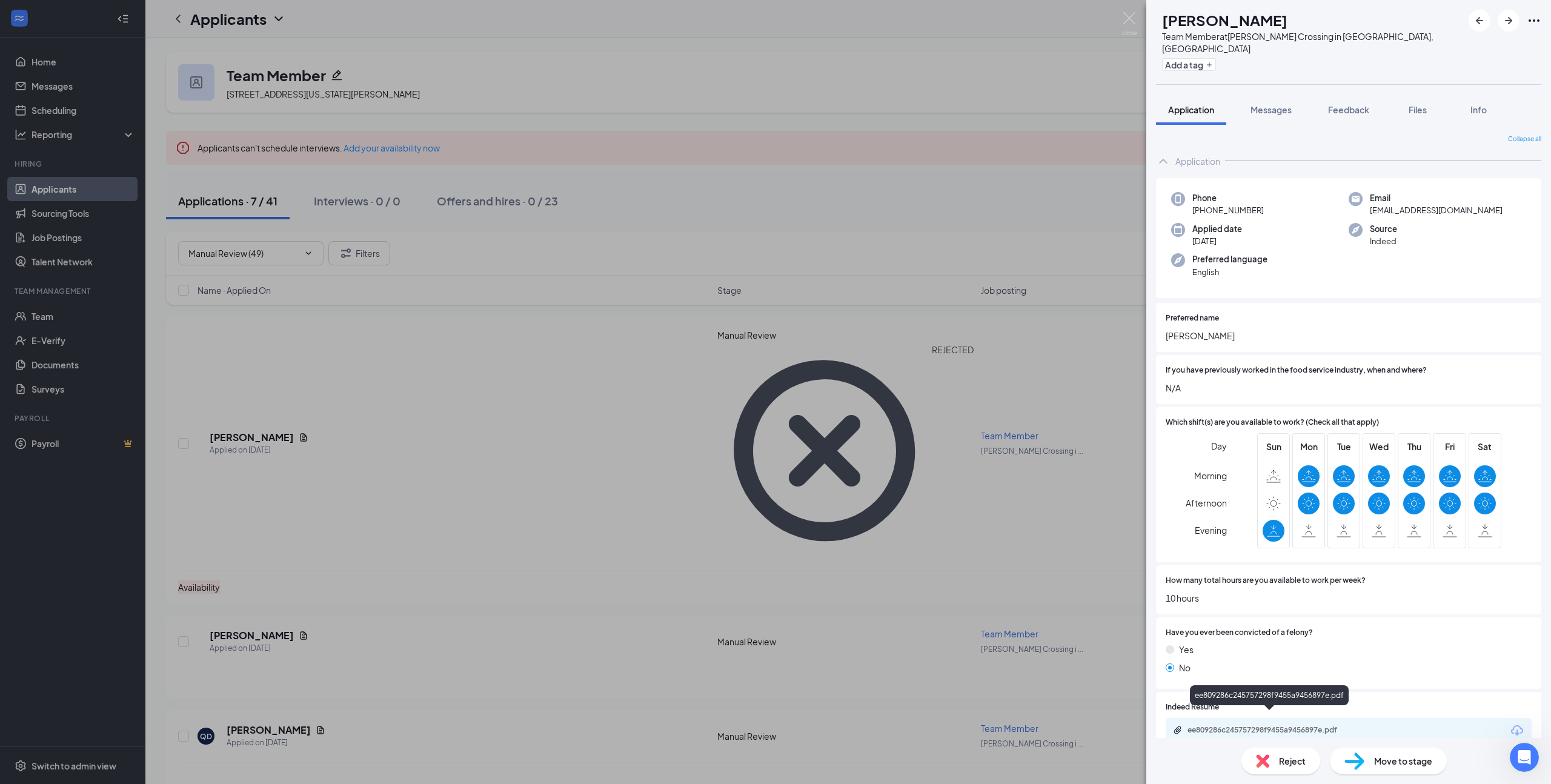
click at [1290, 725] on div "ee809286c245757298f9455a9456897e.pdf" at bounding box center [1270, 730] width 196 height 12
click at [1394, 765] on span "Move to stage" at bounding box center [1403, 760] width 58 height 13
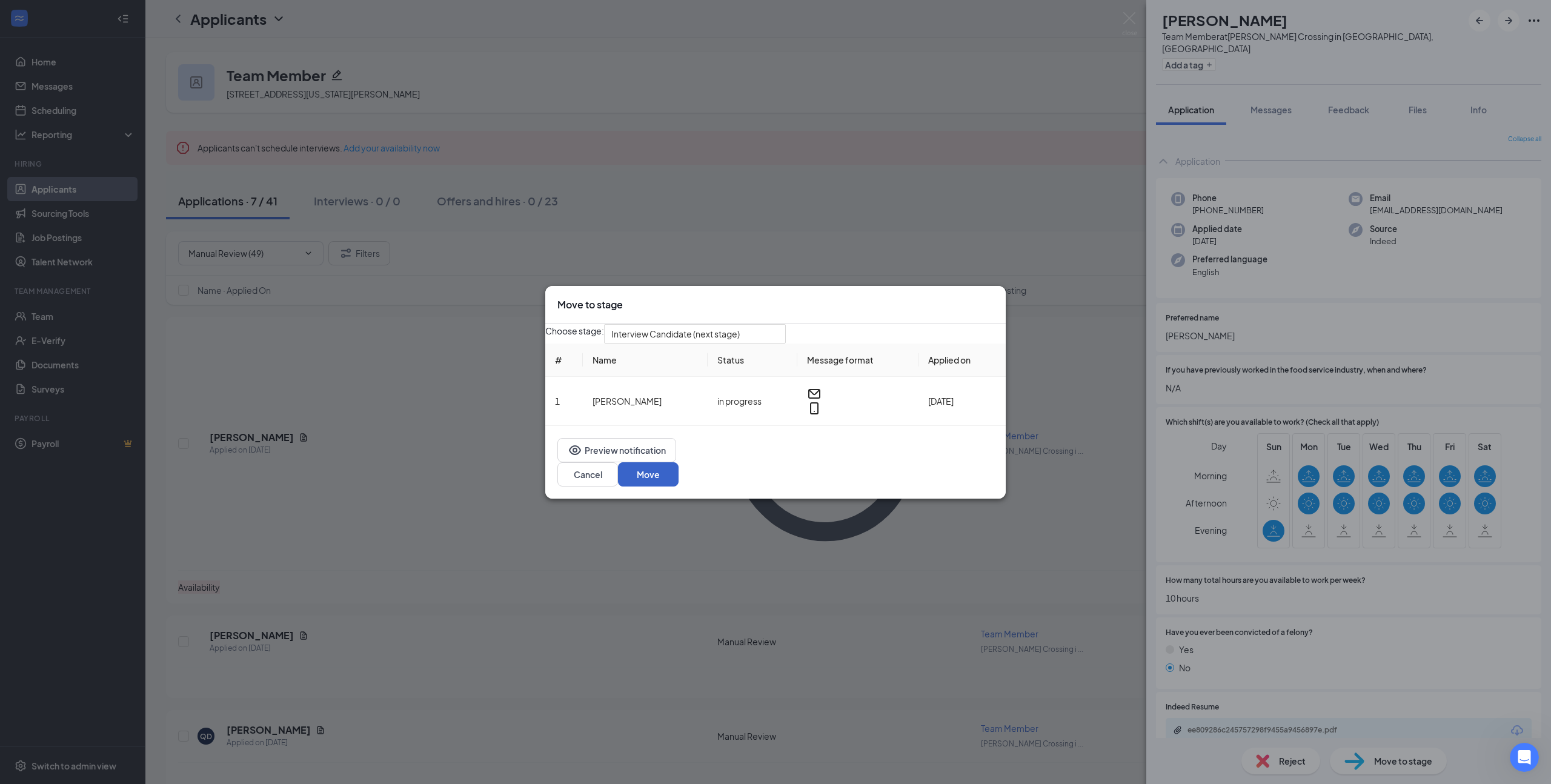
click at [679, 475] on button "Move" at bounding box center [648, 474] width 60 height 24
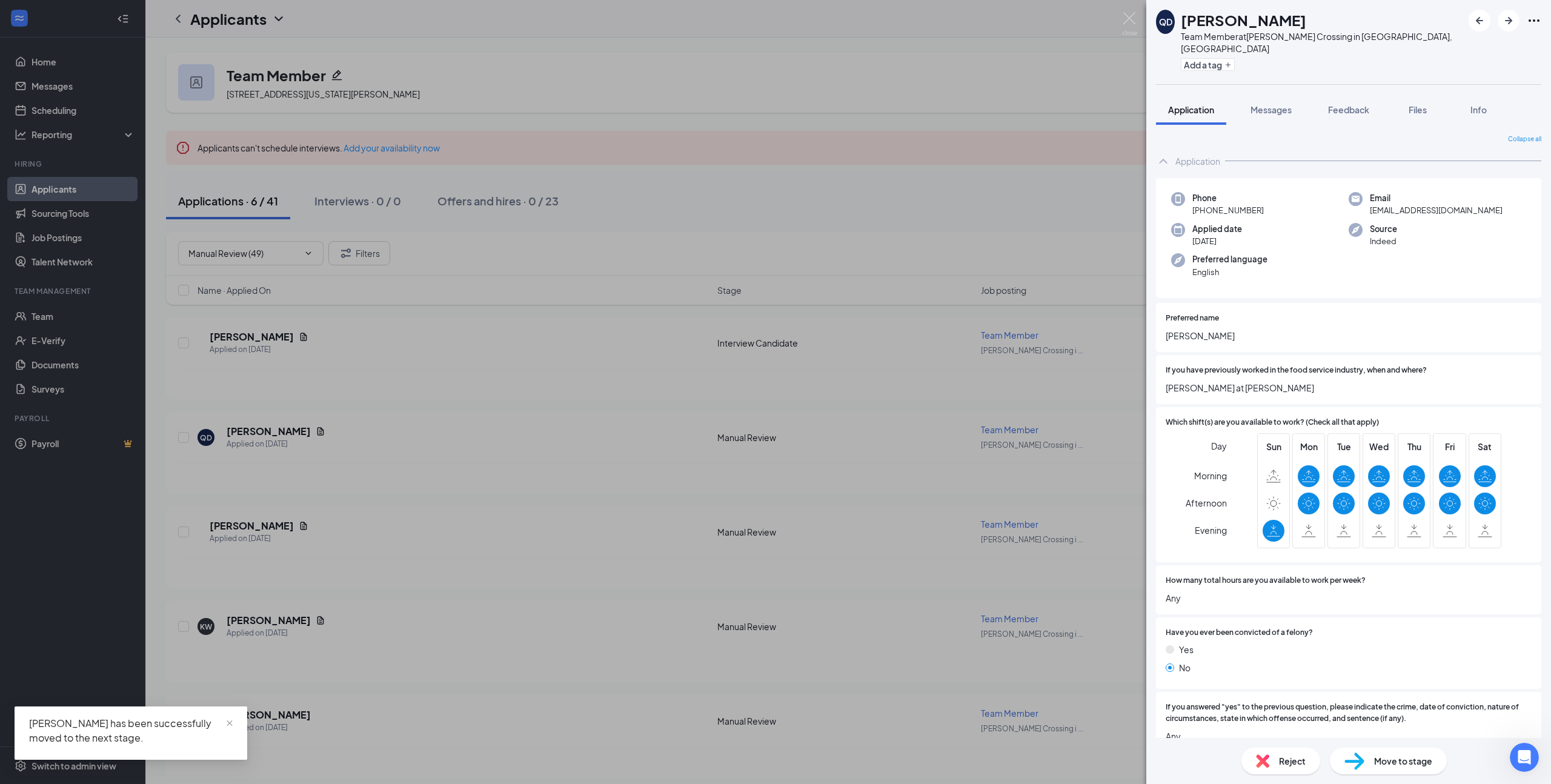
click at [1421, 760] on span "Move to stage" at bounding box center [1403, 760] width 58 height 13
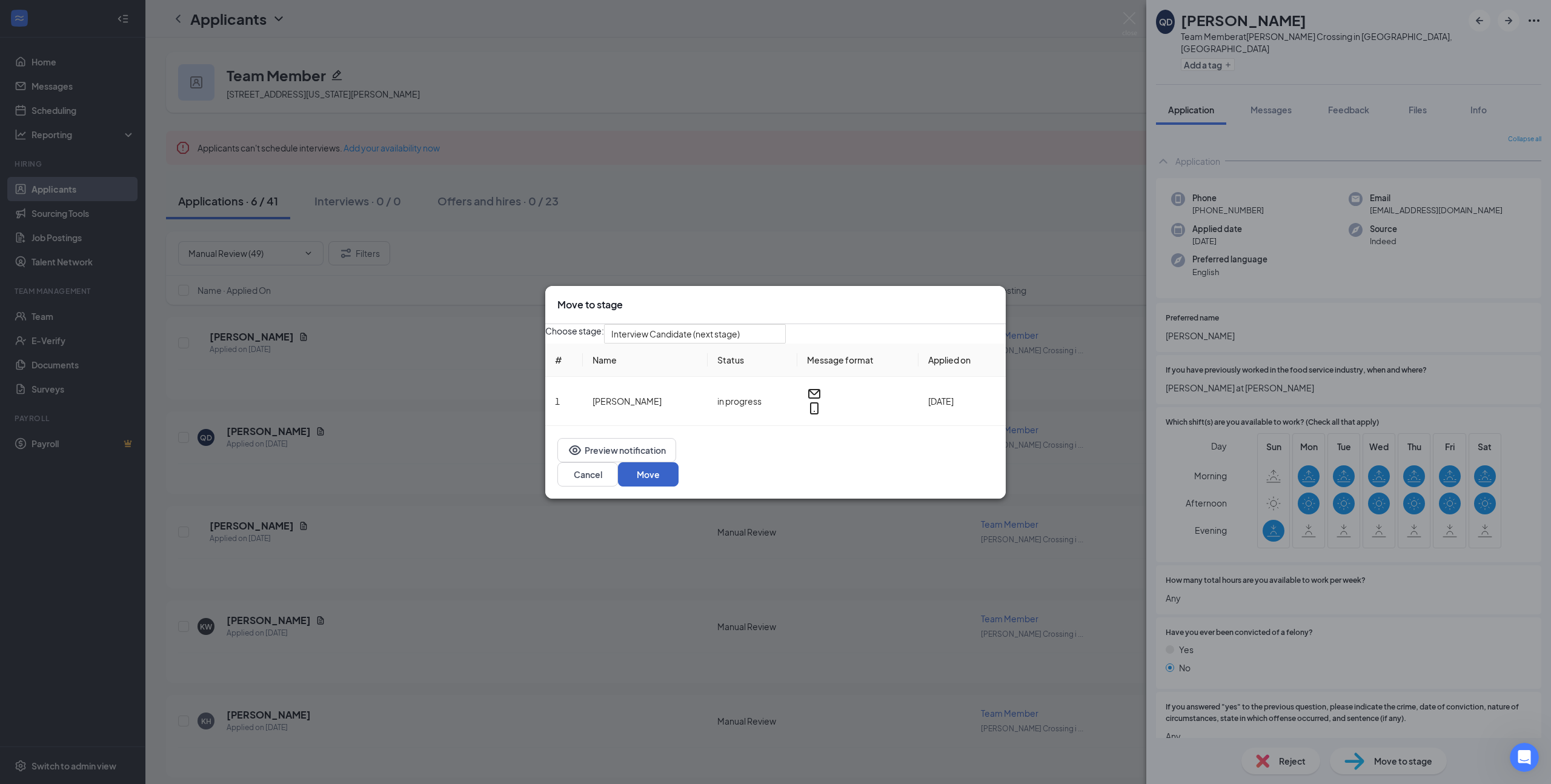
click at [679, 471] on button "Move" at bounding box center [648, 474] width 60 height 24
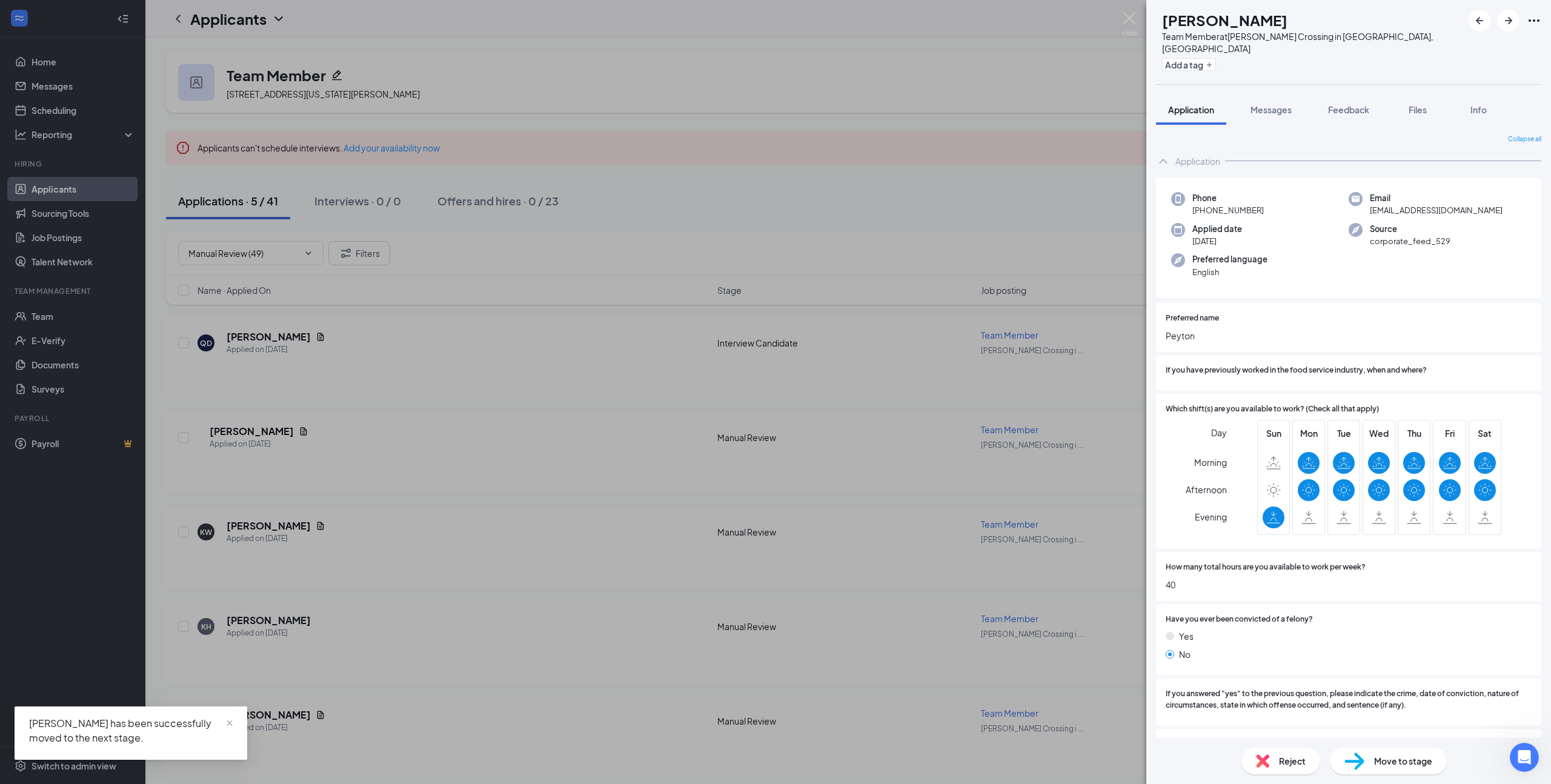
click at [820, 562] on div "PB [PERSON_NAME] Team Member at [PERSON_NAME][GEOGRAPHIC_DATA] in [GEOGRAPHIC_D…" at bounding box center [776, 392] width 1551 height 784
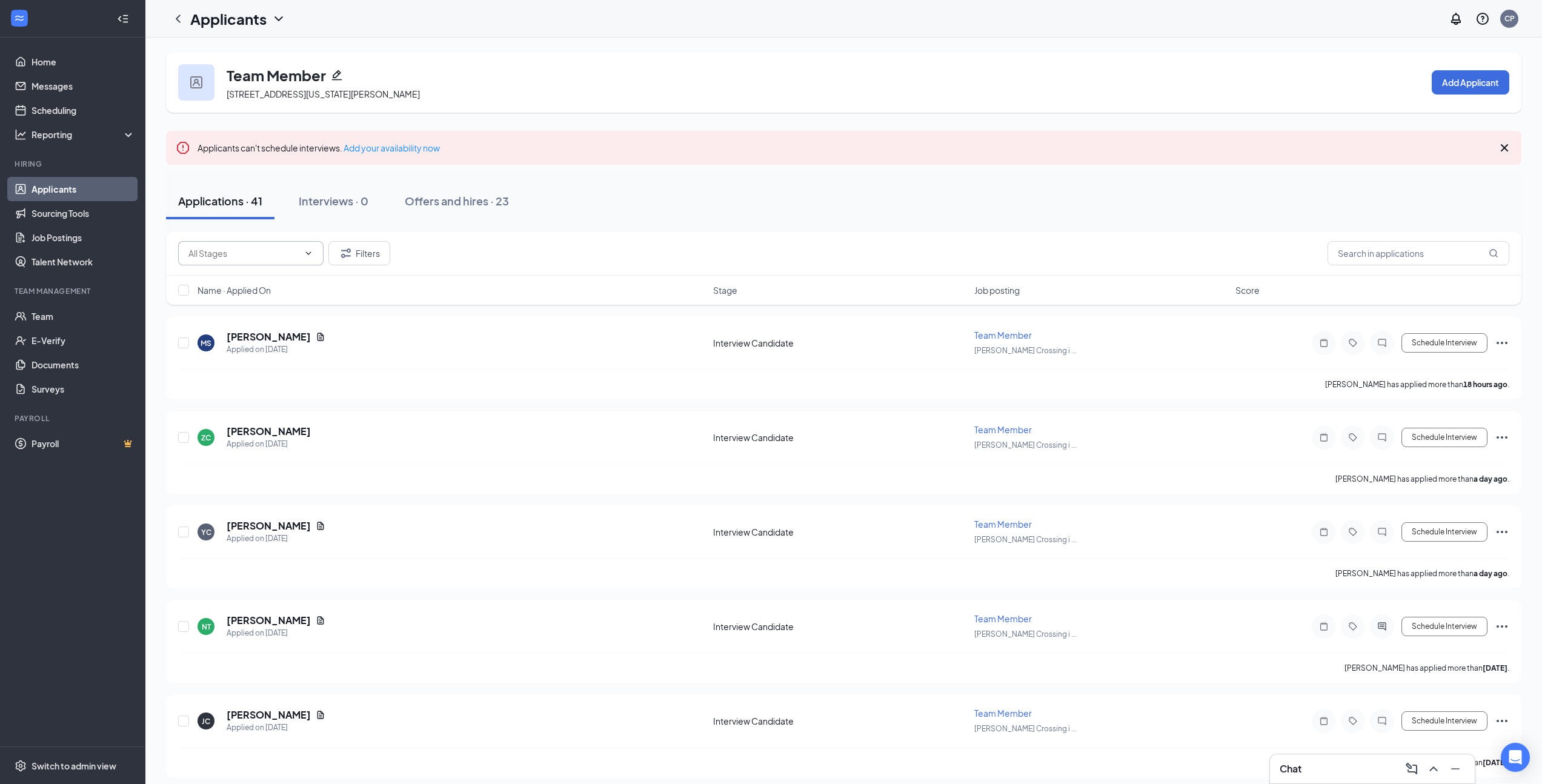
click at [267, 242] on span at bounding box center [251, 253] width 145 height 24
click at [264, 250] on input "text" at bounding box center [244, 253] width 110 height 13
click at [247, 282] on div "Manual Review (5)" at bounding box center [223, 281] width 70 height 13
type input "Manual Review (5)"
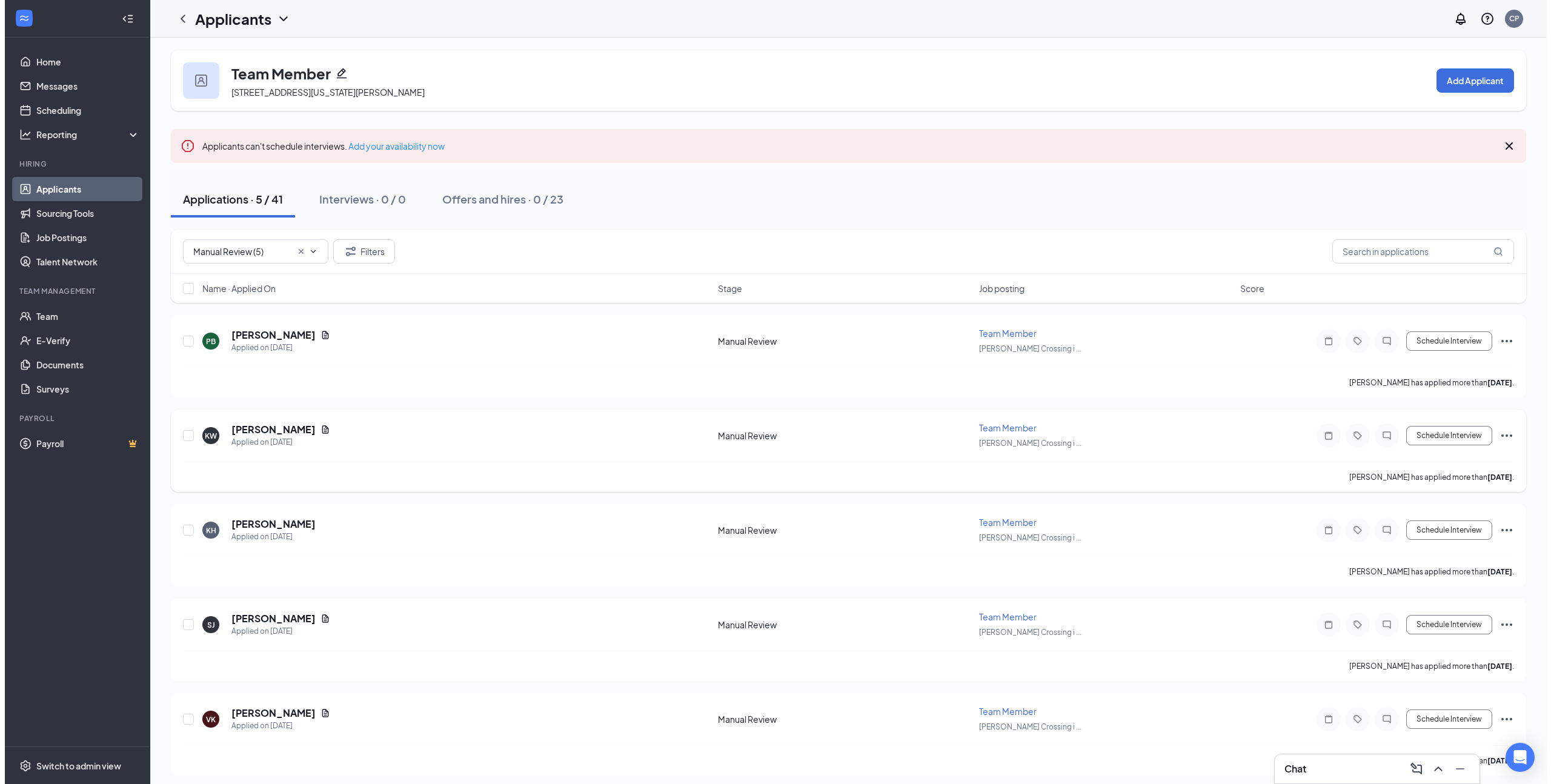
scroll to position [3, 0]
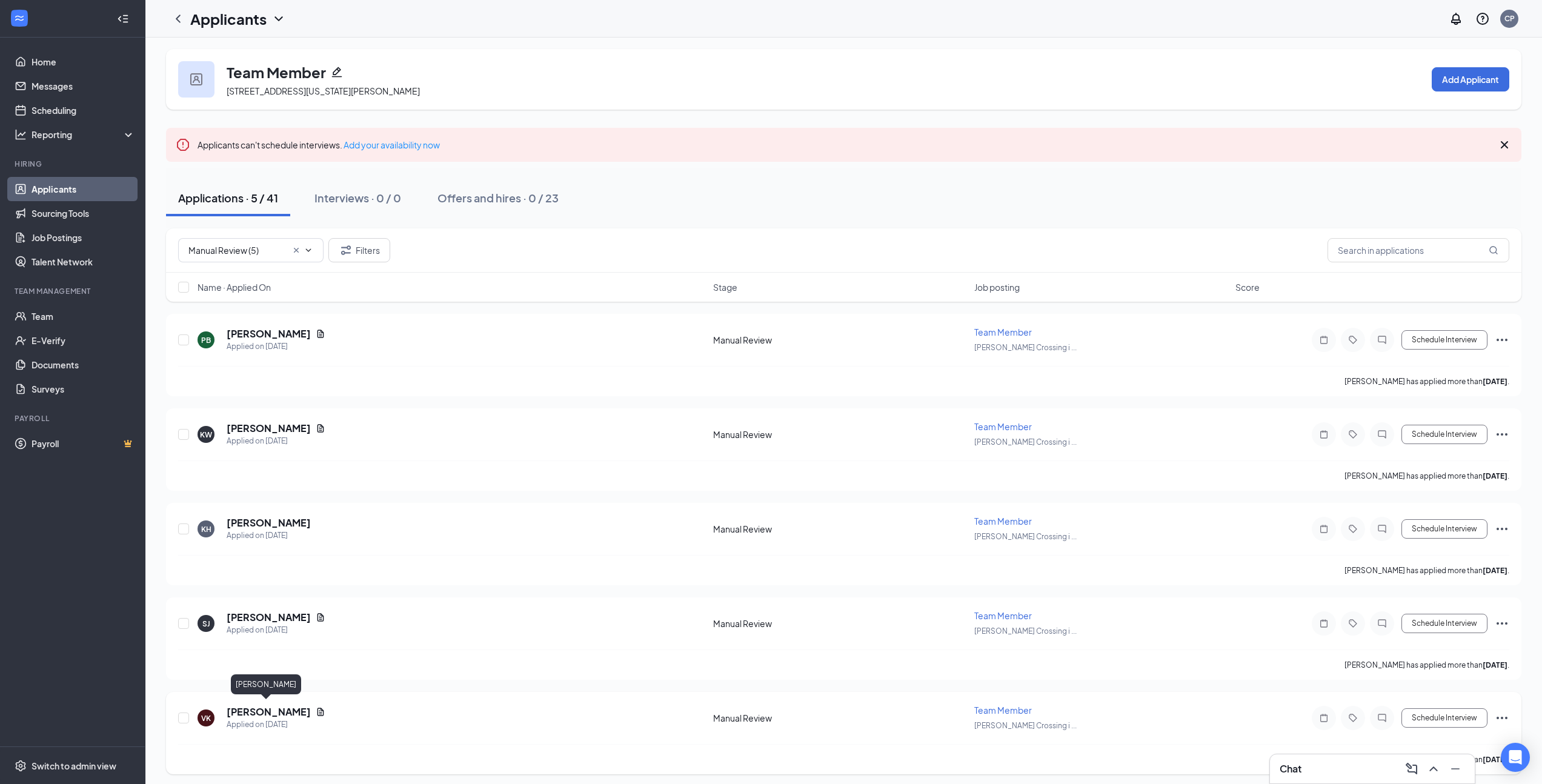
click at [238, 708] on h5 "[PERSON_NAME]" at bounding box center [268, 711] width 85 height 13
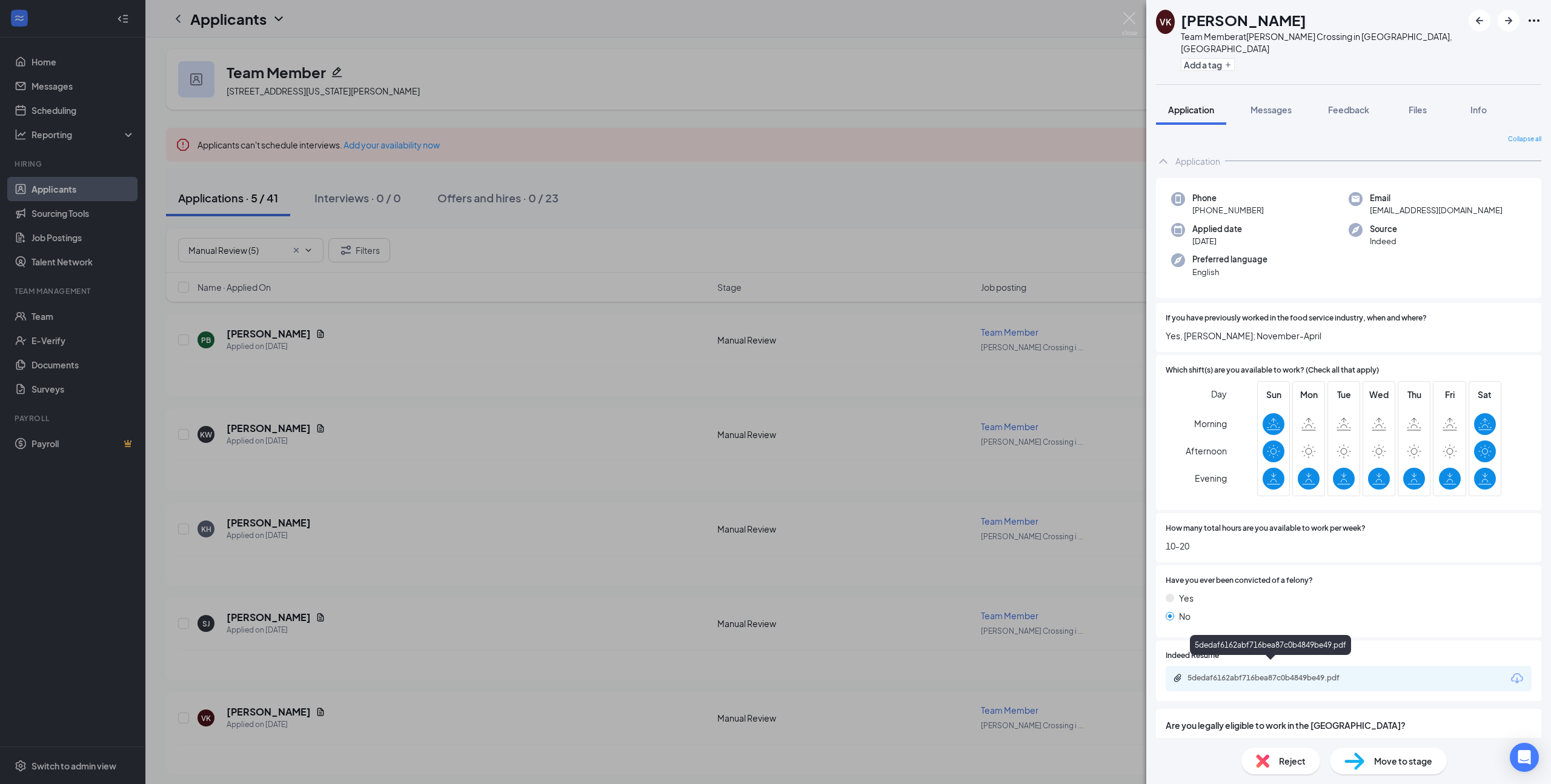
click at [1280, 673] on div "5dedaf6162abf716bea87c0b4849be49.pdf" at bounding box center [1272, 678] width 170 height 9
click at [1418, 759] on span "Move to stage" at bounding box center [1403, 760] width 58 height 13
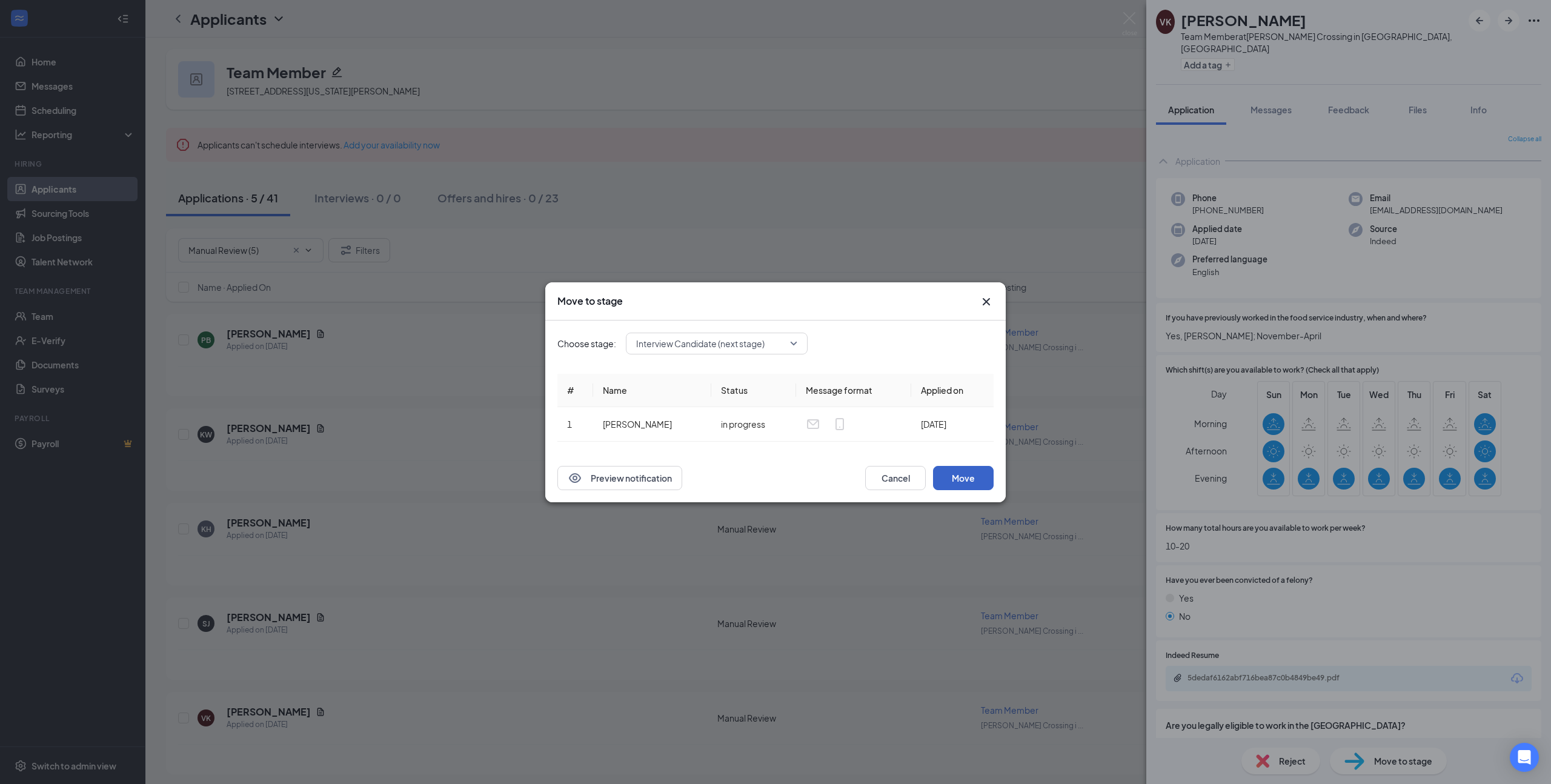
click at [969, 480] on button "Move" at bounding box center [963, 478] width 60 height 24
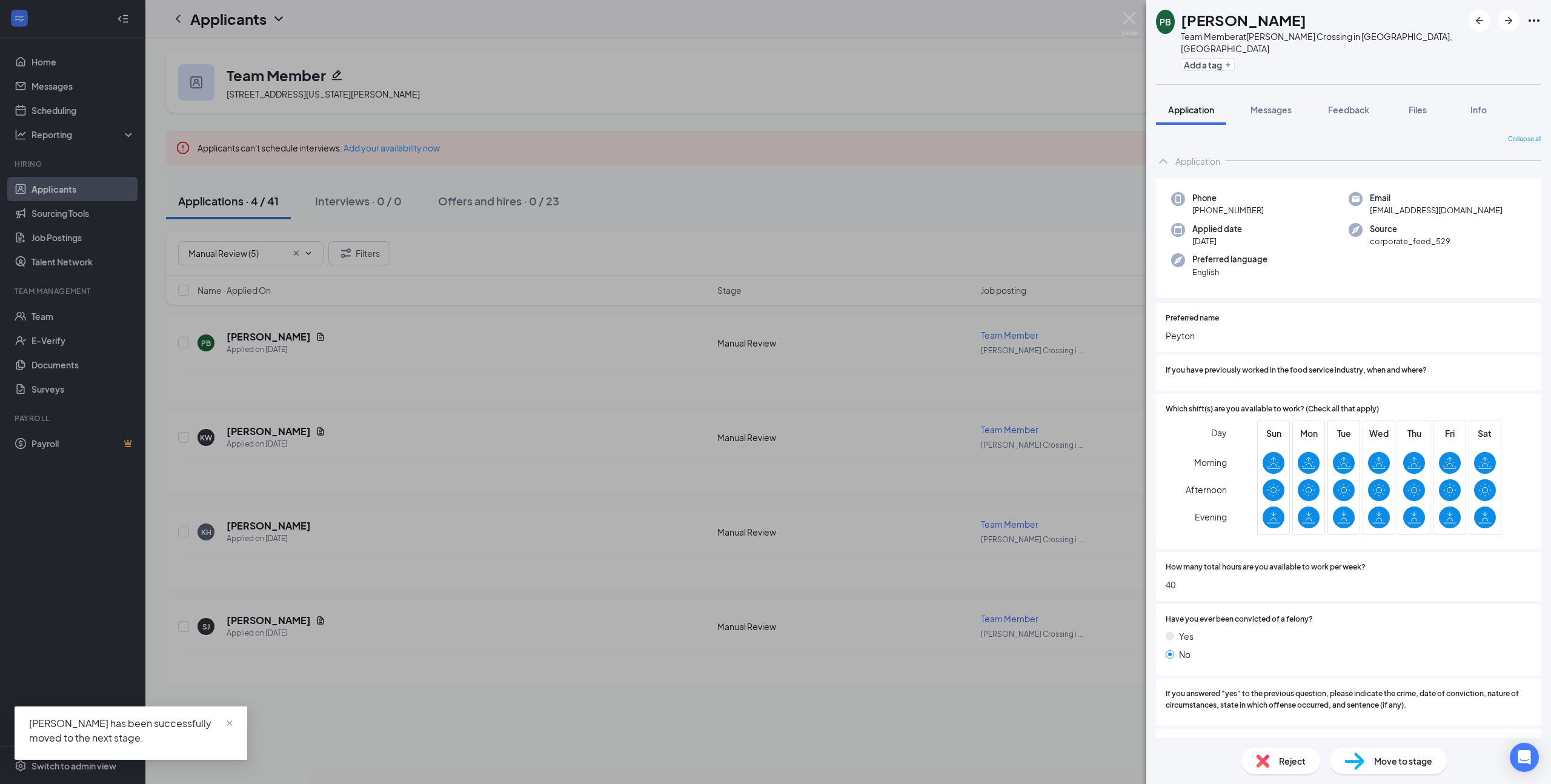
click at [1376, 754] on span "Move to stage" at bounding box center [1403, 760] width 58 height 13
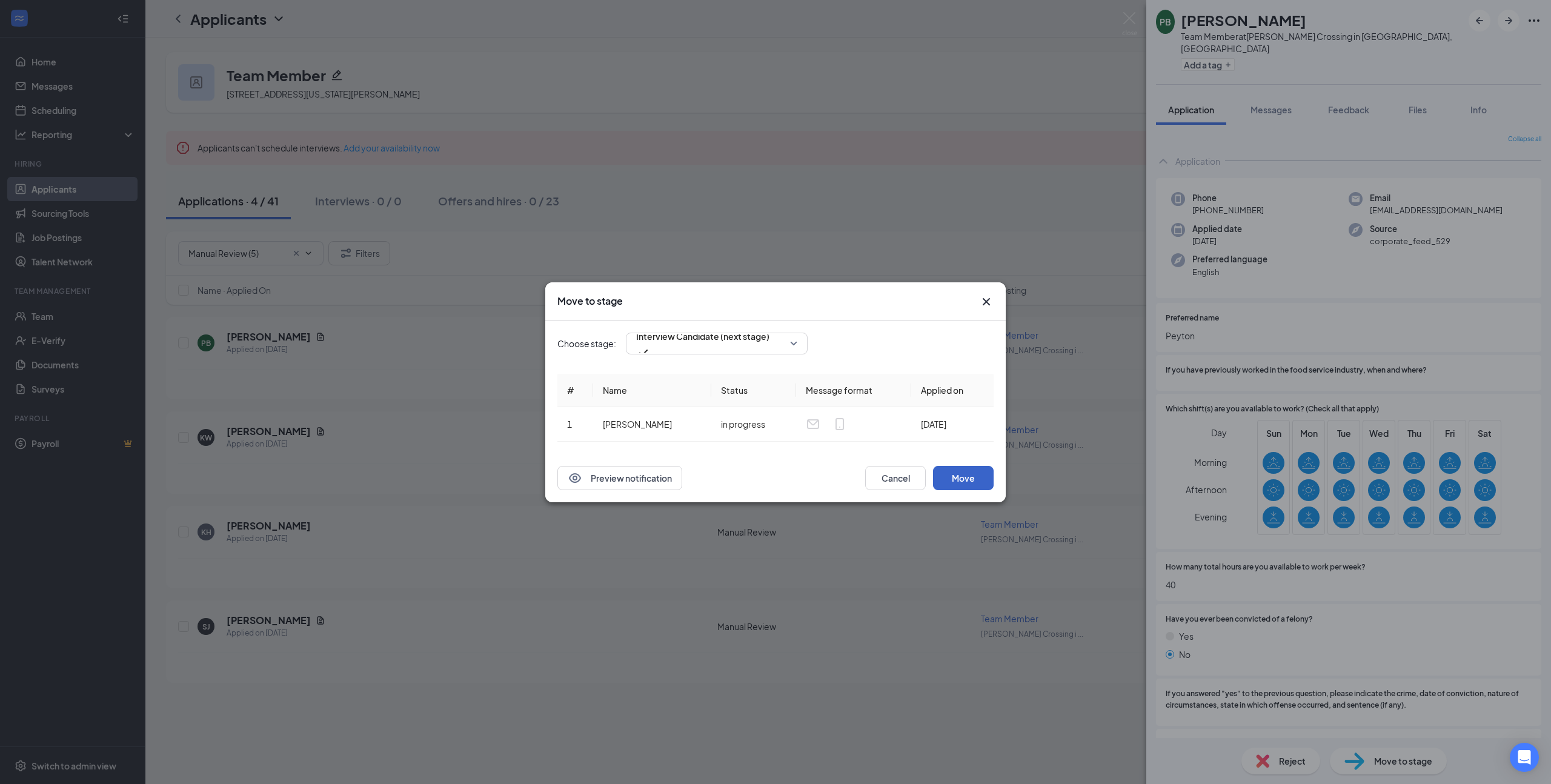
click at [963, 480] on button "Move" at bounding box center [963, 478] width 60 height 24
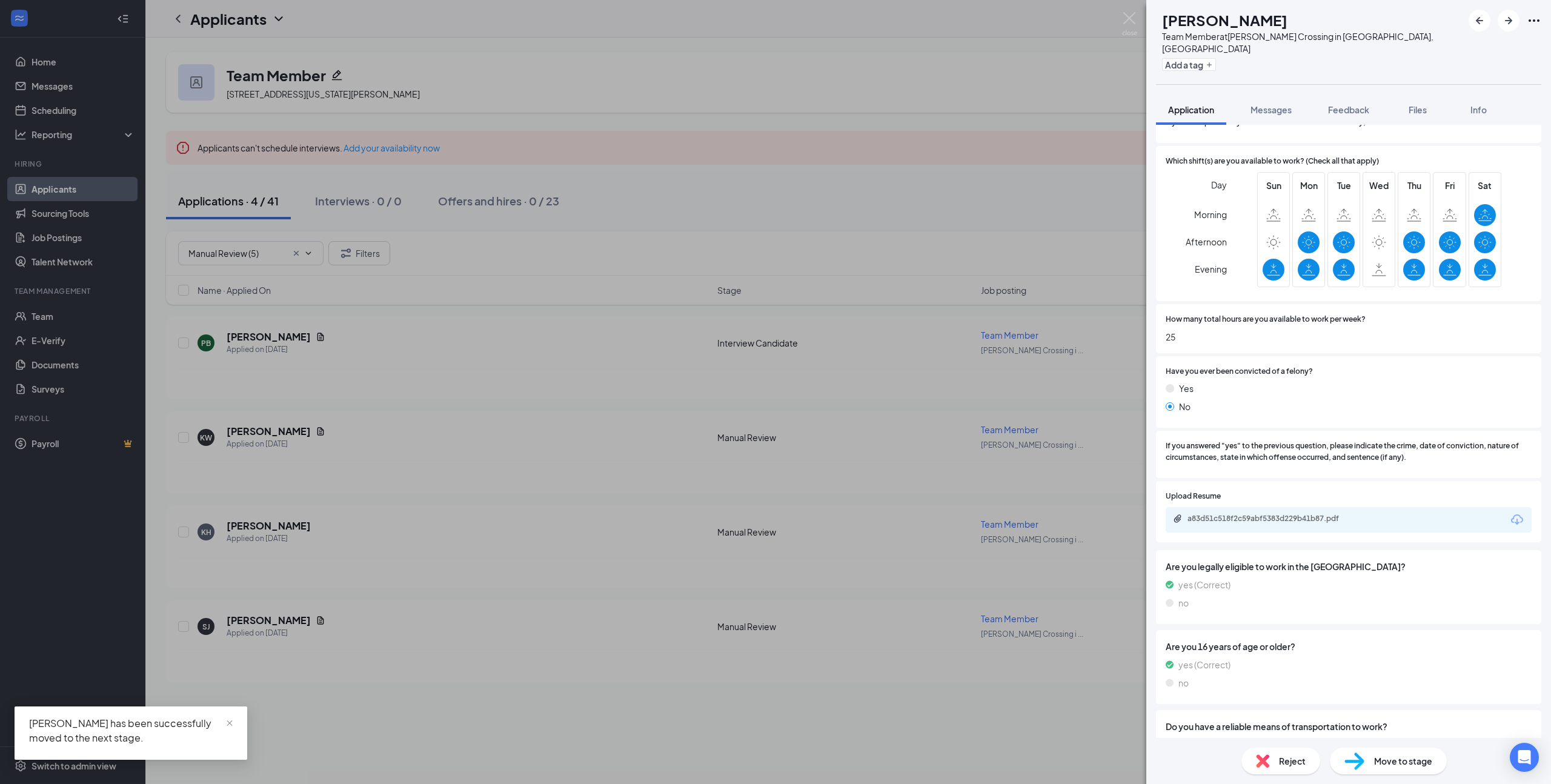
scroll to position [235, 0]
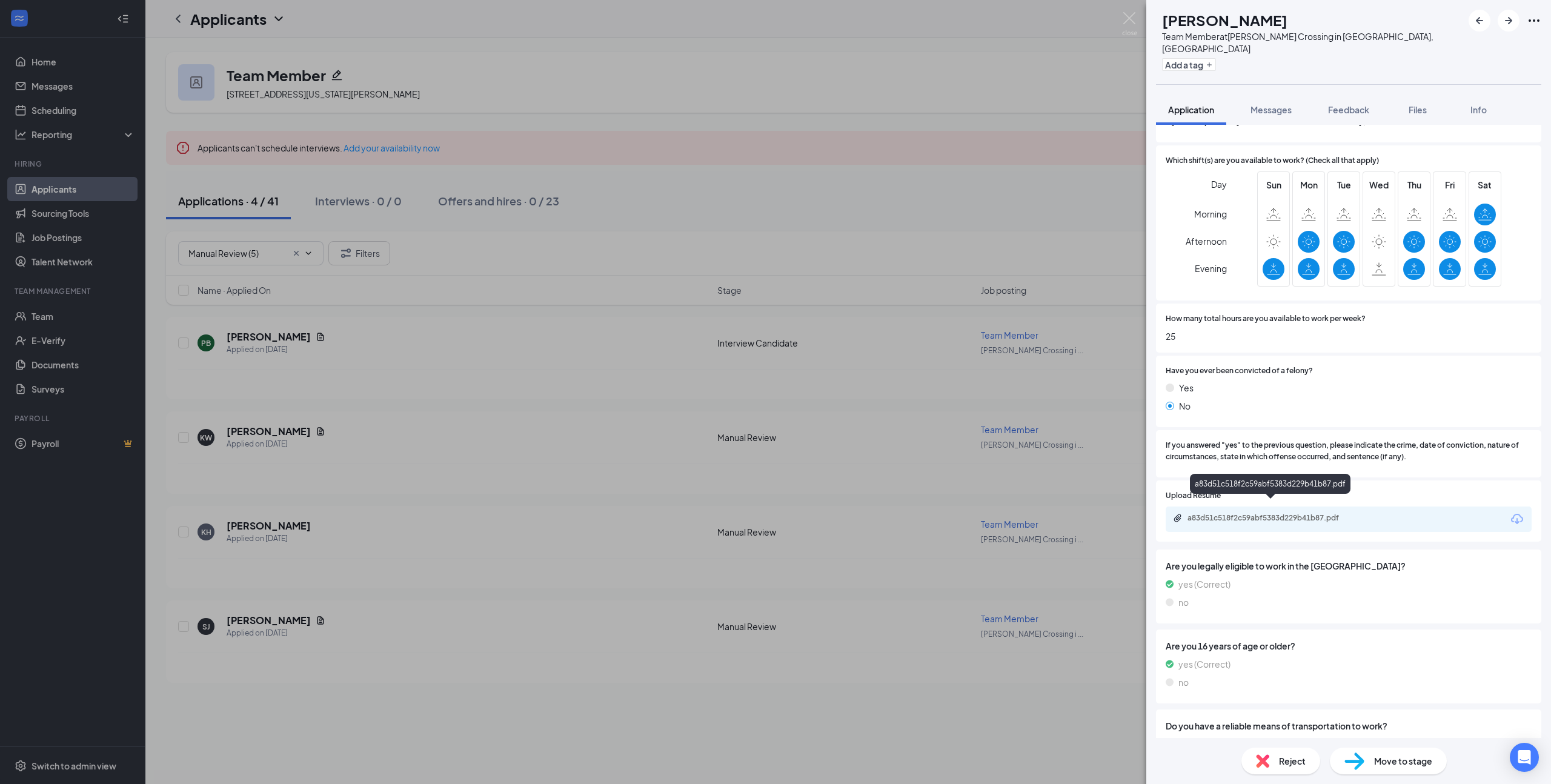
click at [1278, 513] on div "a83d51c518f2c59abf5383d229b41b87.pdf" at bounding box center [1272, 518] width 170 height 9
click at [1400, 760] on span "Move to stage" at bounding box center [1403, 760] width 58 height 13
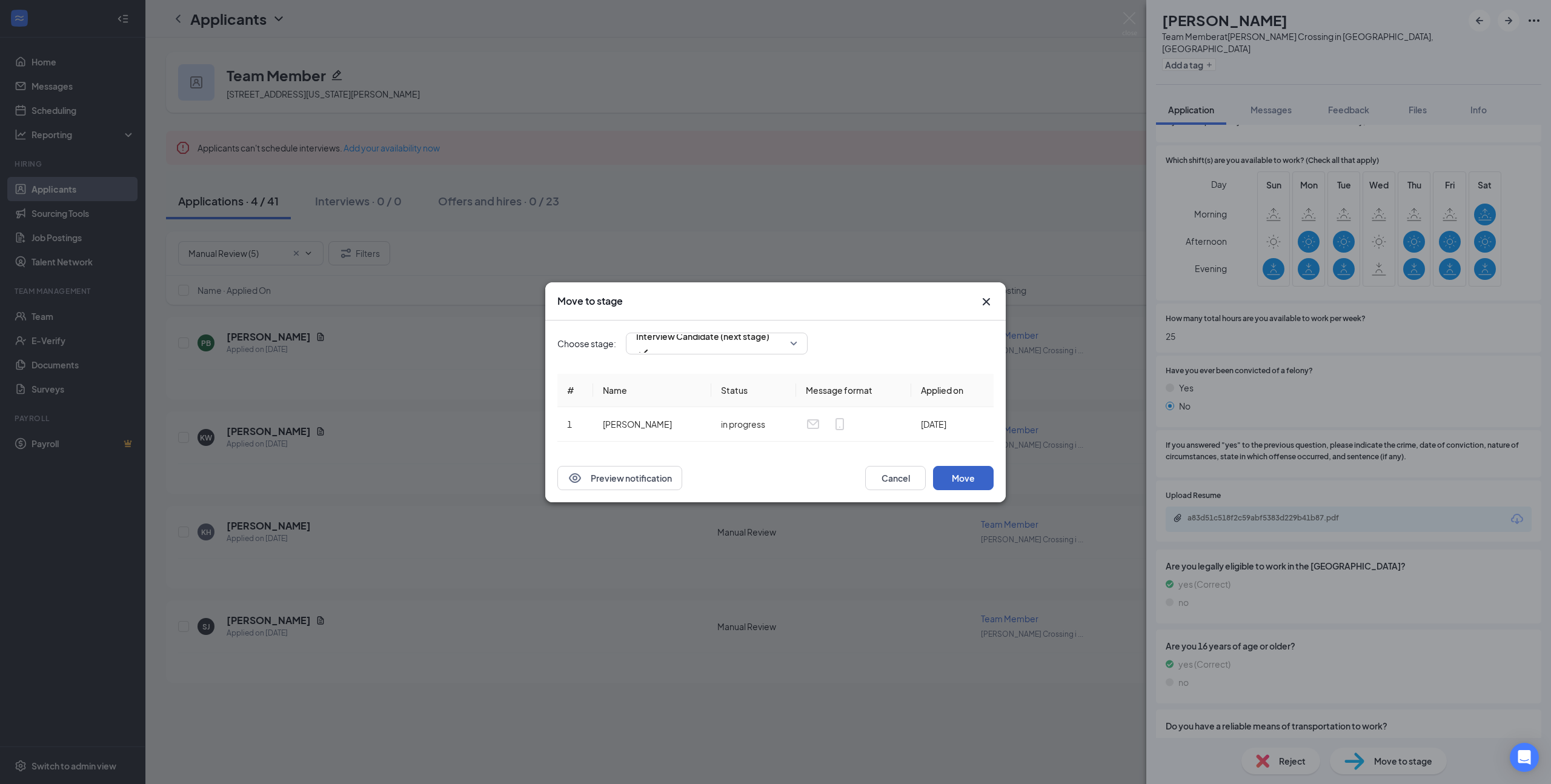
click at [959, 473] on button "Move" at bounding box center [963, 478] width 60 height 24
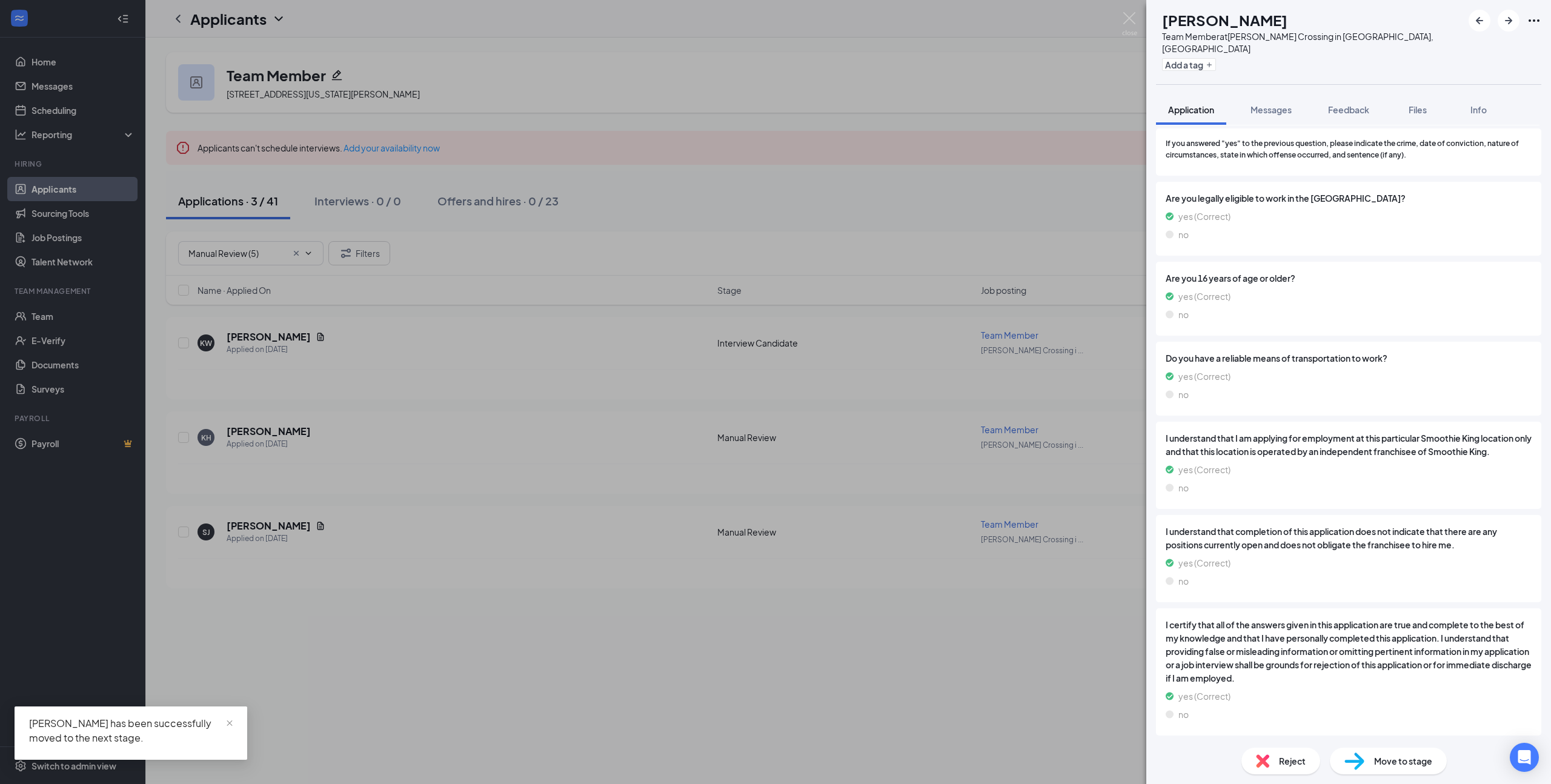
scroll to position [701, 0]
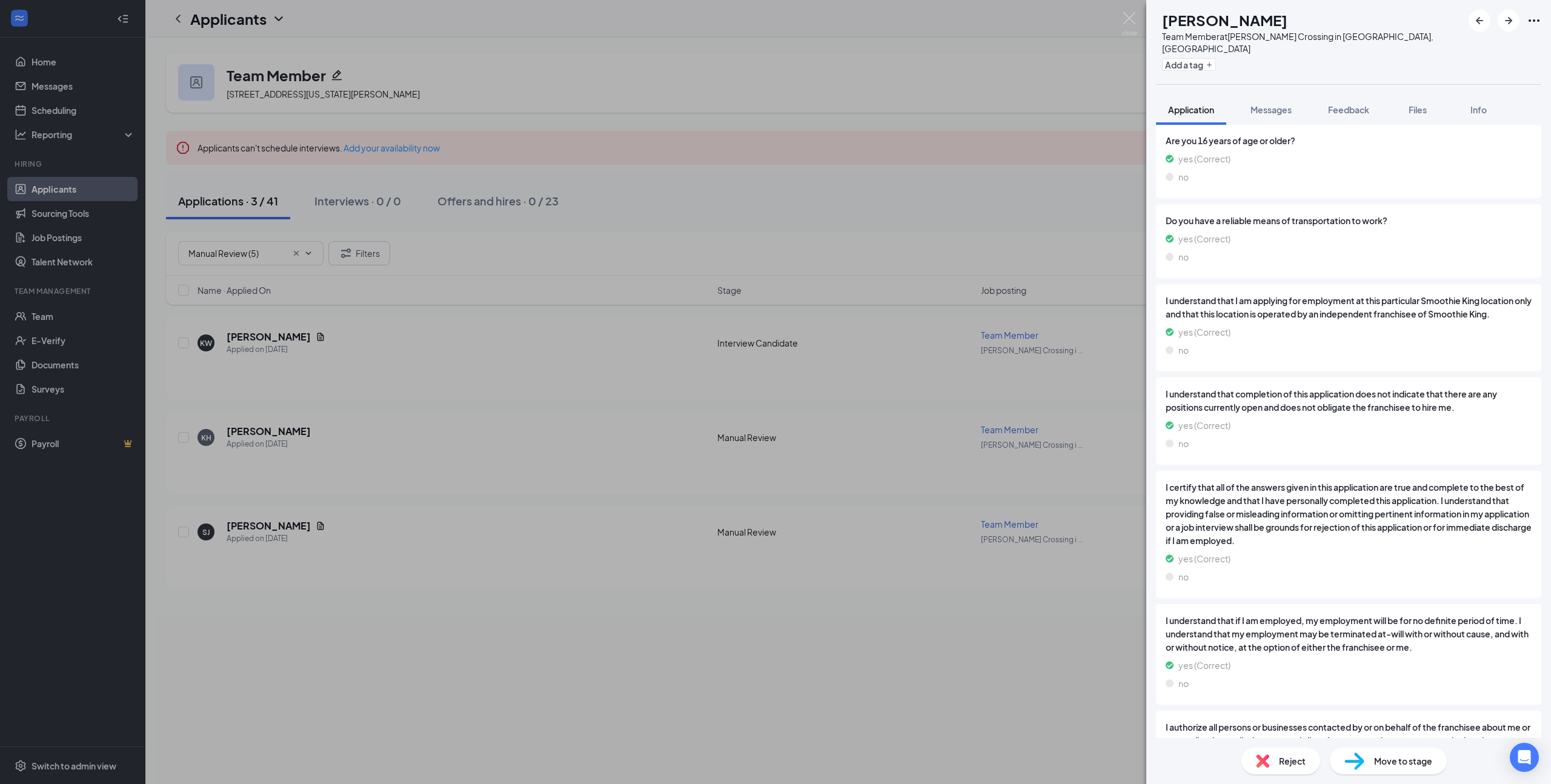
click at [1404, 754] on span "Move to stage" at bounding box center [1403, 760] width 58 height 13
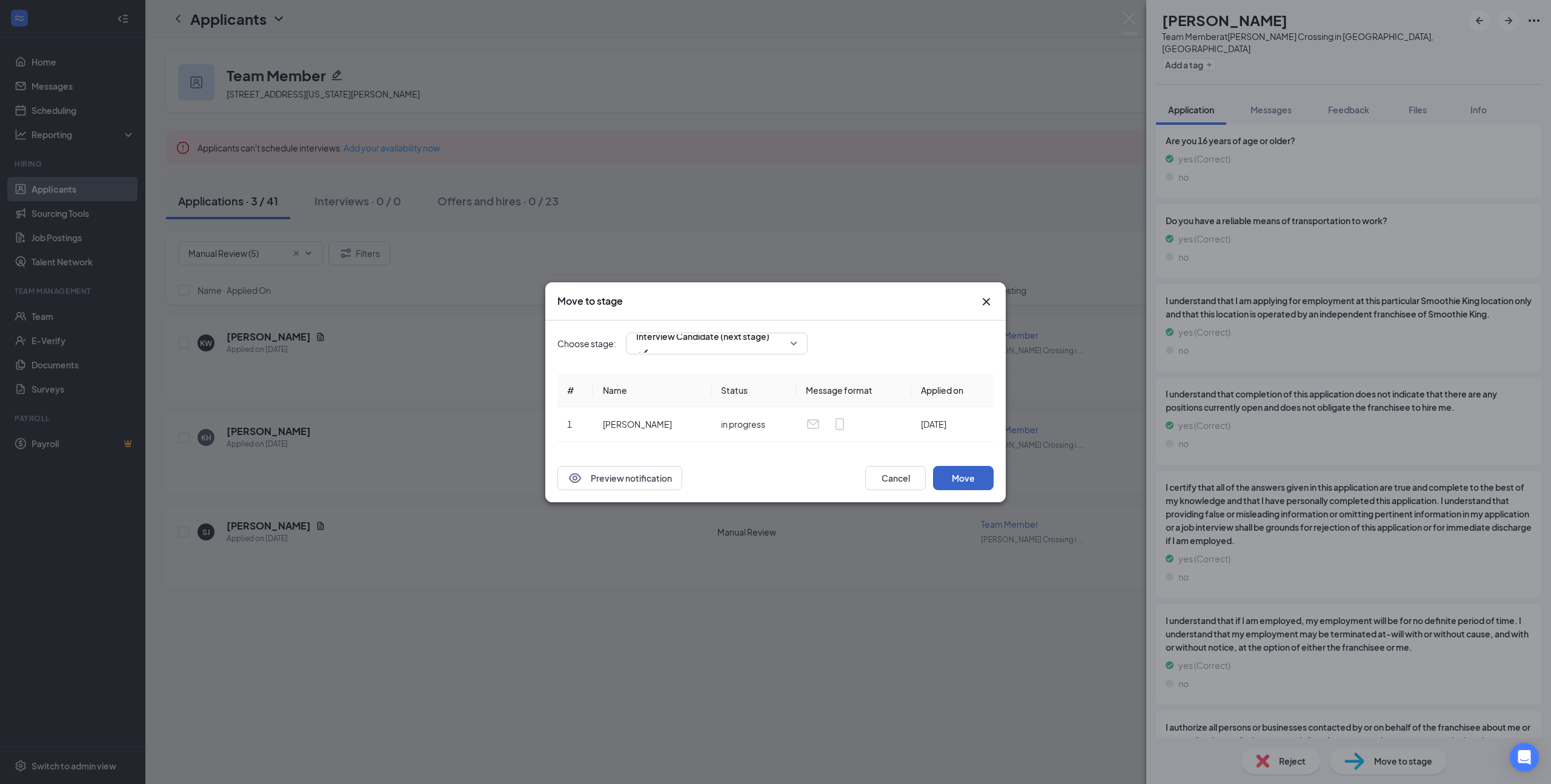
click at [959, 478] on button "Move" at bounding box center [963, 478] width 60 height 24
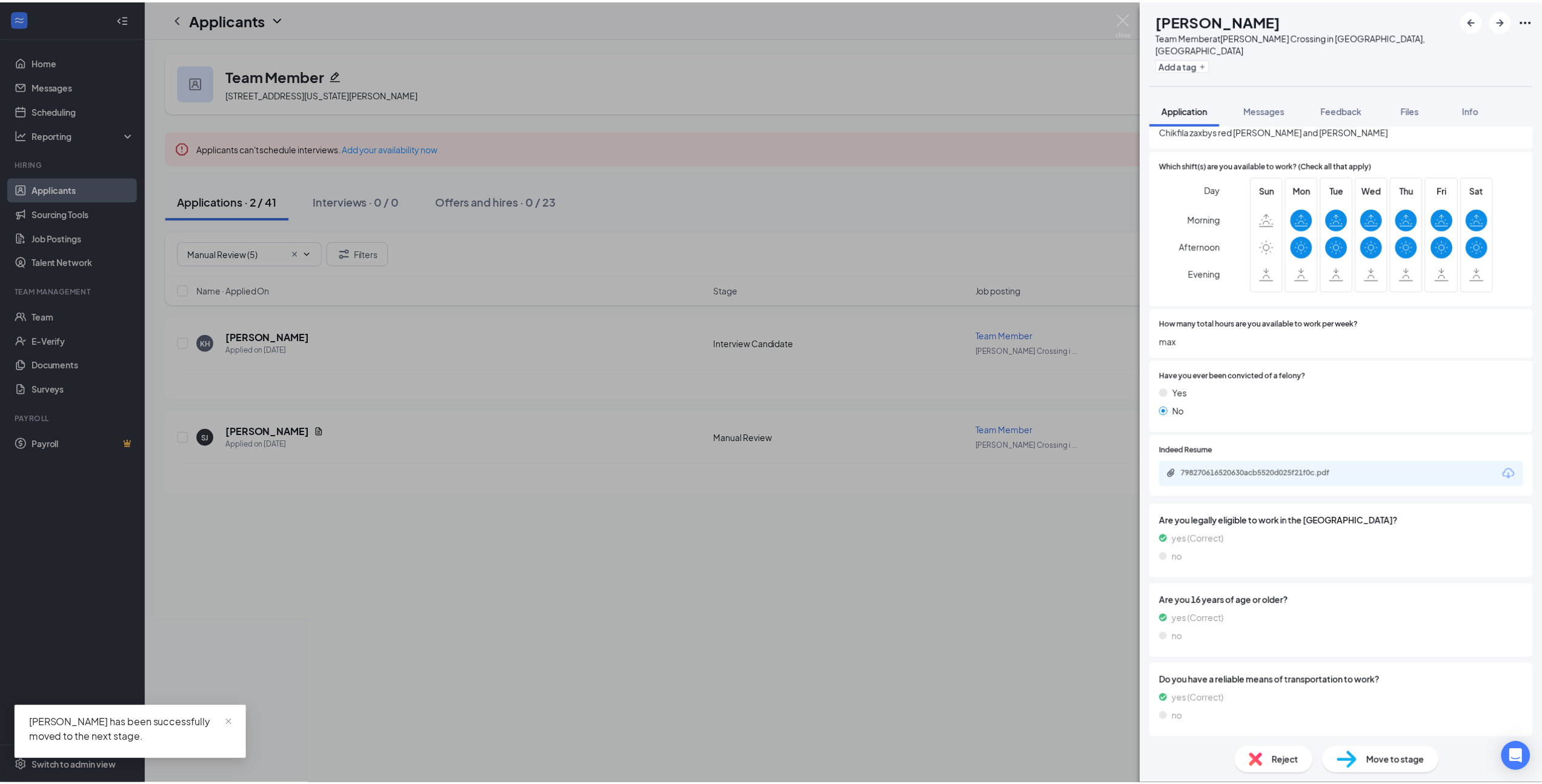
scroll to position [254, 0]
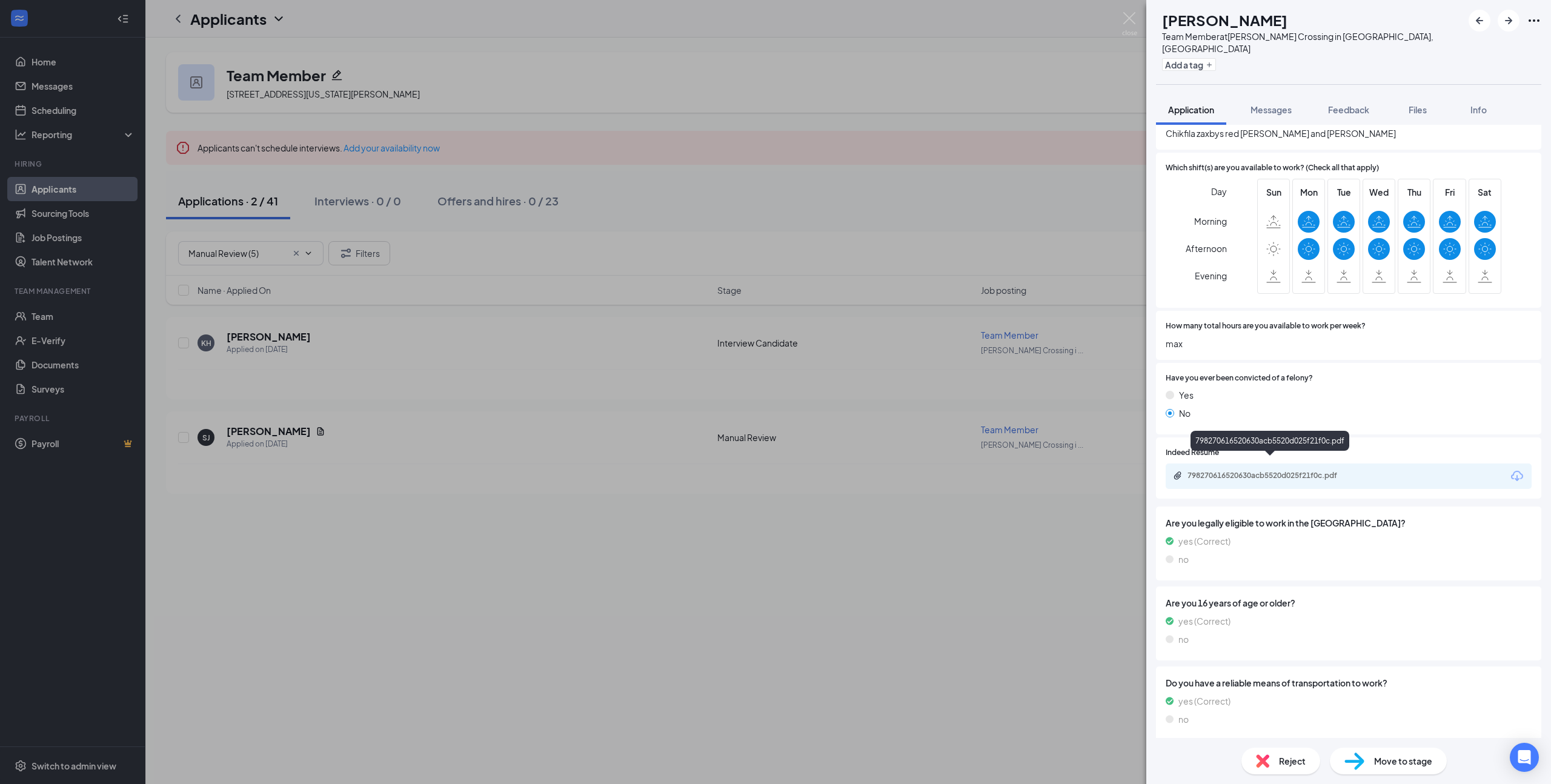
click at [1279, 471] on div "798270616520630acb5520d025f21f0c.pdf" at bounding box center [1272, 475] width 170 height 9
click at [1410, 762] on span "Move to stage" at bounding box center [1403, 760] width 58 height 13
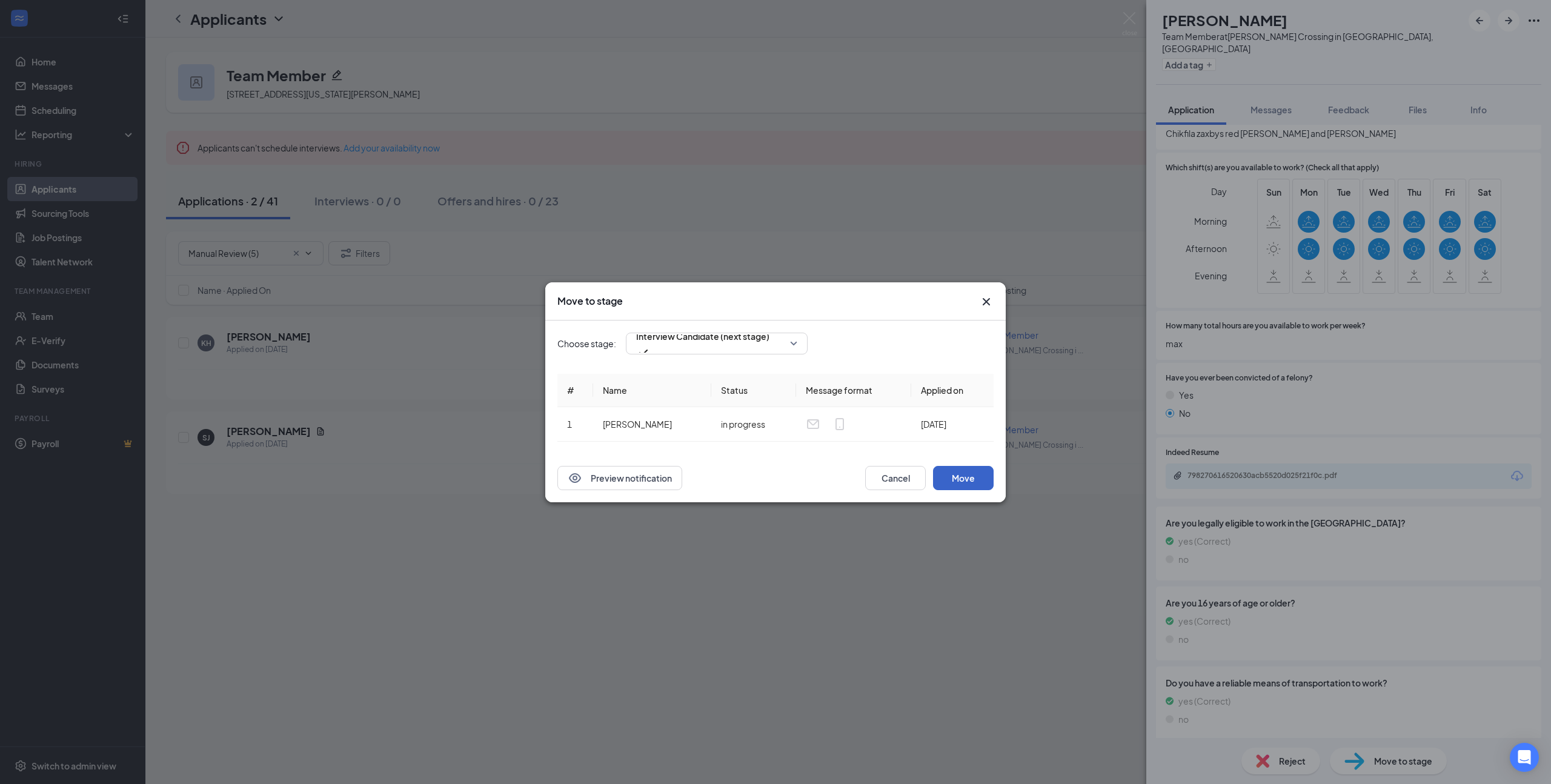
click at [941, 478] on button "Move" at bounding box center [963, 478] width 60 height 24
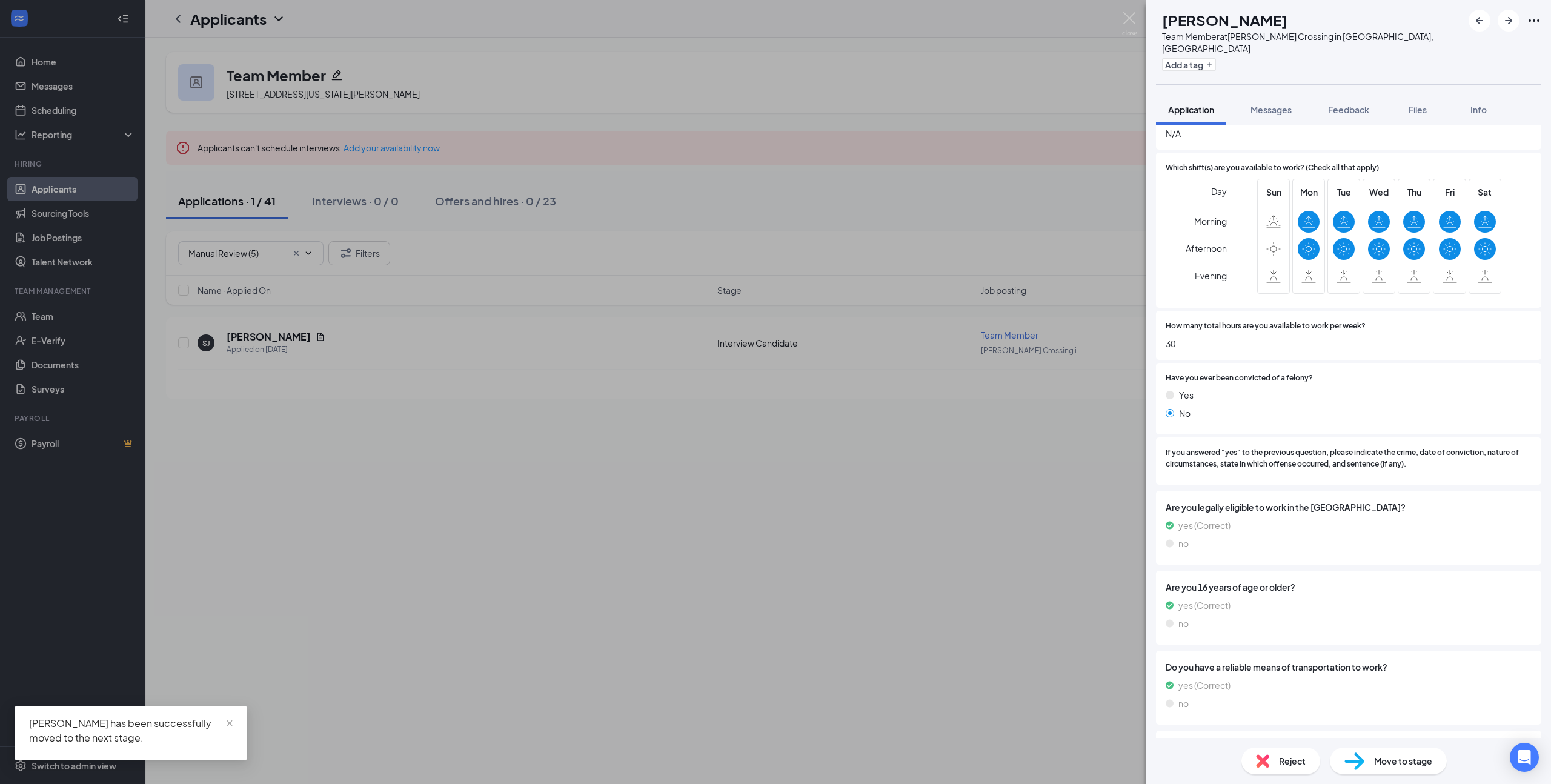
click at [1382, 753] on div "Move to stage" at bounding box center [1388, 761] width 117 height 26
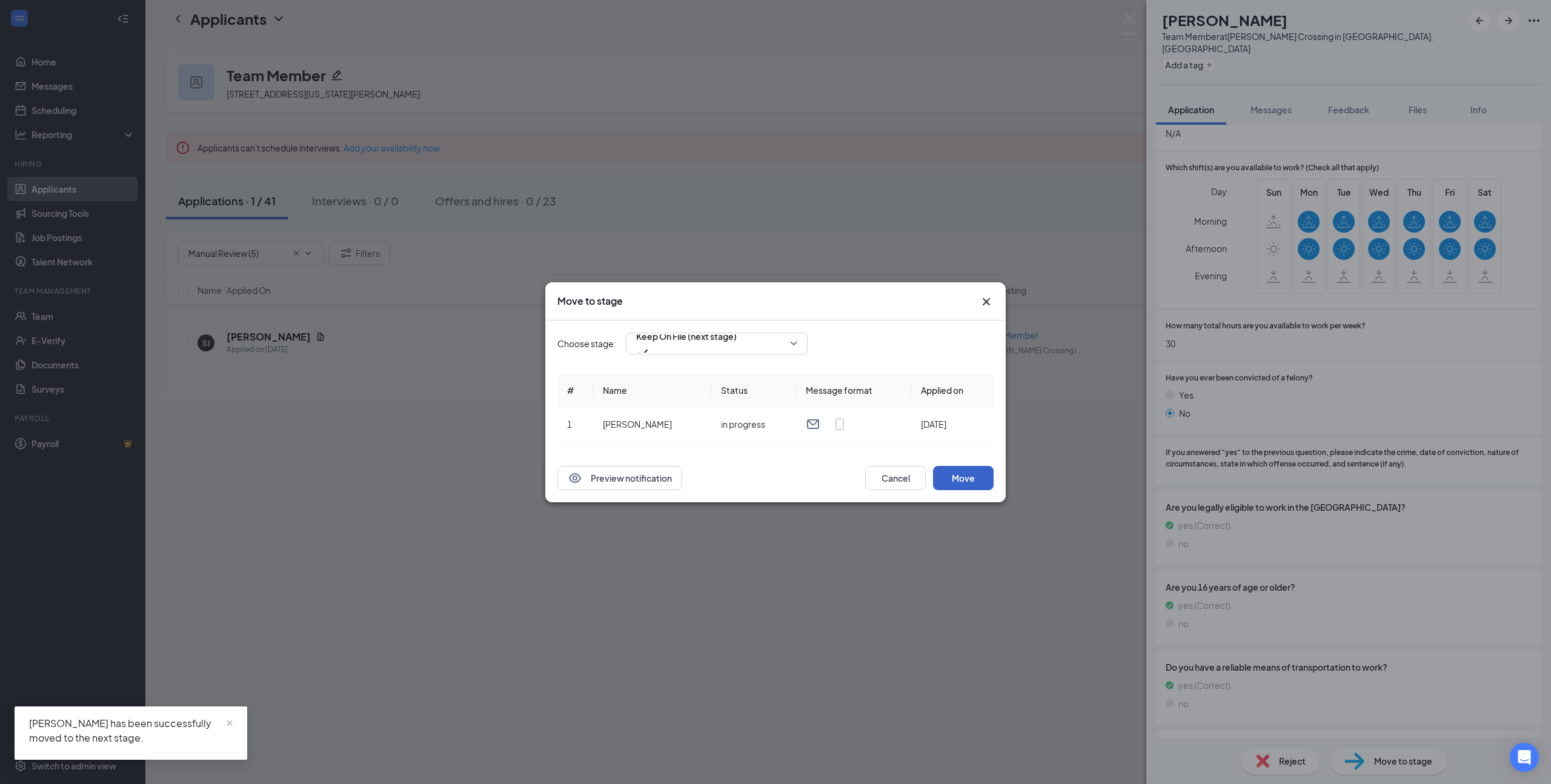
click at [965, 478] on button "Move" at bounding box center [963, 478] width 60 height 24
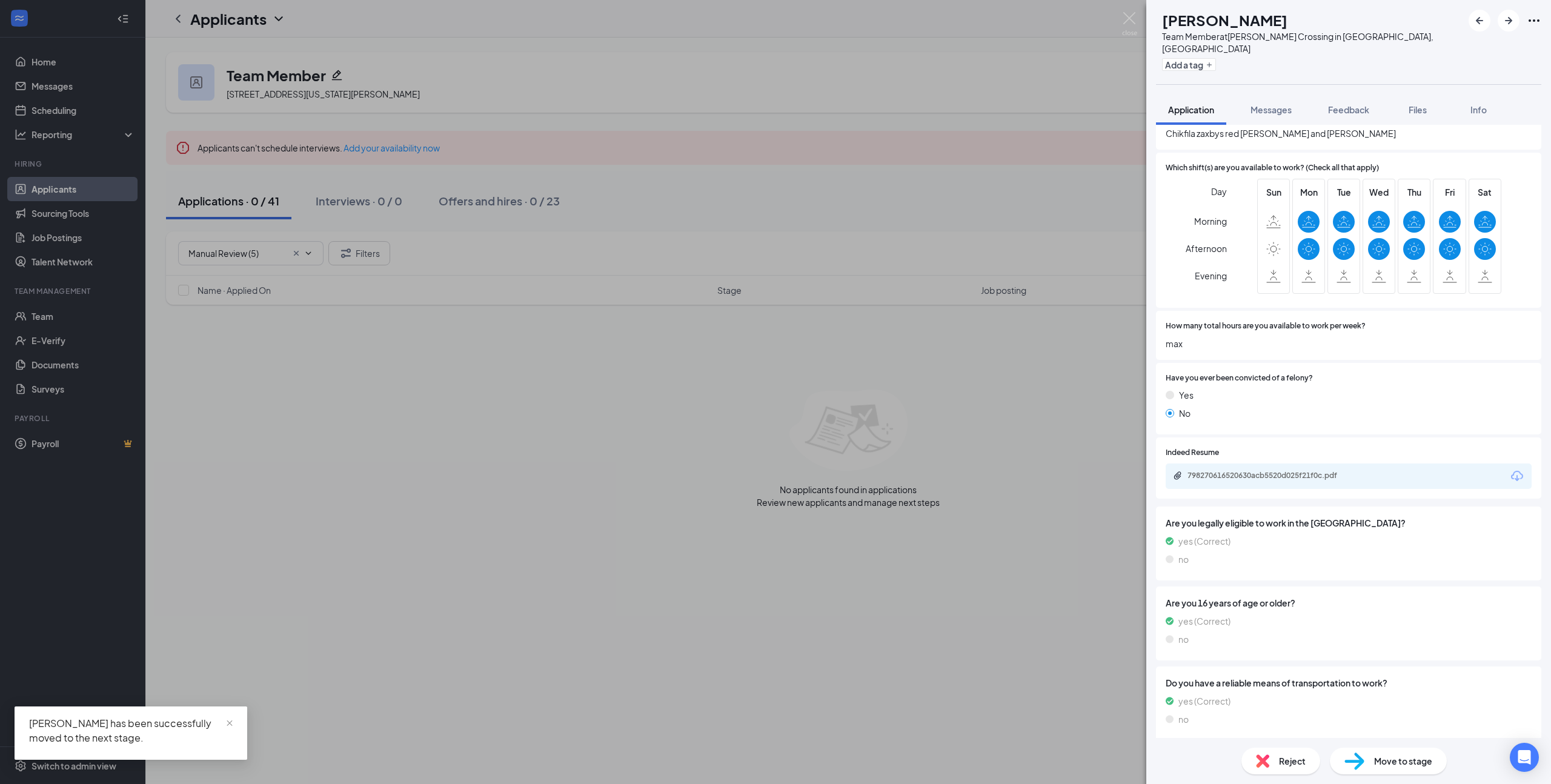
click at [953, 580] on div "SJ Shyla Jordan-Summers Team Member at Mullins Crossing in Evans, GA Add a tag …" at bounding box center [776, 392] width 1551 height 784
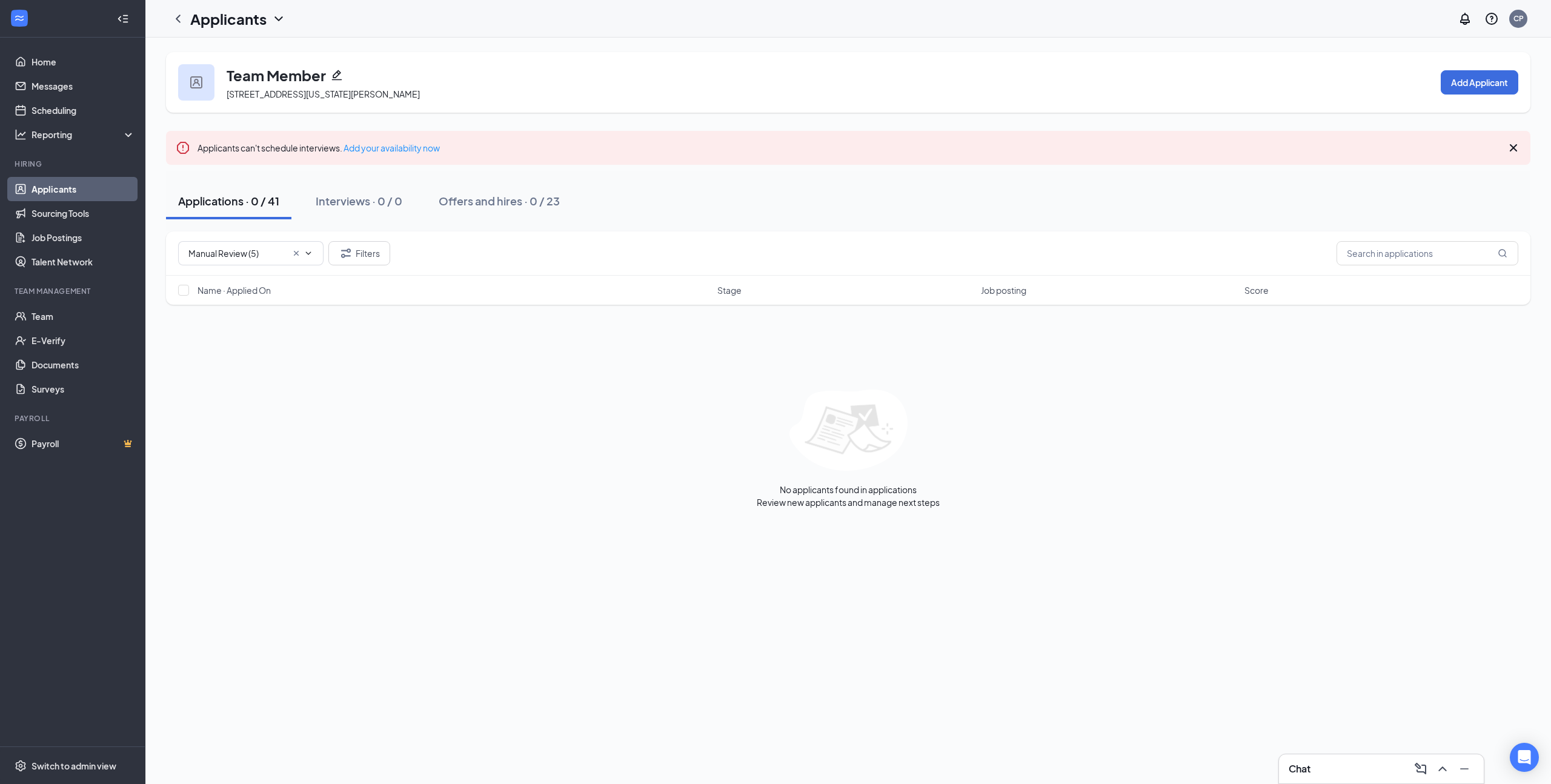
click at [335, 79] on icon "Pencil" at bounding box center [337, 75] width 10 height 10
click at [230, 209] on button "Applications · 0 / 41" at bounding box center [229, 201] width 126 height 36
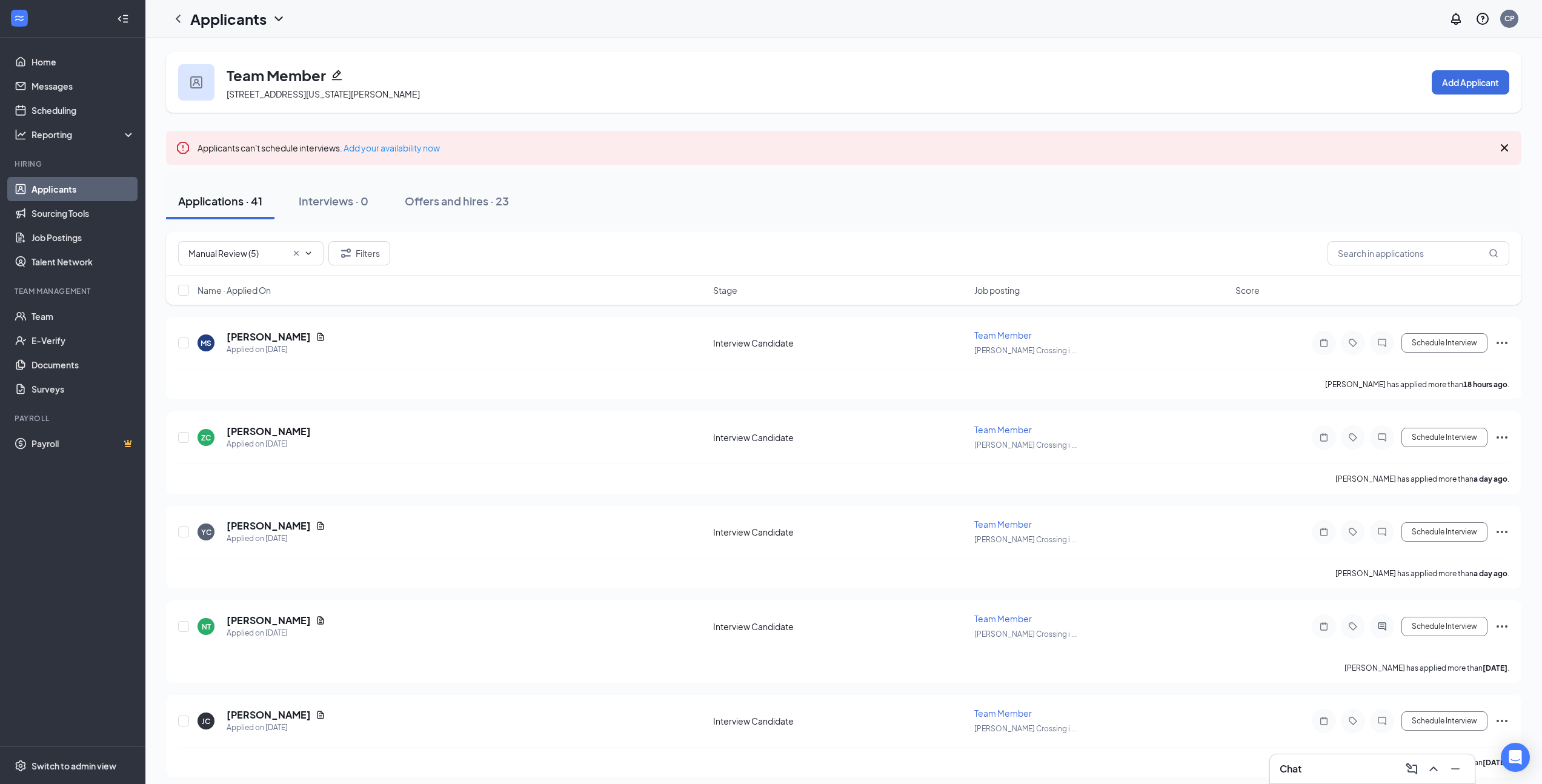
click at [262, 23] on h1 "Applicants" at bounding box center [228, 19] width 76 height 21
click at [267, 22] on div "Applicants" at bounding box center [237, 19] width 95 height 21
